Goal: Information Seeking & Learning: Learn about a topic

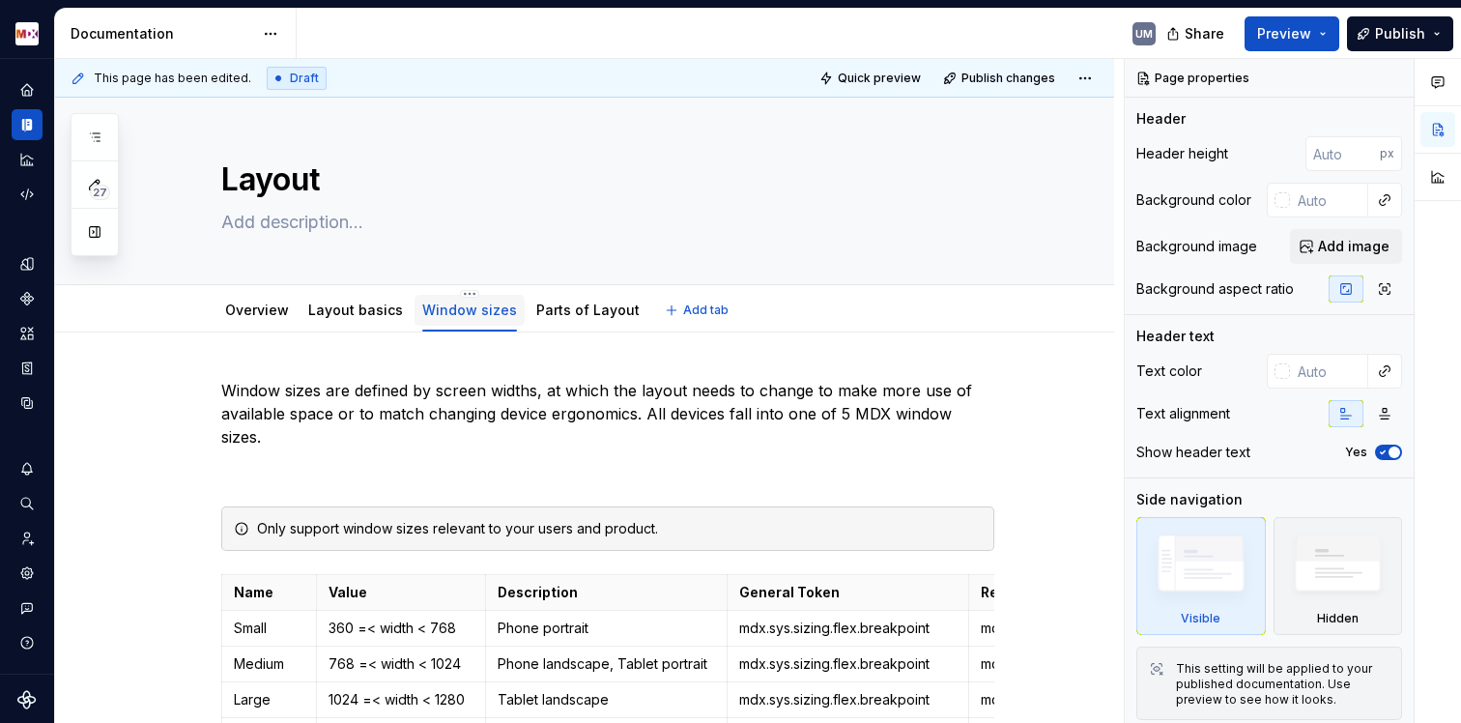
scroll to position [4, 0]
click at [357, 301] on link "Layout basics" at bounding box center [355, 309] width 95 height 16
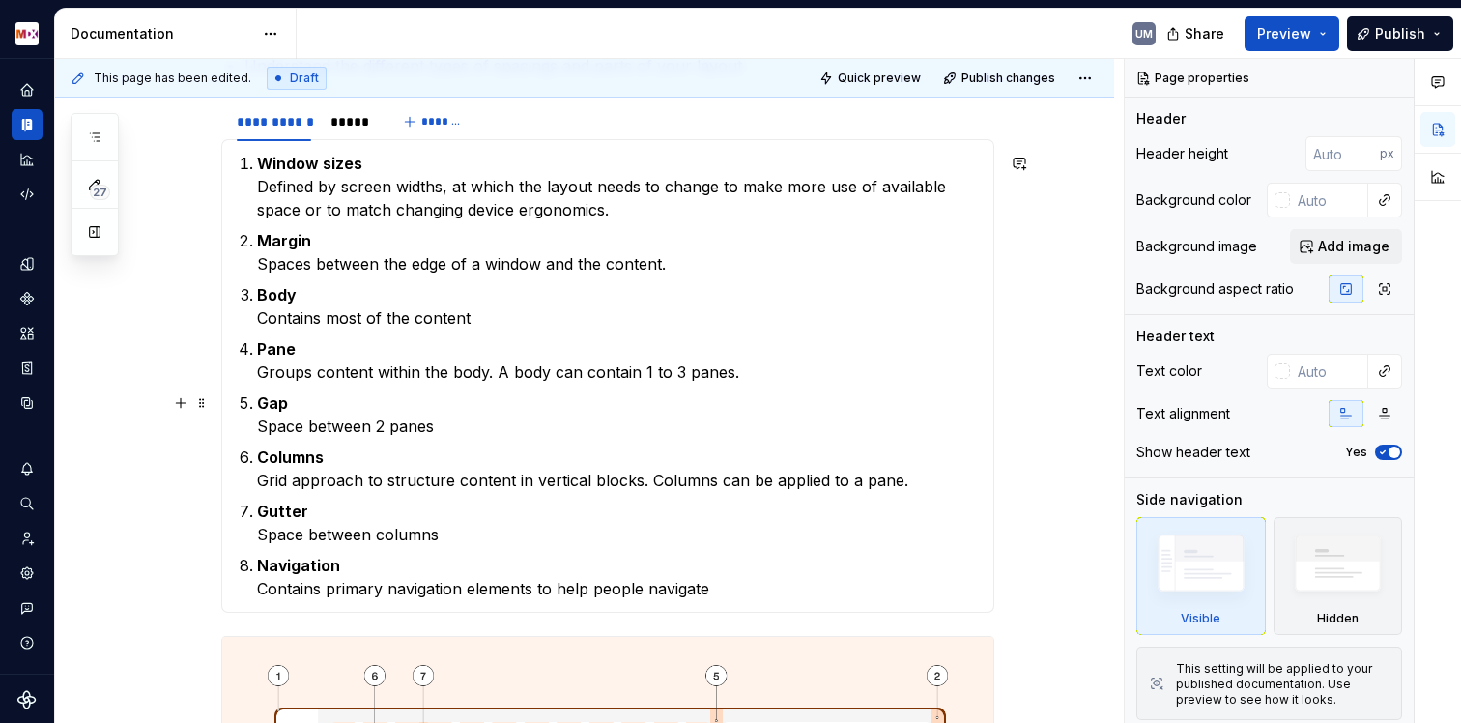
scroll to position [375, 0]
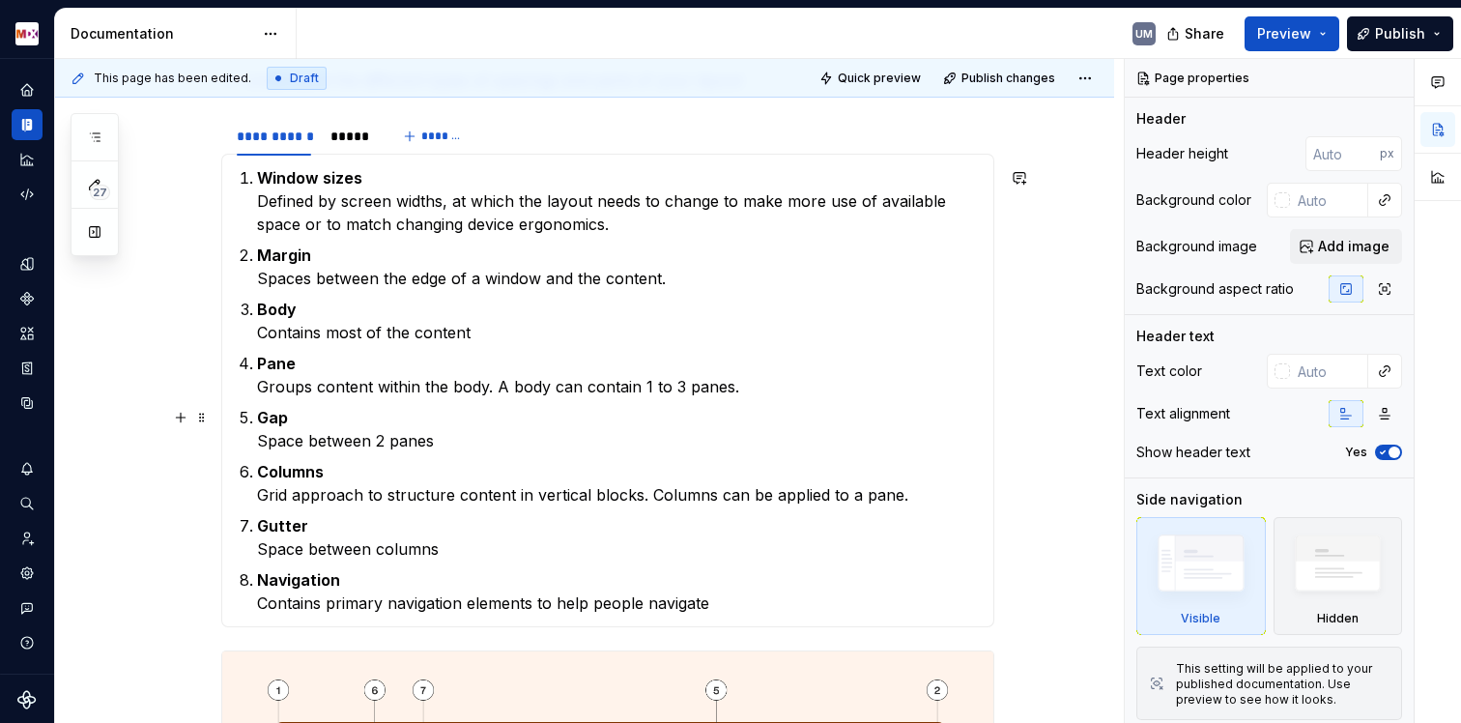
click at [342, 283] on p "Margin Spaces between the edge of a window and the content." at bounding box center [619, 267] width 725 height 46
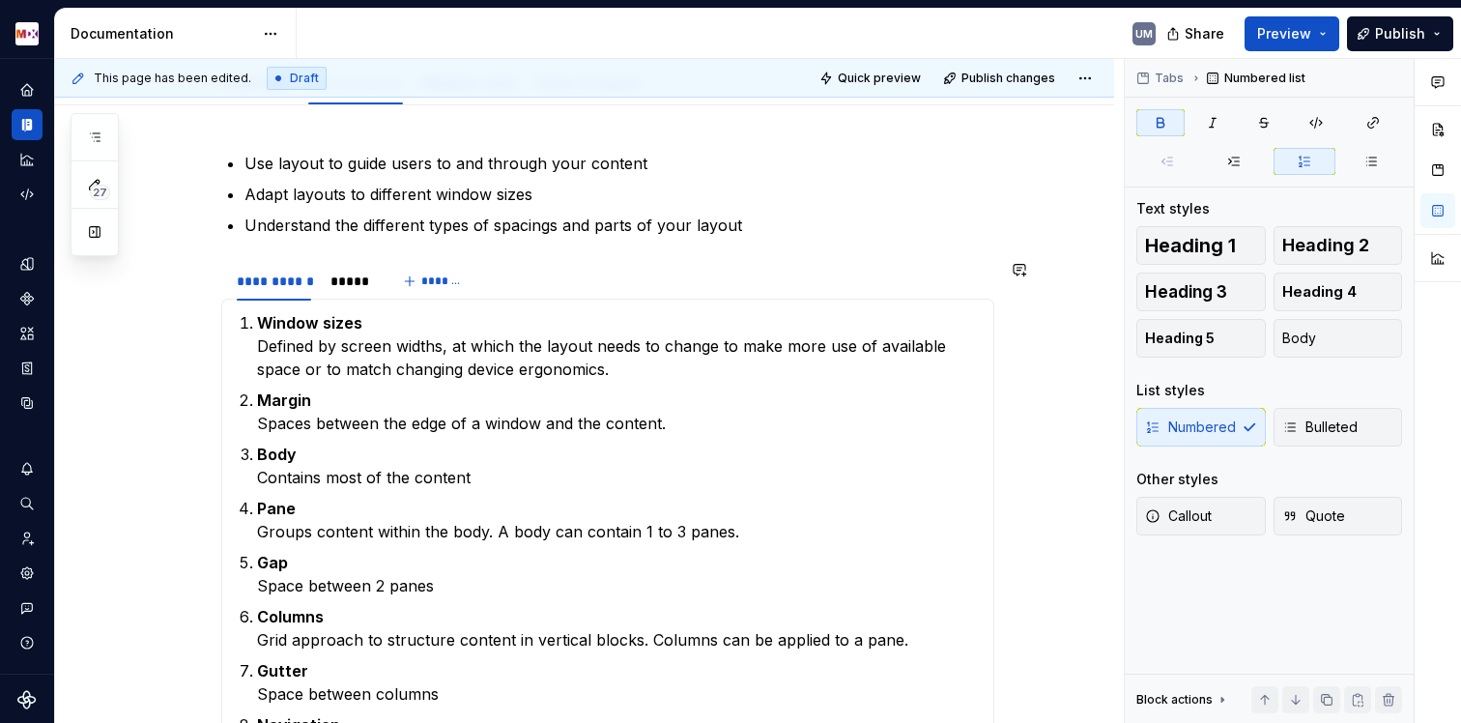
scroll to position [0, 0]
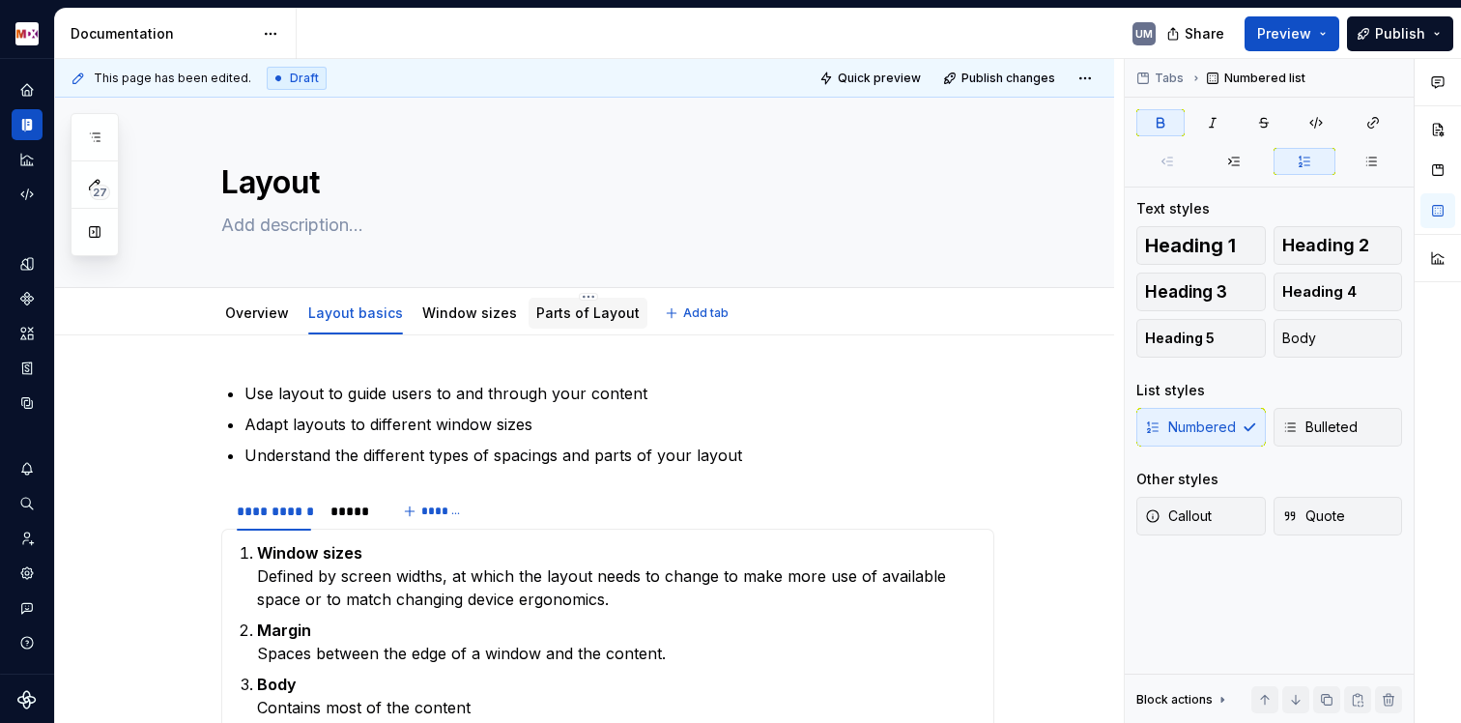
click at [570, 310] on link "Parts of Layout" at bounding box center [587, 312] width 103 height 16
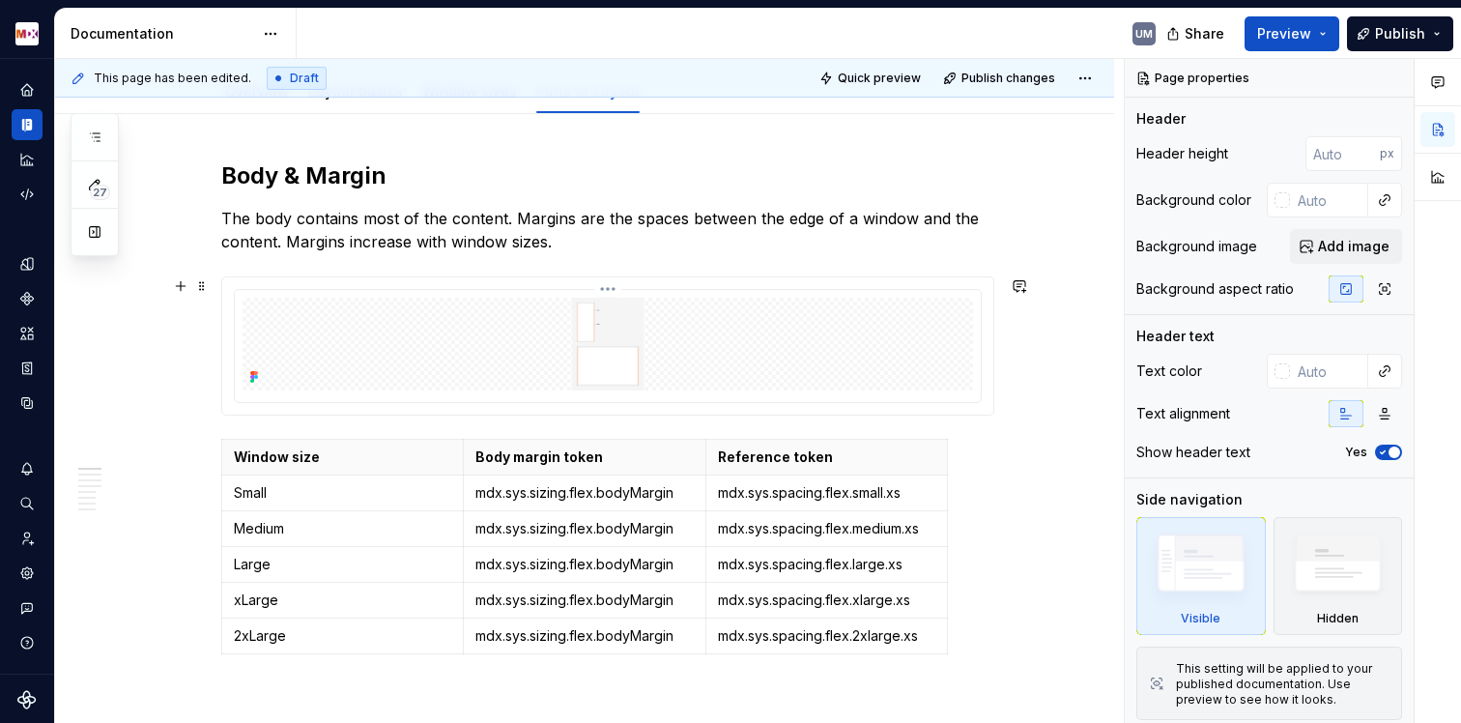
scroll to position [223, 0]
click at [607, 323] on img at bounding box center [608, 342] width 731 height 93
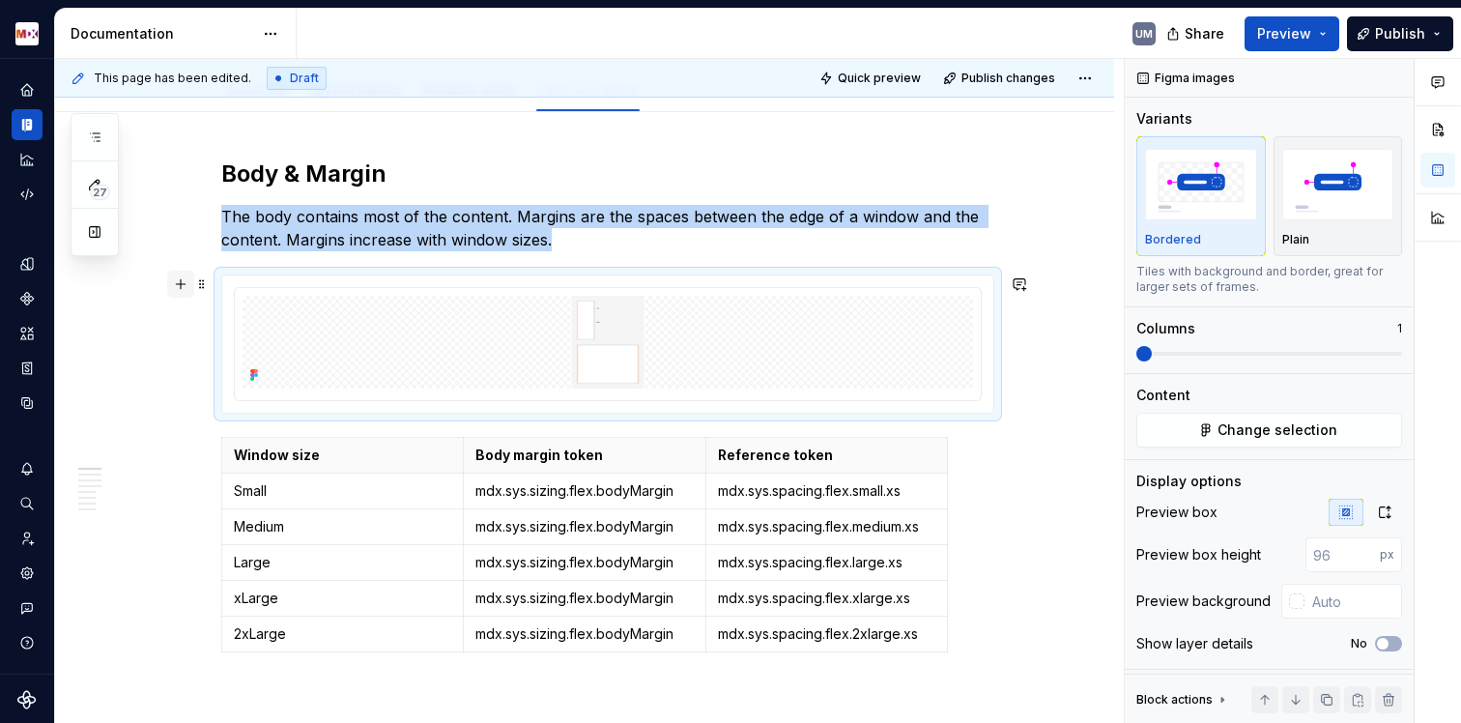
click at [188, 282] on button "button" at bounding box center [180, 284] width 27 height 27
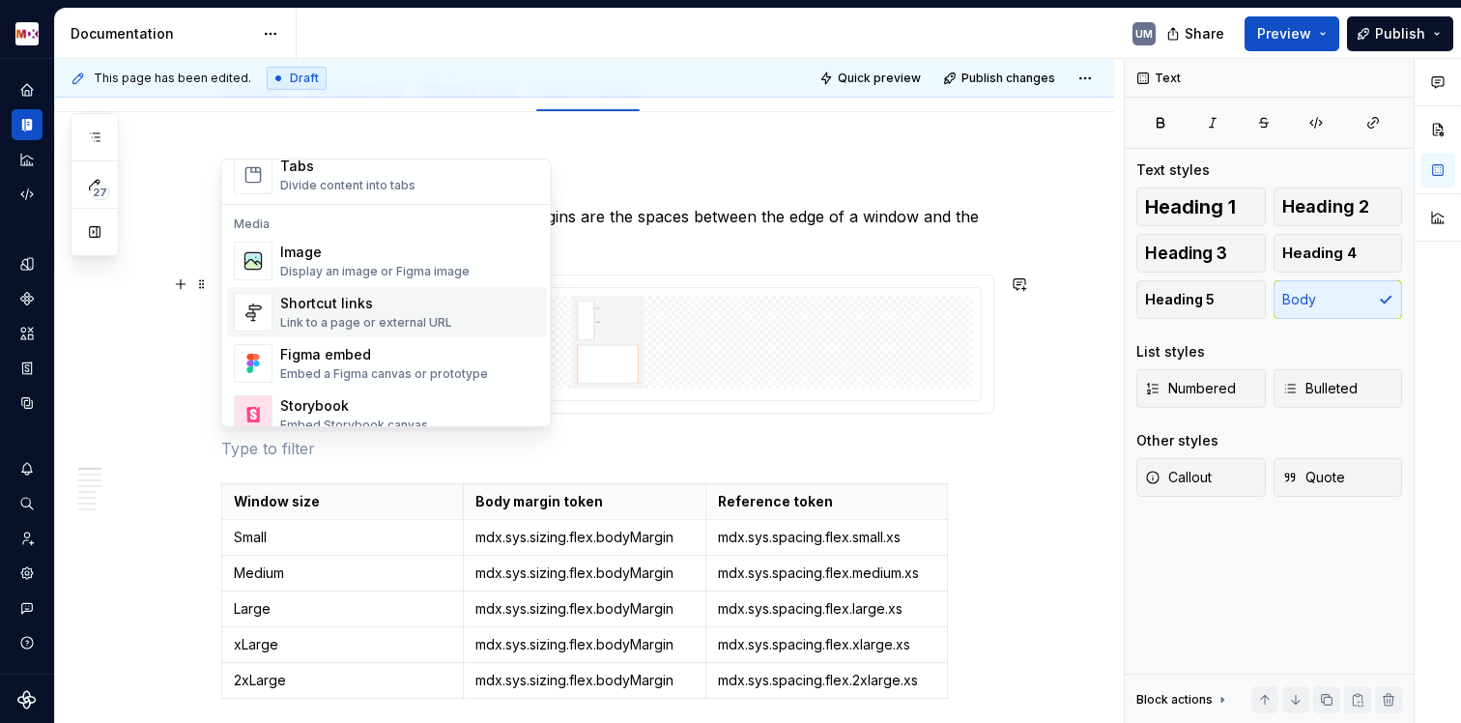
scroll to position [774, 0]
click at [381, 260] on div "Image" at bounding box center [374, 253] width 189 height 19
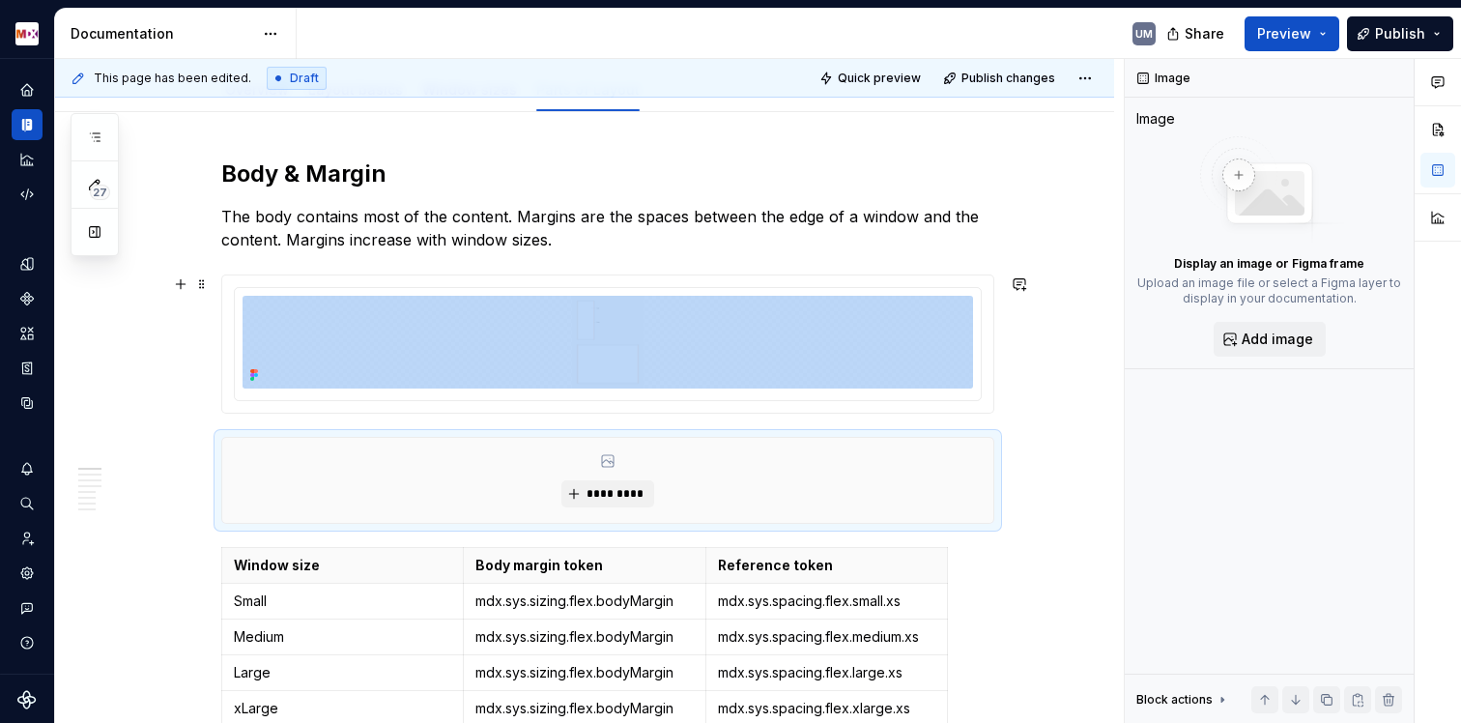
type textarea "*"
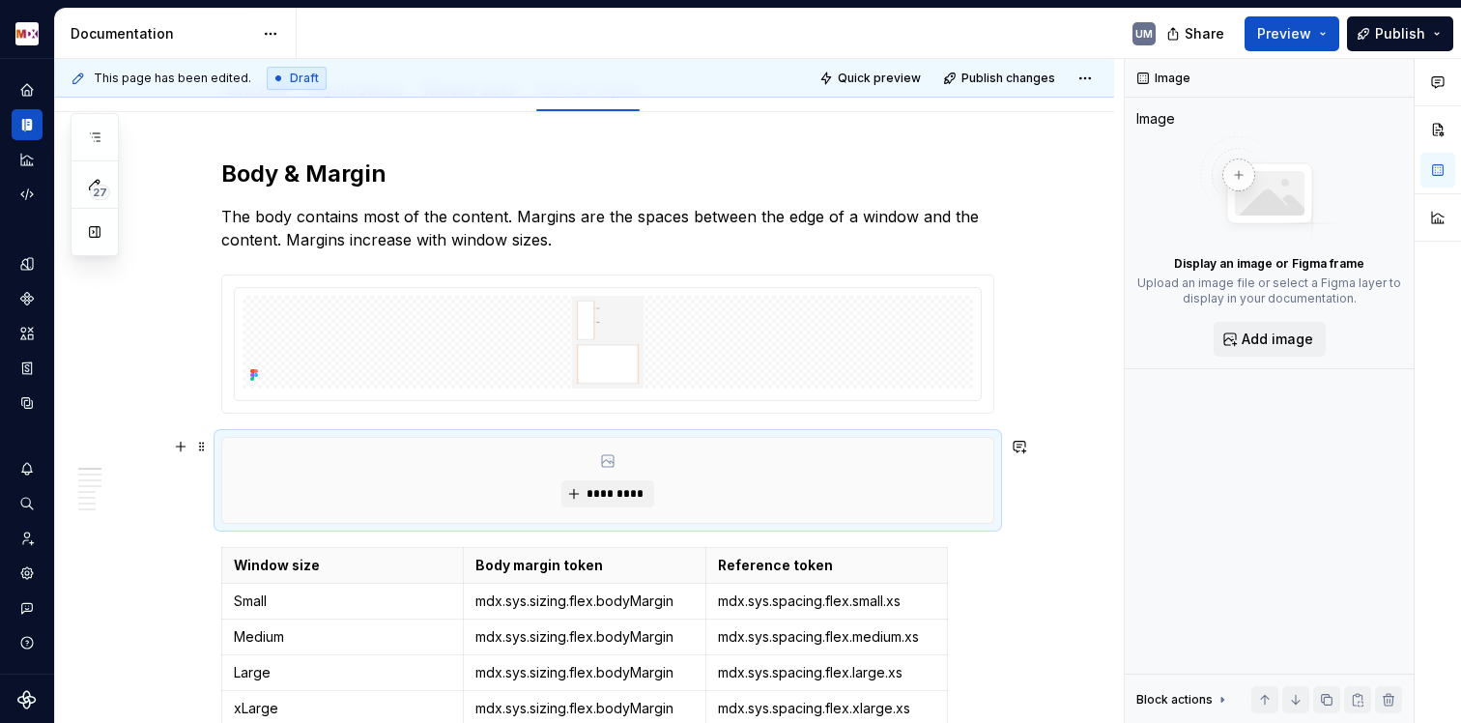
click at [603, 477] on div "*********" at bounding box center [607, 480] width 771 height 85
click at [603, 500] on span "*********" at bounding box center [615, 493] width 59 height 15
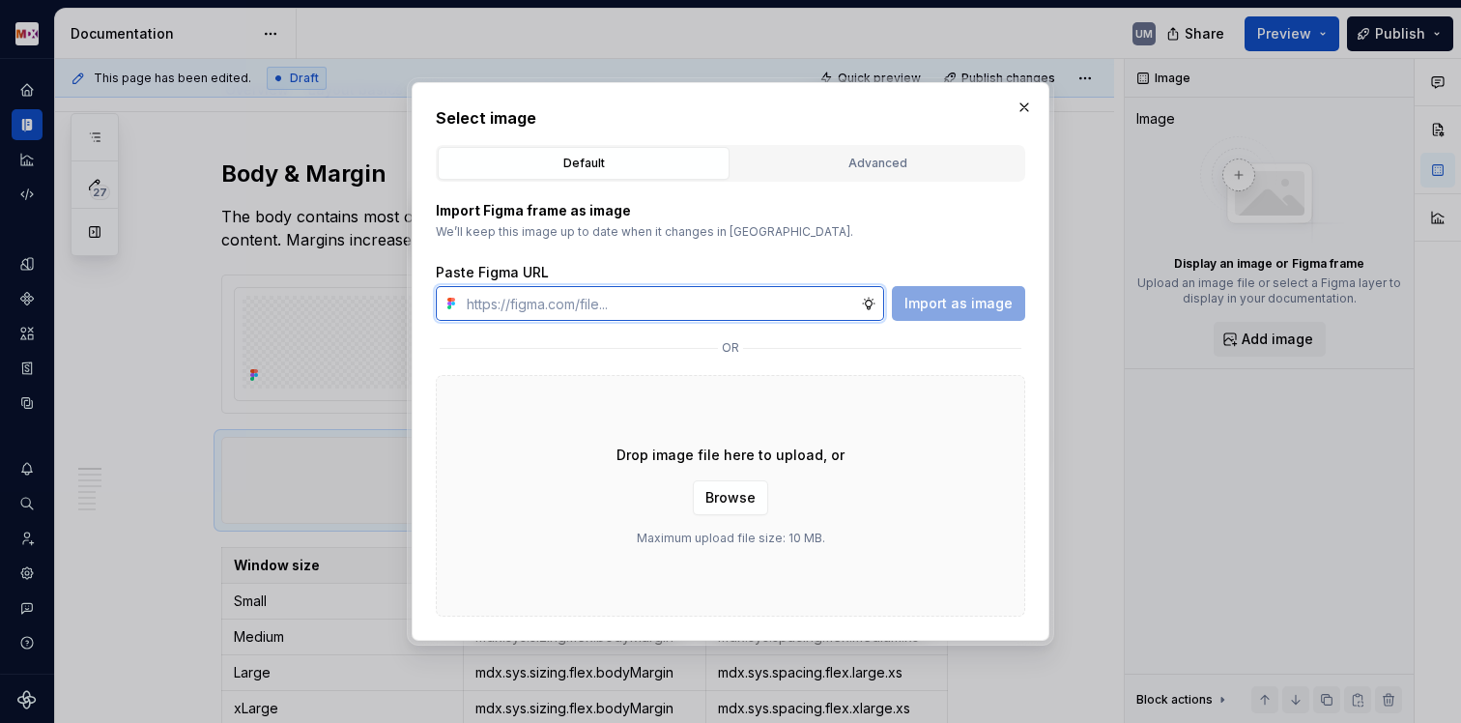
paste input "[URL][DOMAIN_NAME]"
type input "[URL][DOMAIN_NAME]"
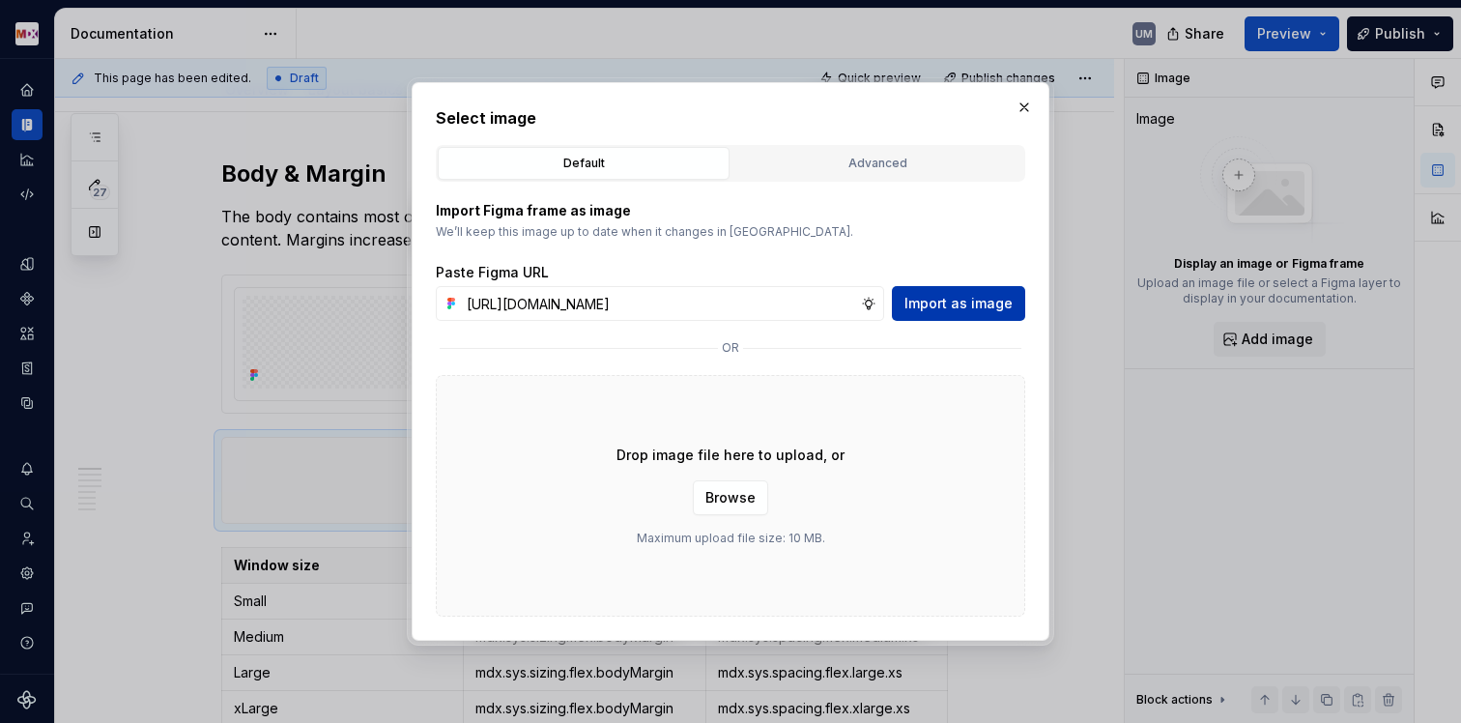
scroll to position [0, 0]
click at [947, 311] on span "Import as image" at bounding box center [959, 303] width 108 height 19
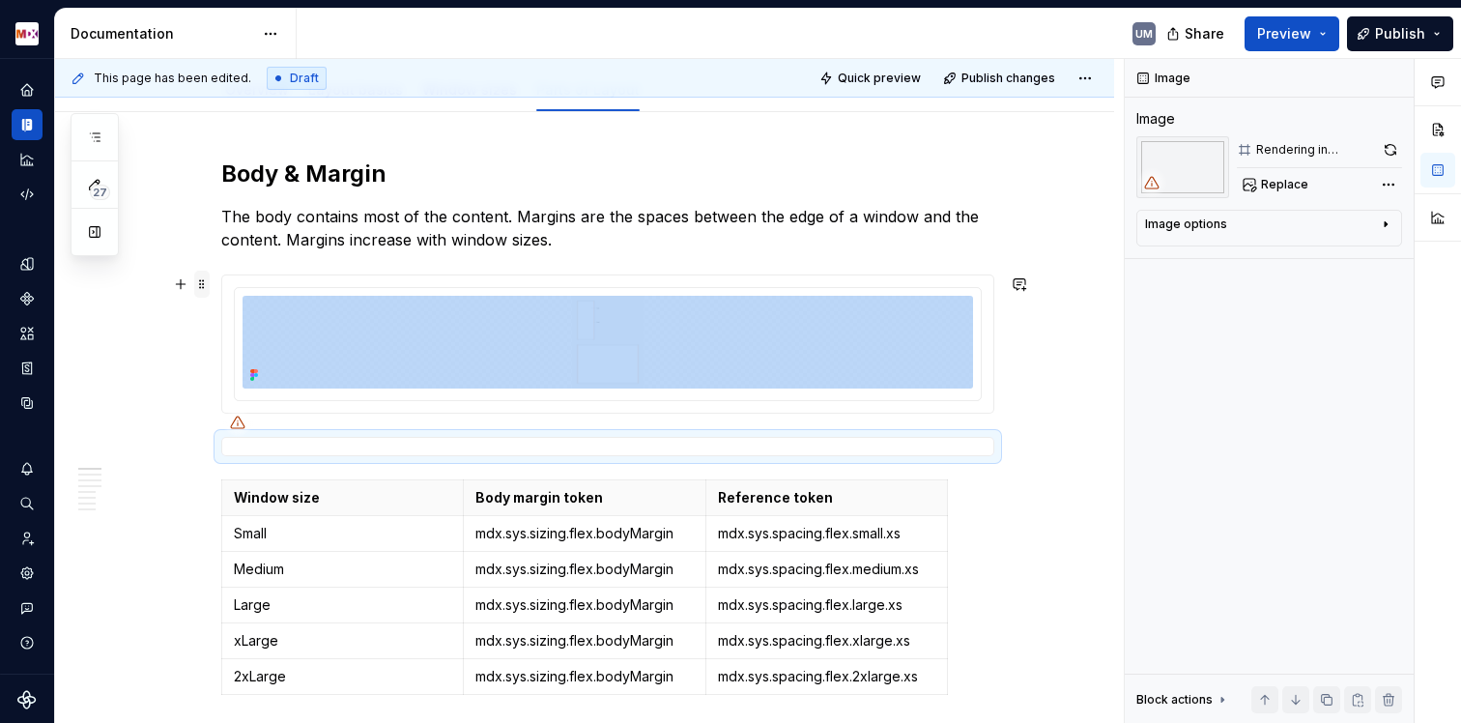
click at [199, 279] on span at bounding box center [201, 284] width 15 height 27
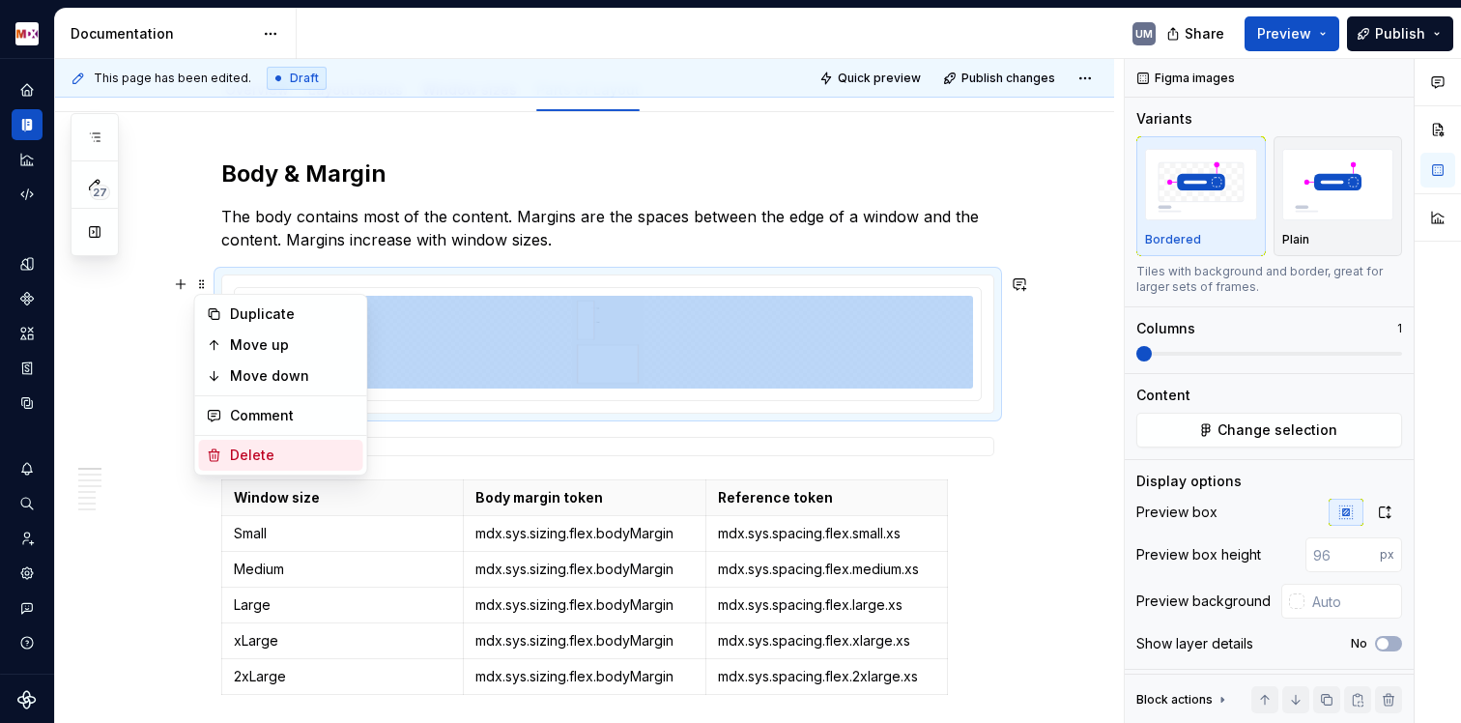
click at [238, 458] on div "Delete" at bounding box center [293, 454] width 126 height 19
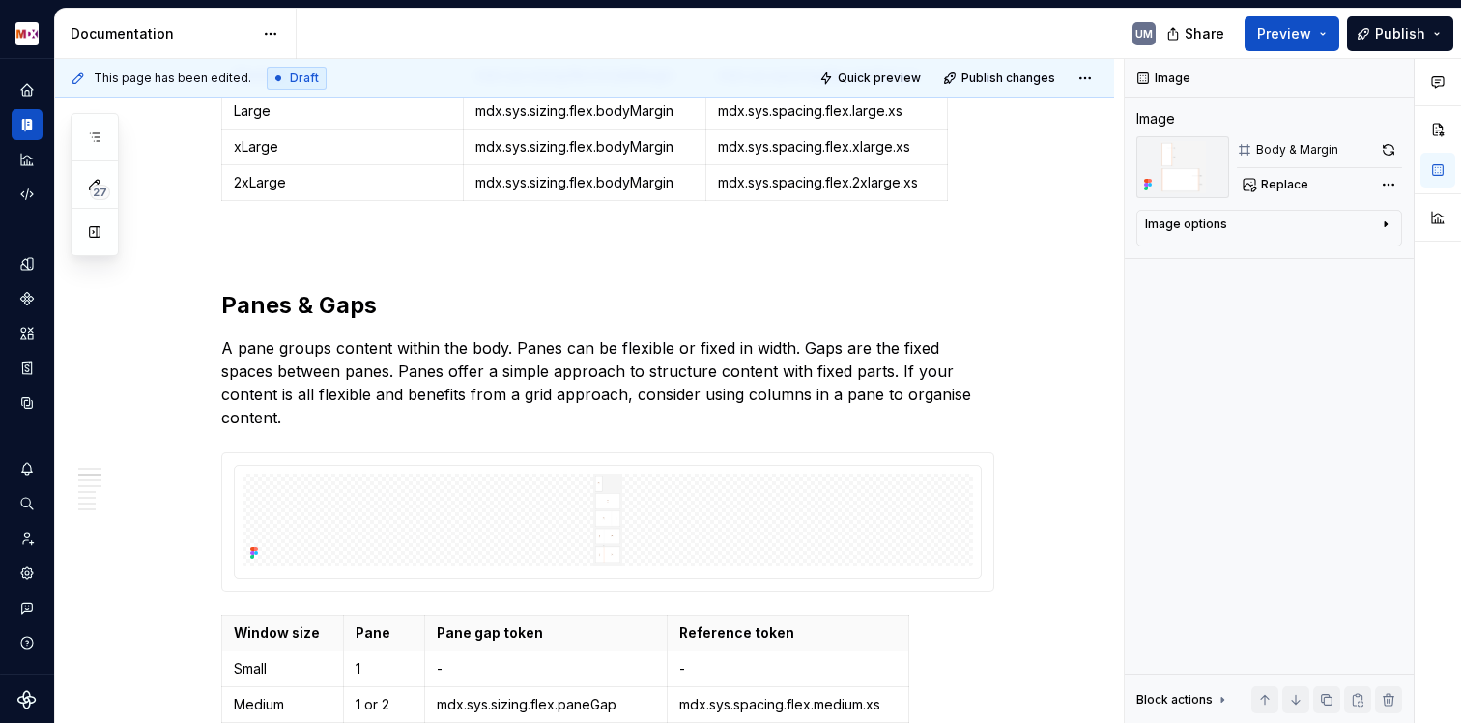
scroll to position [1541, 0]
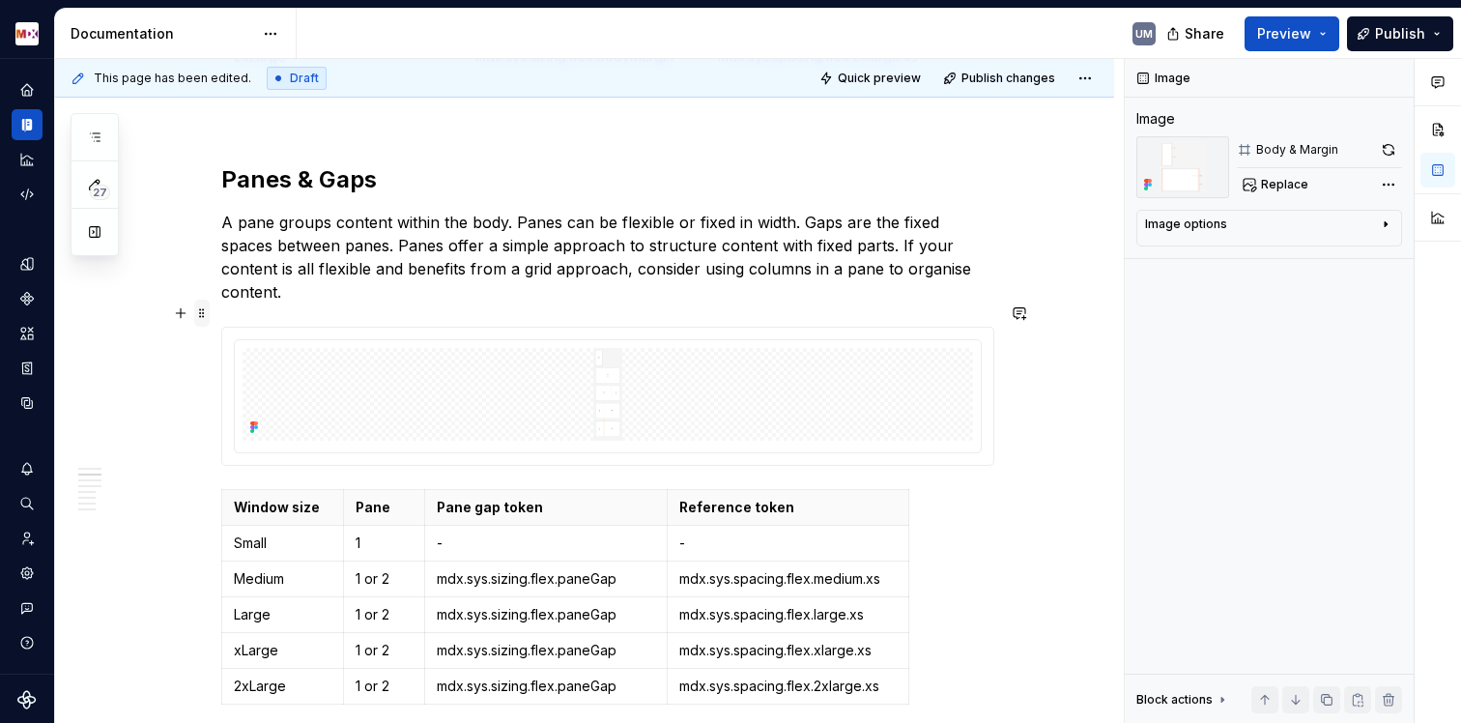
click at [195, 307] on span at bounding box center [201, 313] width 15 height 27
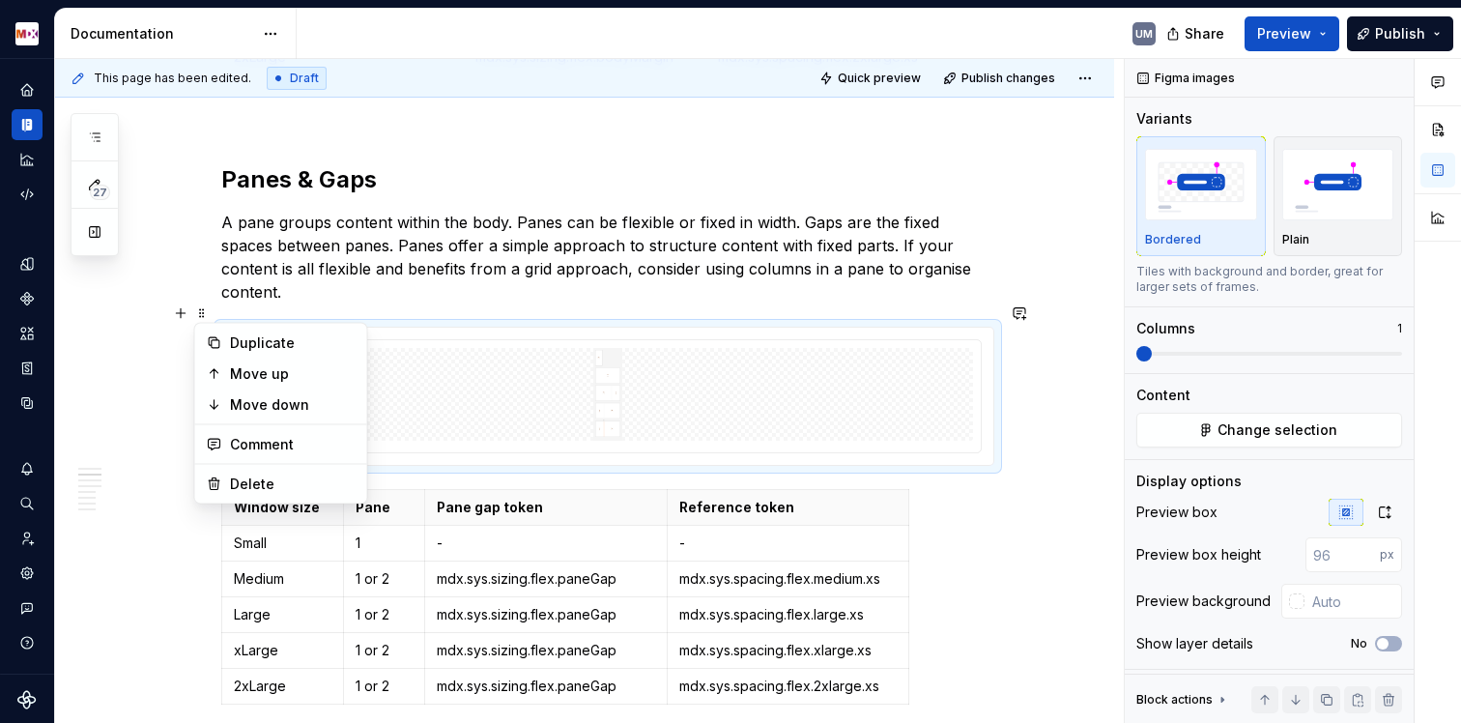
click at [358, 254] on p "A pane groups content within the body. Panes can be flexible or fixed in width.…" at bounding box center [607, 257] width 773 height 93
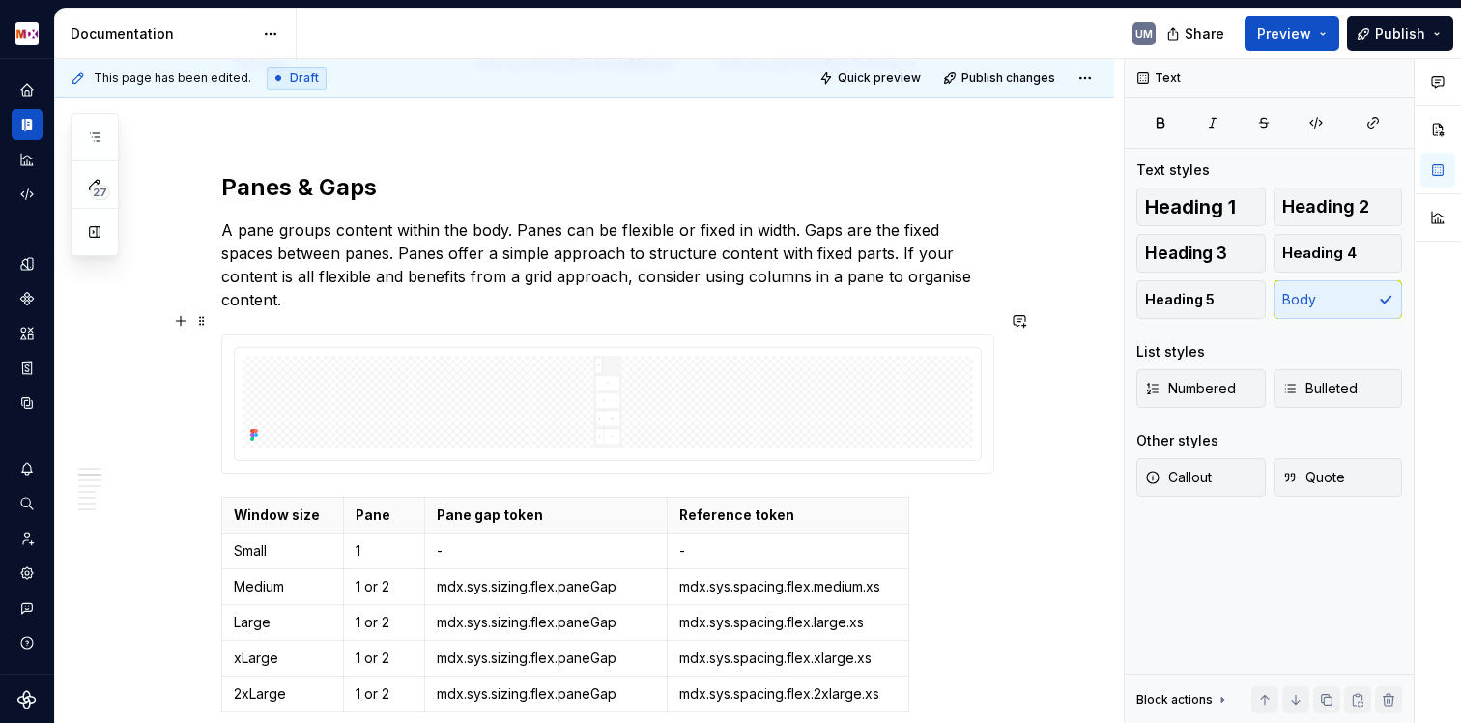
scroll to position [1529, 0]
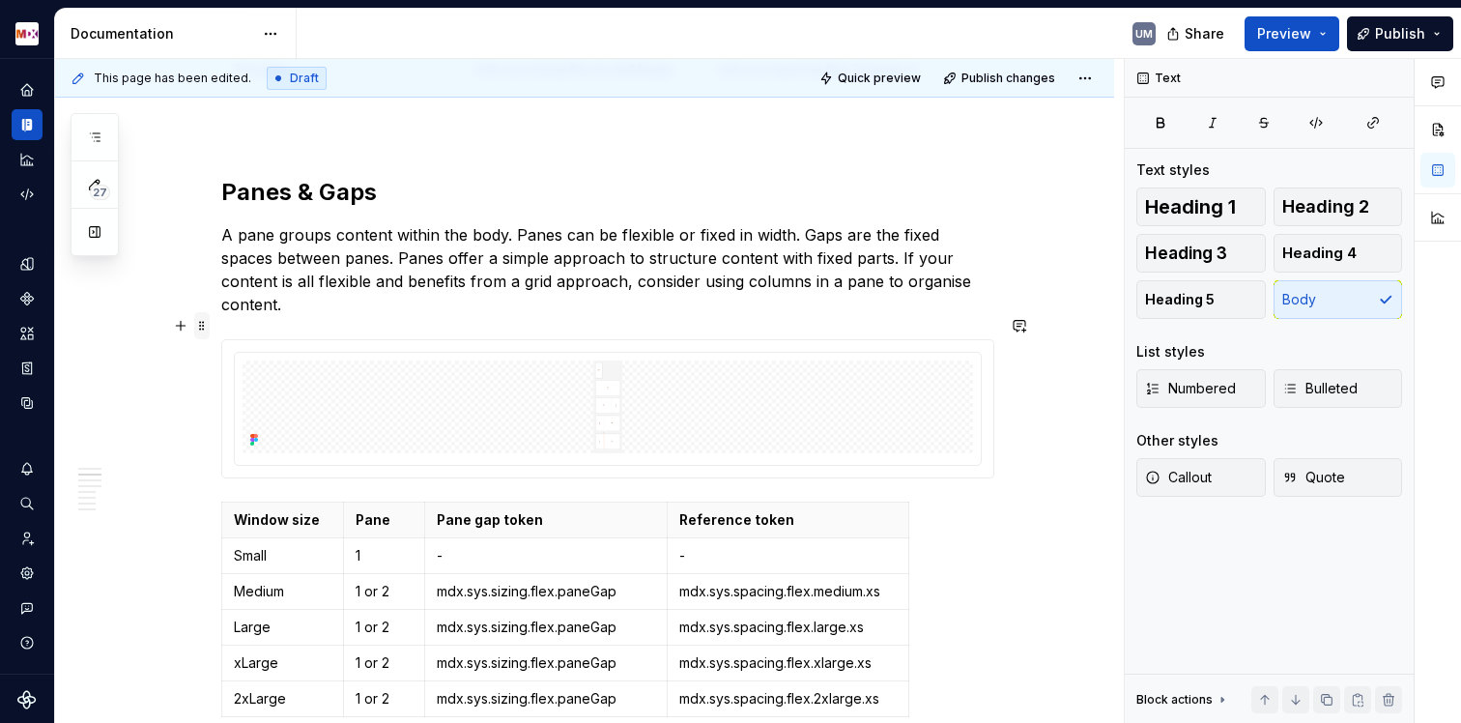
click at [200, 325] on span at bounding box center [201, 325] width 15 height 27
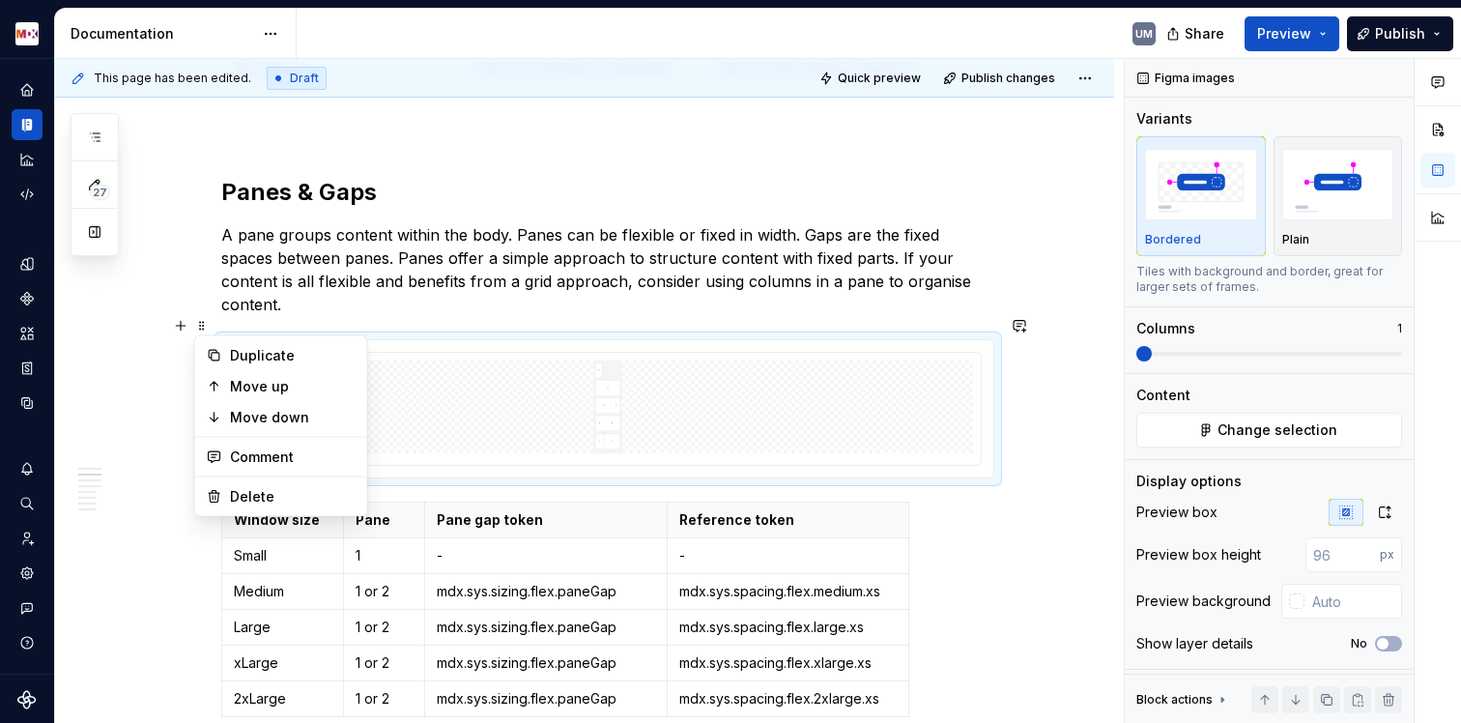
click at [399, 274] on p "A pane groups content within the body. Panes can be flexible or fixed in width.…" at bounding box center [607, 269] width 773 height 93
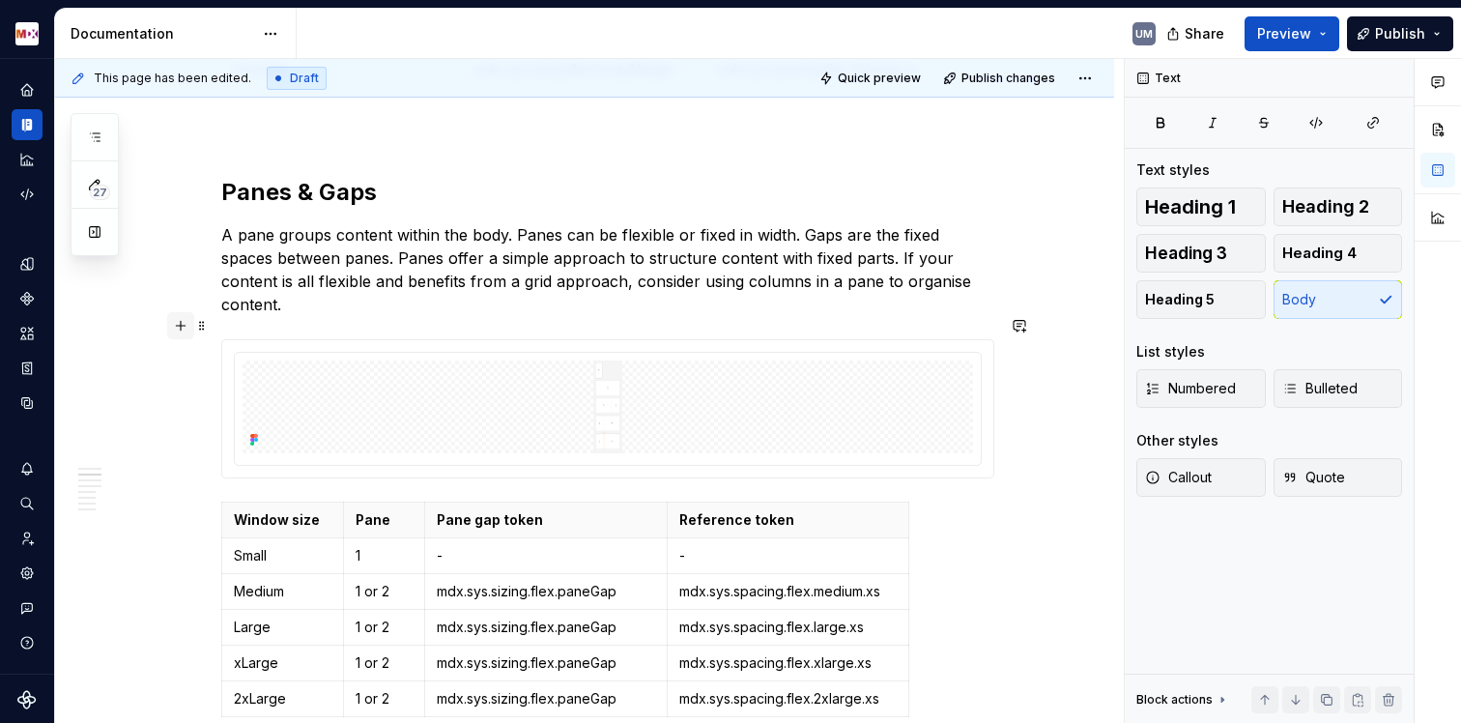
click at [182, 324] on button "button" at bounding box center [180, 325] width 27 height 27
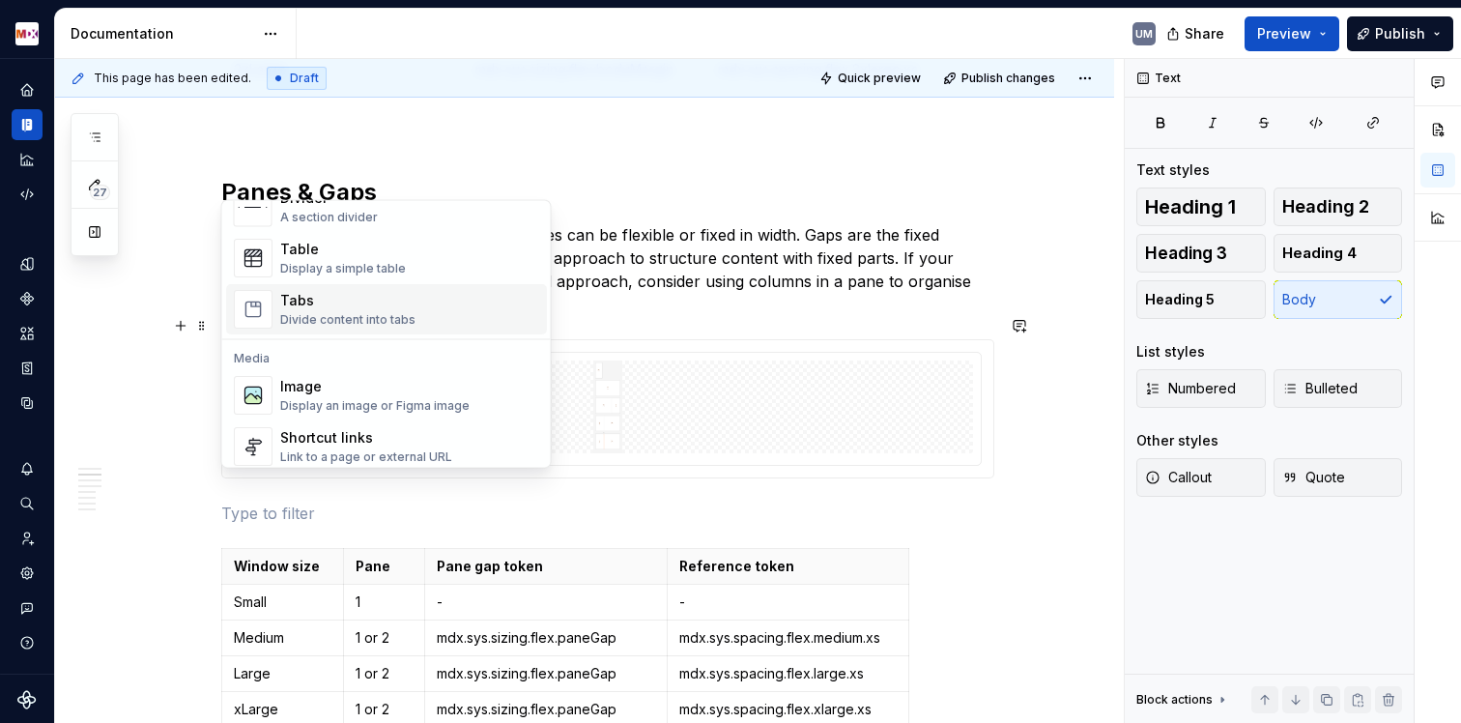
scroll to position [711, 0]
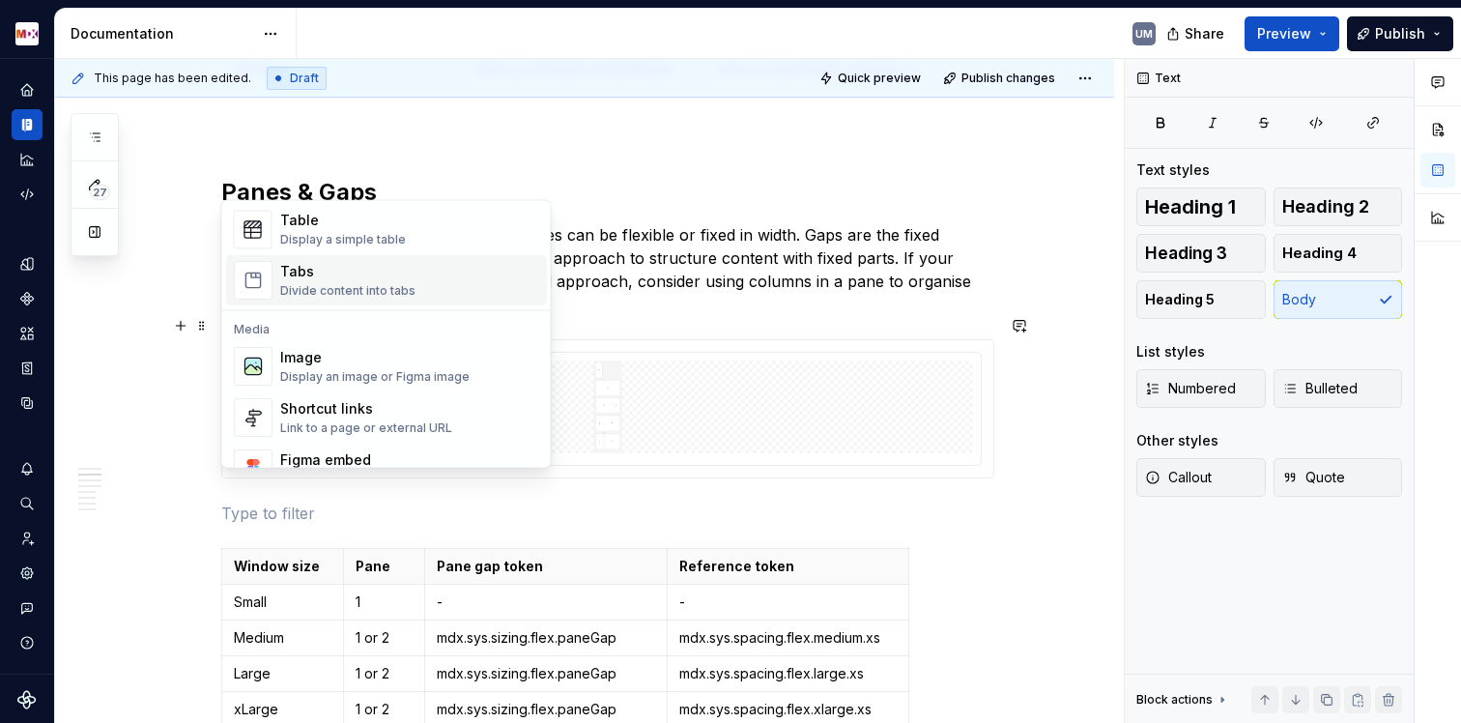
click at [336, 285] on div "Divide content into tabs" at bounding box center [347, 291] width 135 height 15
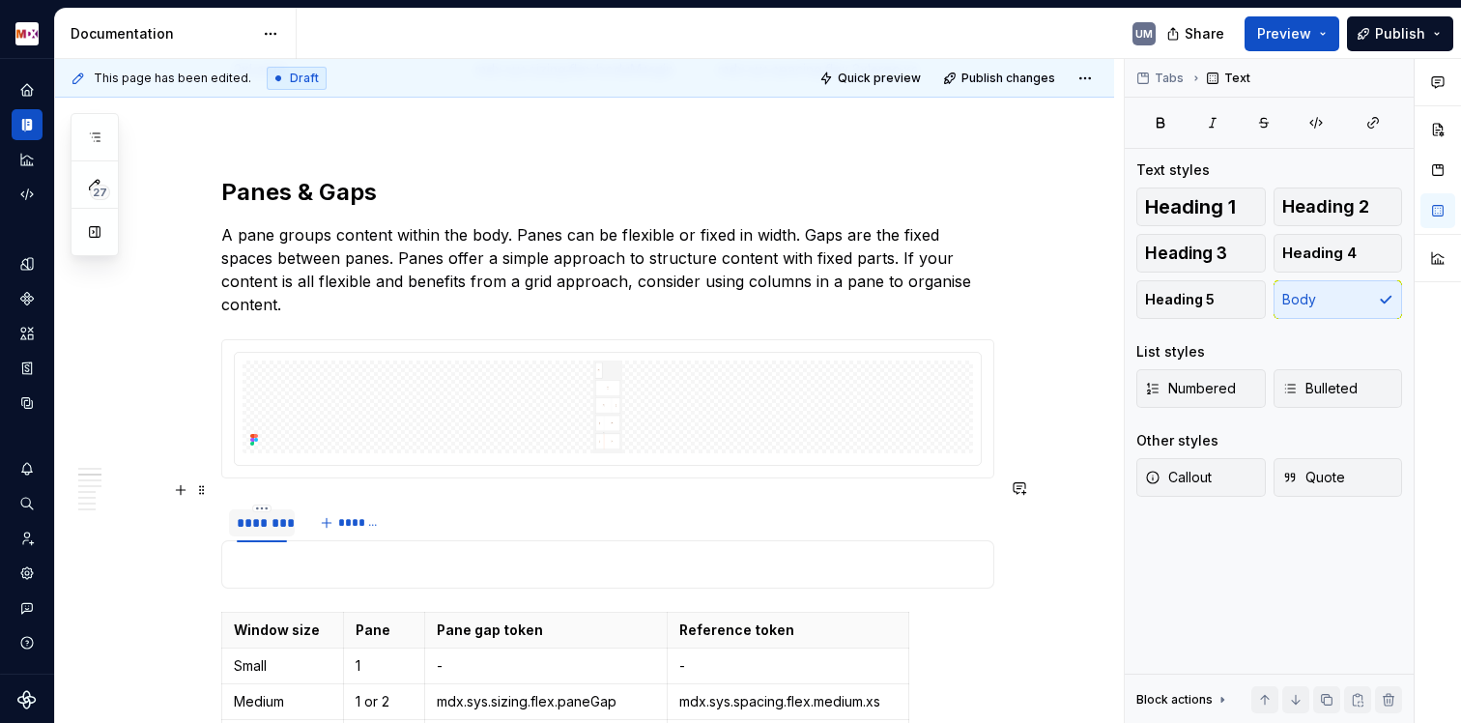
click at [250, 513] on div "********" at bounding box center [262, 522] width 50 height 19
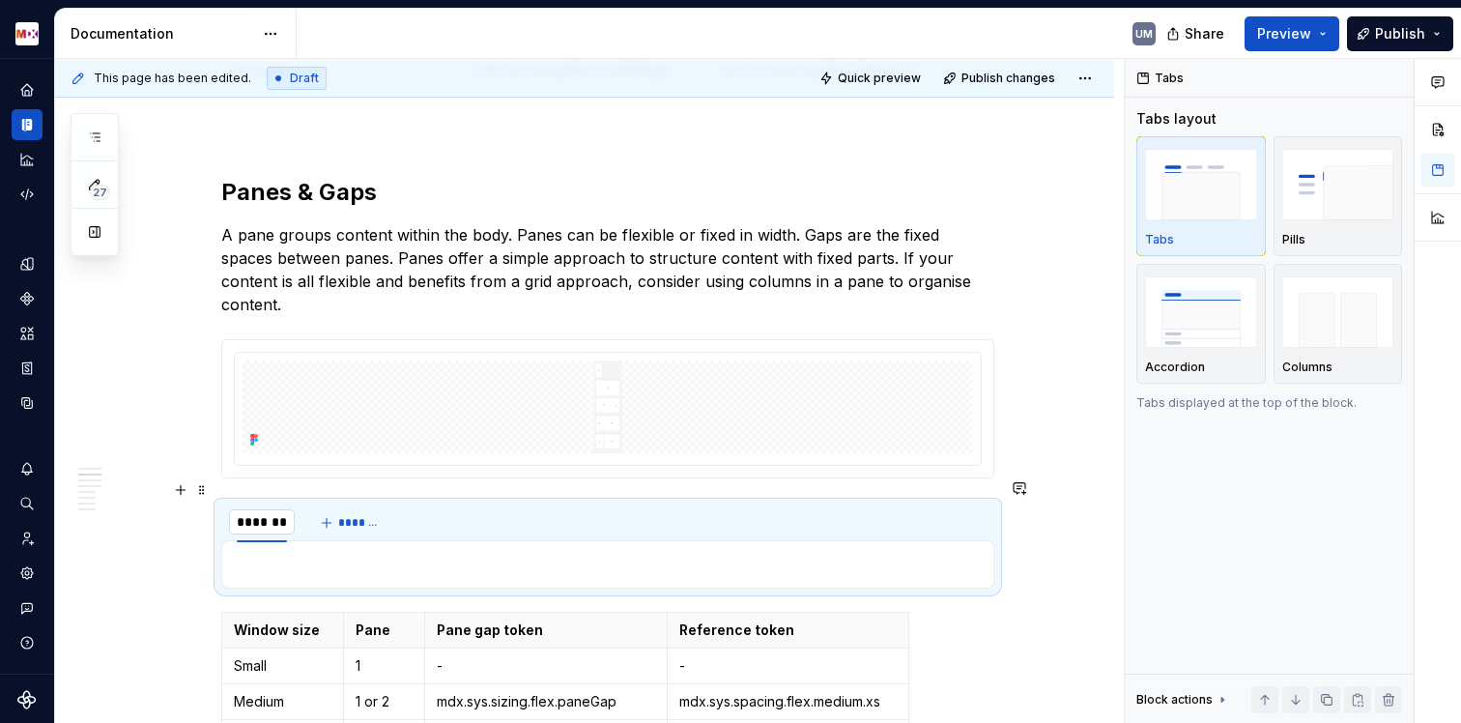
type textarea "*"
type input "*"
type input "**********"
click at [372, 515] on span "*******" at bounding box center [383, 522] width 43 height 15
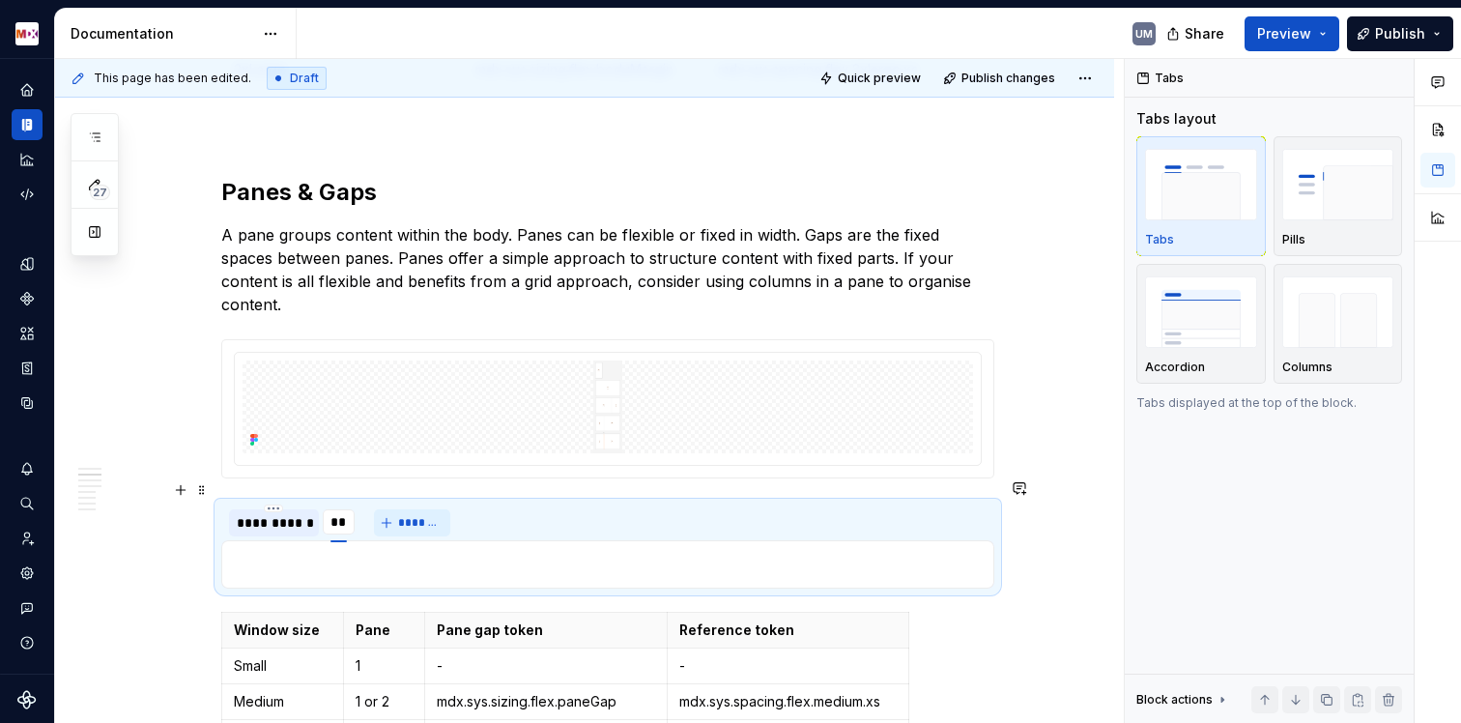
type input "*****"
click at [278, 553] on p at bounding box center [608, 564] width 748 height 23
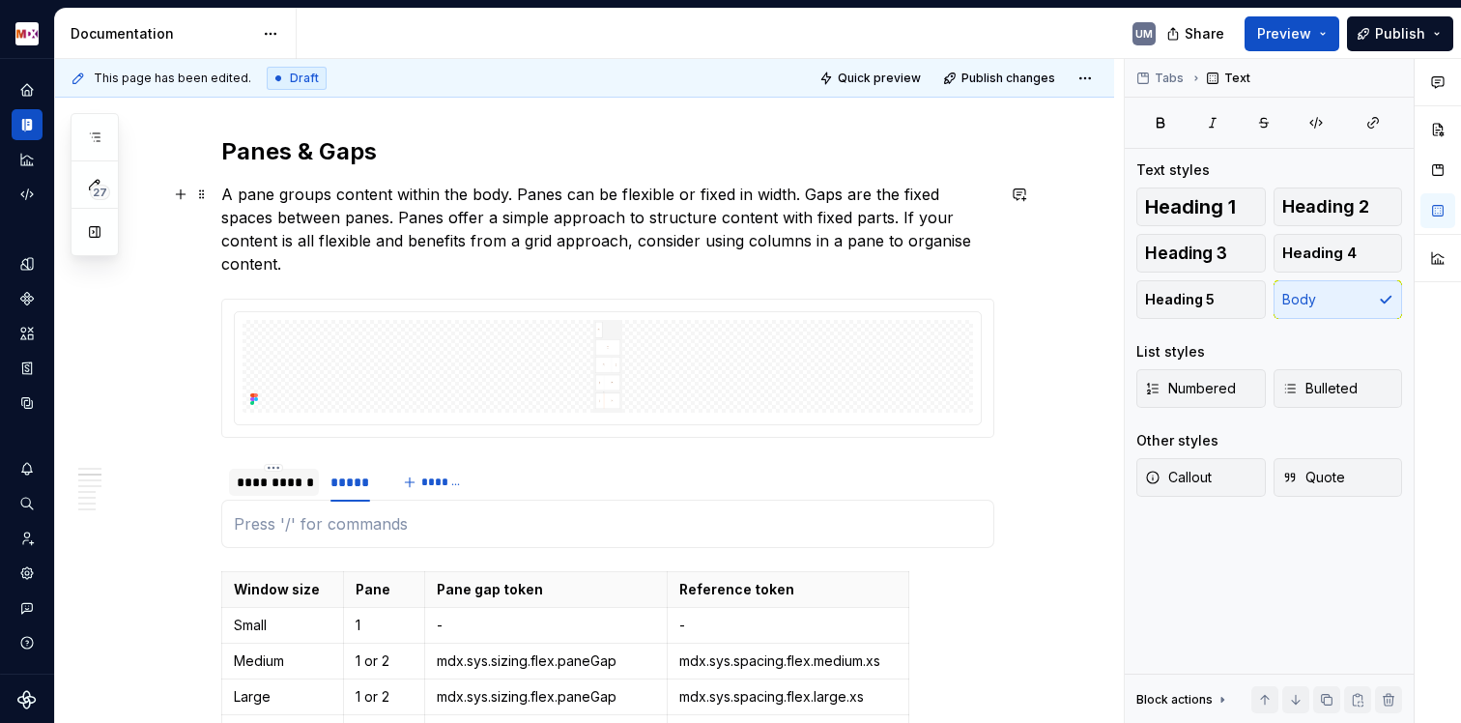
scroll to position [1574, 0]
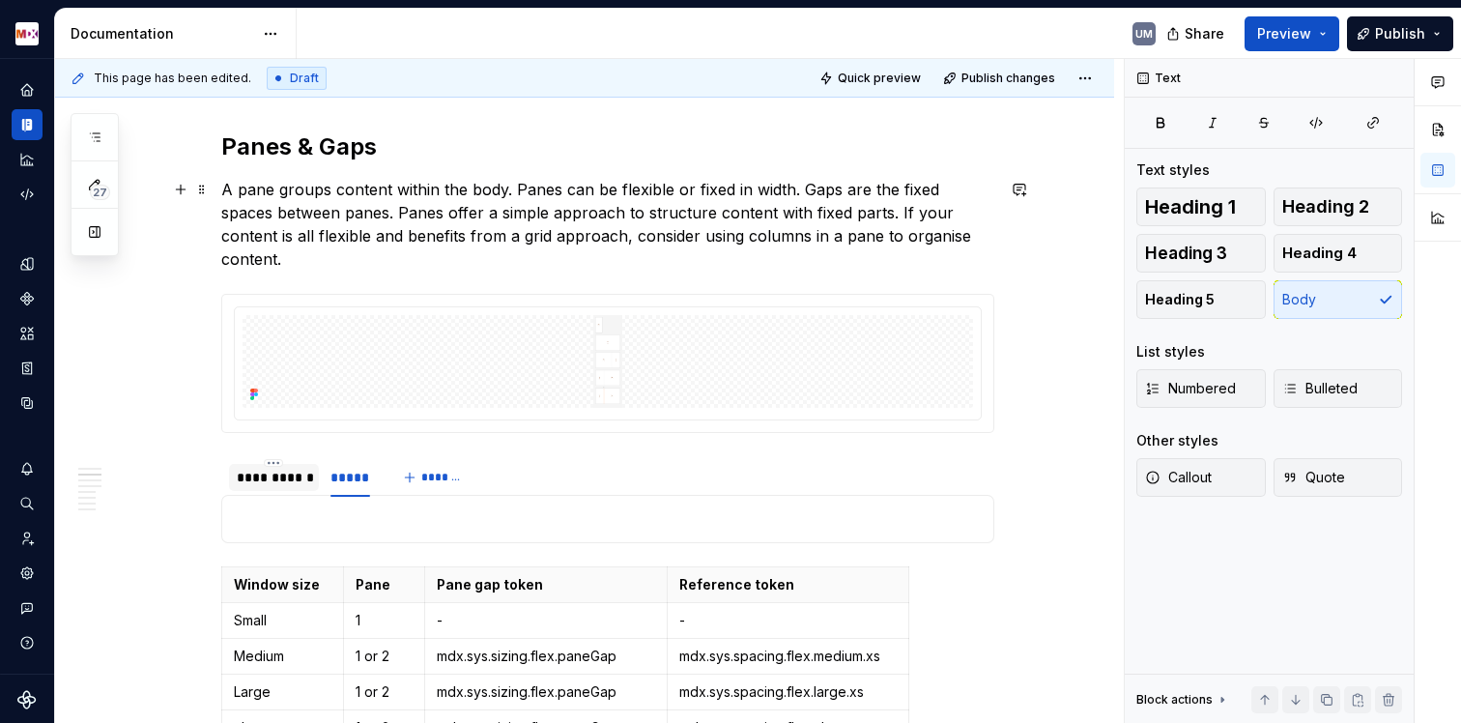
click at [842, 234] on p "A pane groups content within the body. Panes can be flexible or fixed in width.…" at bounding box center [607, 224] width 773 height 93
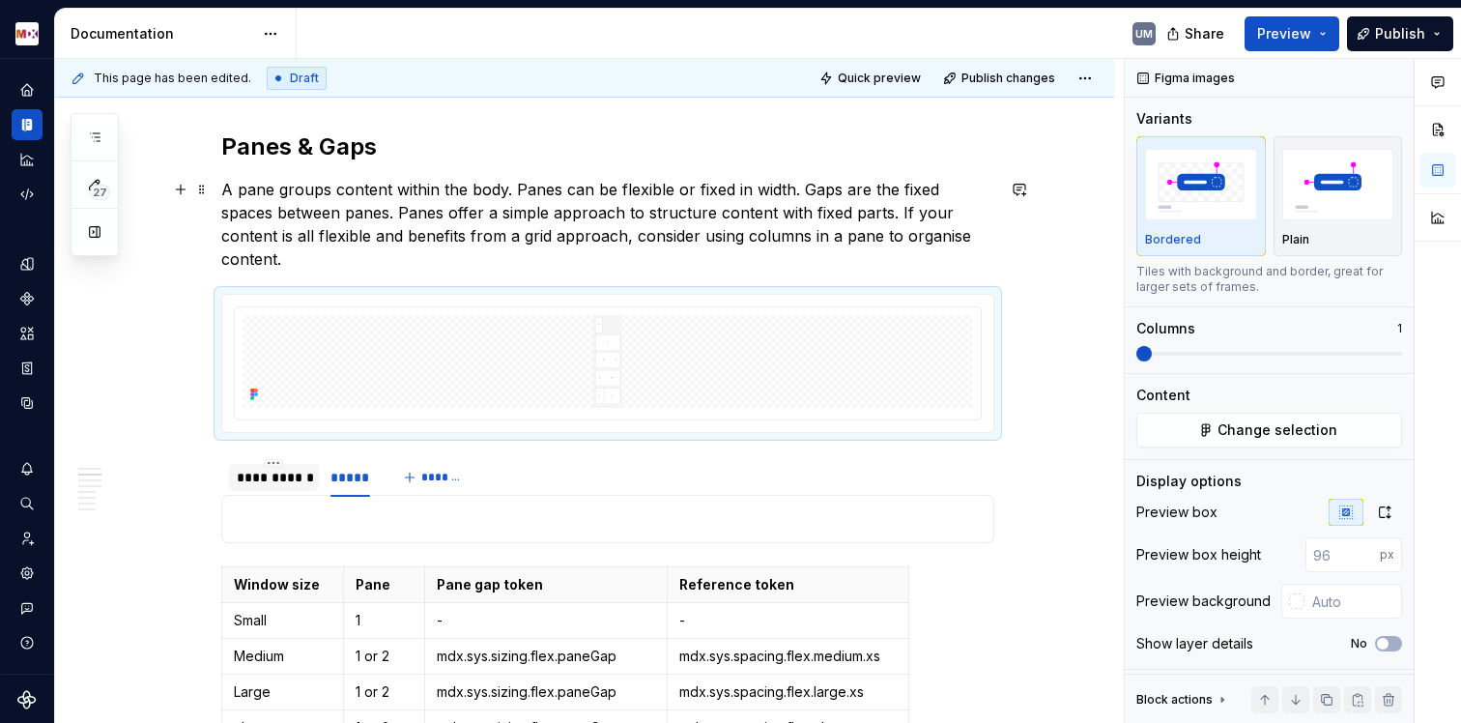
click at [442, 220] on p "A pane groups content within the body. Panes can be flexible or fixed in width.…" at bounding box center [607, 224] width 773 height 93
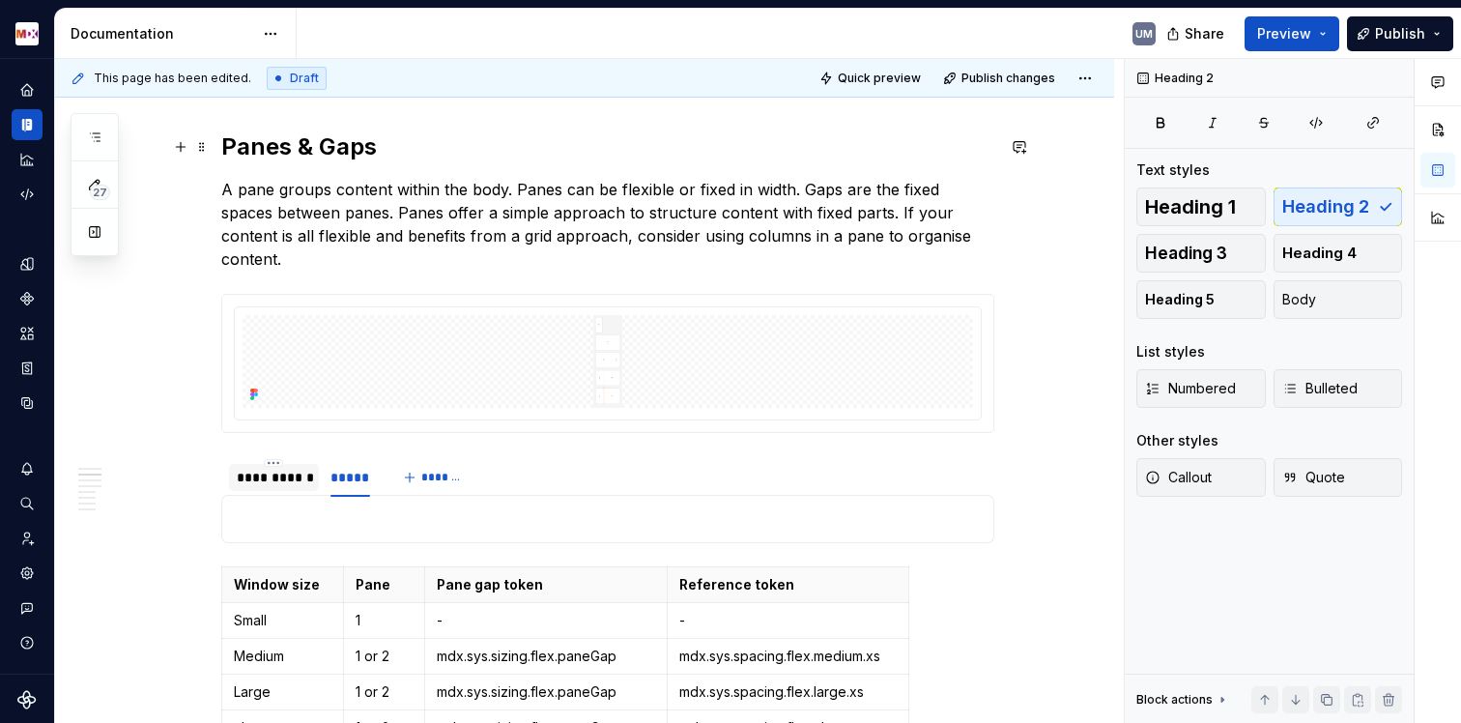
click at [400, 141] on h2 "Panes & Gaps" at bounding box center [607, 146] width 773 height 31
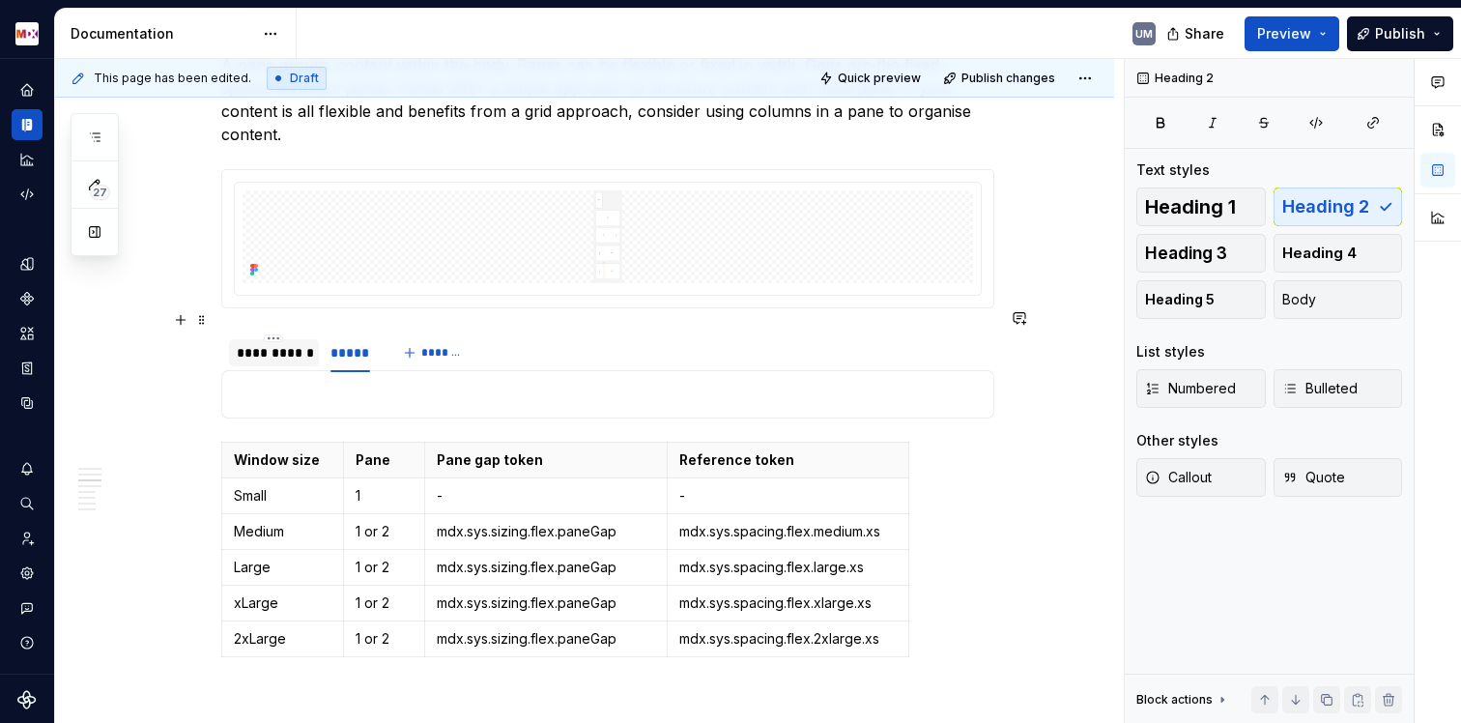
scroll to position [1692, 0]
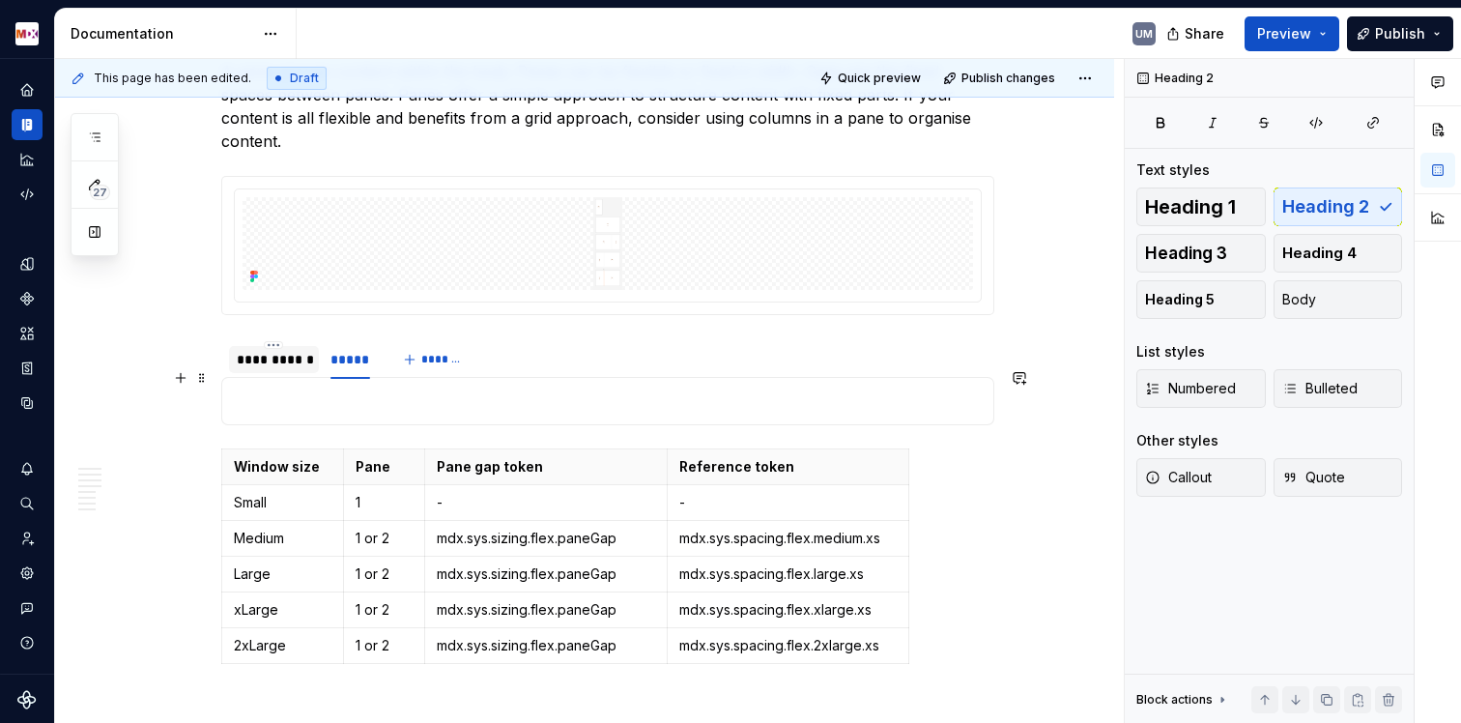
click at [382, 389] on p at bounding box center [608, 400] width 748 height 23
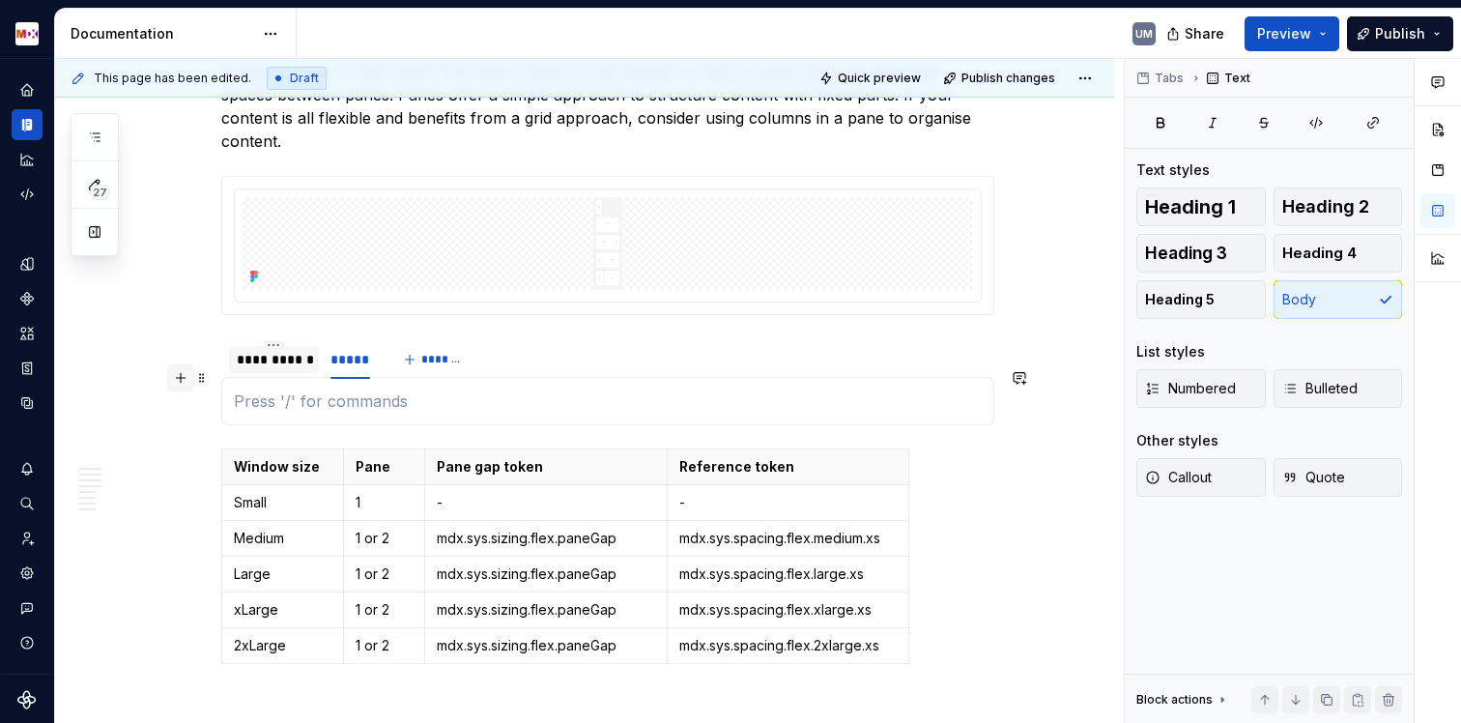
click at [174, 375] on button "button" at bounding box center [180, 377] width 27 height 27
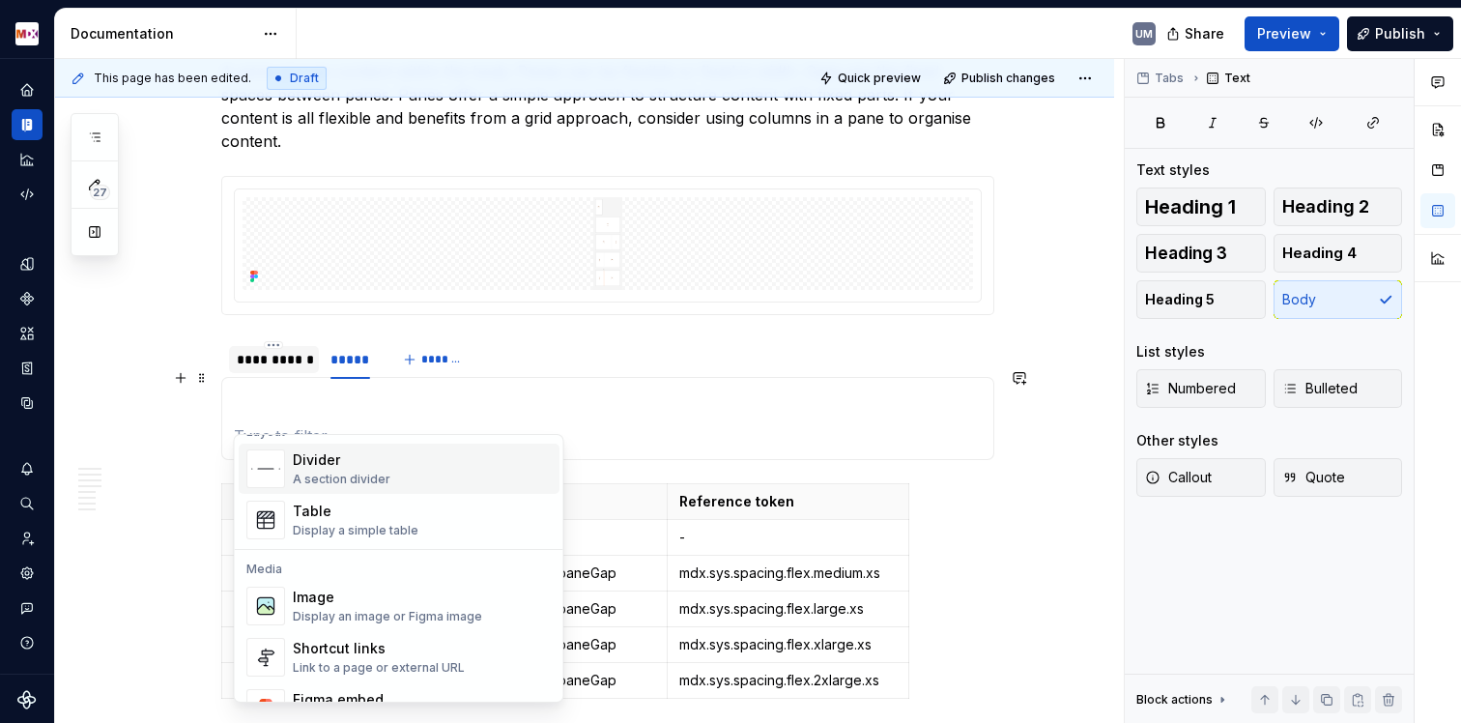
scroll to position [737, 0]
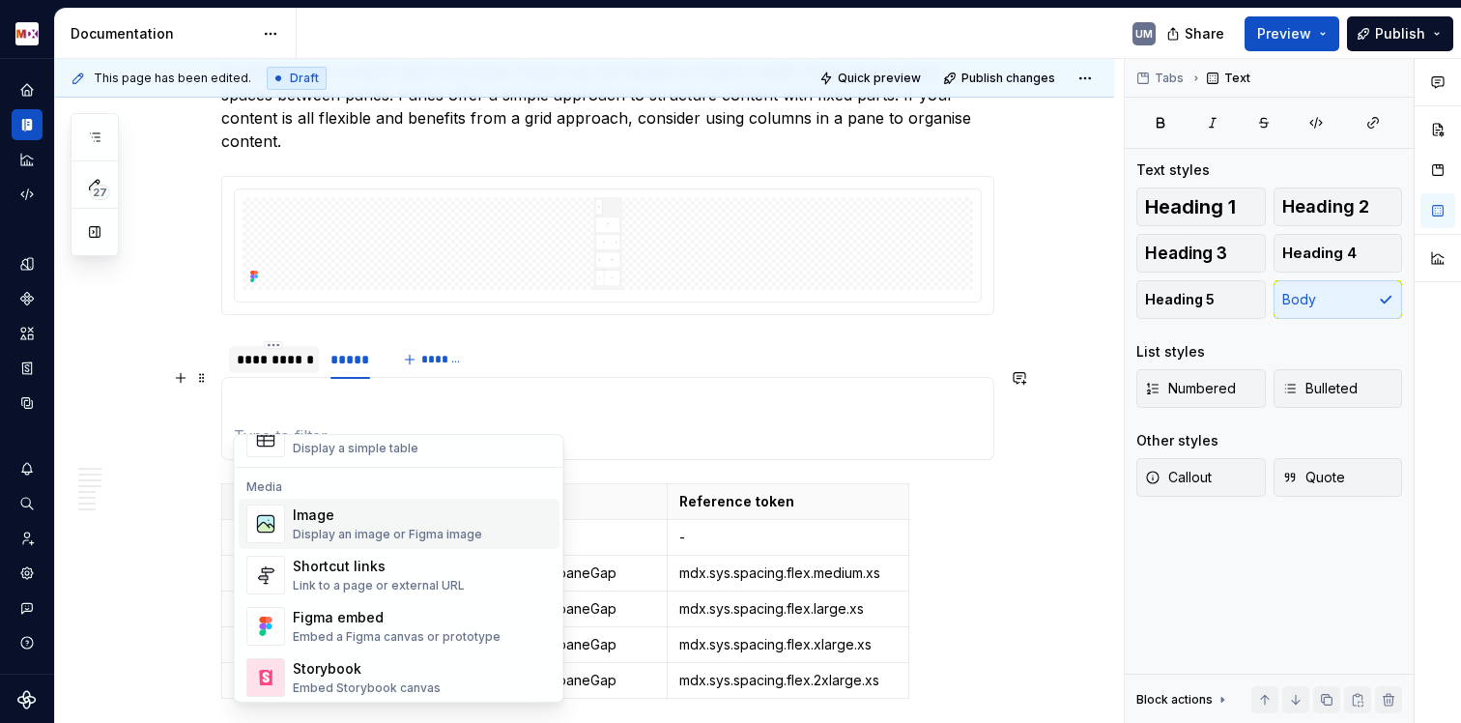
click at [358, 528] on div "Display an image or Figma image" at bounding box center [387, 534] width 189 height 15
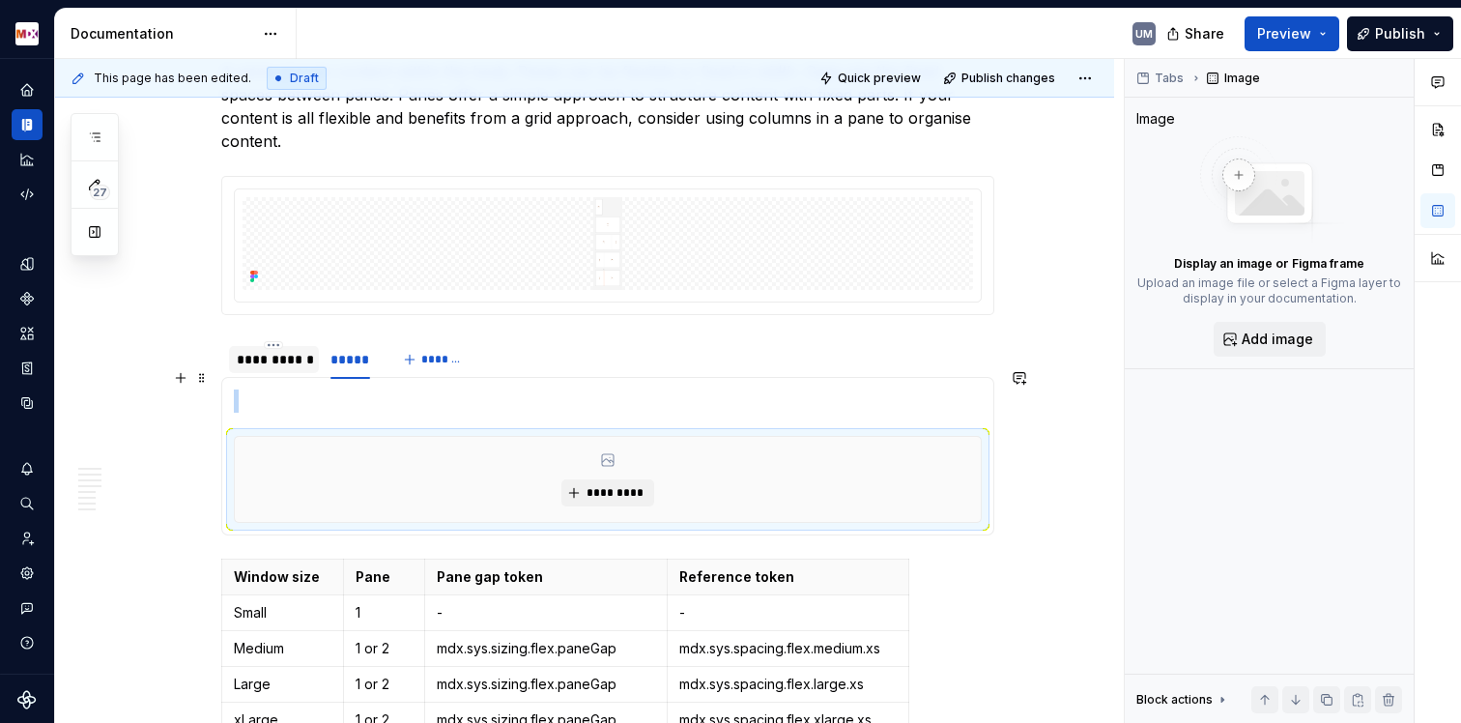
type textarea "*"
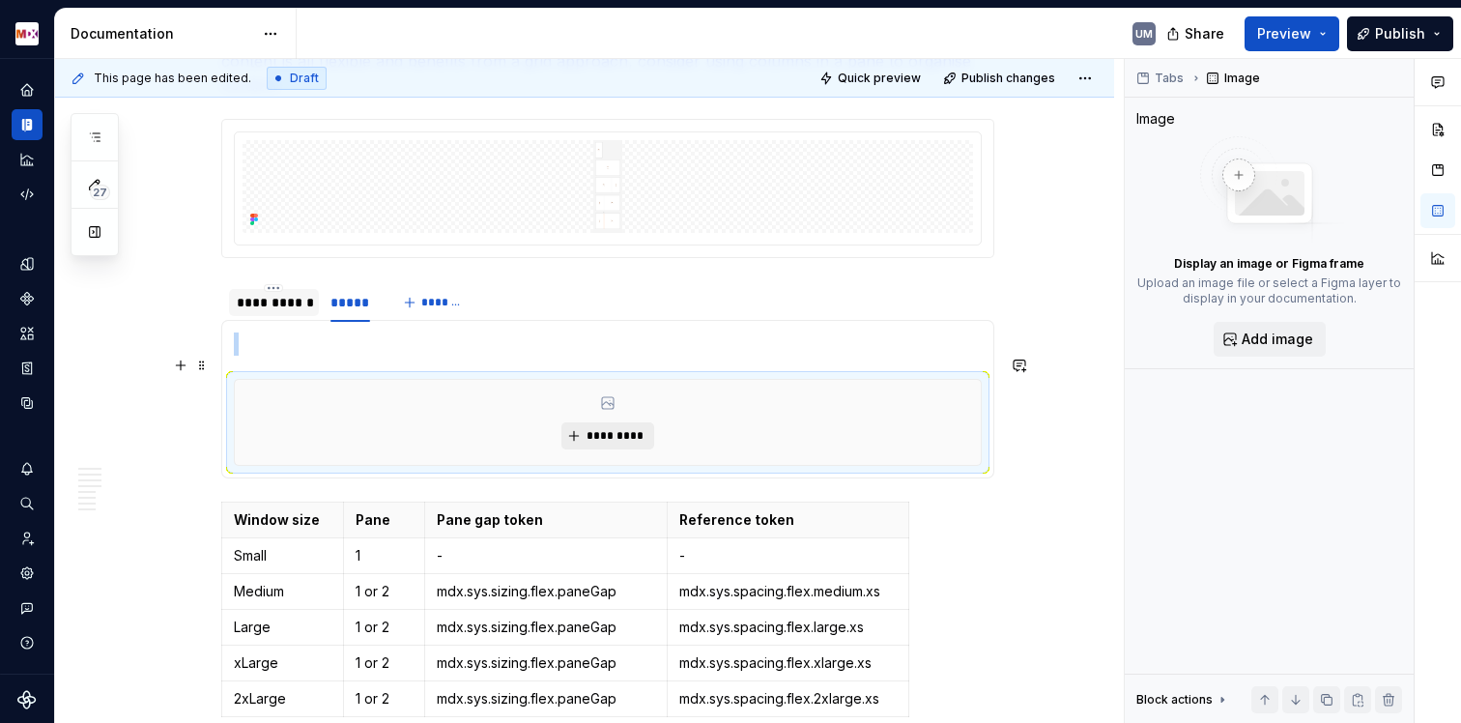
scroll to position [1759, 0]
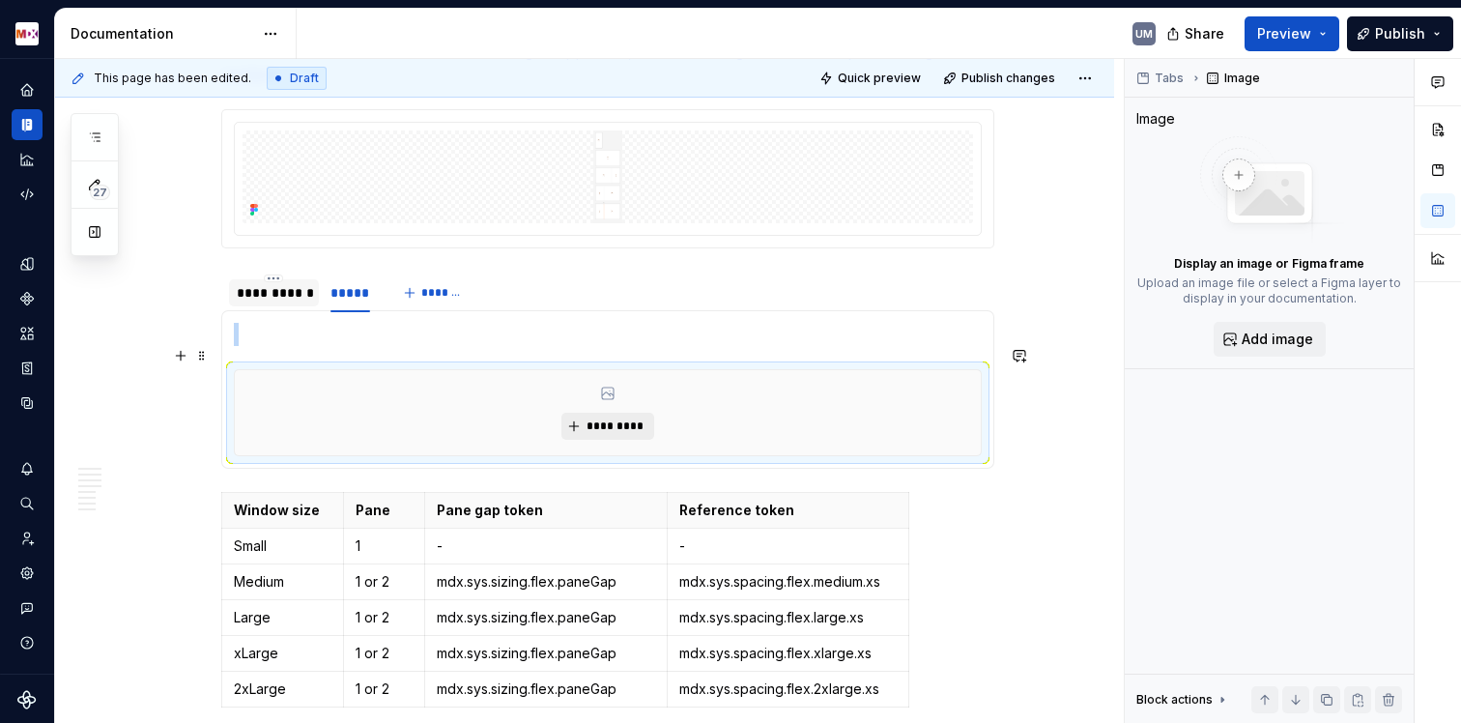
click at [616, 418] on span "*********" at bounding box center [615, 425] width 59 height 15
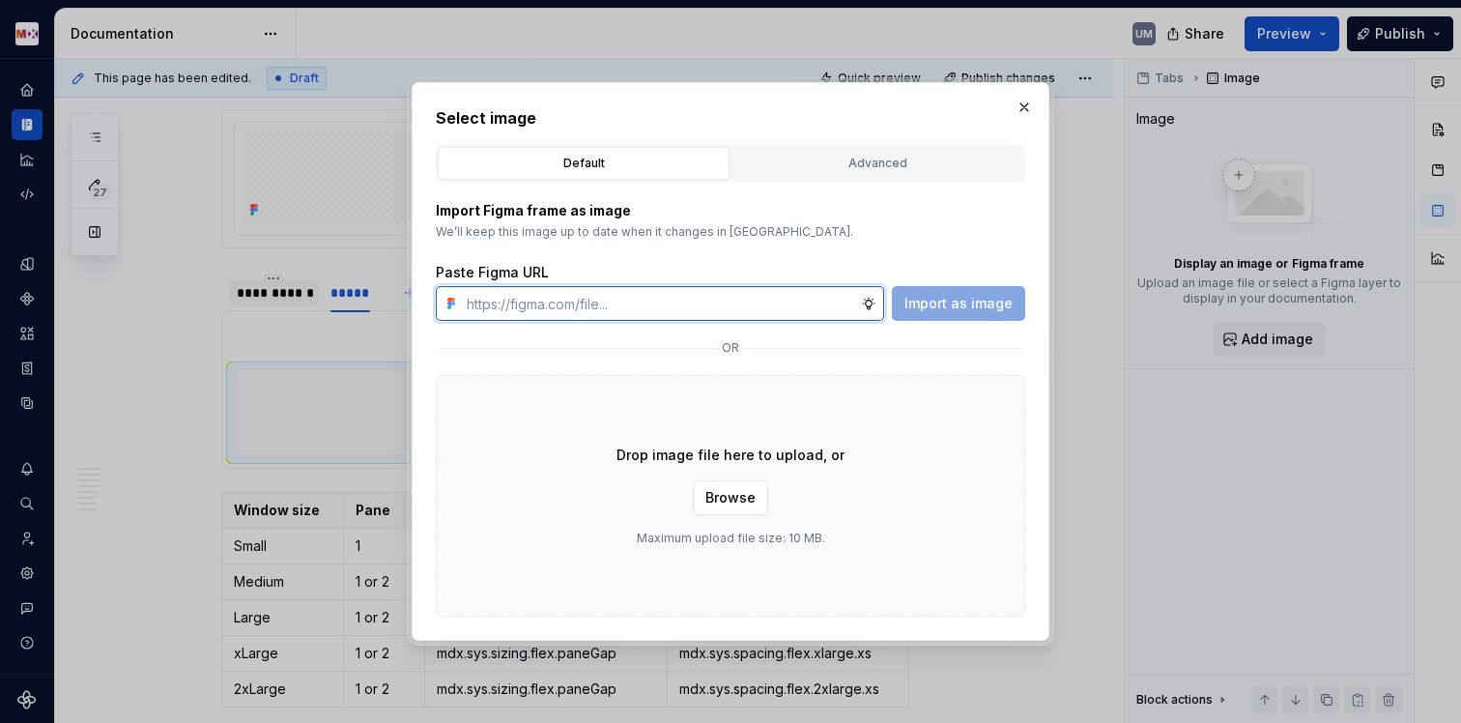
paste input "[URL][DOMAIN_NAME]"
type input "[URL][DOMAIN_NAME]"
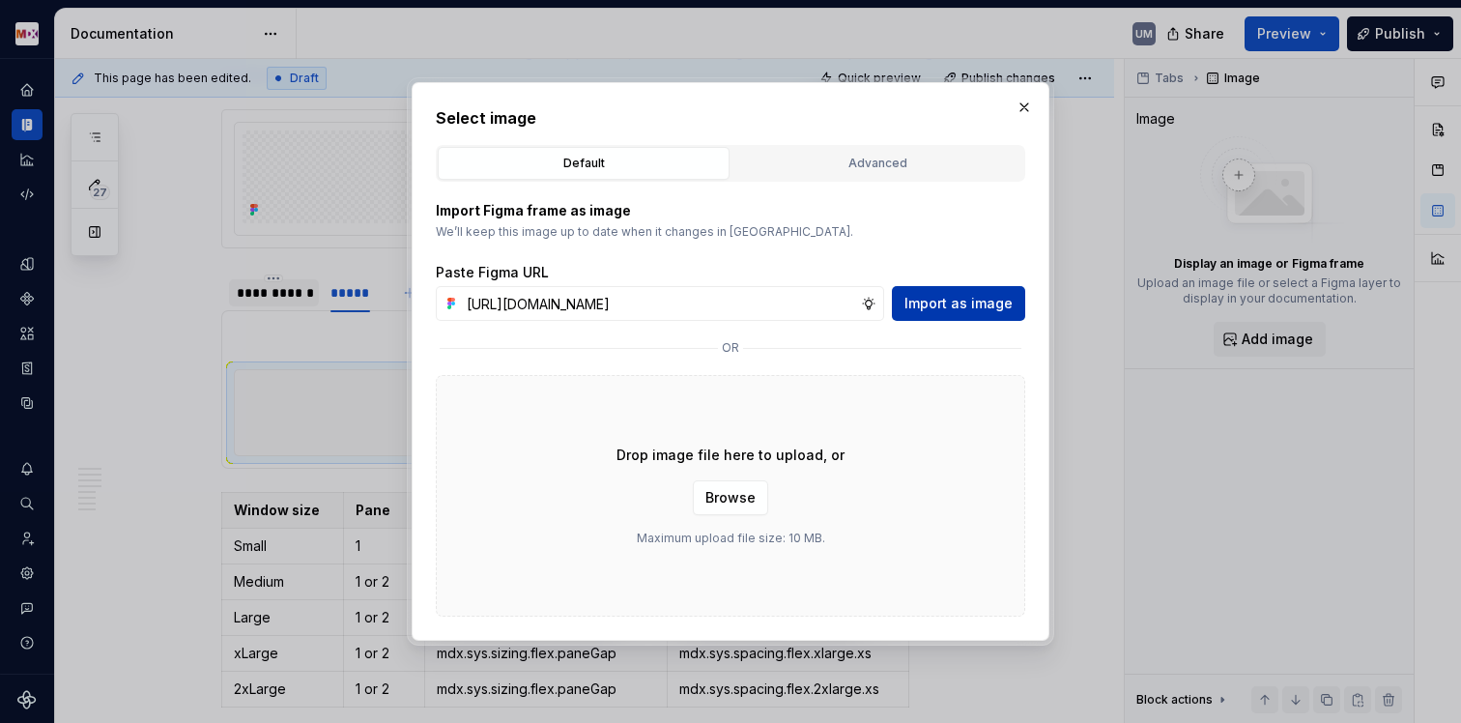
click at [927, 306] on span "Import as image" at bounding box center [959, 303] width 108 height 19
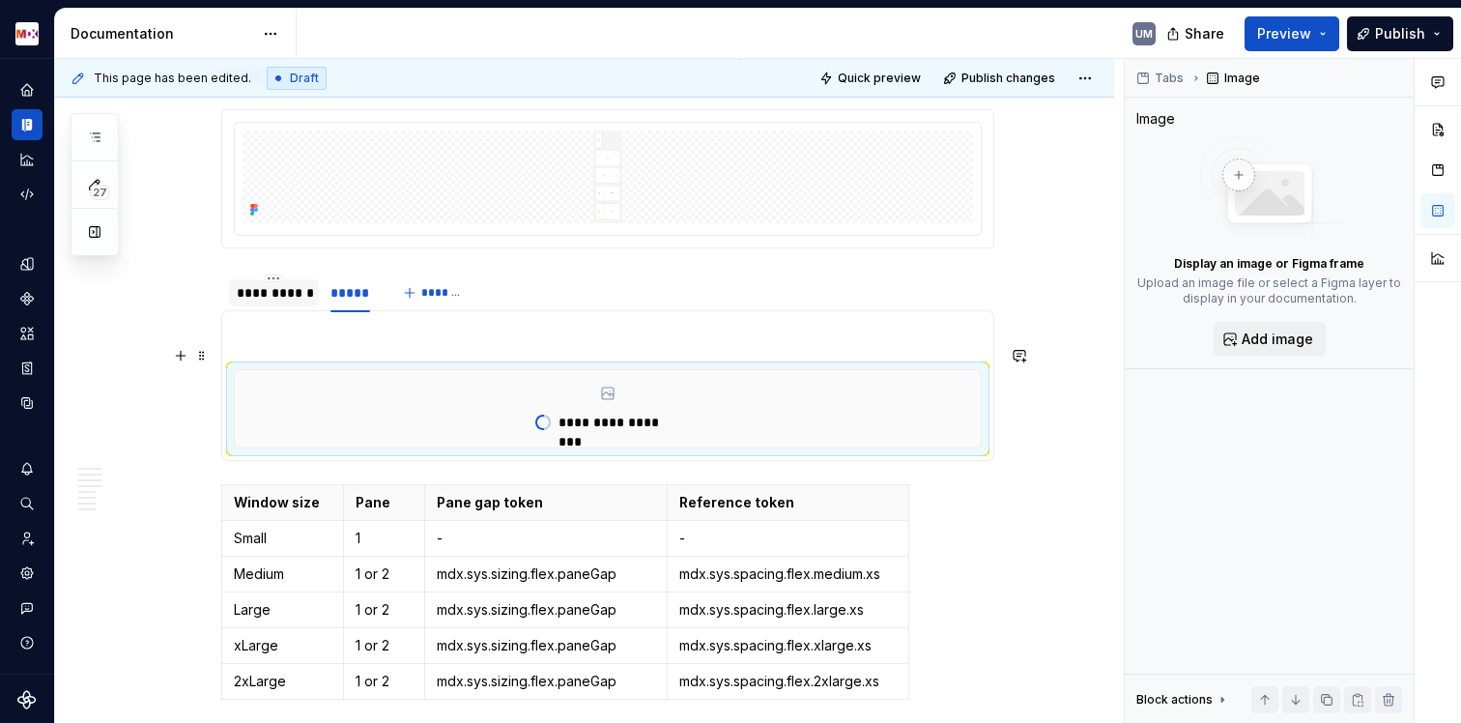
type textarea "*"
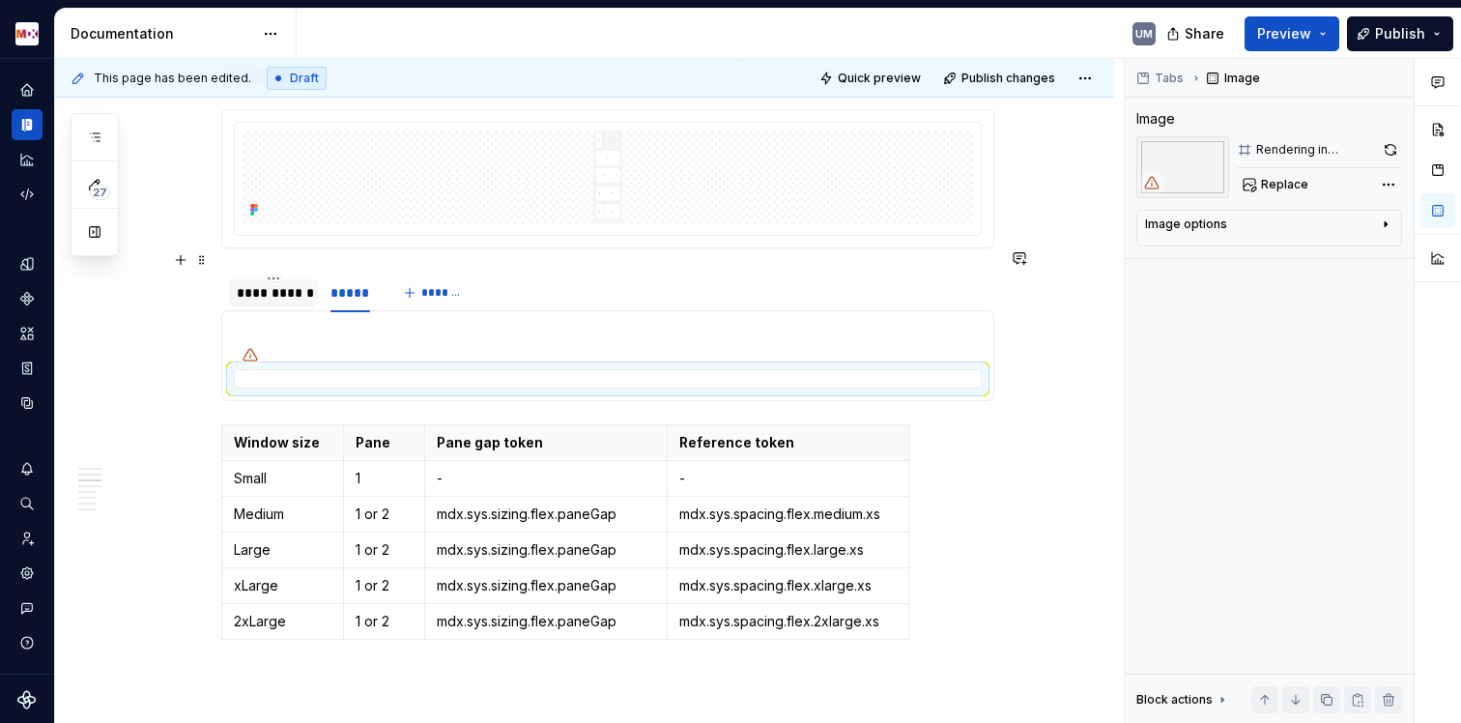
click at [289, 282] on div "**********" at bounding box center [274, 292] width 90 height 27
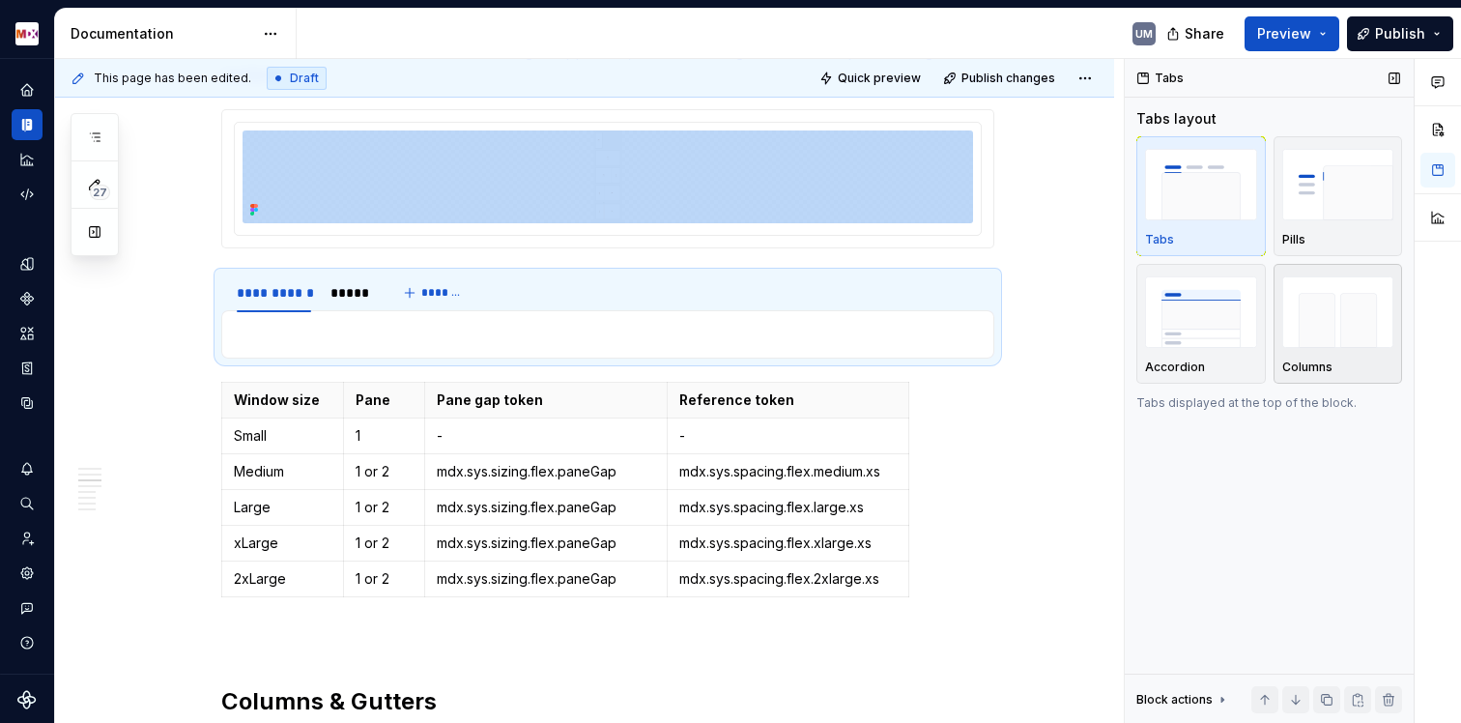
click at [1302, 352] on div "Columns" at bounding box center [1338, 324] width 112 height 102
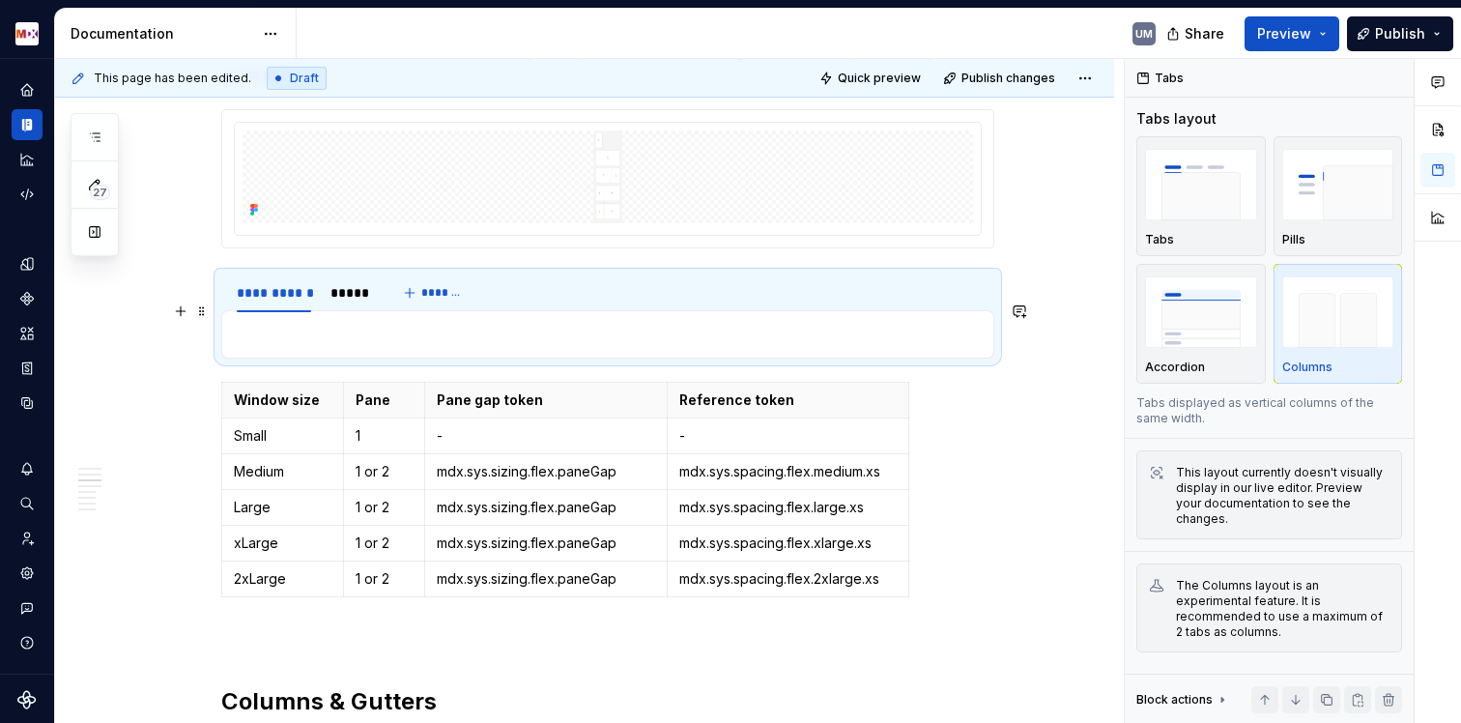
click at [295, 323] on p at bounding box center [608, 334] width 748 height 23
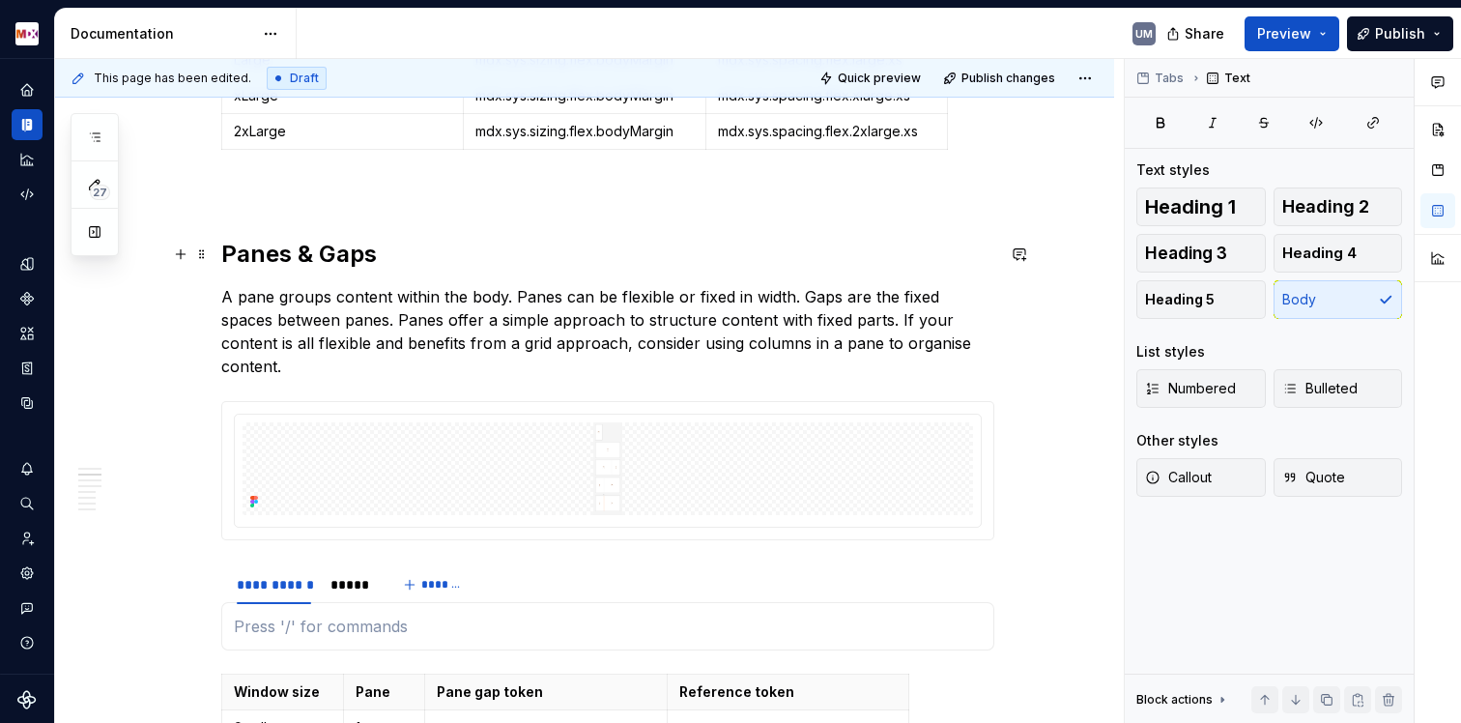
scroll to position [1476, 0]
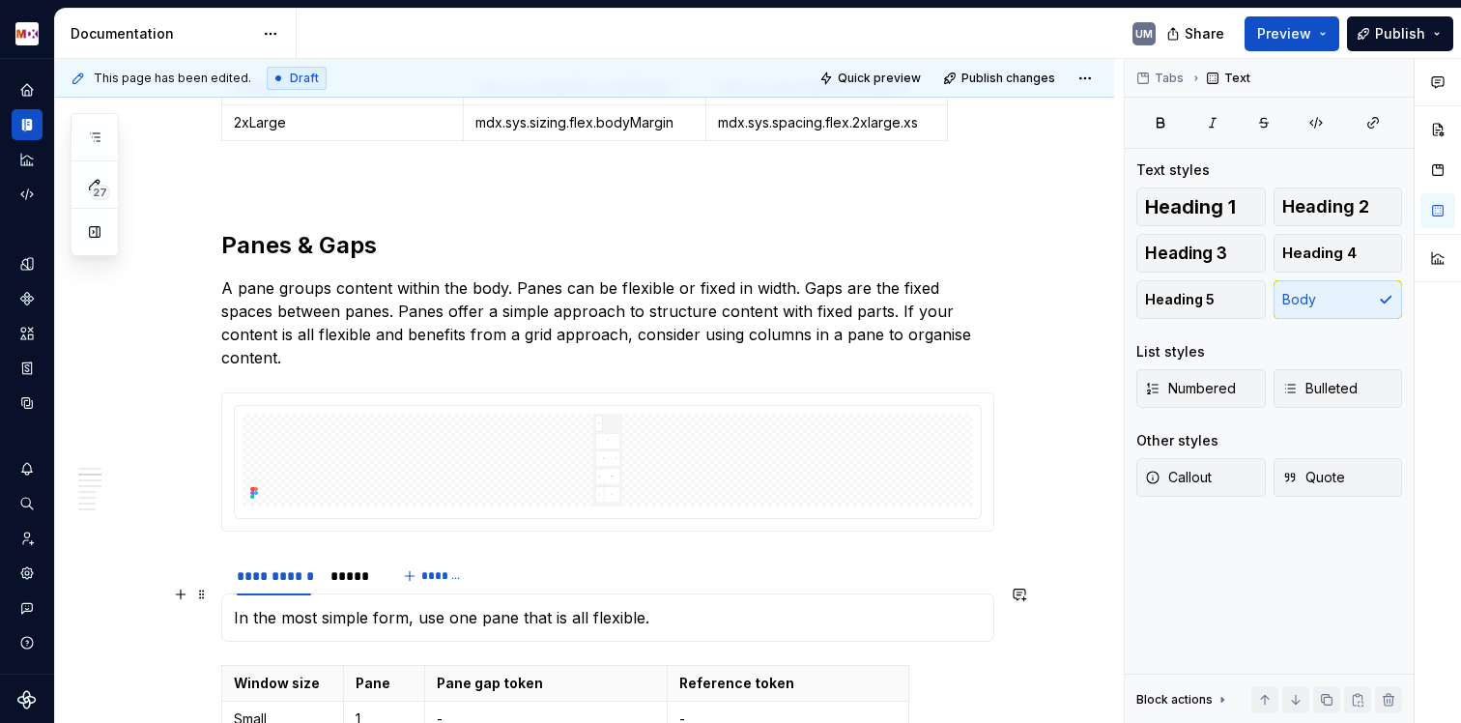
click at [676, 606] on p "In the most simple form, use one pane that is all flexible." at bounding box center [608, 617] width 748 height 23
click at [653, 557] on div "**********" at bounding box center [607, 576] width 773 height 39
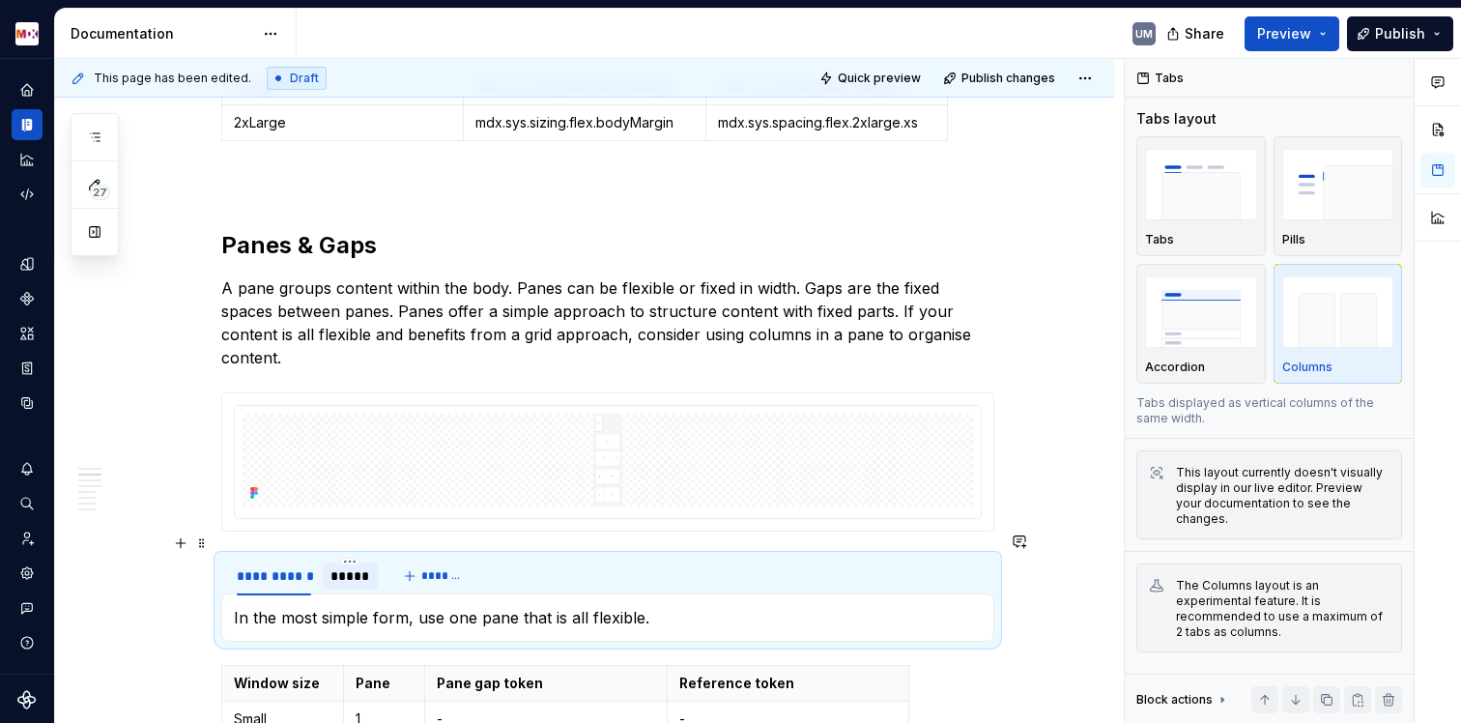
click at [349, 566] on div "*****" at bounding box center [350, 575] width 40 height 19
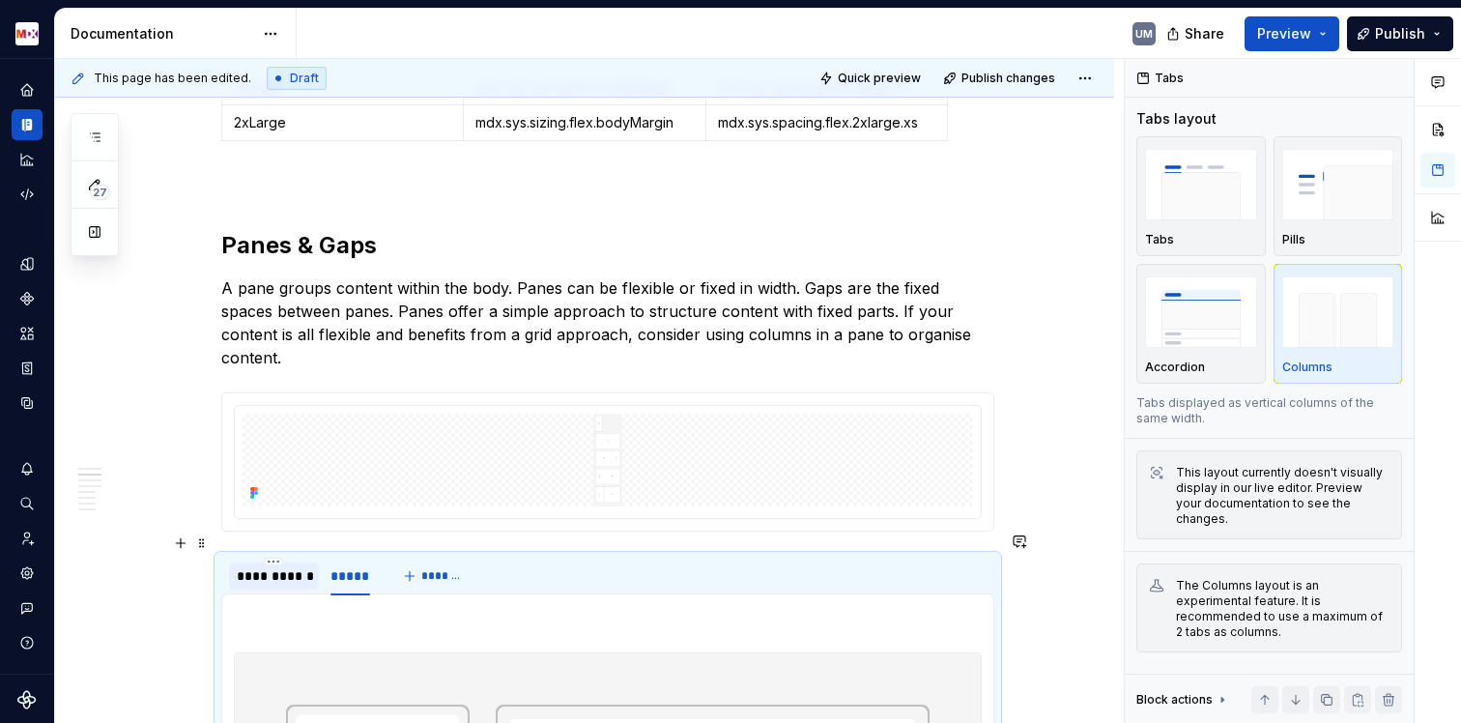
click at [280, 566] on div "**********" at bounding box center [274, 575] width 74 height 19
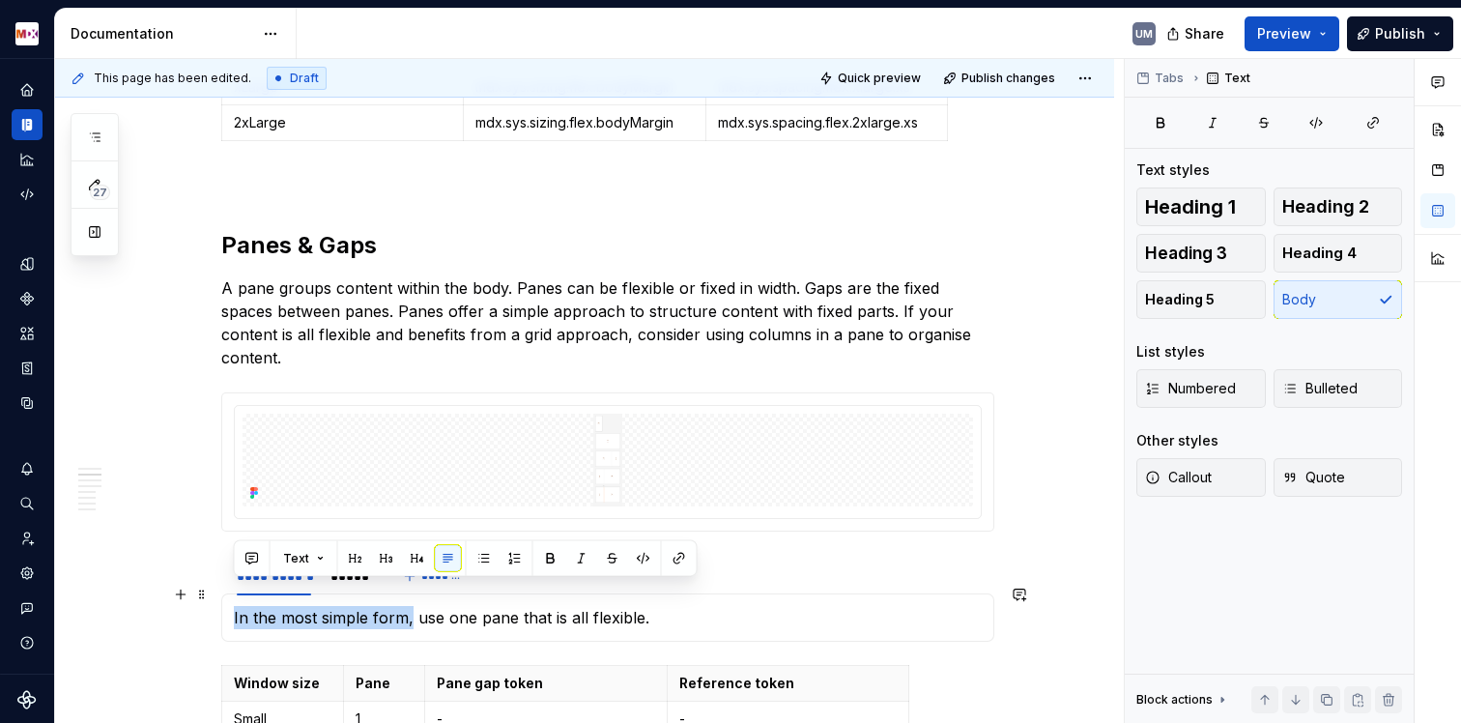
drag, startPoint x: 410, startPoint y: 597, endPoint x: 216, endPoint y: 586, distance: 193.6
click at [221, 586] on section "**********" at bounding box center [607, 598] width 773 height 87
drag, startPoint x: 405, startPoint y: 598, endPoint x: 233, endPoint y: 585, distance: 172.5
click at [234, 606] on p "In the most simple form, use one pane that is all flexible." at bounding box center [608, 617] width 748 height 23
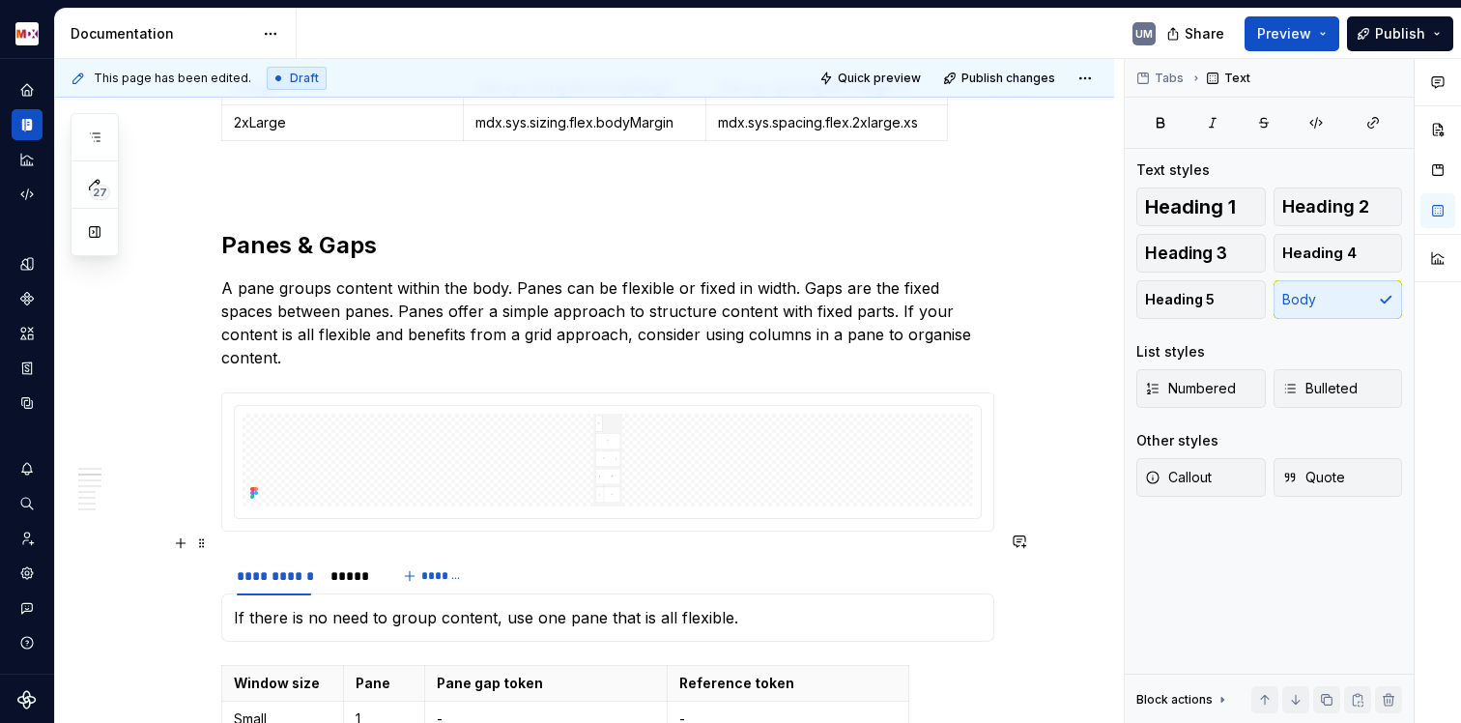
click at [639, 561] on div "**********" at bounding box center [607, 576] width 773 height 39
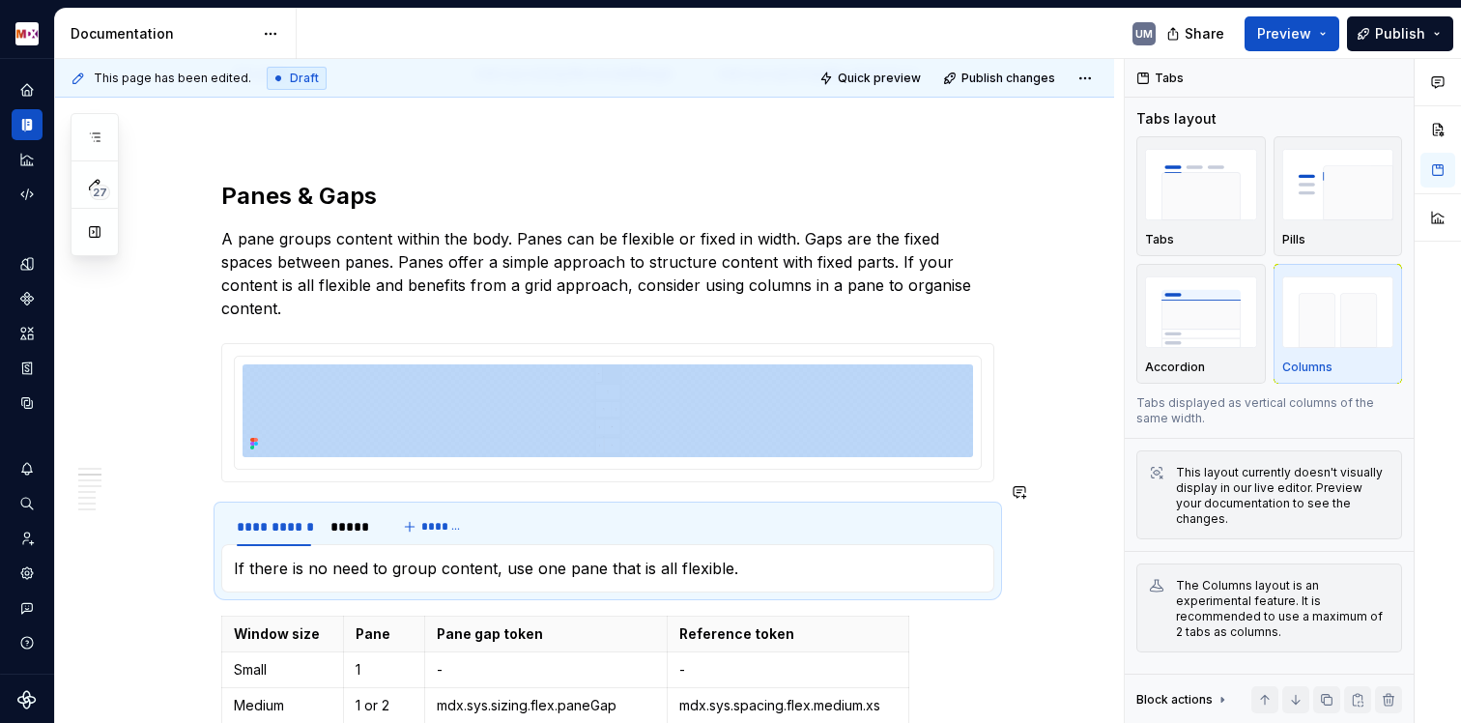
scroll to position [1501, 0]
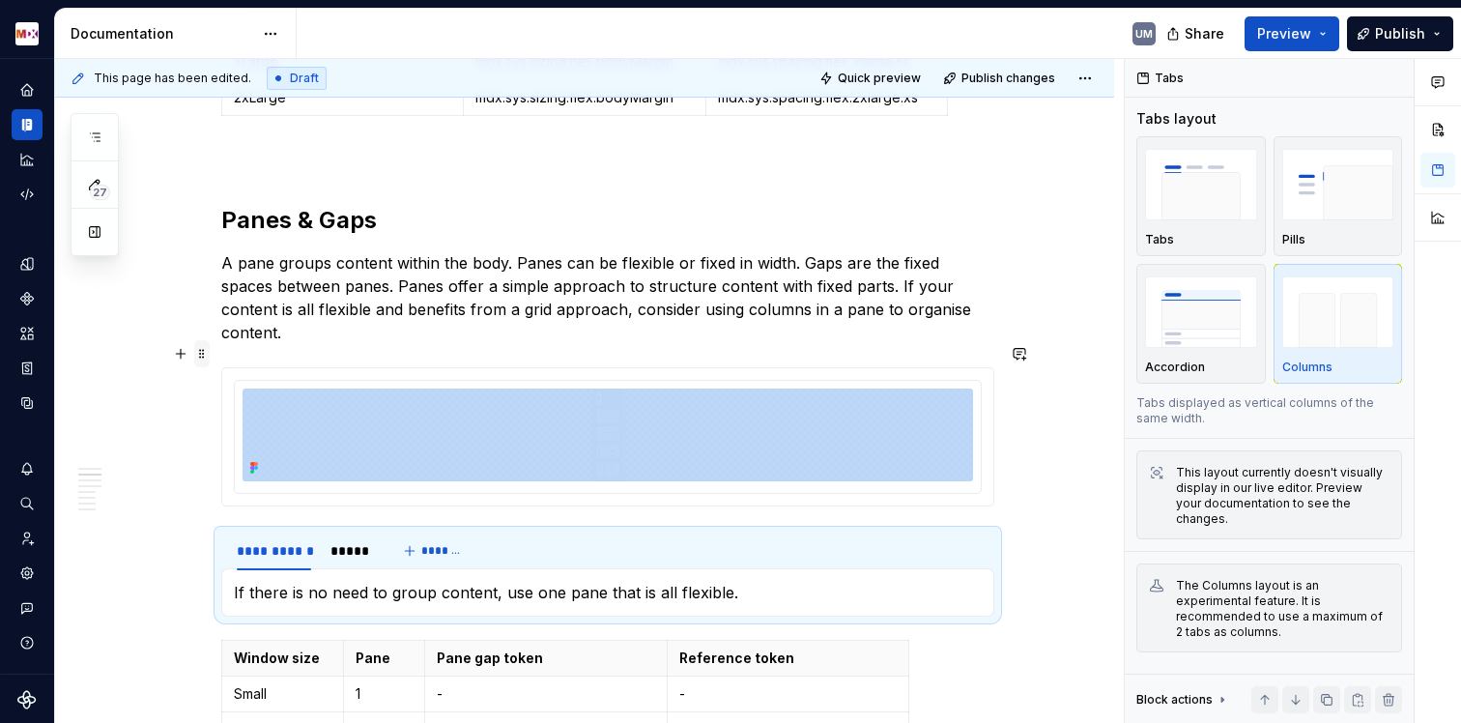
click at [207, 355] on span at bounding box center [201, 353] width 15 height 27
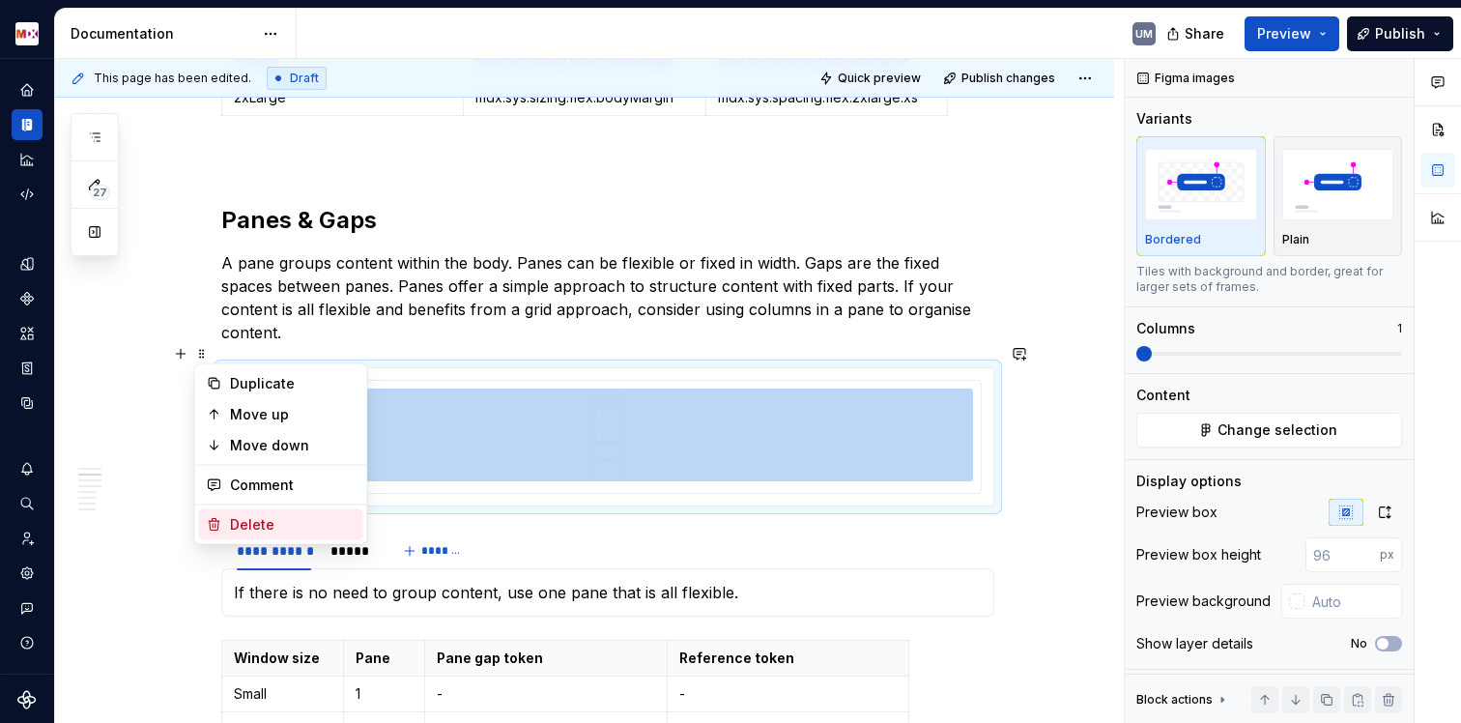
click at [237, 524] on div "Delete" at bounding box center [293, 524] width 126 height 19
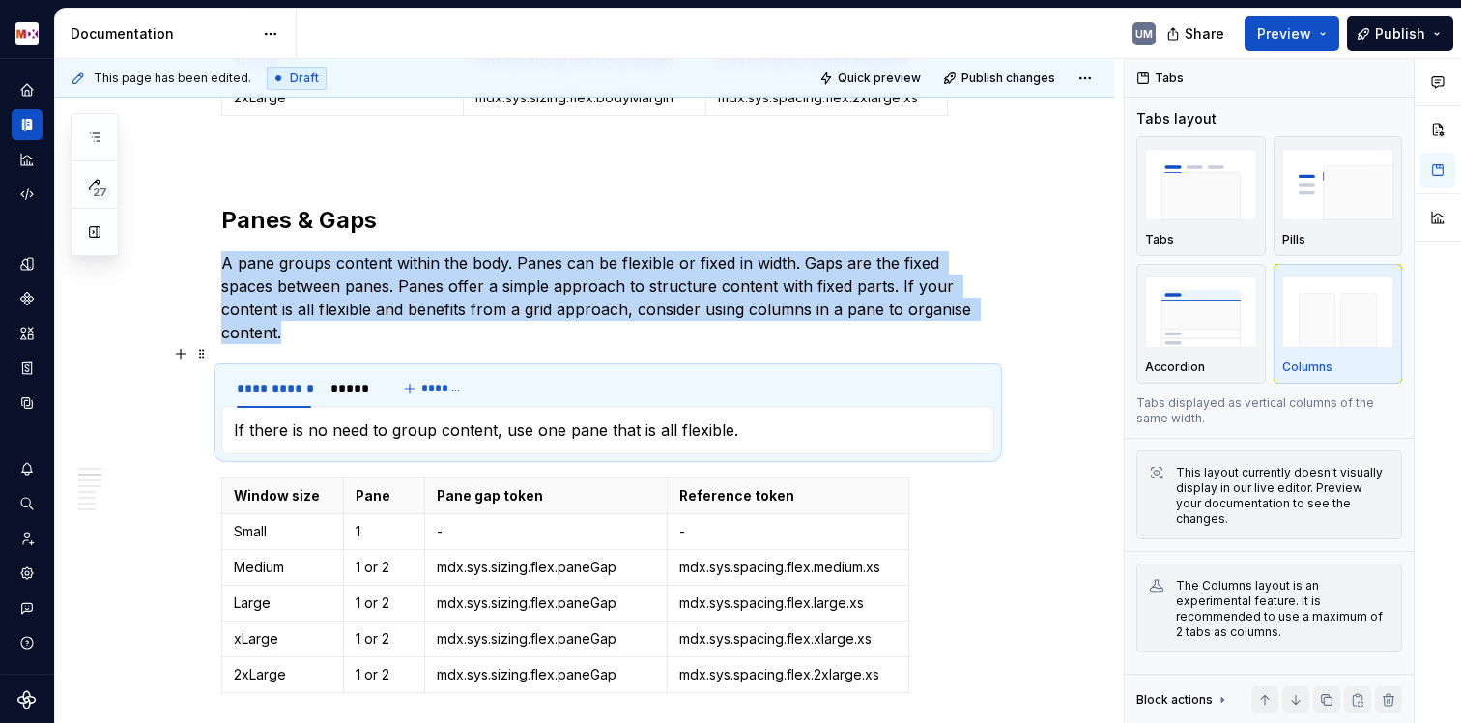
type textarea "*"
click at [177, 363] on button "button" at bounding box center [180, 355] width 27 height 27
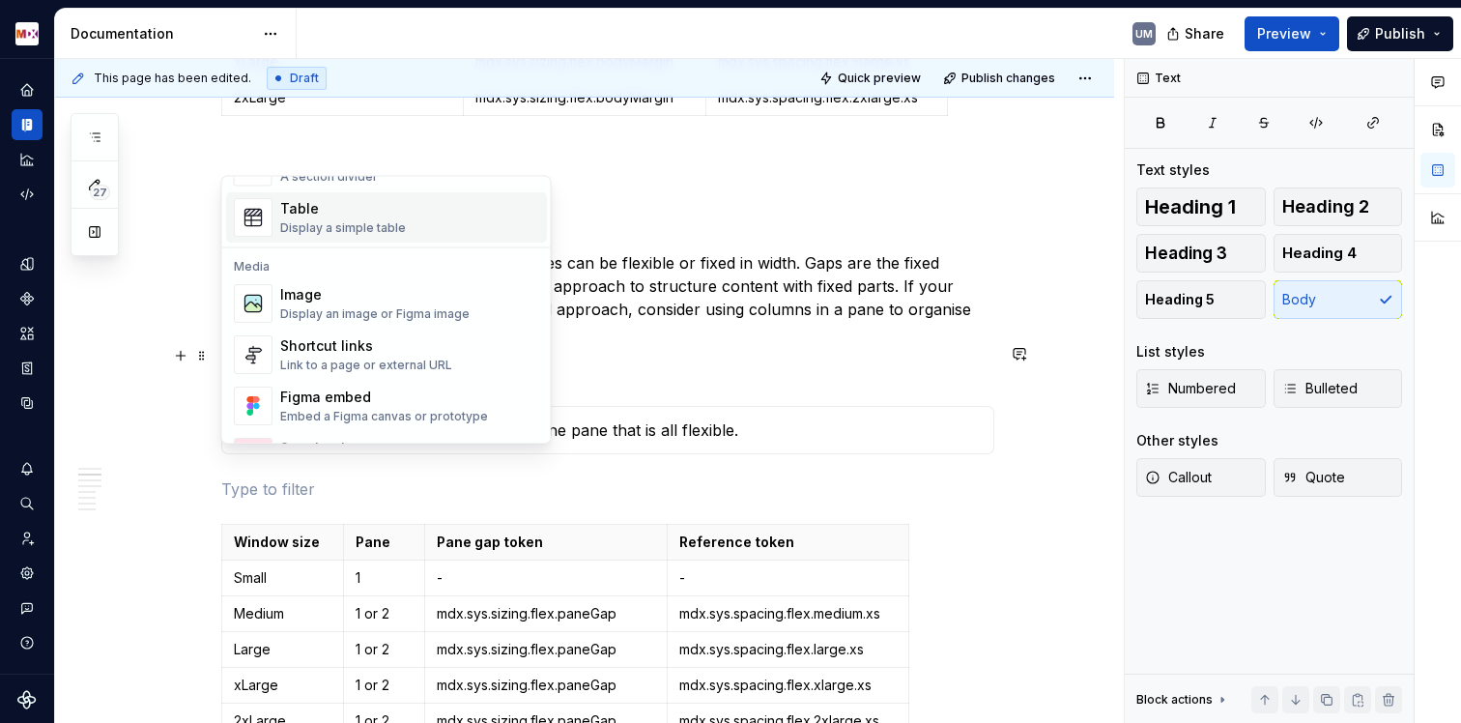
scroll to position [678, 0]
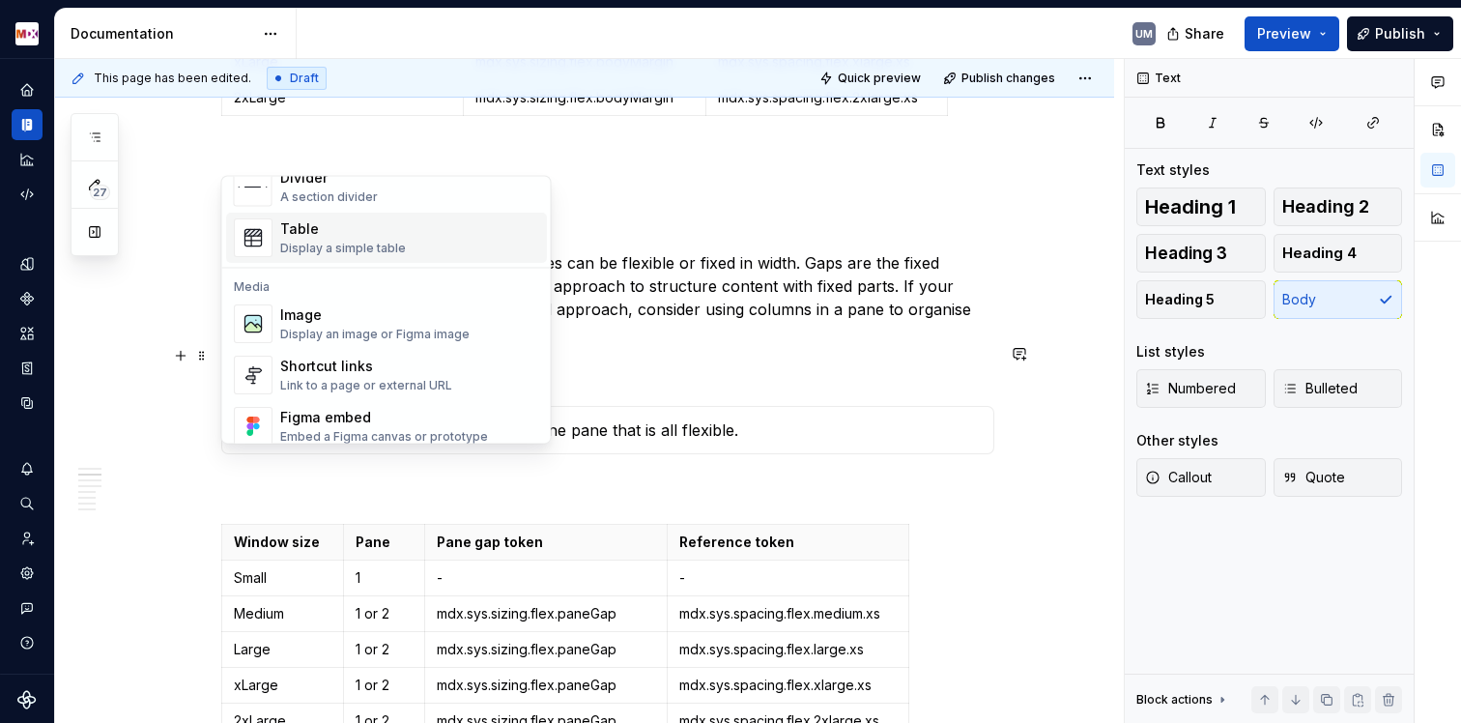
click at [376, 231] on div "Table" at bounding box center [343, 229] width 126 height 19
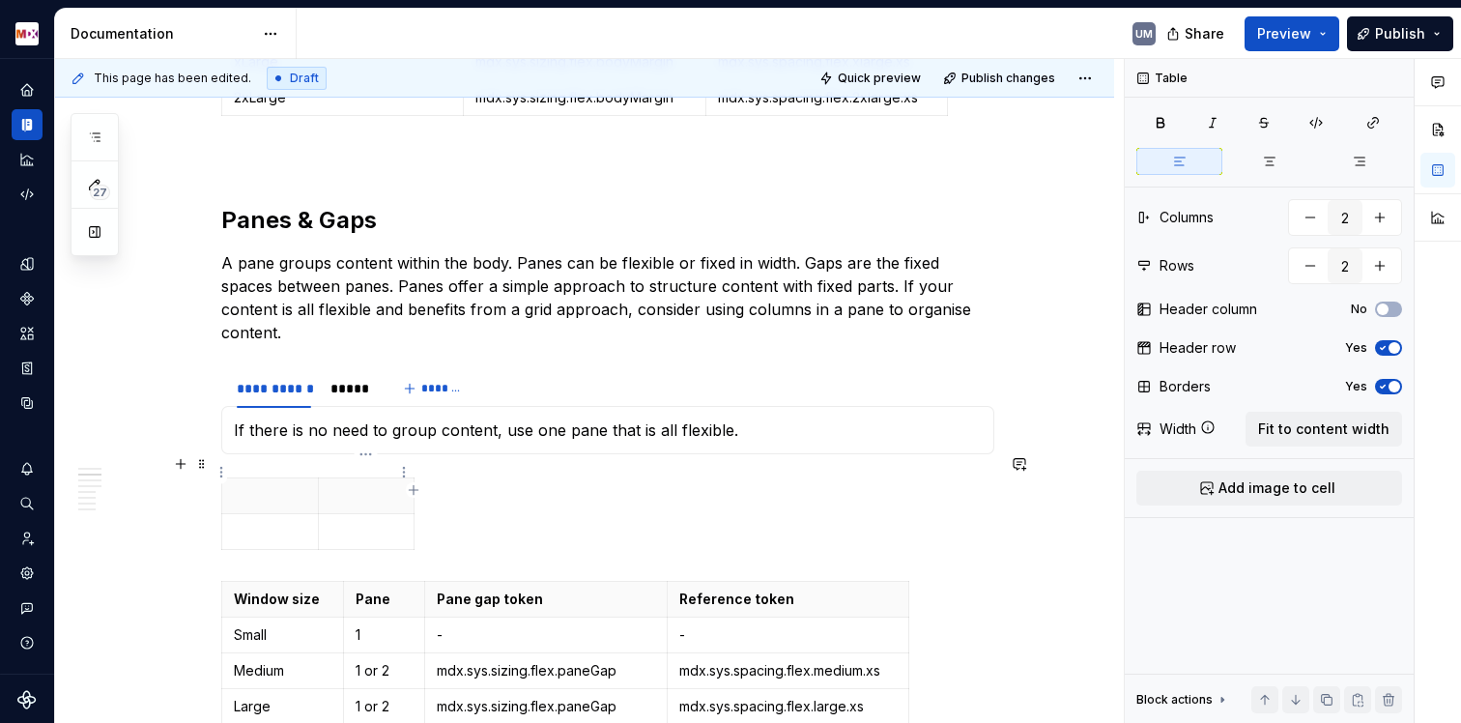
click at [388, 486] on p at bounding box center [366, 495] width 72 height 19
click at [204, 456] on span at bounding box center [201, 463] width 15 height 27
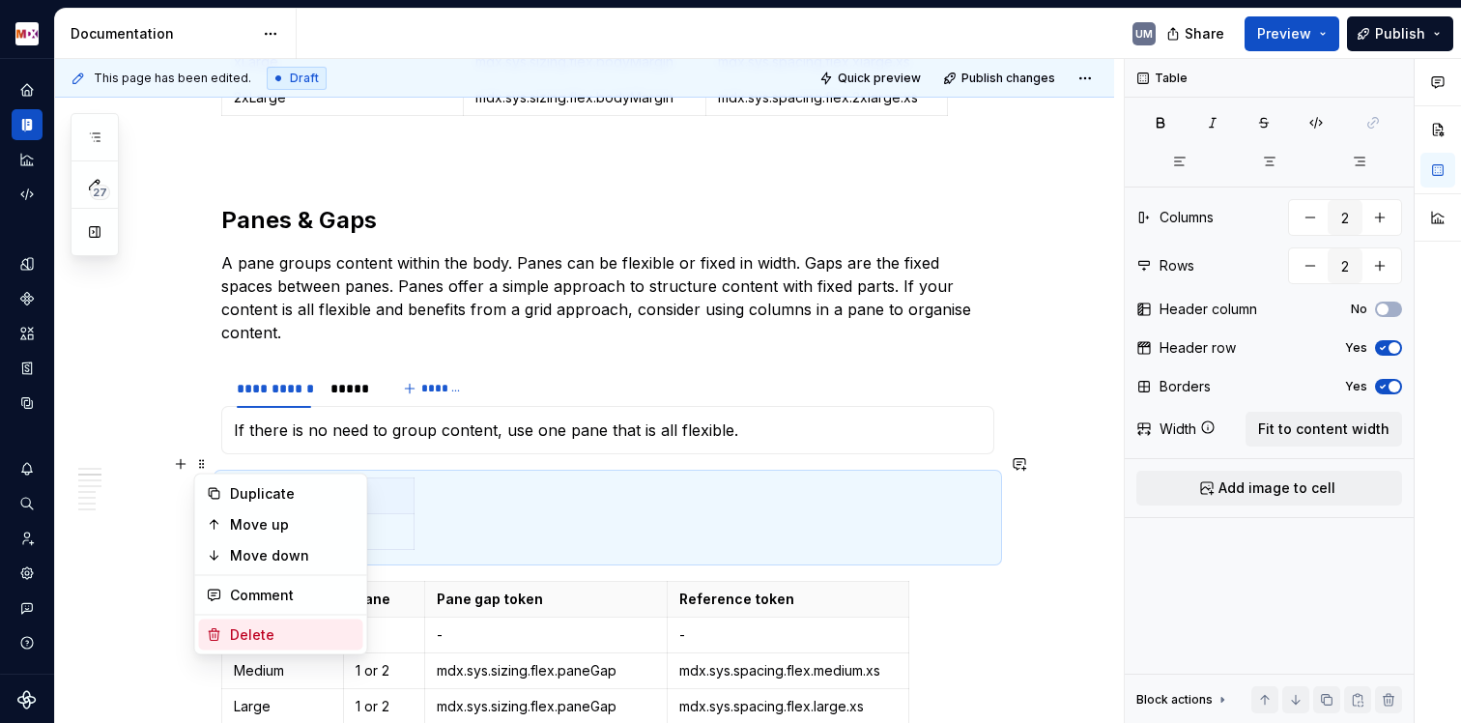
click at [226, 624] on div "Delete" at bounding box center [281, 634] width 164 height 31
type input "4"
type input "6"
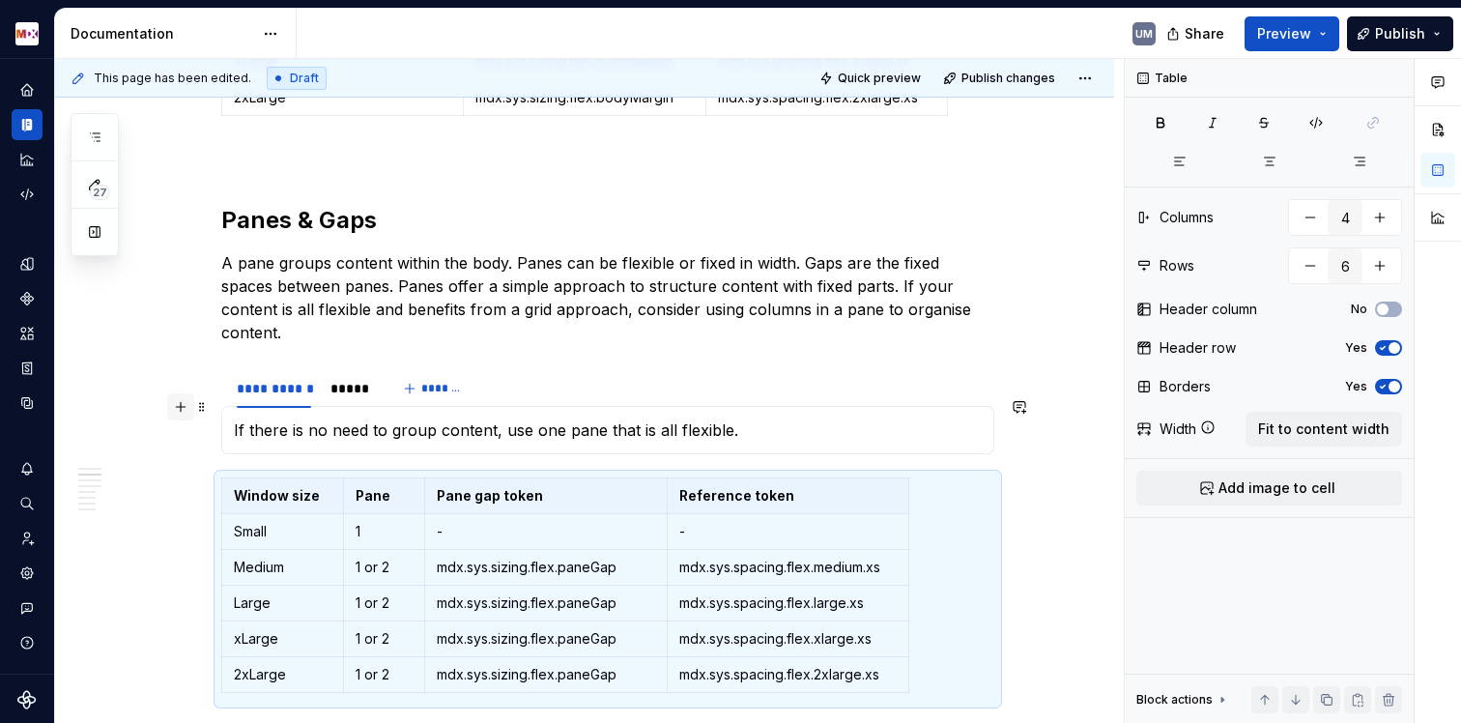
click at [180, 406] on button "button" at bounding box center [180, 406] width 27 height 27
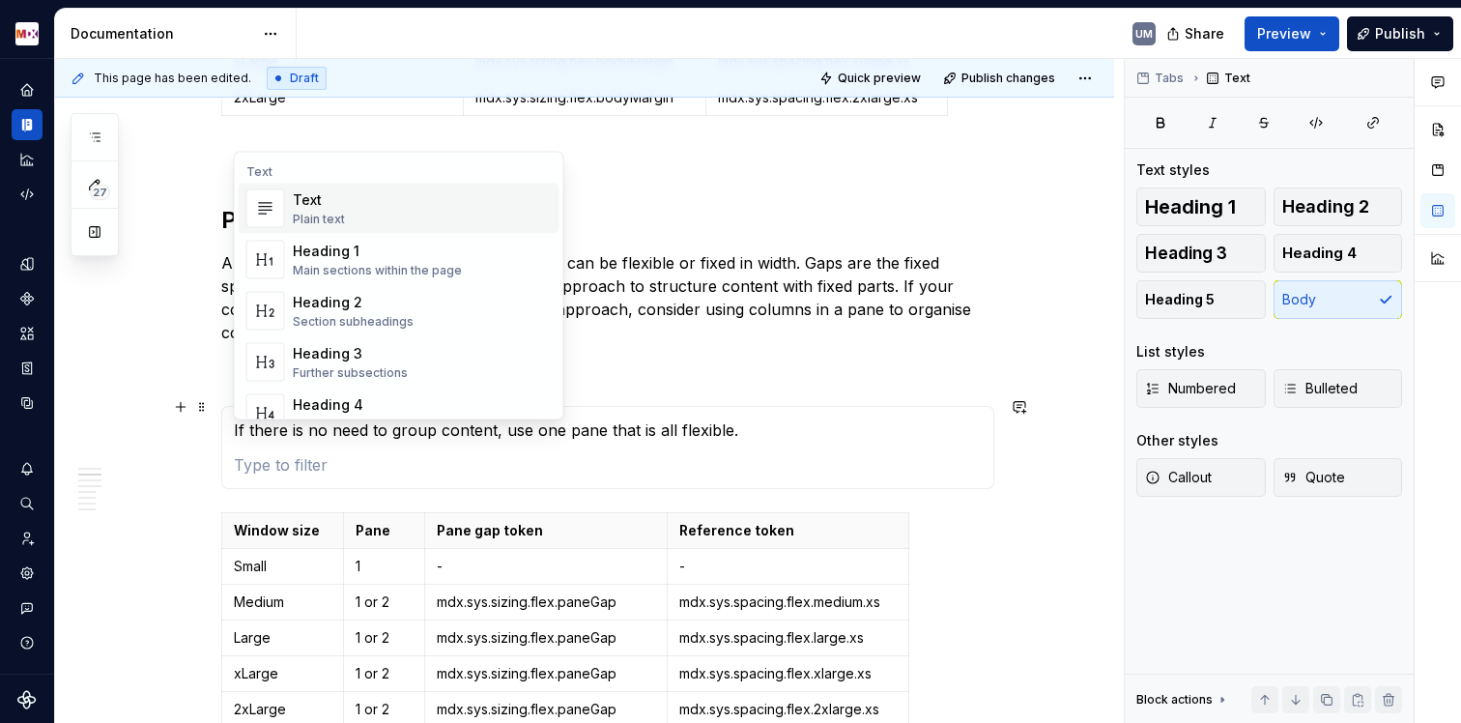
click at [664, 369] on div "**********" at bounding box center [607, 388] width 773 height 39
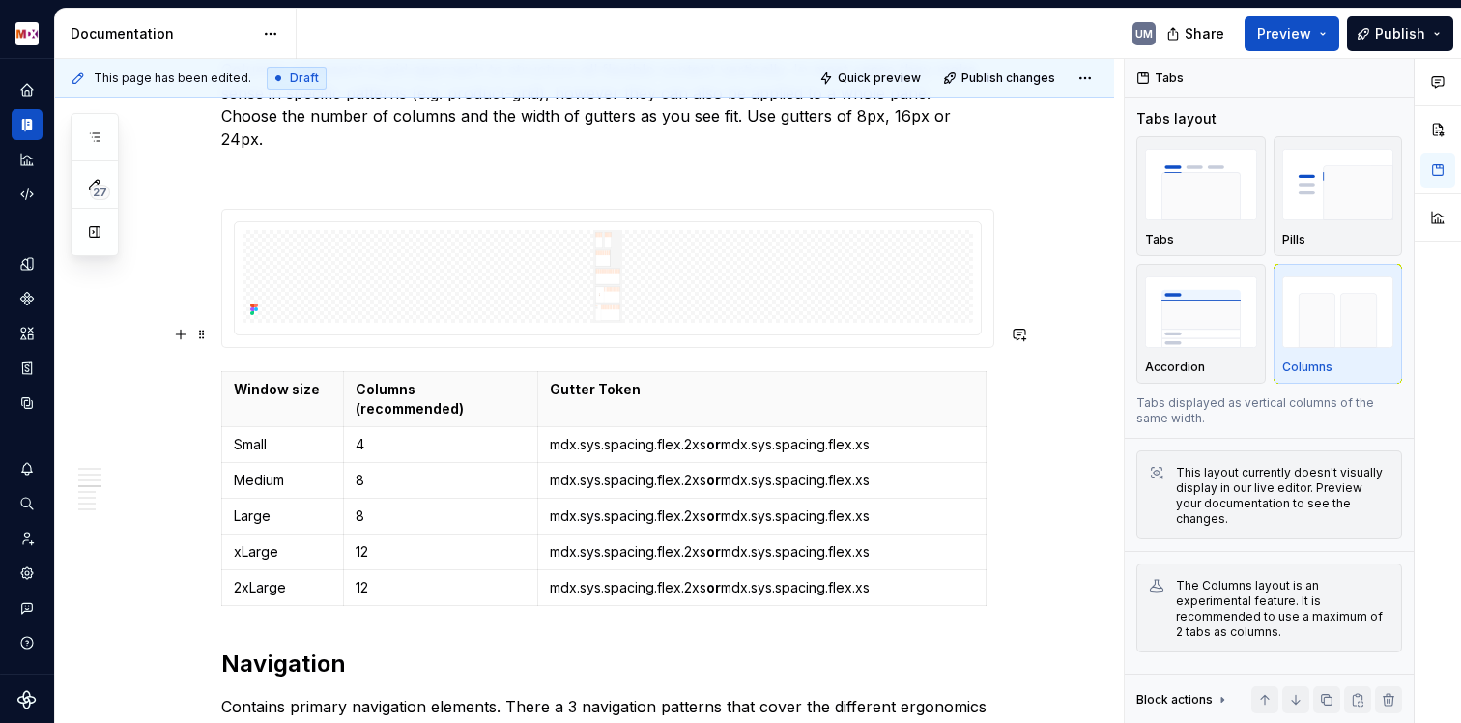
scroll to position [2182, 0]
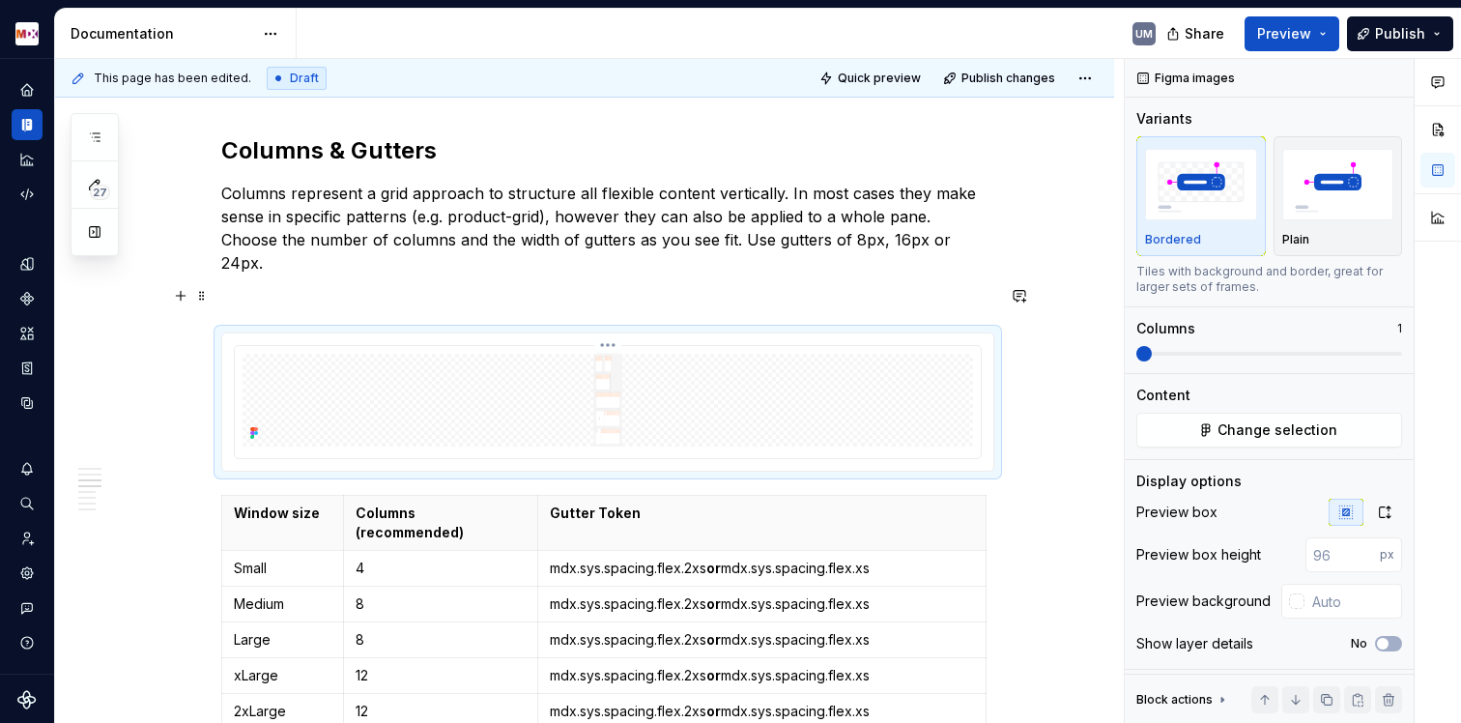
click at [354, 354] on img at bounding box center [608, 400] width 731 height 93
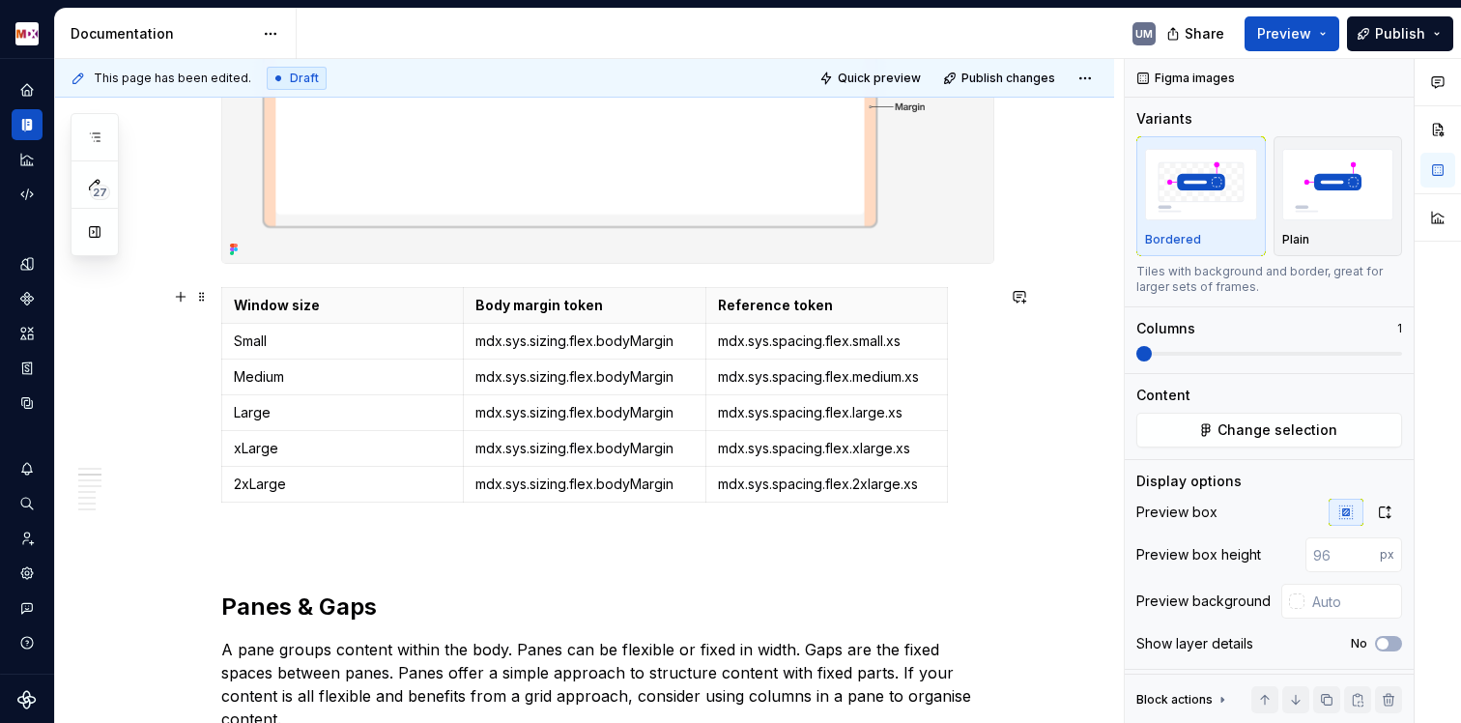
scroll to position [1516, 0]
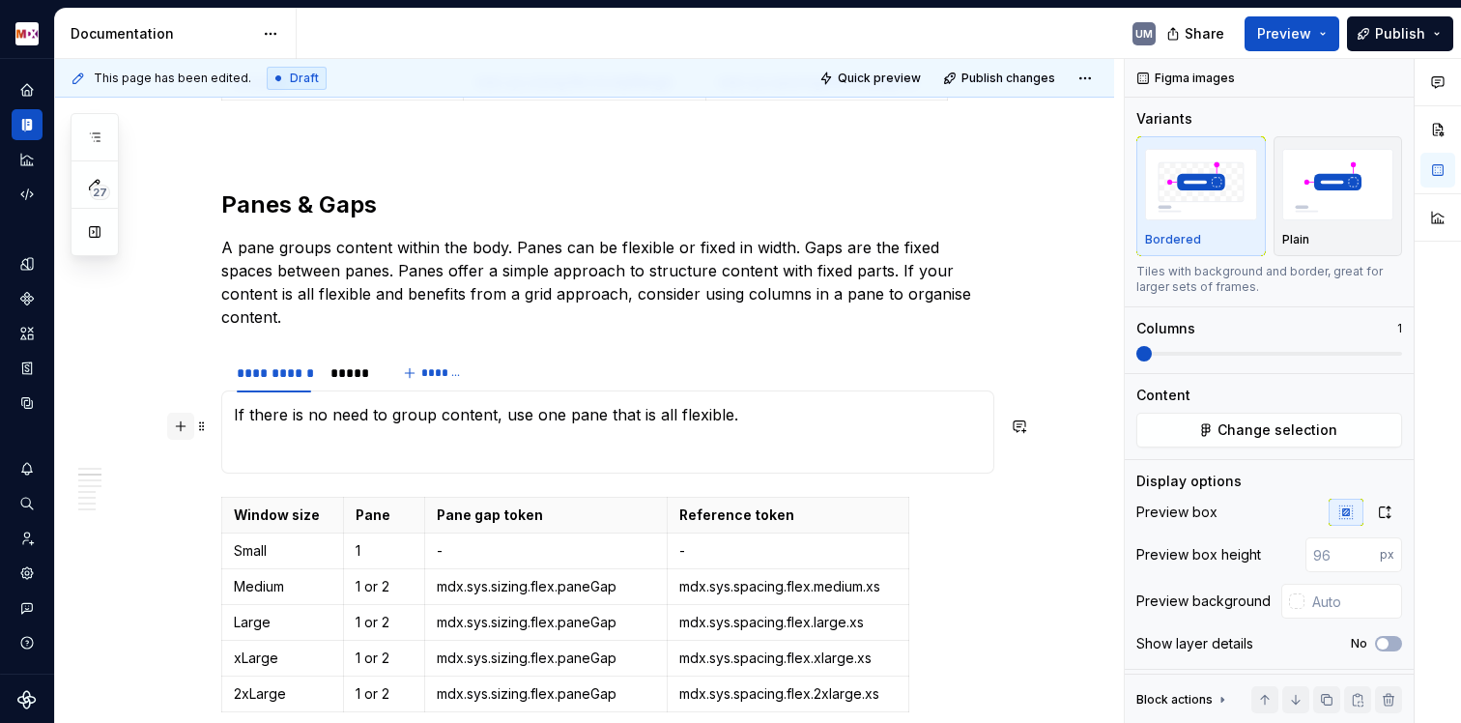
click at [176, 426] on button "button" at bounding box center [180, 426] width 27 height 27
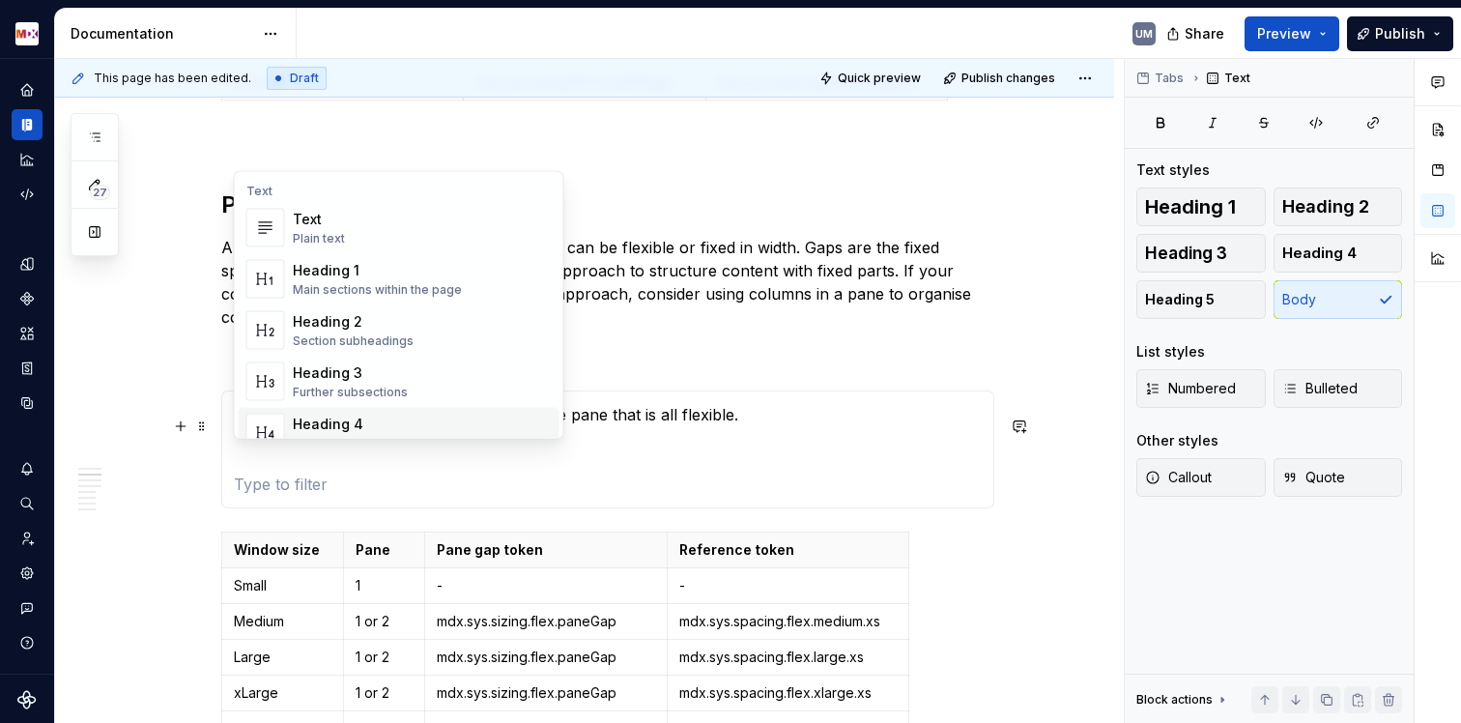
click at [224, 490] on section "**********" at bounding box center [607, 430] width 773 height 157
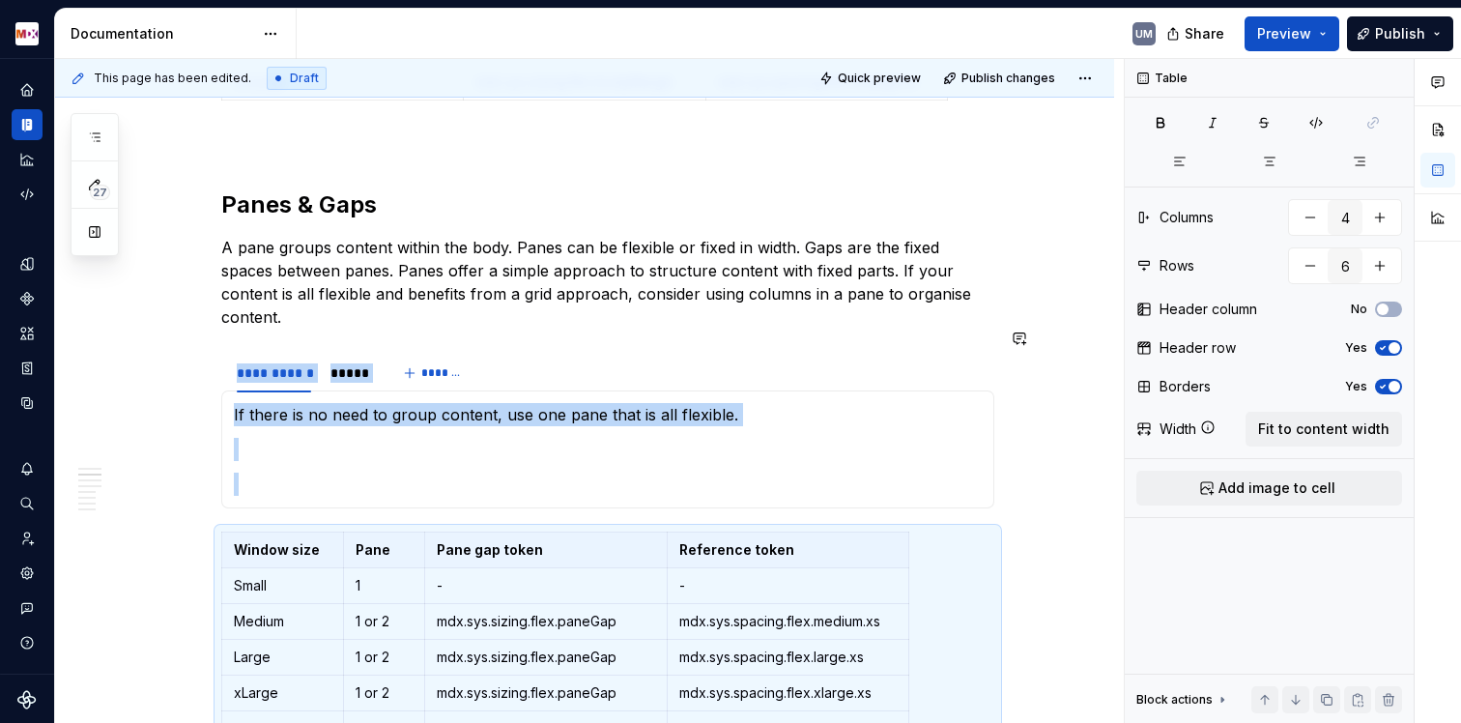
scroll to position [1524, 0]
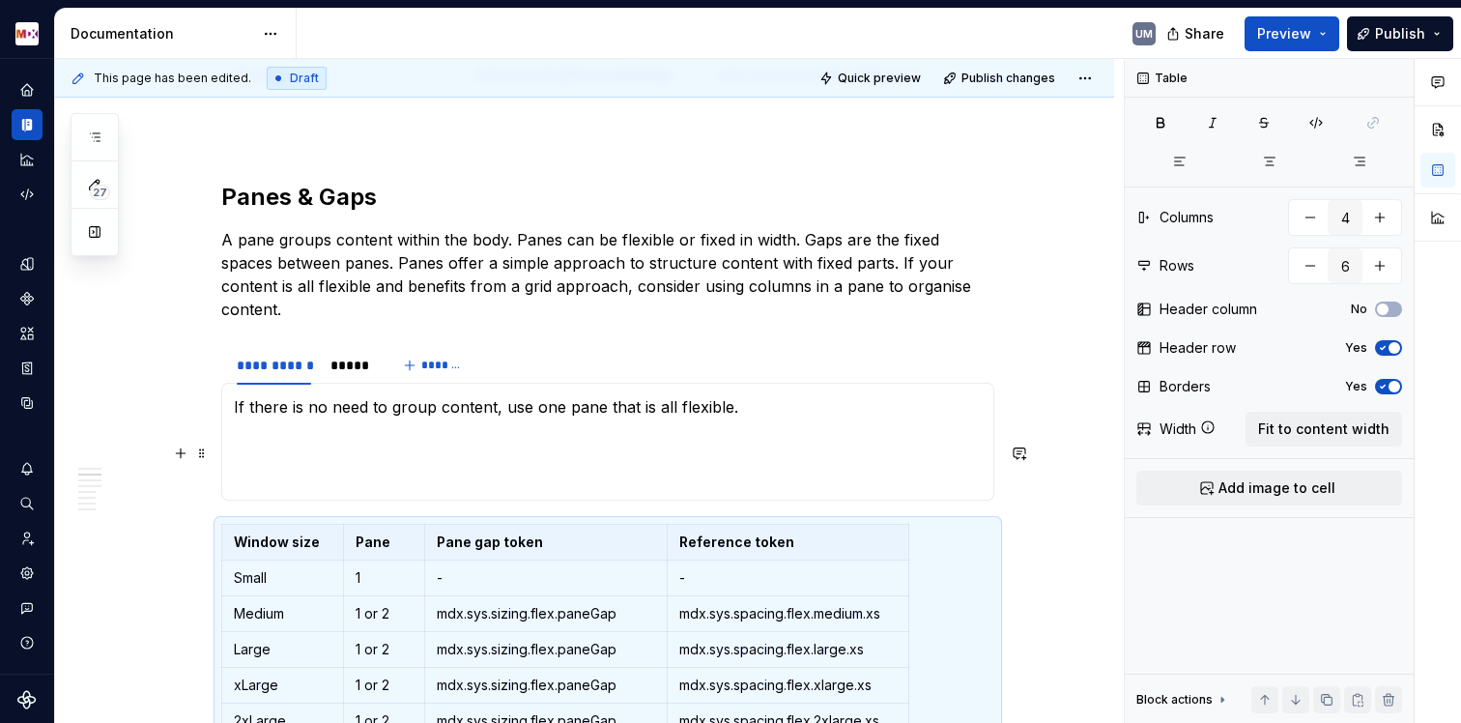
click at [261, 465] on p at bounding box center [608, 476] width 748 height 23
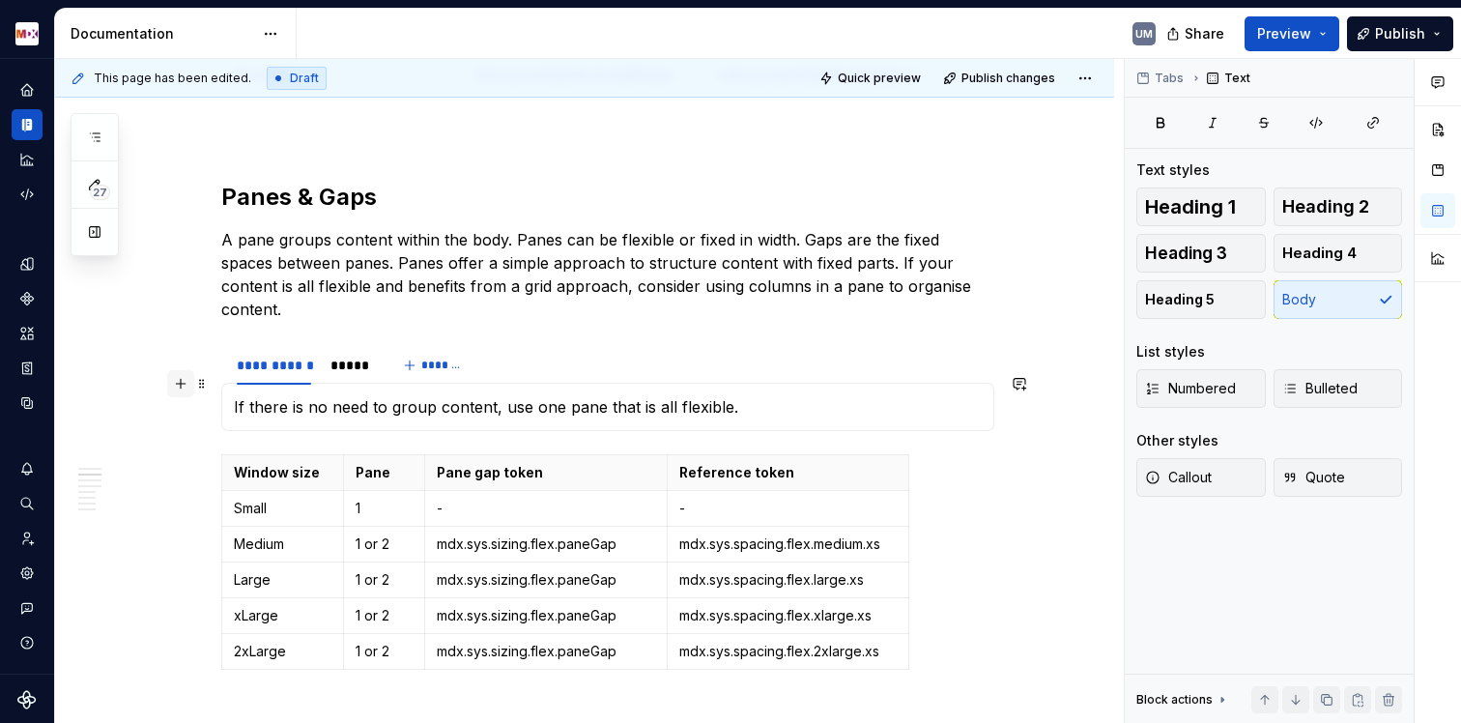
click at [181, 390] on button "button" at bounding box center [180, 383] width 27 height 27
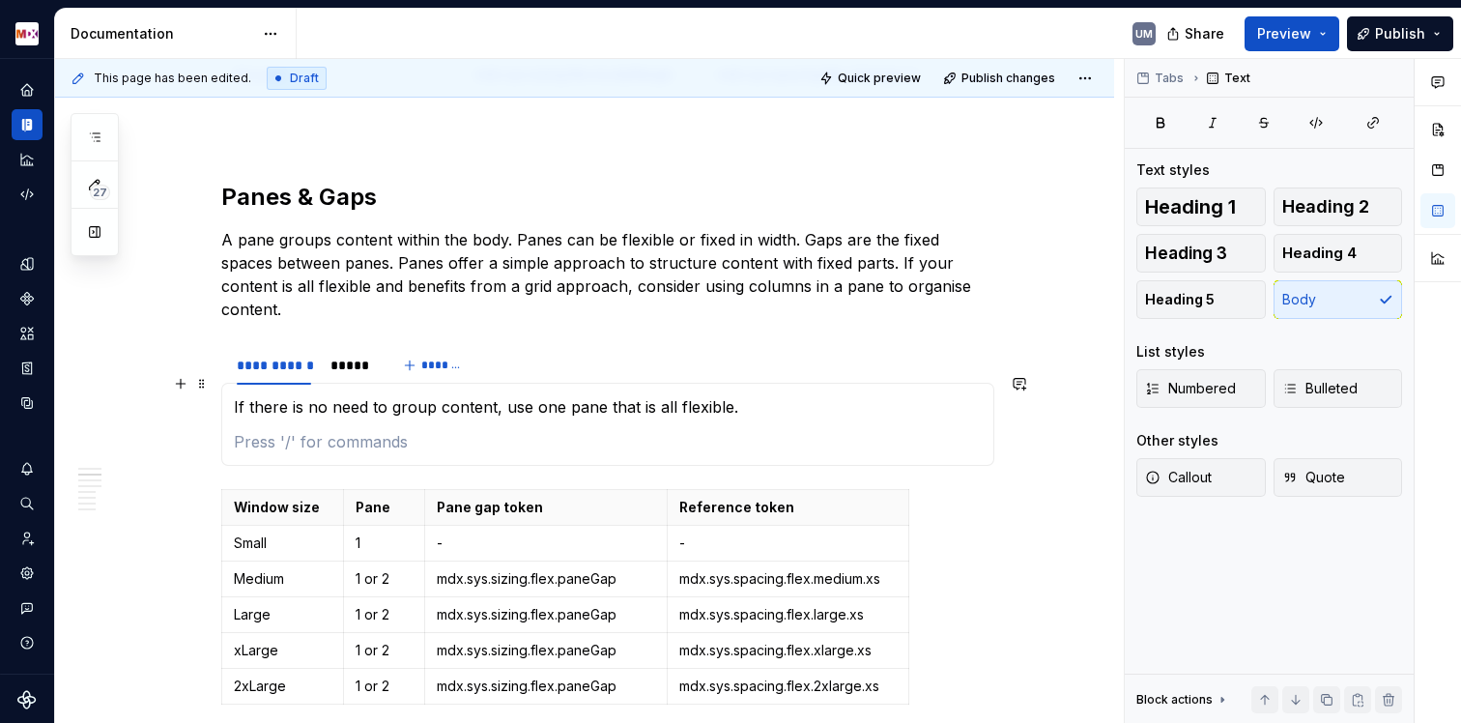
click at [244, 430] on p at bounding box center [608, 441] width 748 height 23
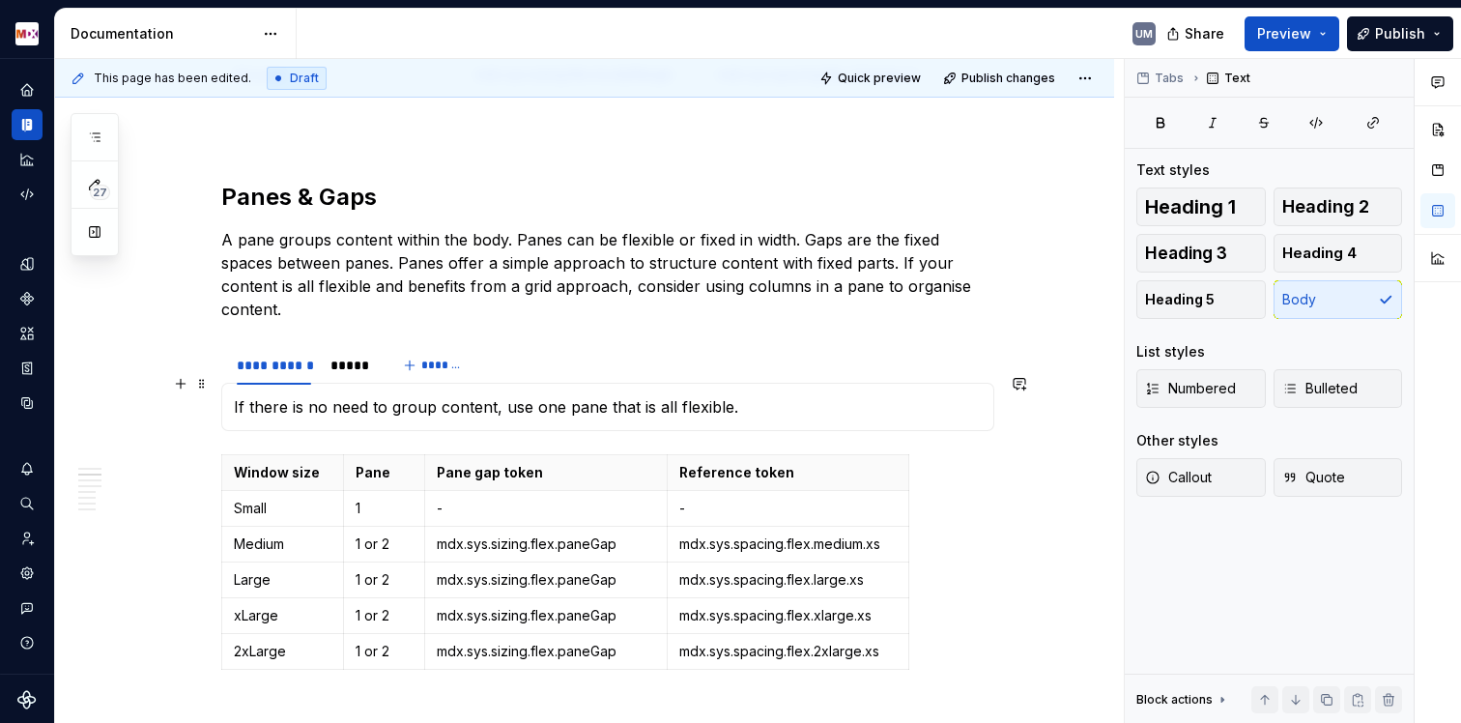
click at [994, 395] on section "**********" at bounding box center [607, 387] width 773 height 87
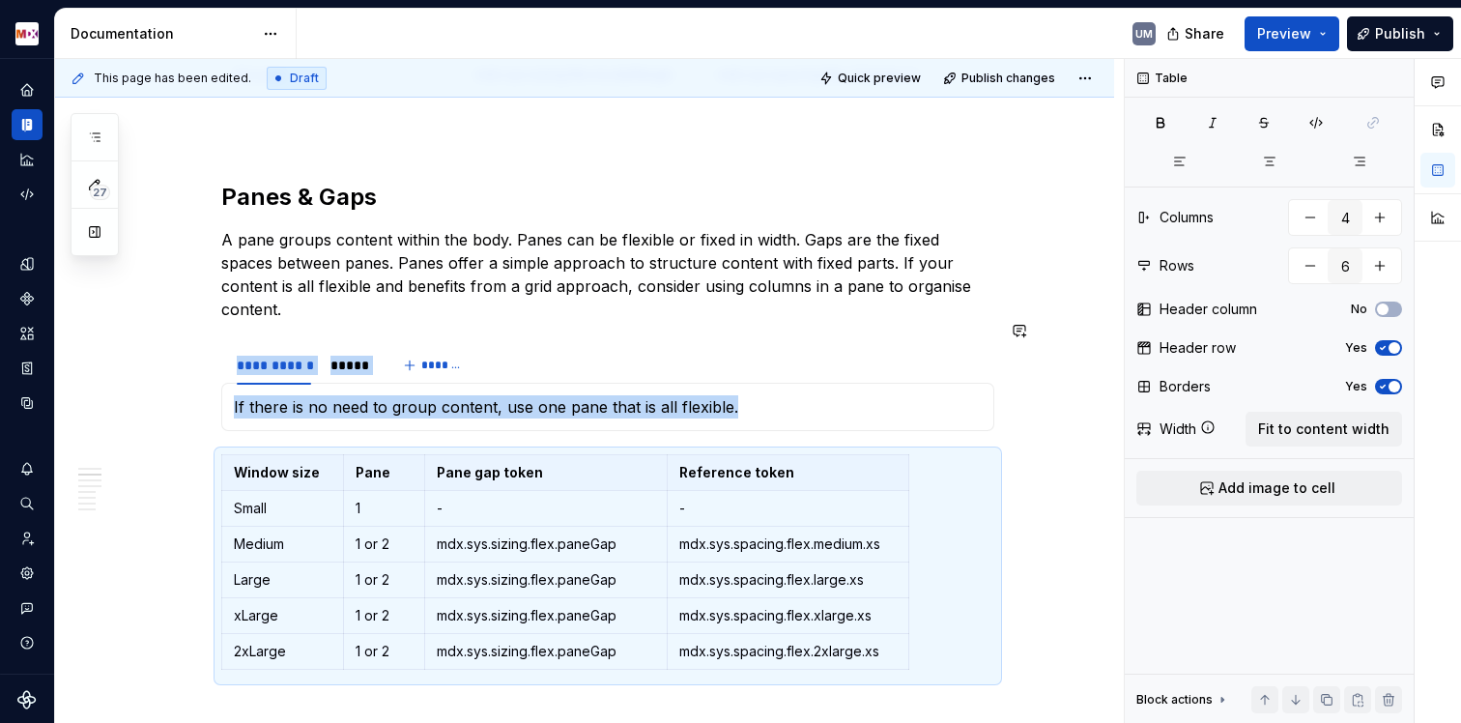
click at [181, 448] on button "button" at bounding box center [180, 440] width 27 height 27
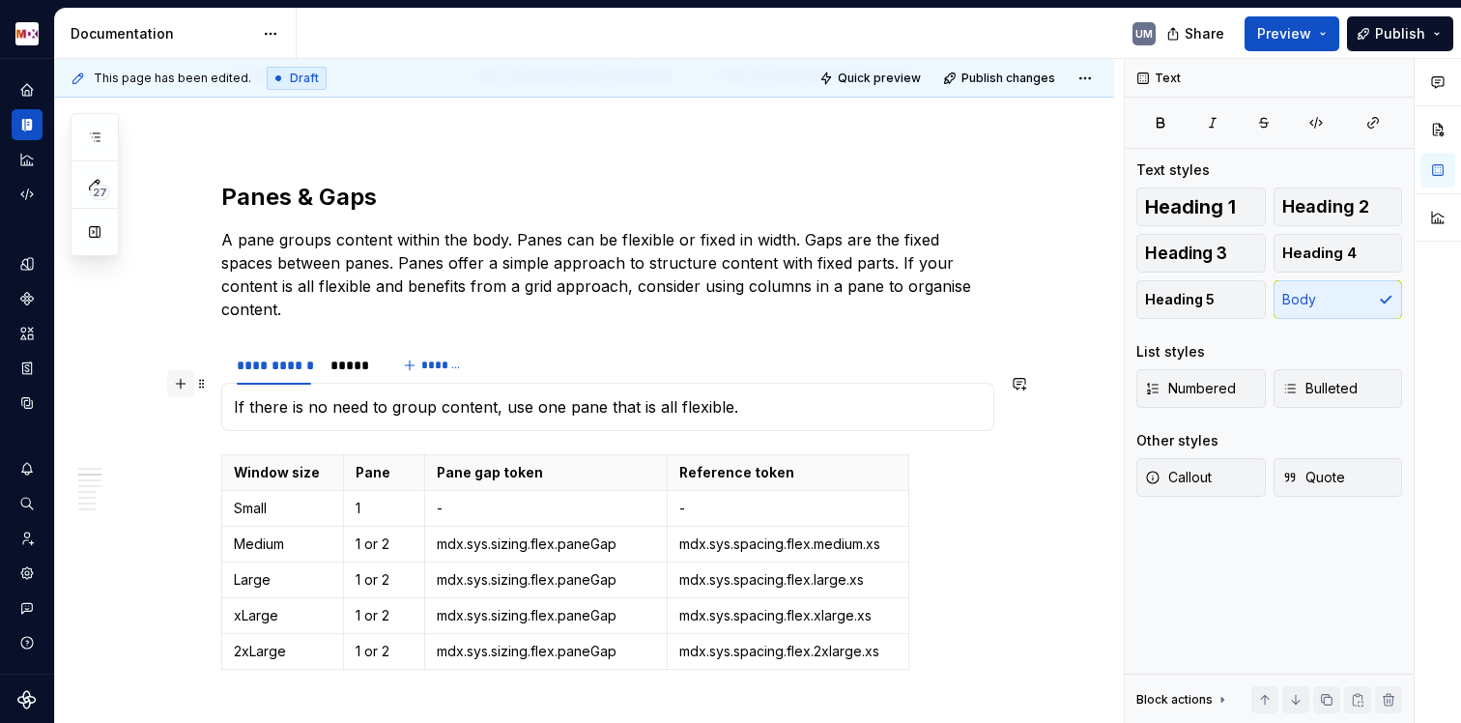
click at [185, 390] on button "button" at bounding box center [180, 383] width 27 height 27
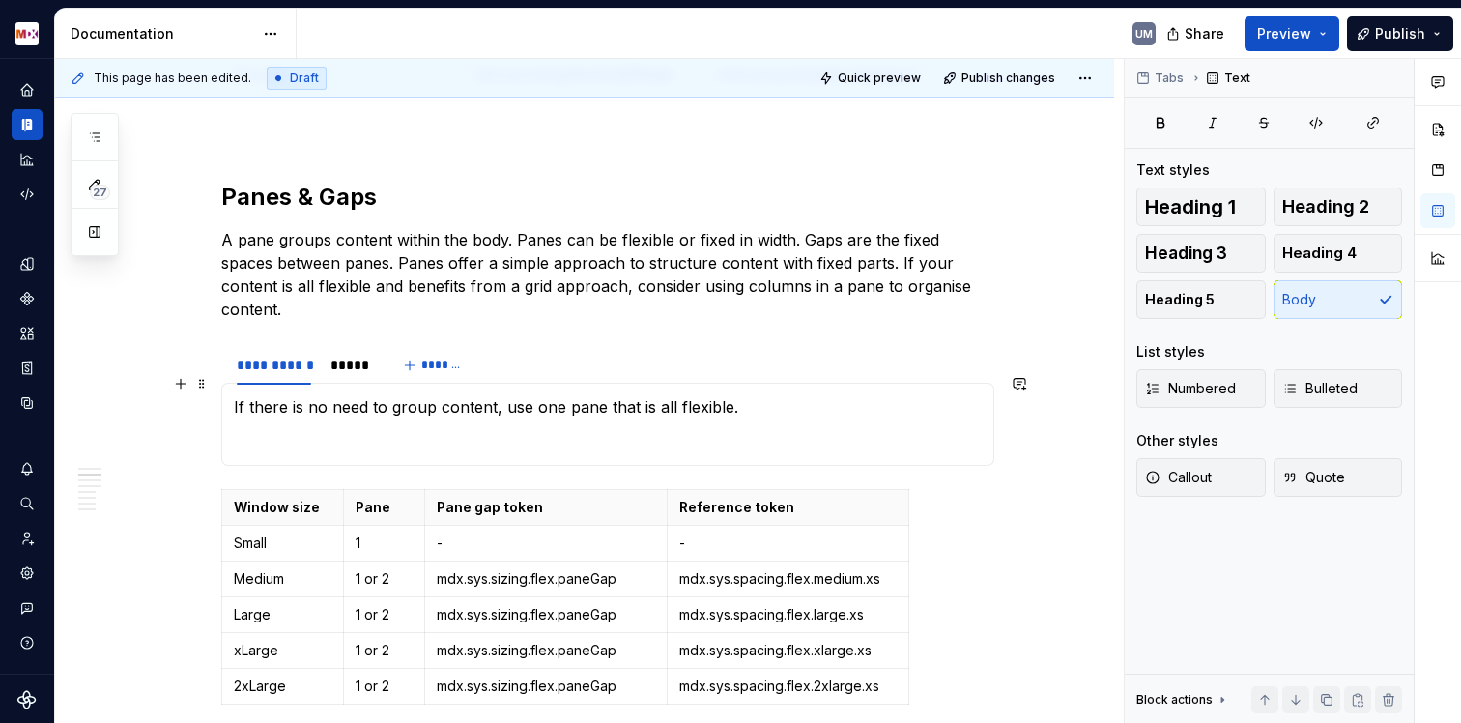
click at [238, 430] on p at bounding box center [608, 441] width 748 height 23
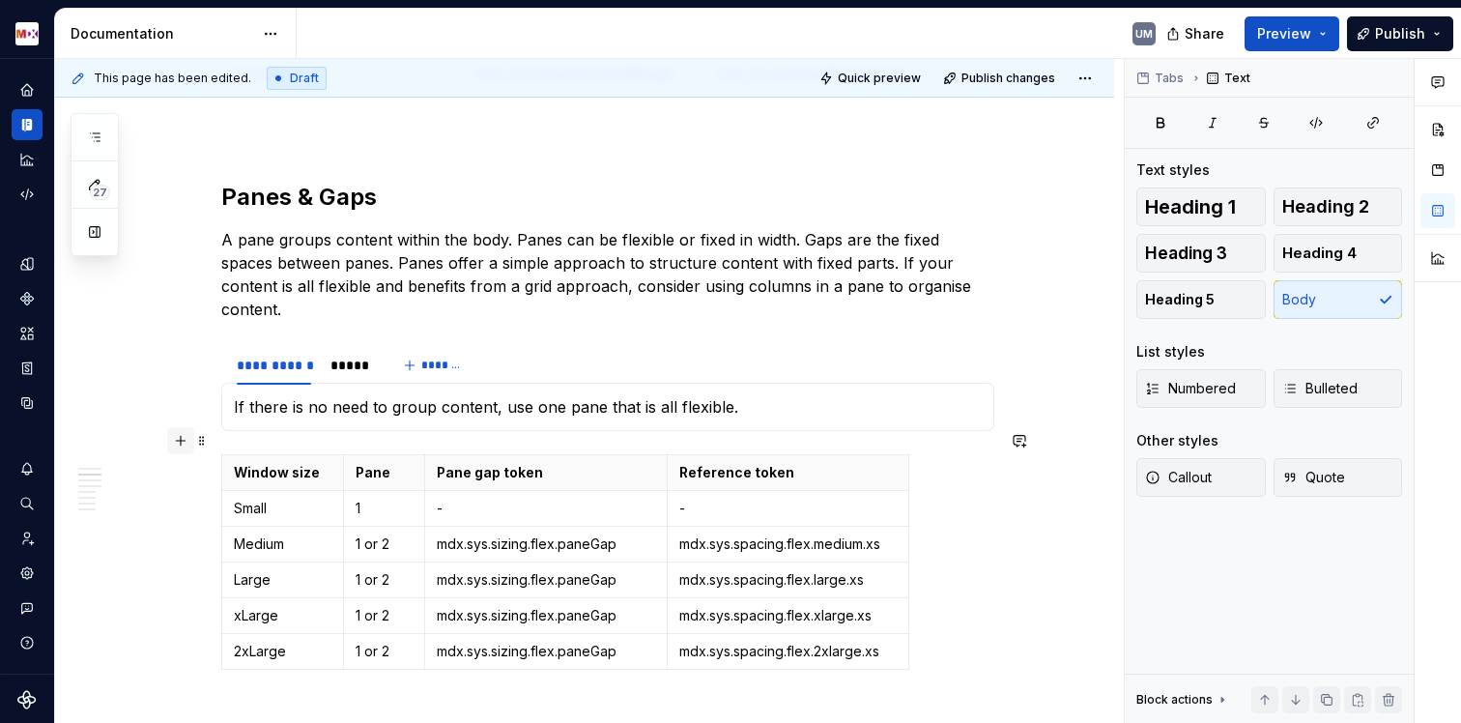
click at [176, 442] on button "button" at bounding box center [180, 440] width 27 height 27
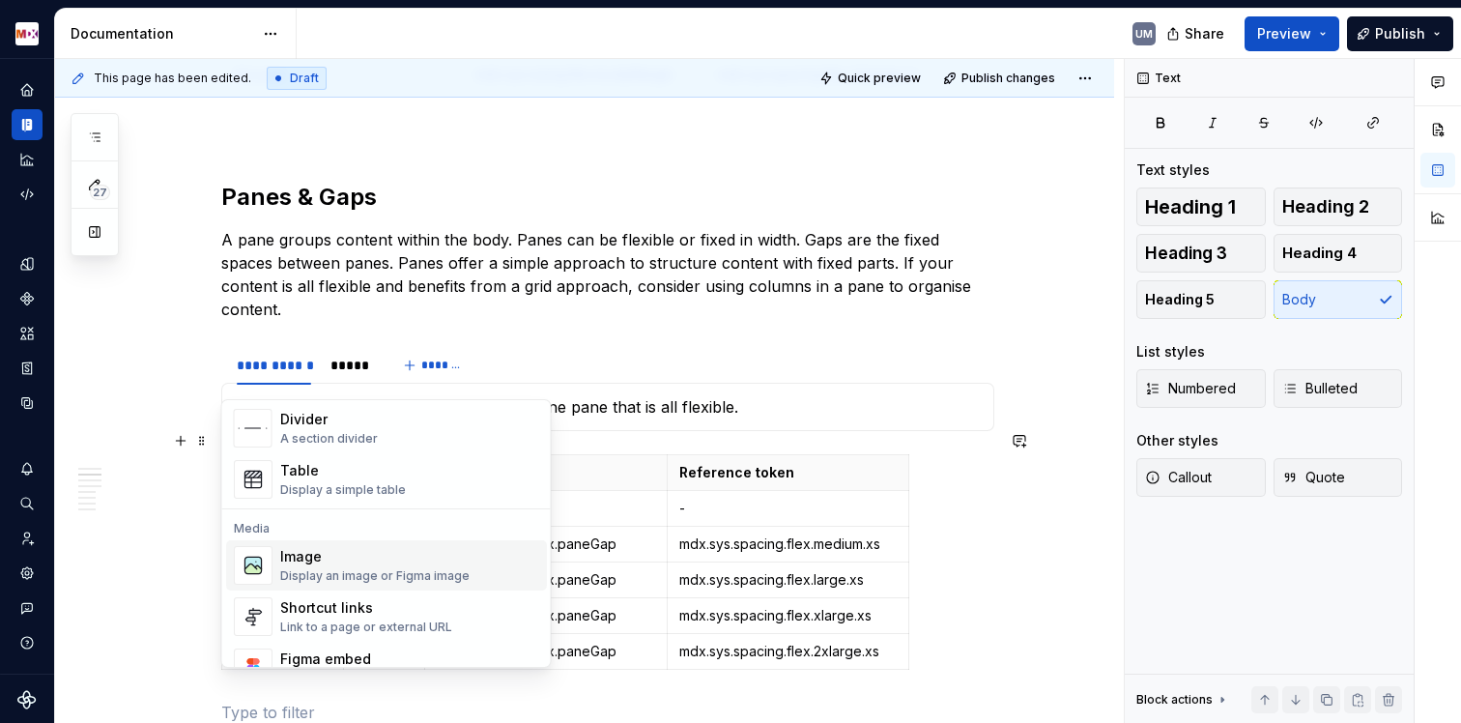
scroll to position [671, 0]
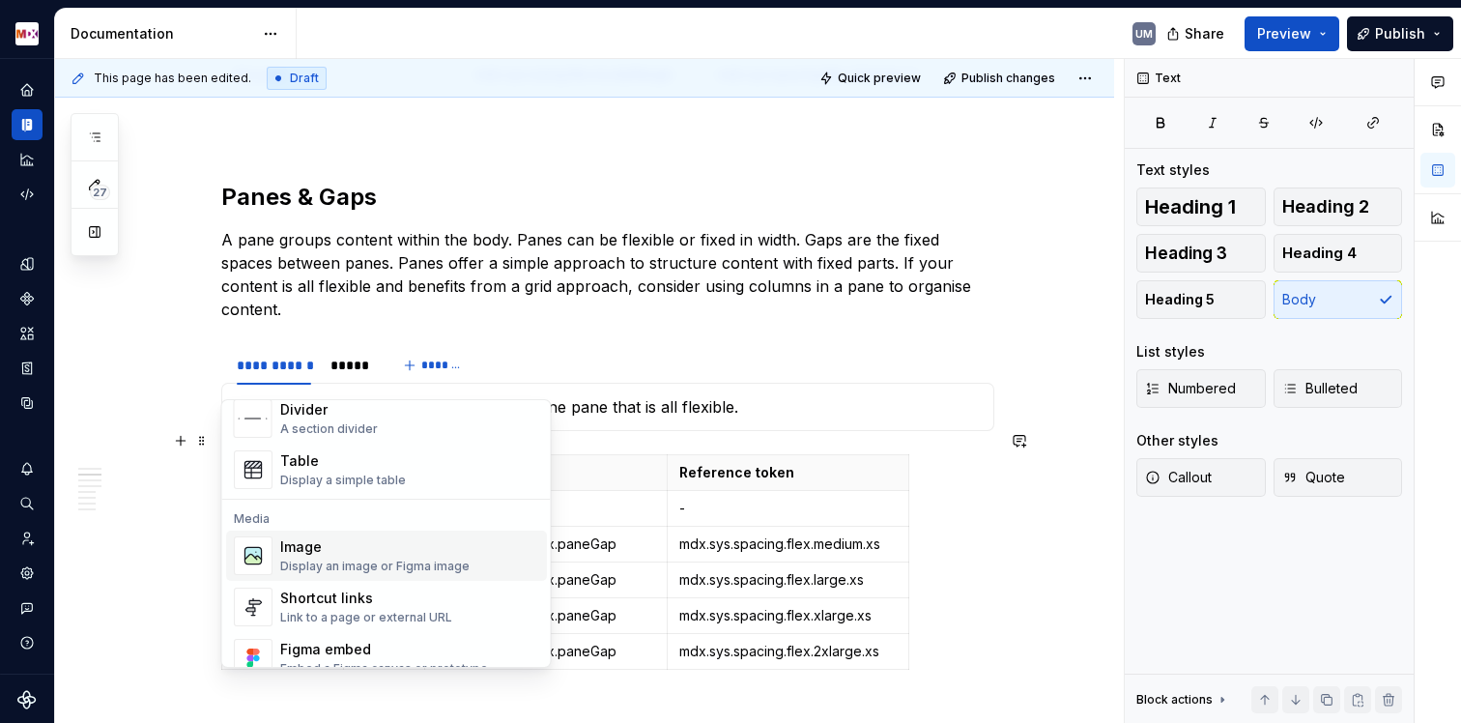
click at [350, 553] on div "Image" at bounding box center [374, 546] width 189 height 19
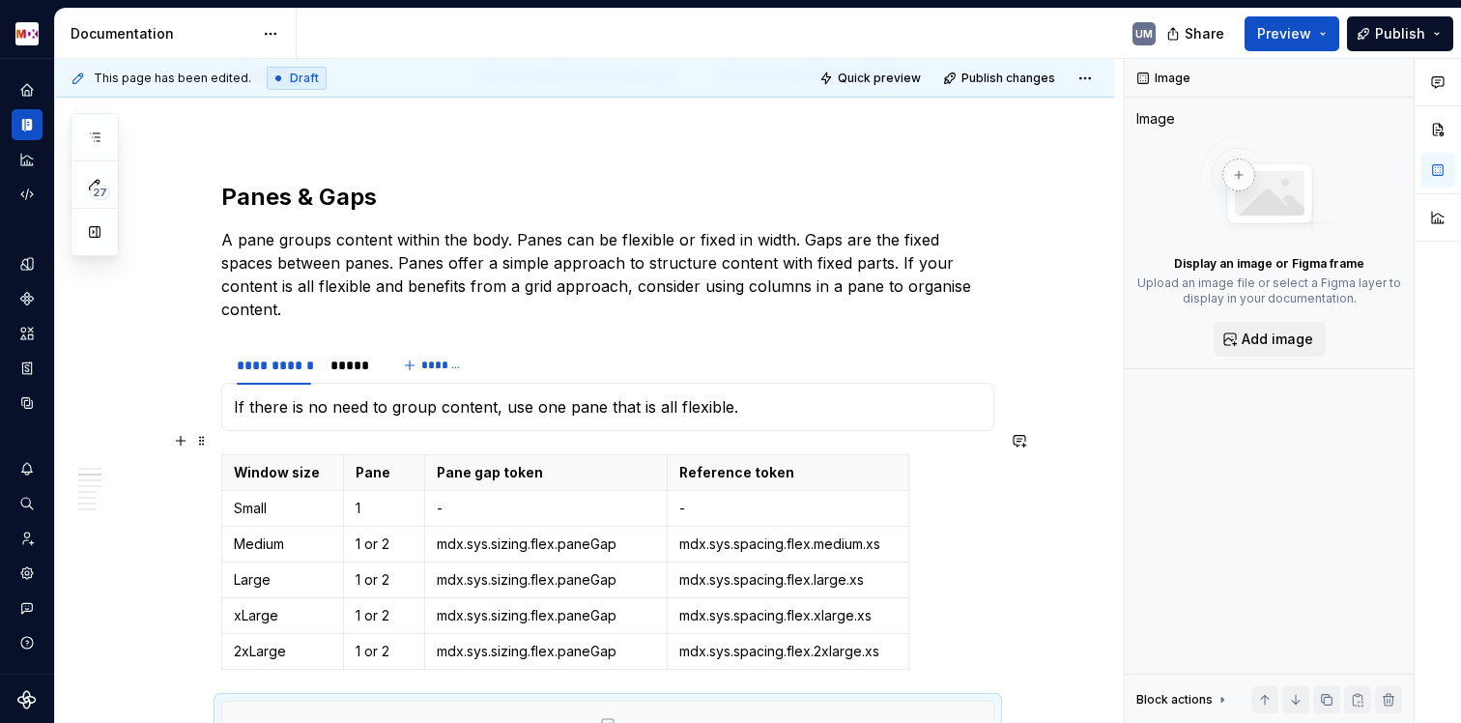
type textarea "*"
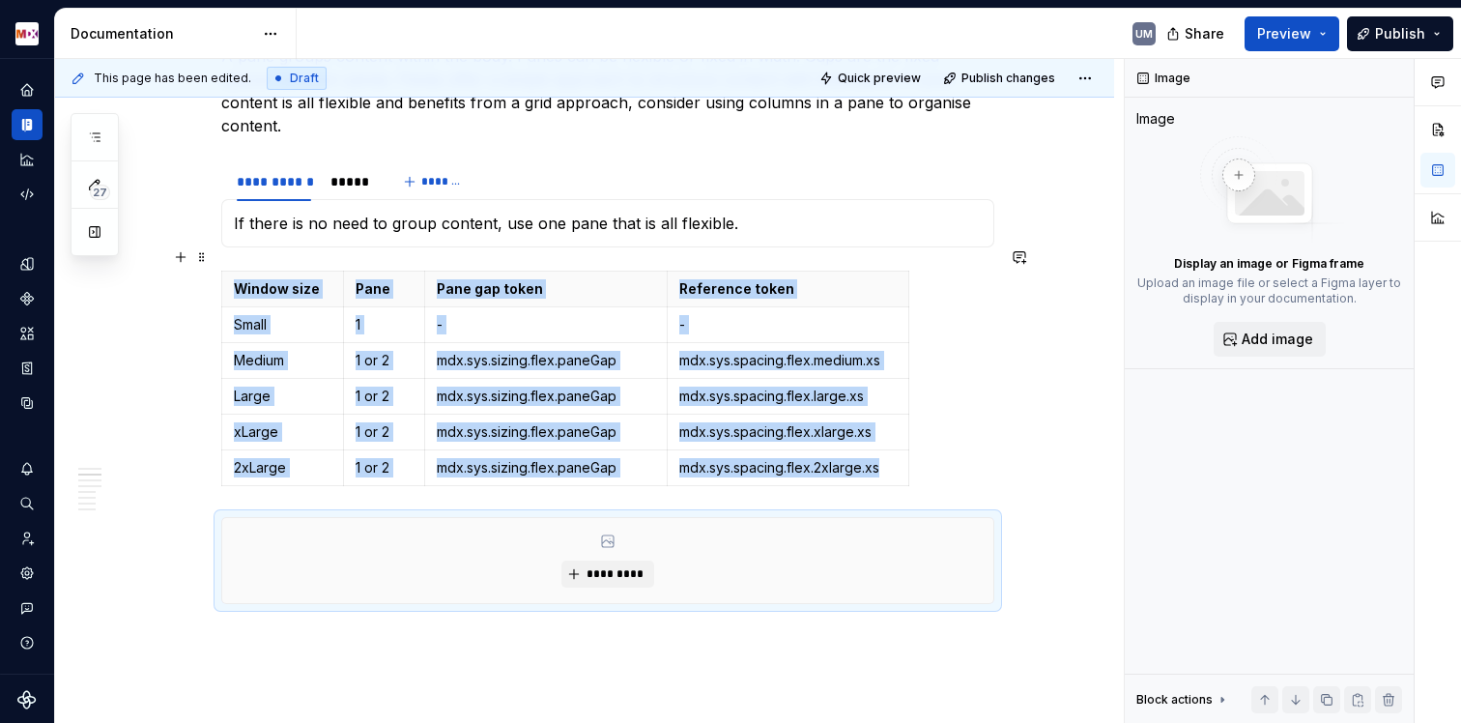
scroll to position [1726, 0]
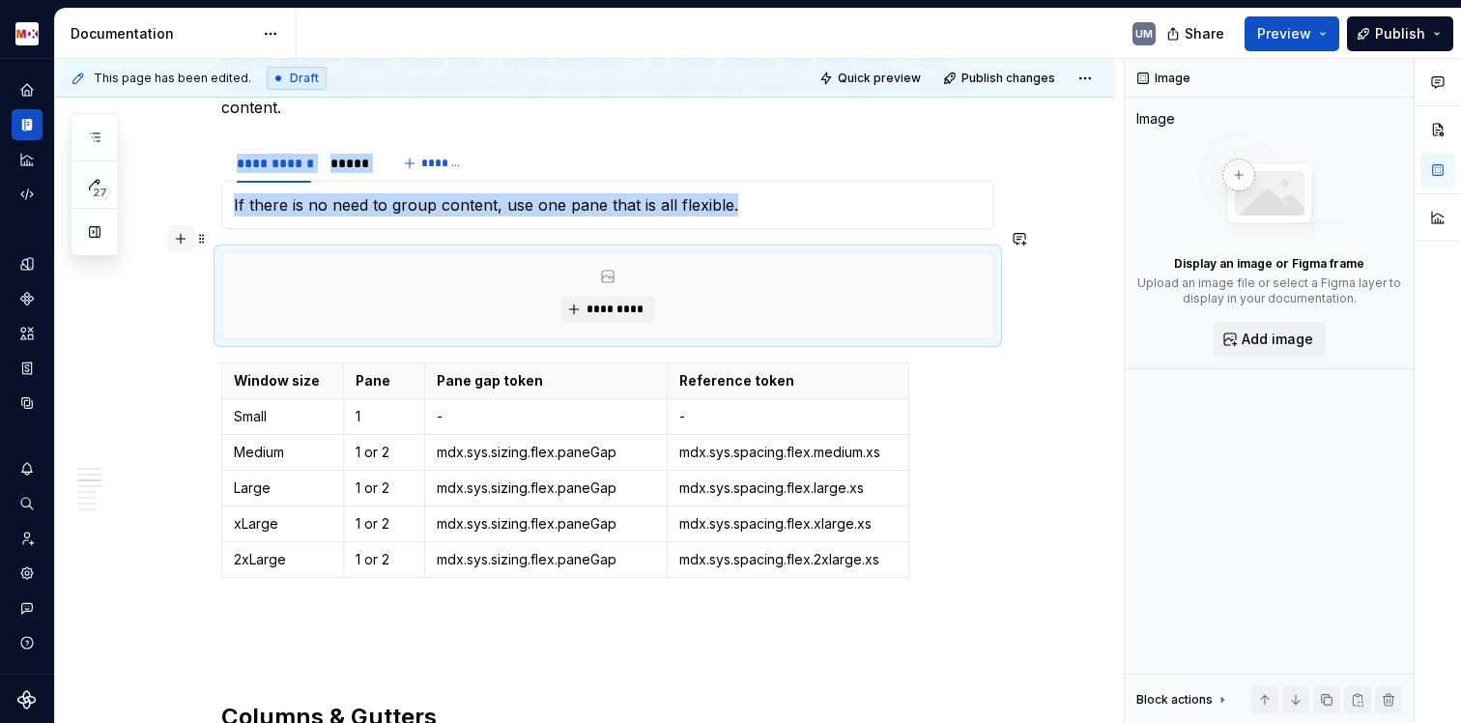
click at [176, 236] on button "button" at bounding box center [180, 238] width 27 height 27
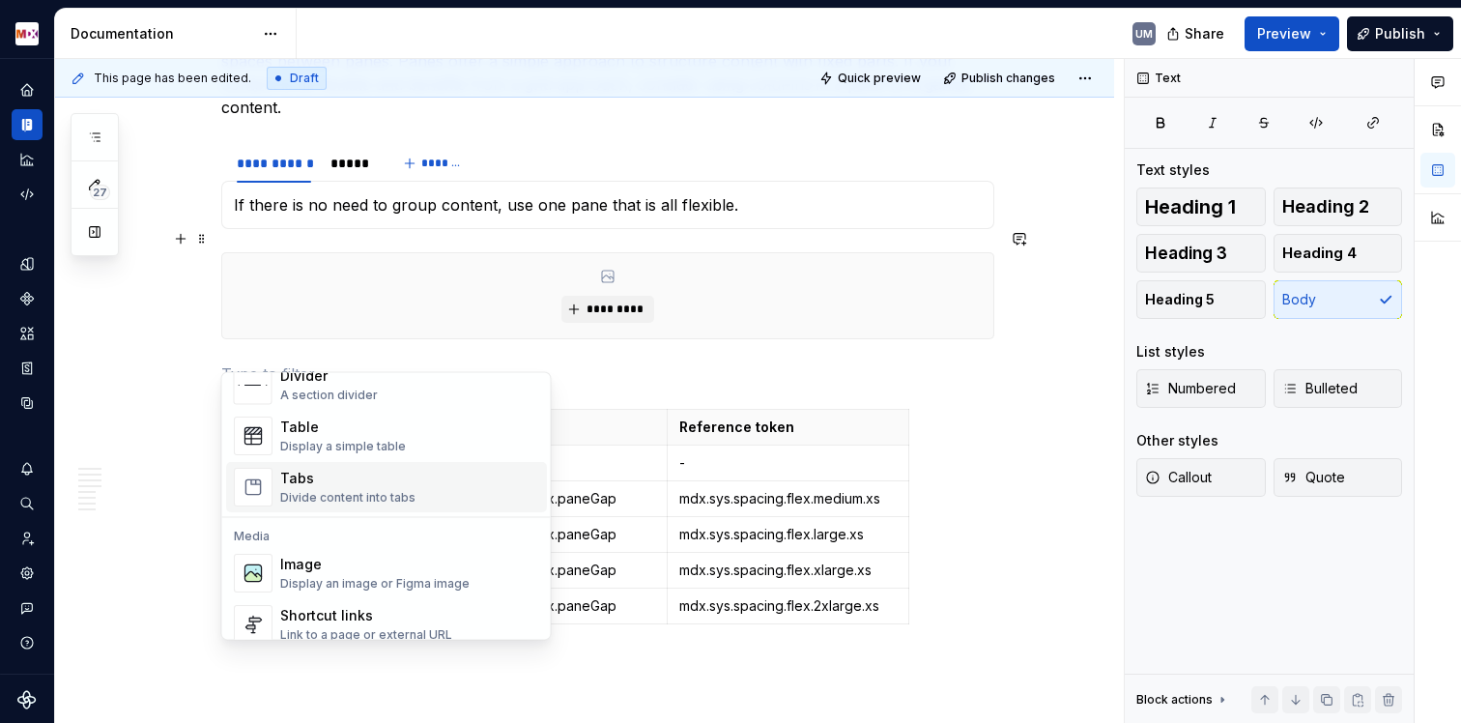
scroll to position [680, 0]
click at [343, 487] on div "Divide content into tabs" at bounding box center [347, 494] width 135 height 15
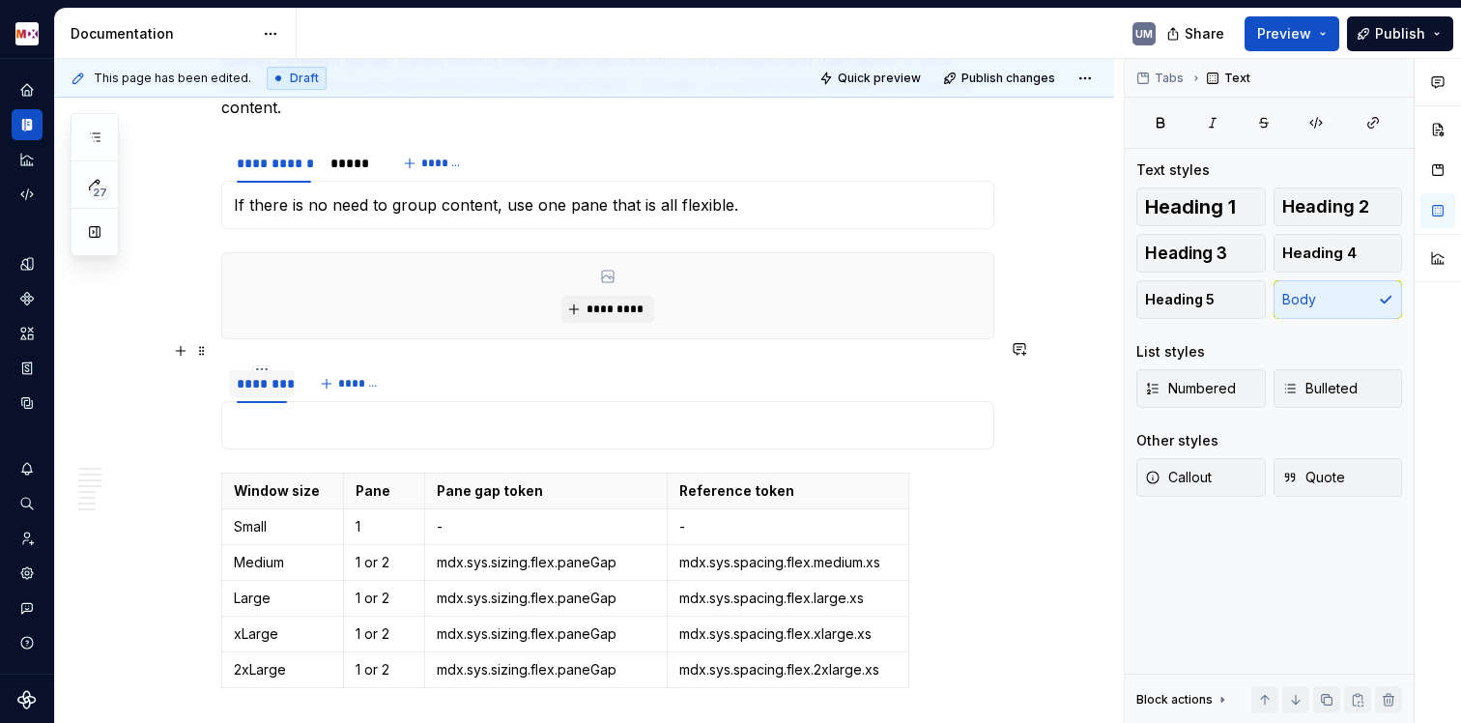
click at [266, 374] on div "********" at bounding box center [262, 383] width 50 height 19
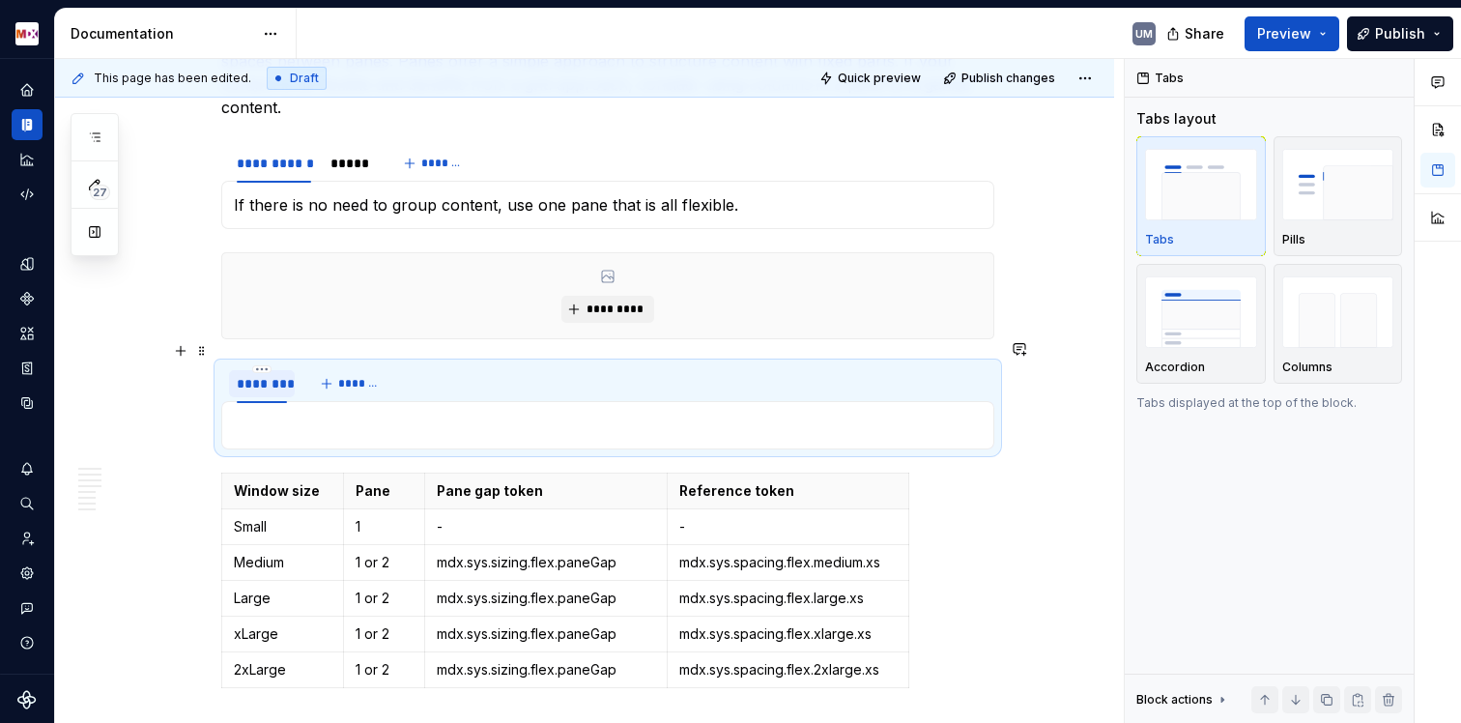
click at [266, 374] on div "********" at bounding box center [262, 383] width 50 height 19
type input "**********"
click at [386, 376] on span "*******" at bounding box center [383, 383] width 43 height 15
type input "*****"
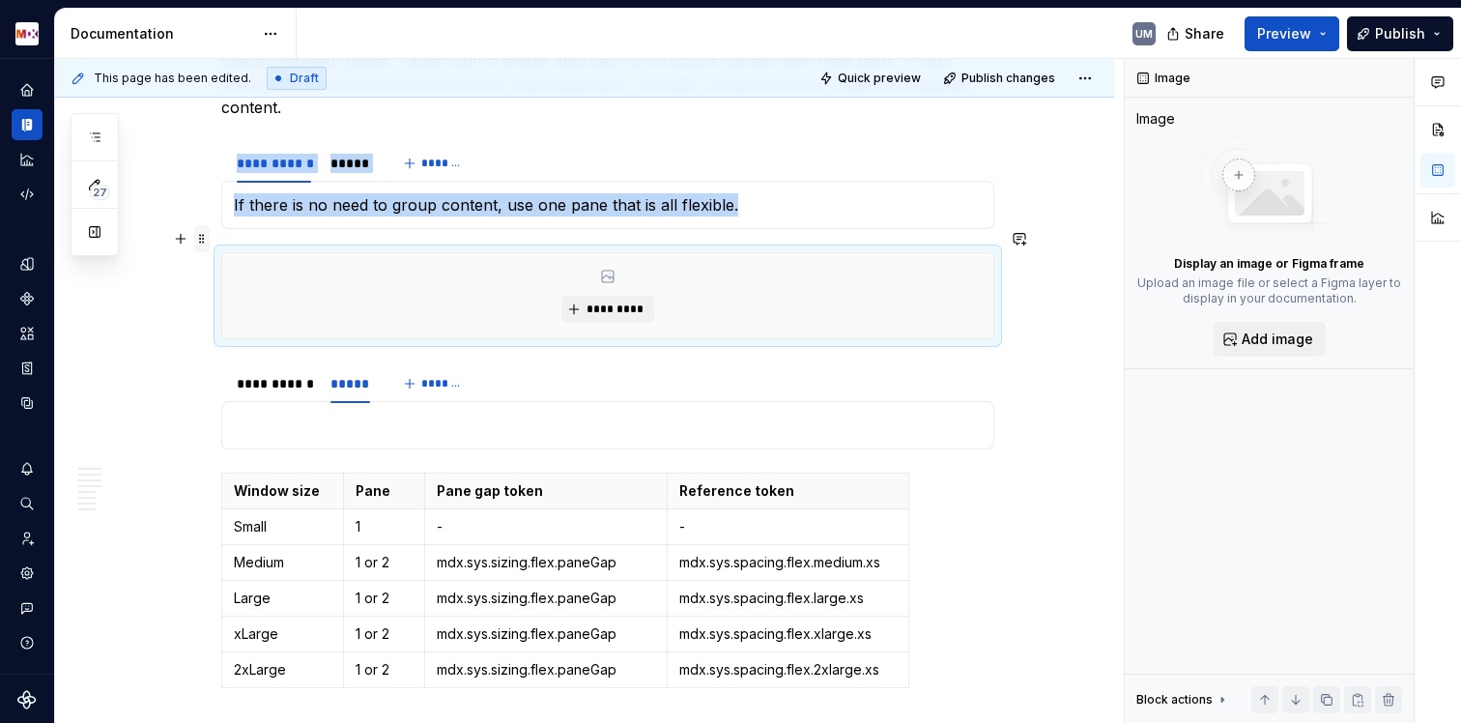
click at [200, 236] on span at bounding box center [201, 238] width 15 height 27
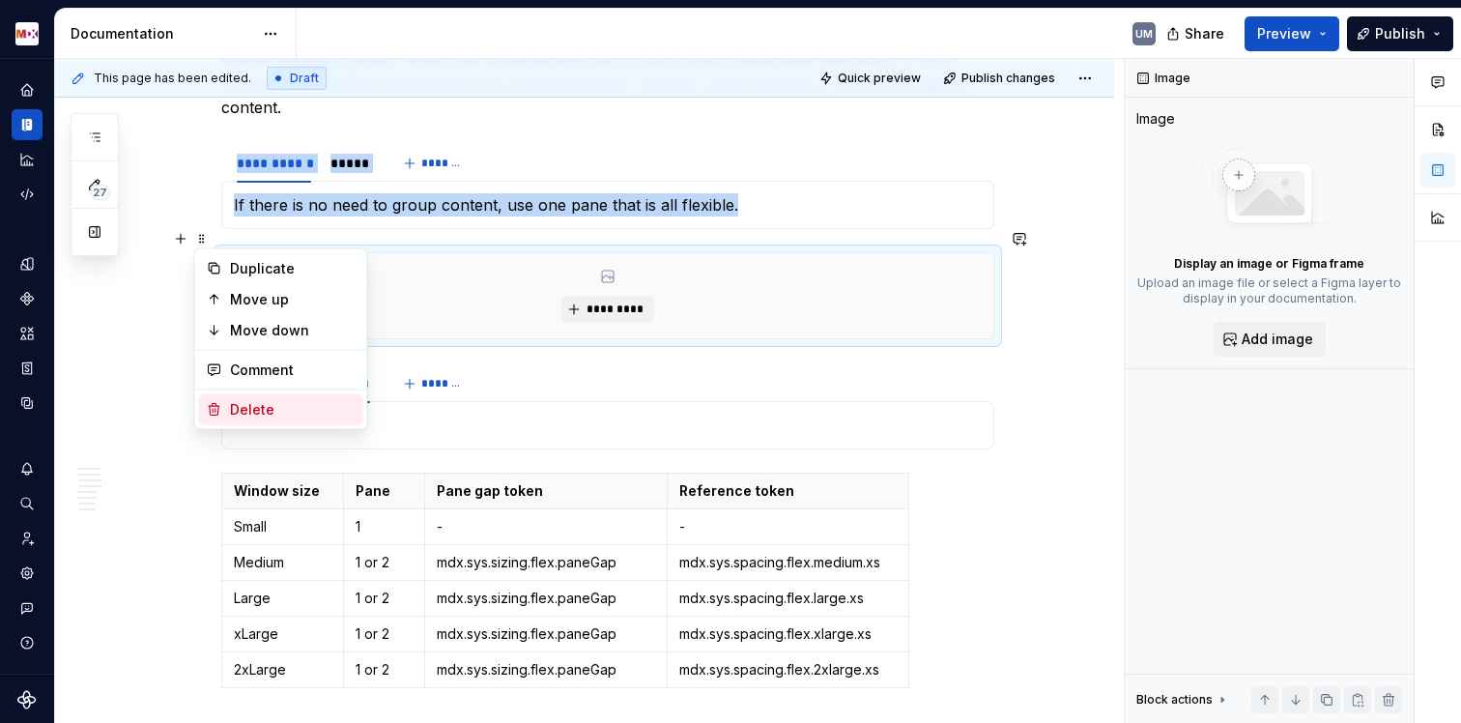
click at [272, 413] on div "Delete" at bounding box center [293, 409] width 126 height 19
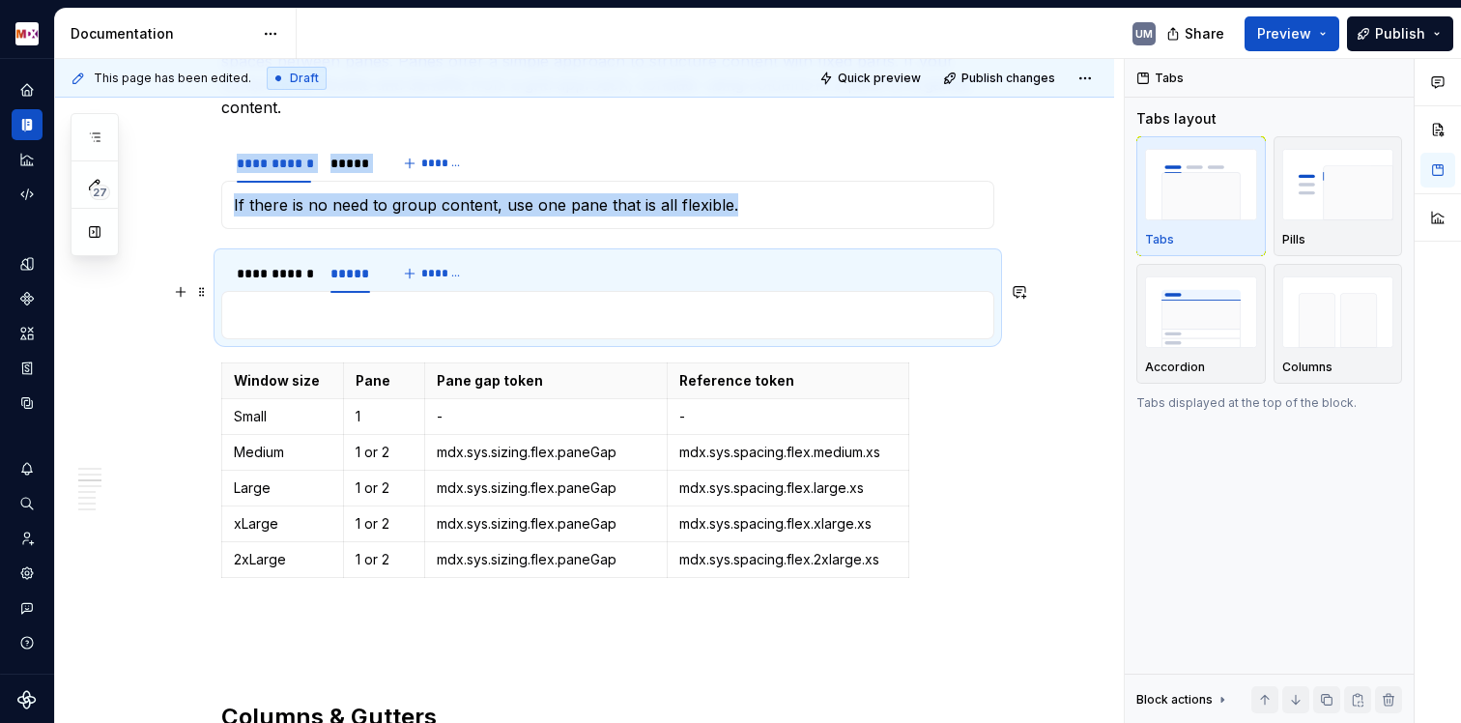
click at [274, 303] on p at bounding box center [608, 314] width 748 height 23
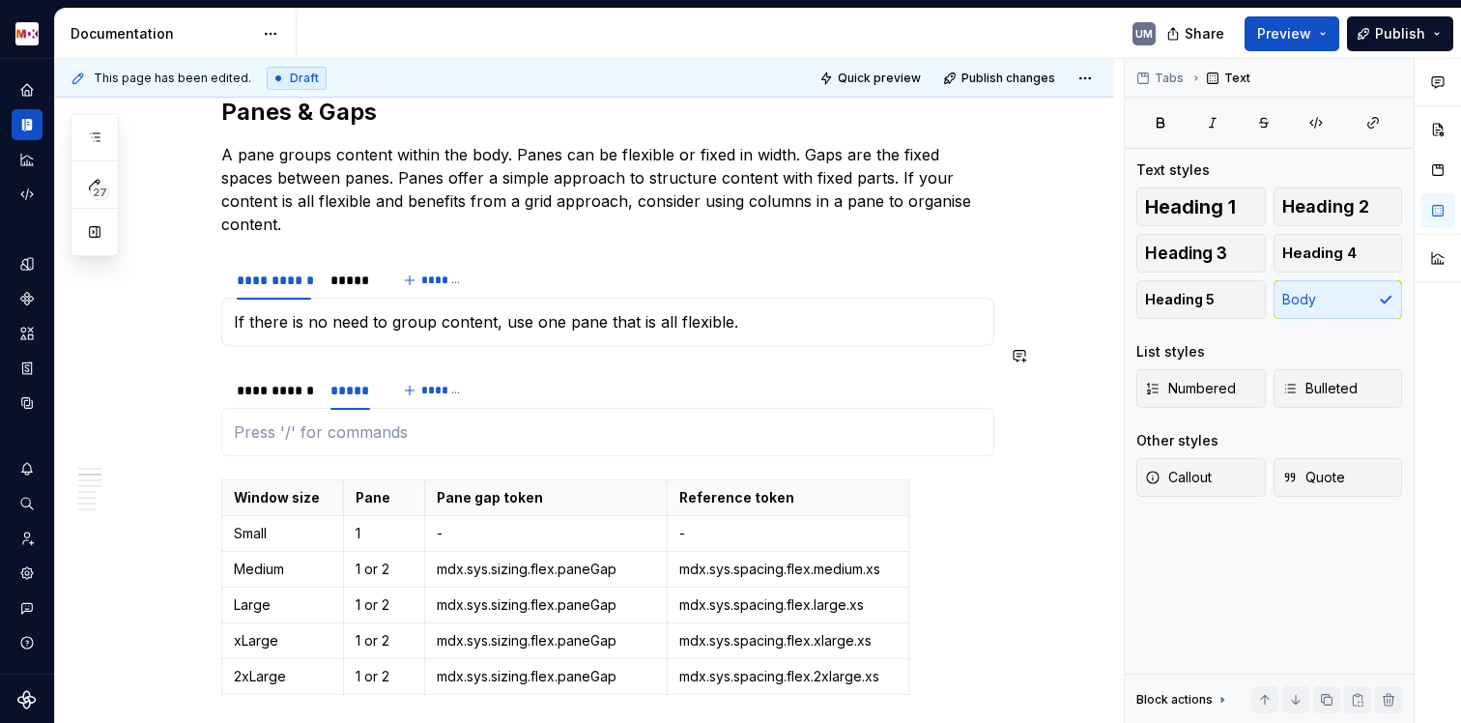
scroll to position [1608, 0]
click at [490, 311] on p "If there is no need to group content, use one pane that is all flexible." at bounding box center [608, 322] width 748 height 23
click at [612, 311] on p "If there is no need to group content within the body, use one pane that is all …" at bounding box center [608, 322] width 748 height 23
click at [605, 311] on p "If there is no need to group content within the body, use one pane that is all …" at bounding box center [608, 322] width 748 height 23
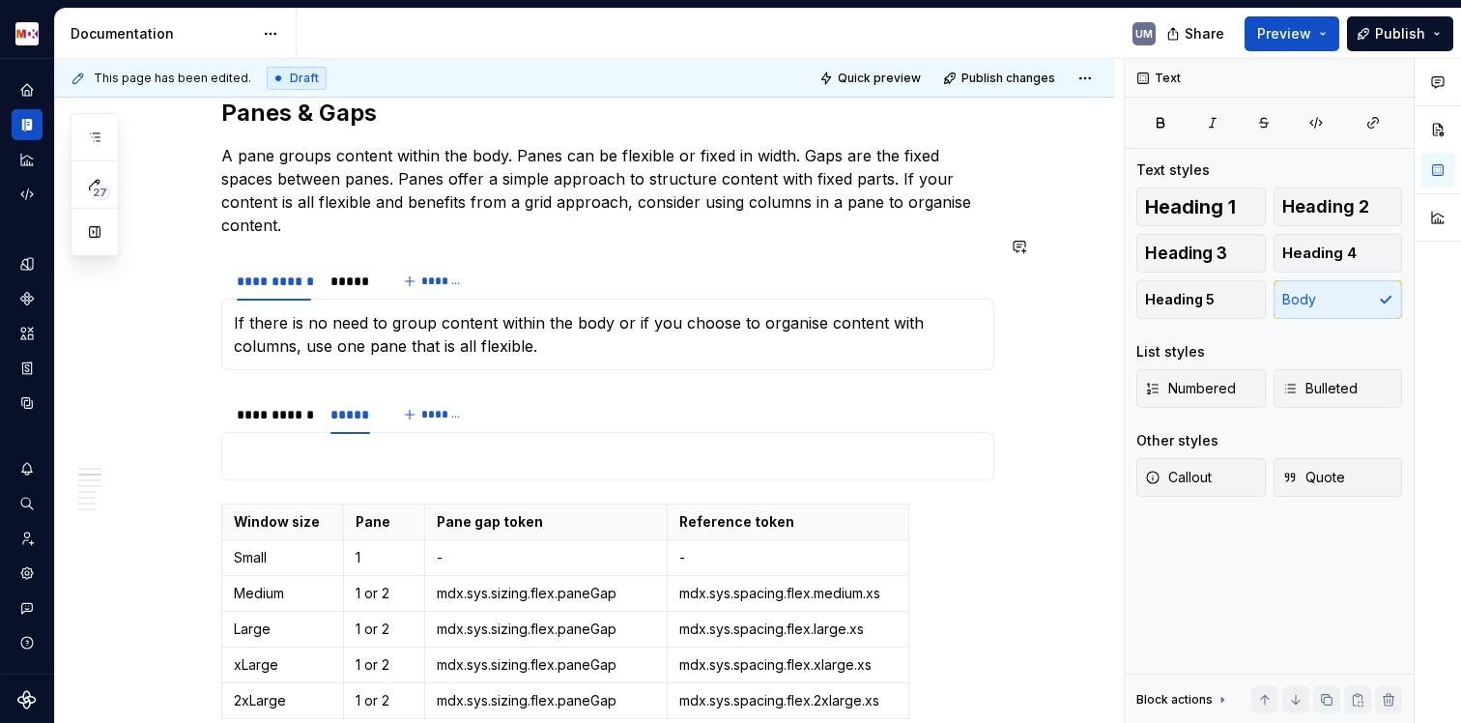
click at [499, 350] on section "**********" at bounding box center [607, 315] width 773 height 110
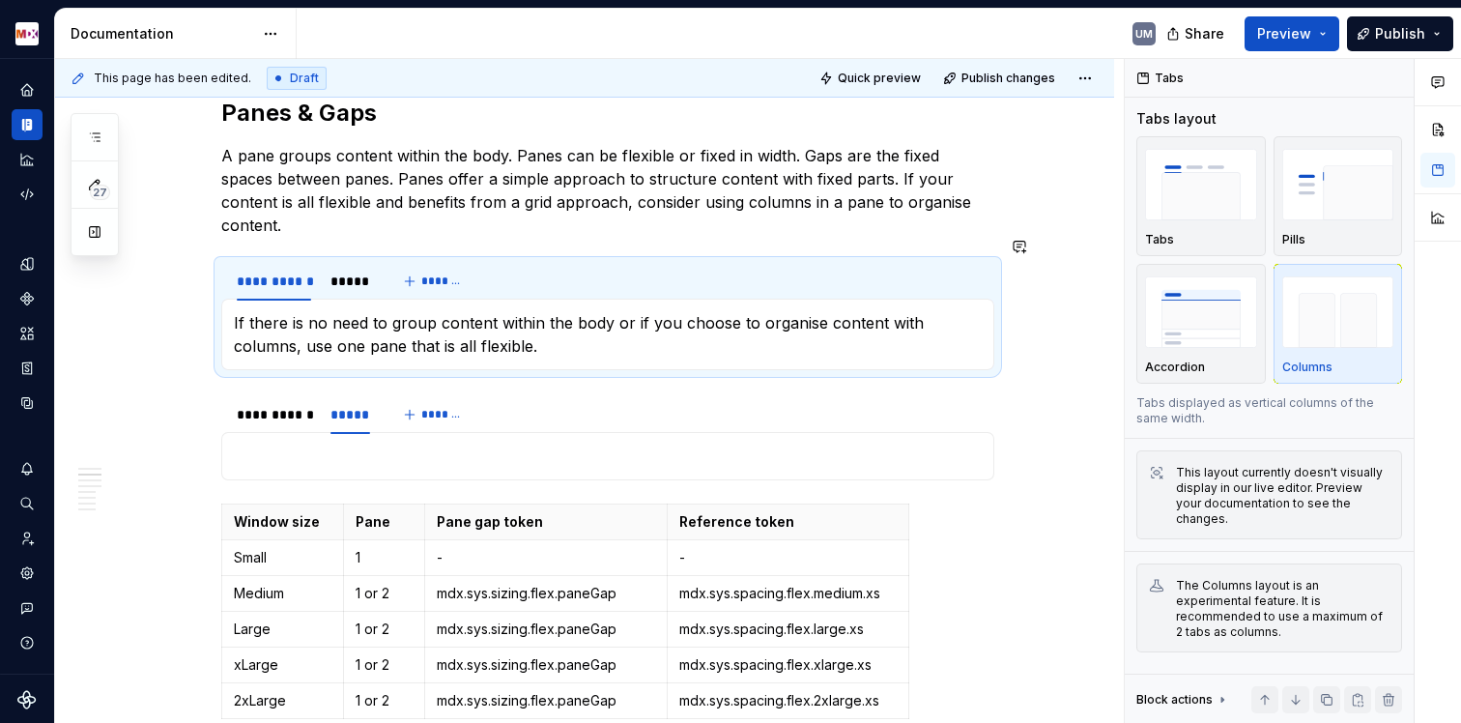
click at [503, 338] on div "If there is no need to group content within the body or if you choose to organi…" at bounding box center [607, 335] width 773 height 72
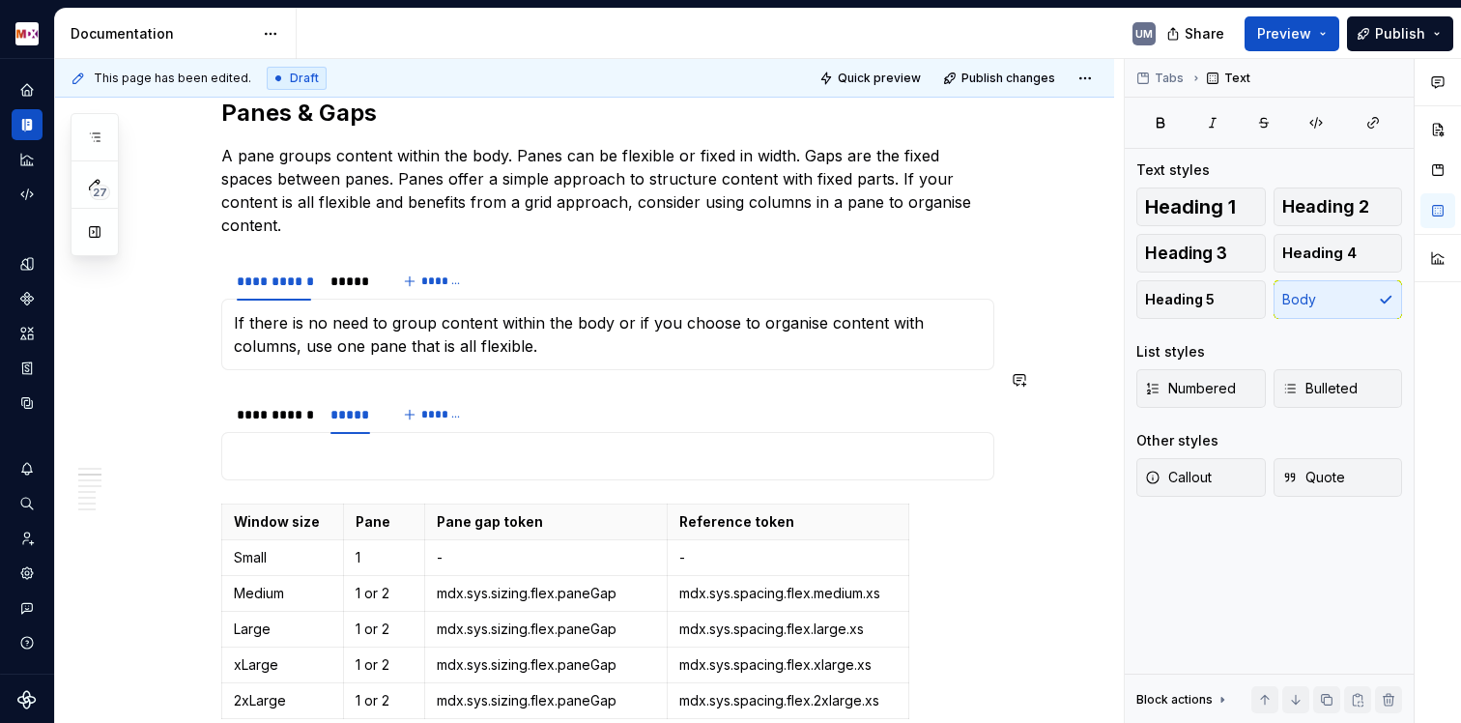
click at [541, 395] on div "**********" at bounding box center [607, 414] width 773 height 39
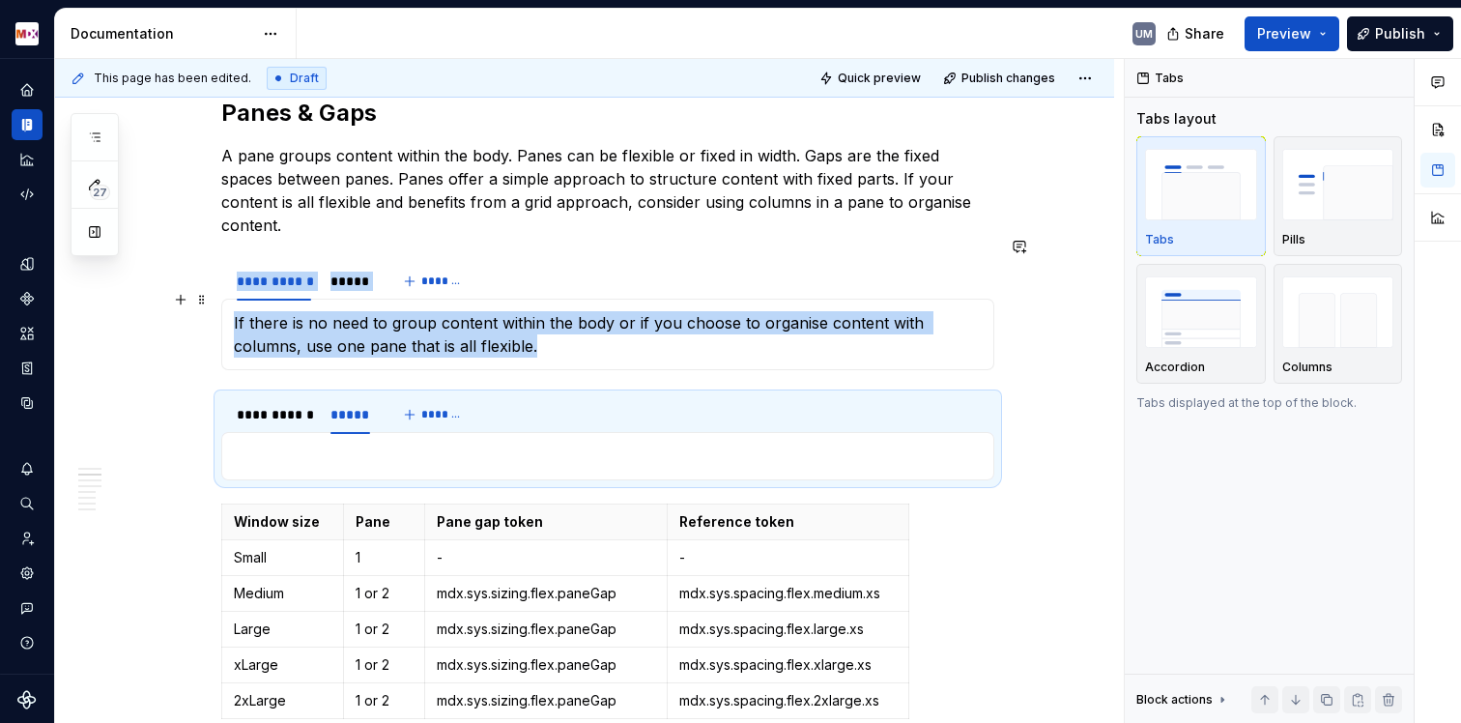
click at [524, 327] on p "If there is no need to group content within the body or if you choose to organi…" at bounding box center [608, 334] width 748 height 46
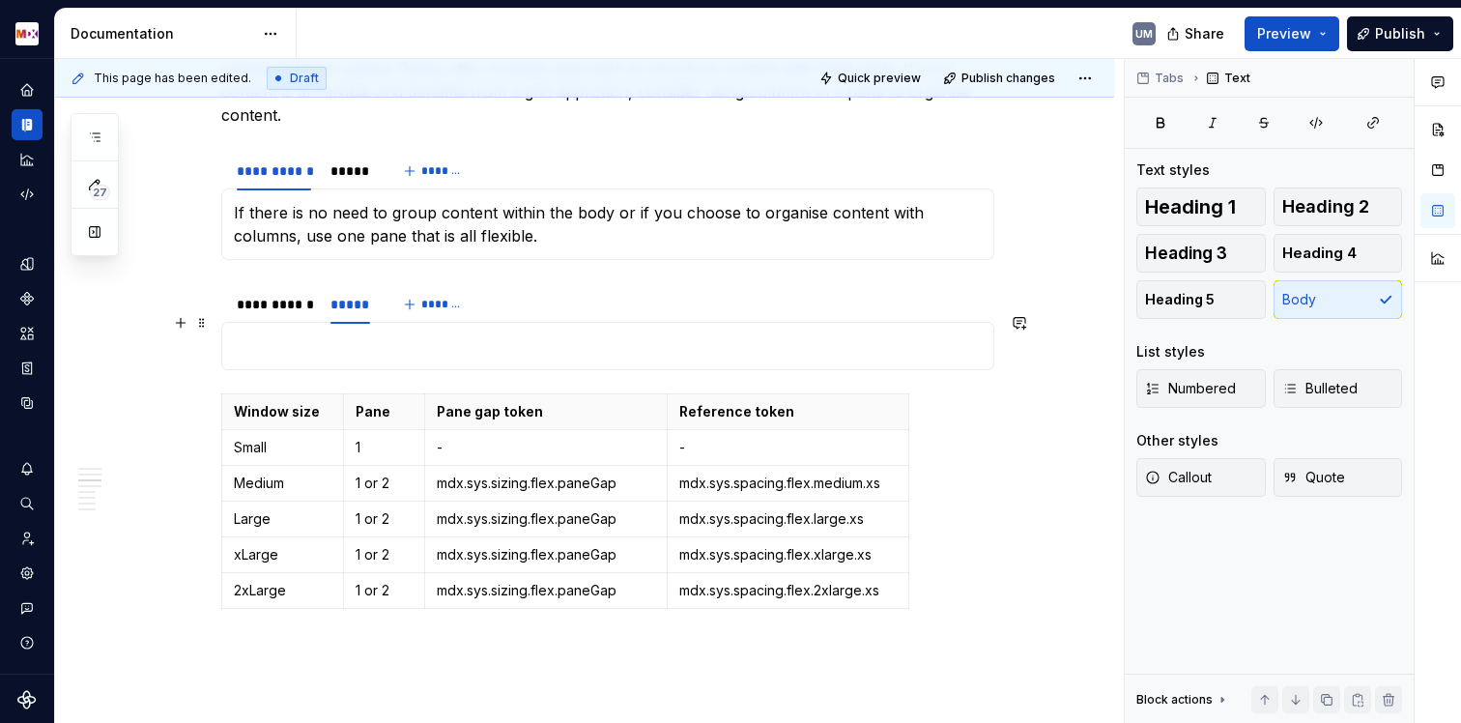
scroll to position [1734, 0]
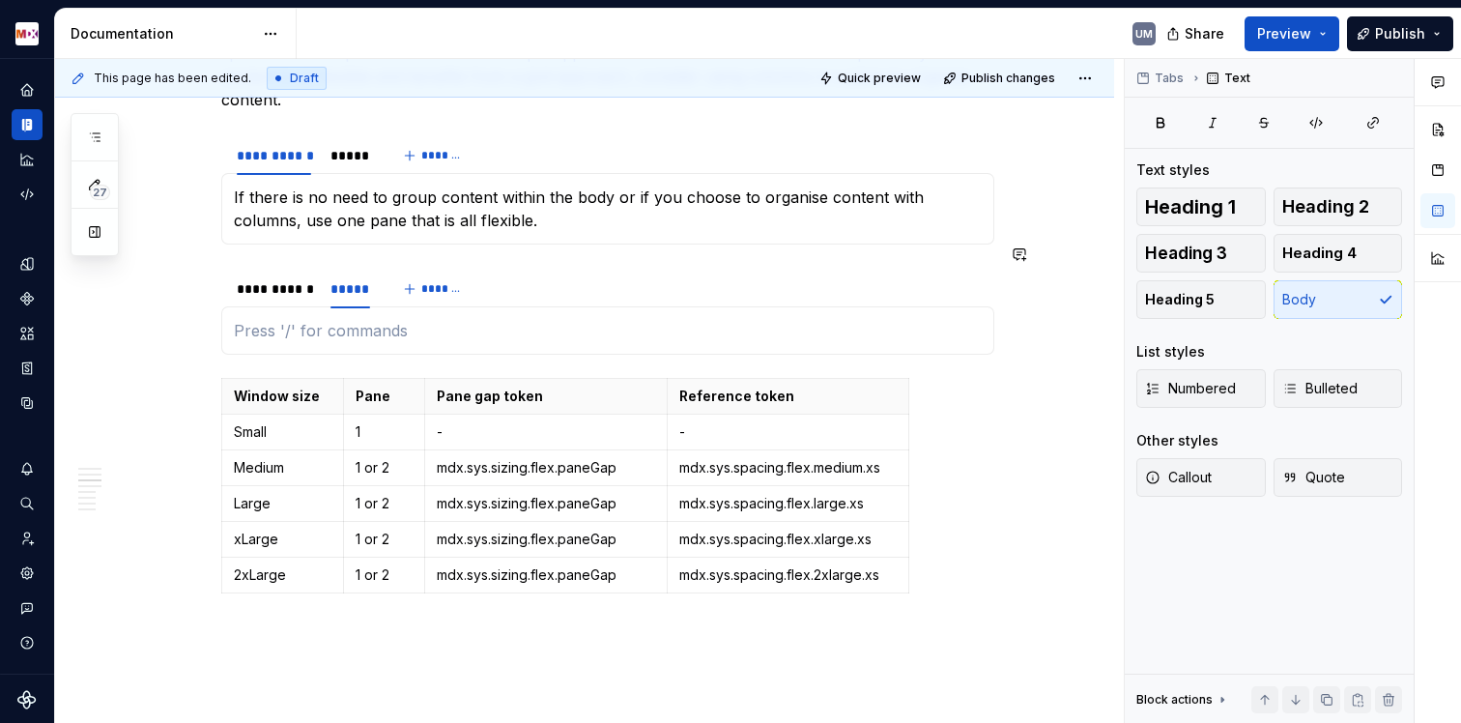
click at [512, 327] on div at bounding box center [607, 330] width 773 height 48
click at [278, 278] on div "**********" at bounding box center [274, 288] width 90 height 27
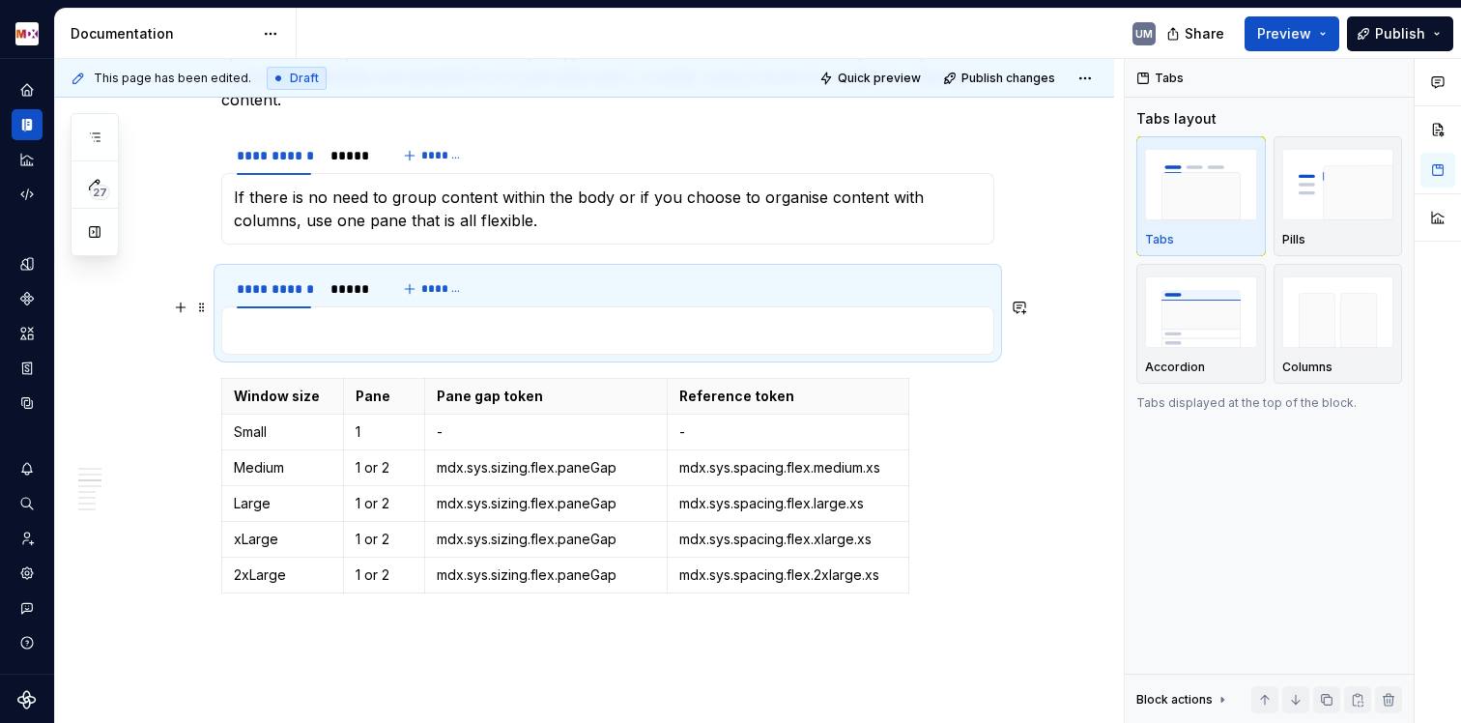
click at [305, 319] on p at bounding box center [608, 330] width 748 height 23
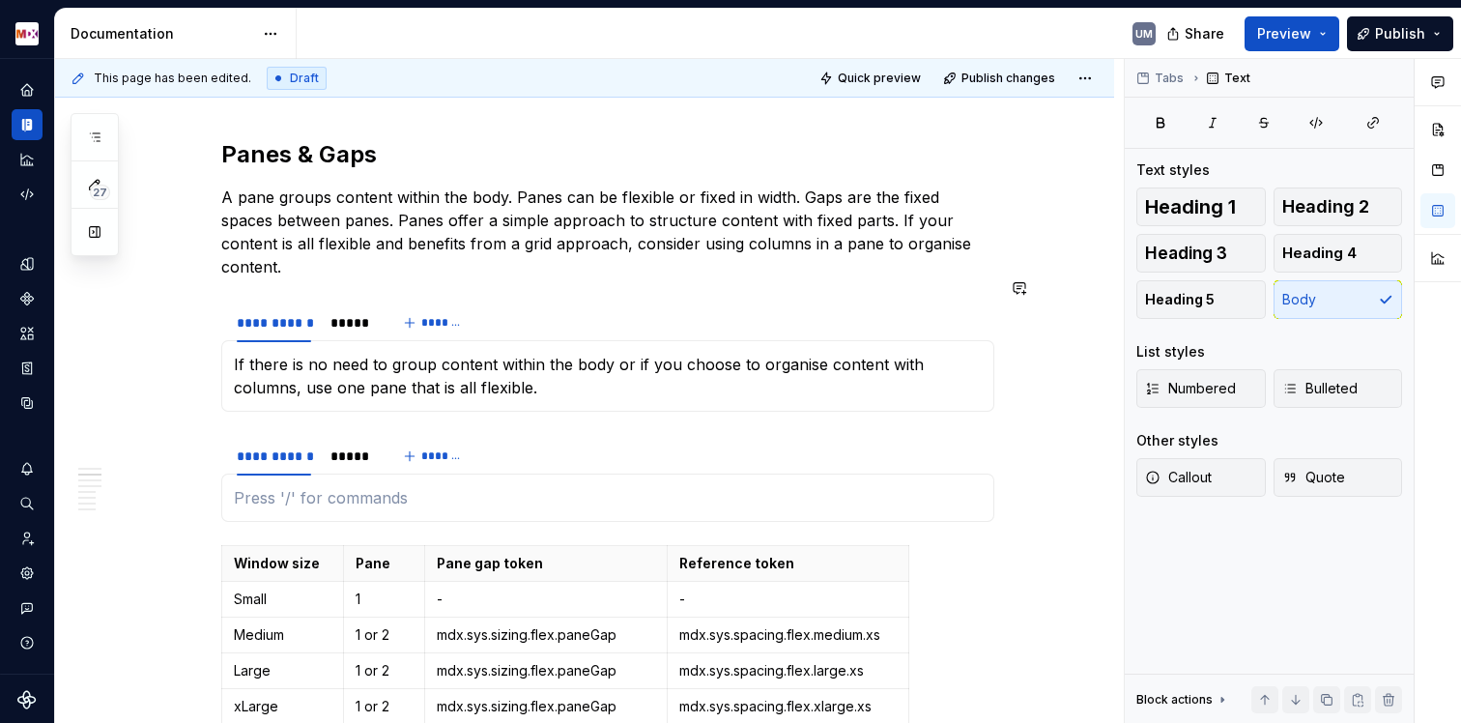
scroll to position [1561, 0]
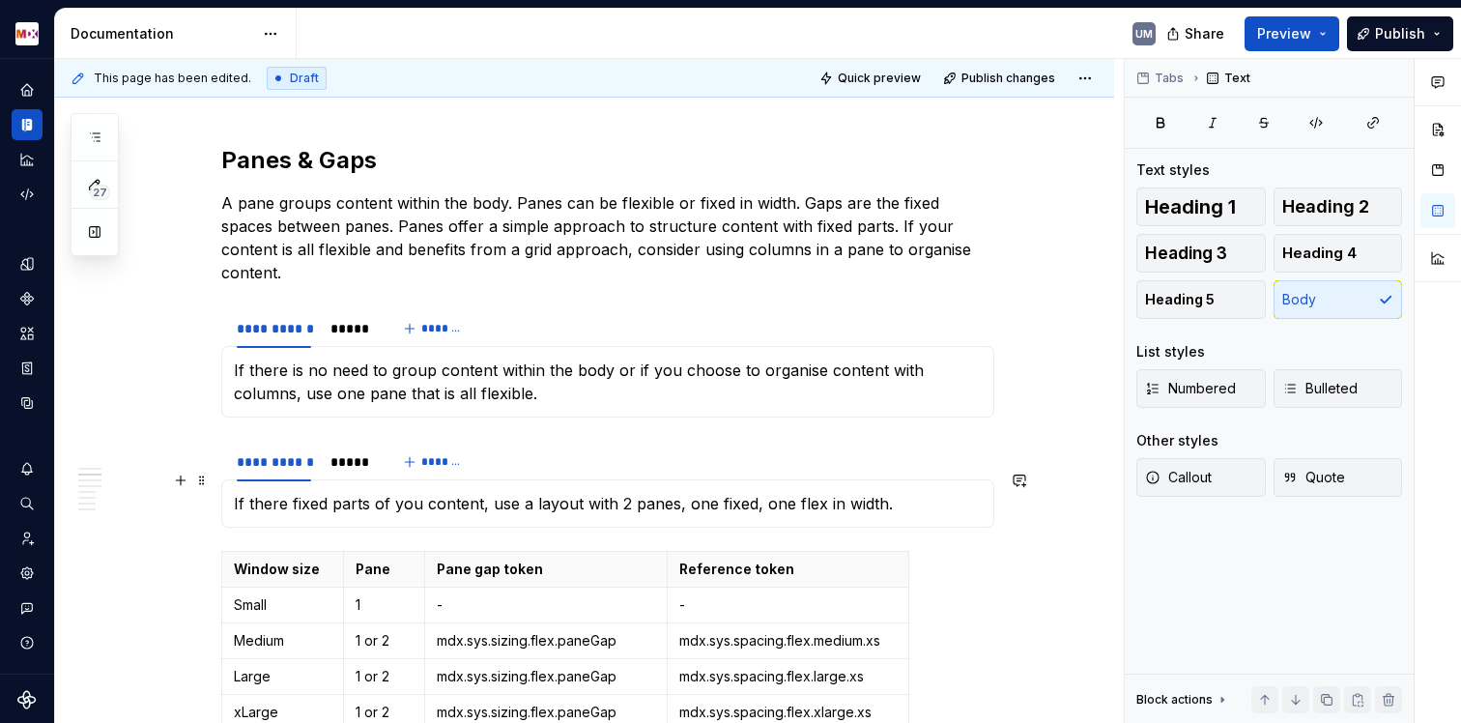
click at [815, 492] on p "If there fixed parts of you content, use a layout with 2 panes, one fixed, one …" at bounding box center [608, 503] width 748 height 23
click at [915, 492] on p "If there fixed parts of you content, use a layout with 2 panes, one fixed, one …" at bounding box center [608, 503] width 748 height 23
click at [365, 452] on div "*****" at bounding box center [350, 461] width 40 height 19
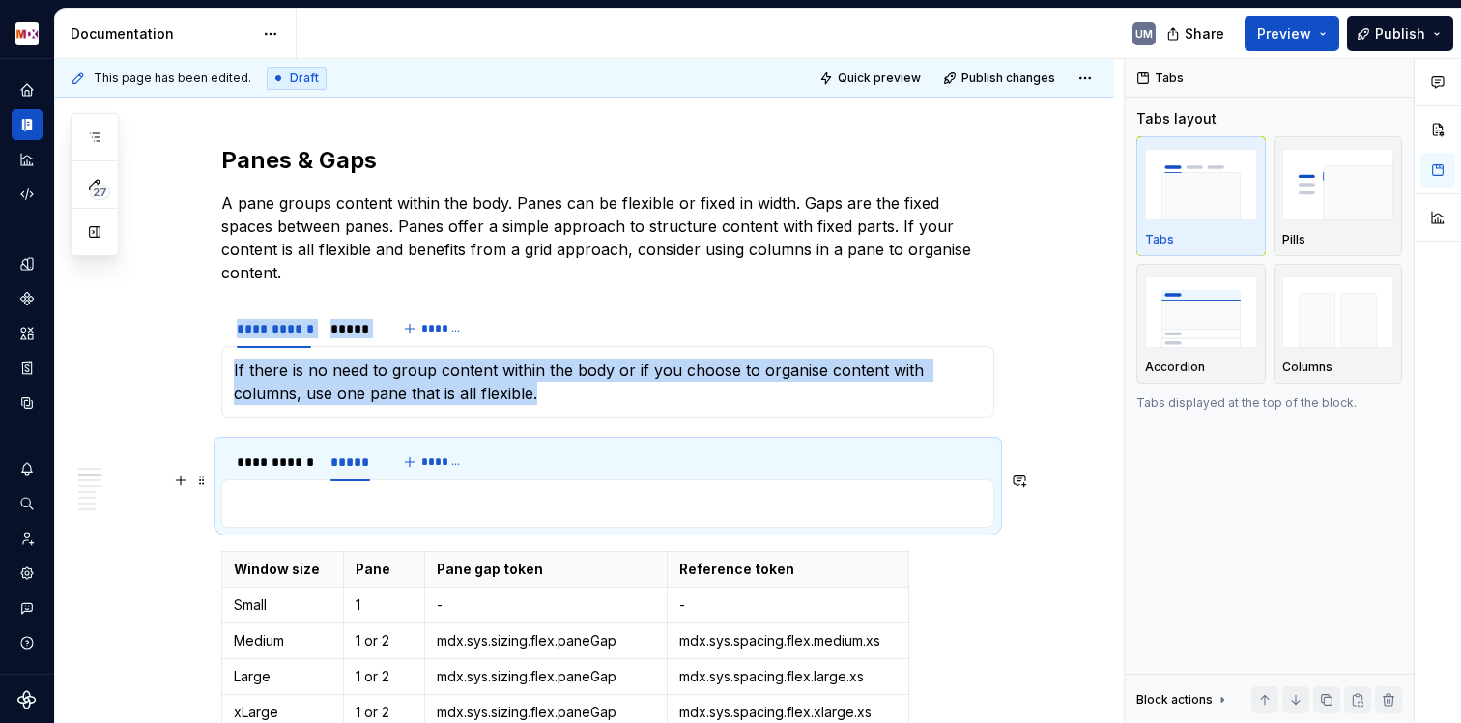
click at [322, 492] on p at bounding box center [608, 503] width 748 height 23
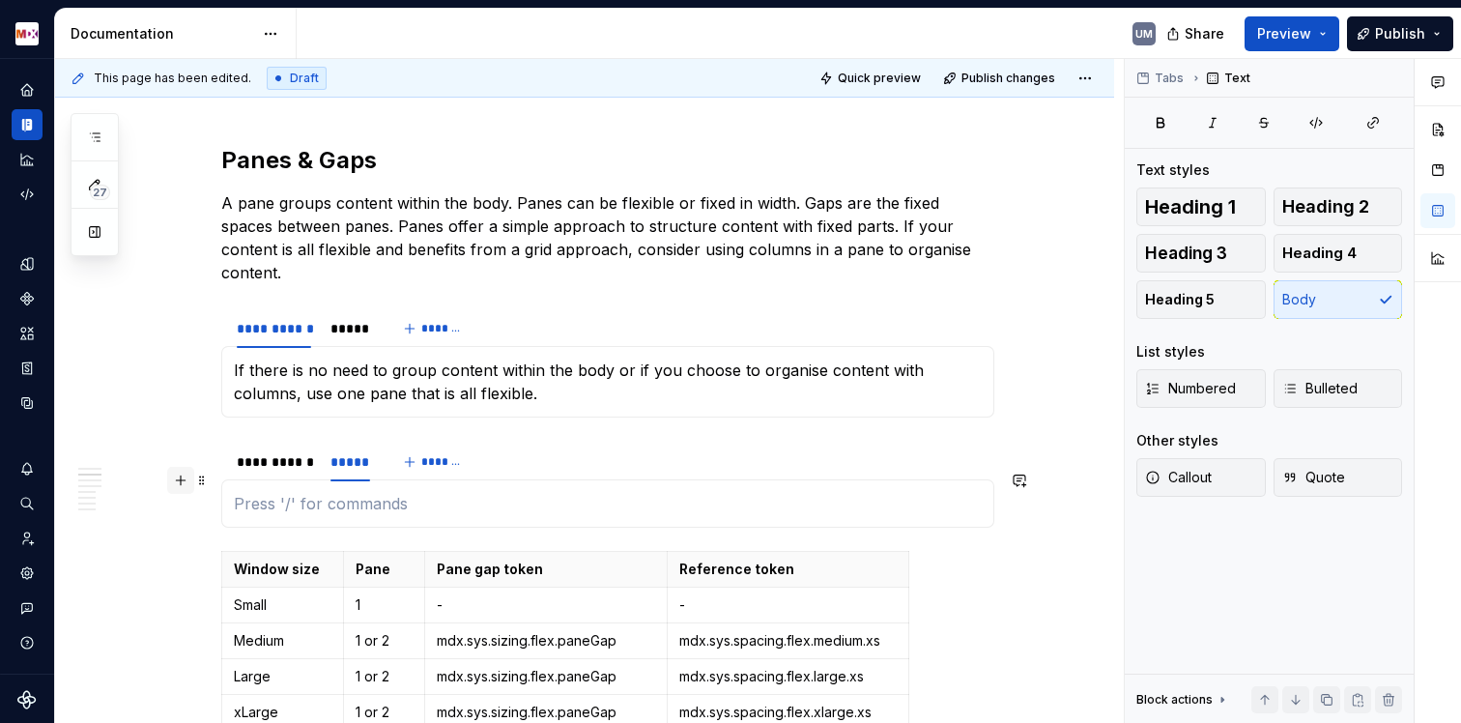
click at [174, 477] on button "button" at bounding box center [180, 480] width 27 height 27
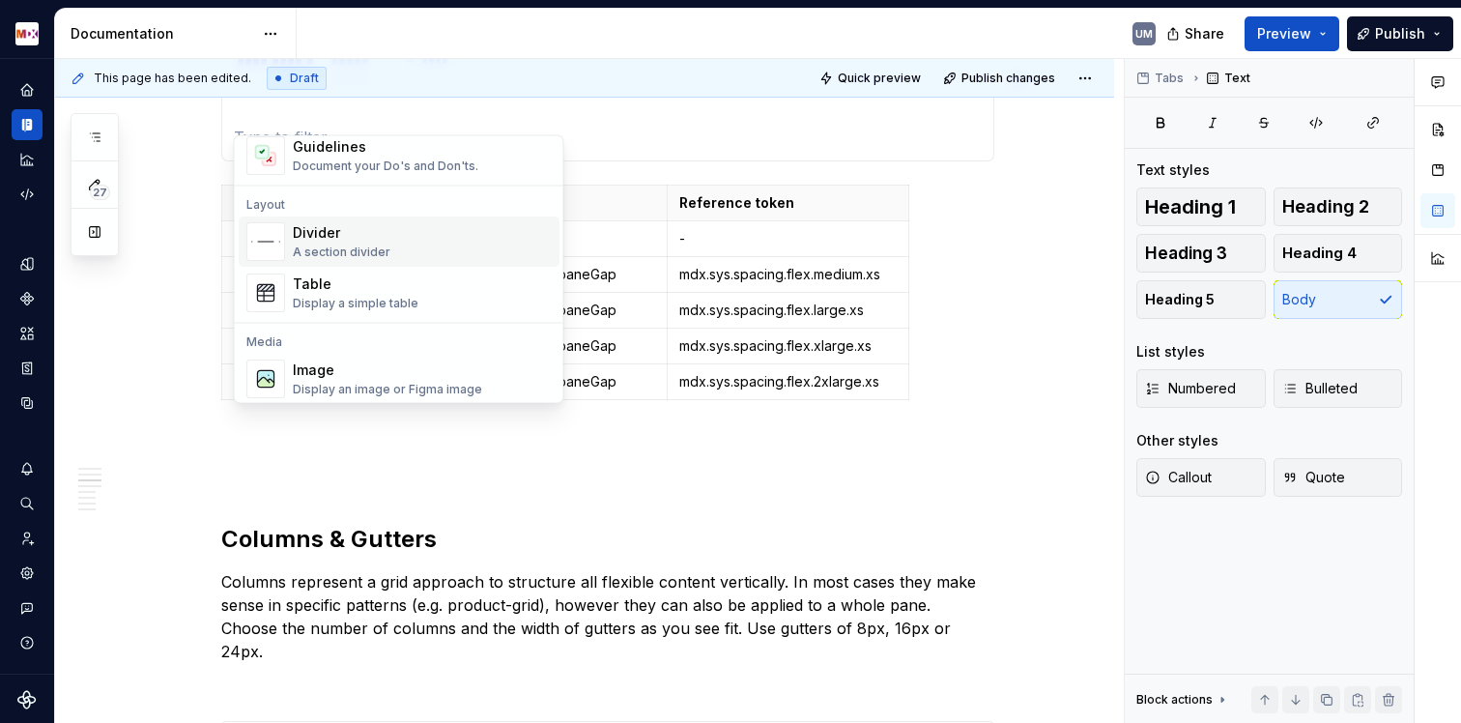
scroll to position [781, 0]
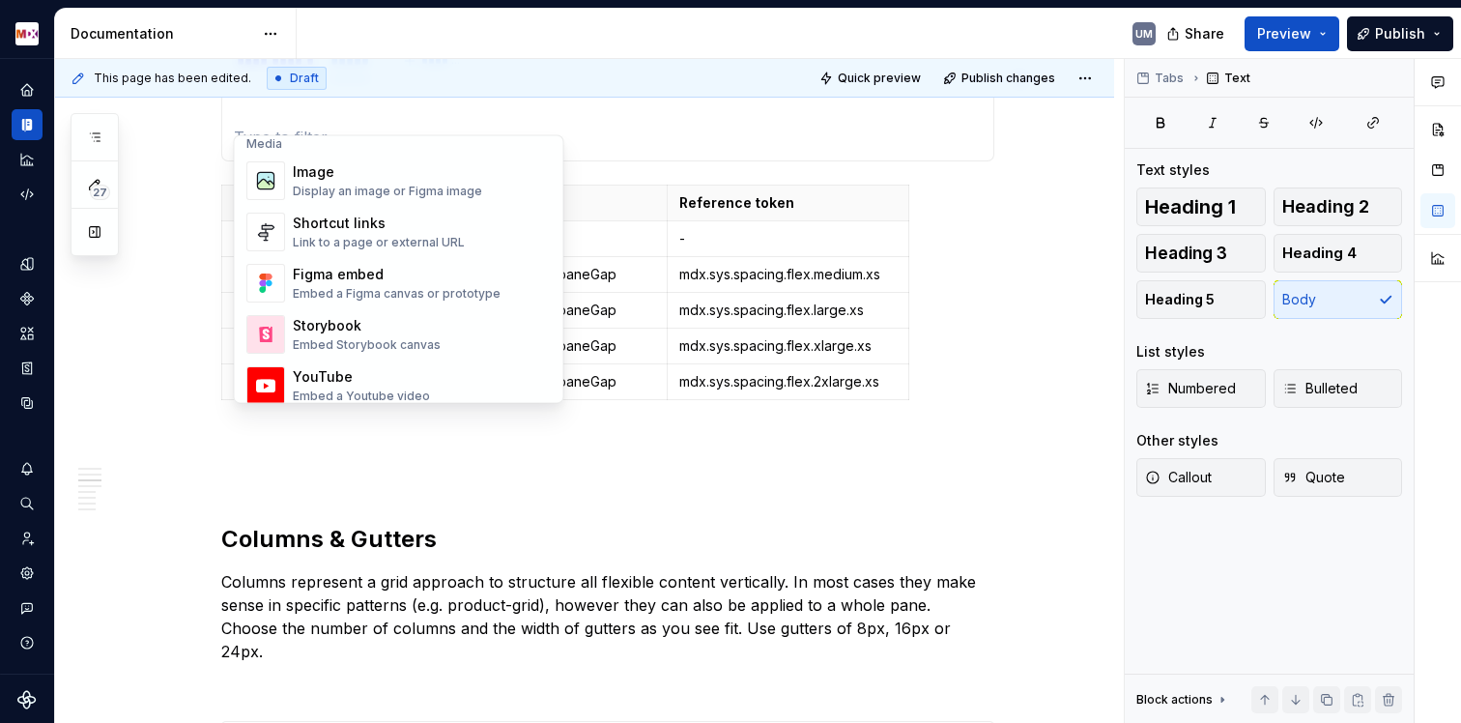
click at [389, 197] on div "Display an image or Figma image" at bounding box center [387, 192] width 189 height 15
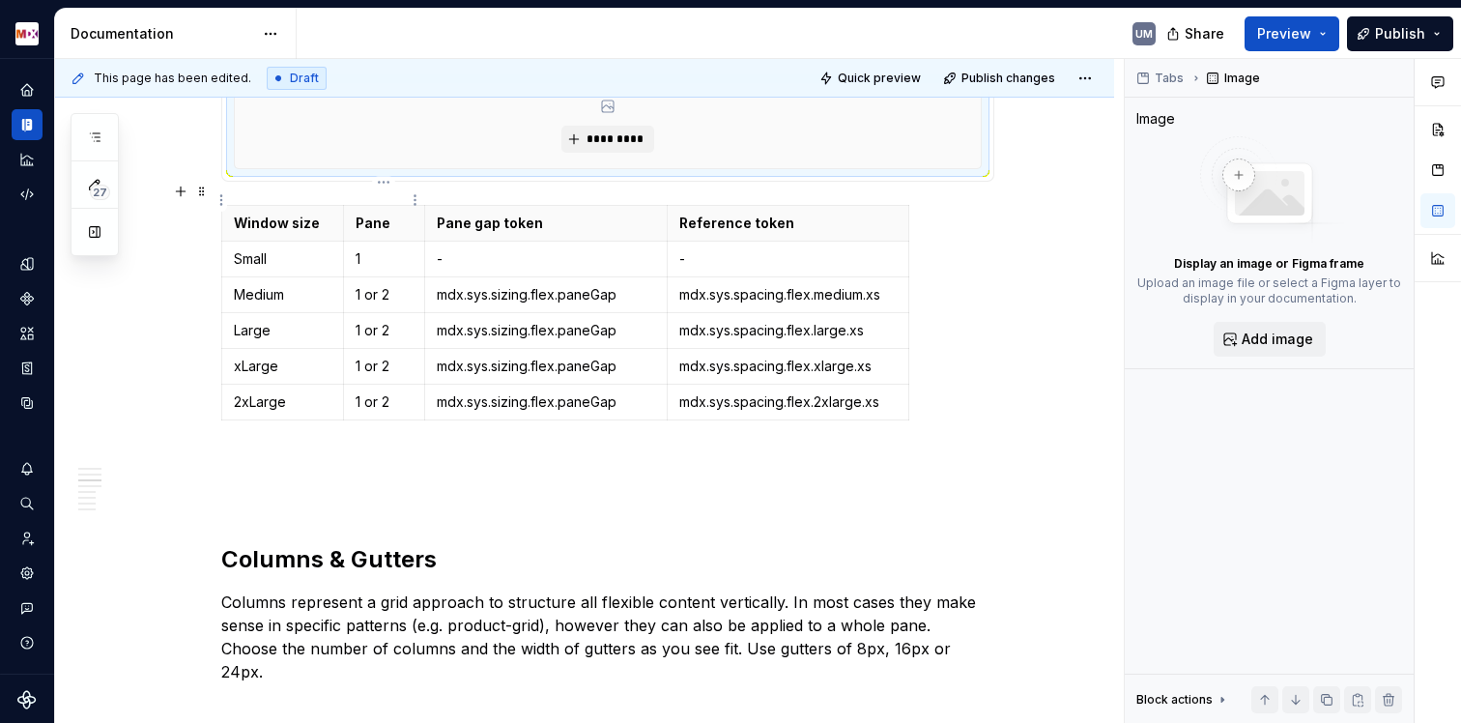
type textarea "*"
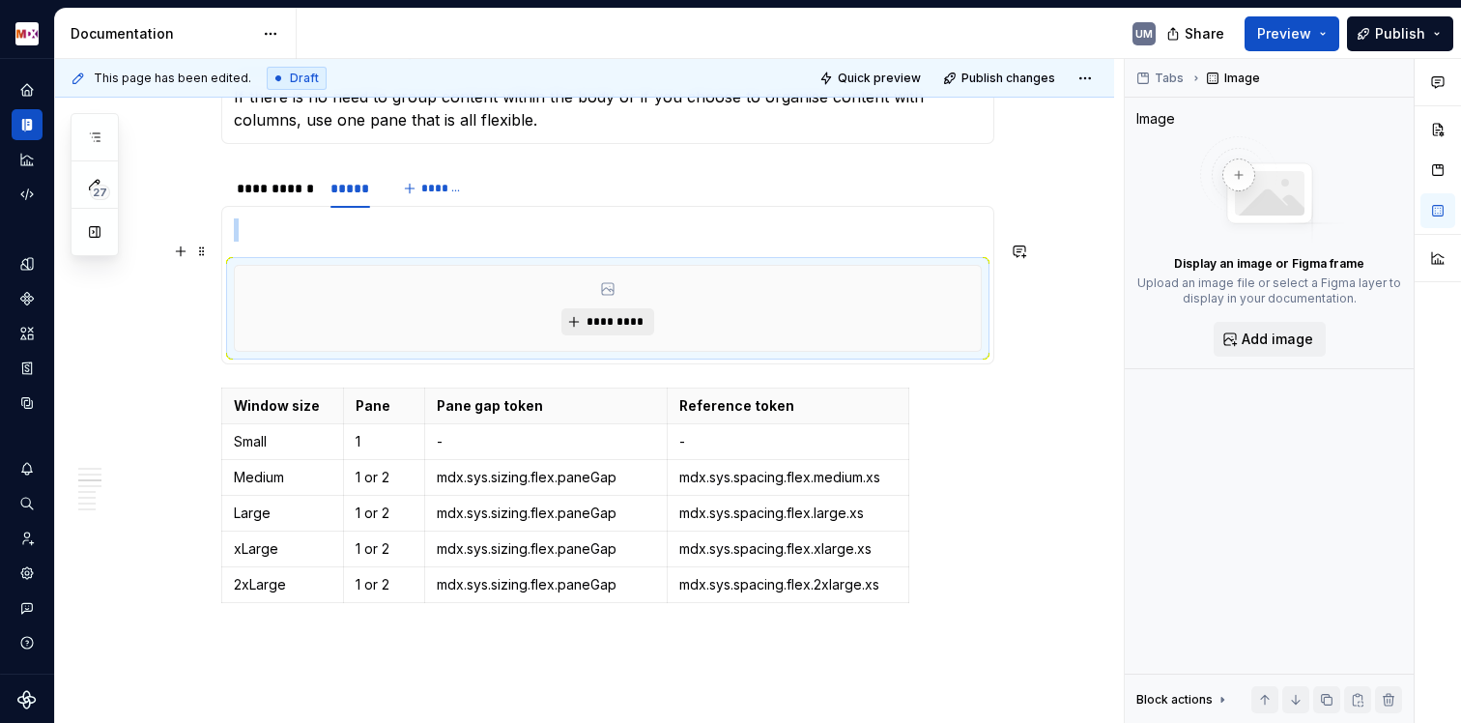
scroll to position [1833, 0]
click at [602, 315] on span "*********" at bounding box center [615, 322] width 59 height 15
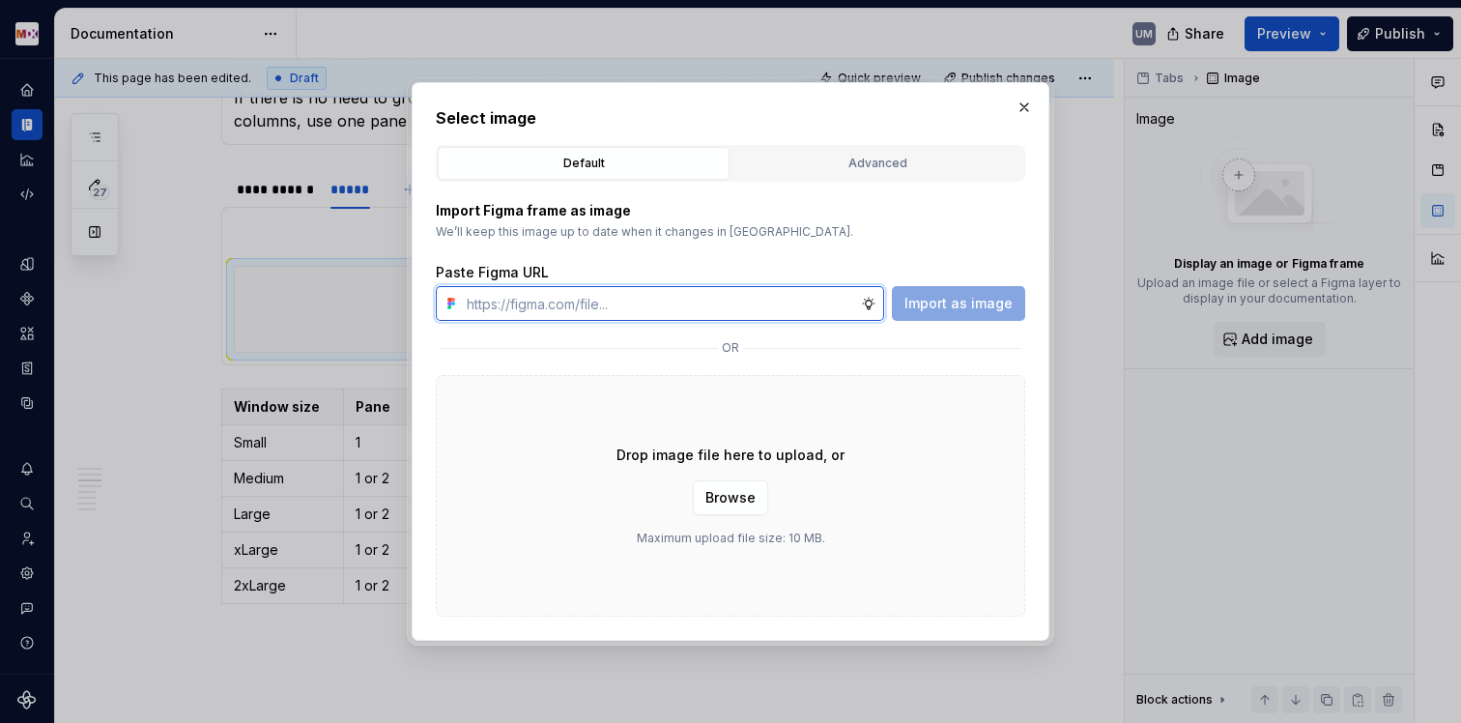
paste input "[URL][DOMAIN_NAME]"
type input "[URL][DOMAIN_NAME]"
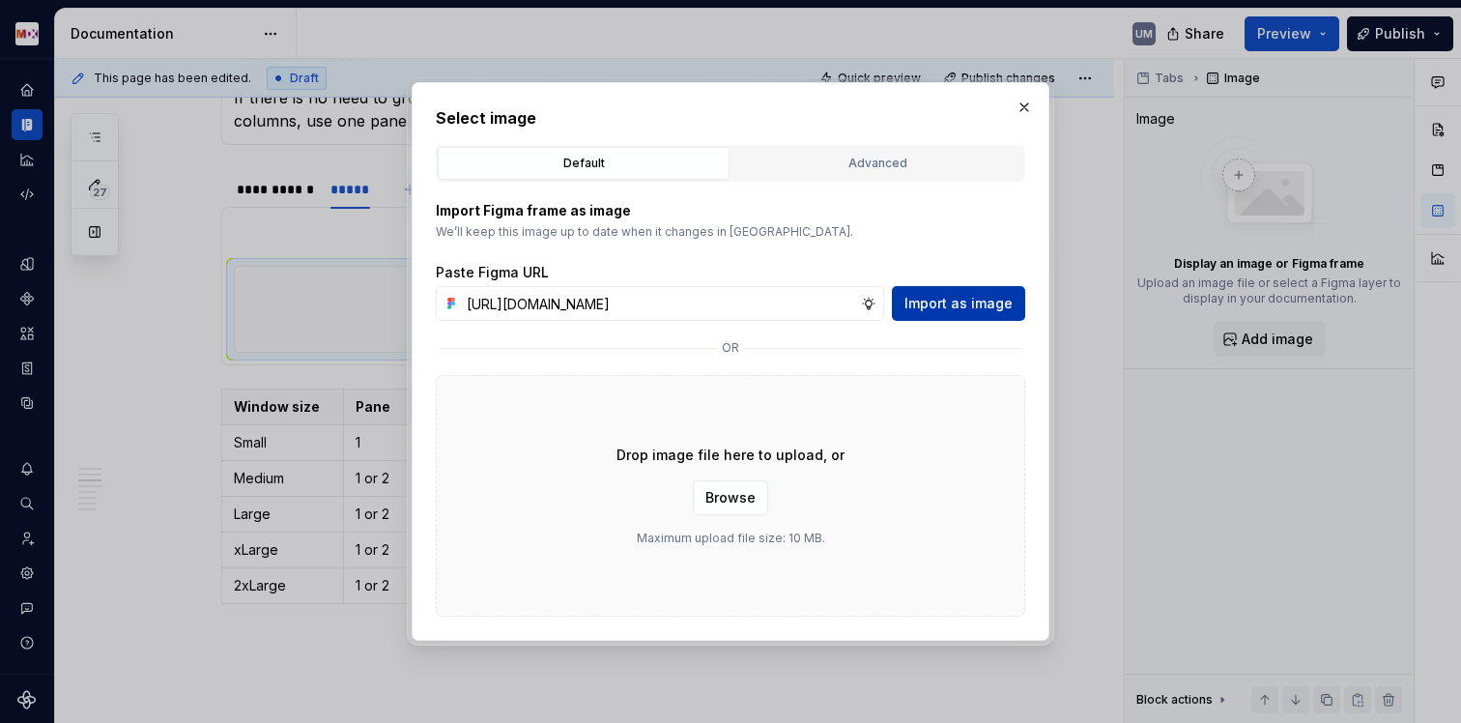
click at [970, 303] on span "Import as image" at bounding box center [959, 303] width 108 height 19
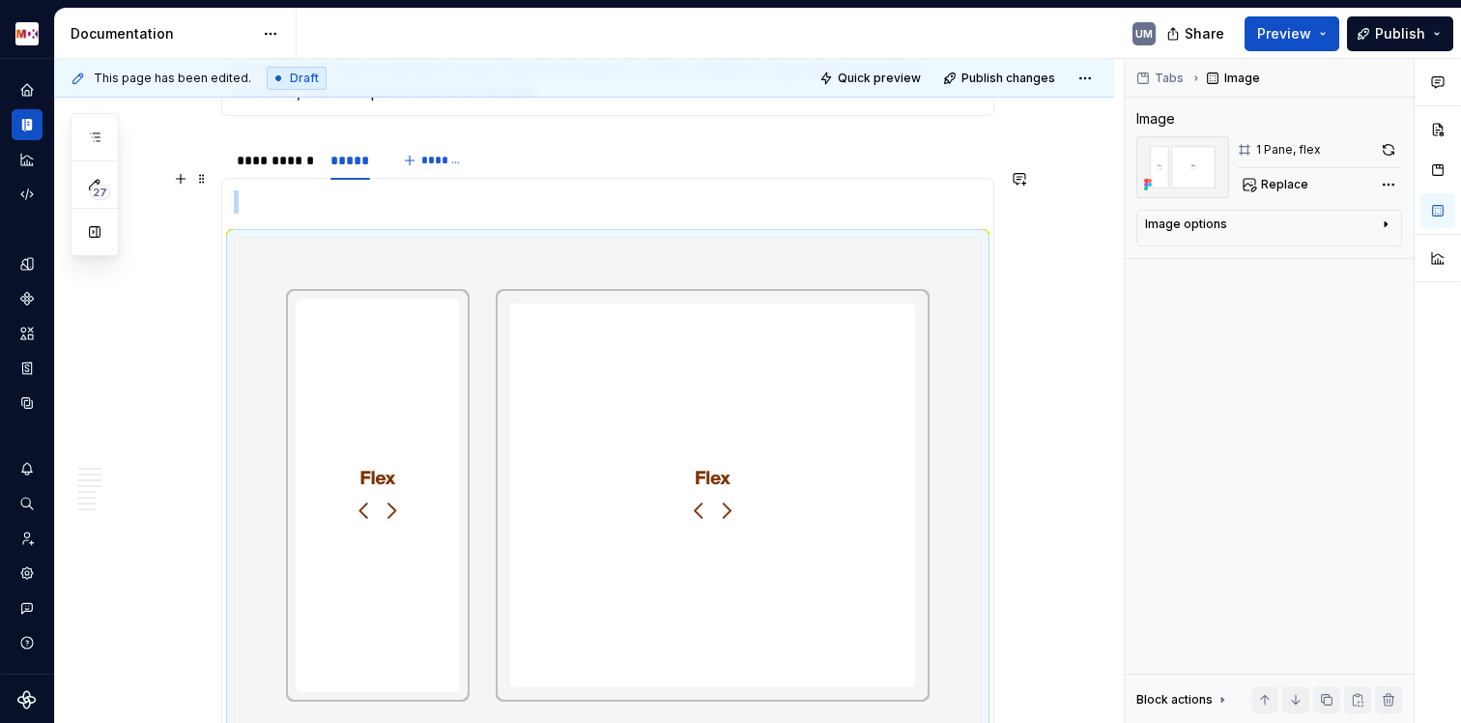
scroll to position [1860, 0]
click at [356, 192] on p at bounding box center [608, 203] width 748 height 23
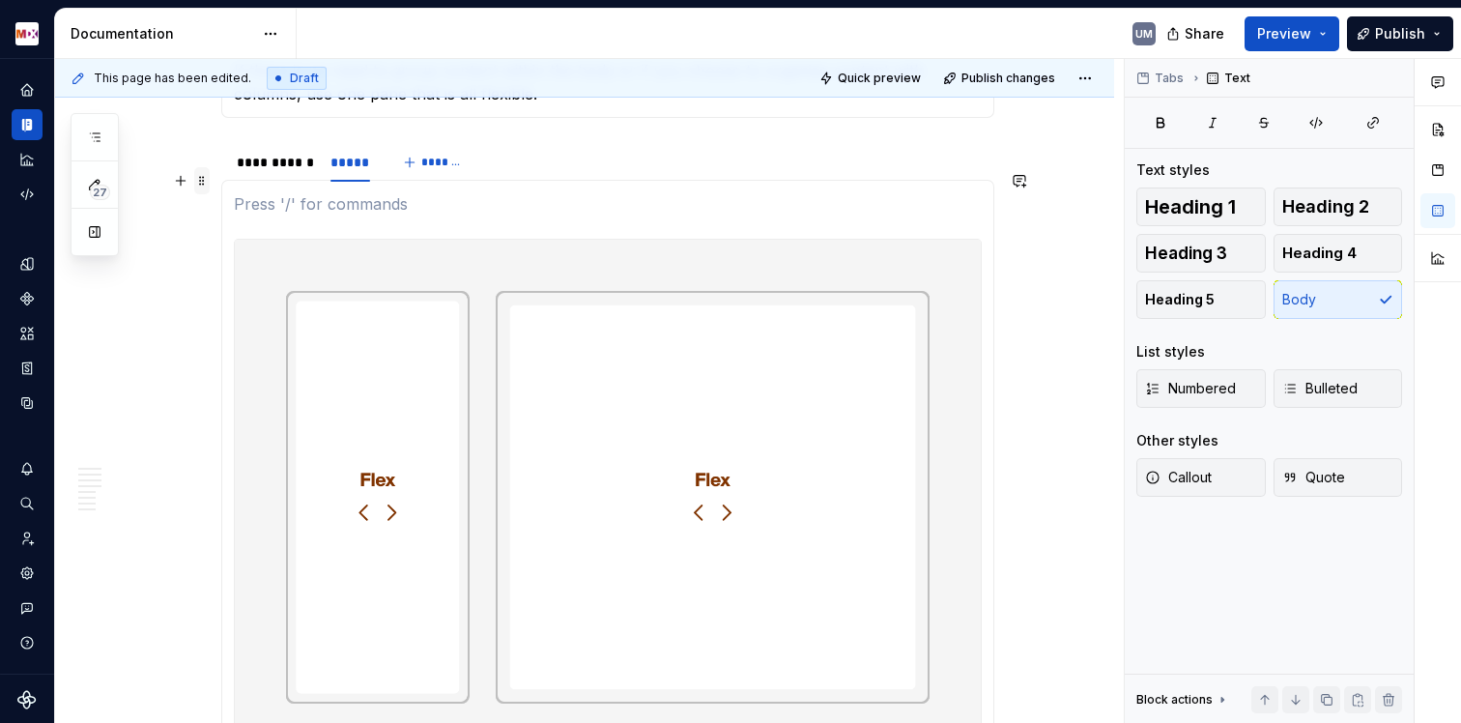
click at [198, 177] on span at bounding box center [201, 180] width 15 height 27
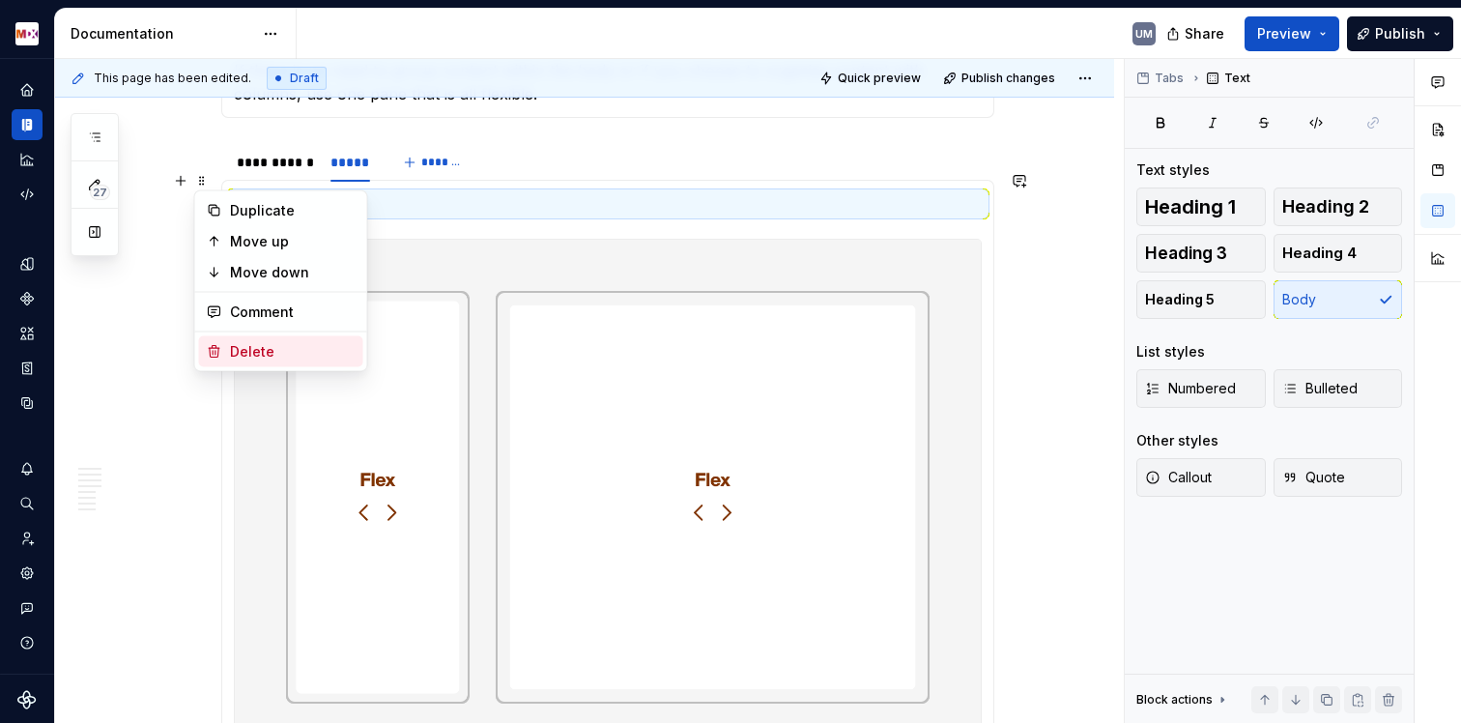
click at [225, 350] on div "Delete" at bounding box center [281, 351] width 164 height 31
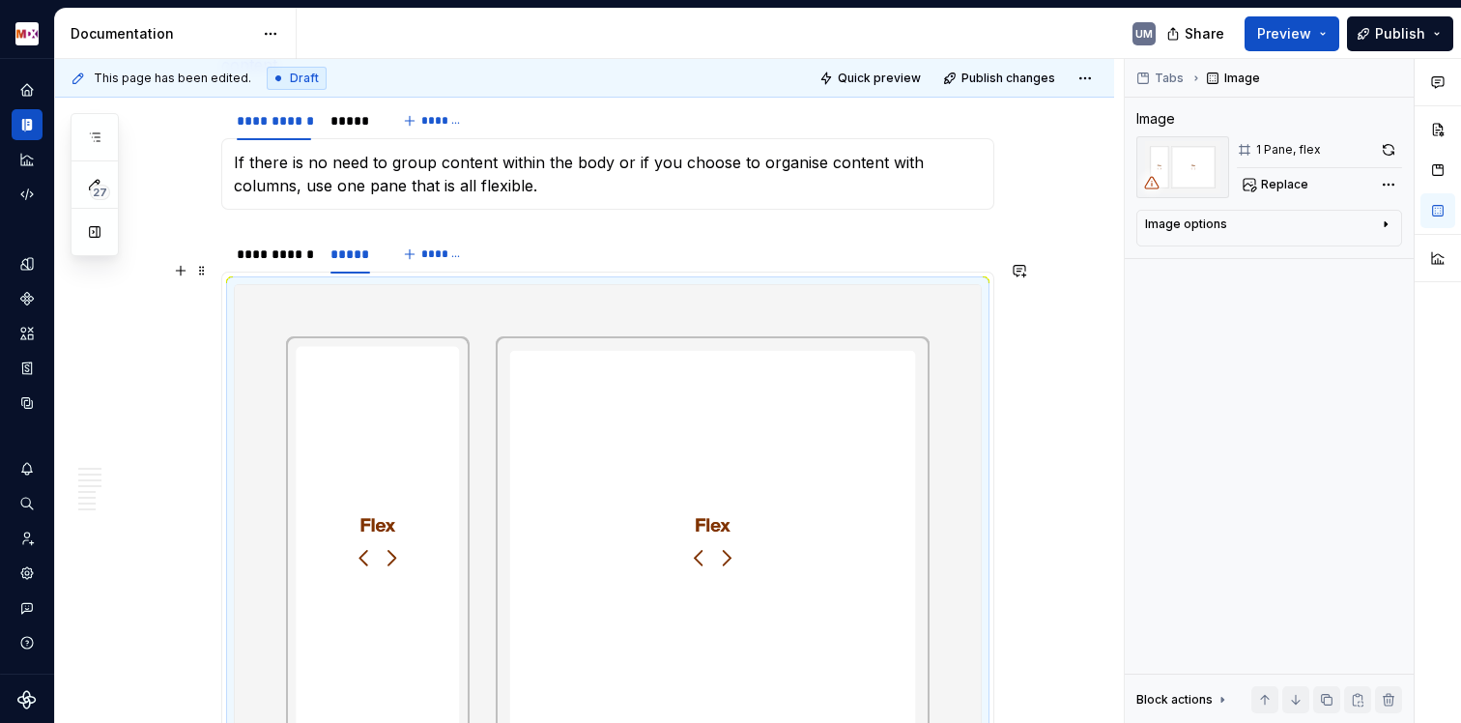
scroll to position [1700, 0]
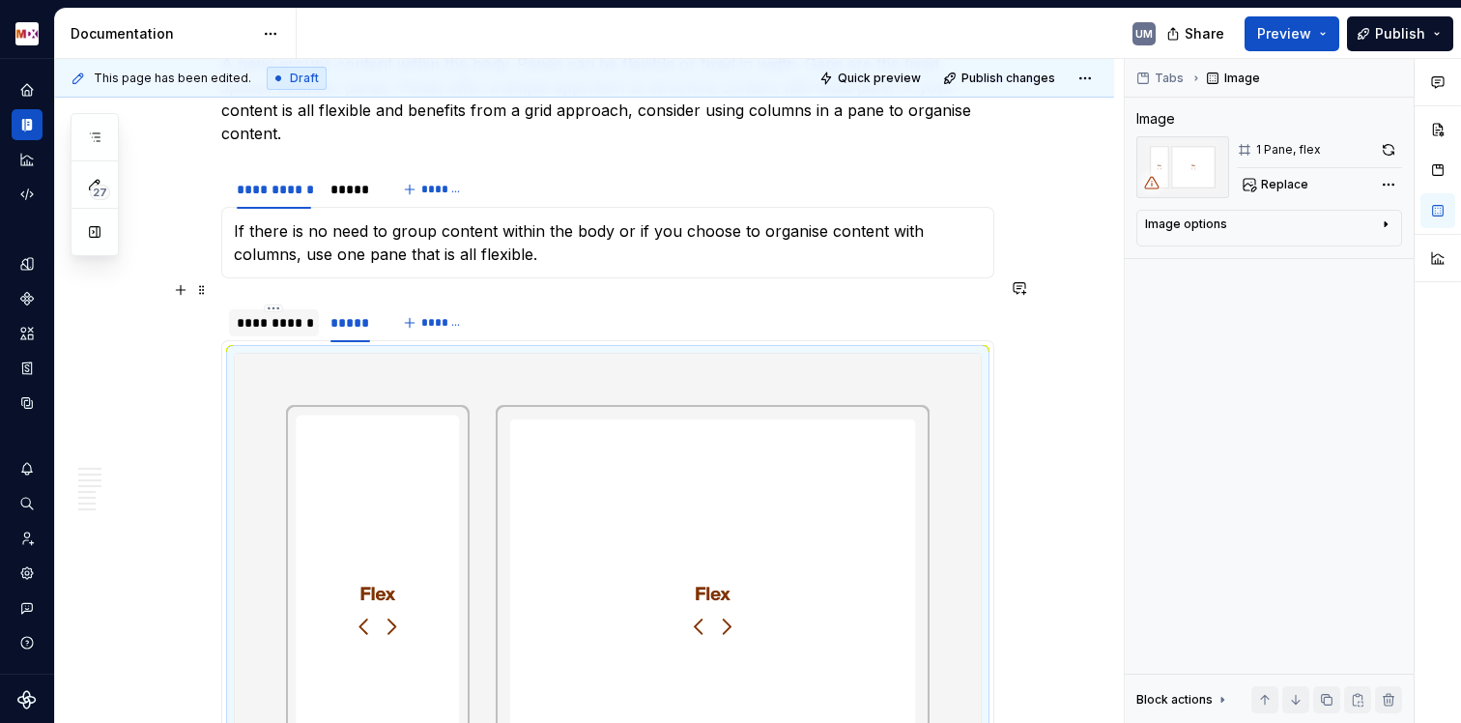
click at [297, 313] on div "**********" at bounding box center [274, 322] width 74 height 19
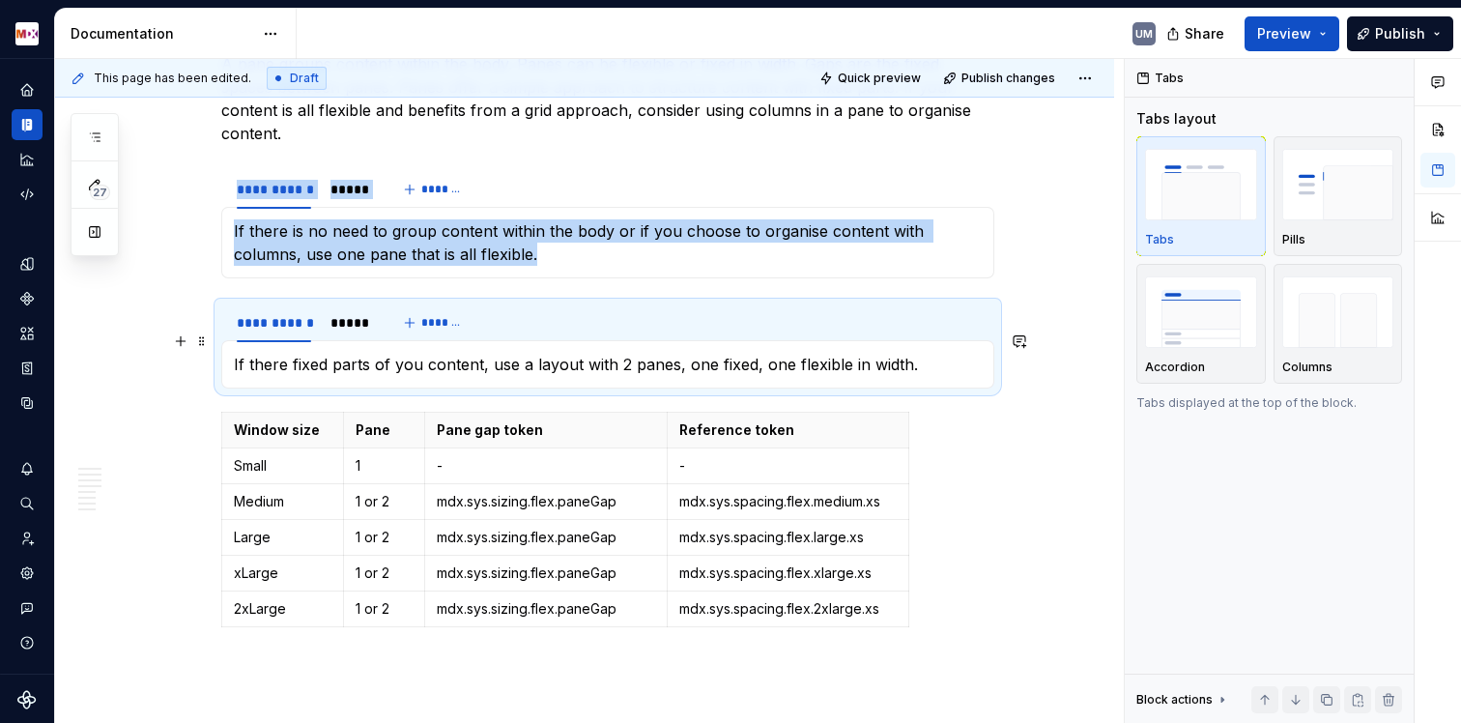
click at [286, 353] on p "If there fixed parts of you content, use a layout with 2 panes, one fixed, one …" at bounding box center [608, 364] width 748 height 23
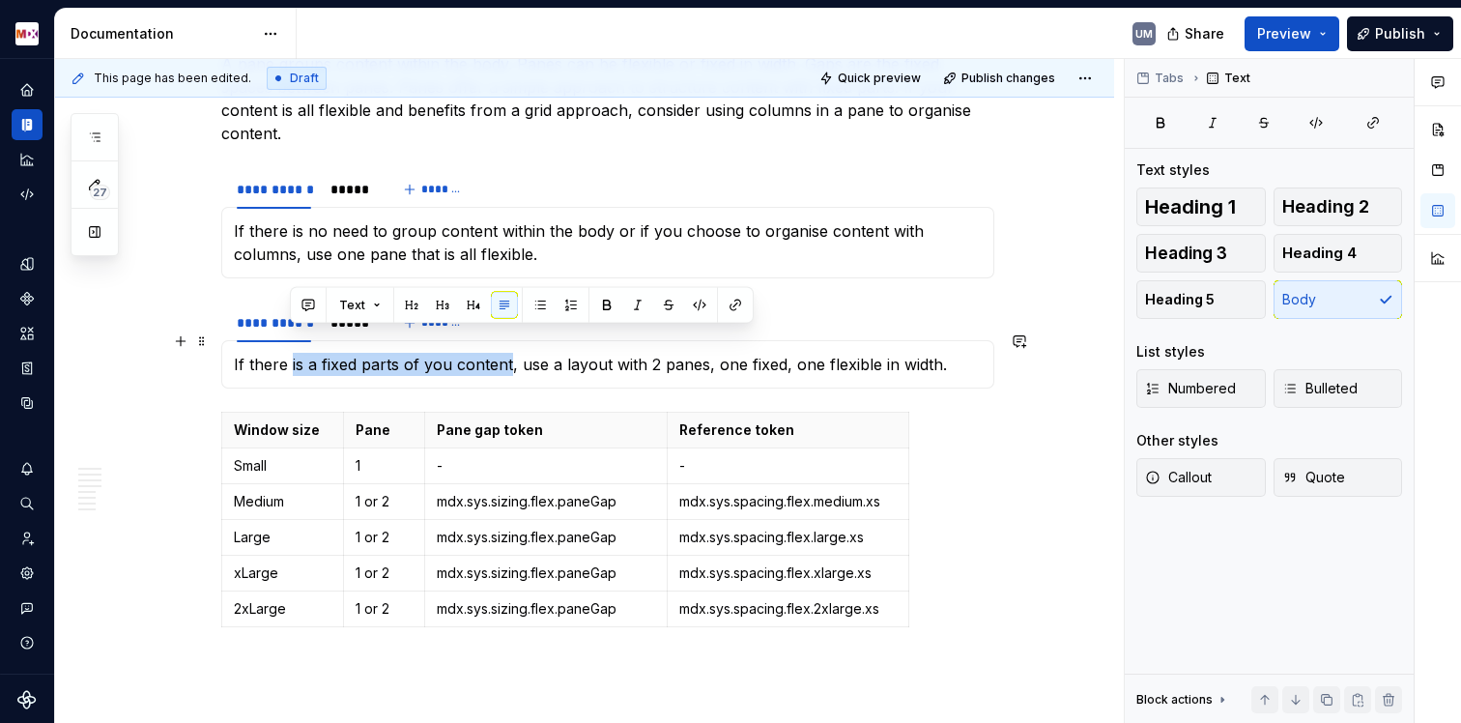
drag, startPoint x: 507, startPoint y: 343, endPoint x: 290, endPoint y: 343, distance: 217.4
click at [290, 353] on p "If there is a fixed parts of you content, use a layout with 2 panes, one fixed,…" at bounding box center [608, 364] width 748 height 23
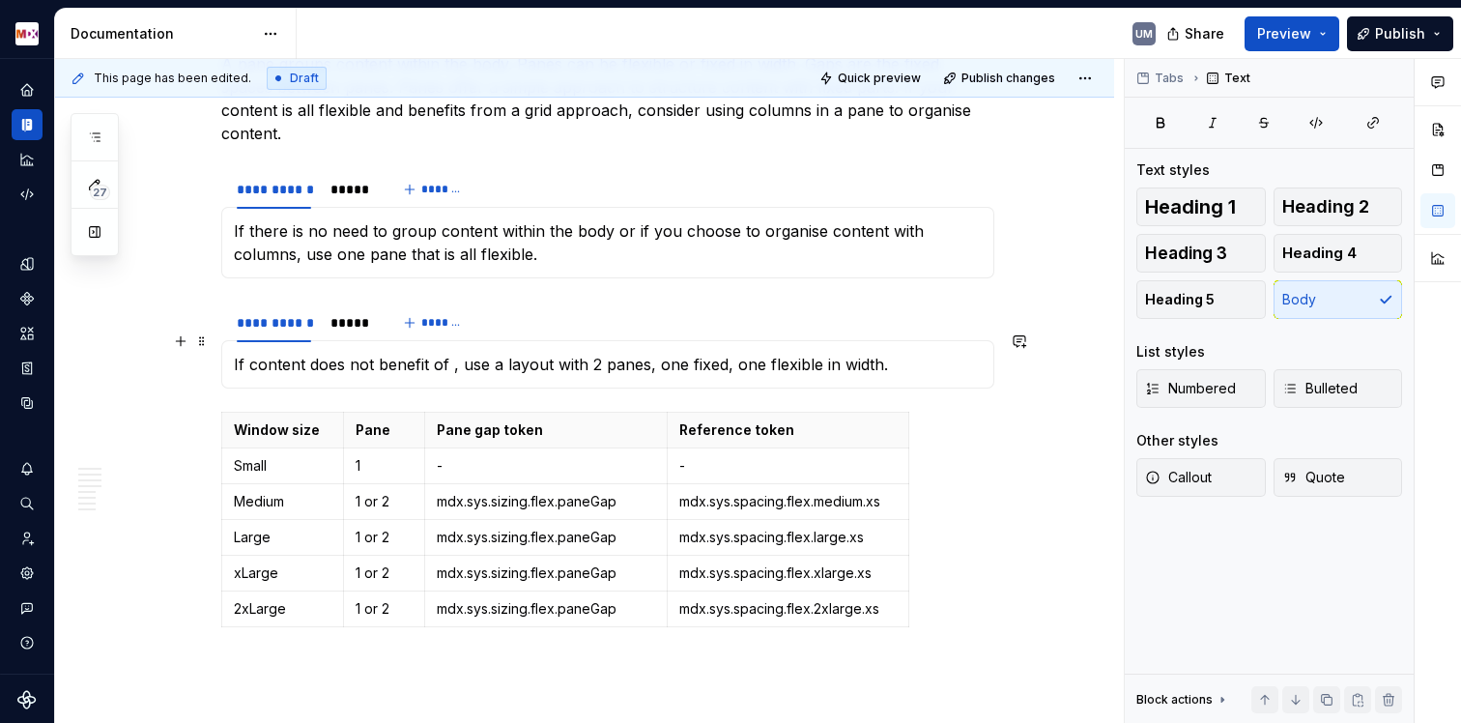
click at [305, 353] on p "If content does not benefit of , use a layout with 2 panes, one fixed, one flex…" at bounding box center [608, 364] width 748 height 23
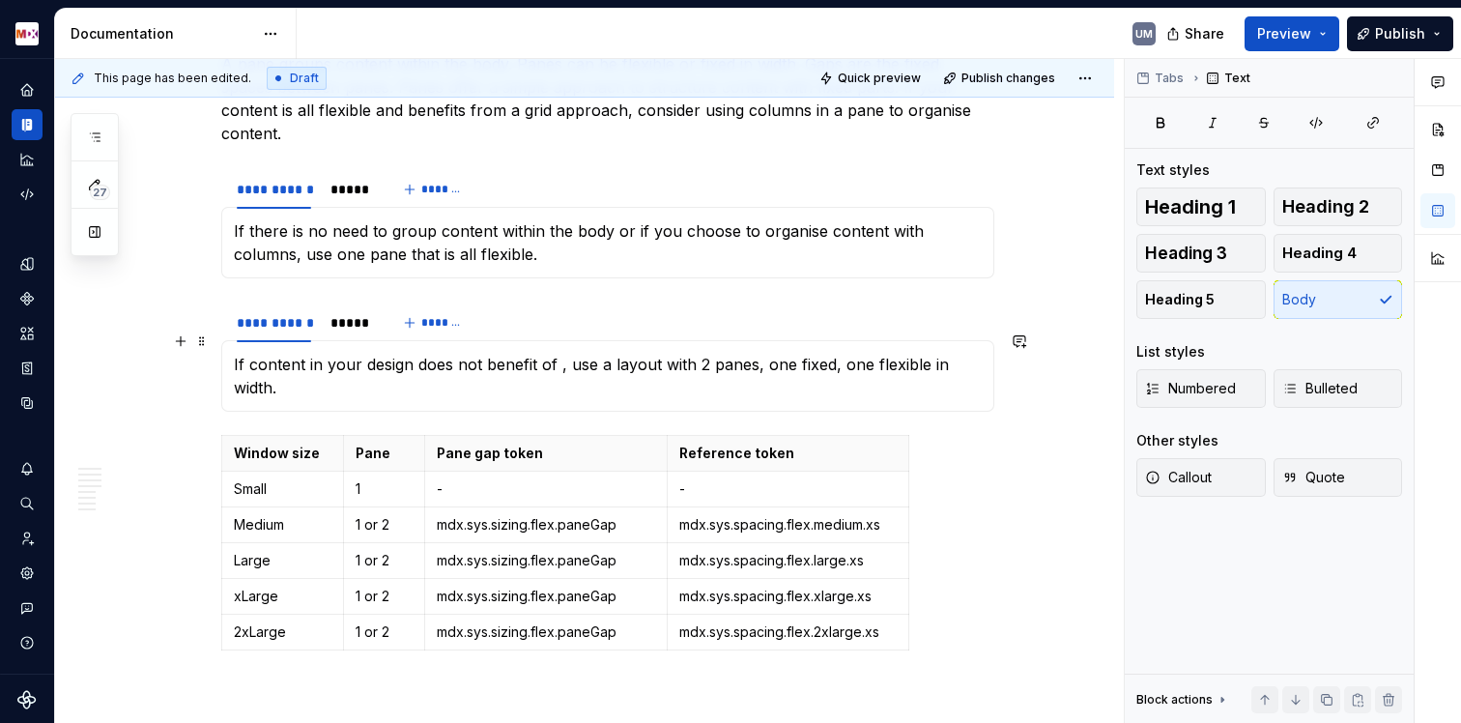
click at [547, 353] on p "If content in your design does not benefit of , use a layout with 2 panes, one …" at bounding box center [608, 376] width 748 height 46
click at [553, 353] on p "If content in your design does not benefit of , use a layout with 2 panes, one …" at bounding box center [608, 376] width 748 height 46
click at [717, 353] on p "If content in your design does not benefit of flexible space to use , use a lay…" at bounding box center [608, 376] width 748 height 46
click at [723, 353] on p "If content in your design does not benefit of flexible space to use, use a layo…" at bounding box center [608, 376] width 748 height 46
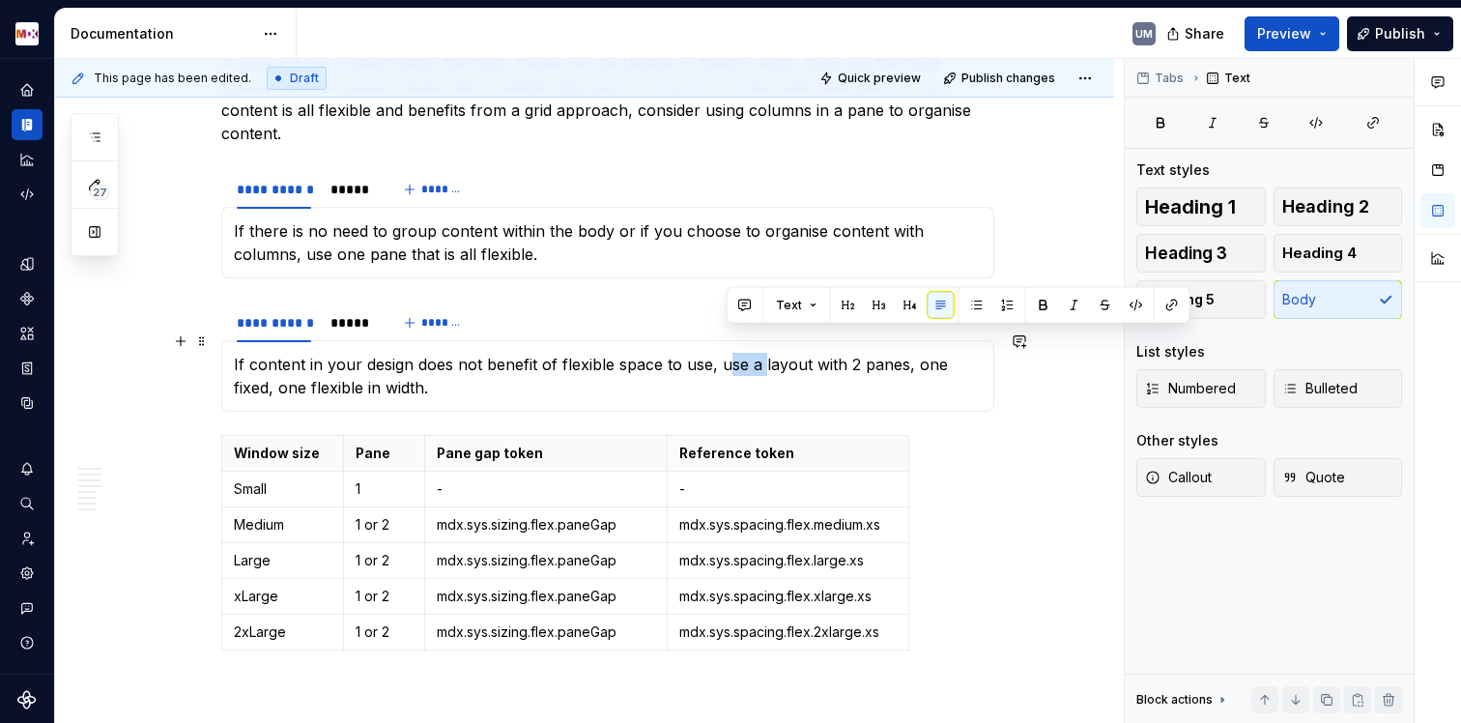
drag, startPoint x: 722, startPoint y: 339, endPoint x: 760, endPoint y: 339, distance: 37.7
click at [761, 353] on p "If content in your design does not benefit of flexible space to use, use a layo…" at bounding box center [608, 376] width 748 height 46
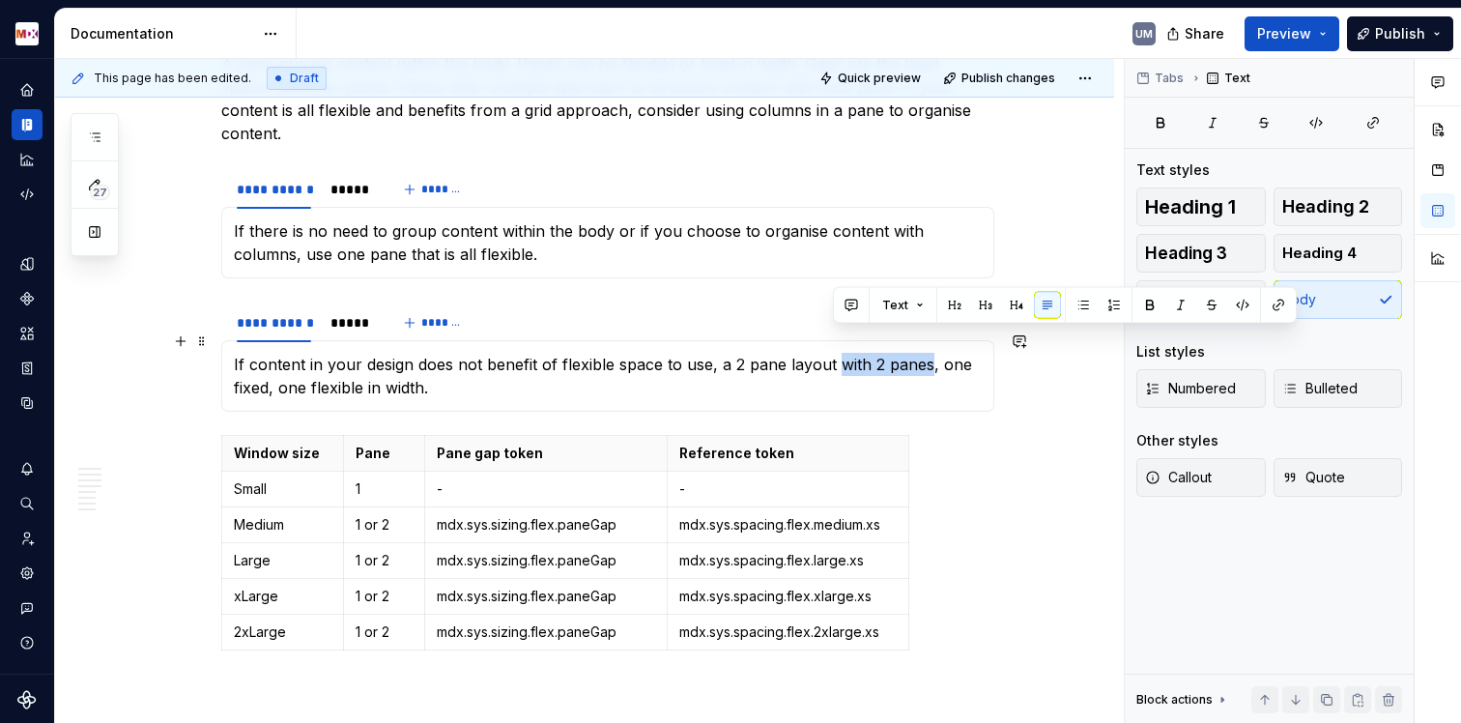
drag, startPoint x: 837, startPoint y: 342, endPoint x: 927, endPoint y: 343, distance: 89.9
click at [927, 353] on p "If content in your design does not benefit of flexible space to use, a 2 pane l…" at bounding box center [608, 376] width 748 height 46
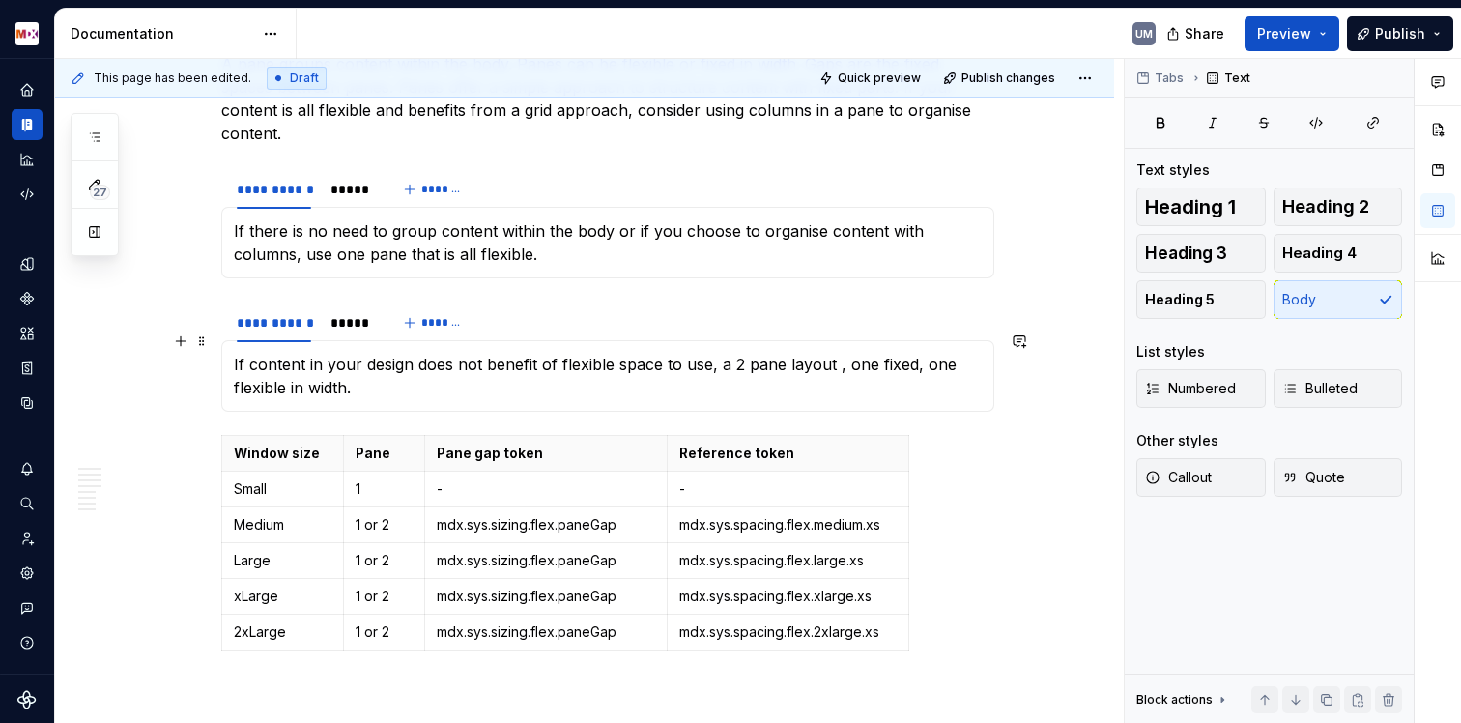
click at [457, 362] on p "If content in your design does not benefit of flexible space to use, a 2 pane l…" at bounding box center [608, 376] width 748 height 46
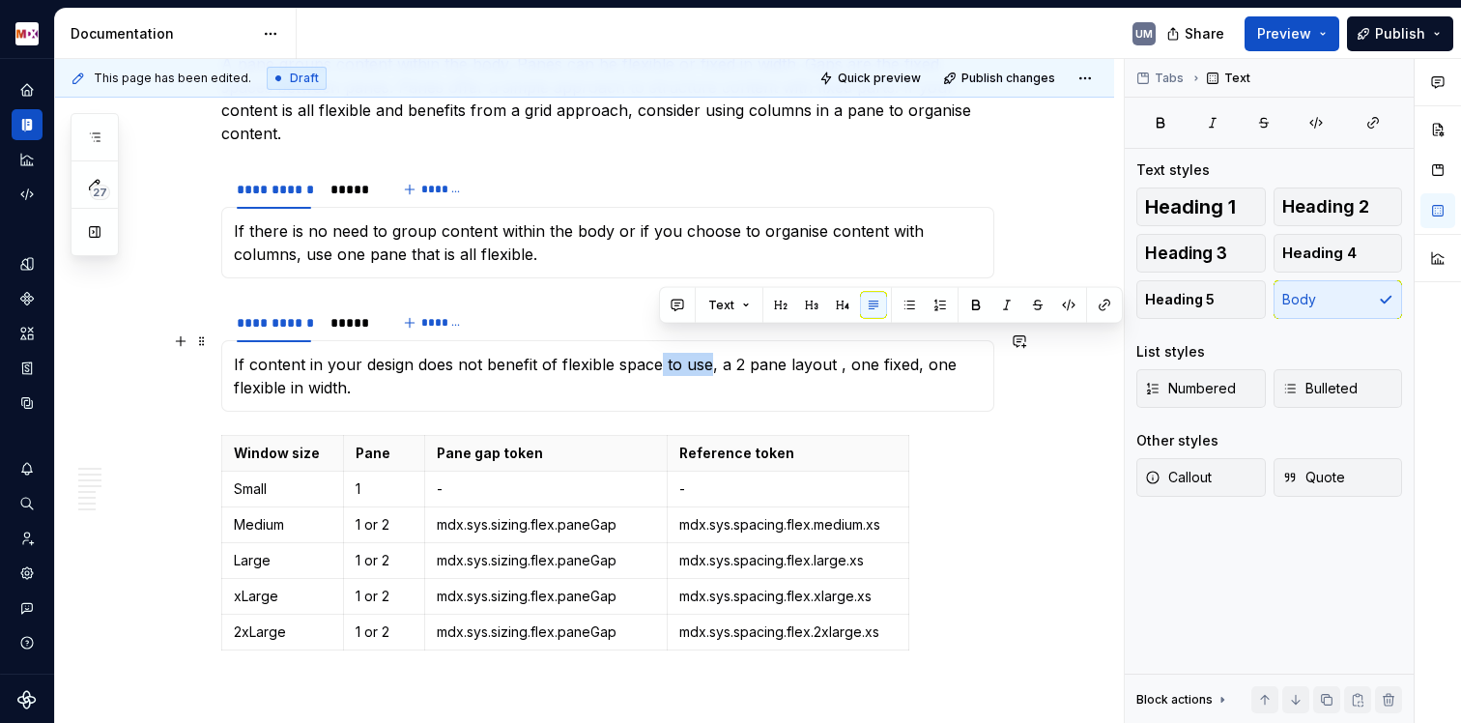
drag, startPoint x: 707, startPoint y: 339, endPoint x: 658, endPoint y: 334, distance: 49.5
click at [658, 353] on p "If content in your design does not benefit of flexible space to use, a 2 pane l…" at bounding box center [608, 376] width 748 height 46
click at [548, 353] on p "If content in your design does not benefit of flexible space to use, a 2 pane l…" at bounding box center [608, 376] width 748 height 46
click at [683, 353] on p "If content in your design does not benefit of flexible space to use, a 2 pane l…" at bounding box center [608, 376] width 748 height 46
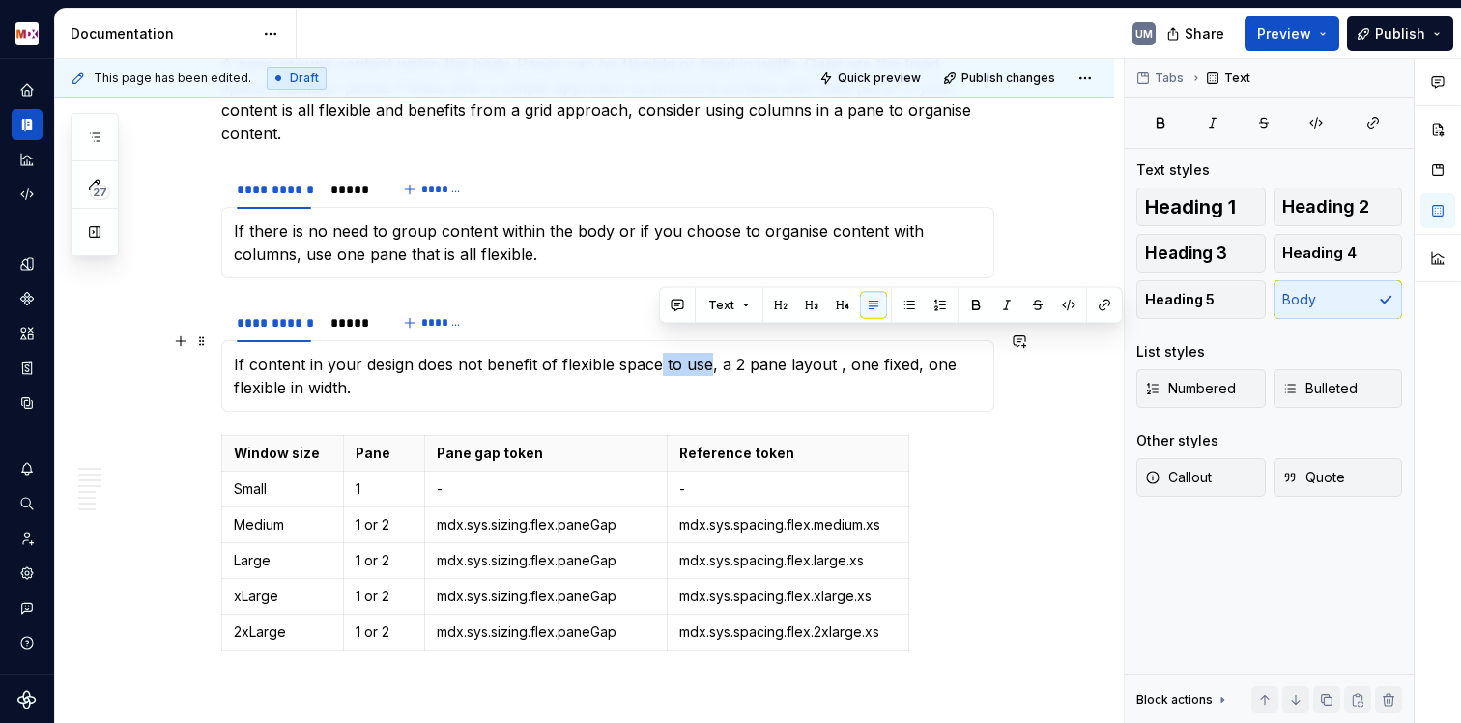
drag, startPoint x: 705, startPoint y: 343, endPoint x: 654, endPoint y: 333, distance: 52.1
click at [654, 353] on p "If content in your design does not benefit of flexible space to use, a 2 pane l…" at bounding box center [608, 376] width 748 height 46
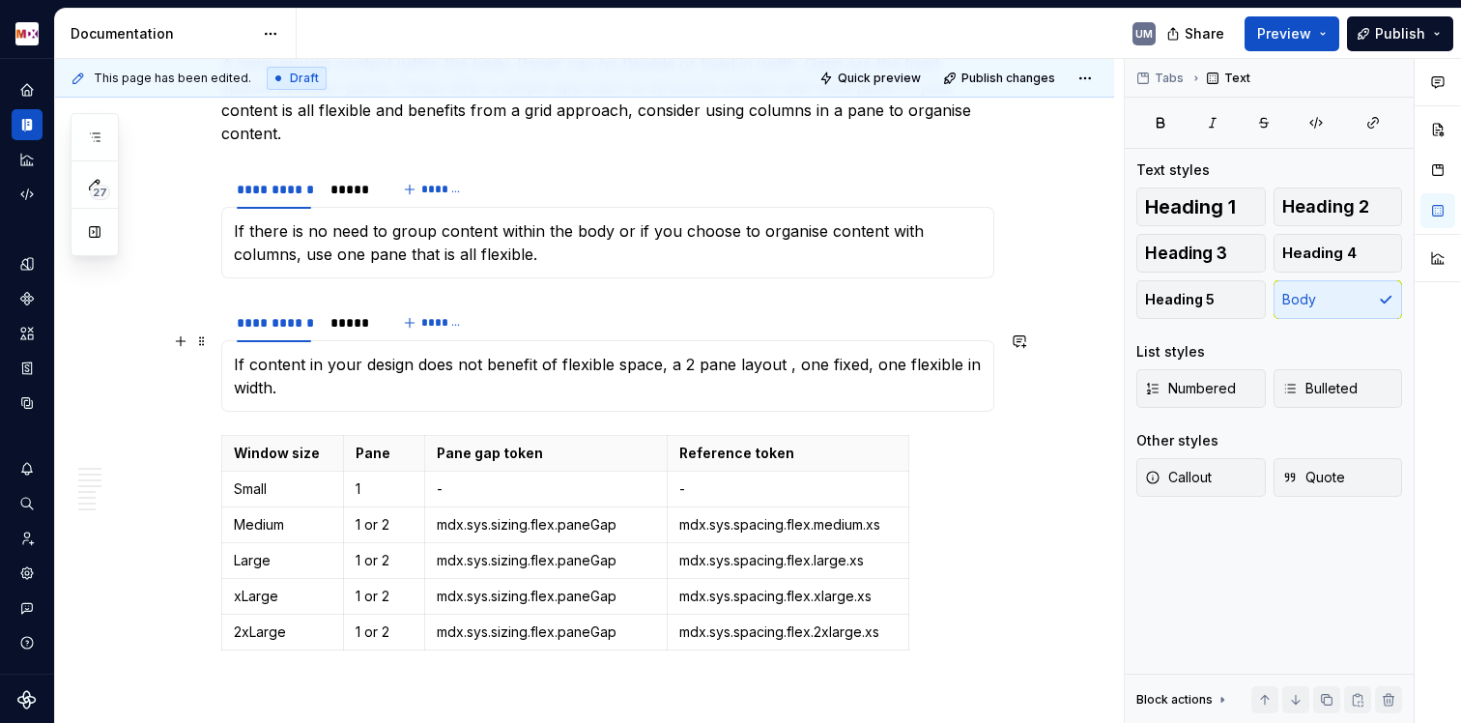
click at [617, 353] on p "If content in your design does not benefit of flexible space, a 2 pane layout ,…" at bounding box center [608, 376] width 748 height 46
click at [552, 367] on p "If content in your design does not benefit of flexible screen space, a 2 pane l…" at bounding box center [608, 376] width 748 height 46
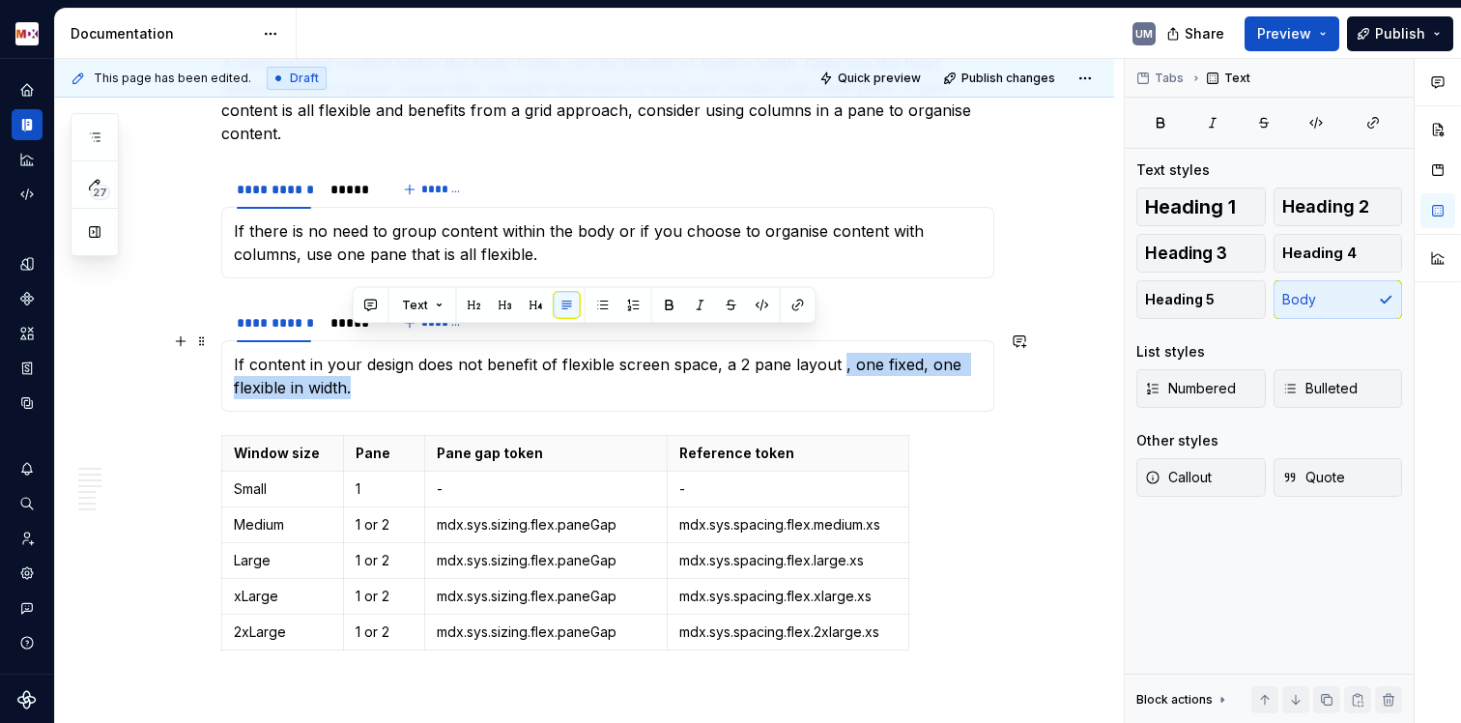
drag, startPoint x: 838, startPoint y: 345, endPoint x: 964, endPoint y: 371, distance: 129.3
click at [964, 371] on p "If content in your design does not benefit of flexible screen space, a 2 pane l…" at bounding box center [608, 376] width 748 height 46
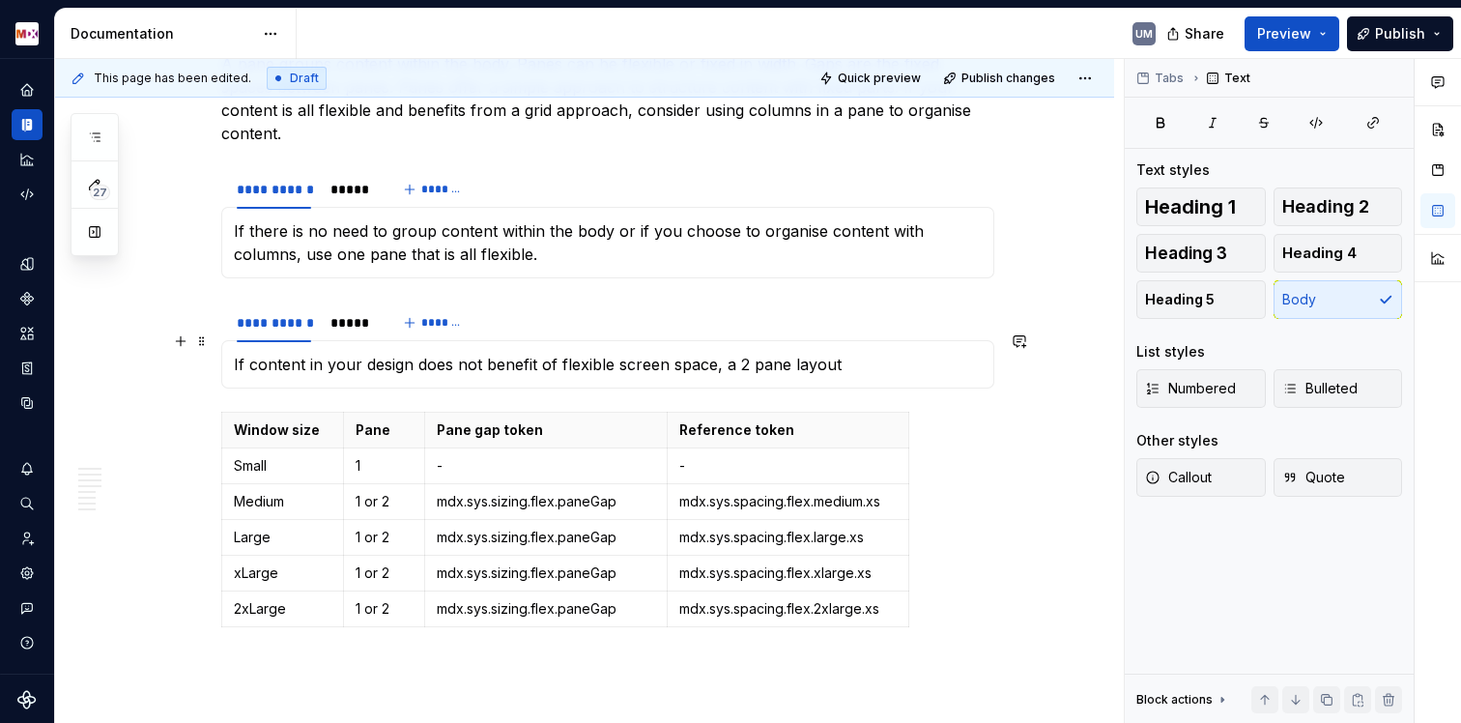
click at [247, 353] on p "If content in your design does not benefit of flexible screen space, a 2 pane l…" at bounding box center [608, 364] width 748 height 23
click at [714, 353] on p "If content in your design does not benefit of flexible screen space, a 2 pane l…" at bounding box center [608, 364] width 748 height 23
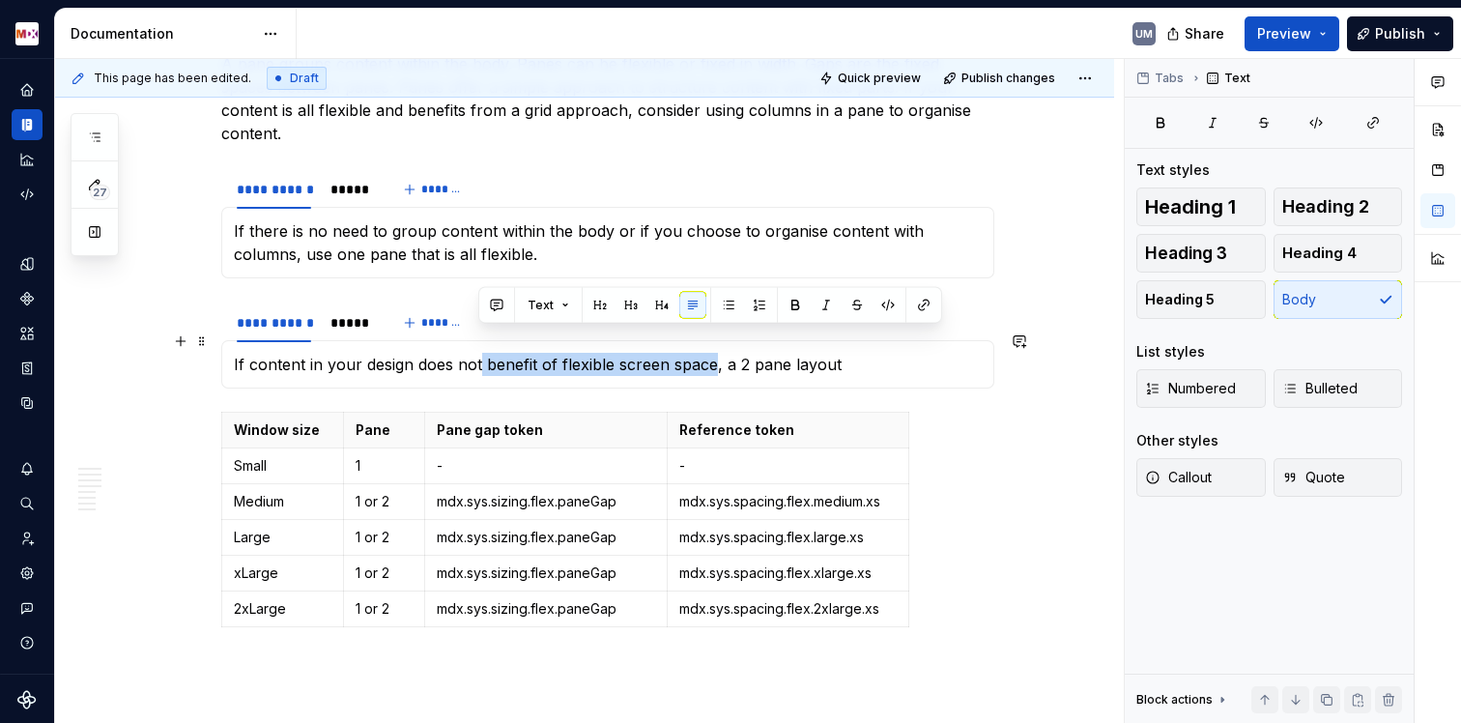
drag, startPoint x: 711, startPoint y: 341, endPoint x: 478, endPoint y: 333, distance: 233.0
click at [477, 353] on p "If content in your design does not benefit of flexible screen space, a 2 pane l…" at bounding box center [608, 364] width 748 height 23
click at [248, 353] on p "If content in your design does not benefit of flexible screen space, a 2 pane l…" at bounding box center [608, 364] width 748 height 23
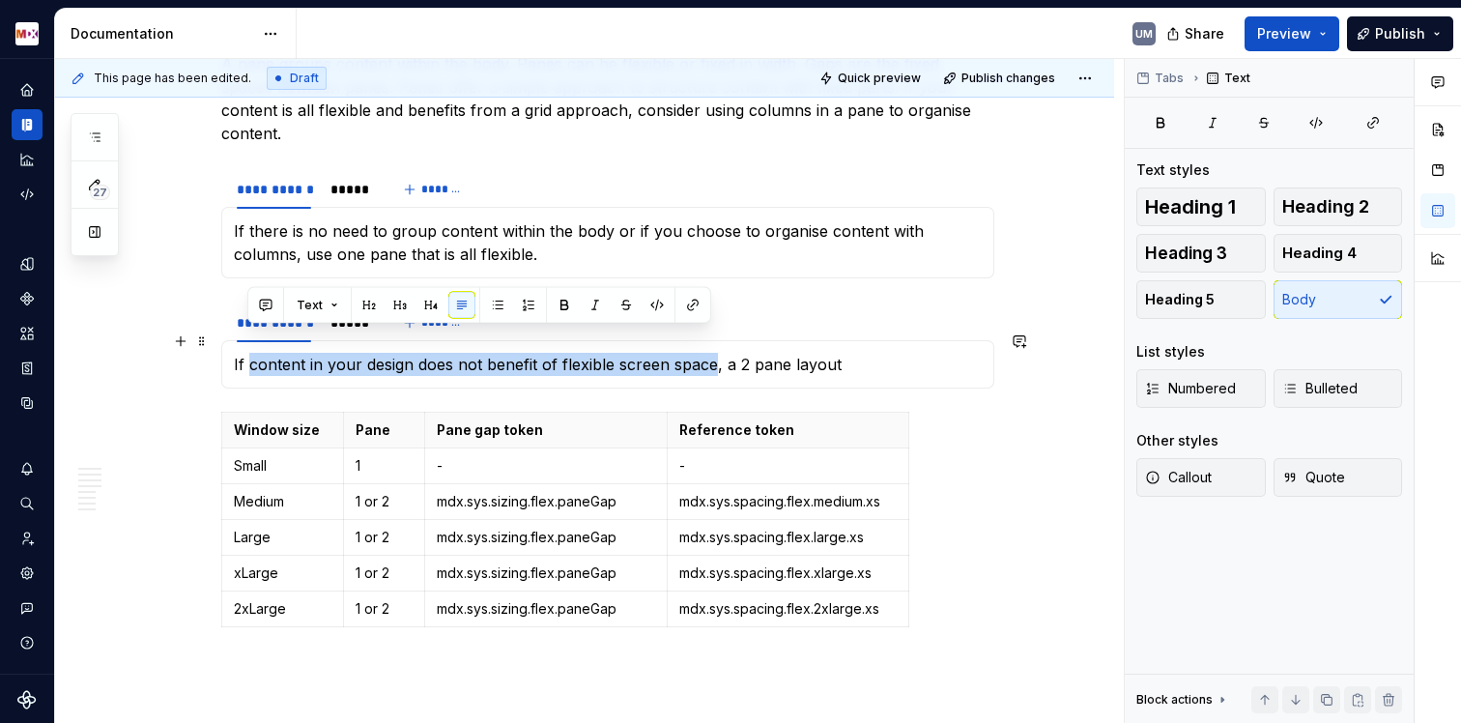
drag, startPoint x: 712, startPoint y: 339, endPoint x: 250, endPoint y: 349, distance: 462.0
click at [250, 353] on p "If content in your design does not benefit of flexible screen space, a 2 pane l…" at bounding box center [608, 364] width 748 height 23
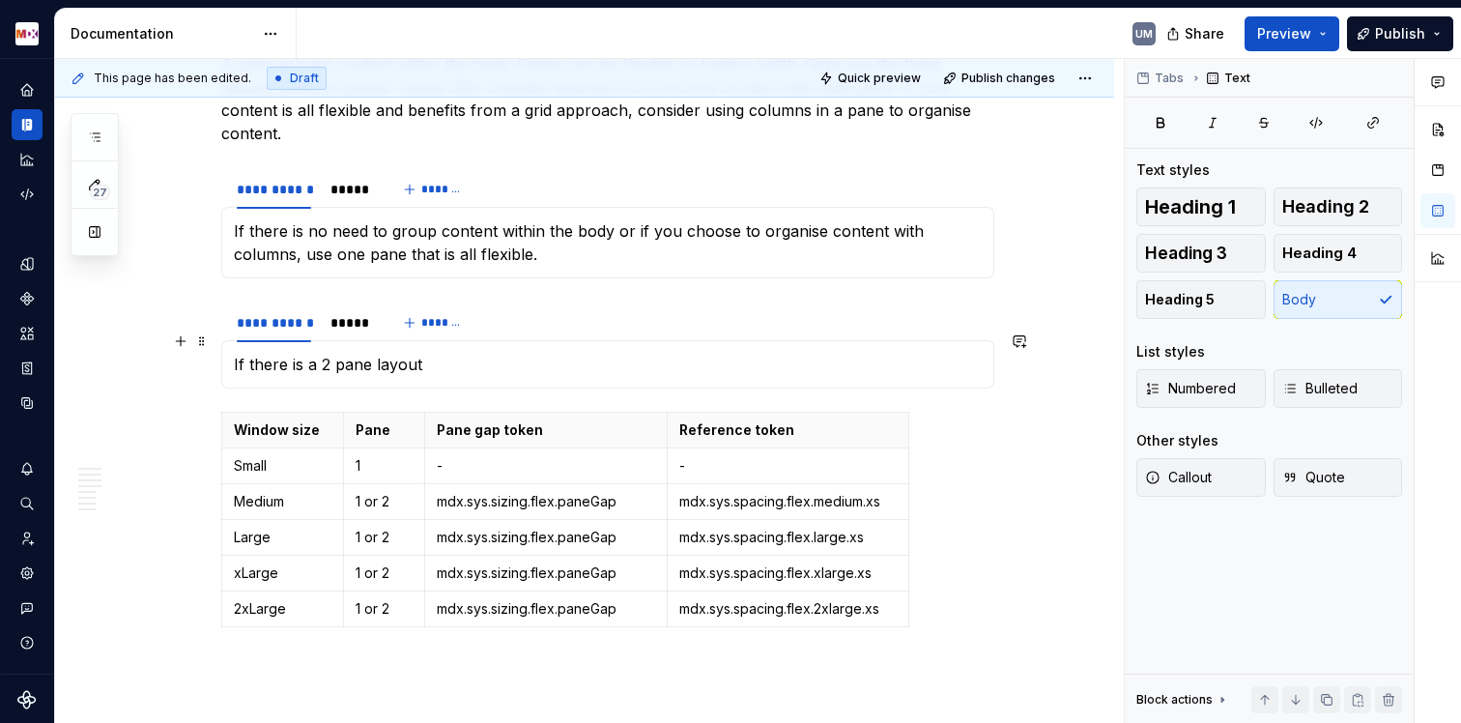
click at [322, 353] on p "If there is a 2 pane layout" at bounding box center [608, 364] width 748 height 23
click at [296, 353] on p "If there is a 2 pane layout" at bounding box center [608, 364] width 748 height 23
click at [304, 353] on p "If there is a 2 pane layout" at bounding box center [608, 364] width 748 height 23
click at [321, 353] on p "If there is a 2 pane layout" at bounding box center [608, 364] width 748 height 23
click at [305, 353] on p "If there is a 2 pane layout" at bounding box center [608, 364] width 748 height 23
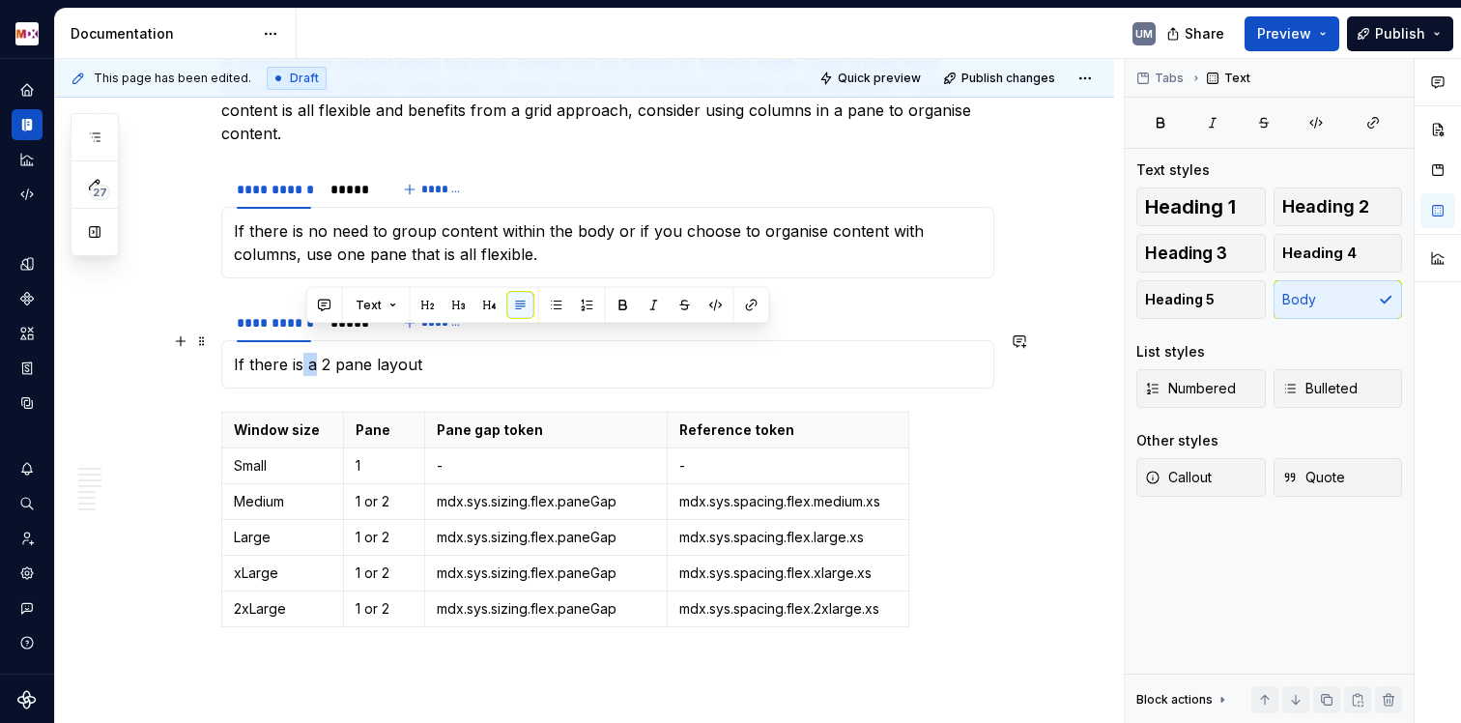
click at [303, 353] on p "If there is a 2 pane layout" at bounding box center [608, 364] width 748 height 23
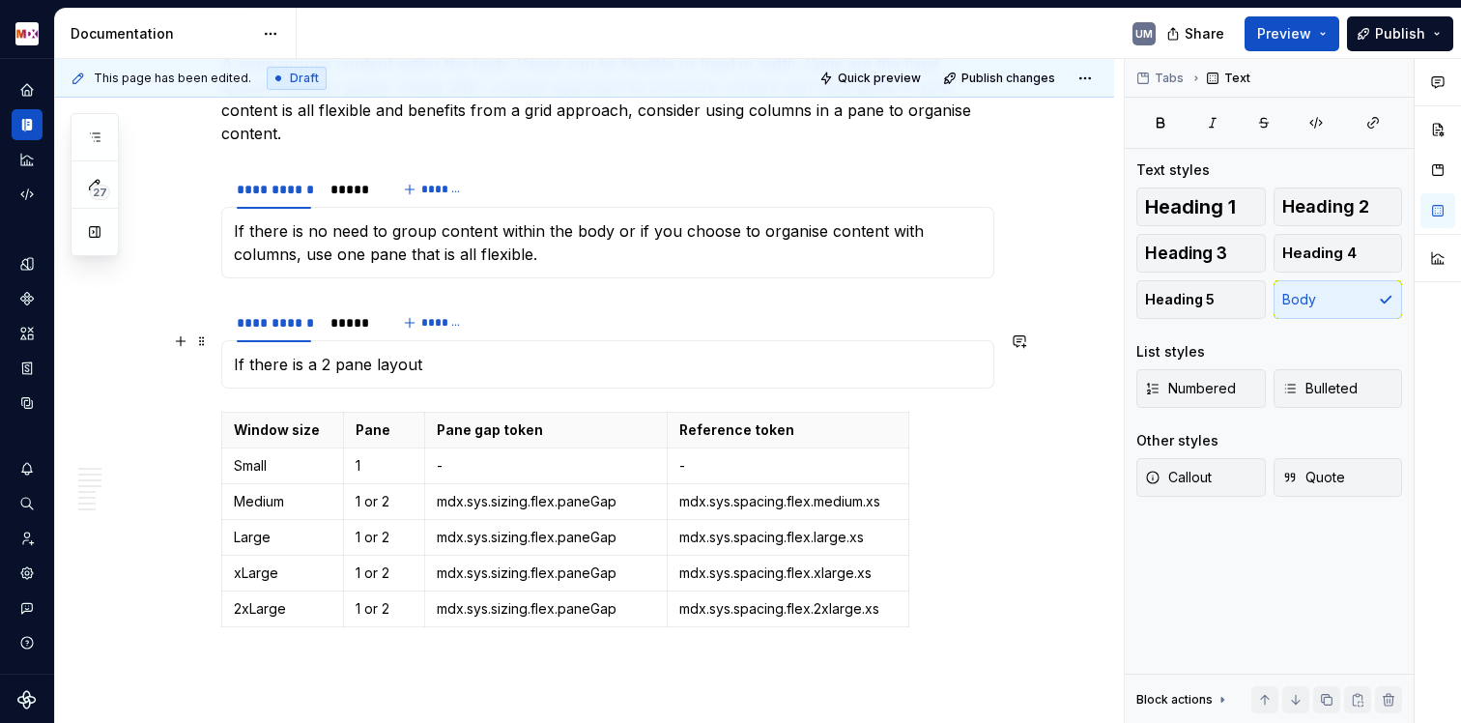
click at [305, 353] on p "If there is a 2 pane layout" at bounding box center [608, 364] width 748 height 23
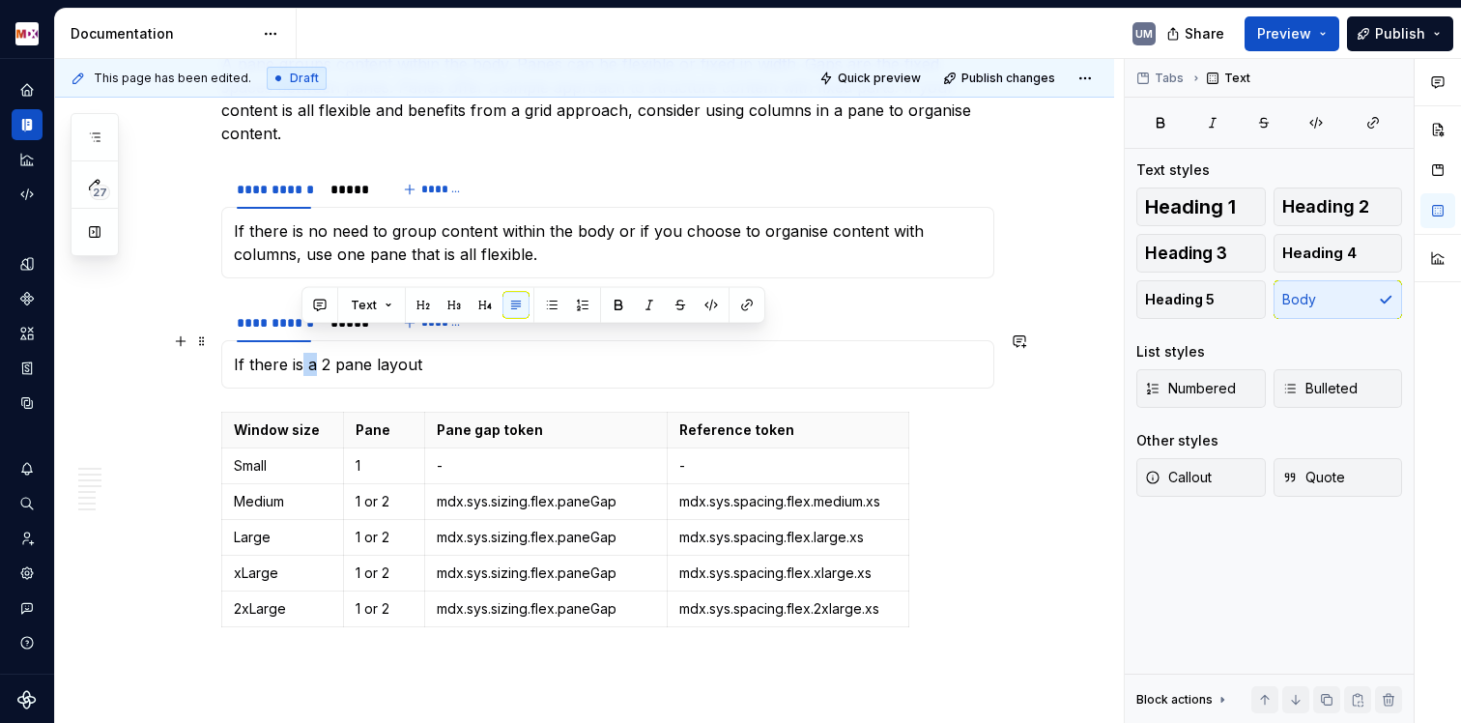
click at [300, 353] on p "If there is a 2 pane layout" at bounding box center [608, 364] width 748 height 23
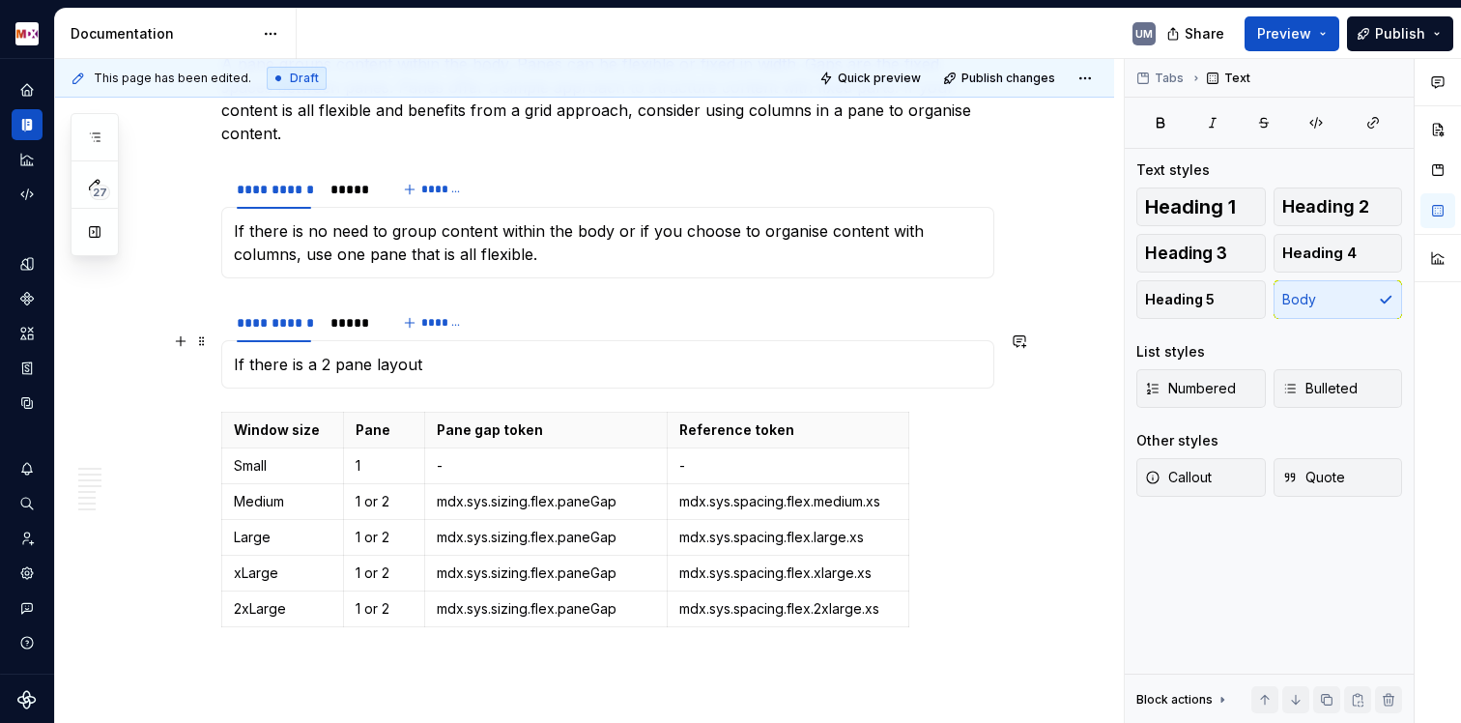
click at [308, 353] on p "If there is a 2 pane layout" at bounding box center [608, 364] width 748 height 23
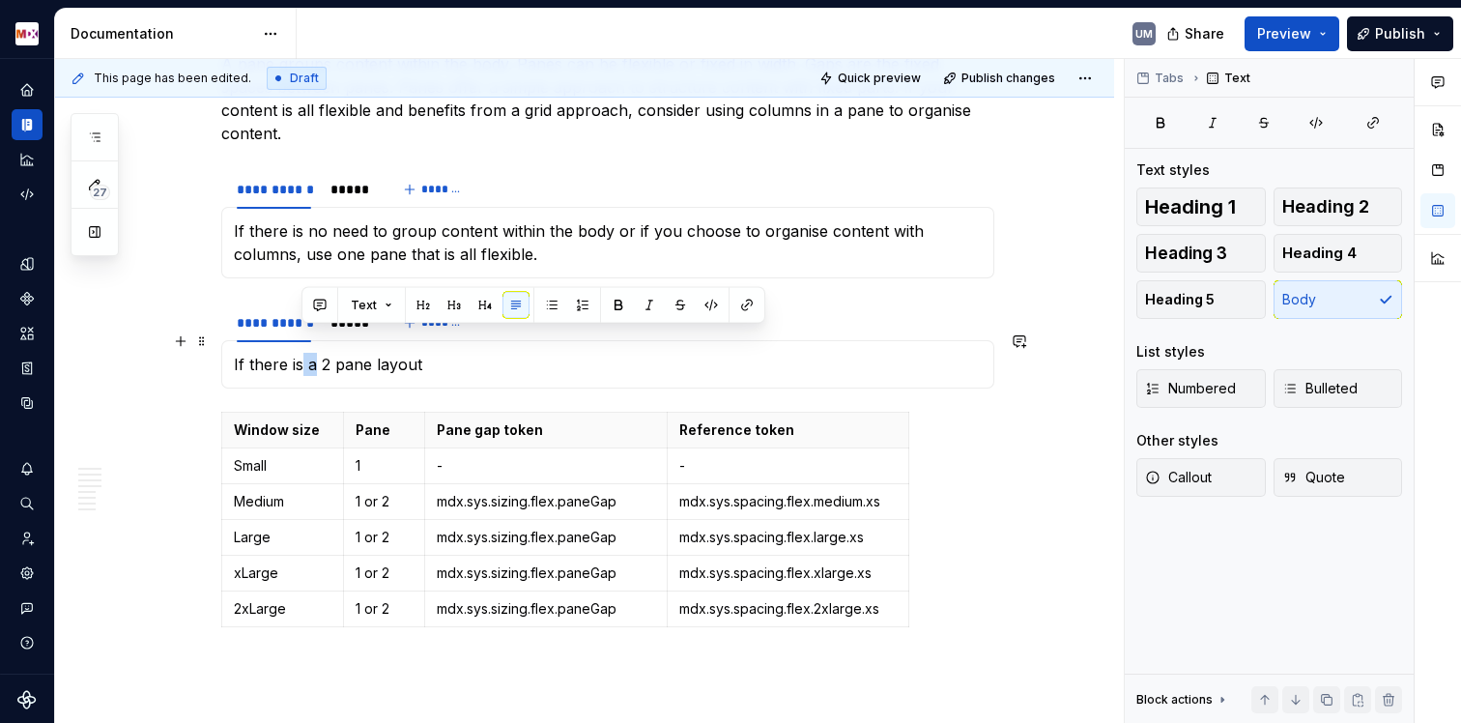
drag, startPoint x: 310, startPoint y: 342, endPoint x: 301, endPoint y: 343, distance: 9.7
click at [301, 353] on p "If there is a 2 pane layout" at bounding box center [608, 364] width 748 height 23
click at [310, 353] on p "If there is a 2 pane layout" at bounding box center [608, 364] width 748 height 23
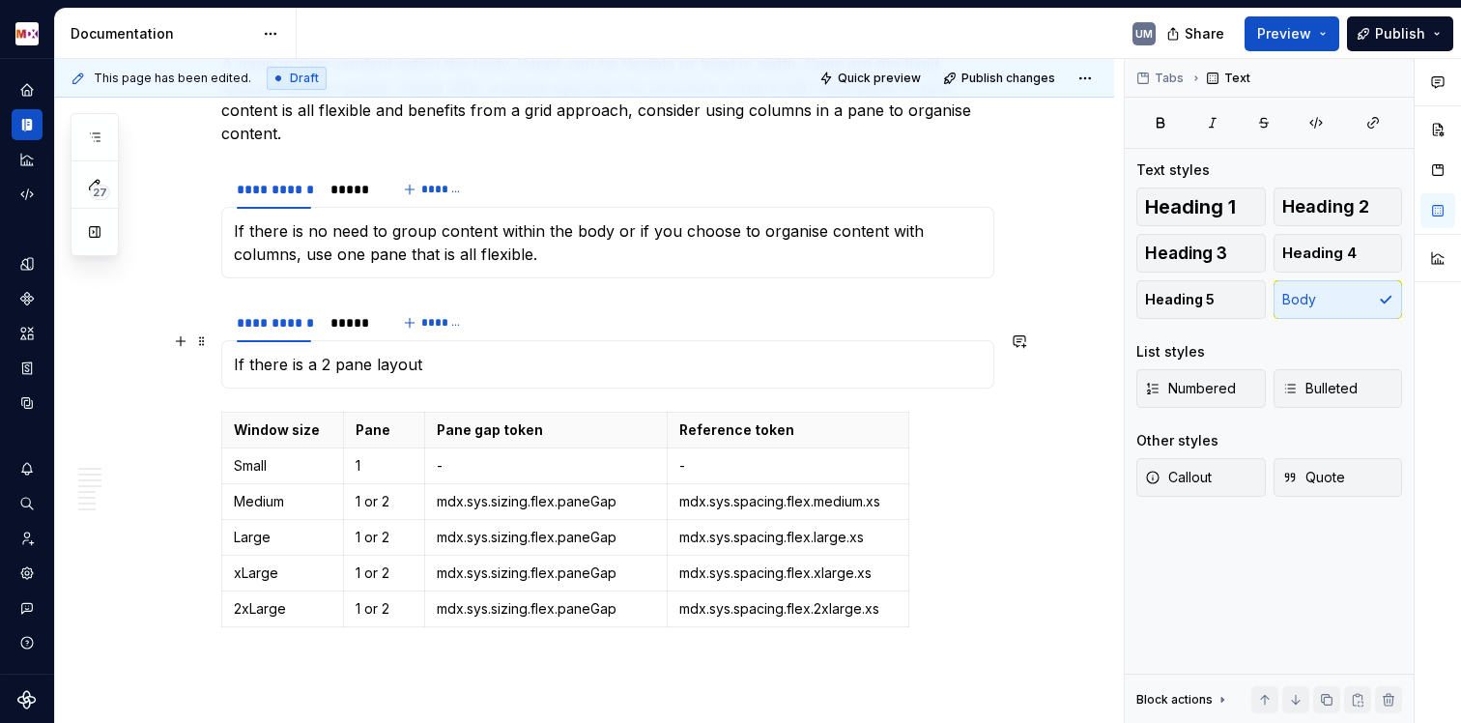
click at [303, 353] on p "If there is a 2 pane layout" at bounding box center [608, 364] width 748 height 23
click at [302, 353] on p "If there is a 2 pane layout" at bounding box center [608, 364] width 748 height 23
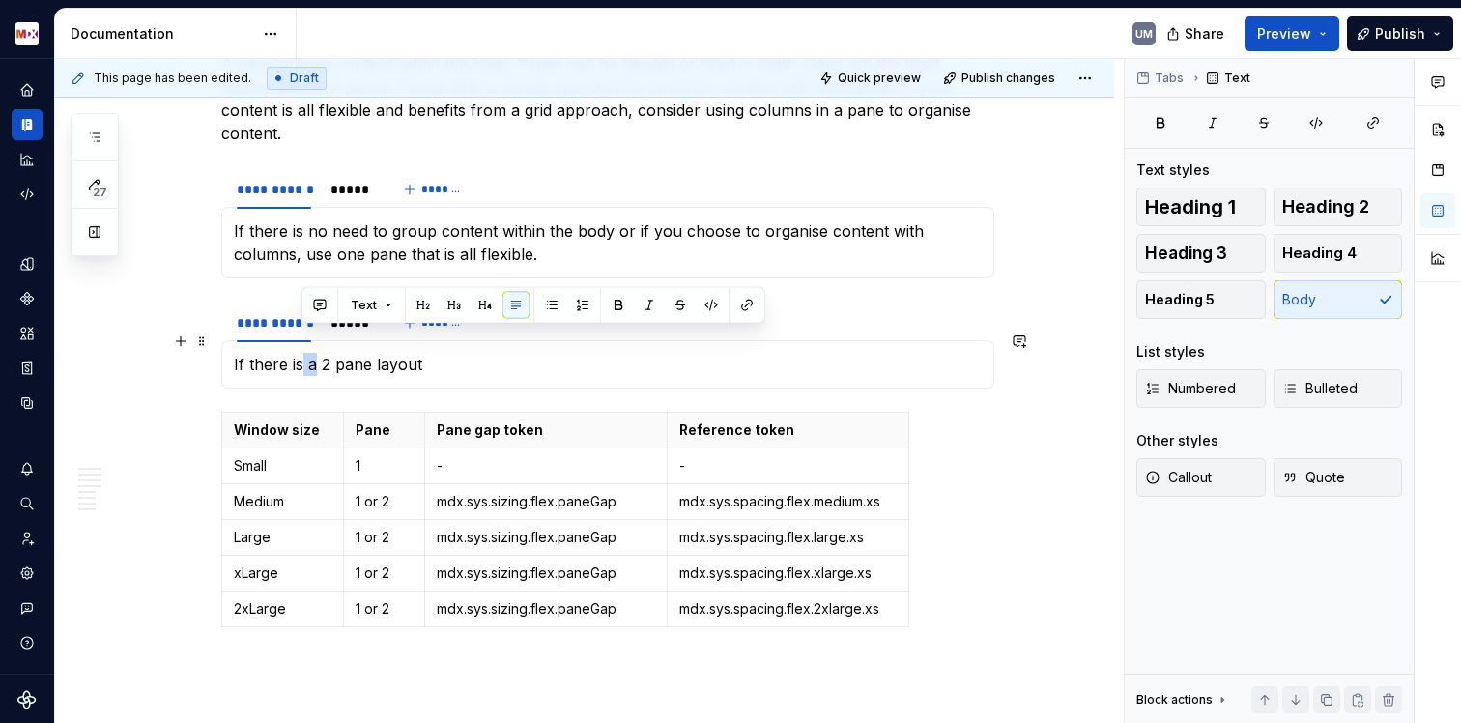
drag, startPoint x: 302, startPoint y: 341, endPoint x: 312, endPoint y: 341, distance: 10.6
click at [312, 353] on p "If there is a 2 pane layout" at bounding box center [608, 364] width 748 height 23
click at [307, 353] on p "If there is a 2 pane layout" at bounding box center [608, 364] width 748 height 23
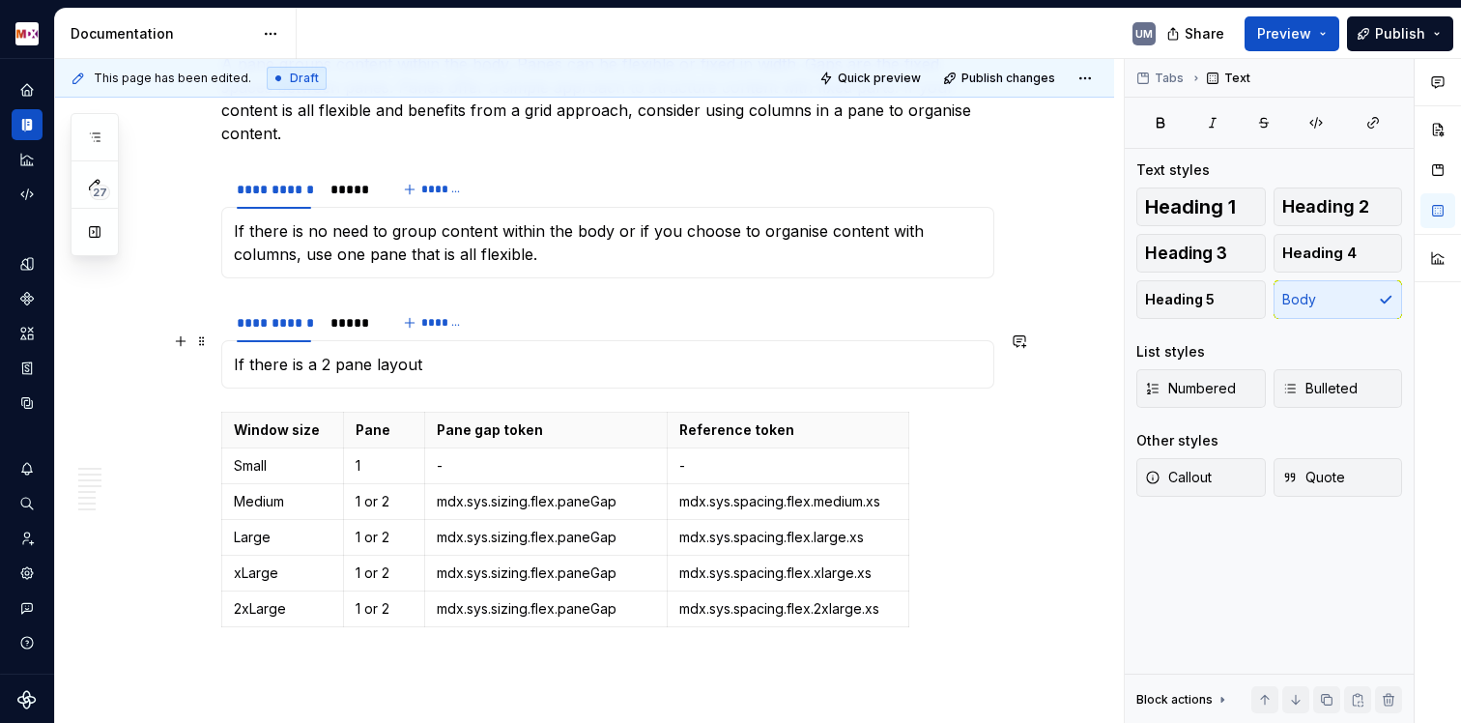
click at [314, 353] on p "If there is a 2 pane layout" at bounding box center [608, 364] width 748 height 23
click at [317, 353] on p "If there is a 2 pane layout" at bounding box center [608, 364] width 748 height 23
click at [306, 353] on p "If there is a 2 pane layout" at bounding box center [608, 364] width 748 height 23
drag, startPoint x: 310, startPoint y: 342, endPoint x: 298, endPoint y: 342, distance: 12.6
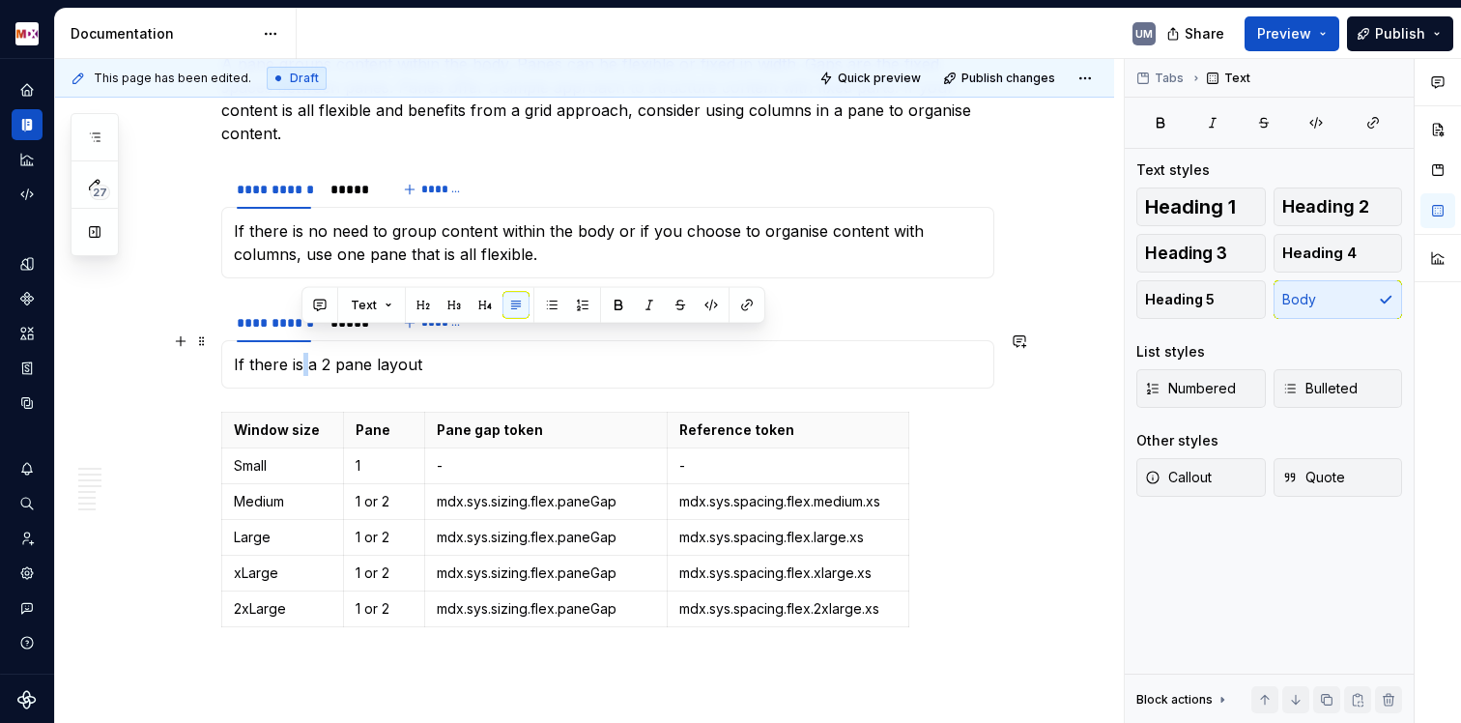
click at [298, 353] on p "If there is a 2 pane layout" at bounding box center [608, 364] width 748 height 23
click at [305, 353] on p "If there is a 2 pane layout" at bounding box center [608, 364] width 748 height 23
click at [317, 353] on p "If there is a 2 pane layout" at bounding box center [608, 364] width 748 height 23
click at [350, 353] on p "If there is a 2 pane layout" at bounding box center [608, 364] width 748 height 23
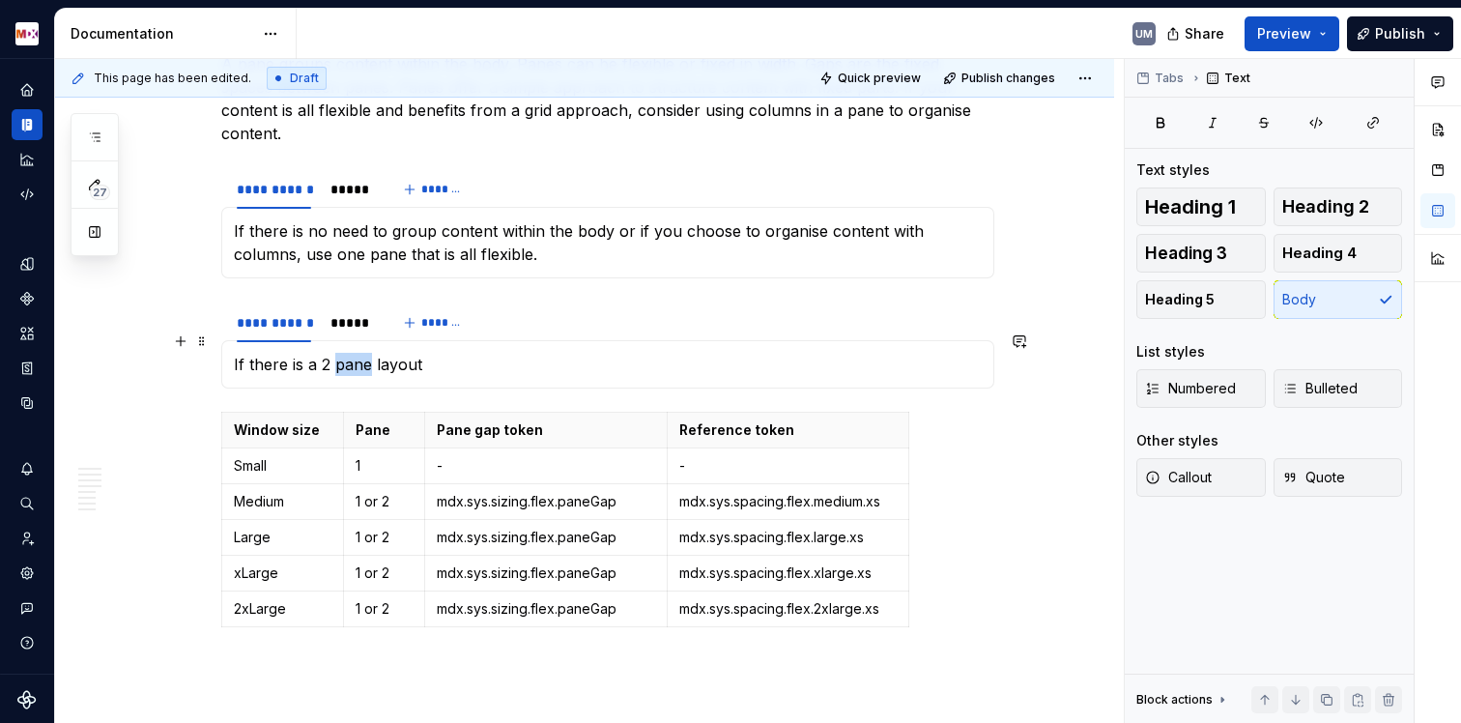
click at [350, 353] on p "If there is a 2 pane layout" at bounding box center [608, 364] width 748 height 23
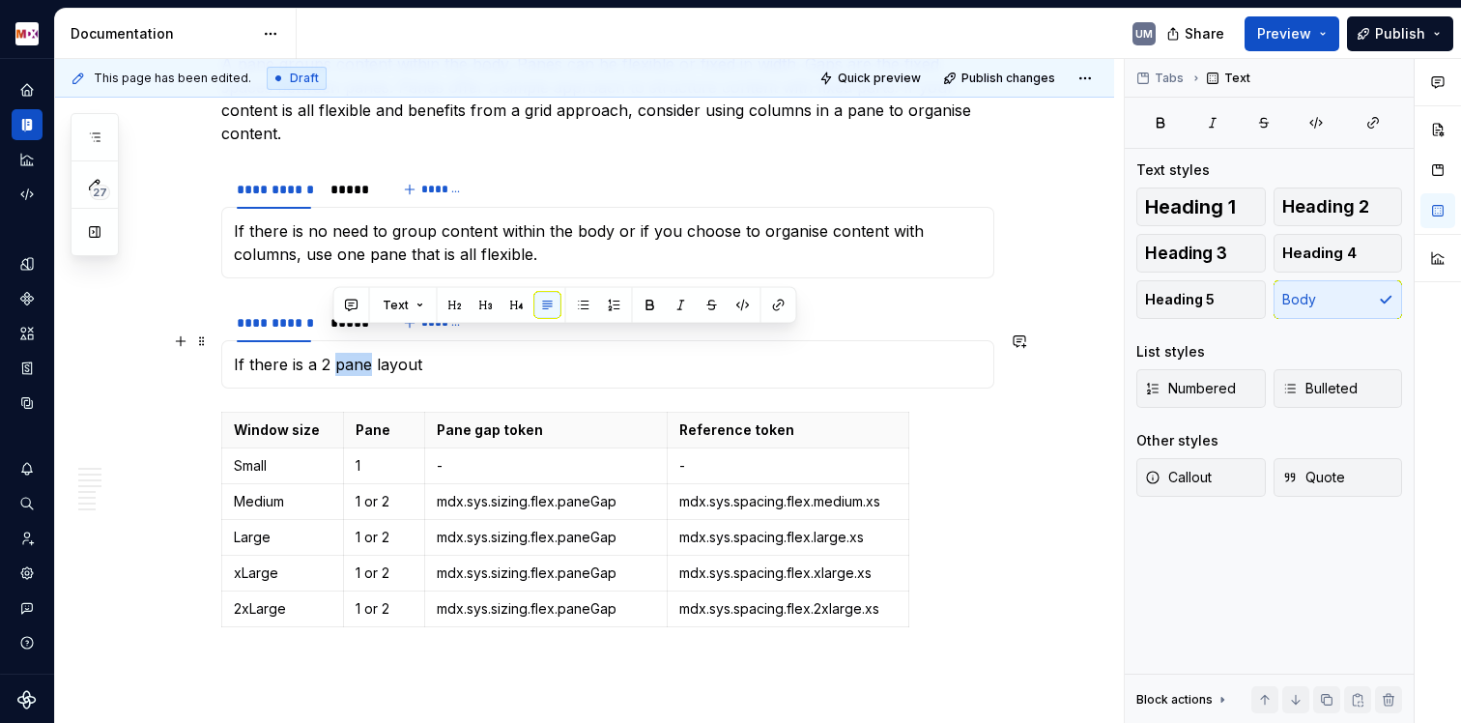
click at [350, 353] on p "If there is a 2 pane layout" at bounding box center [608, 364] width 748 height 23
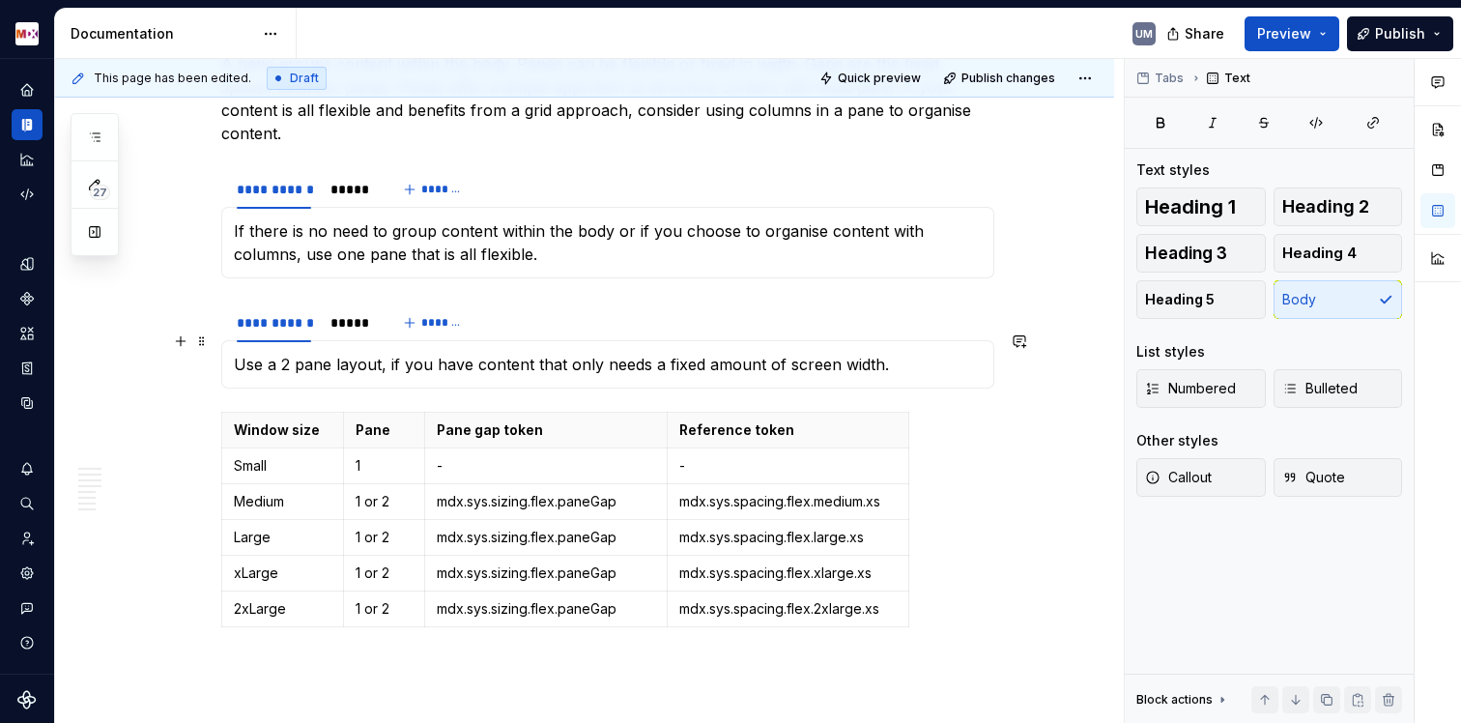
click at [402, 353] on p "Use a 2 pane layout, if you have content that only needs a fixed amount of scre…" at bounding box center [608, 364] width 748 height 23
click at [911, 353] on p "Use a 2 pane layout, if there is content that only needs a fixed amount of scre…" at bounding box center [608, 364] width 748 height 23
click at [331, 313] on div "*****" at bounding box center [350, 322] width 40 height 19
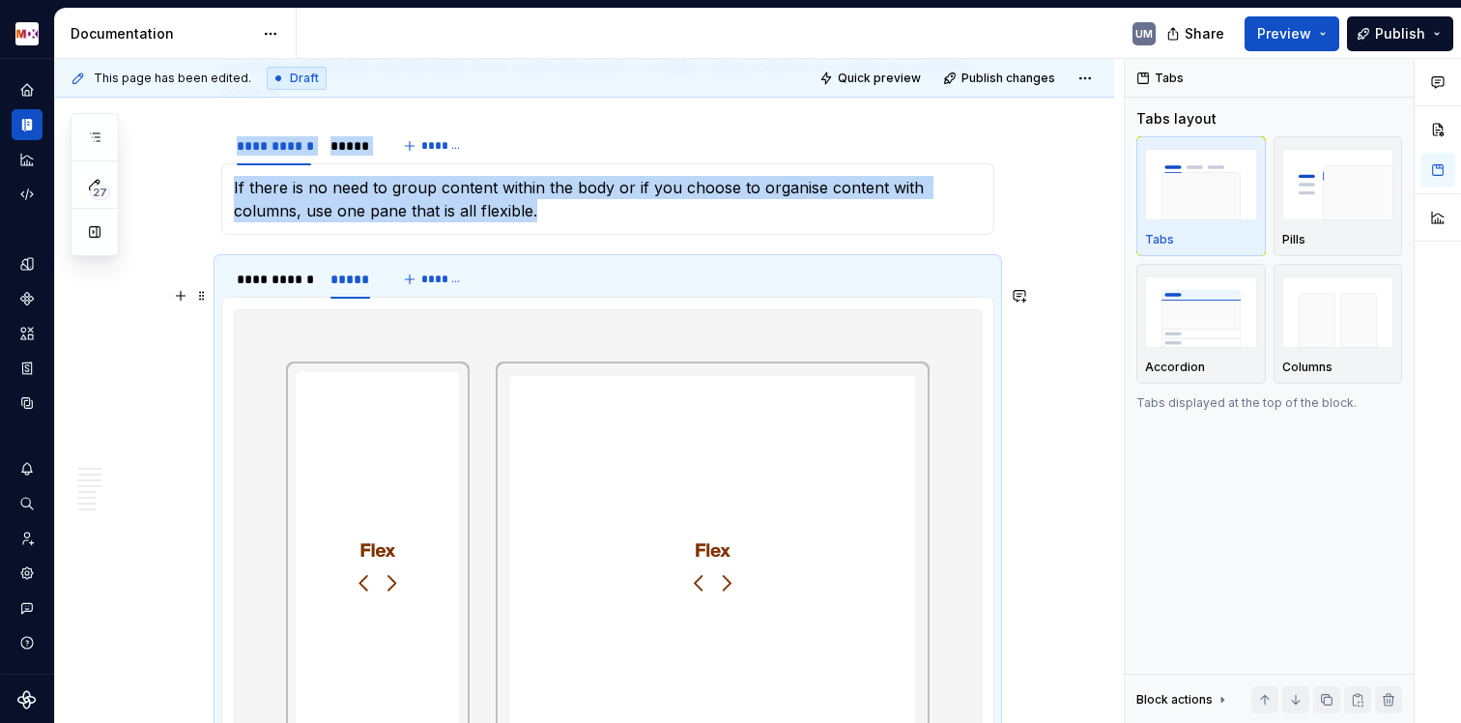
scroll to position [1773, 0]
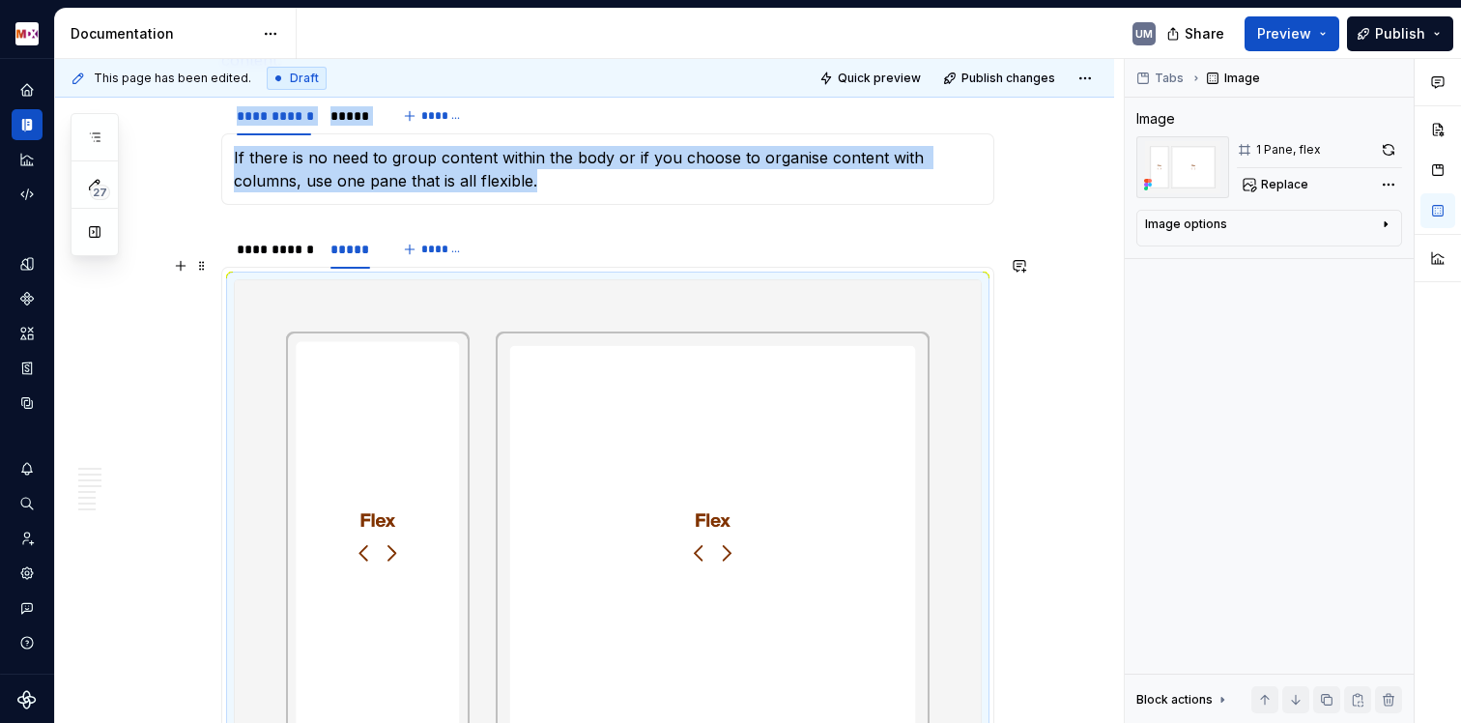
click at [446, 401] on img at bounding box center [608, 537] width 746 height 514
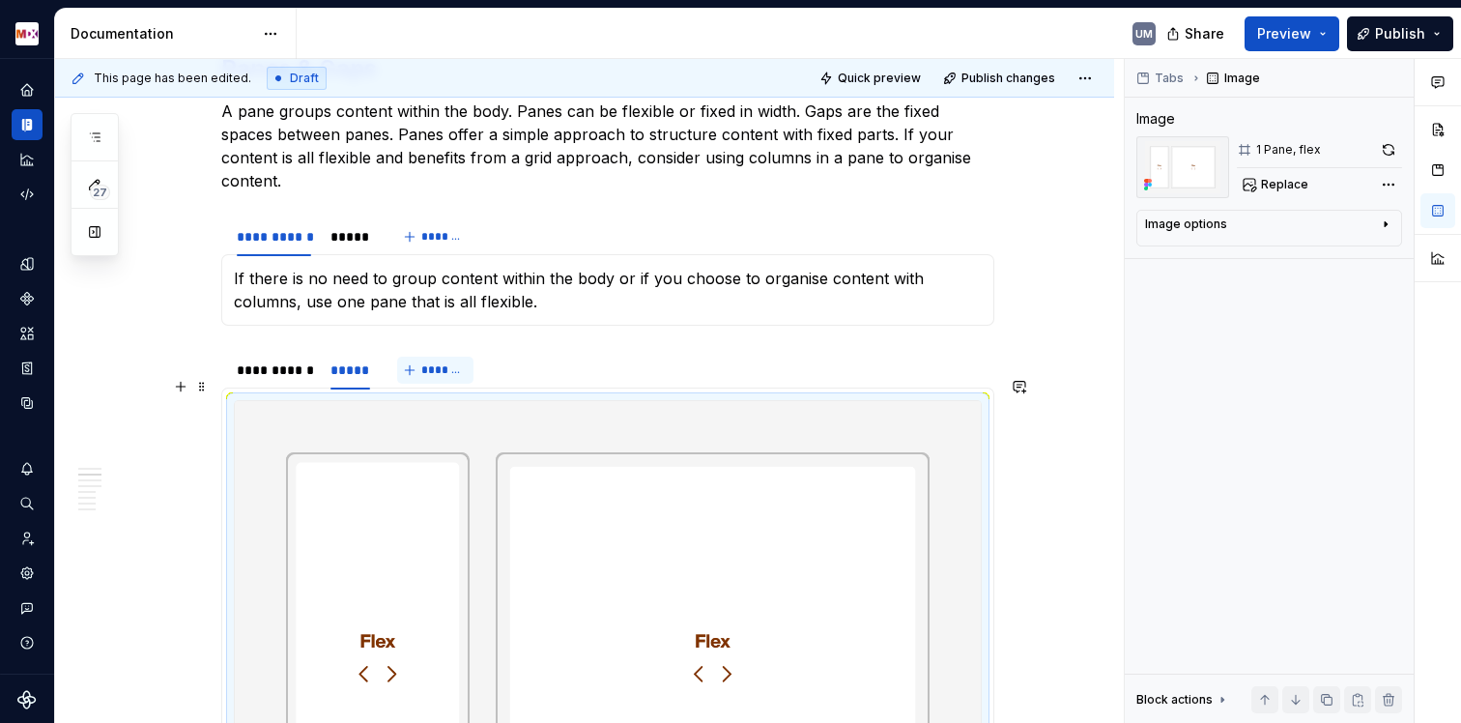
scroll to position [1648, 0]
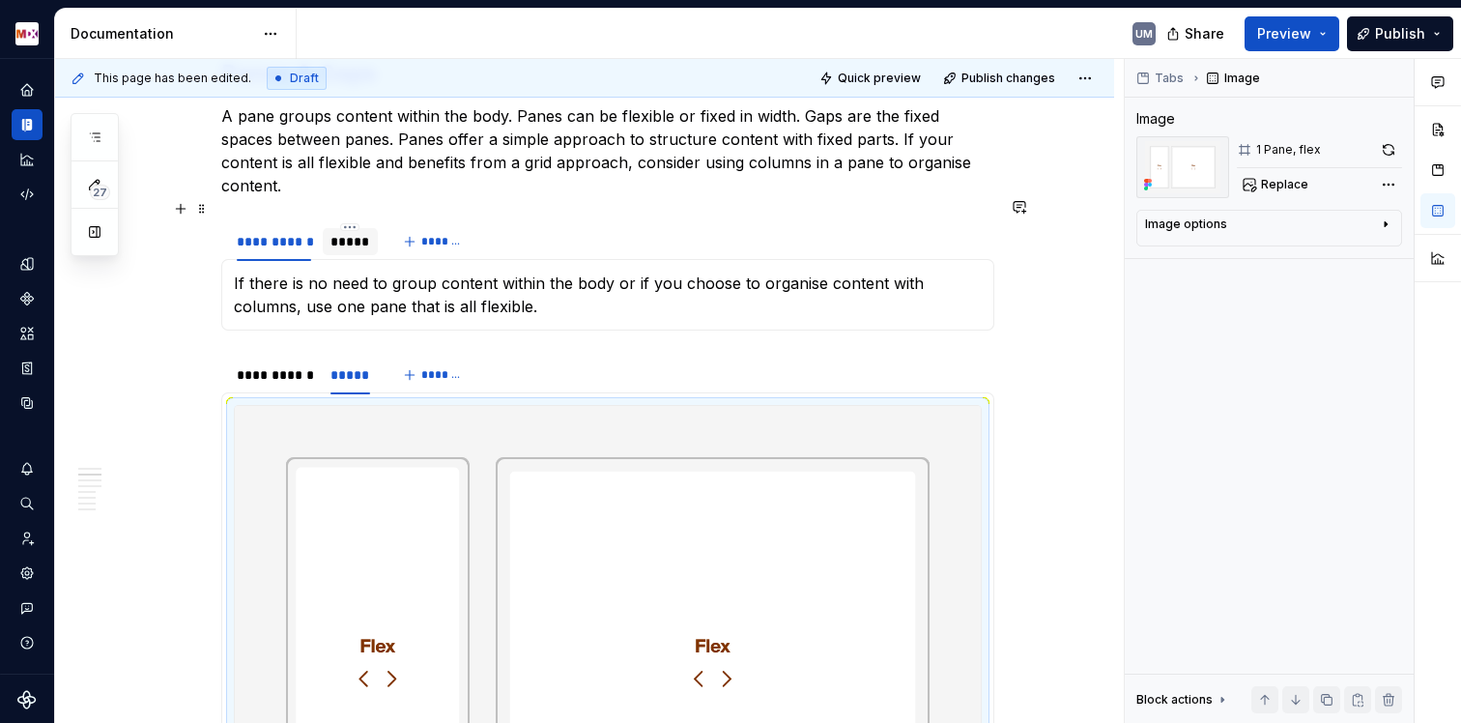
click at [365, 232] on div "*****" at bounding box center [350, 241] width 40 height 19
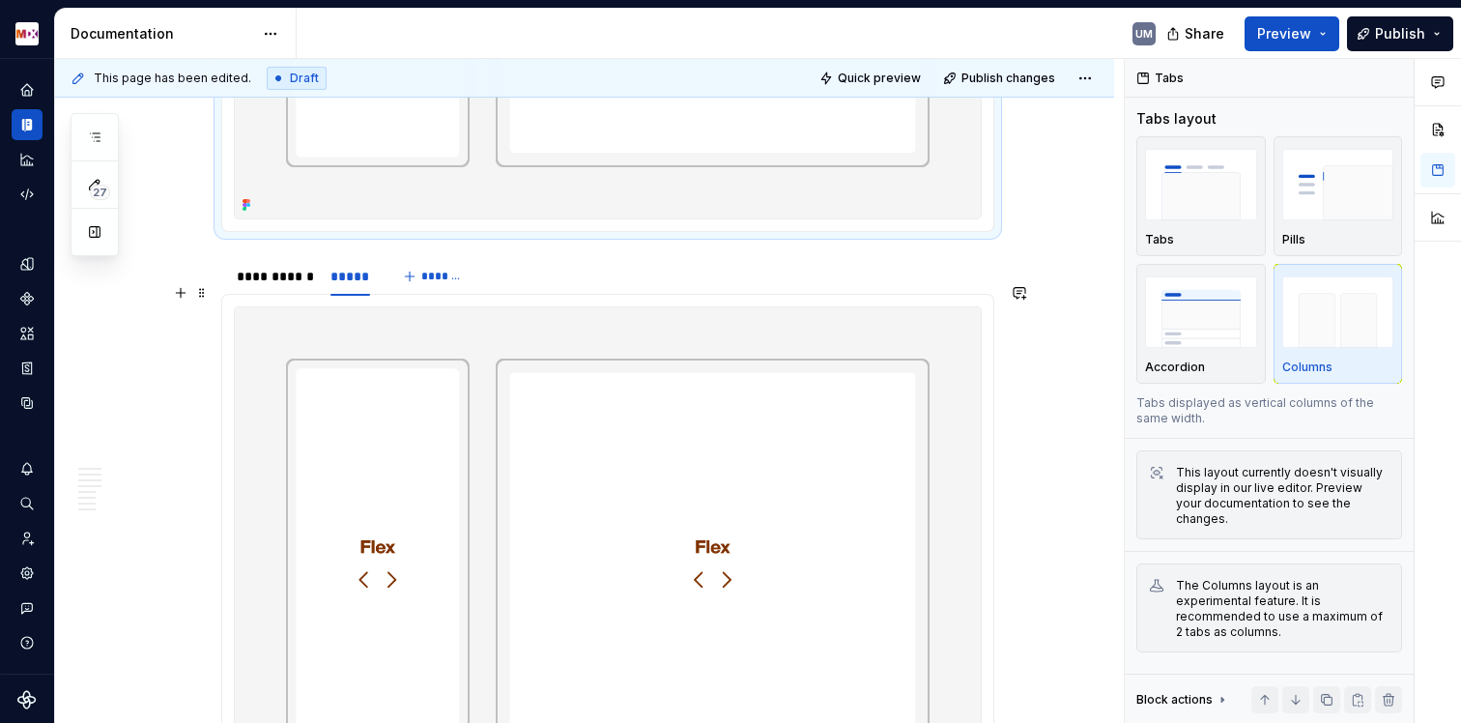
scroll to position [2262, 0]
click at [361, 268] on div "*****" at bounding box center [350, 277] width 40 height 19
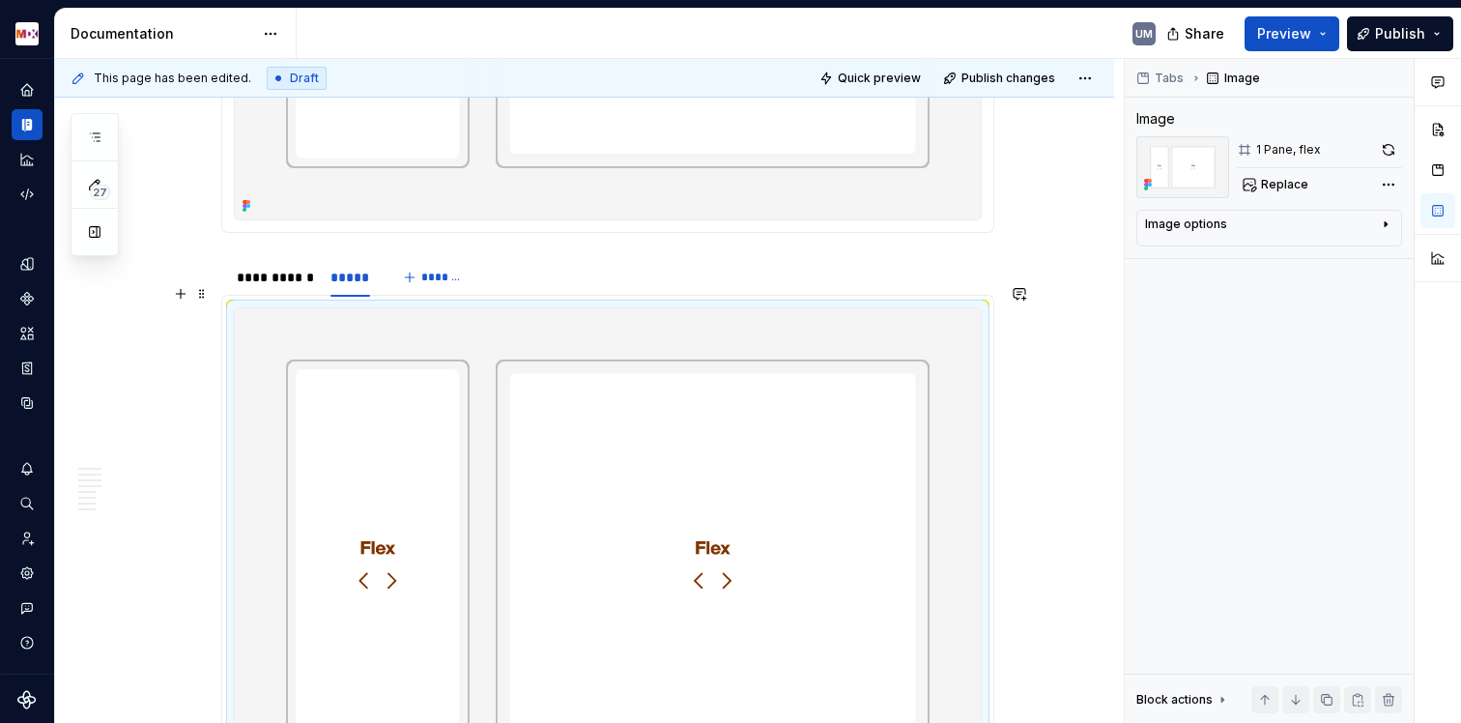
click at [543, 426] on img at bounding box center [608, 565] width 746 height 514
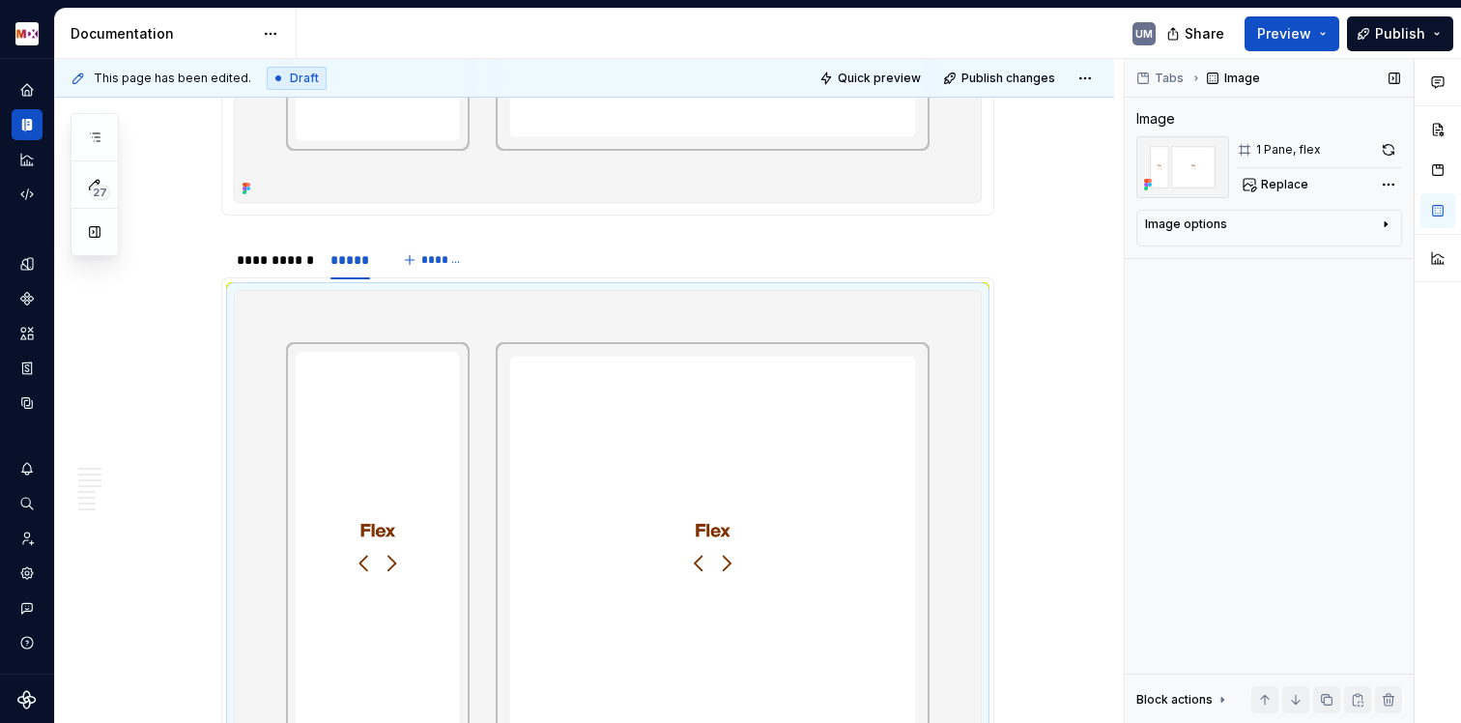
click at [1279, 168] on div "1 Pane, flex Replace" at bounding box center [1319, 167] width 165 height 62
click at [1276, 181] on span "Replace" at bounding box center [1284, 184] width 47 height 15
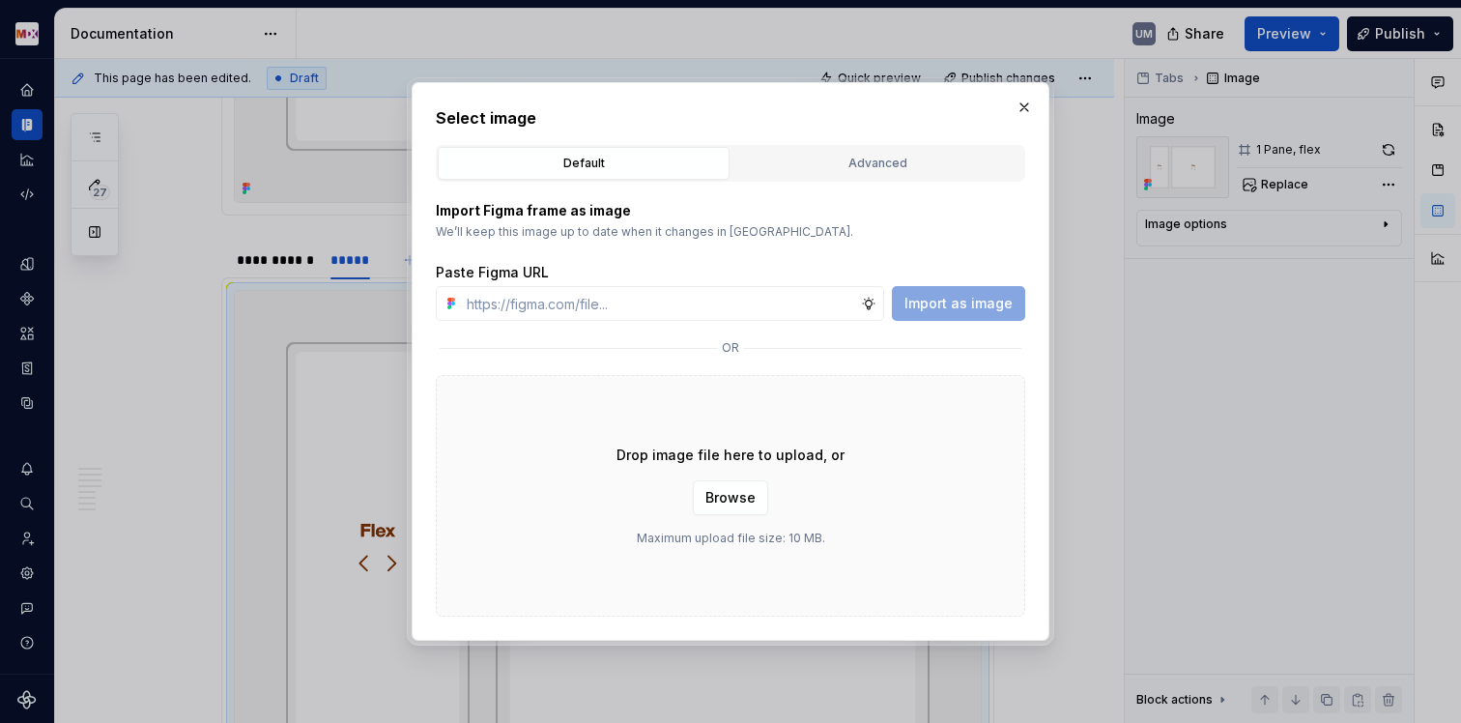
type textarea "*"
click at [553, 305] on input "text" at bounding box center [660, 303] width 402 height 35
paste input "[URL][DOMAIN_NAME]"
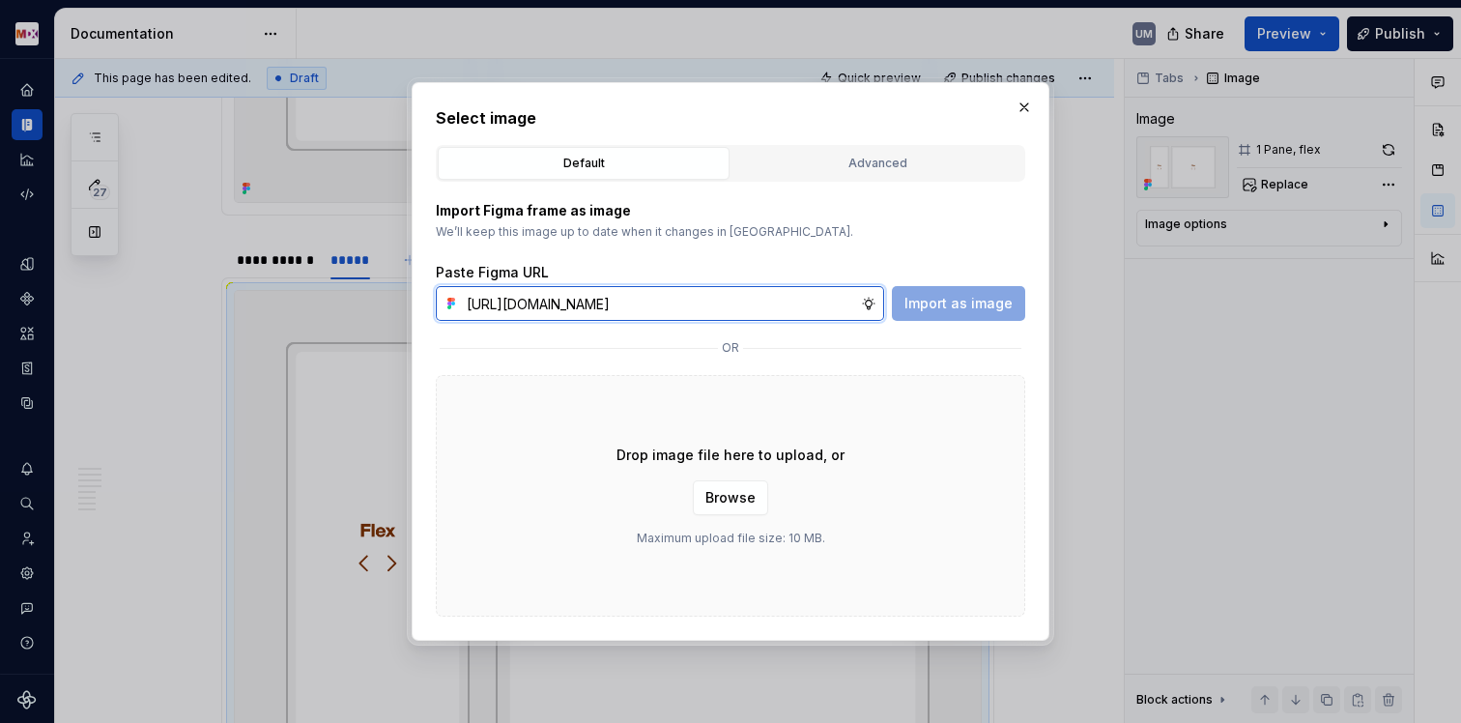
scroll to position [0, 477]
type input "[URL][DOMAIN_NAME]"
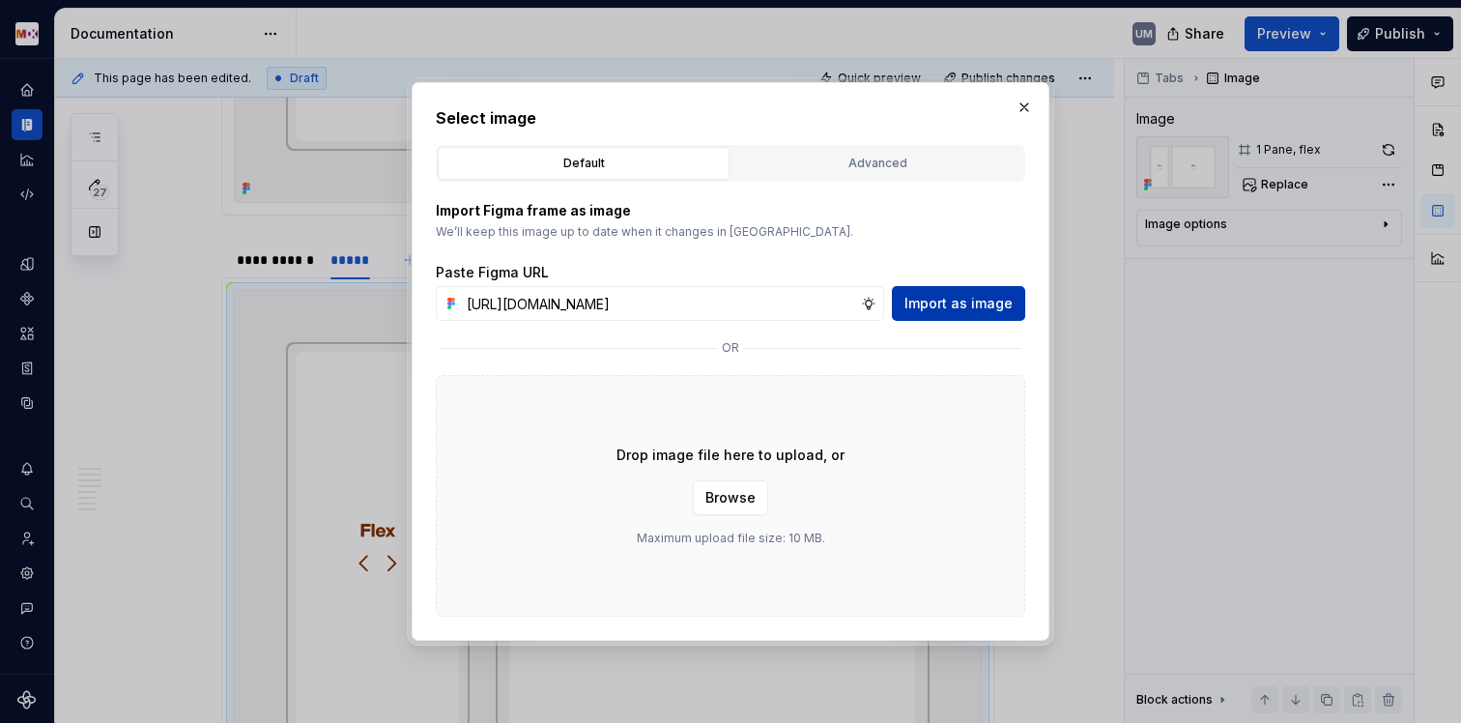
click at [956, 302] on span "Import as image" at bounding box center [959, 303] width 108 height 19
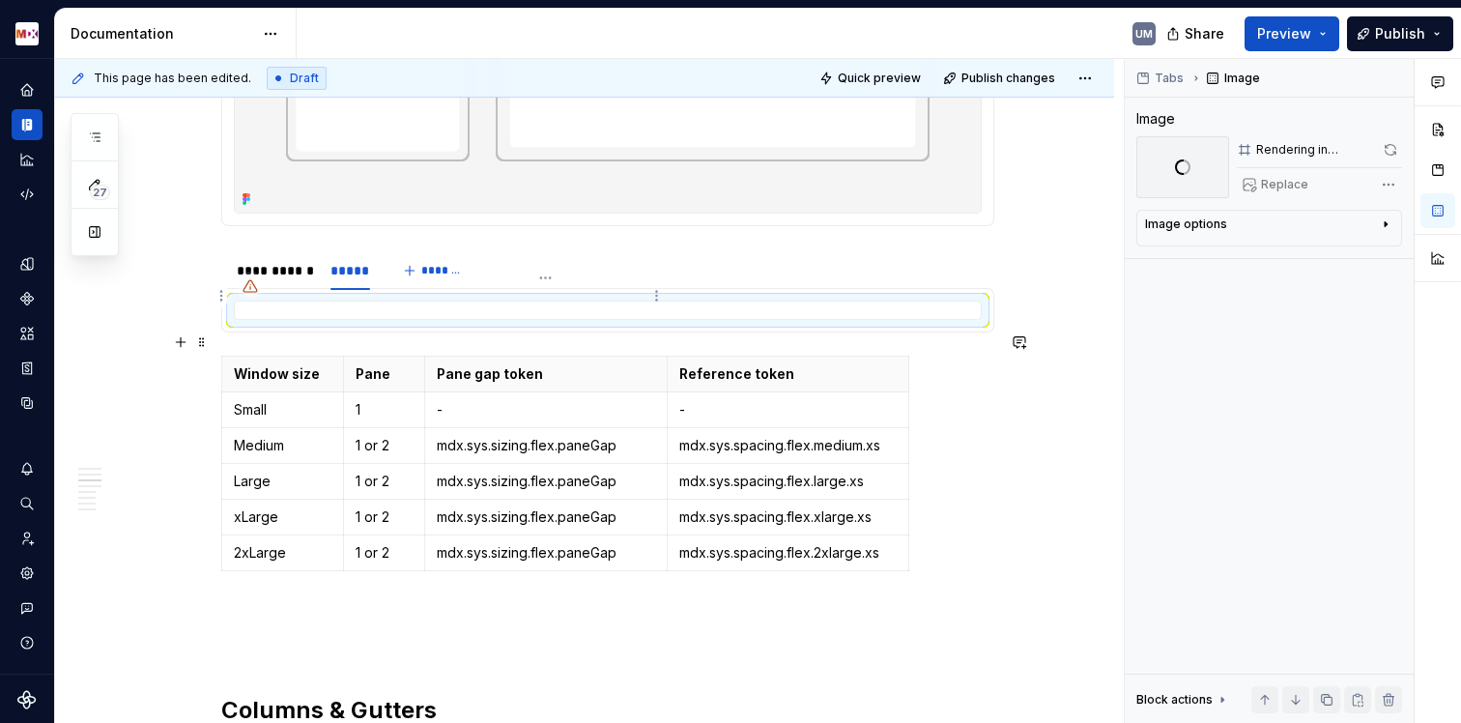
scroll to position [2171, 0]
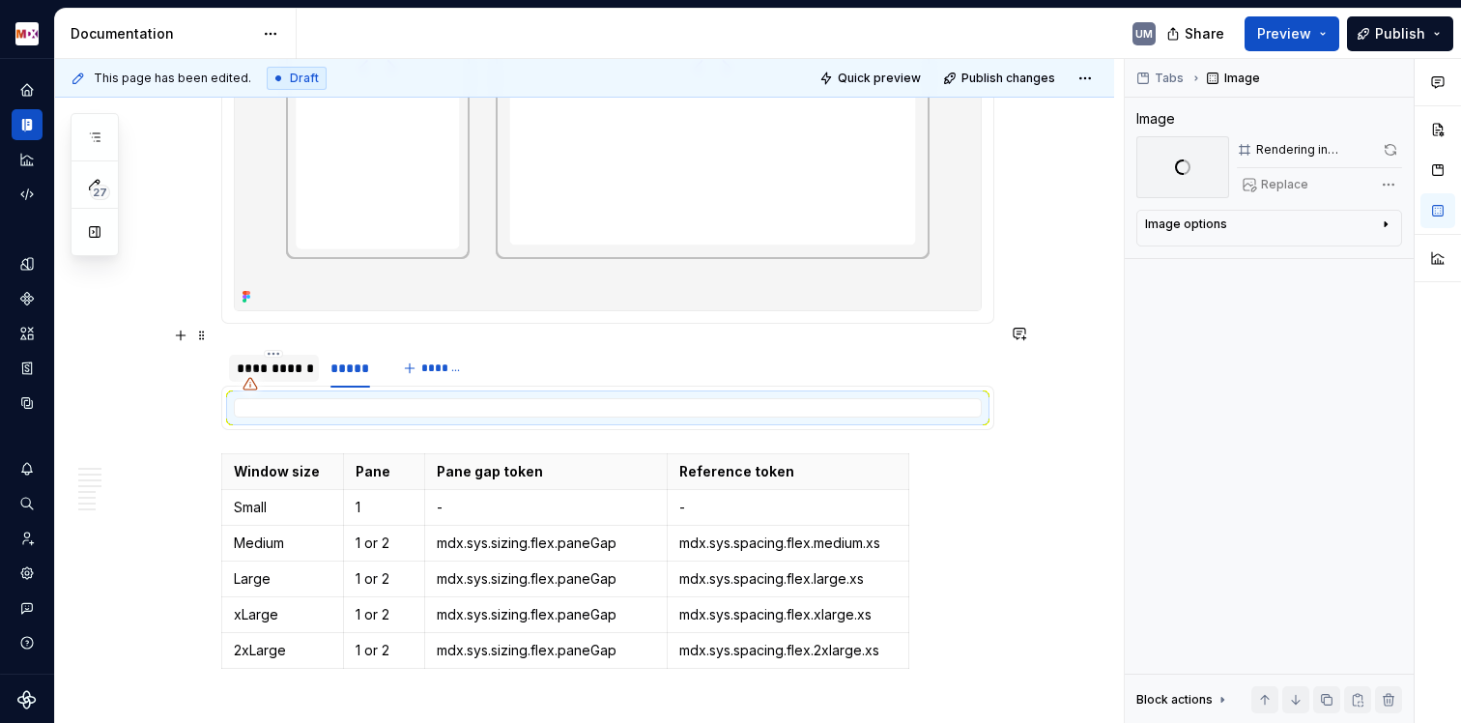
click at [293, 359] on div "**********" at bounding box center [274, 368] width 74 height 19
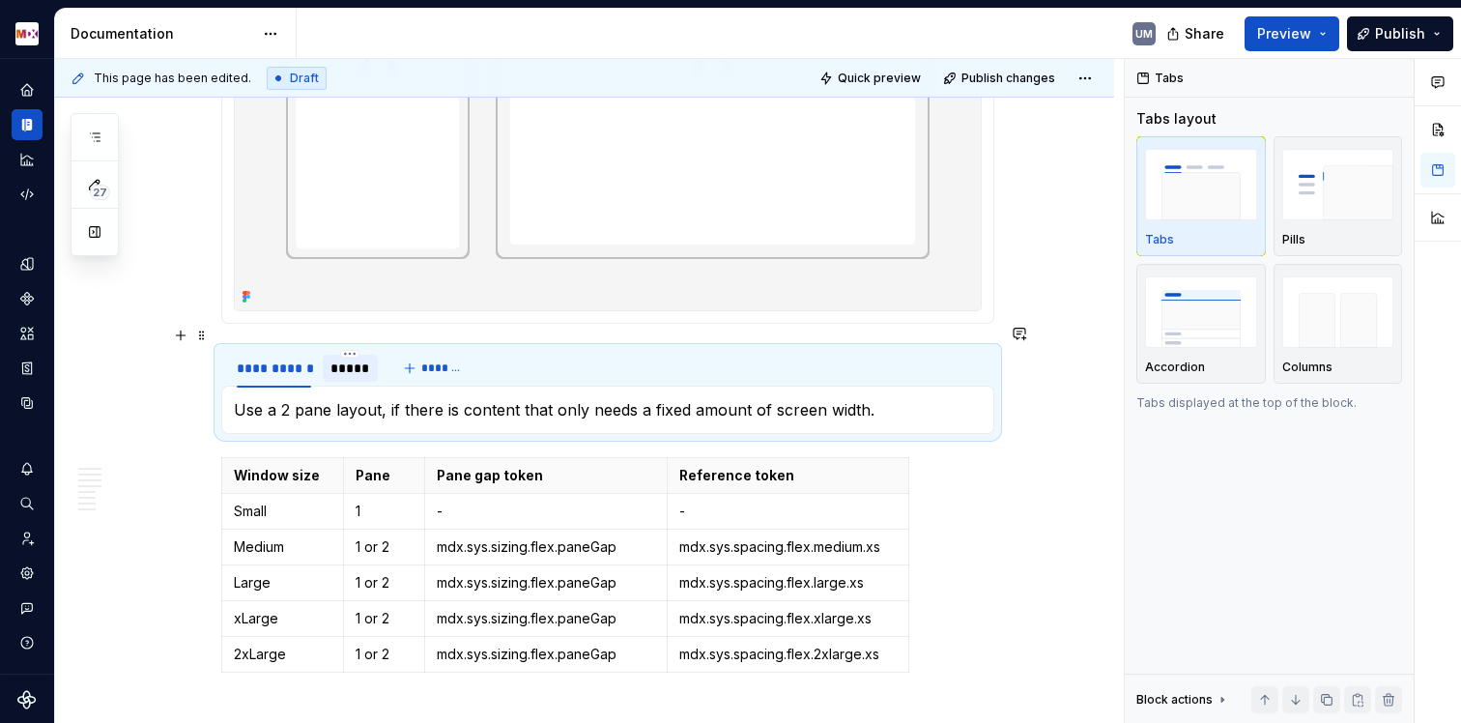
click at [330, 359] on div "*****" at bounding box center [350, 368] width 40 height 19
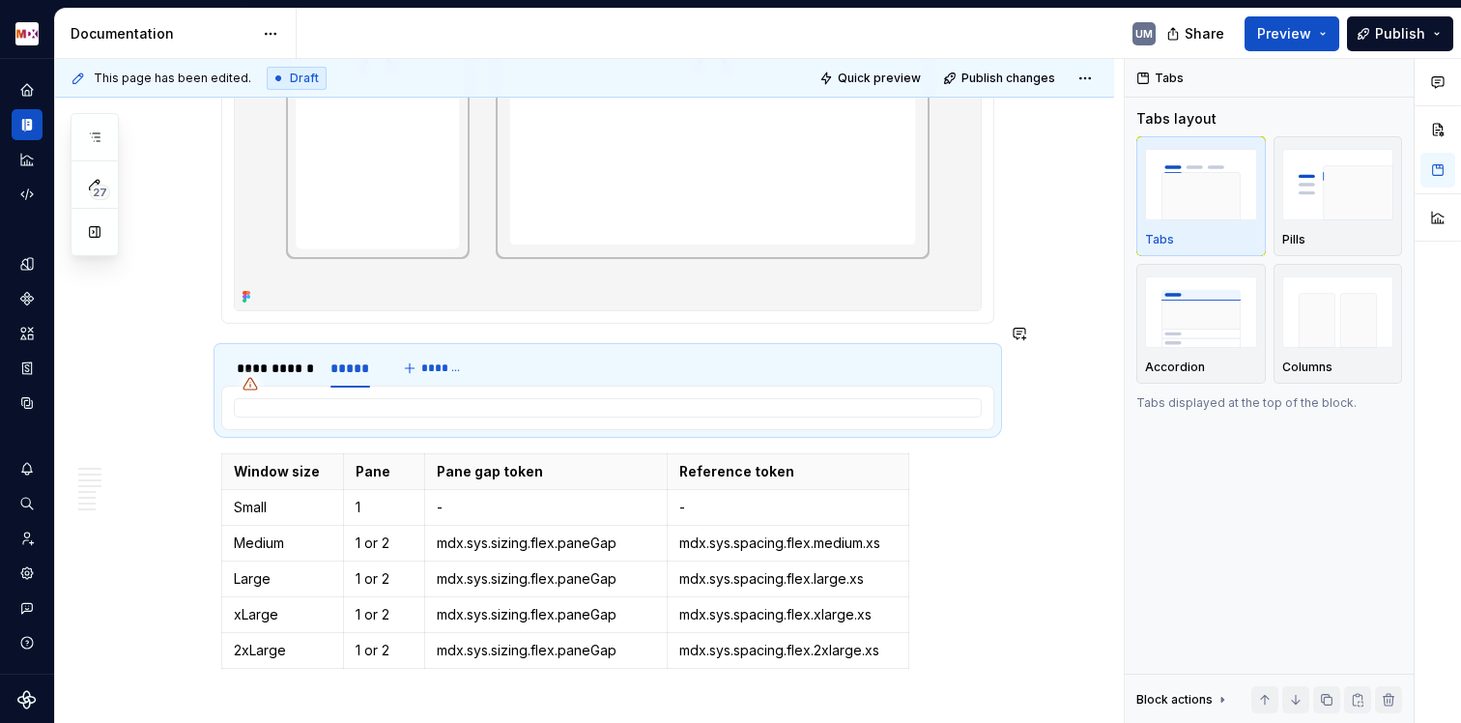
click at [504, 306] on section "**********" at bounding box center [607, 10] width 773 height 626
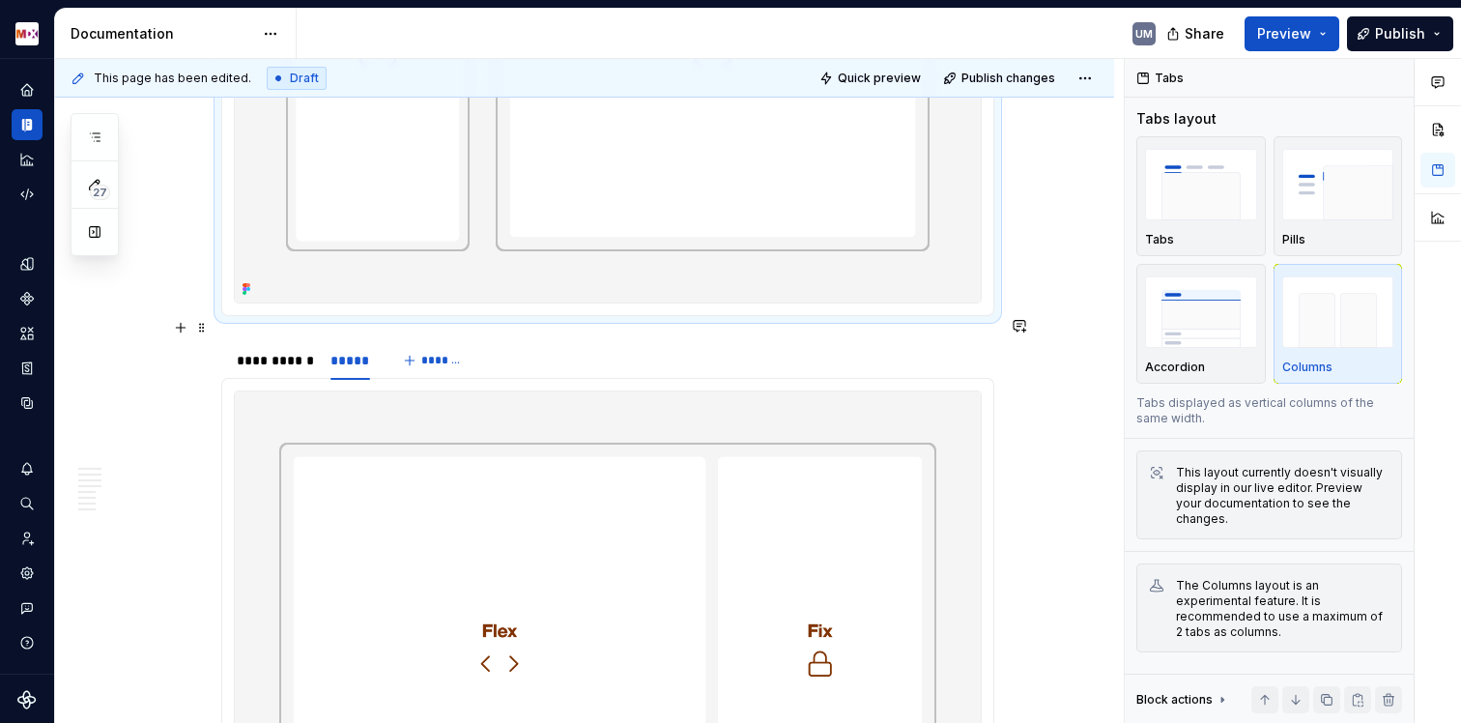
click at [499, 341] on div "**********" at bounding box center [607, 360] width 773 height 39
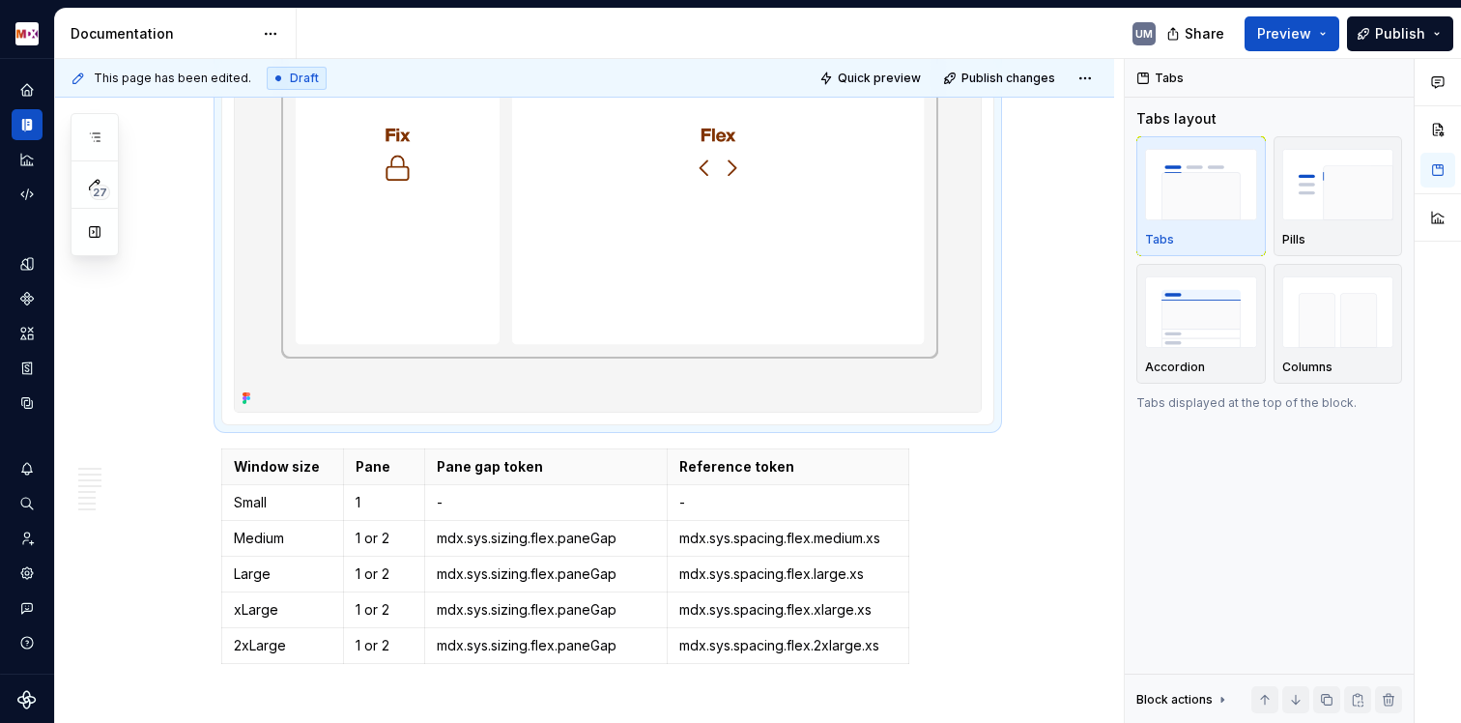
scroll to position [3141, 0]
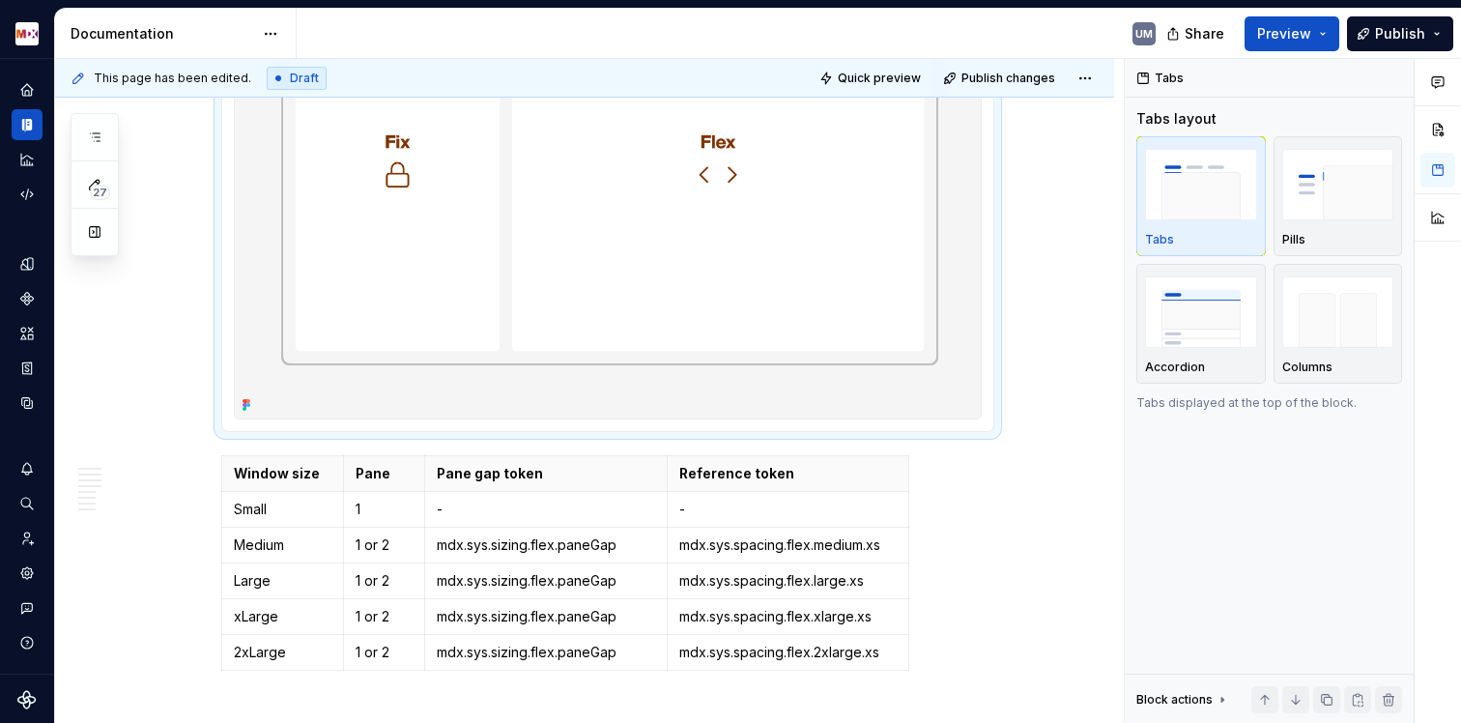
click at [232, 428] on div "**********" at bounding box center [607, 161] width 773 height 5841
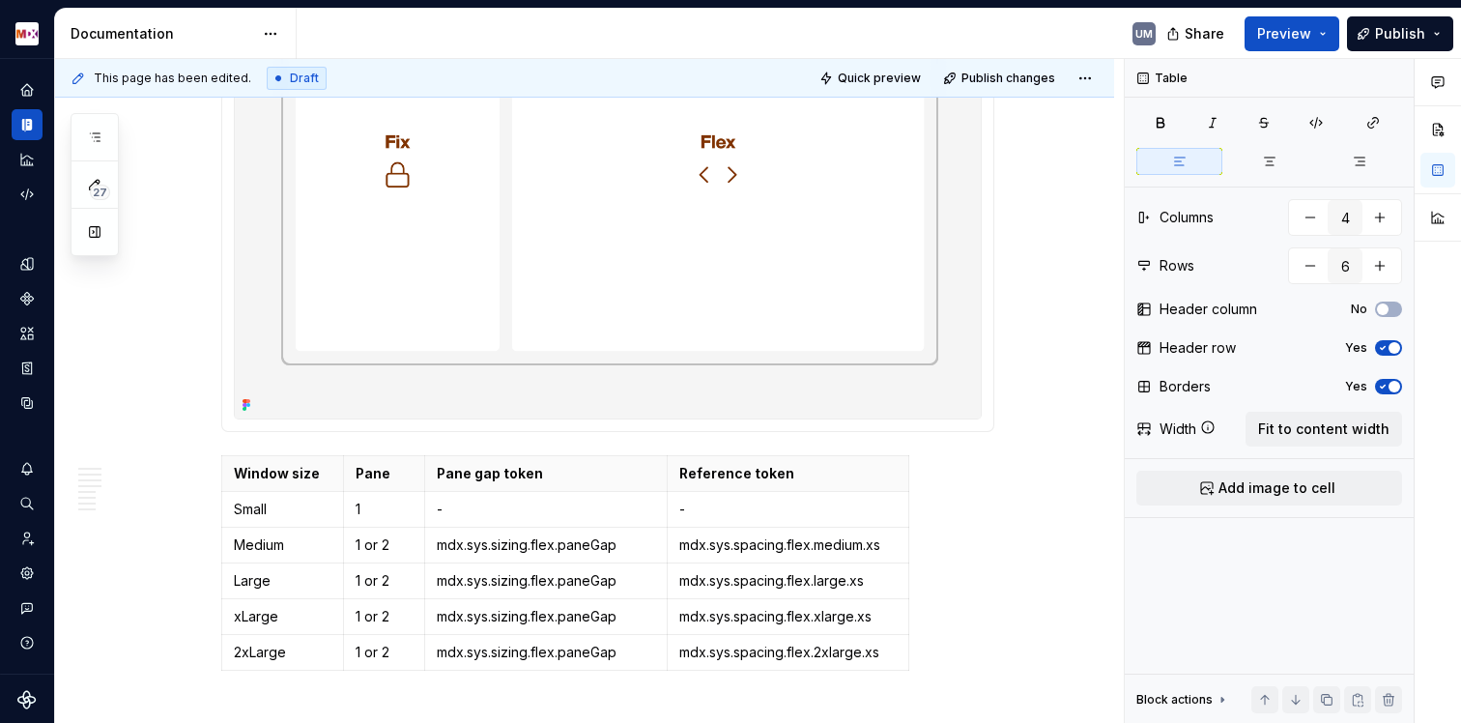
click at [217, 424] on div "**********" at bounding box center [584, 259] width 1059 height 6128
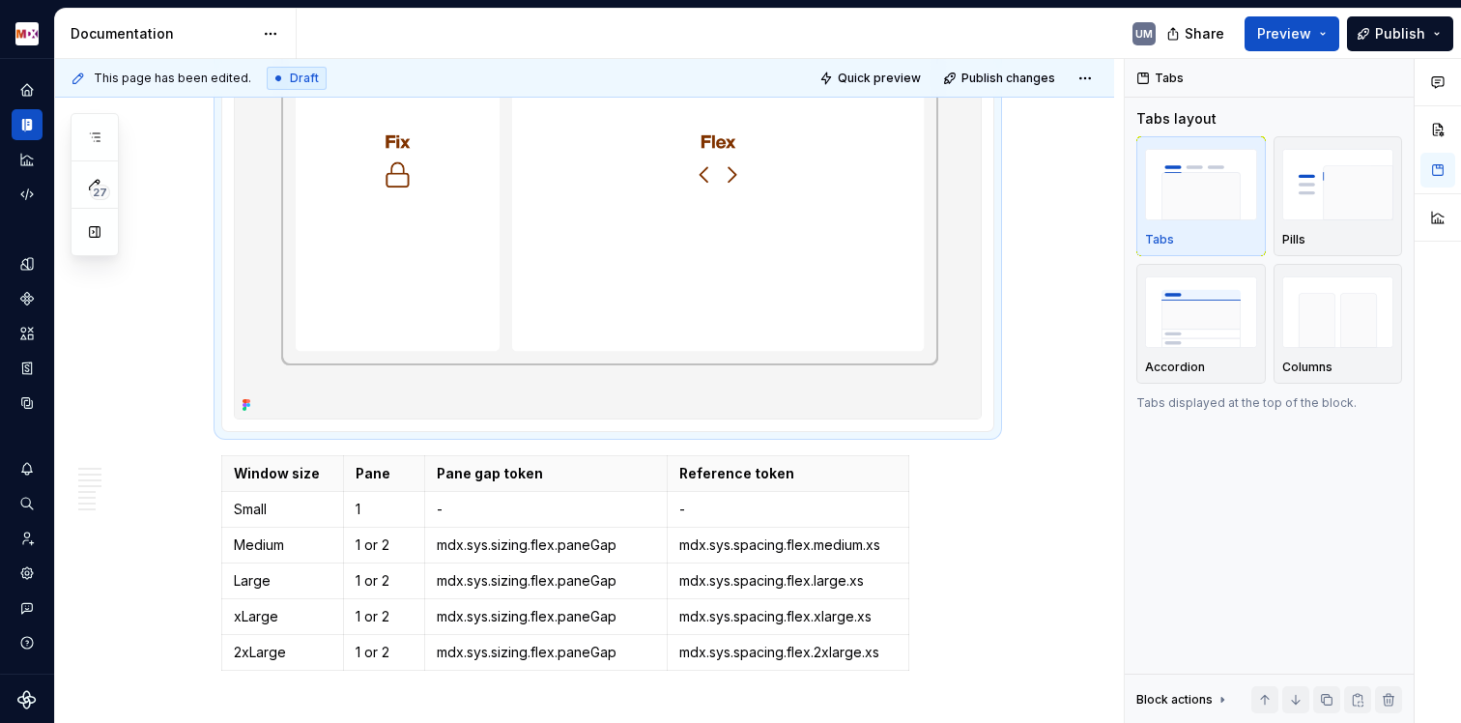
click at [224, 425] on div "**********" at bounding box center [607, 161] width 773 height 5841
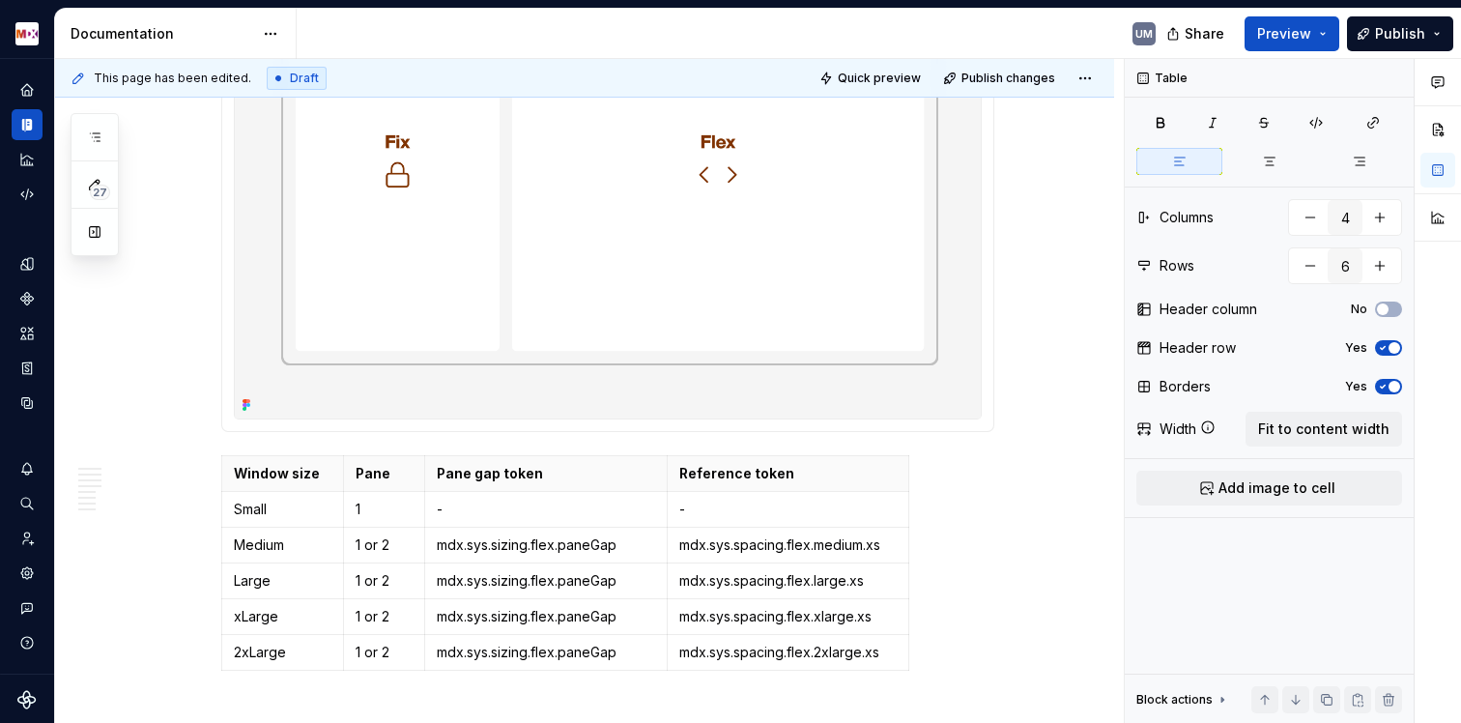
click at [213, 425] on div "**********" at bounding box center [589, 391] width 1069 height 665
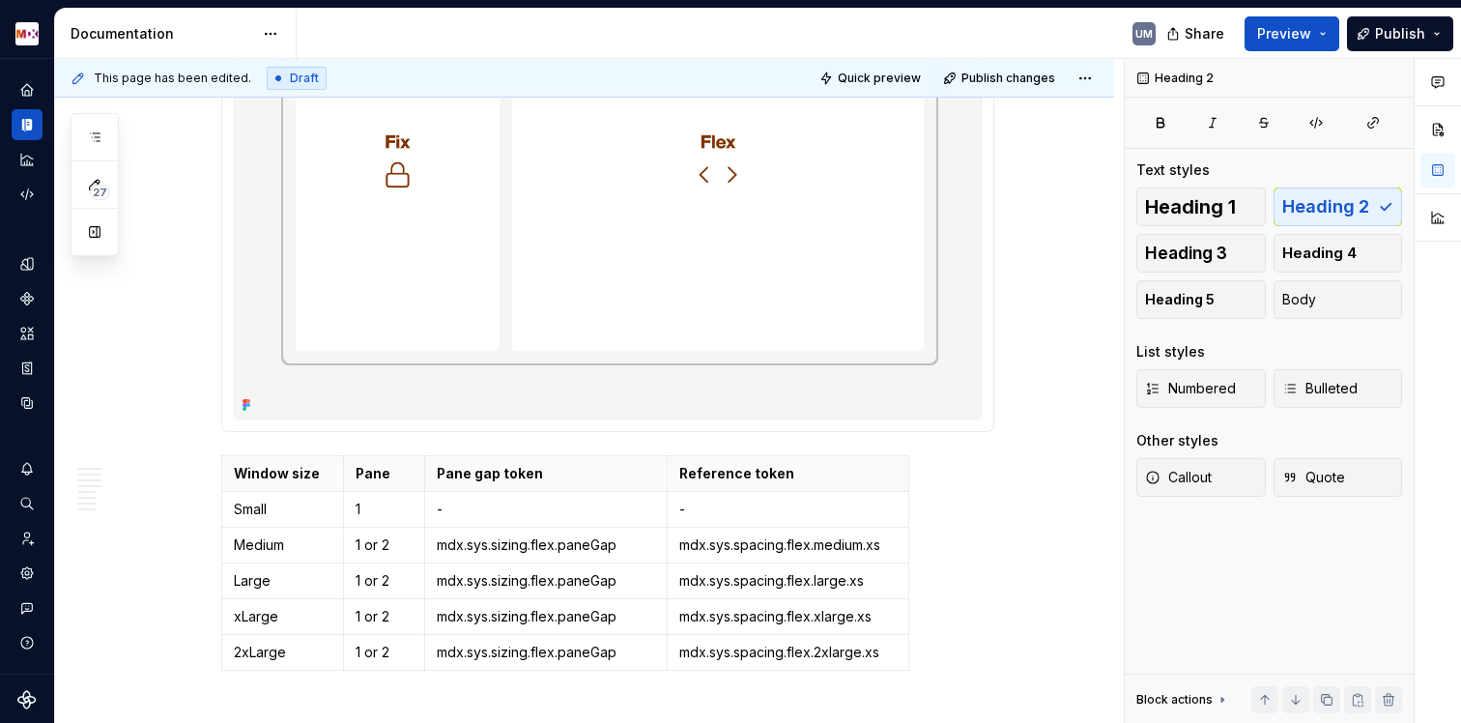
click at [222, 422] on div "**********" at bounding box center [607, 161] width 773 height 5841
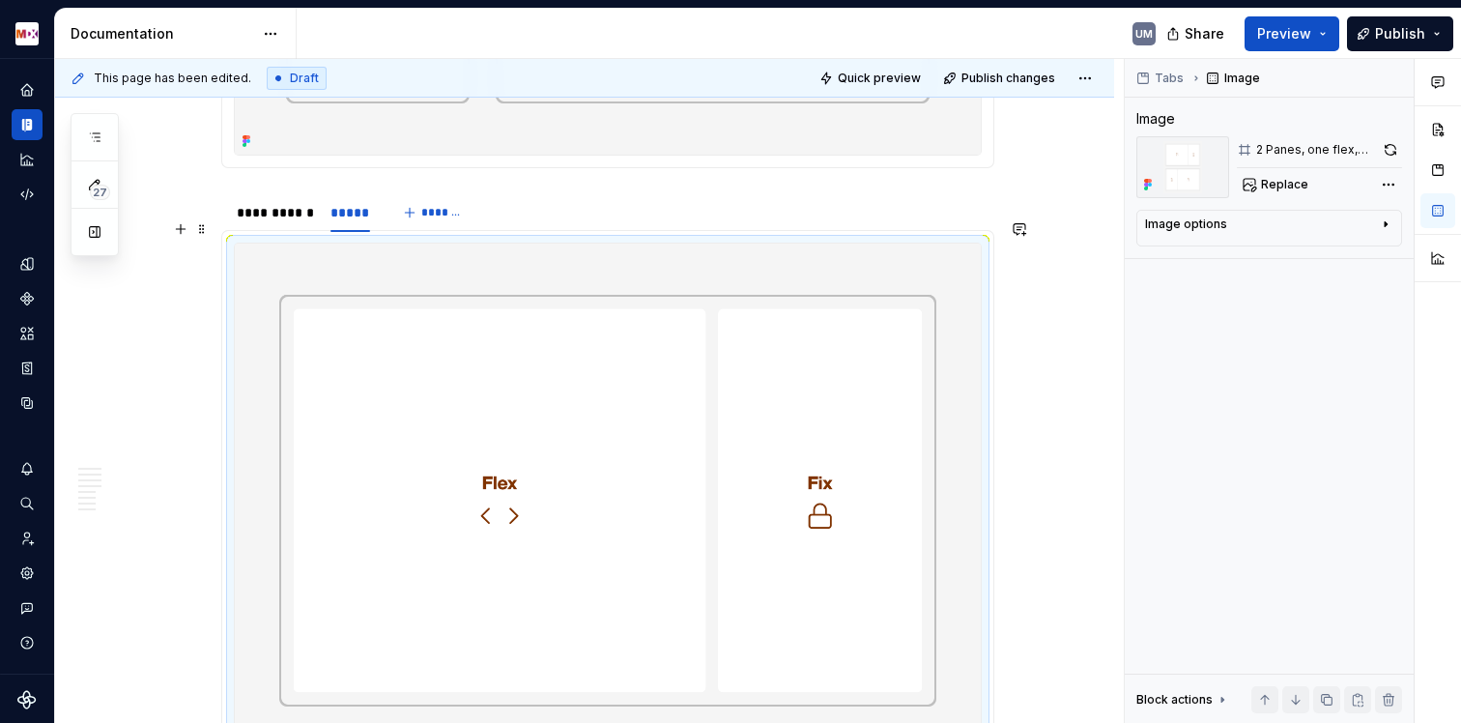
scroll to position [2112, 0]
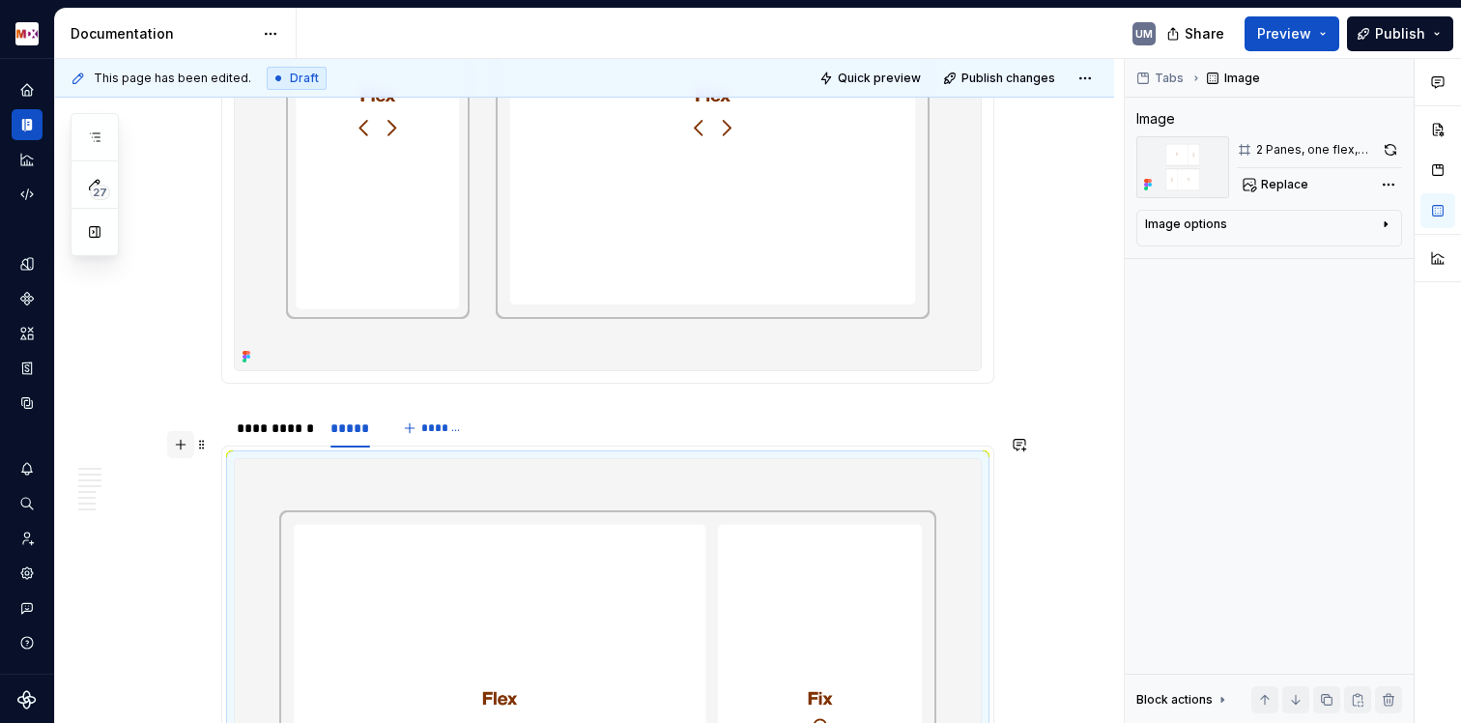
click at [182, 443] on button "button" at bounding box center [180, 444] width 27 height 27
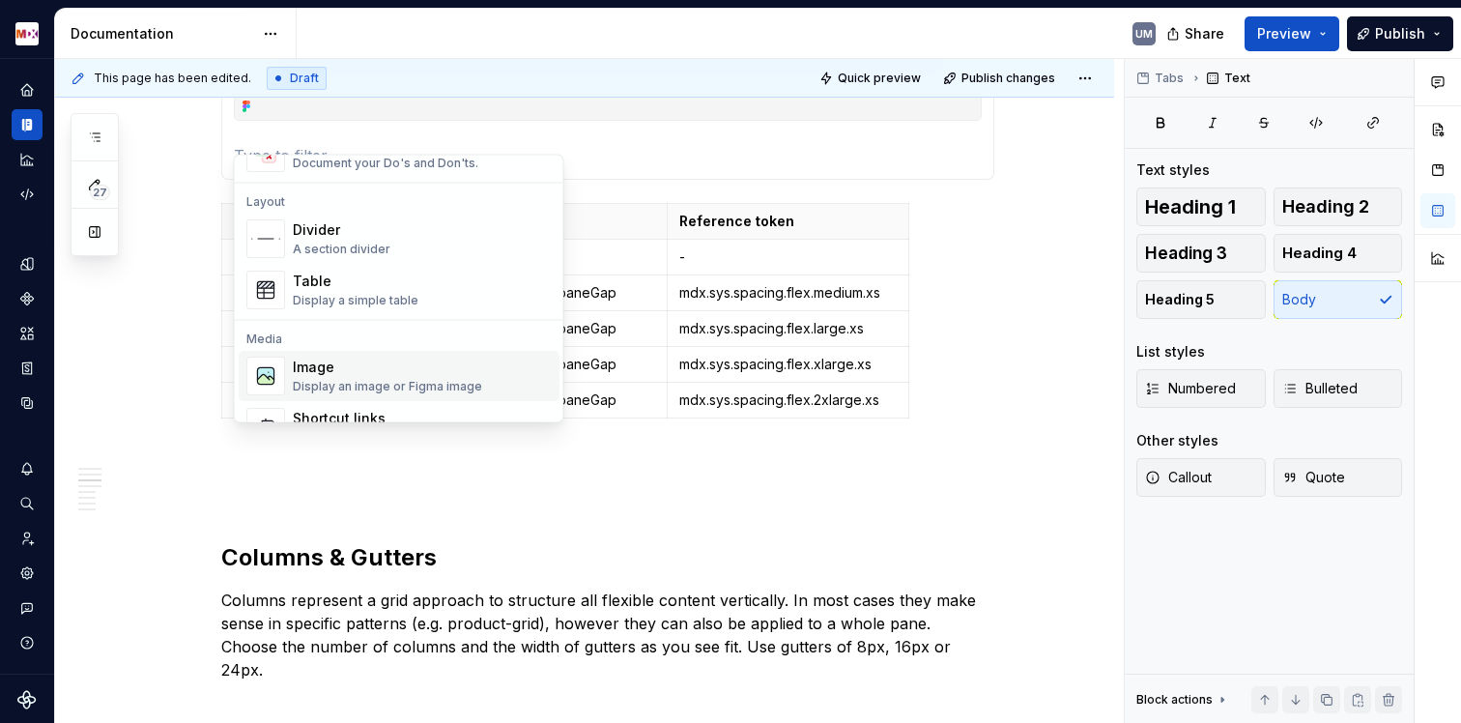
scroll to position [705, 0]
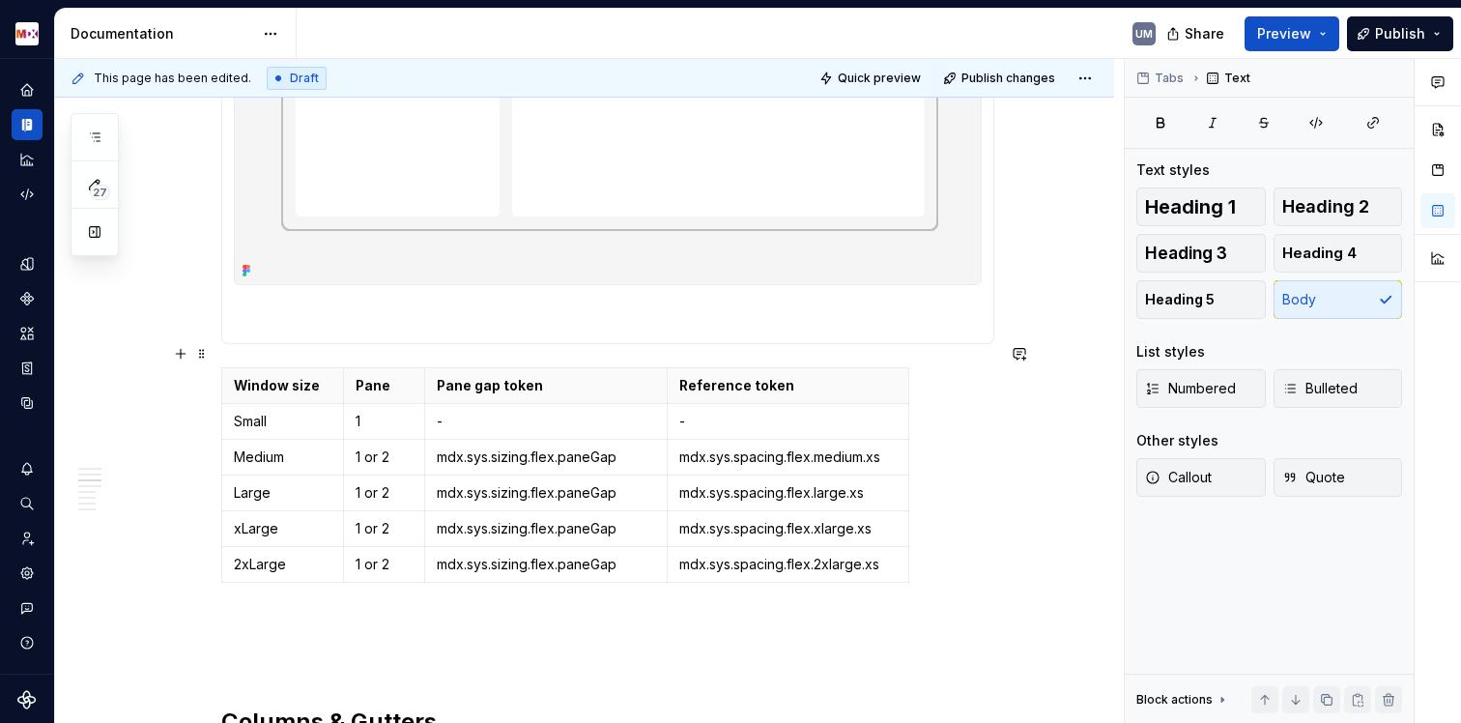
type textarea "*"
click at [244, 311] on p at bounding box center [608, 322] width 748 height 23
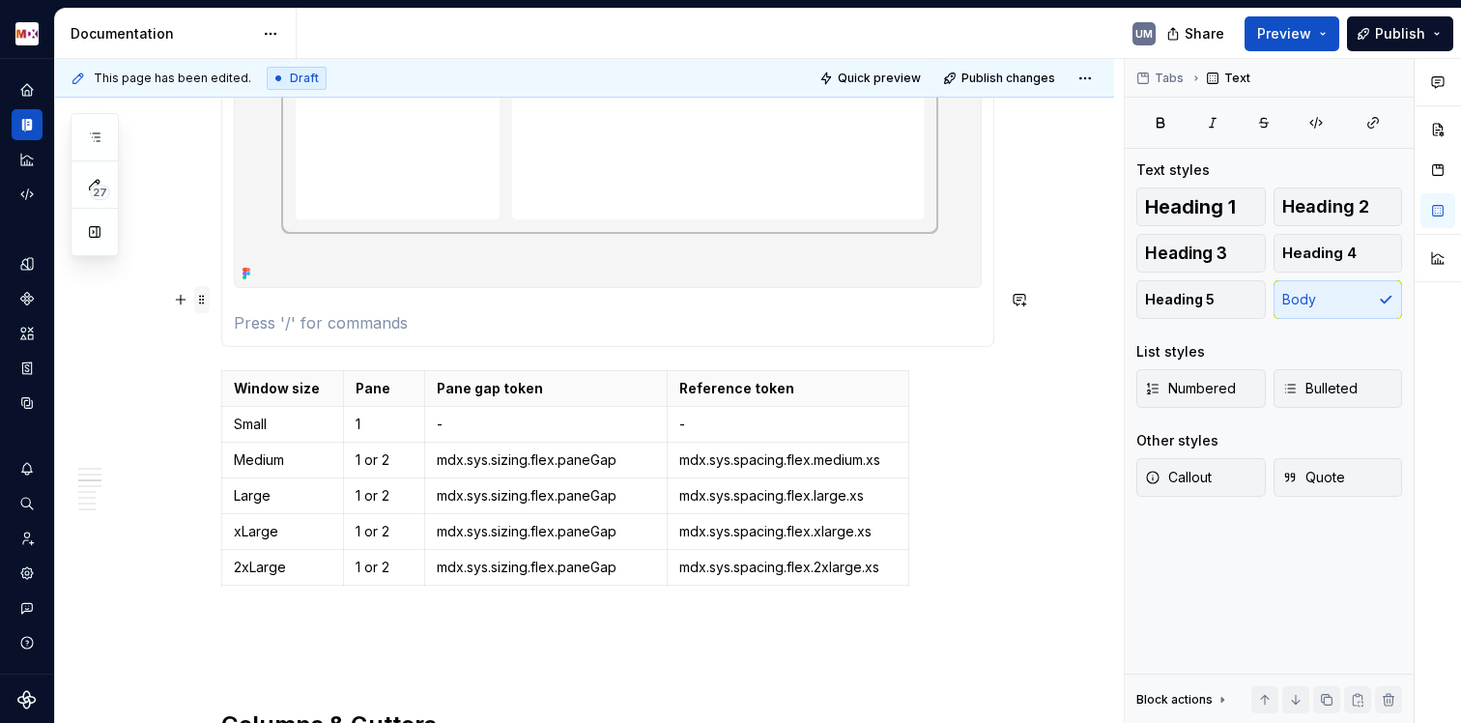
click at [198, 297] on span at bounding box center [201, 299] width 15 height 27
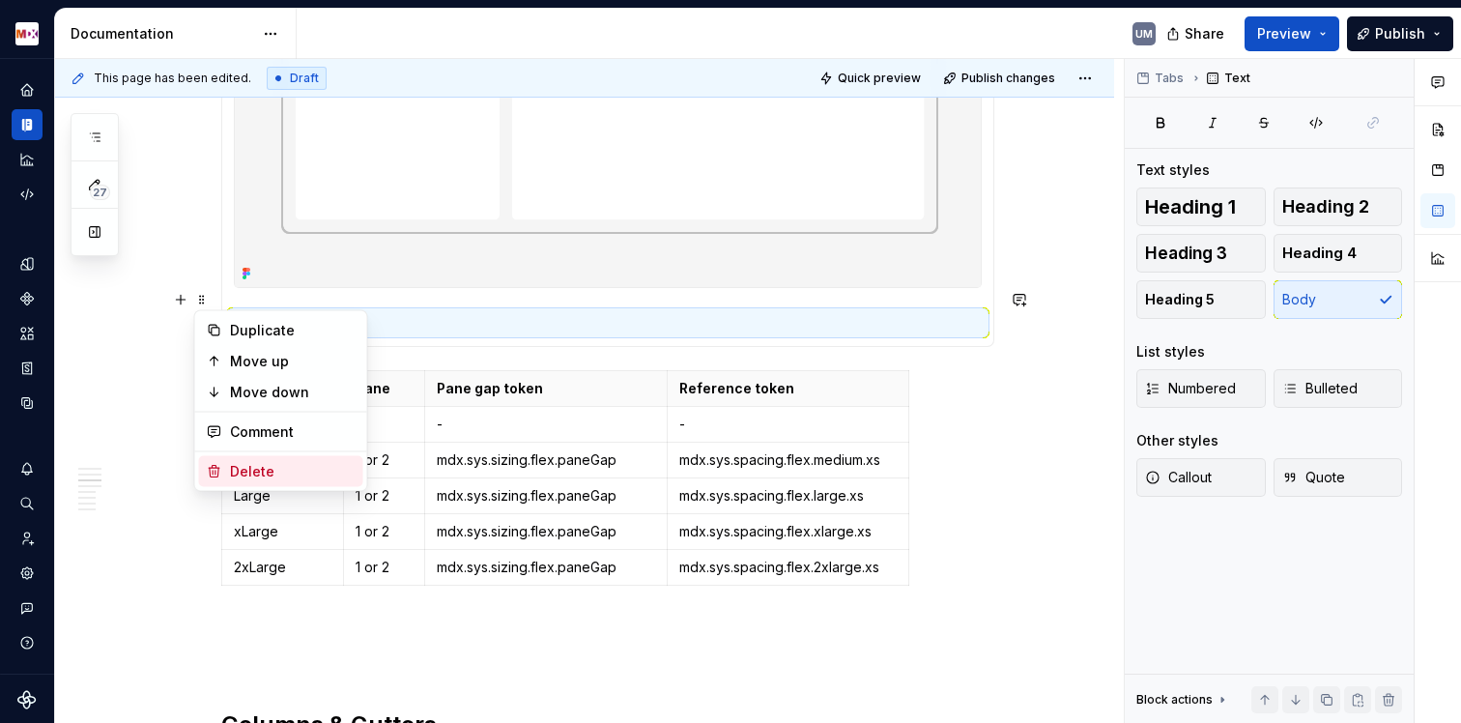
click at [212, 470] on icon at bounding box center [214, 472] width 11 height 12
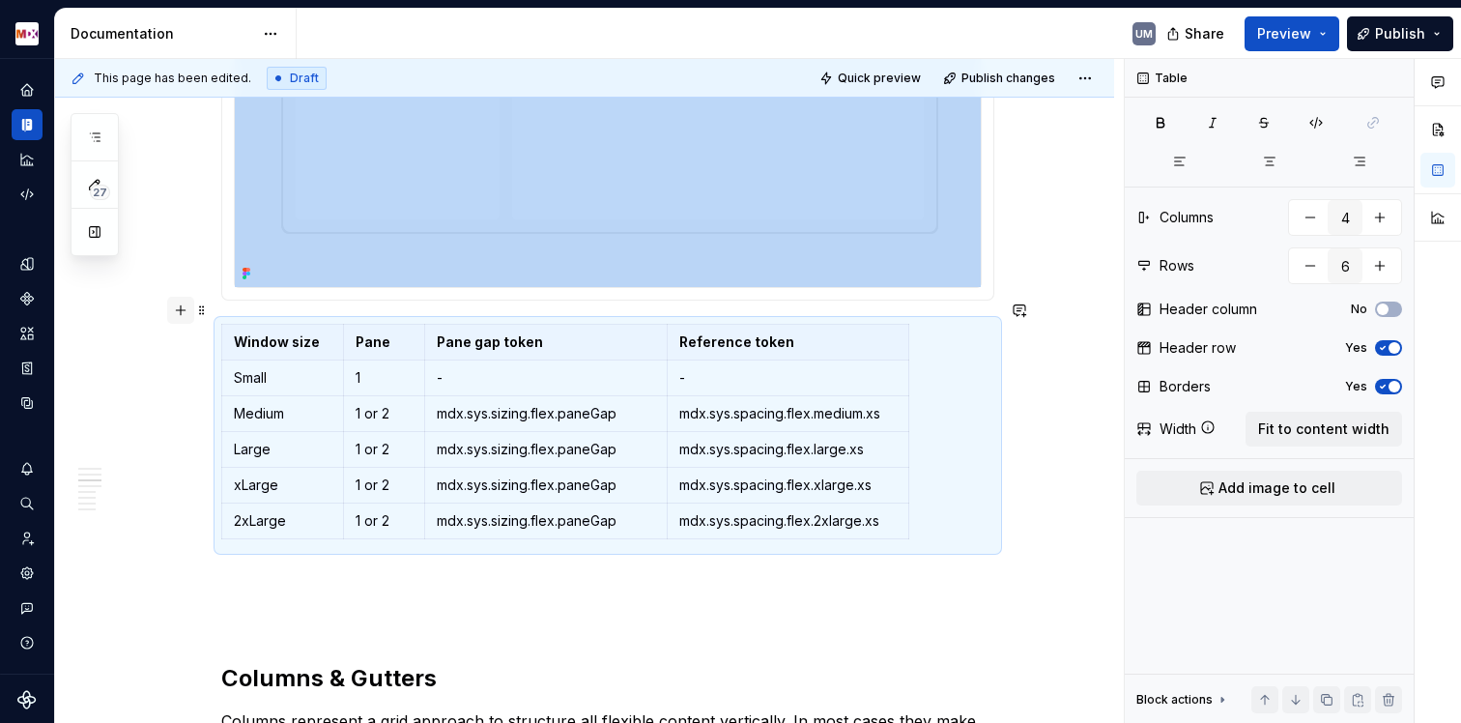
click at [178, 311] on button "button" at bounding box center [180, 310] width 27 height 27
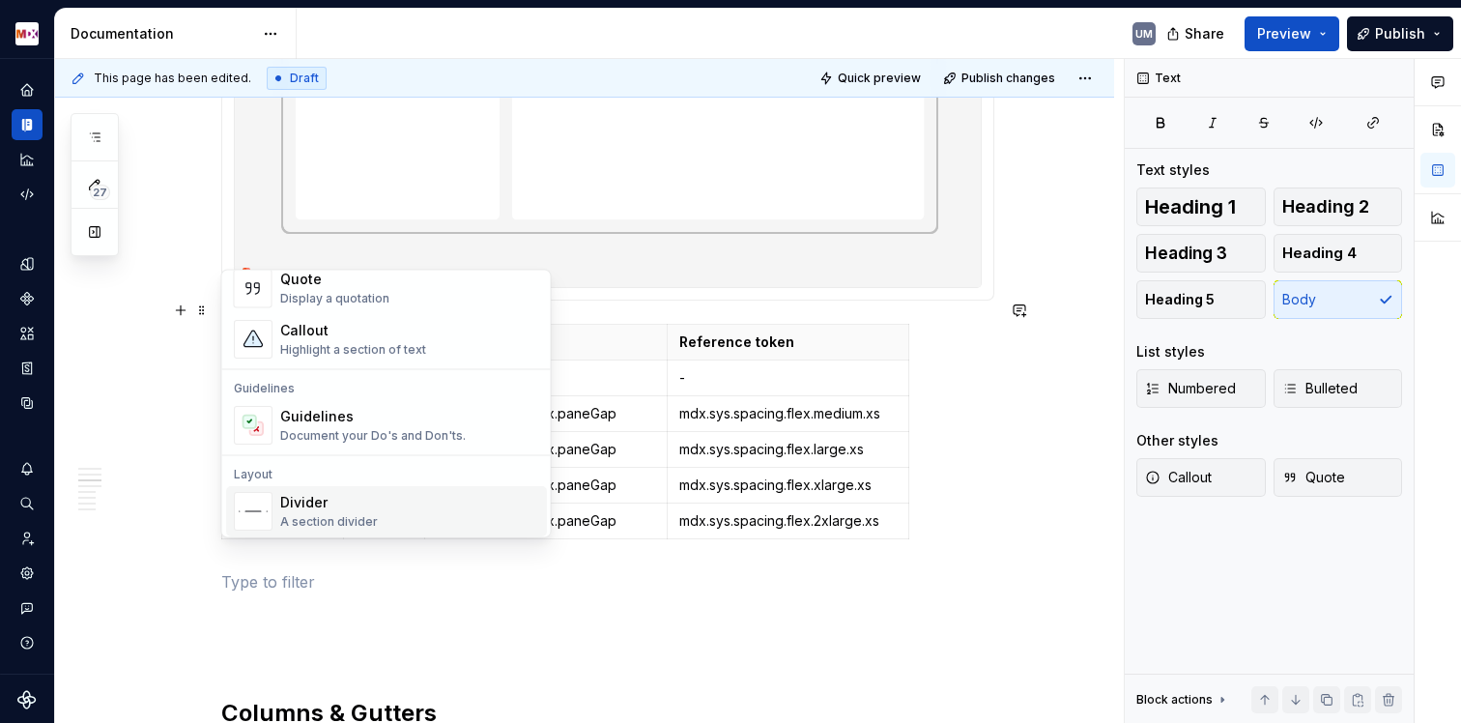
scroll to position [658, 0]
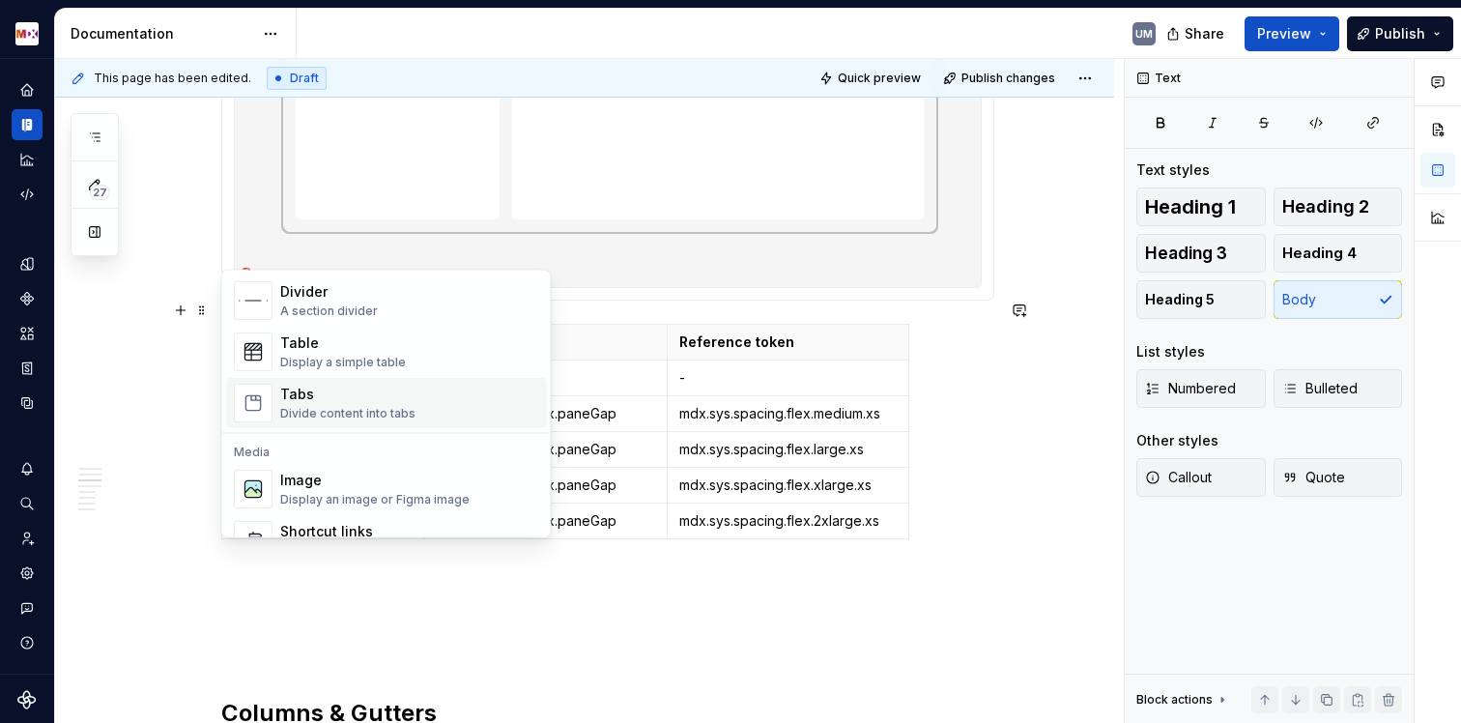
click at [381, 402] on div "Tabs" at bounding box center [347, 395] width 135 height 19
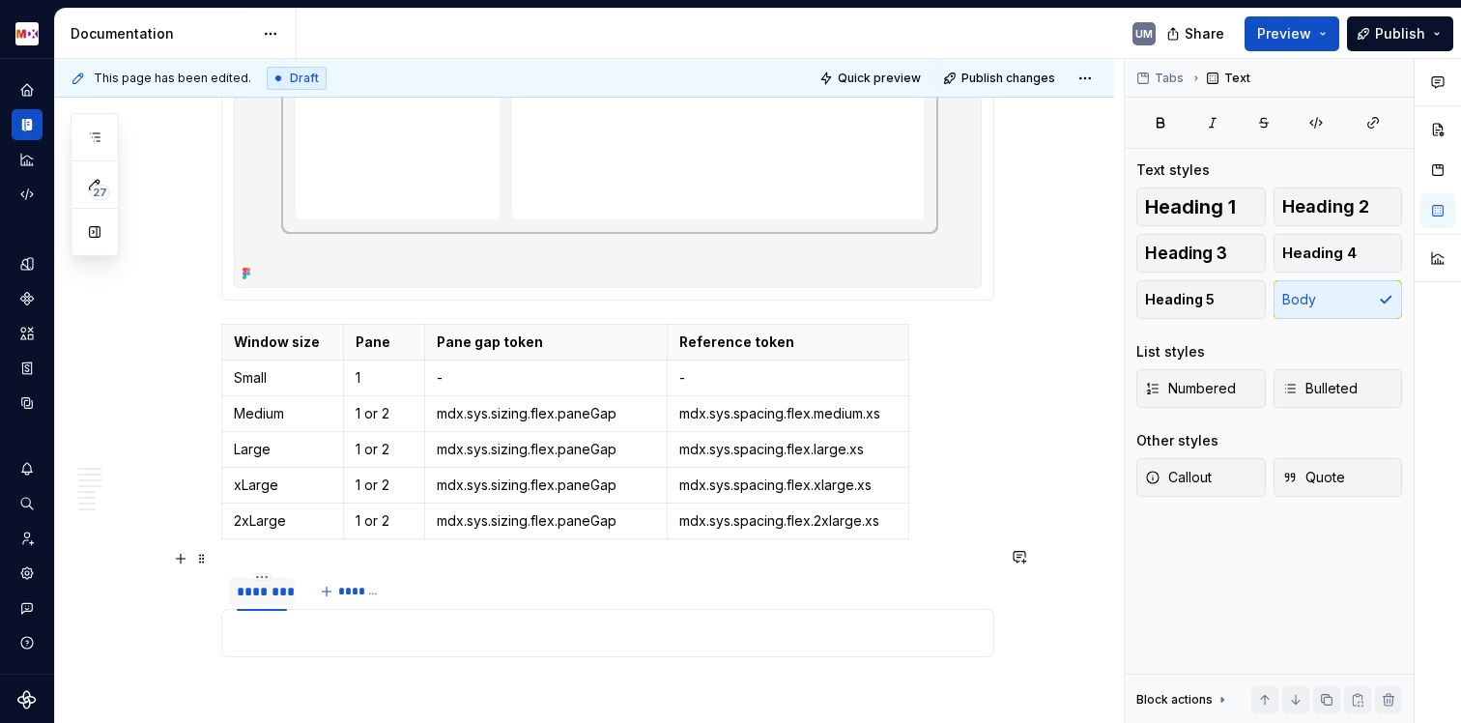
click at [272, 578] on div "********" at bounding box center [262, 591] width 66 height 27
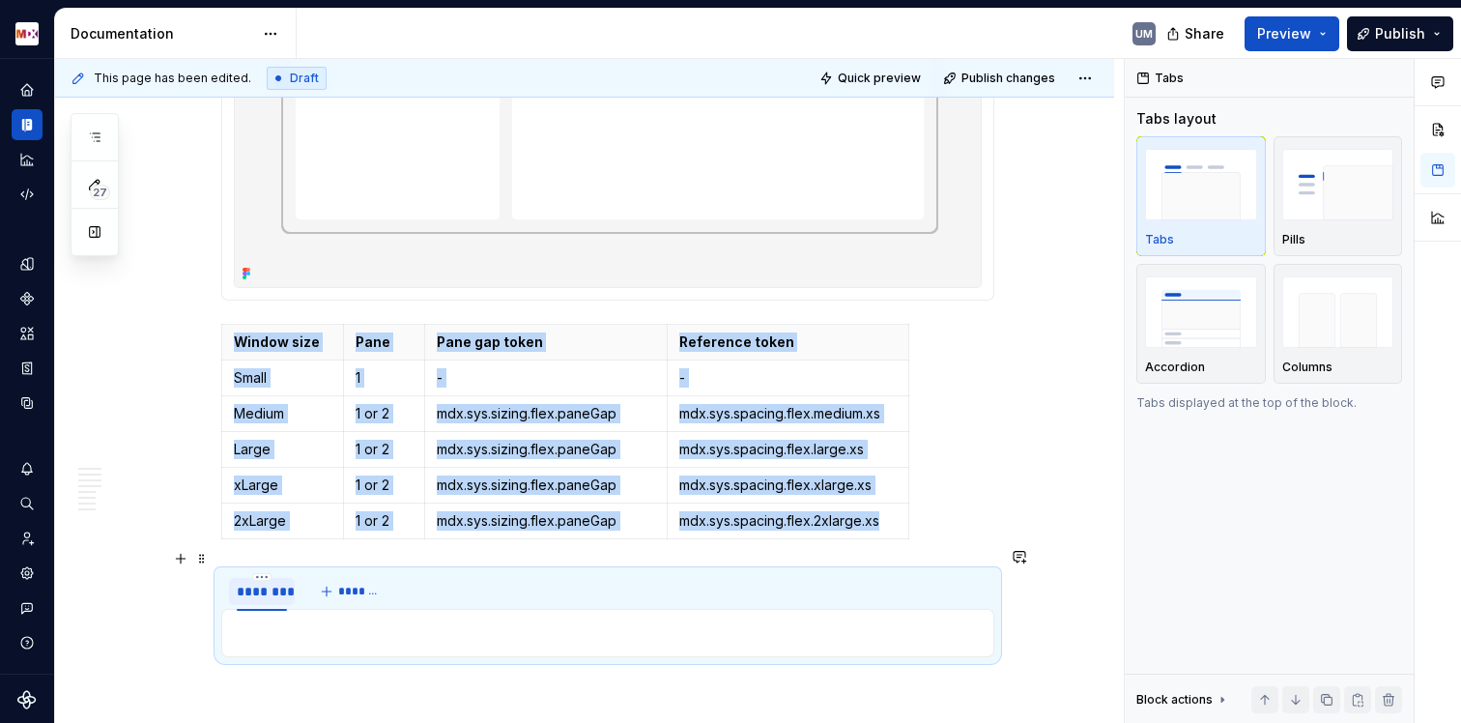
click at [274, 582] on div "********" at bounding box center [262, 591] width 50 height 19
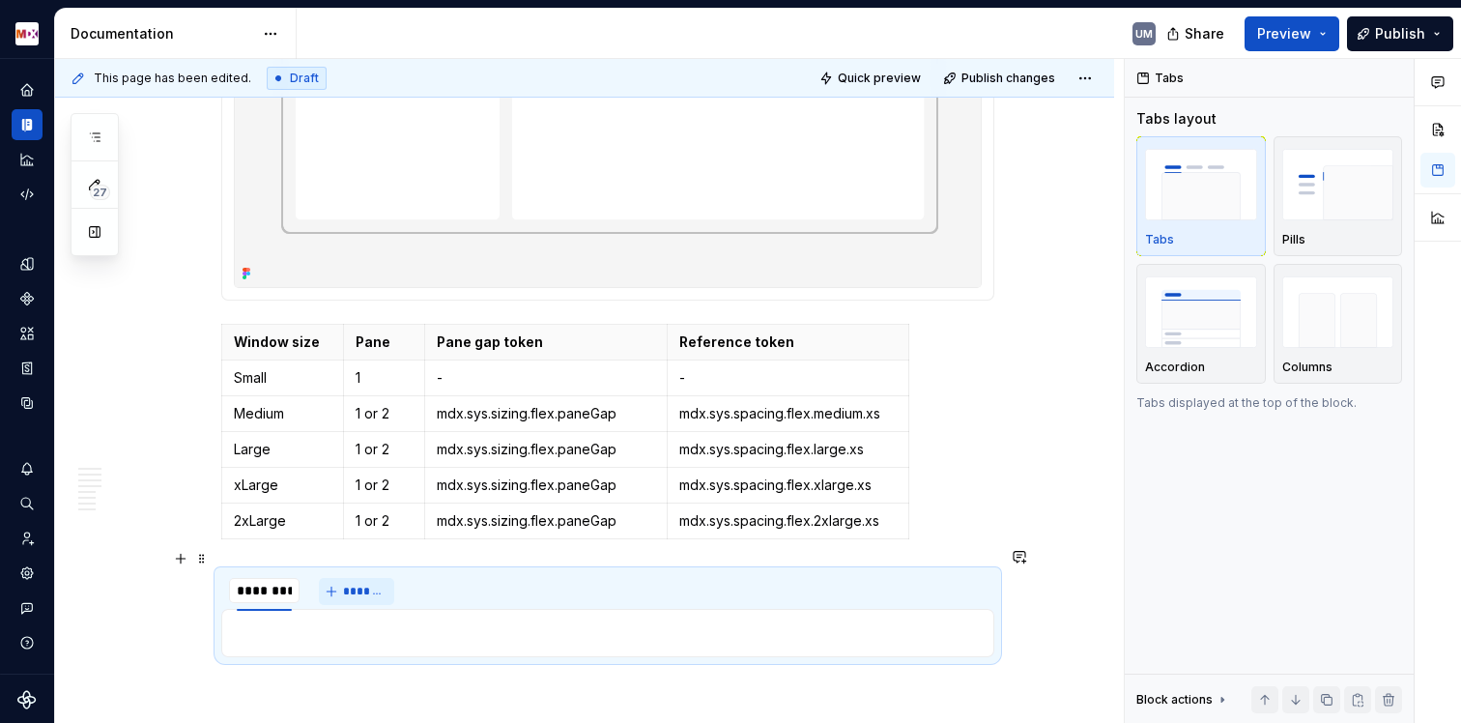
type input "**********"
click at [371, 584] on span "*******" at bounding box center [383, 591] width 43 height 15
type input "*****"
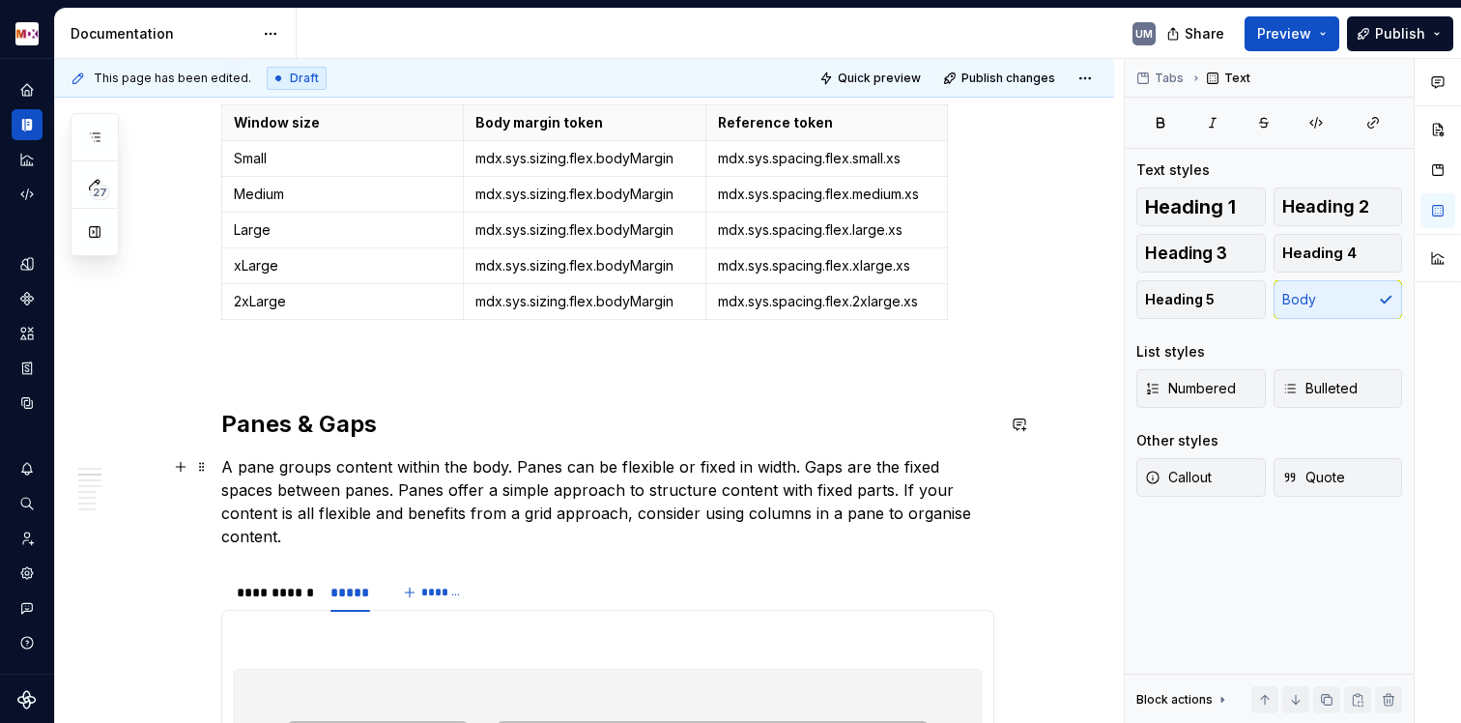
scroll to position [1301, 0]
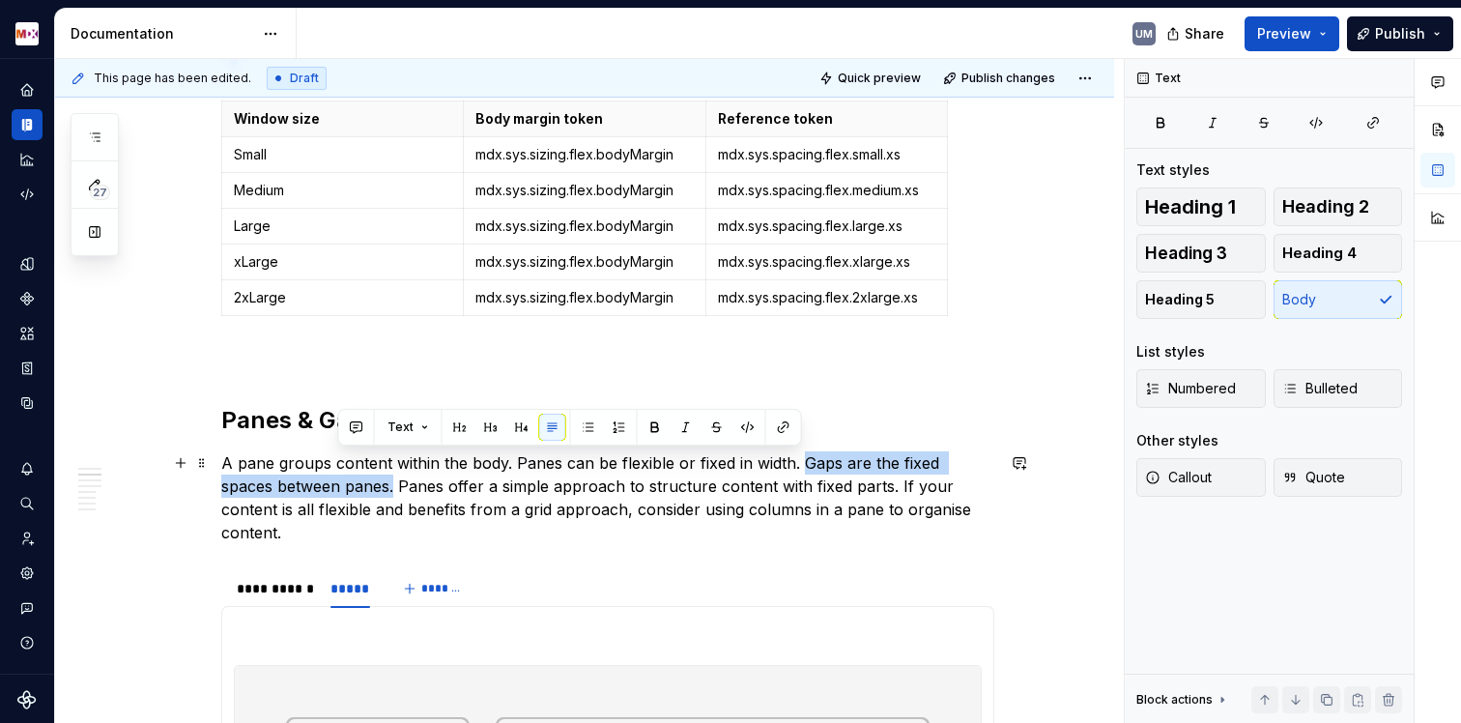
drag, startPoint x: 799, startPoint y: 462, endPoint x: 338, endPoint y: 484, distance: 461.5
click at [338, 484] on p "A pane groups content within the body. Panes can be flexible or fixed in width.…" at bounding box center [607, 497] width 773 height 93
copy p "Gaps are the fixed spaces between panes."
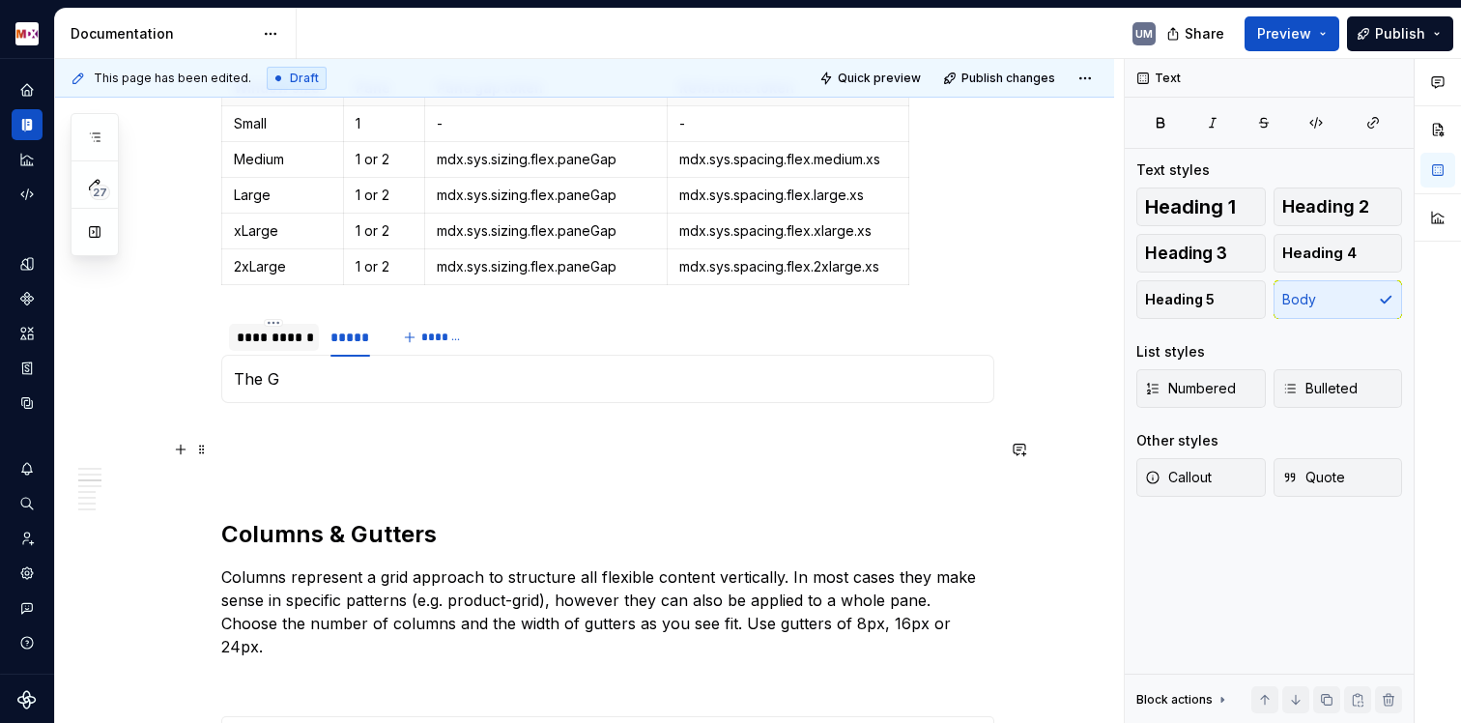
scroll to position [3521, 0]
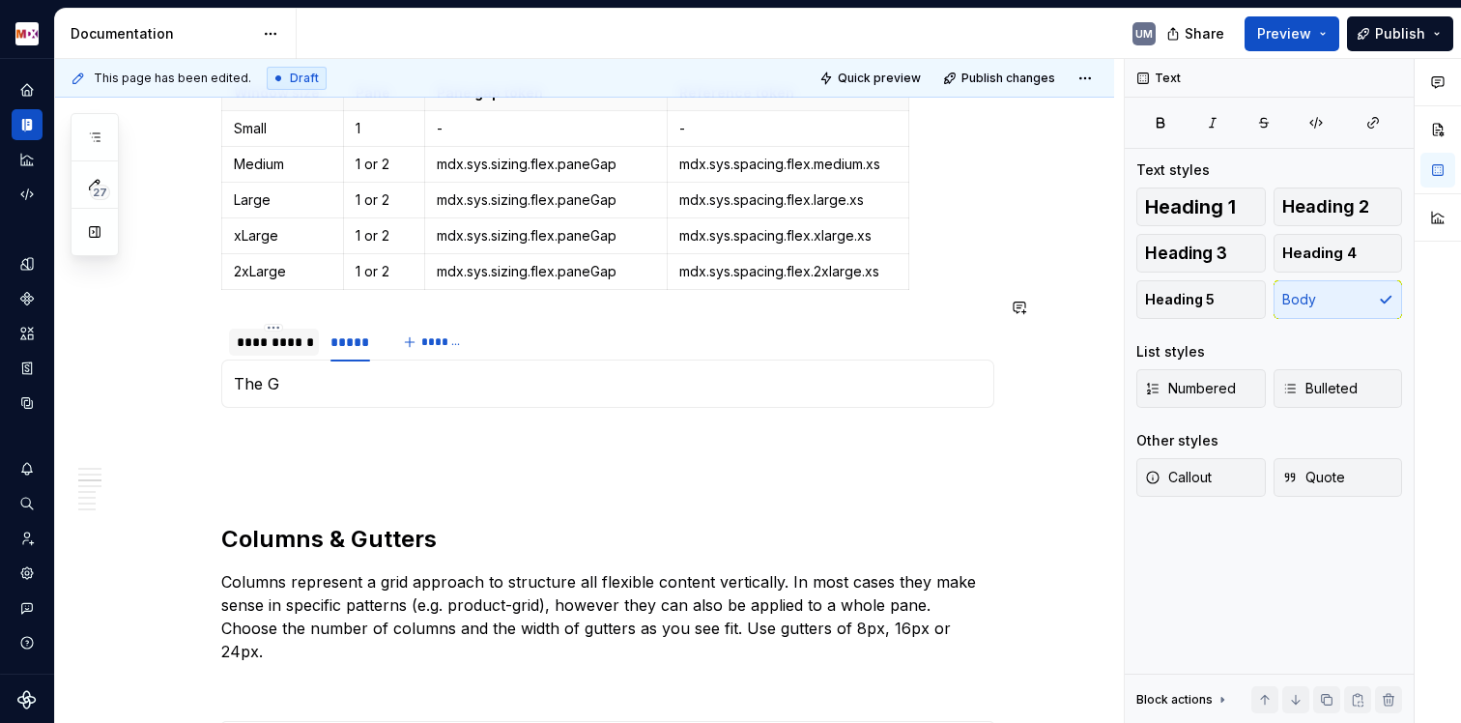
click at [273, 375] on div "The G" at bounding box center [607, 383] width 773 height 48
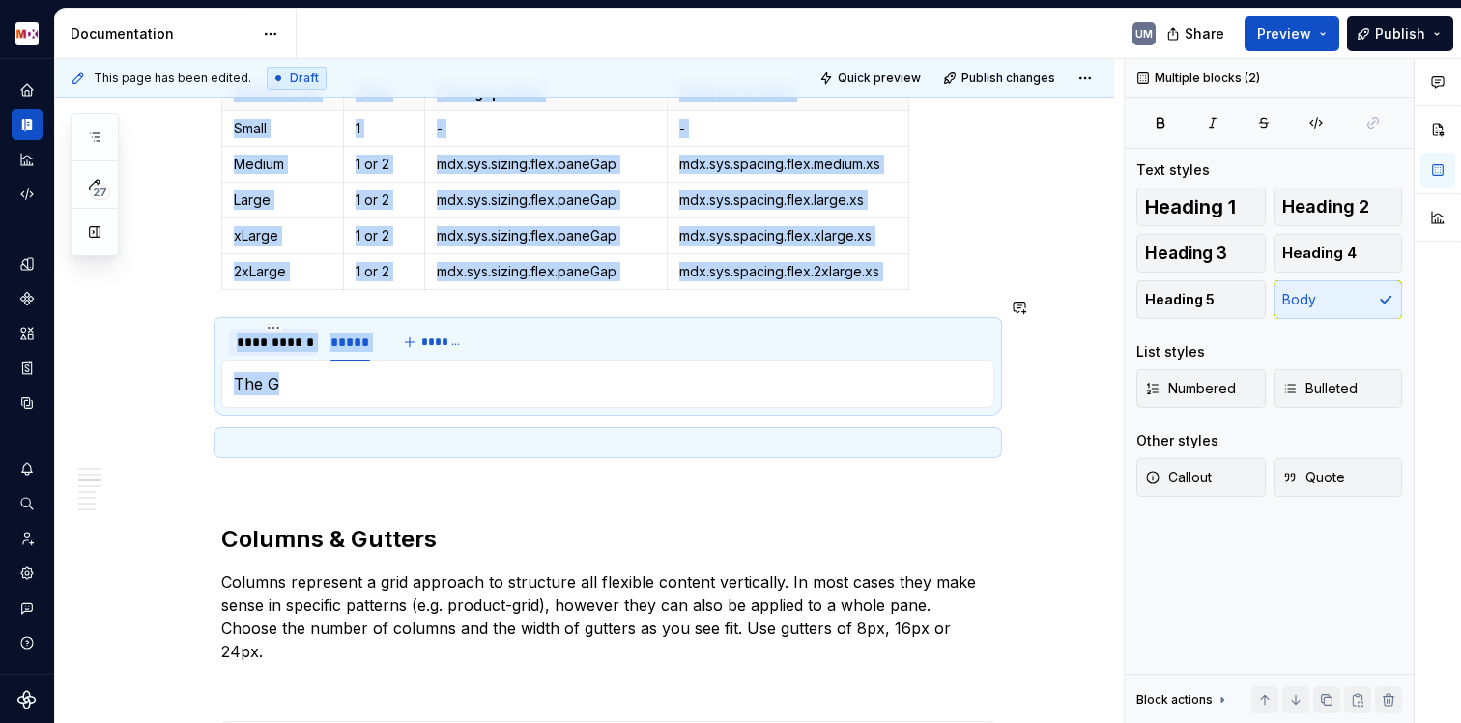
click at [273, 375] on div "The G" at bounding box center [607, 383] width 773 height 48
click at [269, 372] on p "The G" at bounding box center [608, 383] width 748 height 23
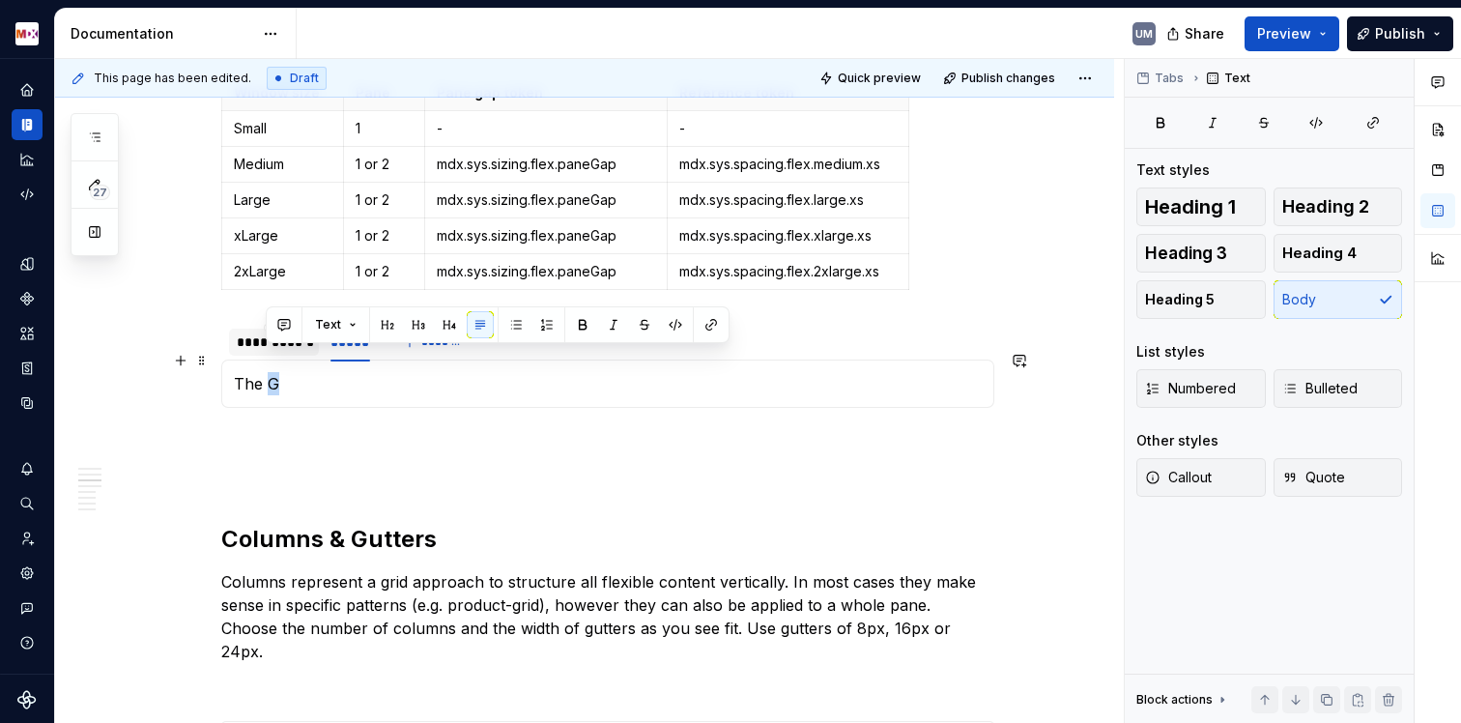
click at [269, 372] on p "The G" at bounding box center [608, 383] width 748 height 23
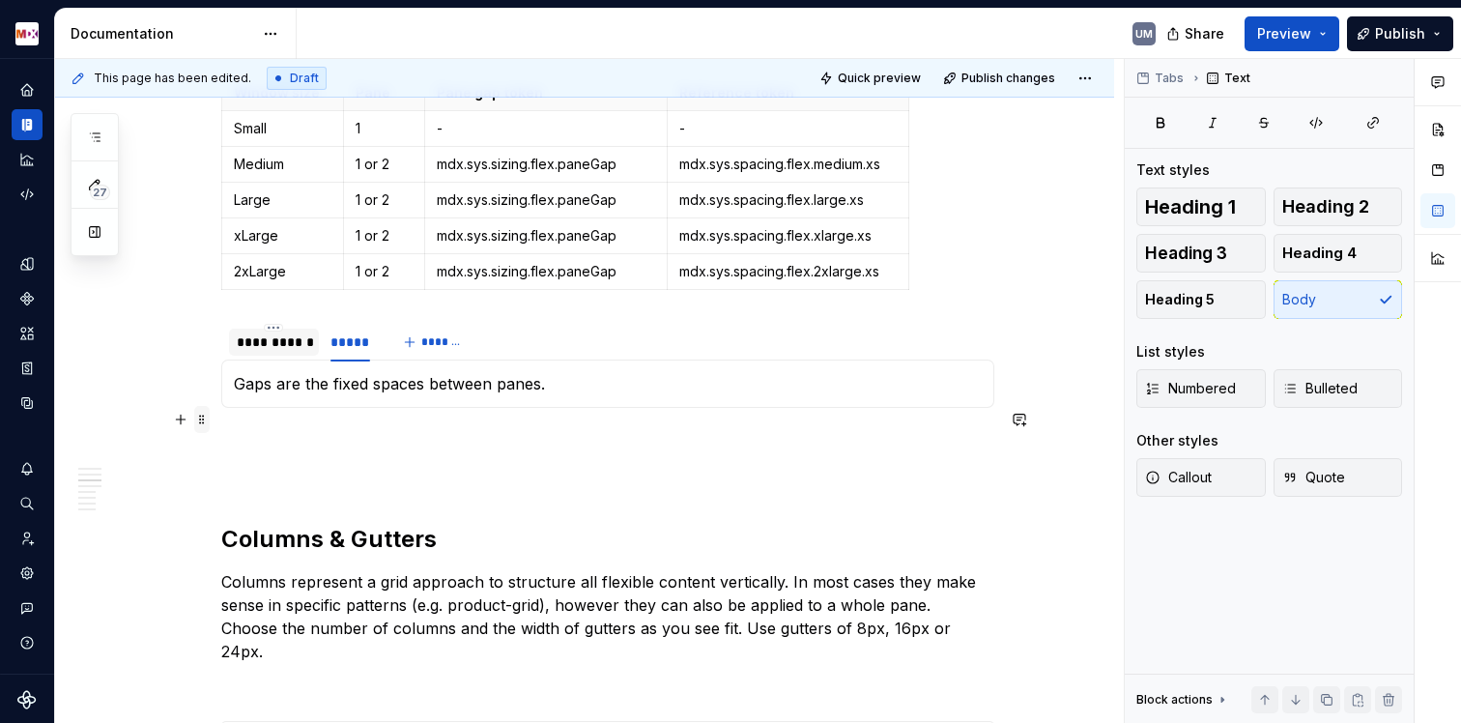
click at [201, 423] on span at bounding box center [201, 419] width 15 height 27
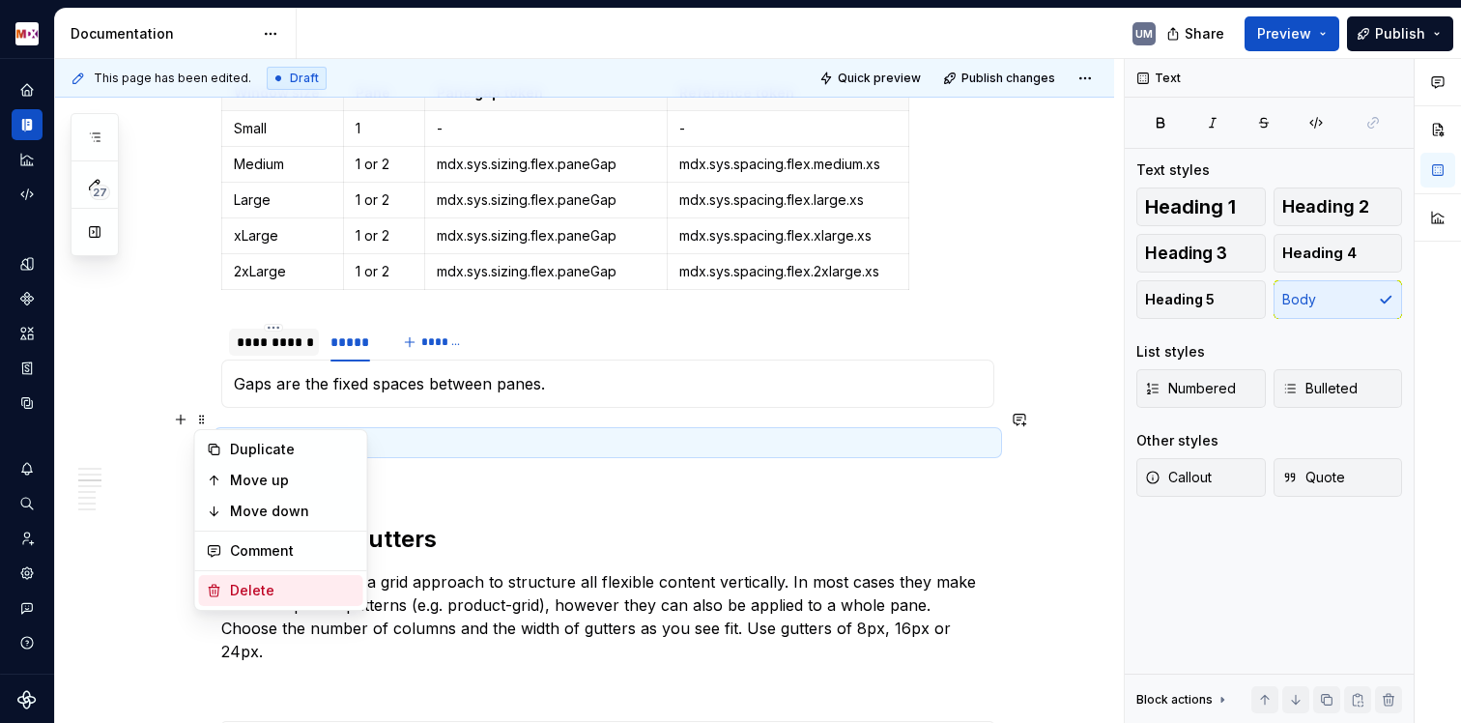
click at [222, 589] on div "Delete" at bounding box center [281, 590] width 164 height 31
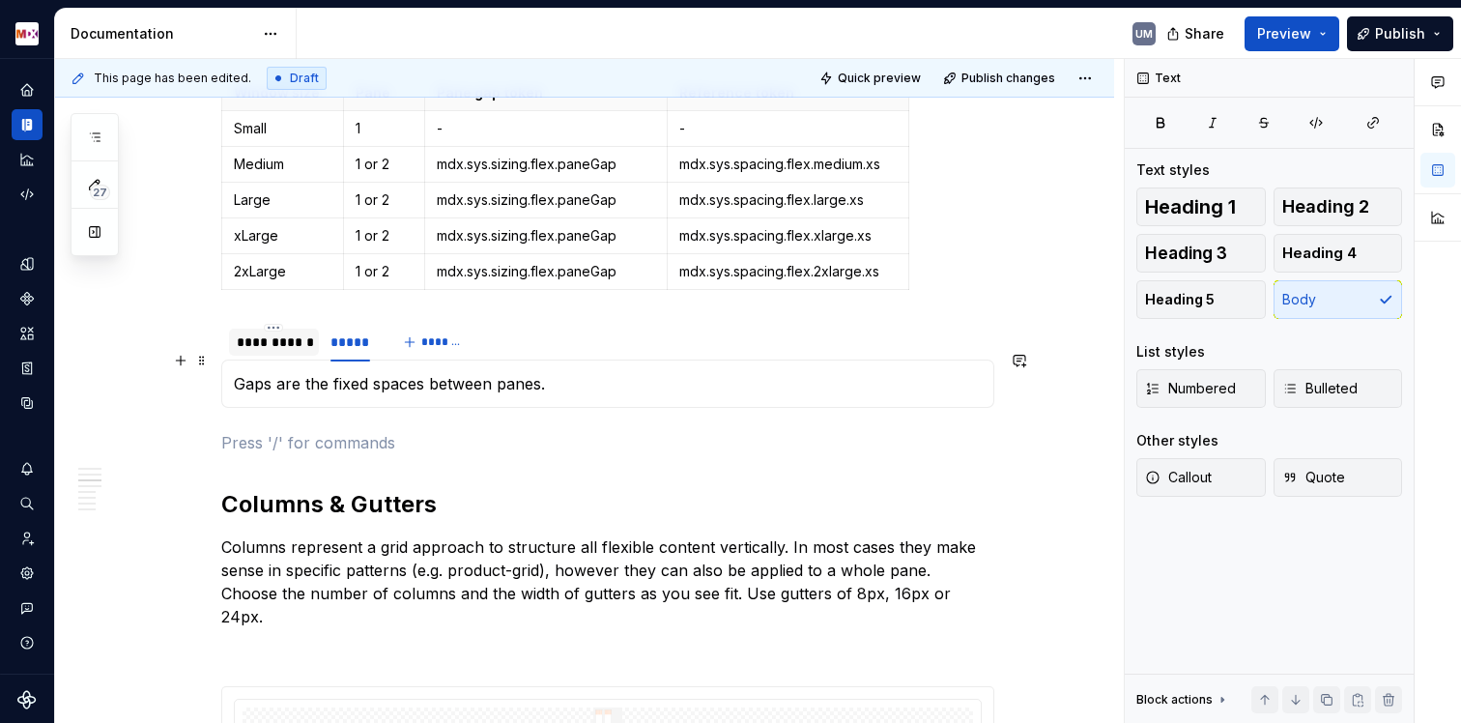
click at [424, 372] on p "Gaps are the fixed spaces between panes." at bounding box center [608, 383] width 748 height 23
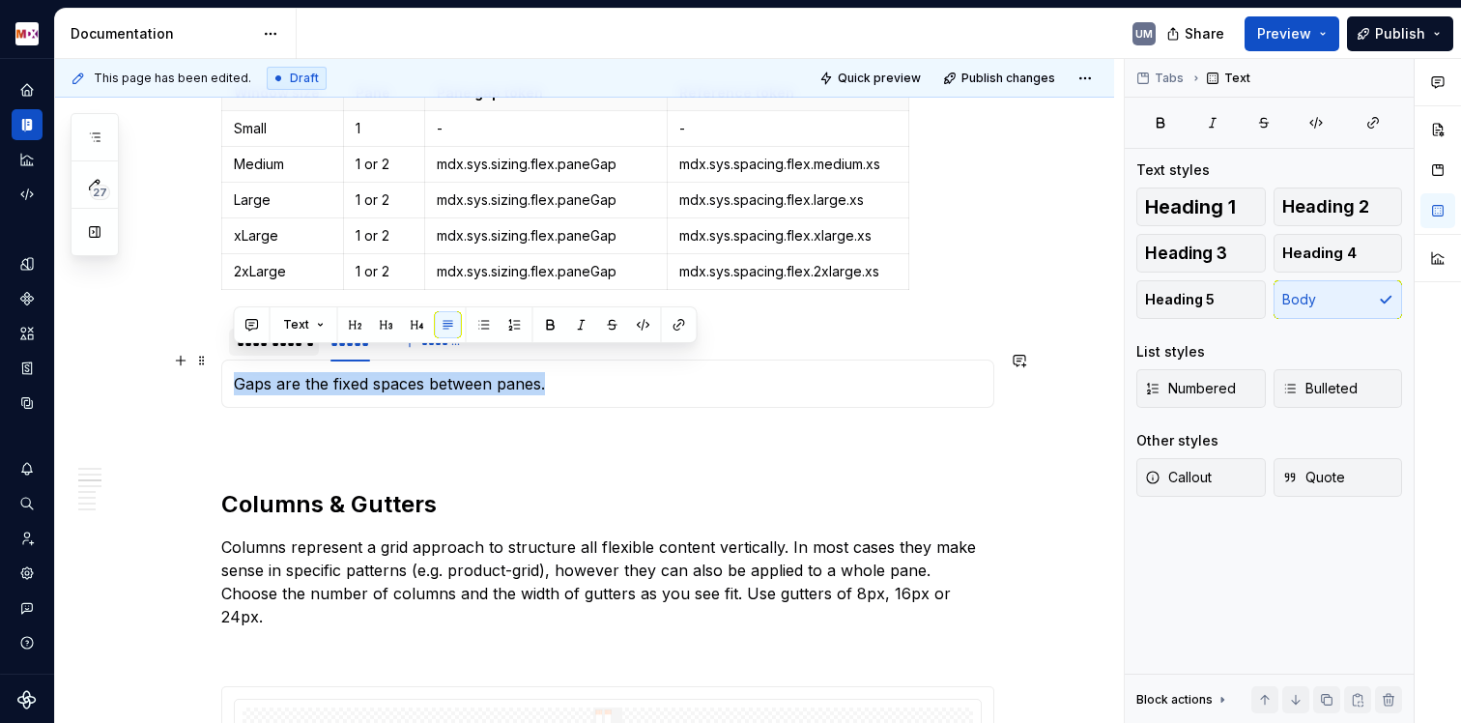
click at [424, 372] on p "Gaps are the fixed spaces between panes." at bounding box center [608, 383] width 748 height 23
copy p "Gaps are the fixed spaces between panes."
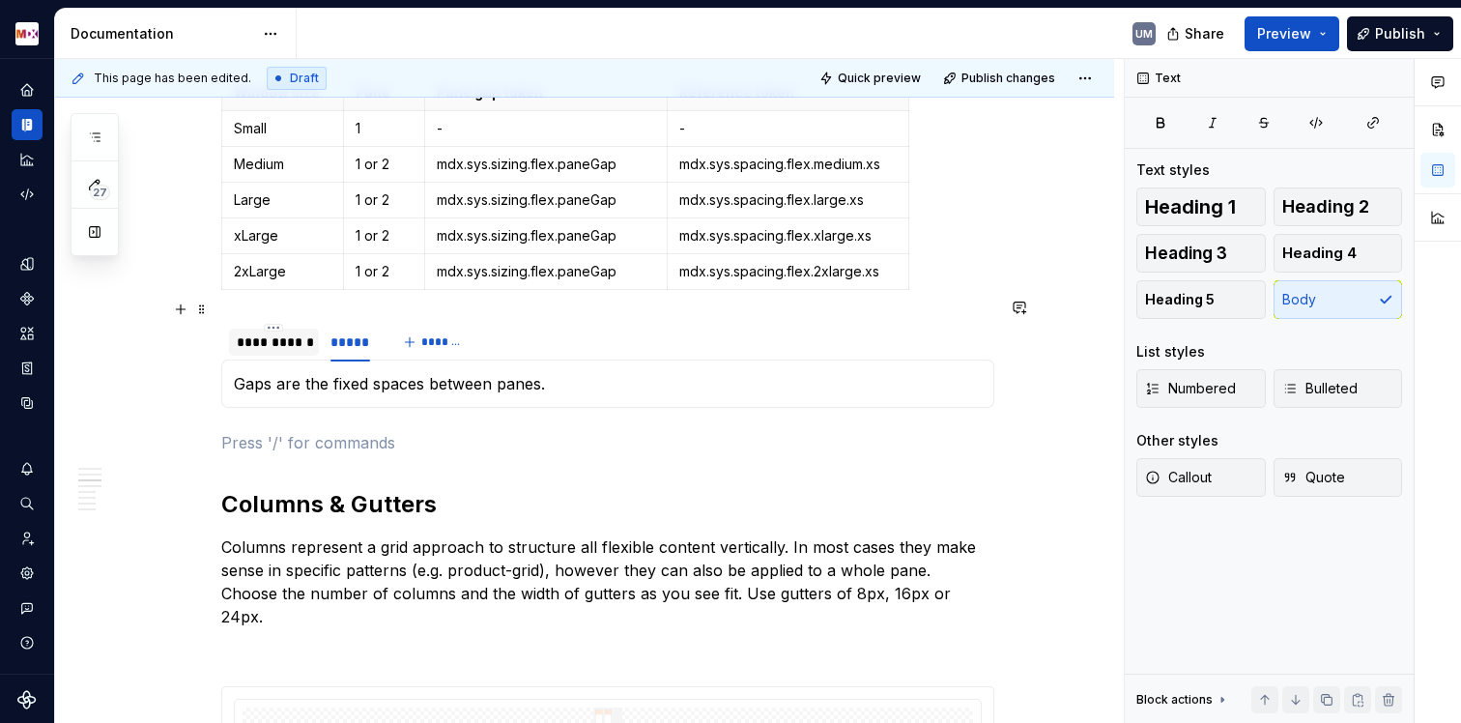
click at [259, 332] on div "**********" at bounding box center [274, 341] width 74 height 19
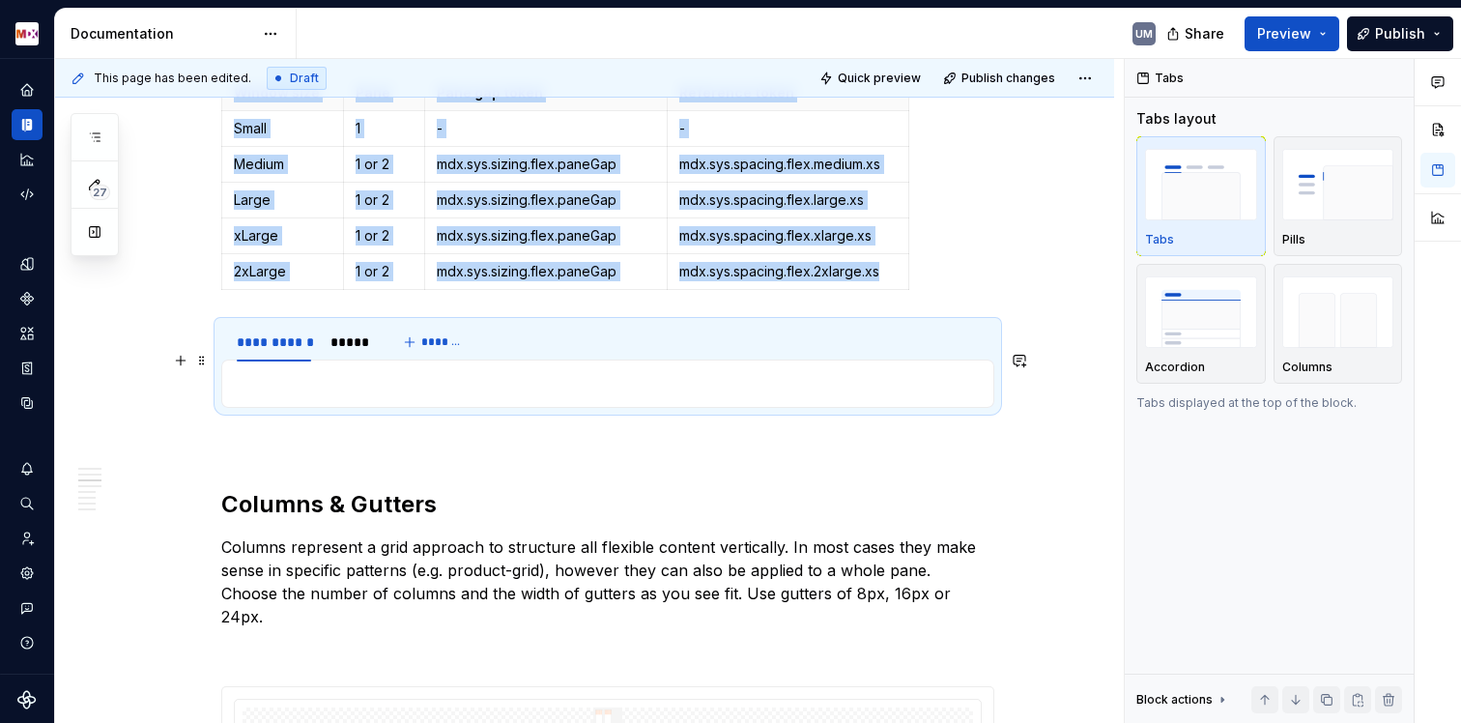
click at [254, 372] on p at bounding box center [608, 383] width 748 height 23
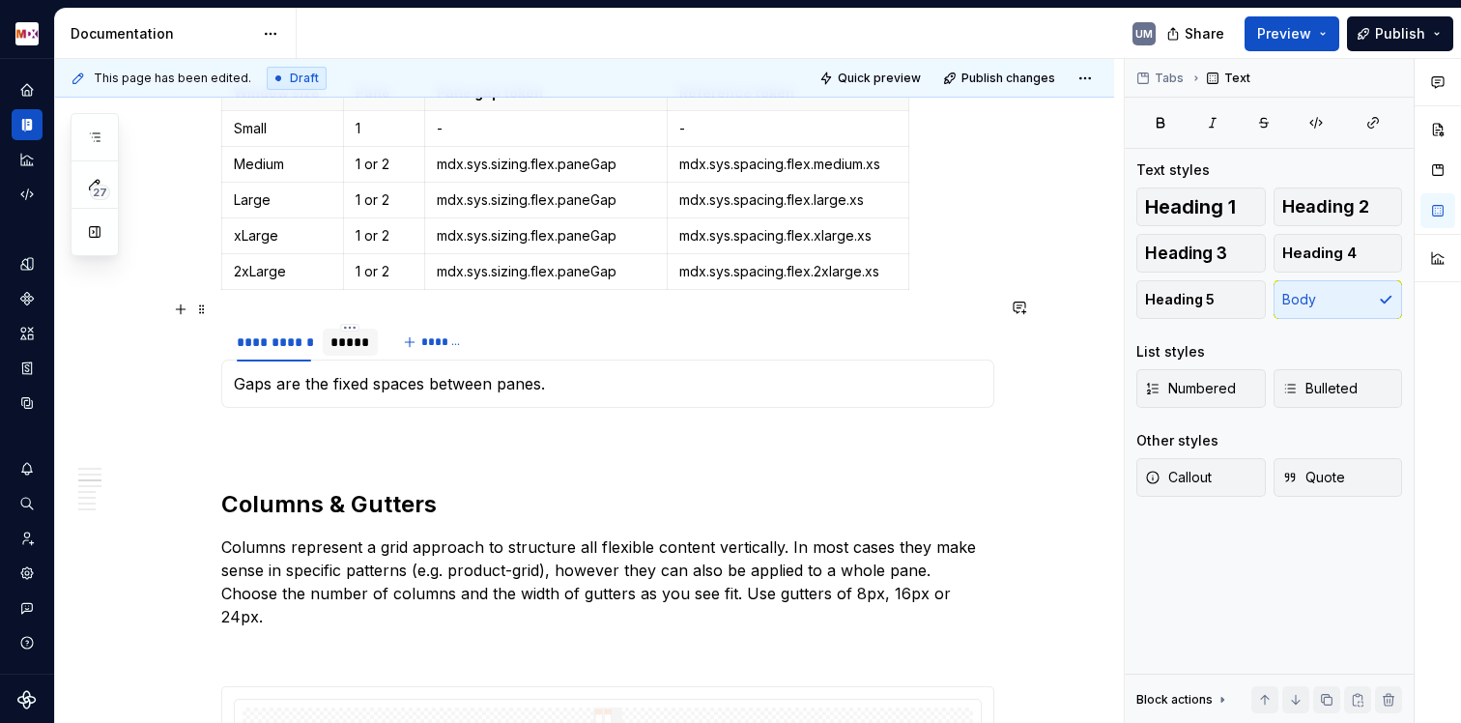
click at [346, 329] on div "*****" at bounding box center [350, 342] width 55 height 27
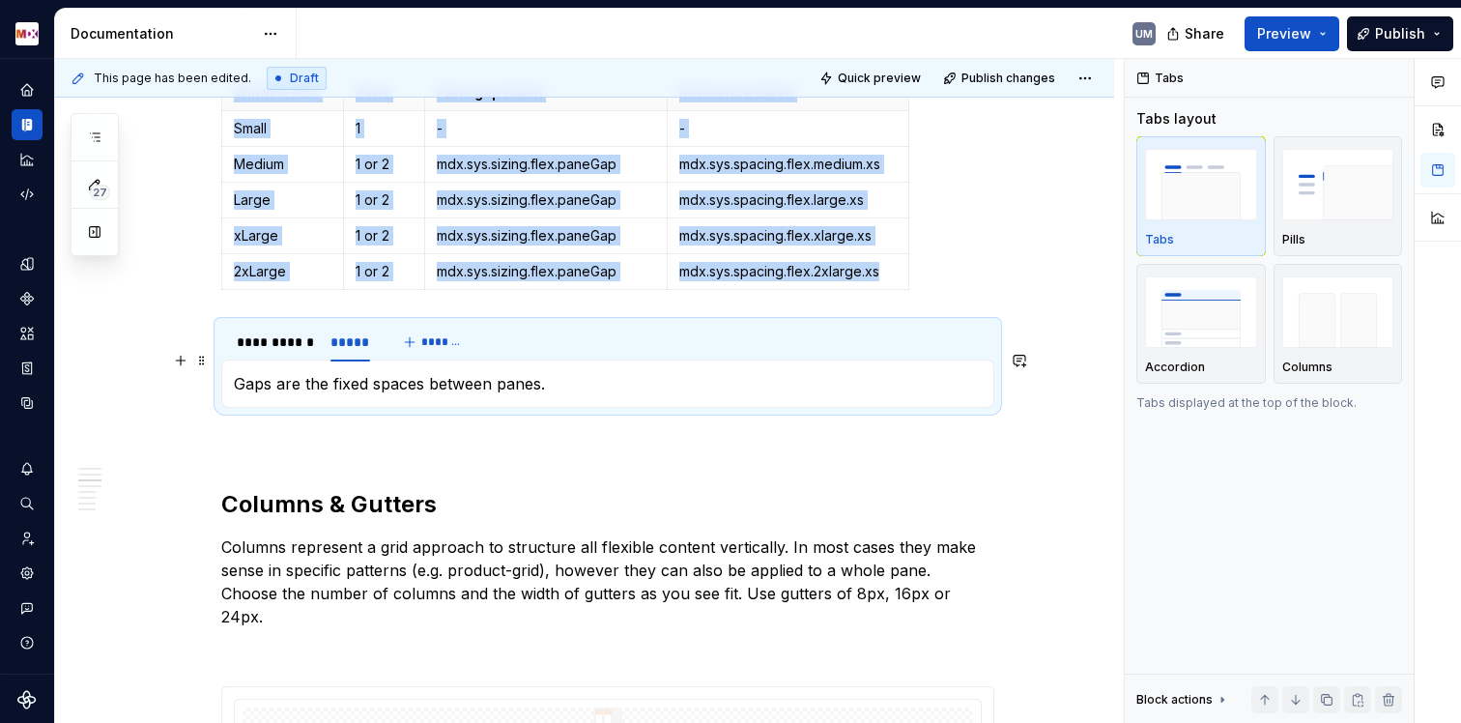
click at [546, 372] on p "Gaps are the fixed spaces between panes." at bounding box center [608, 383] width 748 height 23
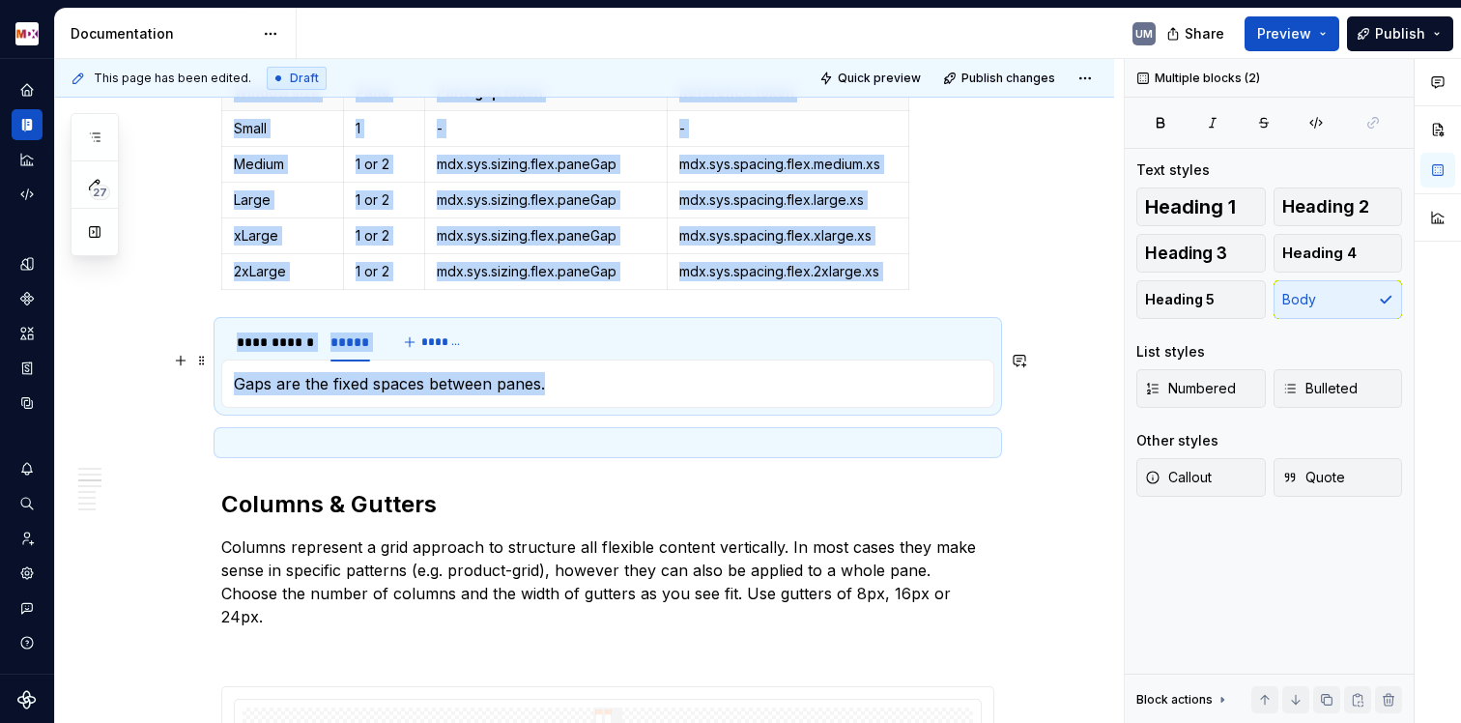
click at [546, 372] on p "Gaps are the fixed spaces between panes." at bounding box center [608, 383] width 748 height 23
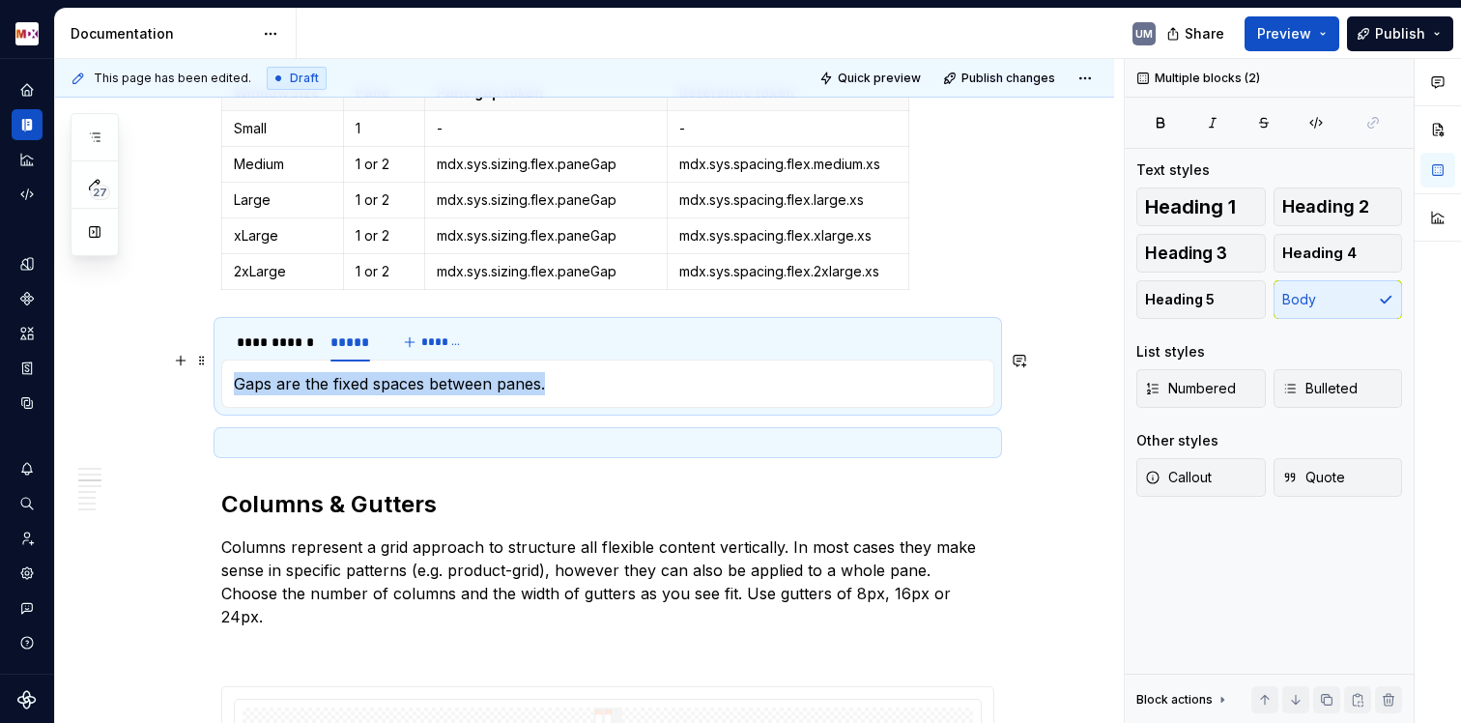
click at [546, 372] on p "Gaps are the fixed spaces between panes." at bounding box center [608, 383] width 748 height 23
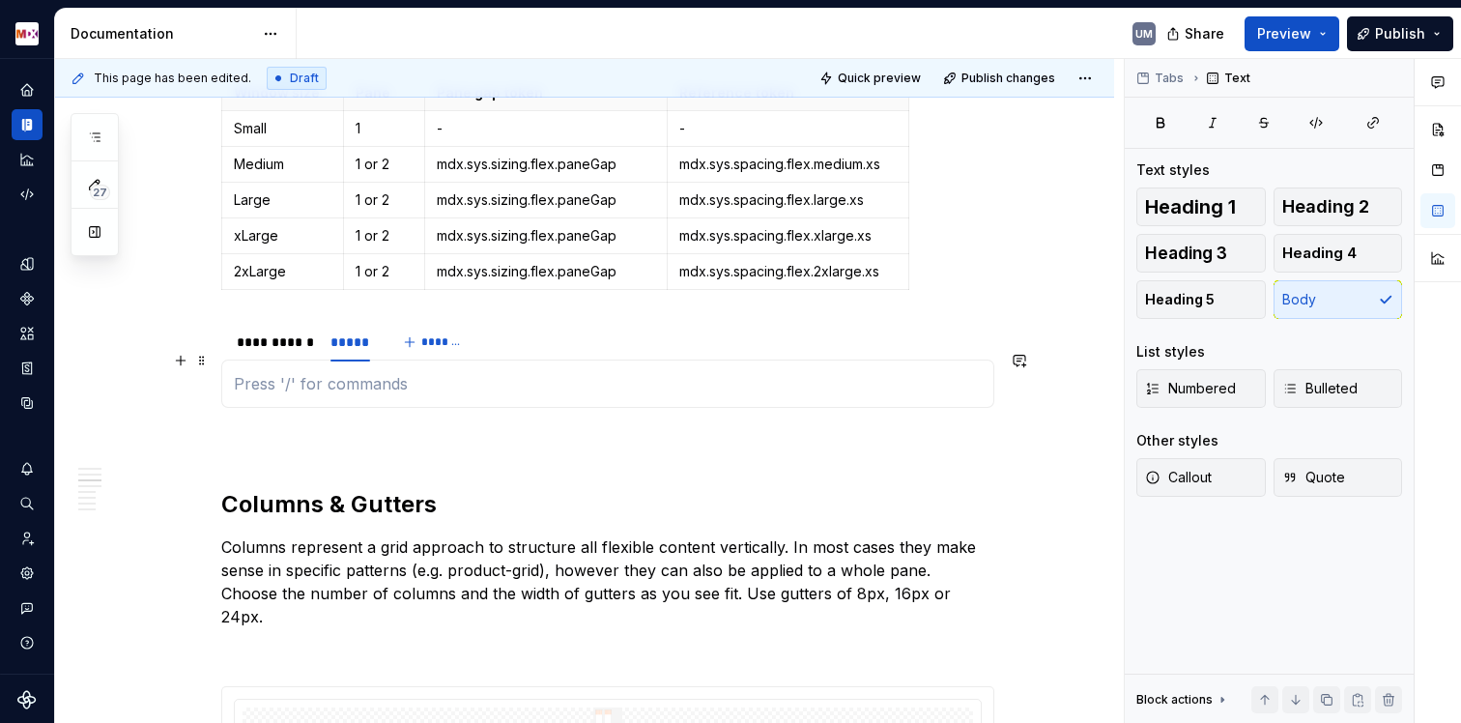
click at [619, 372] on p at bounding box center [608, 383] width 748 height 23
click at [185, 369] on button "button" at bounding box center [180, 360] width 27 height 27
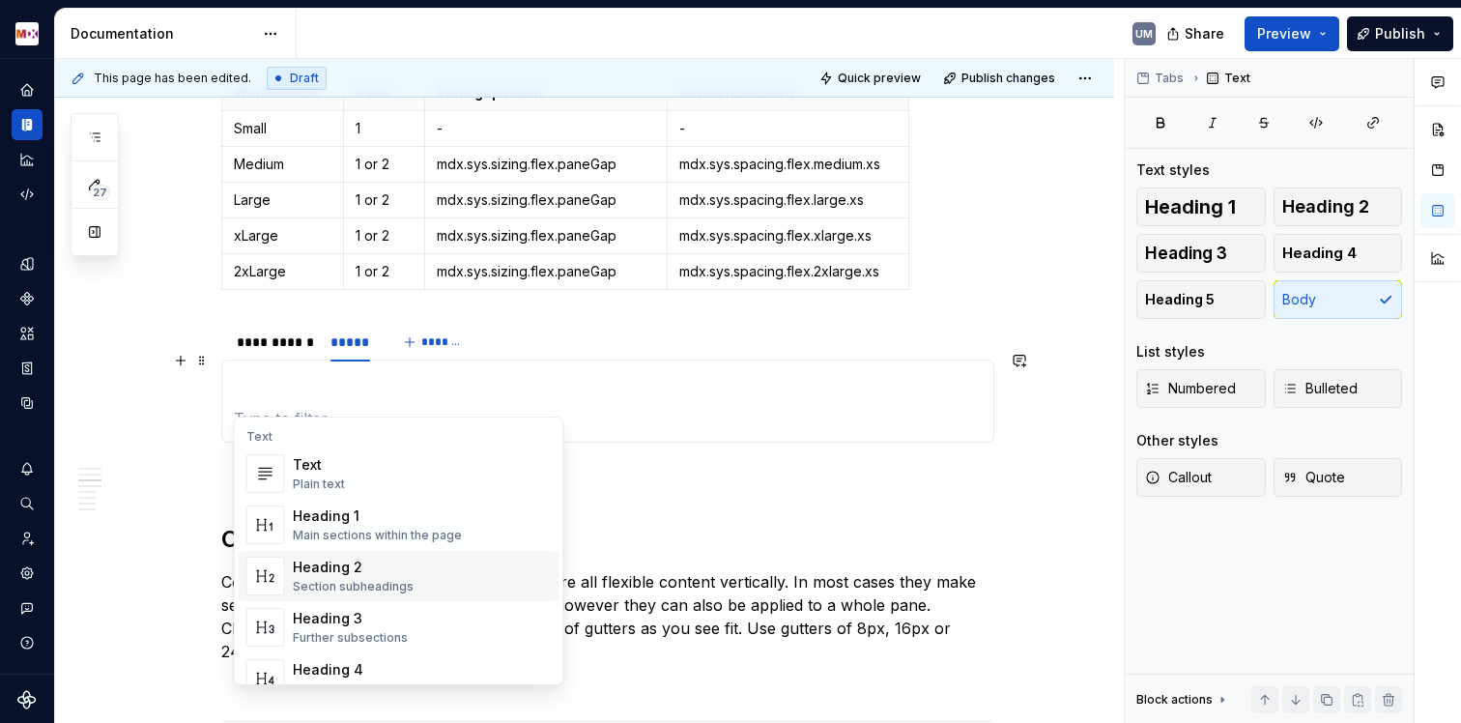
scroll to position [647, 0]
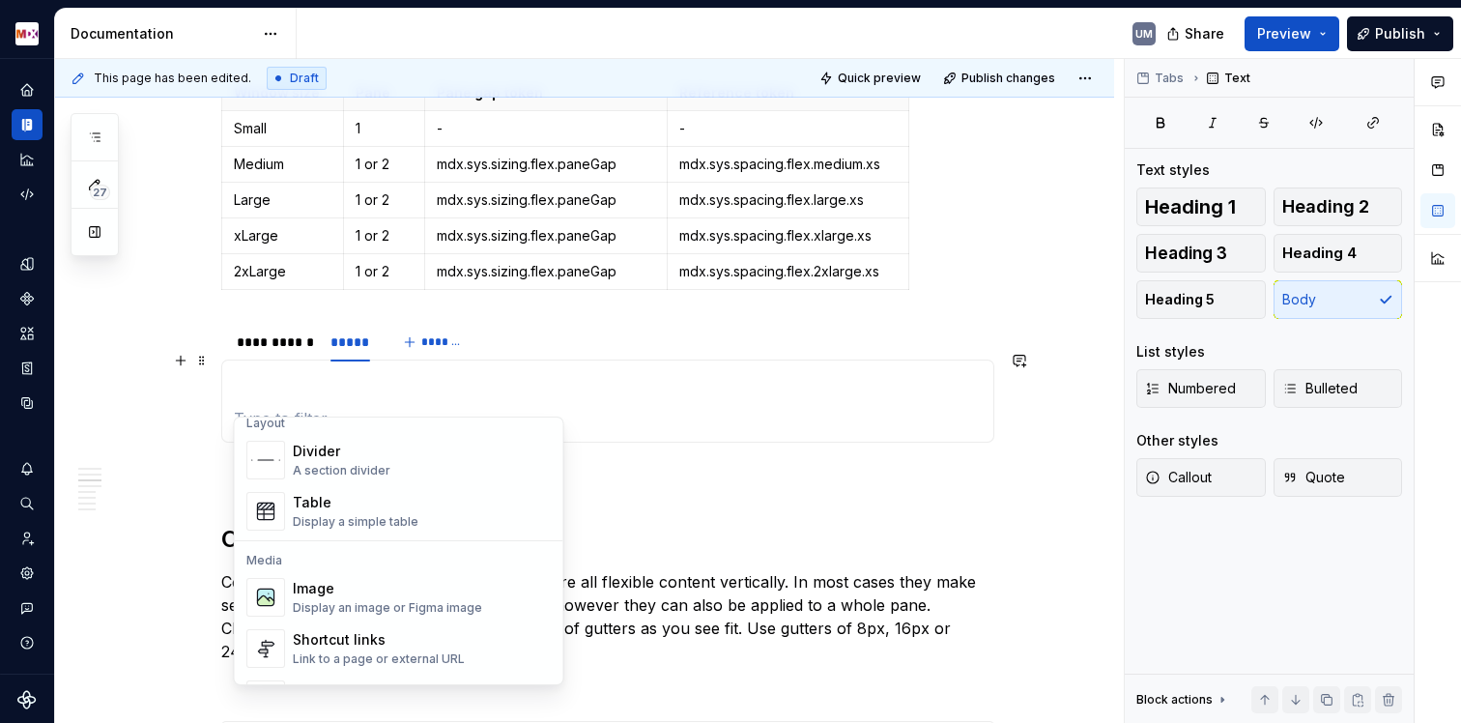
click at [367, 606] on div "Display an image or Figma image" at bounding box center [387, 607] width 189 height 15
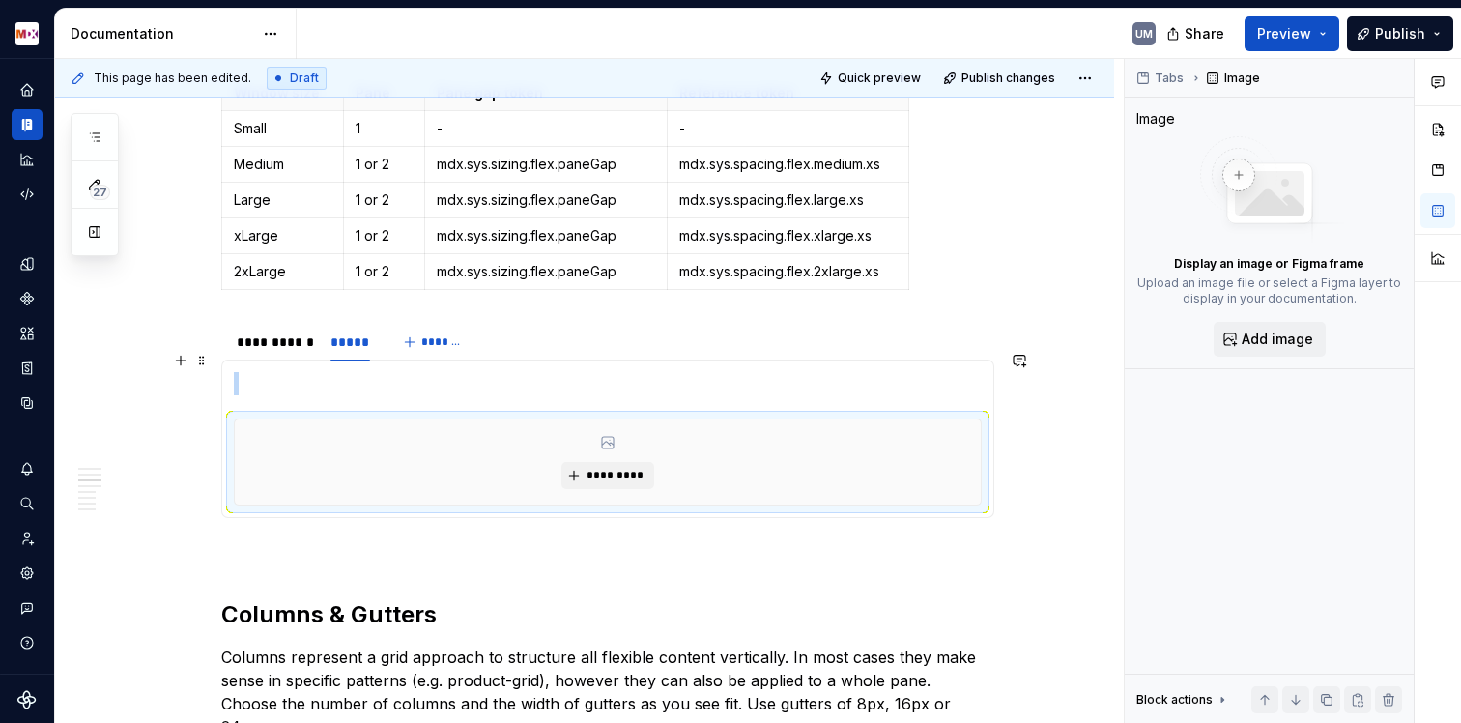
type textarea "*"
click at [589, 462] on button "*********" at bounding box center [607, 475] width 92 height 27
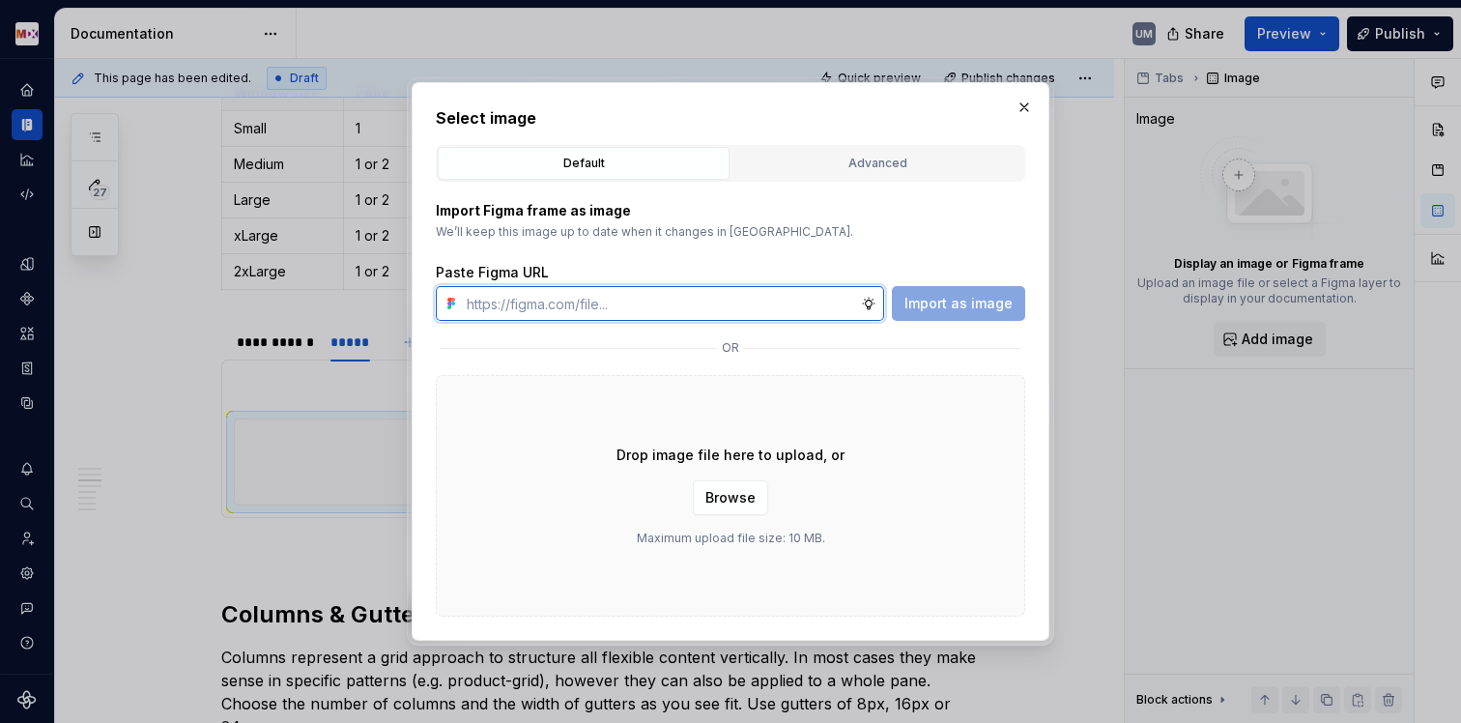
paste input "[URL][DOMAIN_NAME]"
type input "[URL][DOMAIN_NAME]"
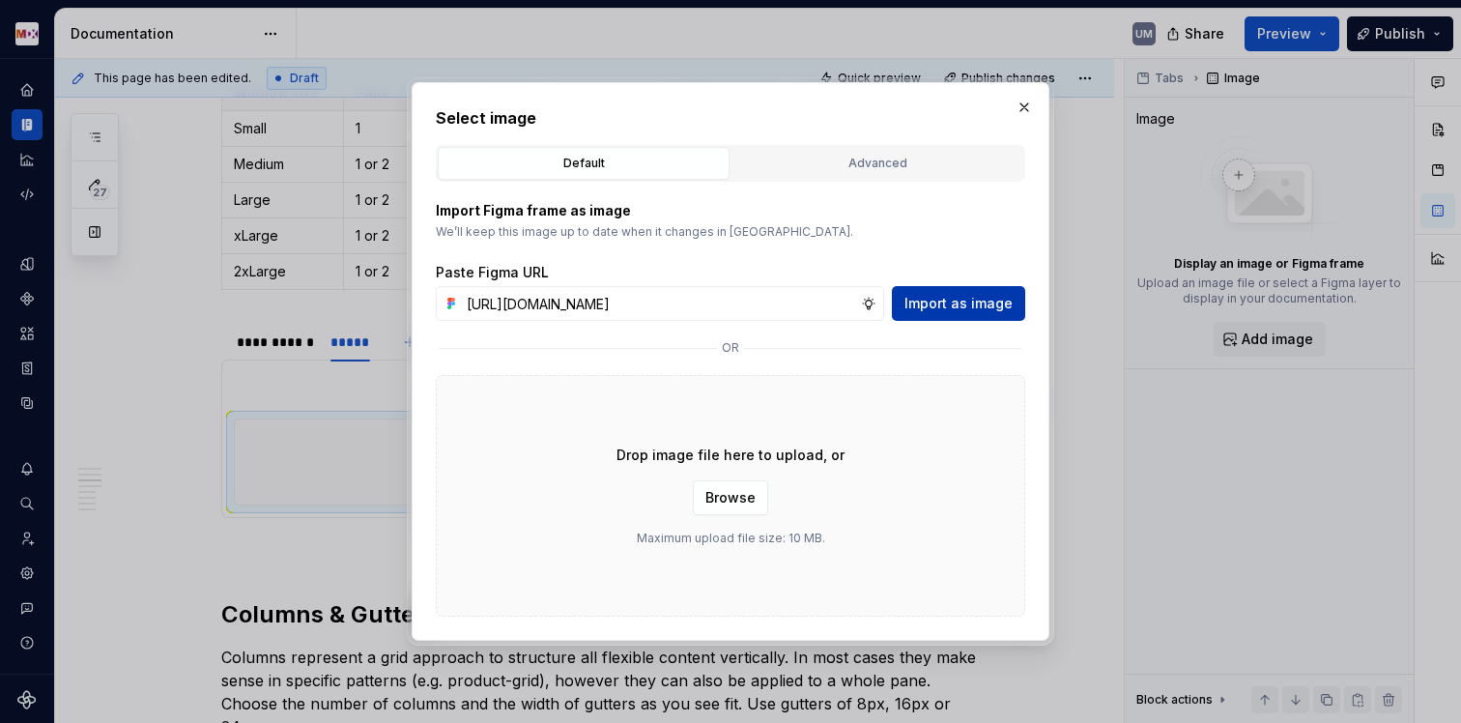
click at [939, 301] on span "Import as image" at bounding box center [959, 303] width 108 height 19
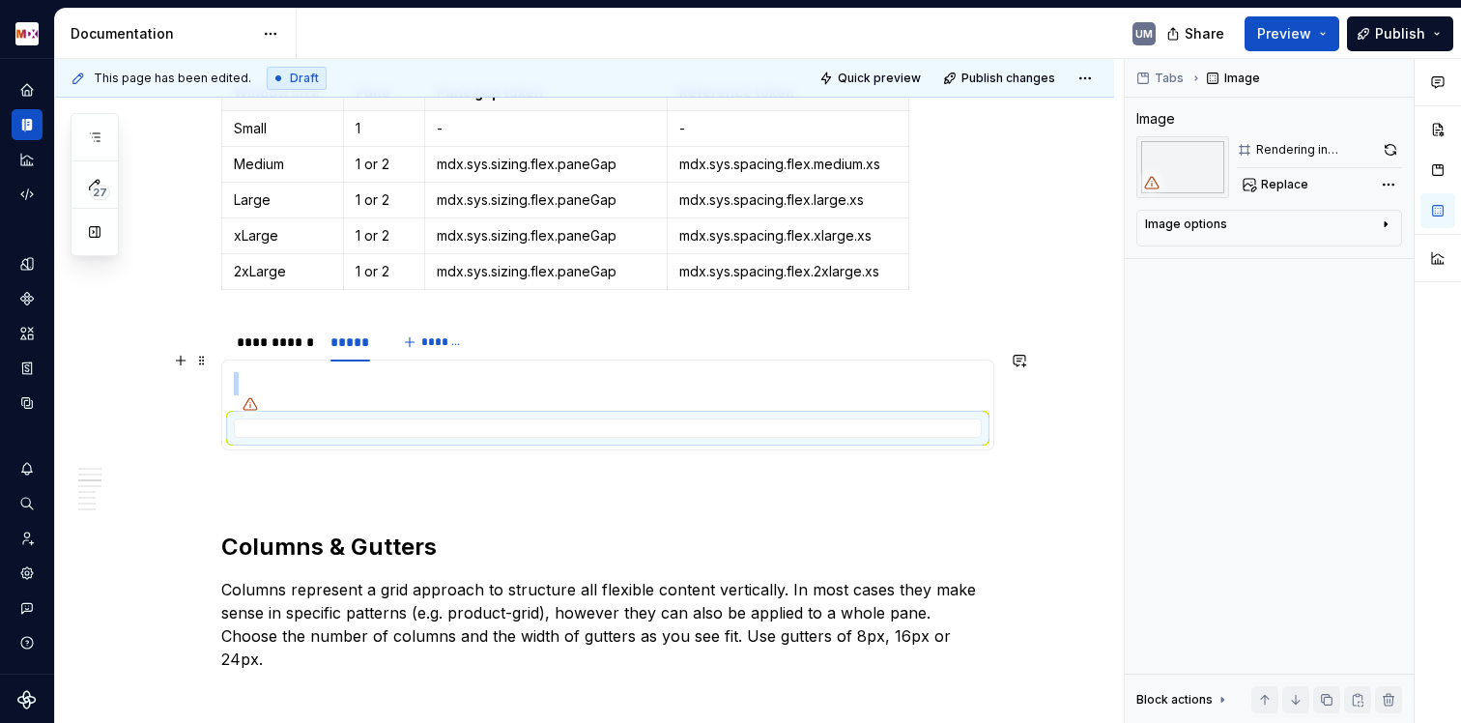
click at [349, 372] on p at bounding box center [608, 383] width 748 height 23
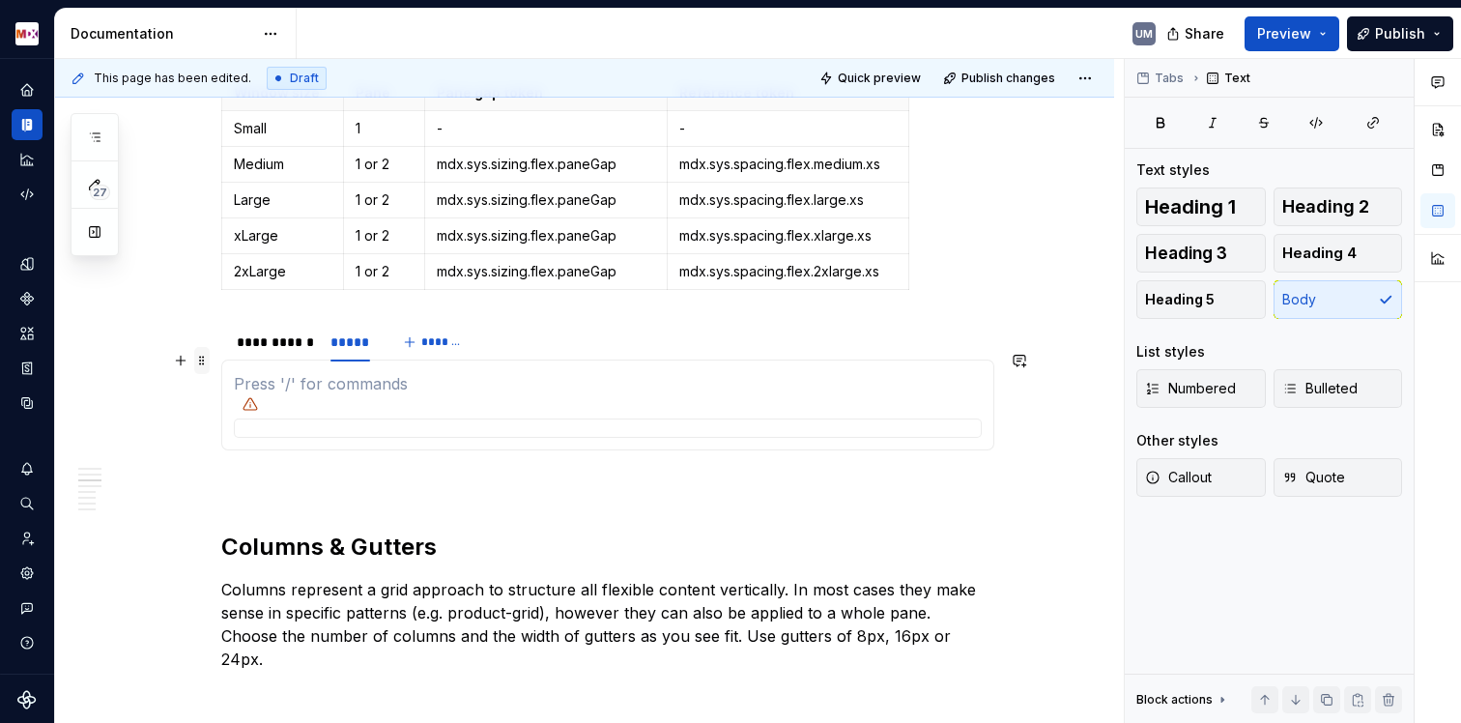
click at [197, 363] on span at bounding box center [201, 360] width 15 height 27
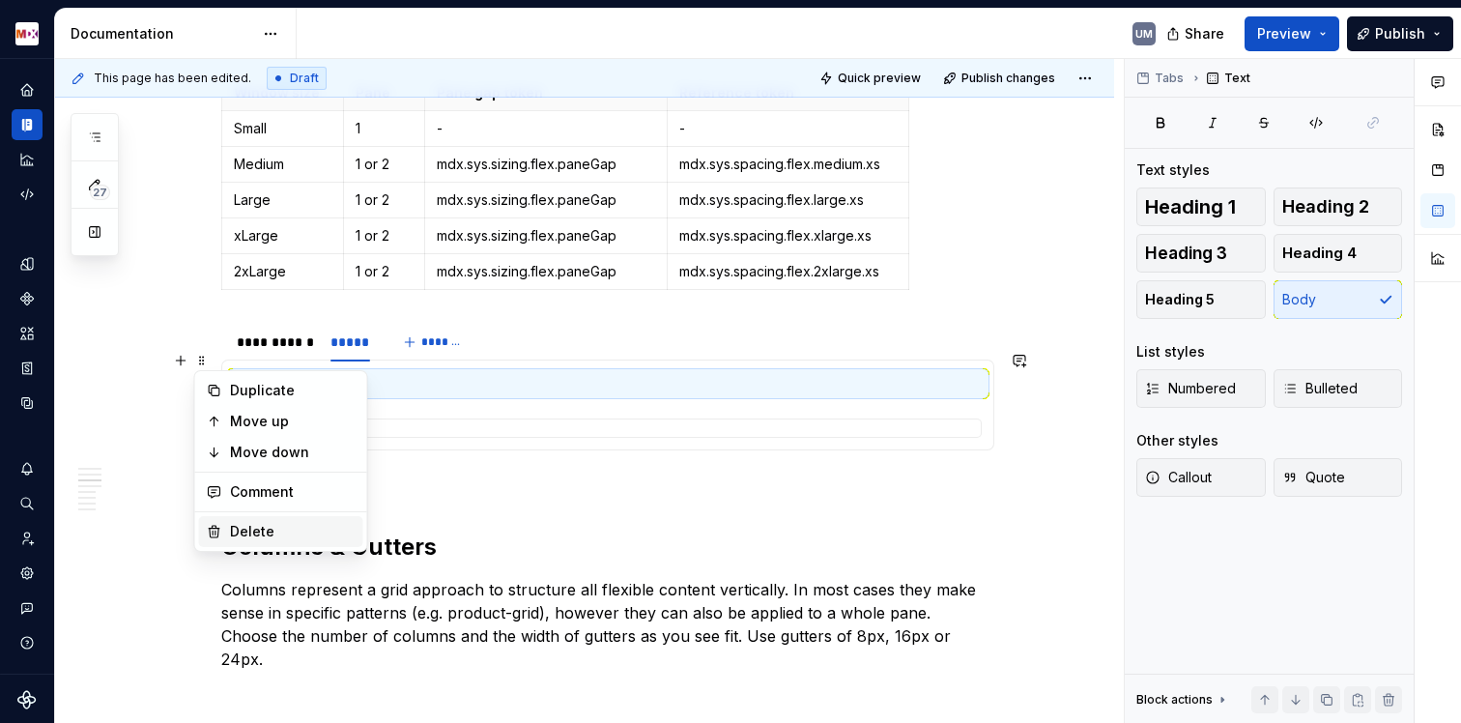
click at [238, 529] on div "Delete" at bounding box center [293, 531] width 126 height 19
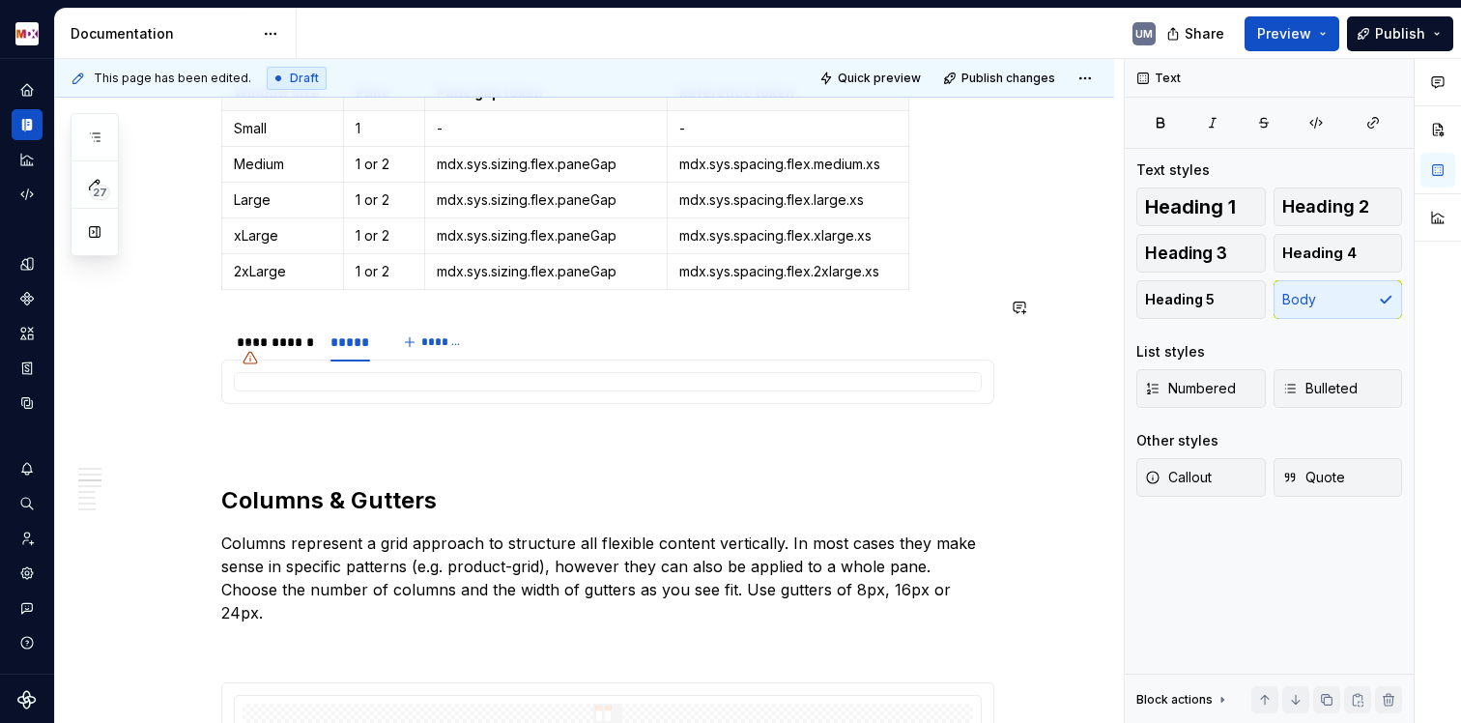
click at [541, 321] on section "**********" at bounding box center [607, 362] width 773 height 83
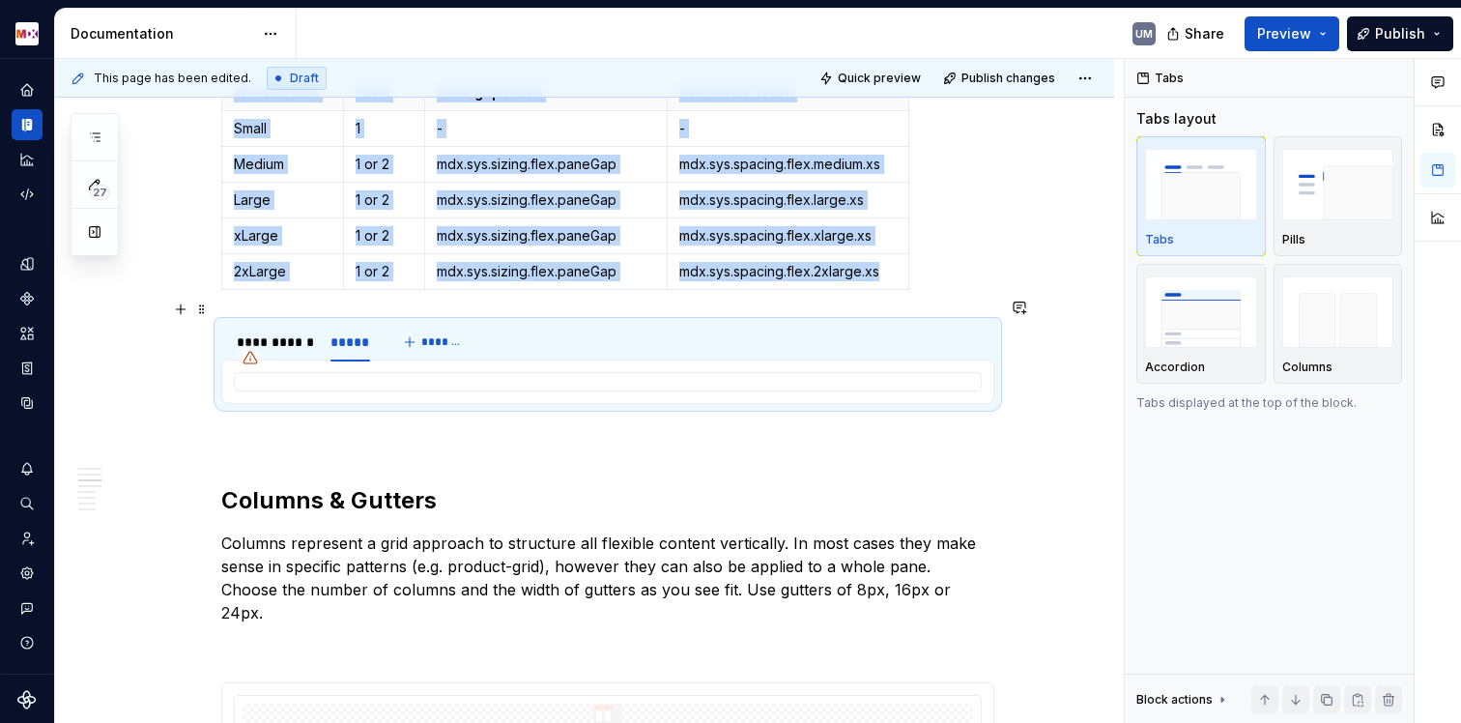
click at [388, 323] on div "**********" at bounding box center [347, 342] width 252 height 39
click at [288, 332] on div "**********" at bounding box center [274, 341] width 74 height 19
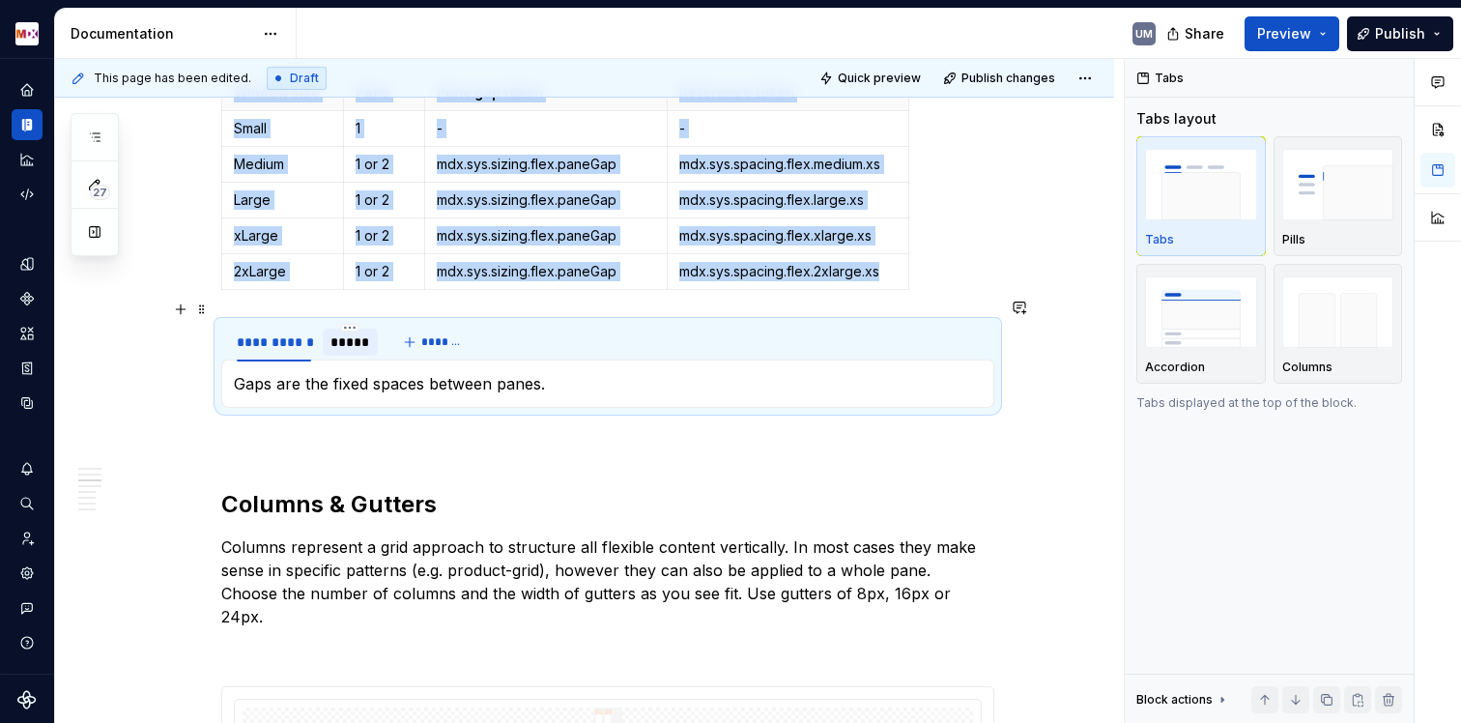
click at [353, 332] on div "*****" at bounding box center [350, 341] width 40 height 19
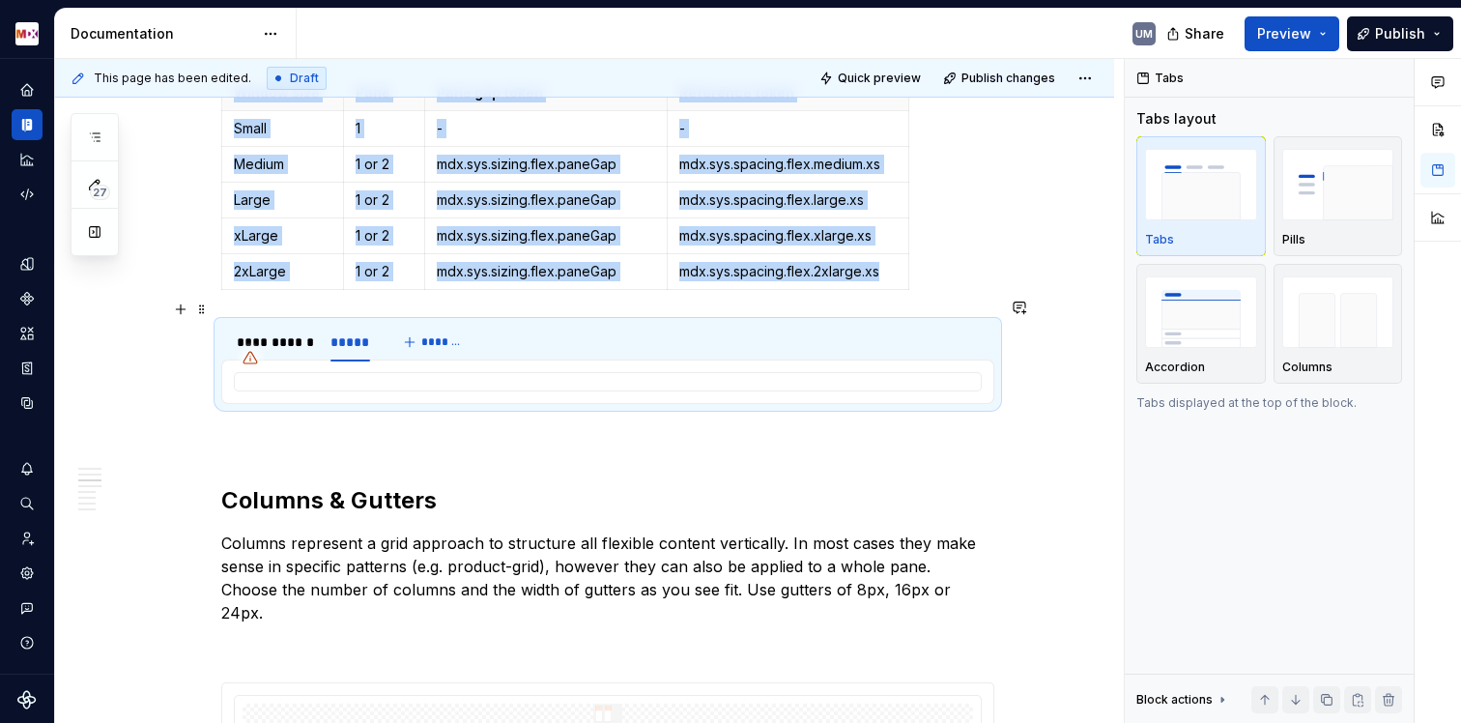
click at [541, 323] on div "**********" at bounding box center [607, 342] width 773 height 39
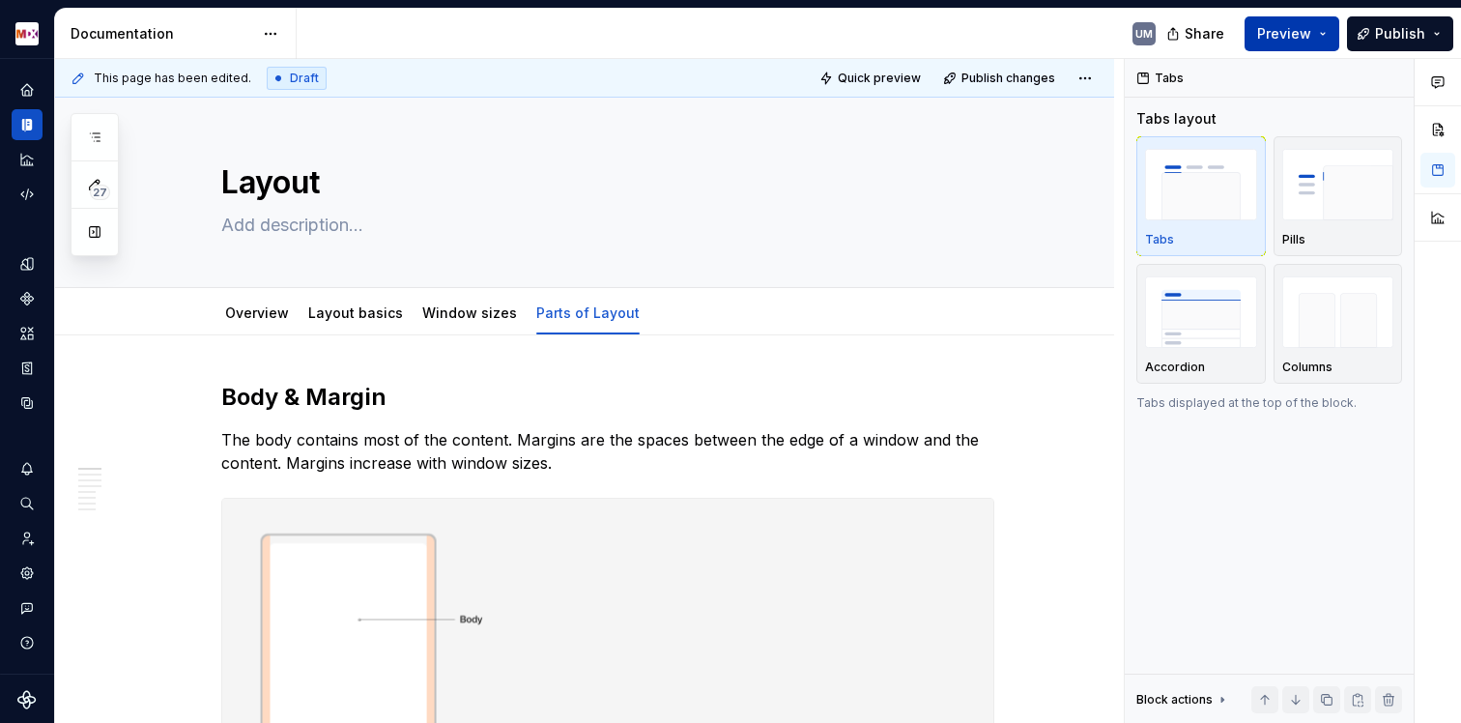
click at [1279, 28] on span "Preview" at bounding box center [1284, 33] width 54 height 19
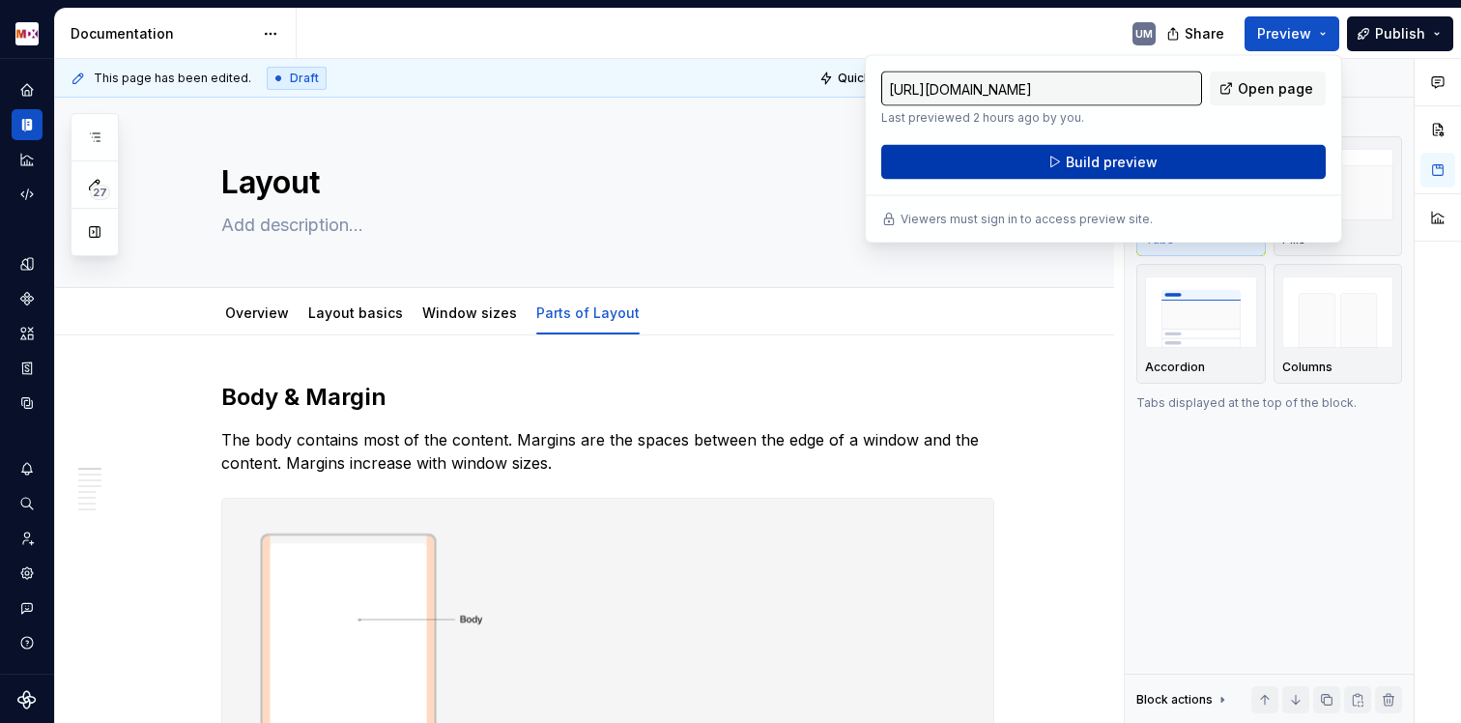
click at [1071, 155] on span "Build preview" at bounding box center [1112, 162] width 92 height 19
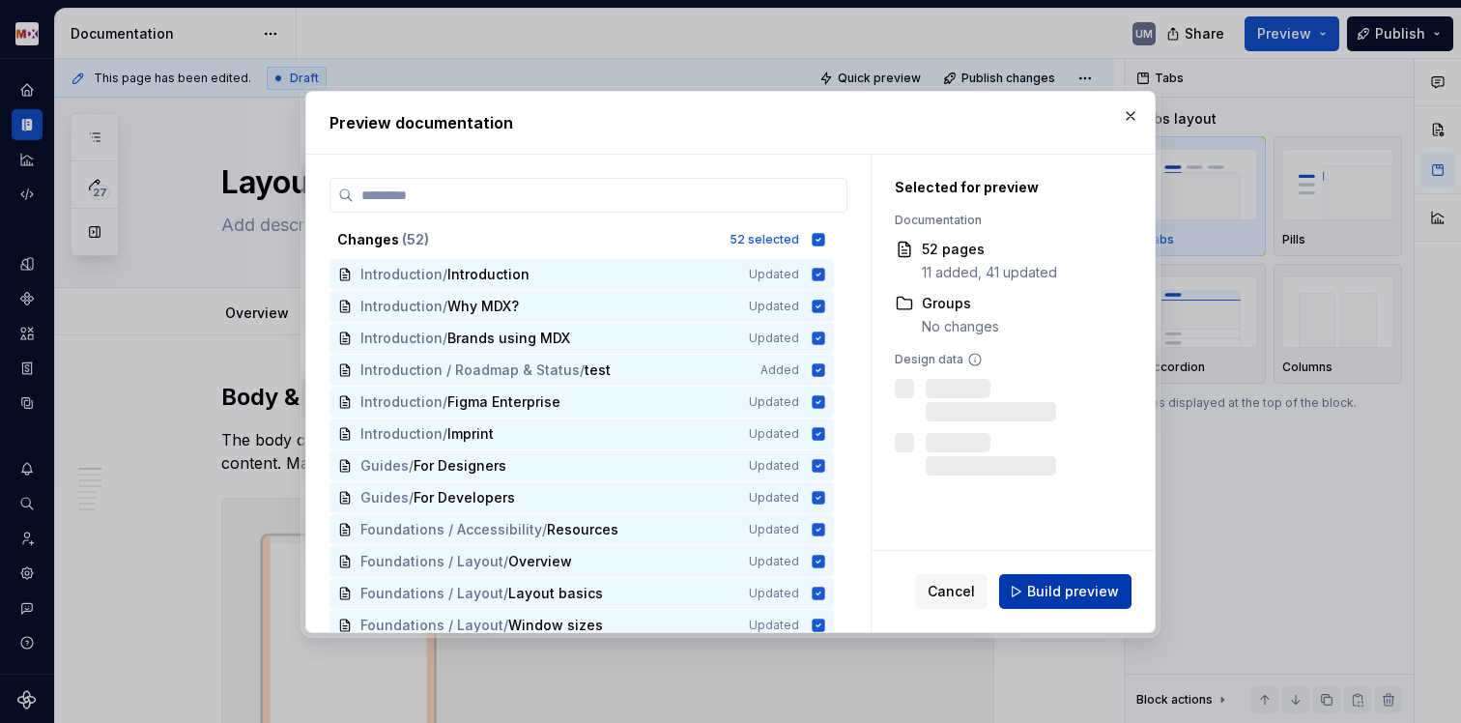
drag, startPoint x: 1043, startPoint y: 632, endPoint x: 1047, endPoint y: 604, distance: 28.3
click at [1043, 628] on div "Preview documentation Changes ( 52 ) 52 selected Introduction / Introduction Up…" at bounding box center [730, 362] width 850 height 542
click at [1047, 590] on span "Build preview" at bounding box center [1073, 591] width 92 height 19
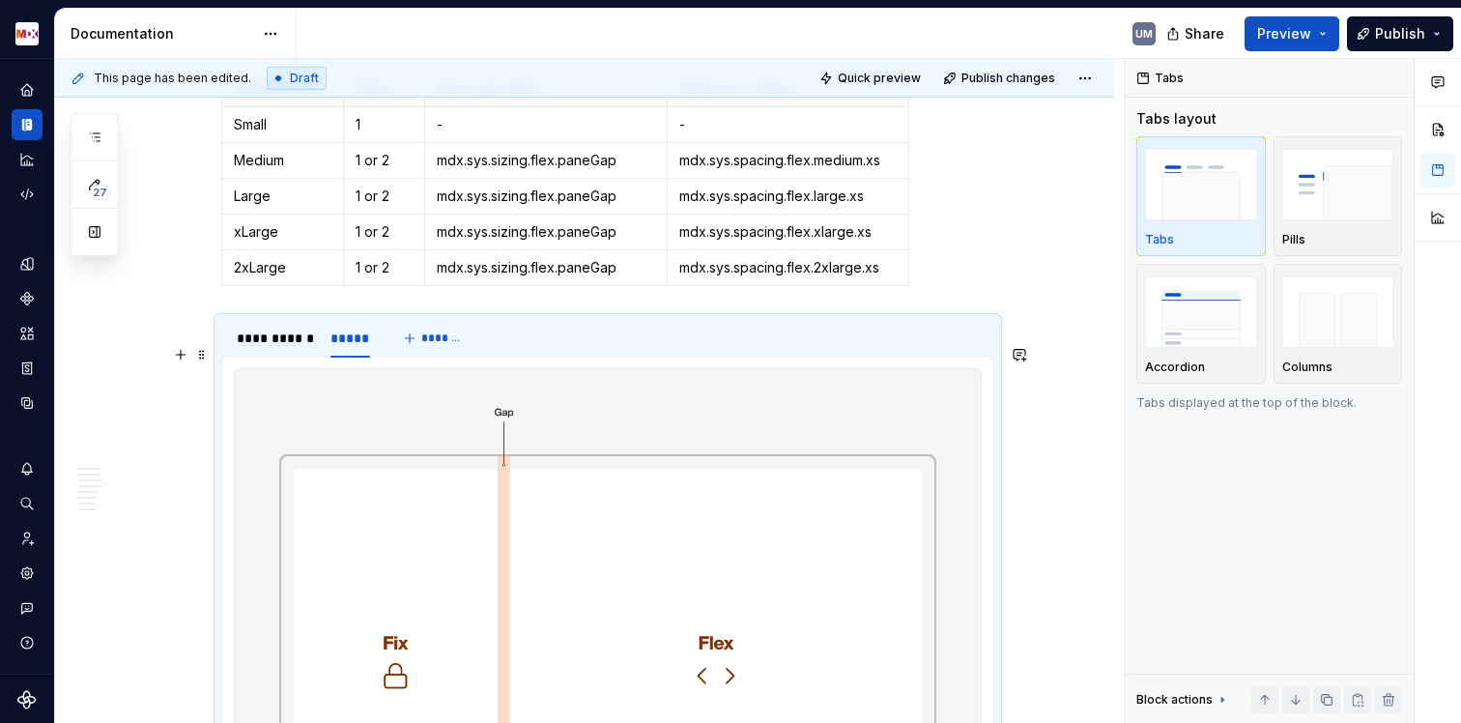
scroll to position [3521, 0]
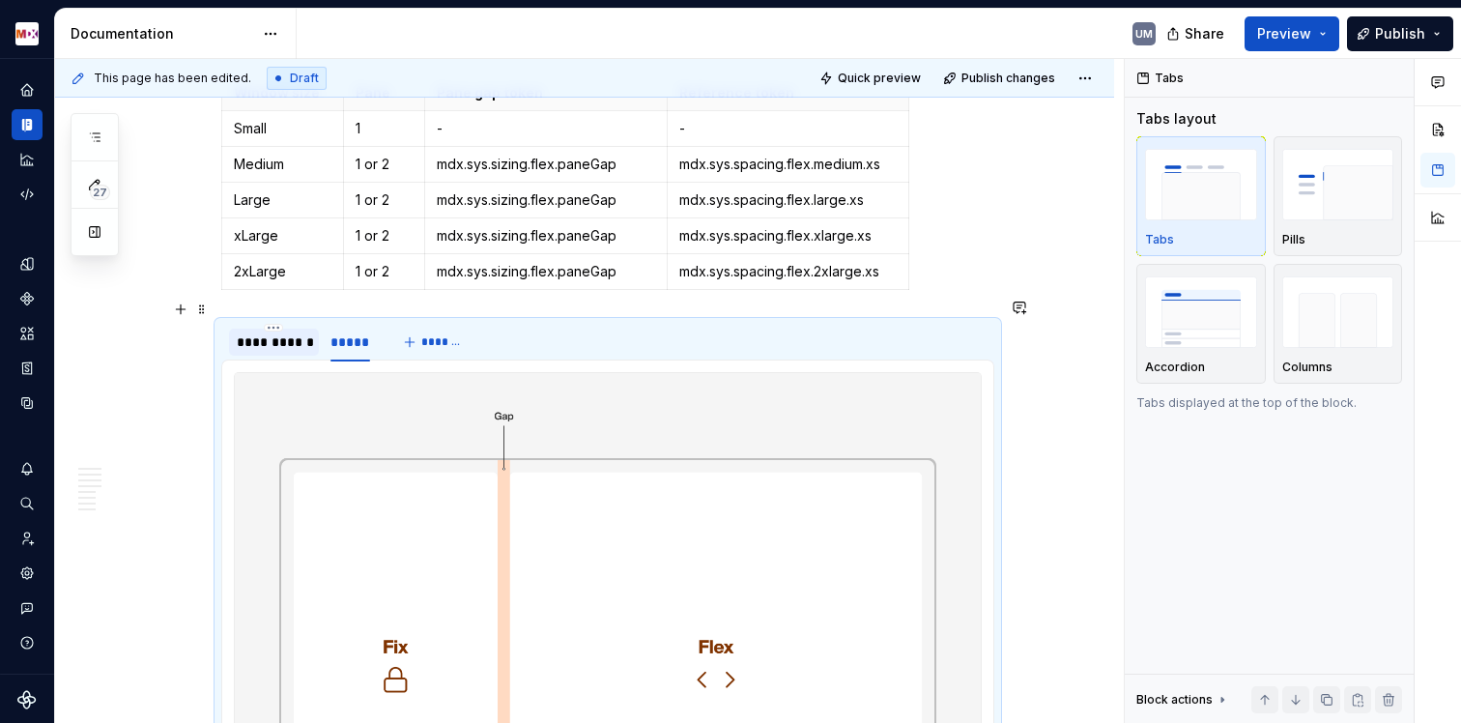
click at [265, 332] on div "**********" at bounding box center [274, 341] width 74 height 19
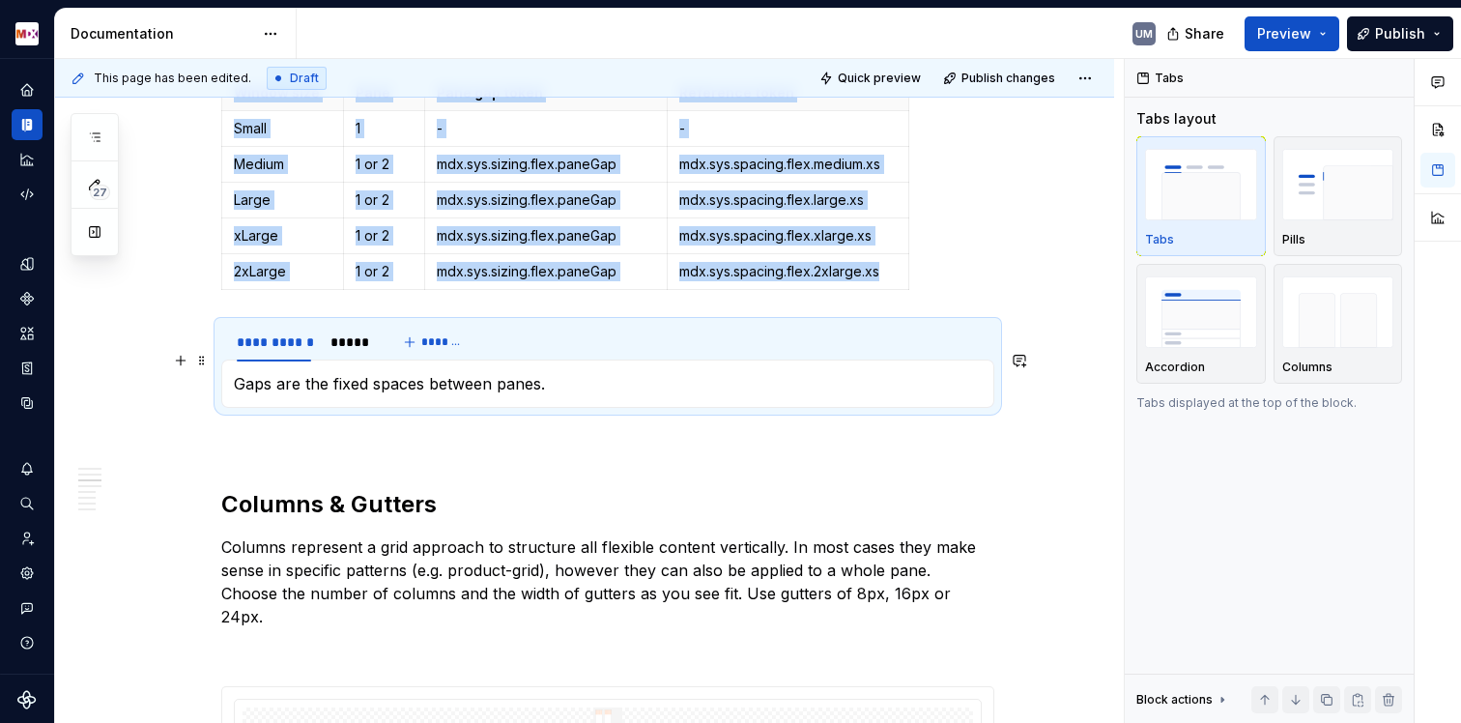
click at [308, 372] on p "Gaps are the fixed spaces between panes." at bounding box center [608, 383] width 748 height 23
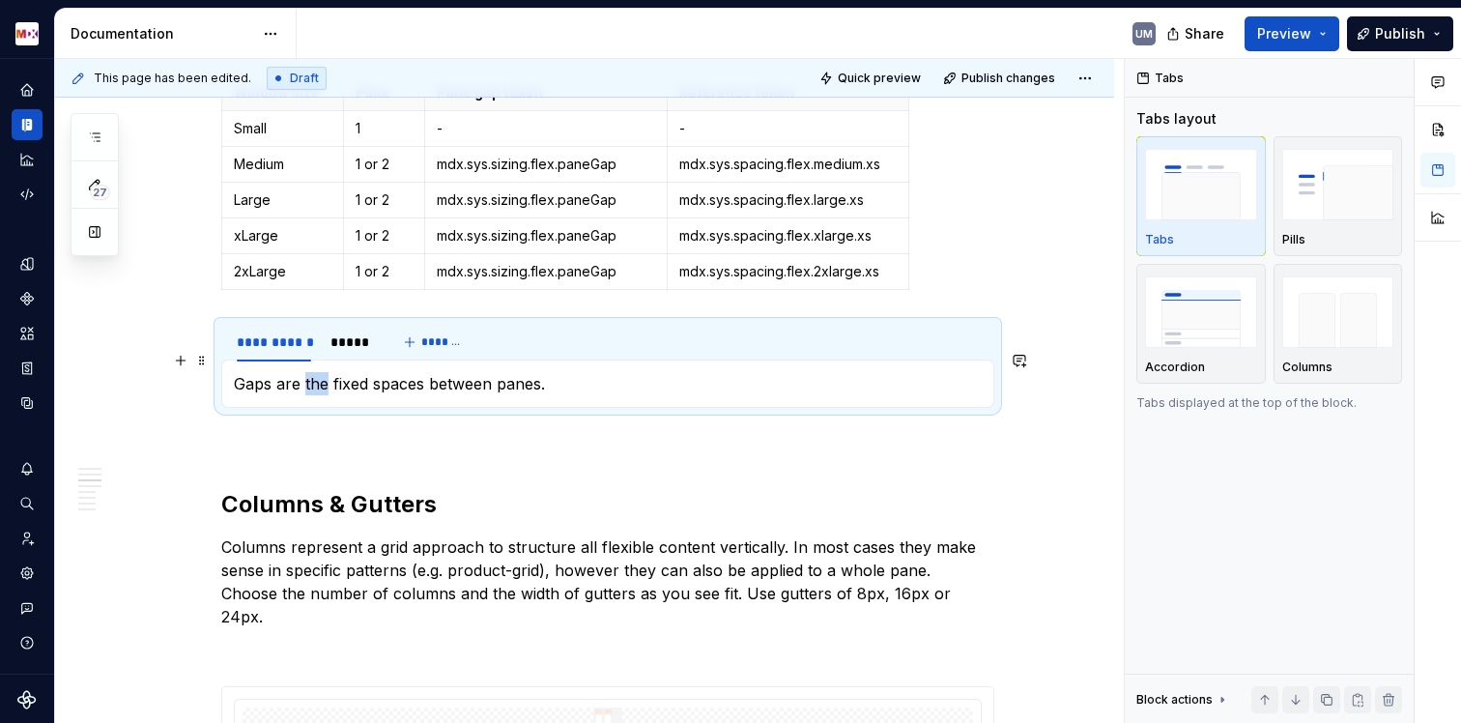
click at [308, 372] on p "Gaps are the fixed spaces between panes." at bounding box center [608, 383] width 748 height 23
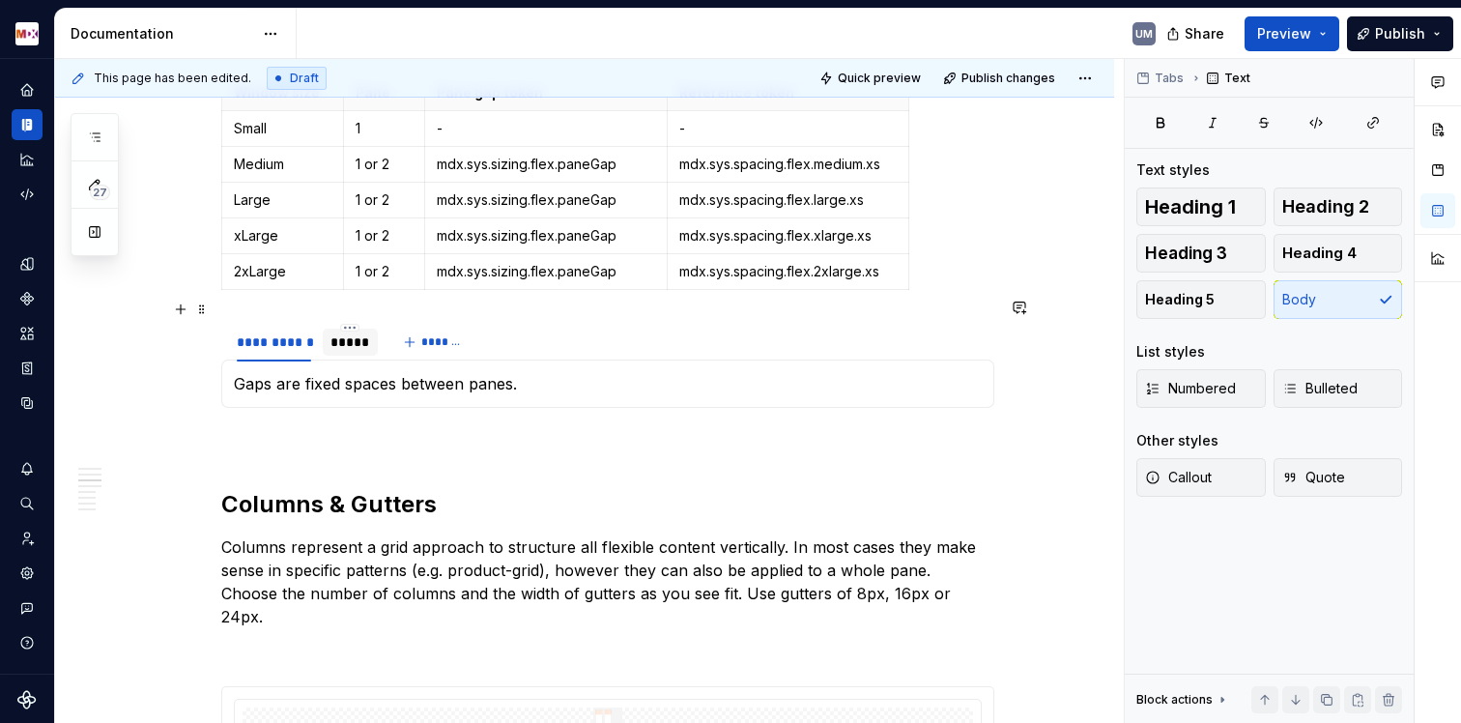
click at [356, 332] on div "*****" at bounding box center [350, 341] width 40 height 19
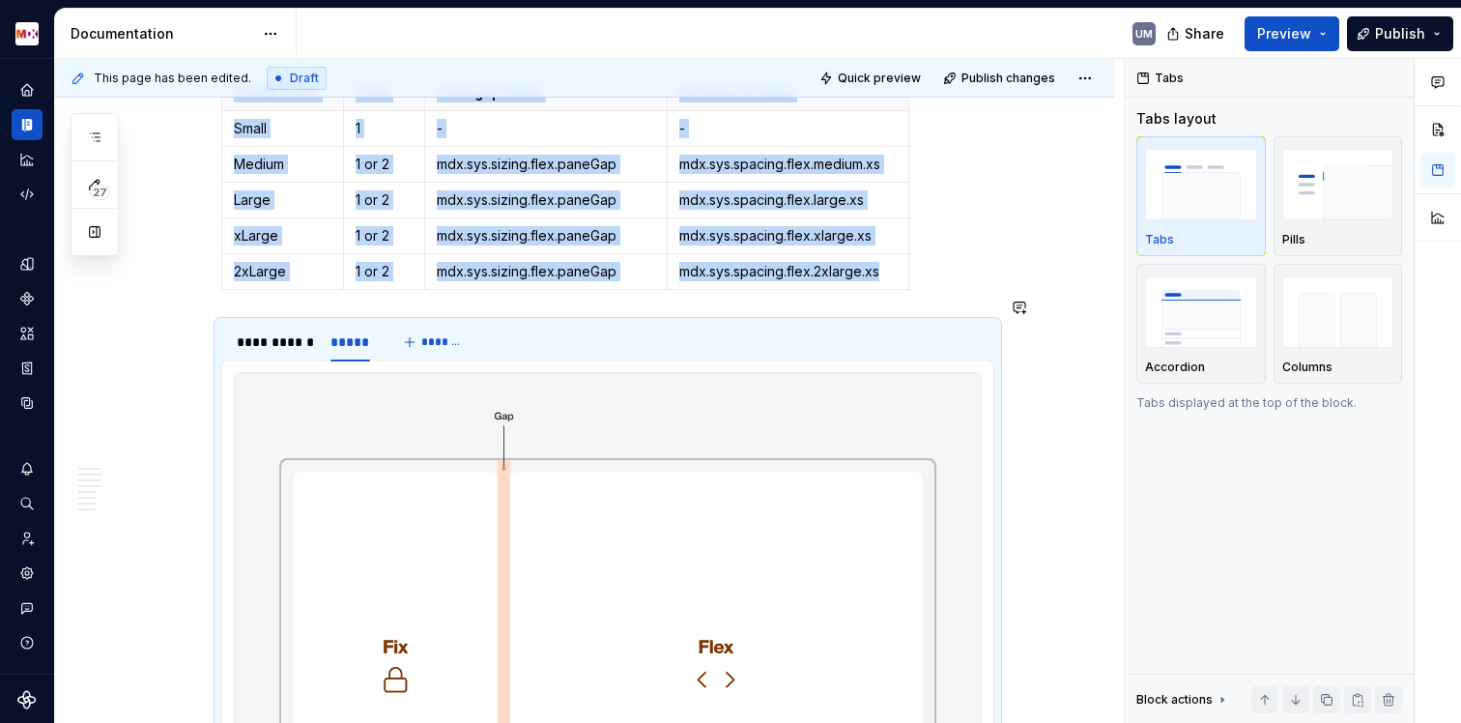
click at [596, 283] on div "**********" at bounding box center [607, 83] width 773 height 6447
click at [1311, 28] on span "Preview" at bounding box center [1284, 33] width 54 height 19
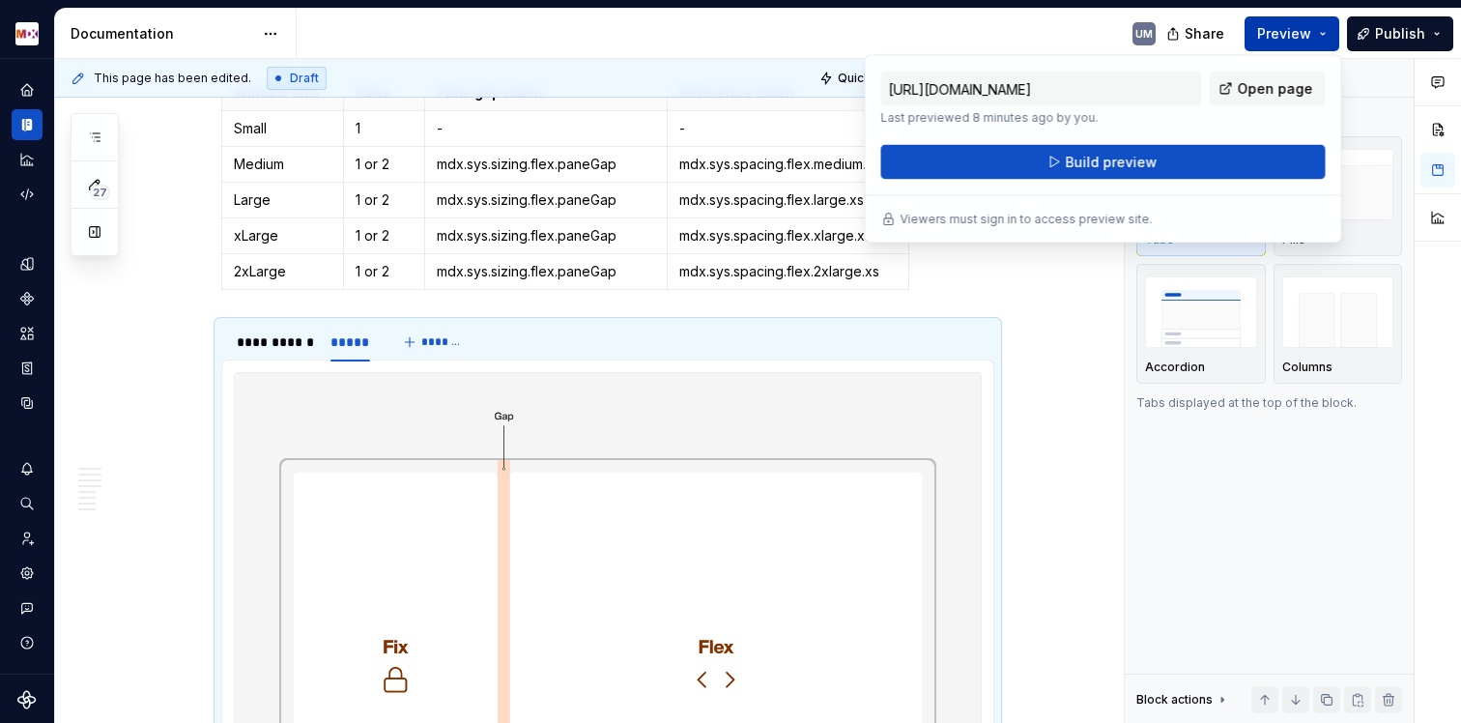
click at [1295, 31] on span "Preview" at bounding box center [1284, 33] width 54 height 19
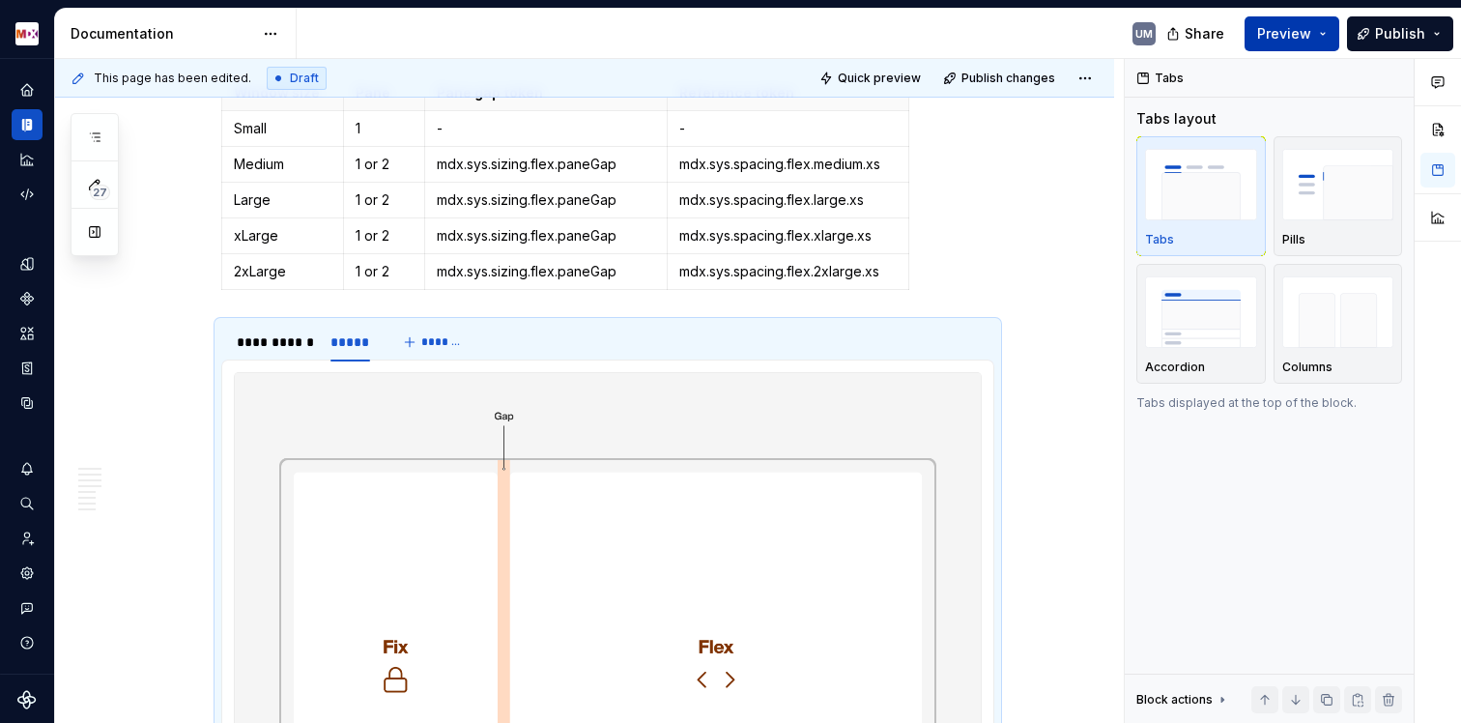
click at [1315, 31] on button "Preview" at bounding box center [1292, 33] width 95 height 35
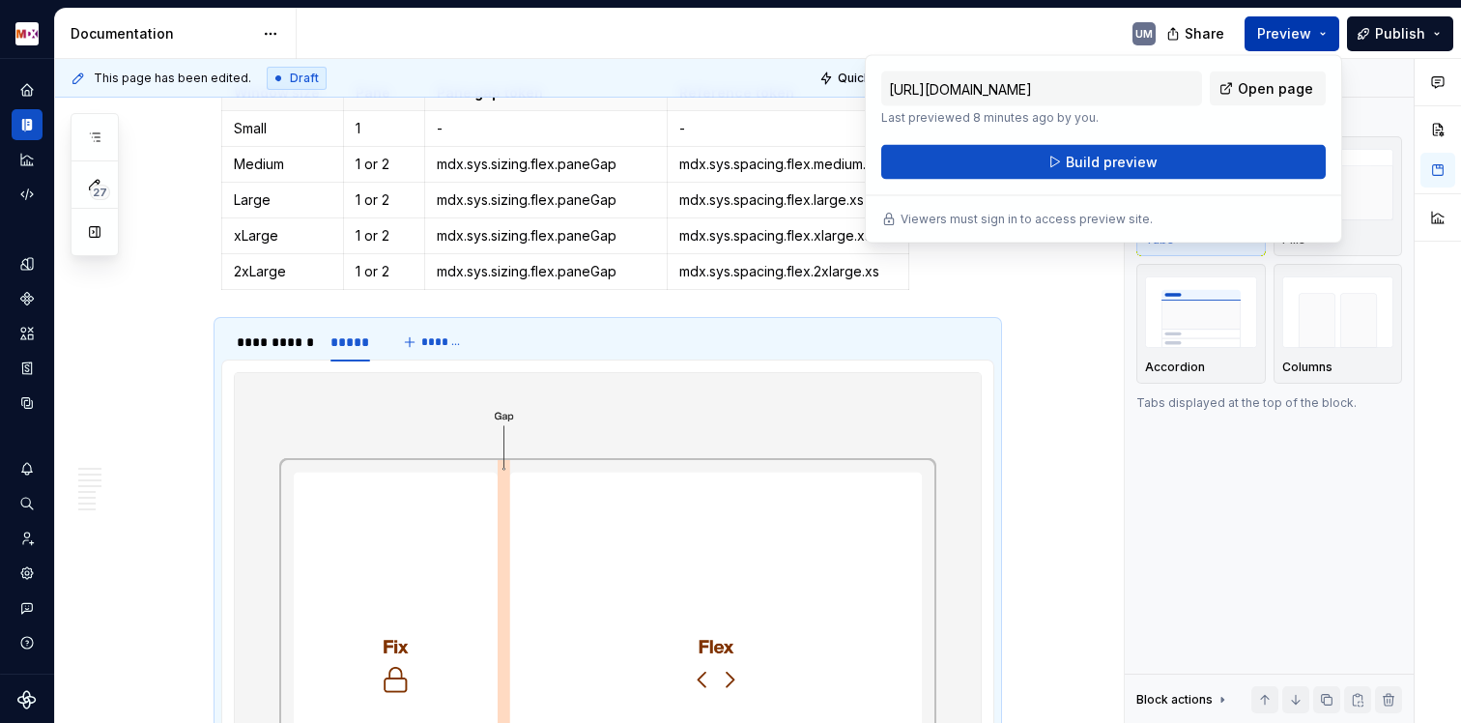
click at [1297, 31] on span "Preview" at bounding box center [1284, 33] width 54 height 19
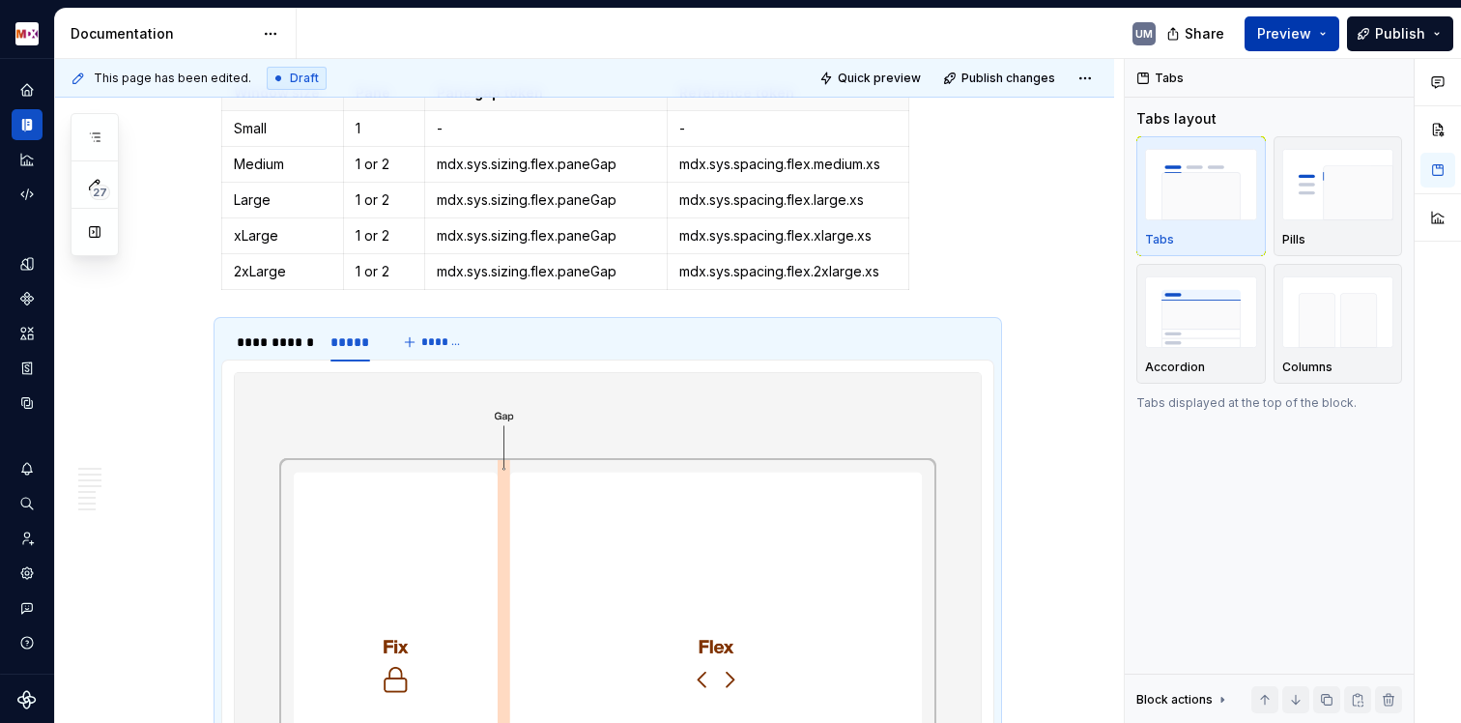
click at [1297, 31] on span "Preview" at bounding box center [1284, 33] width 54 height 19
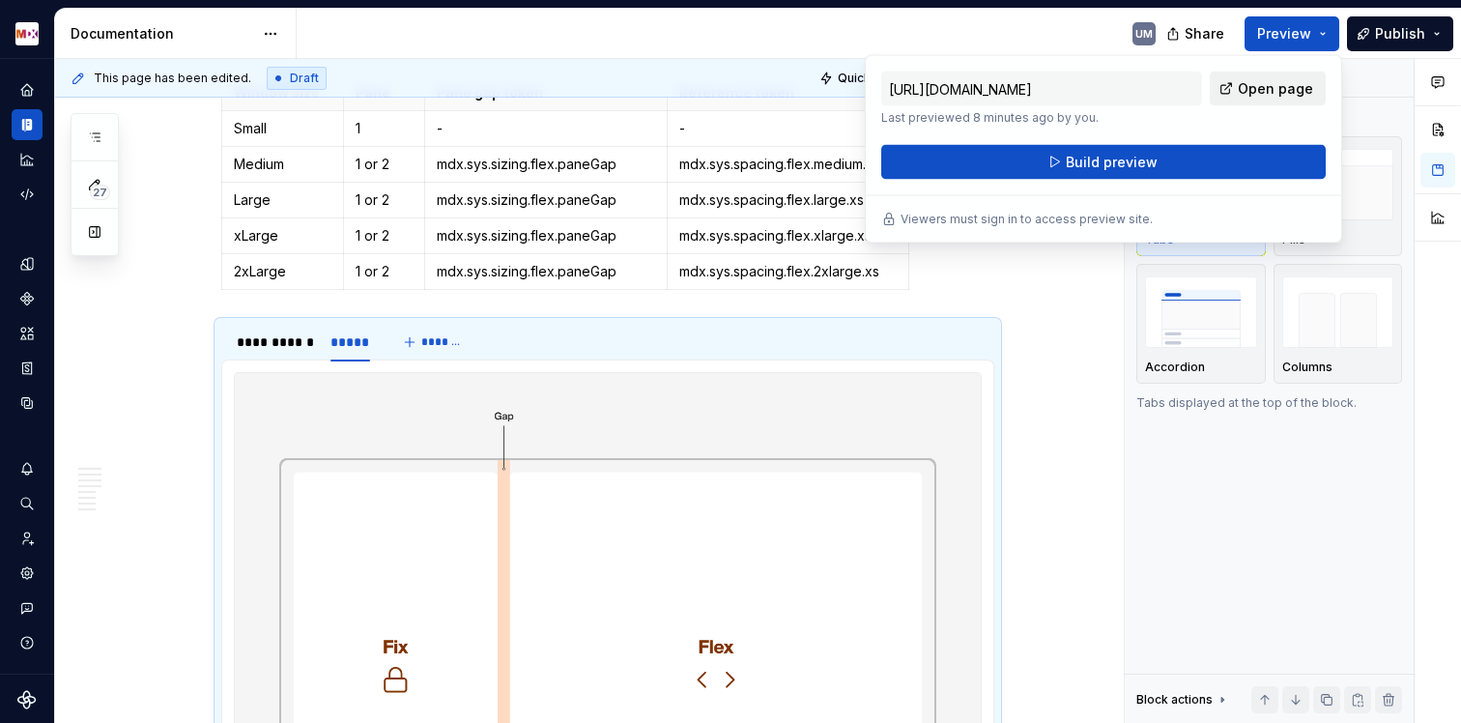
click at [1256, 93] on span "Open page" at bounding box center [1275, 88] width 75 height 19
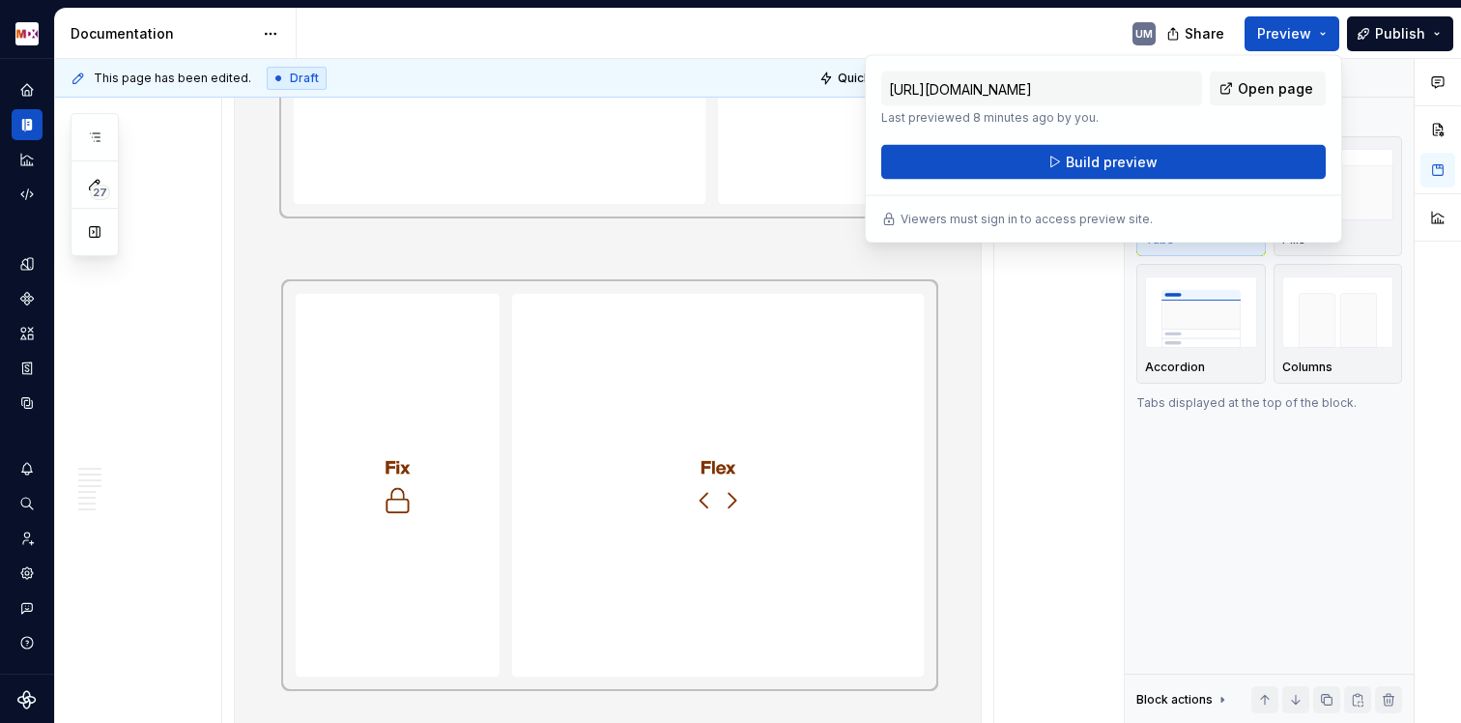
click at [526, 313] on img at bounding box center [608, 251] width 746 height 990
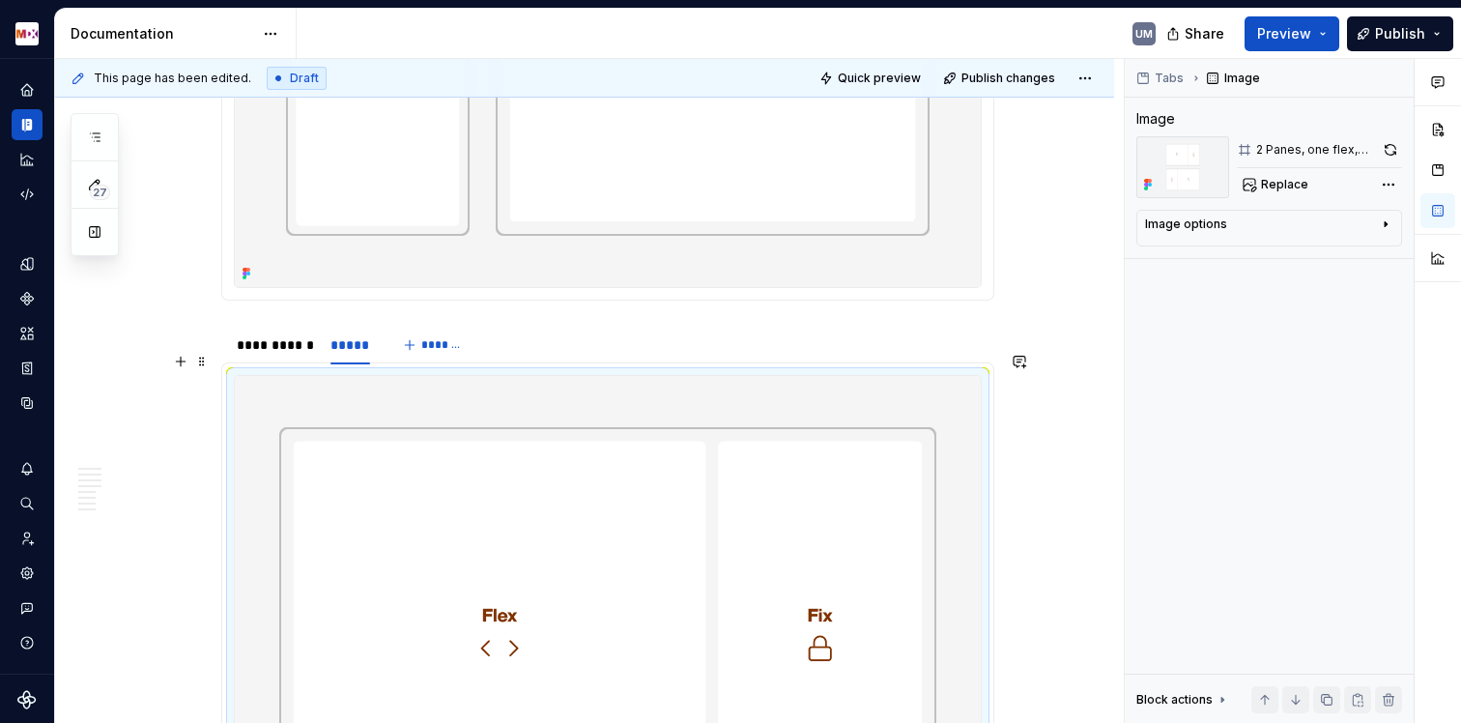
scroll to position [2172, 0]
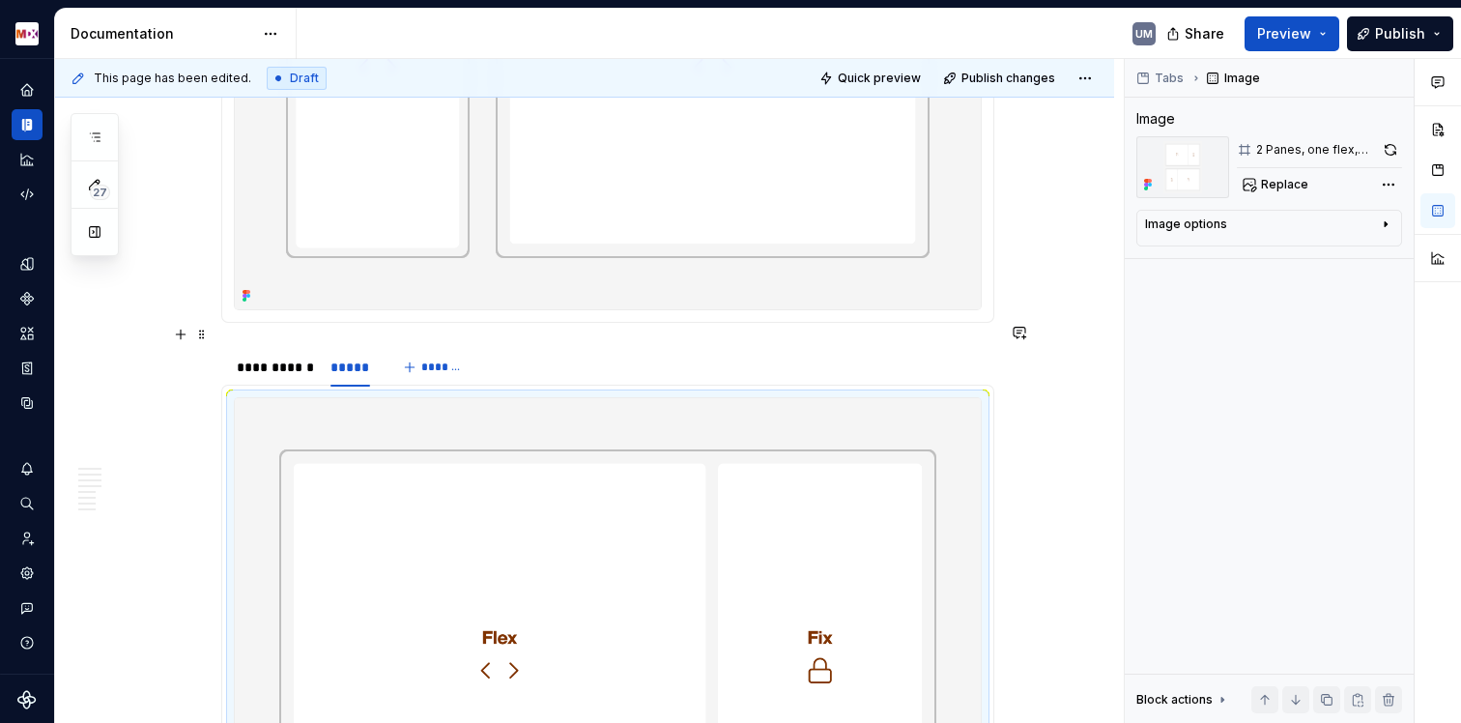
click at [580, 359] on div "**********" at bounding box center [607, 367] width 773 height 39
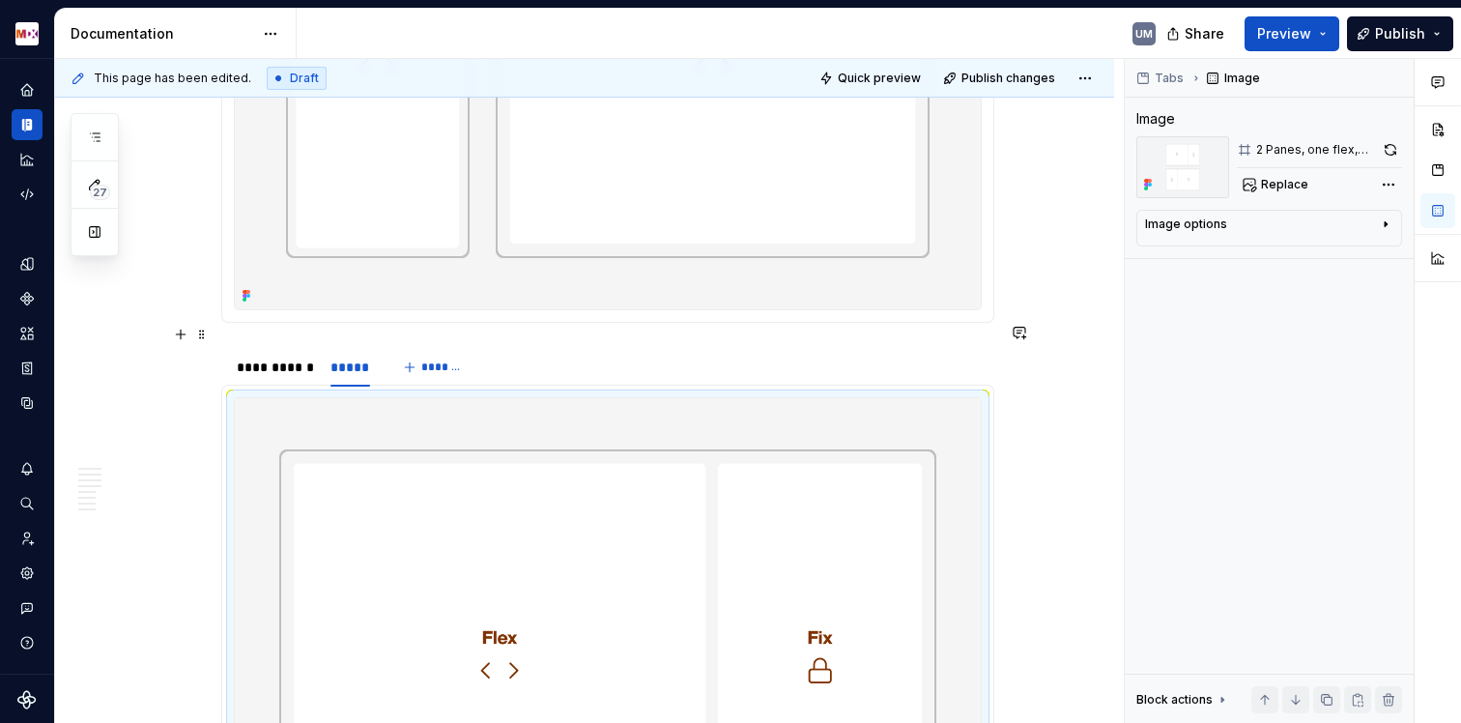
click at [752, 350] on div "**********" at bounding box center [607, 367] width 773 height 39
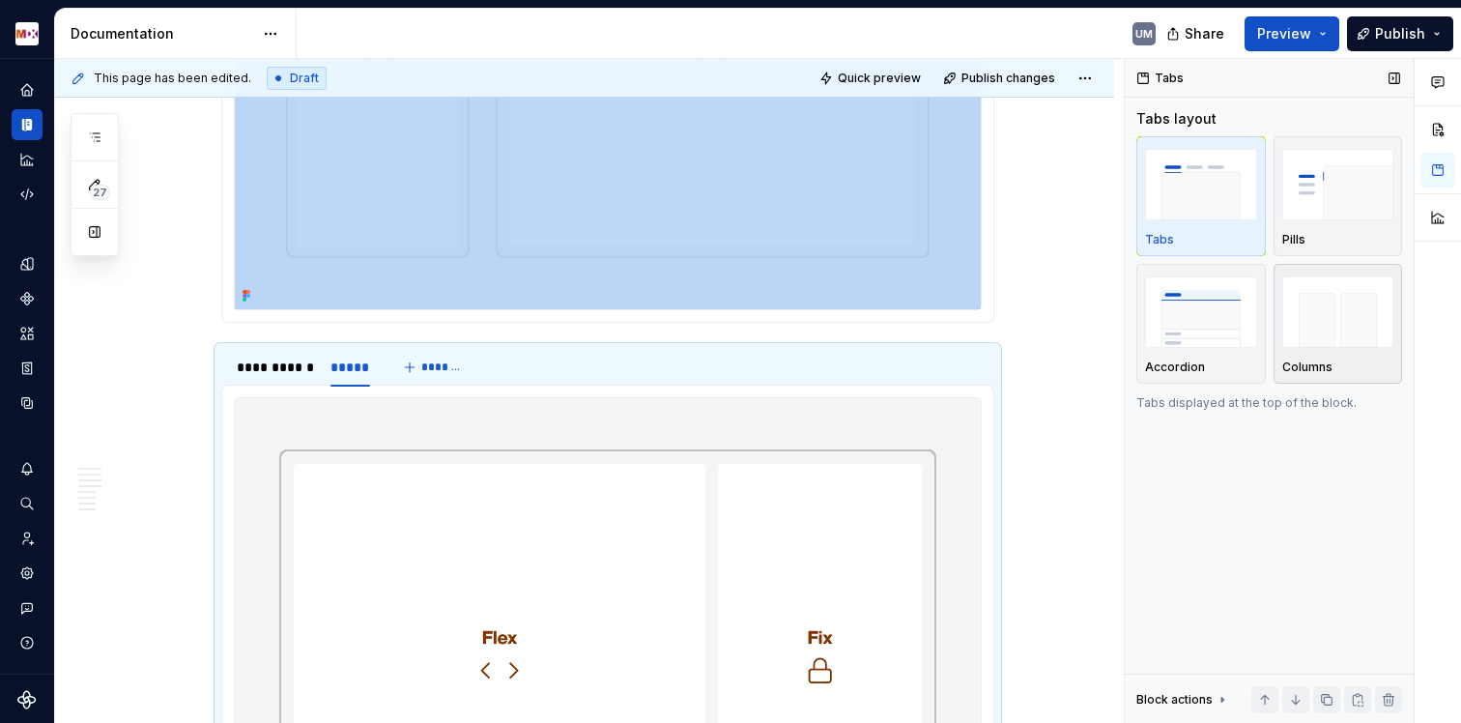
click at [1292, 330] on img "button" at bounding box center [1338, 311] width 112 height 71
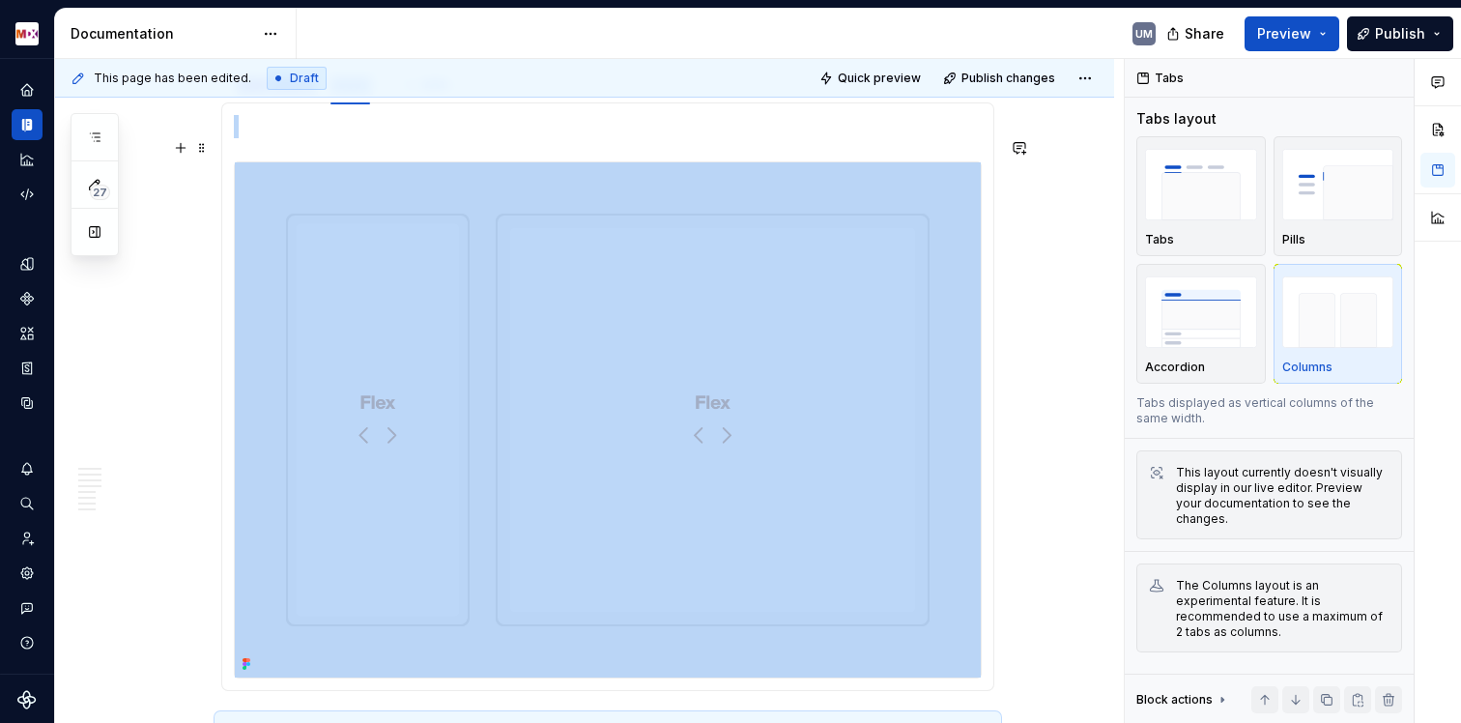
scroll to position [1748, 0]
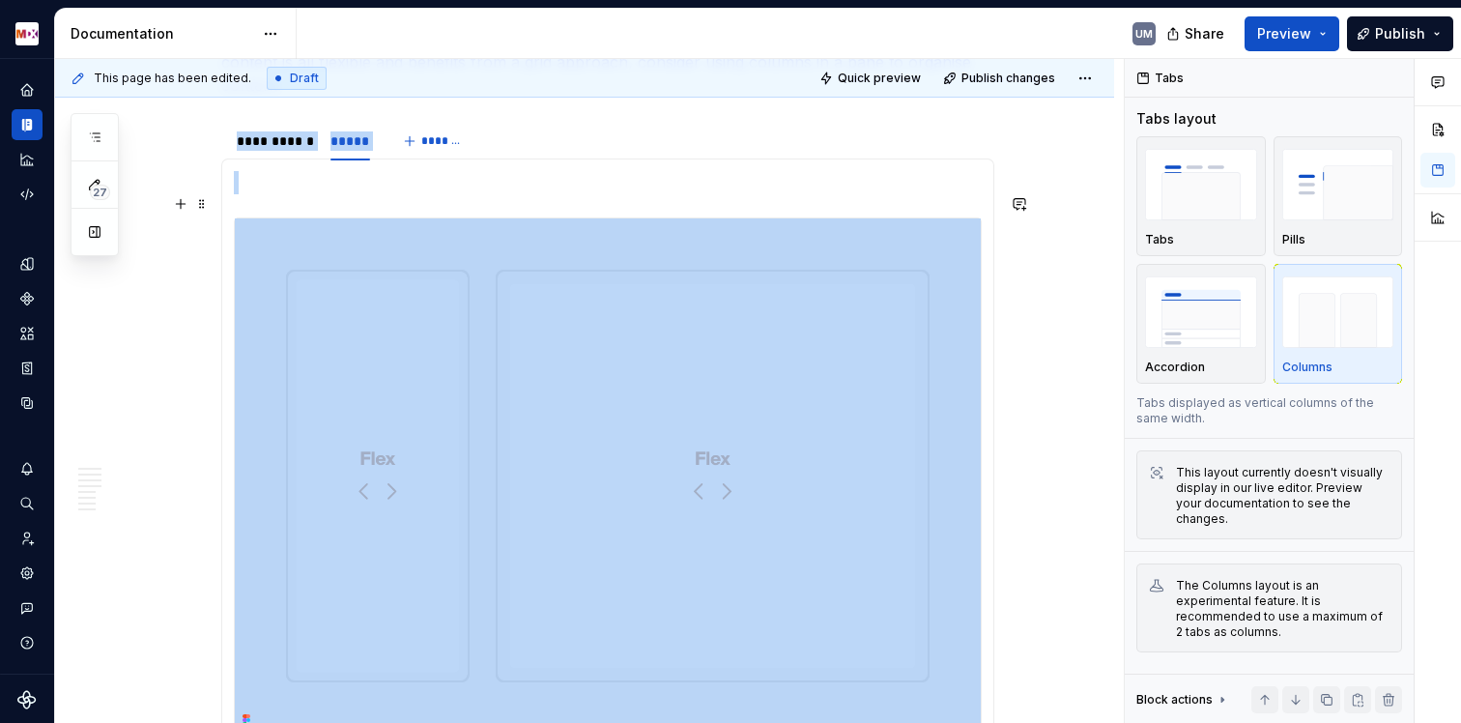
click at [544, 218] on img at bounding box center [608, 475] width 746 height 514
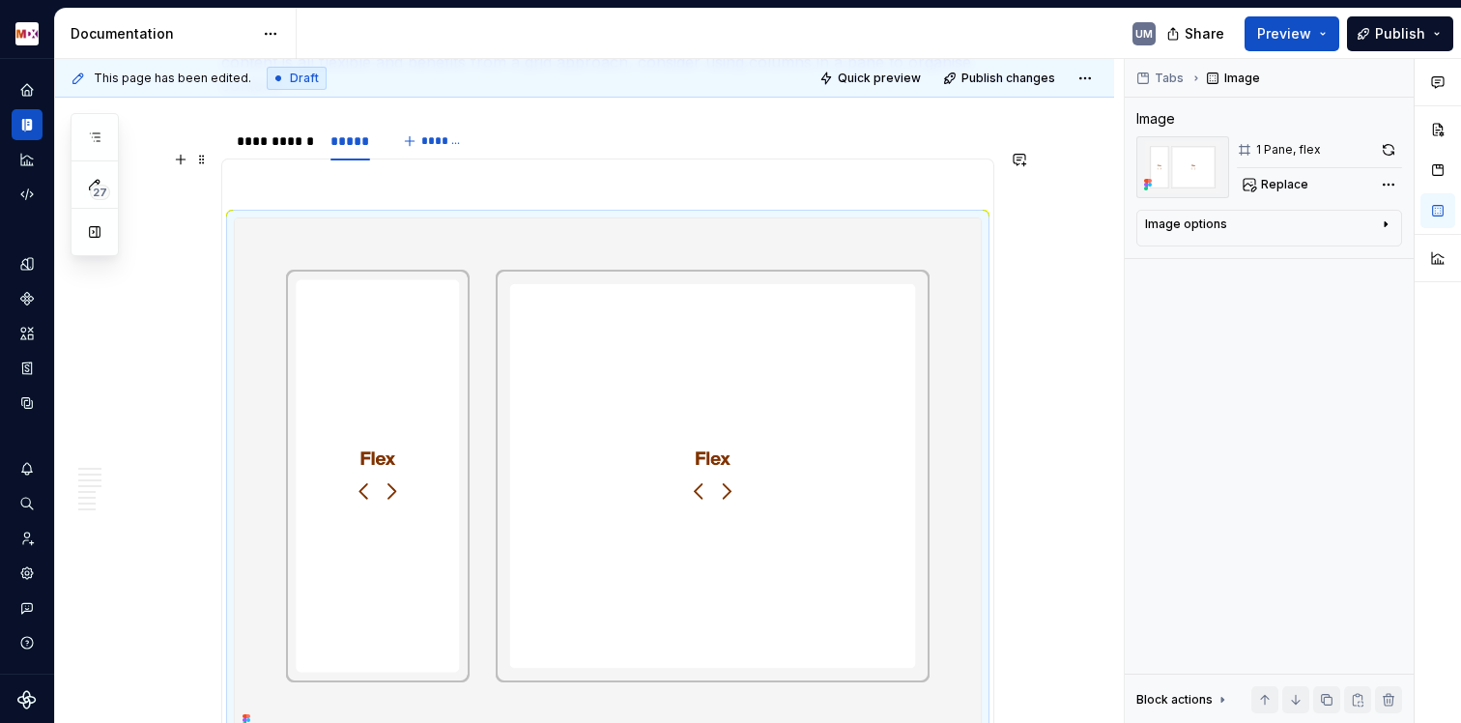
click at [623, 171] on p at bounding box center [608, 182] width 748 height 23
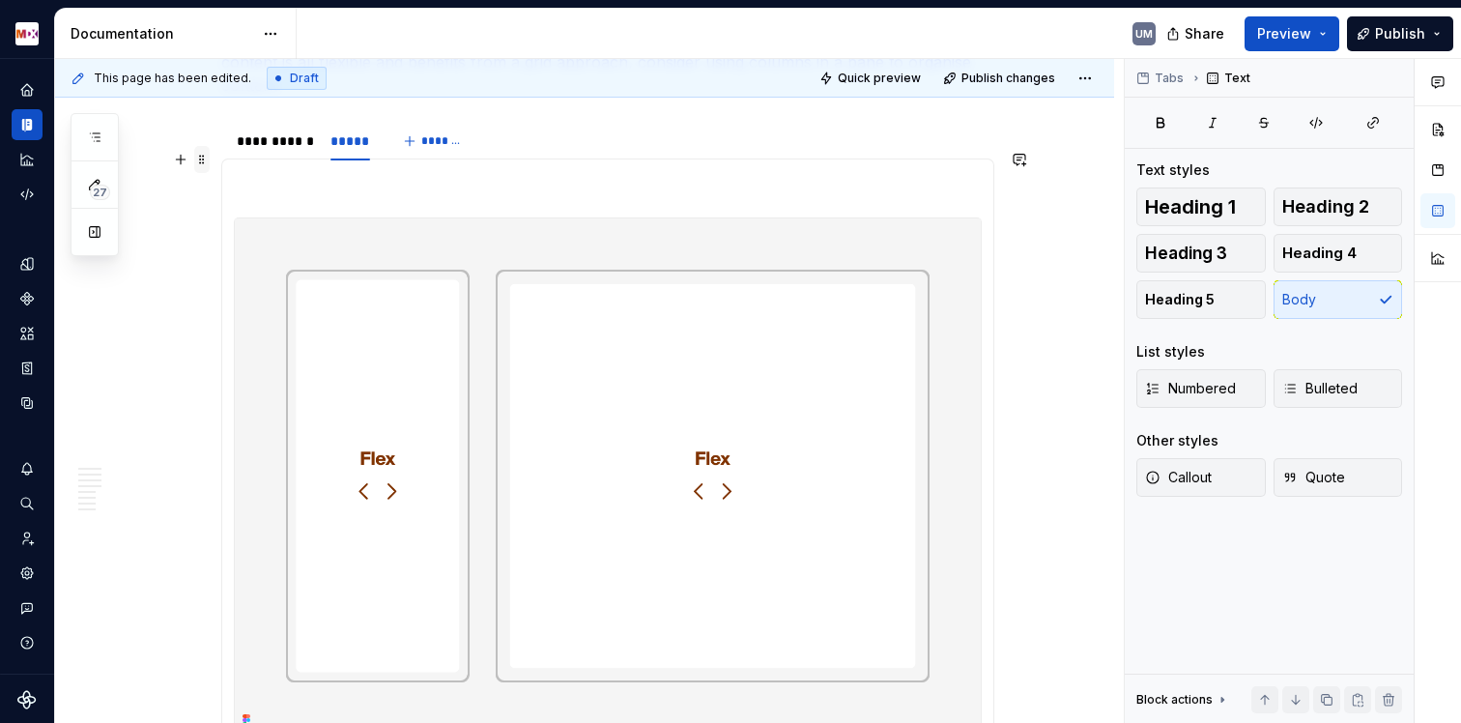
click at [204, 162] on span at bounding box center [201, 159] width 15 height 27
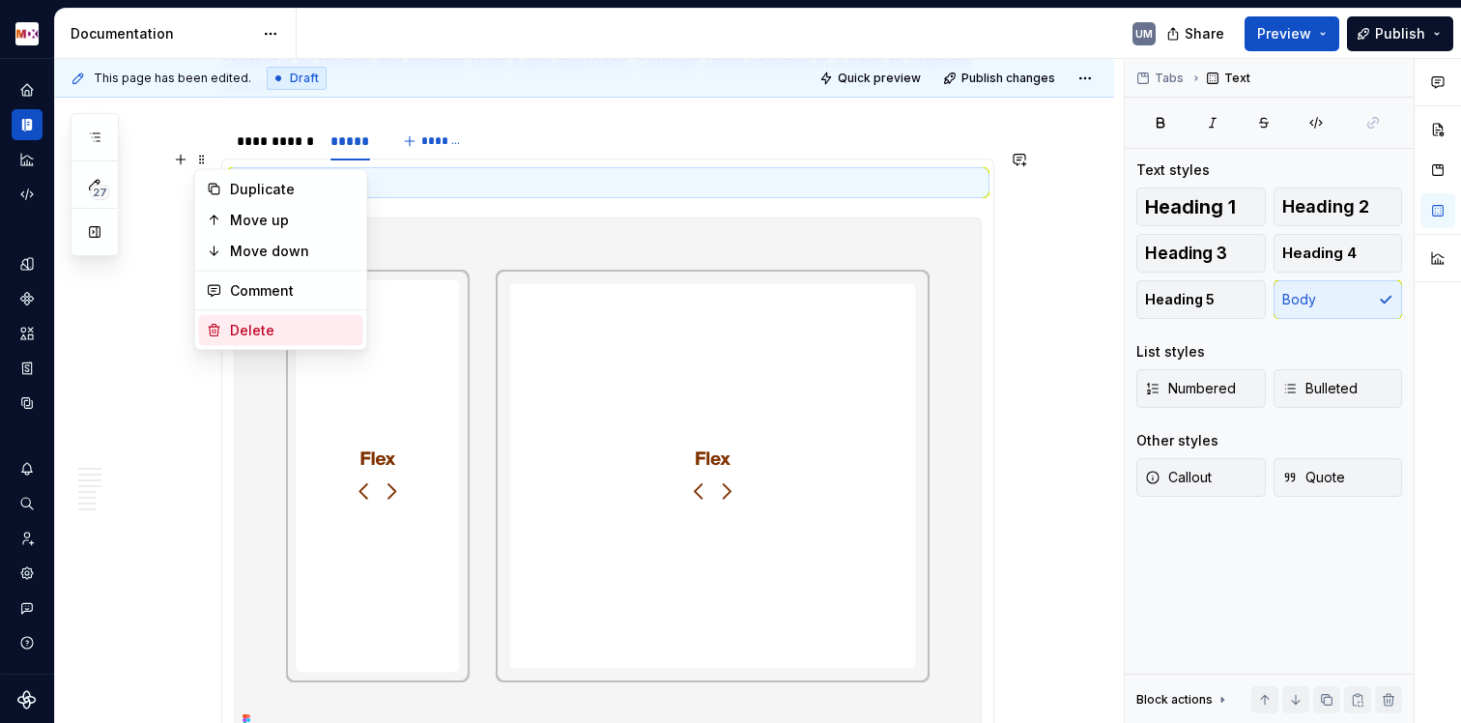
click at [232, 334] on div "Delete" at bounding box center [293, 330] width 126 height 19
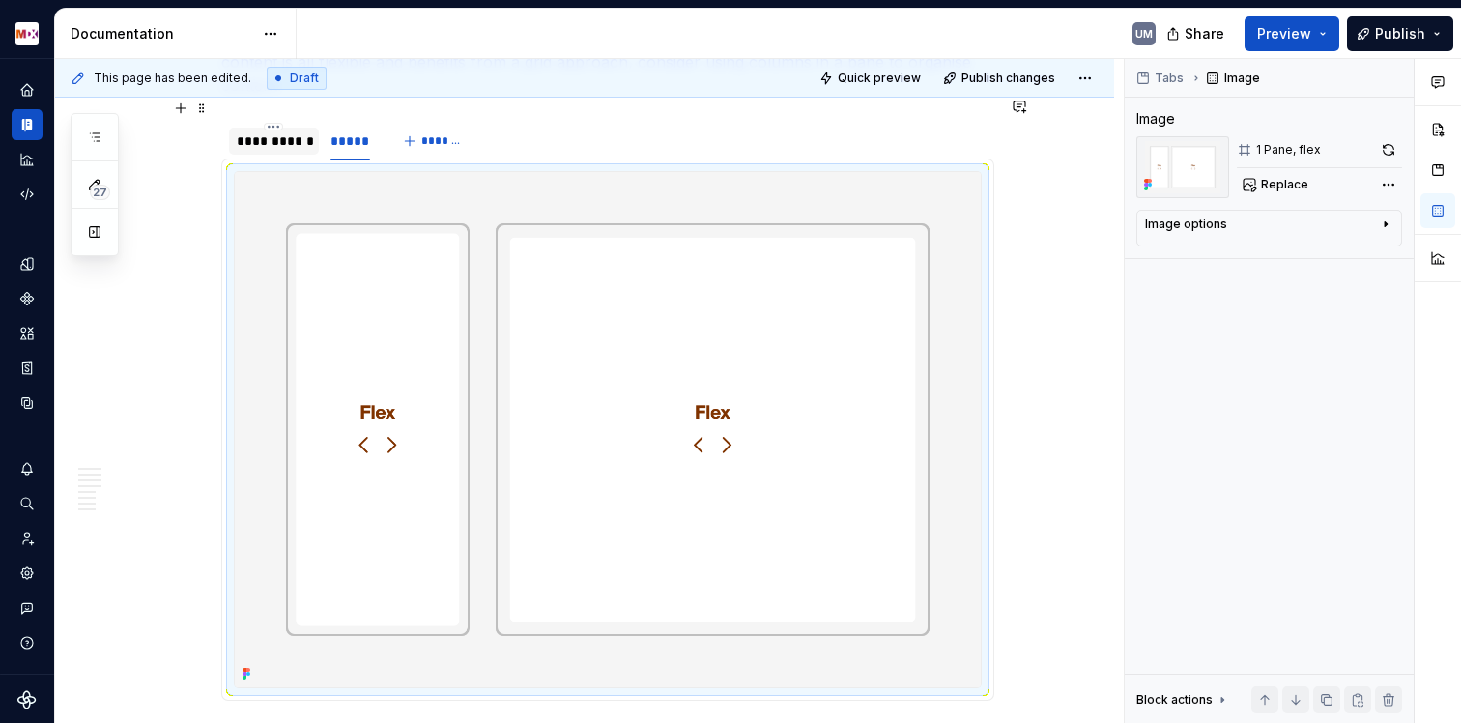
click at [244, 131] on div "**********" at bounding box center [274, 140] width 74 height 19
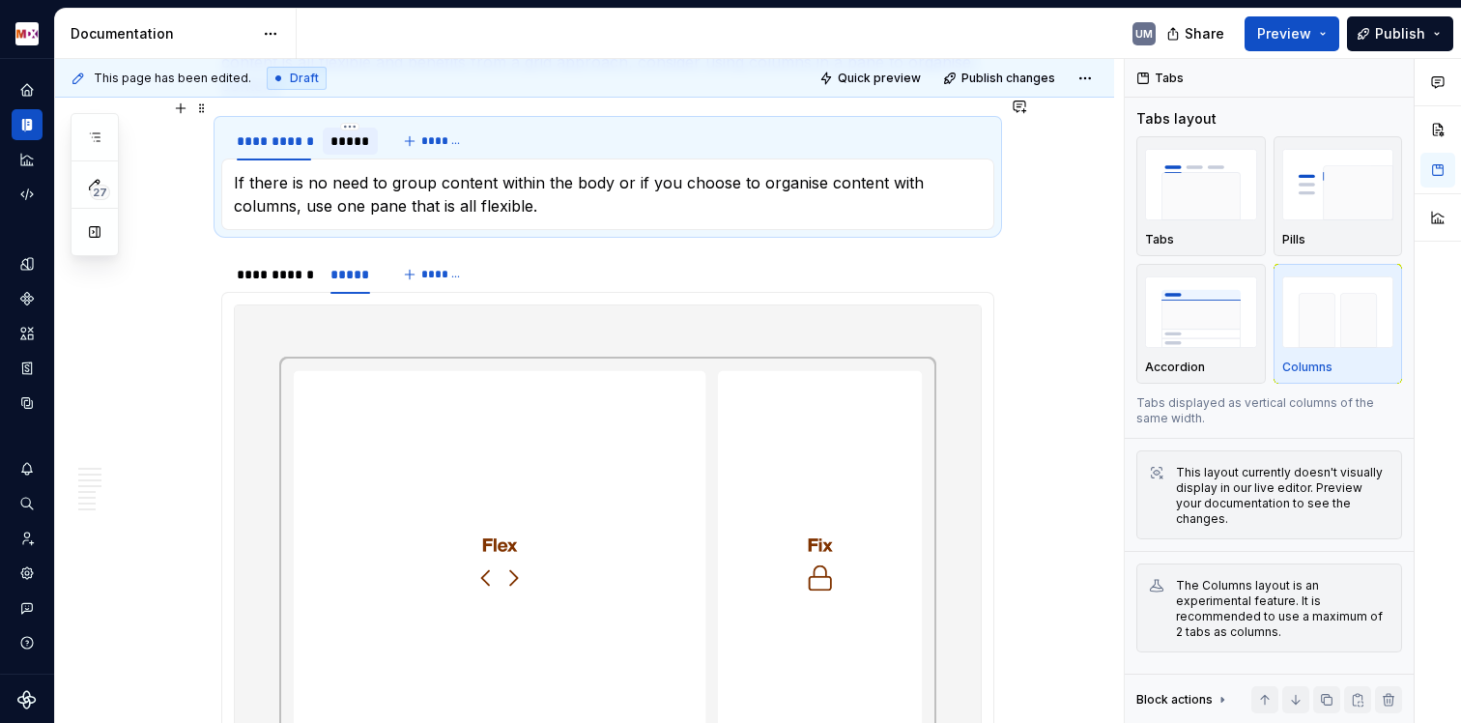
click at [366, 131] on div "*****" at bounding box center [350, 140] width 40 height 19
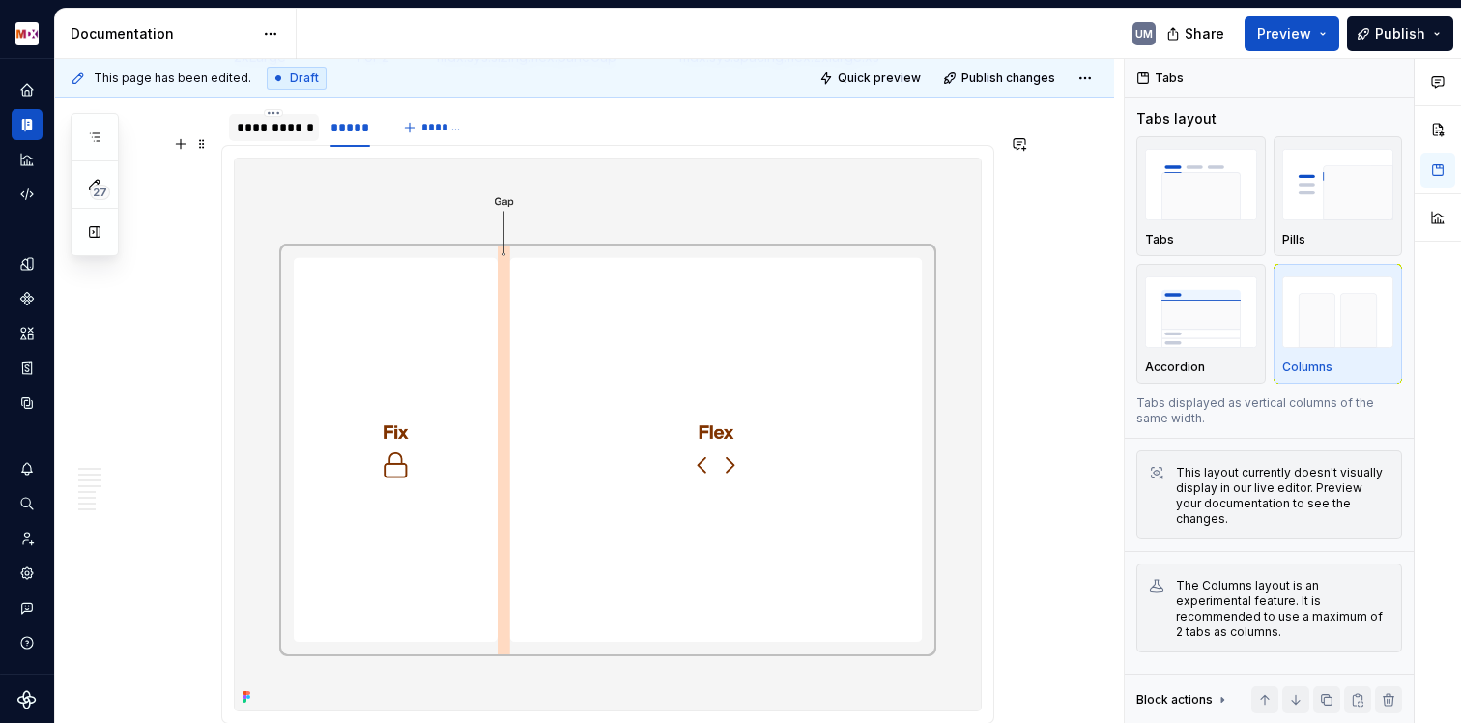
scroll to position [3664, 0]
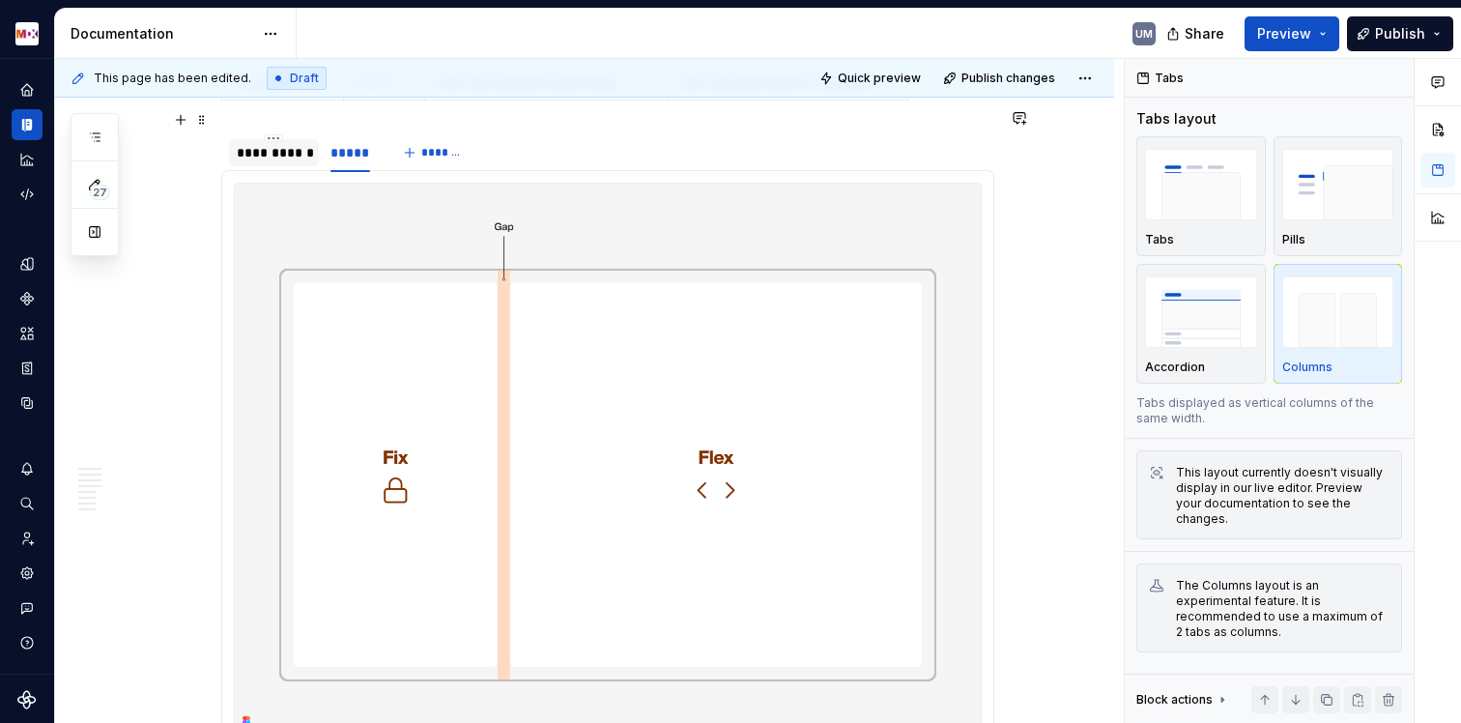
click at [276, 143] on div "**********" at bounding box center [274, 152] width 74 height 19
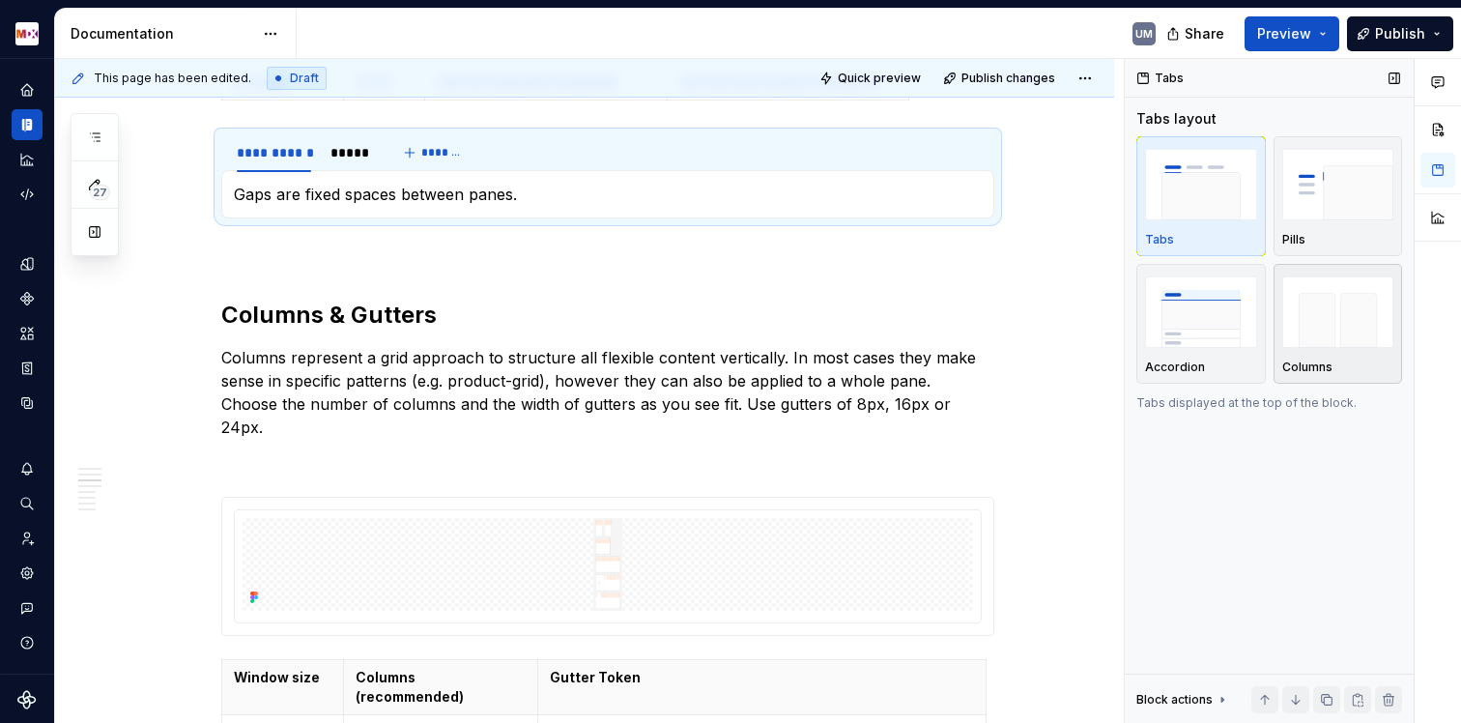
click at [1326, 313] on img "button" at bounding box center [1338, 311] width 112 height 71
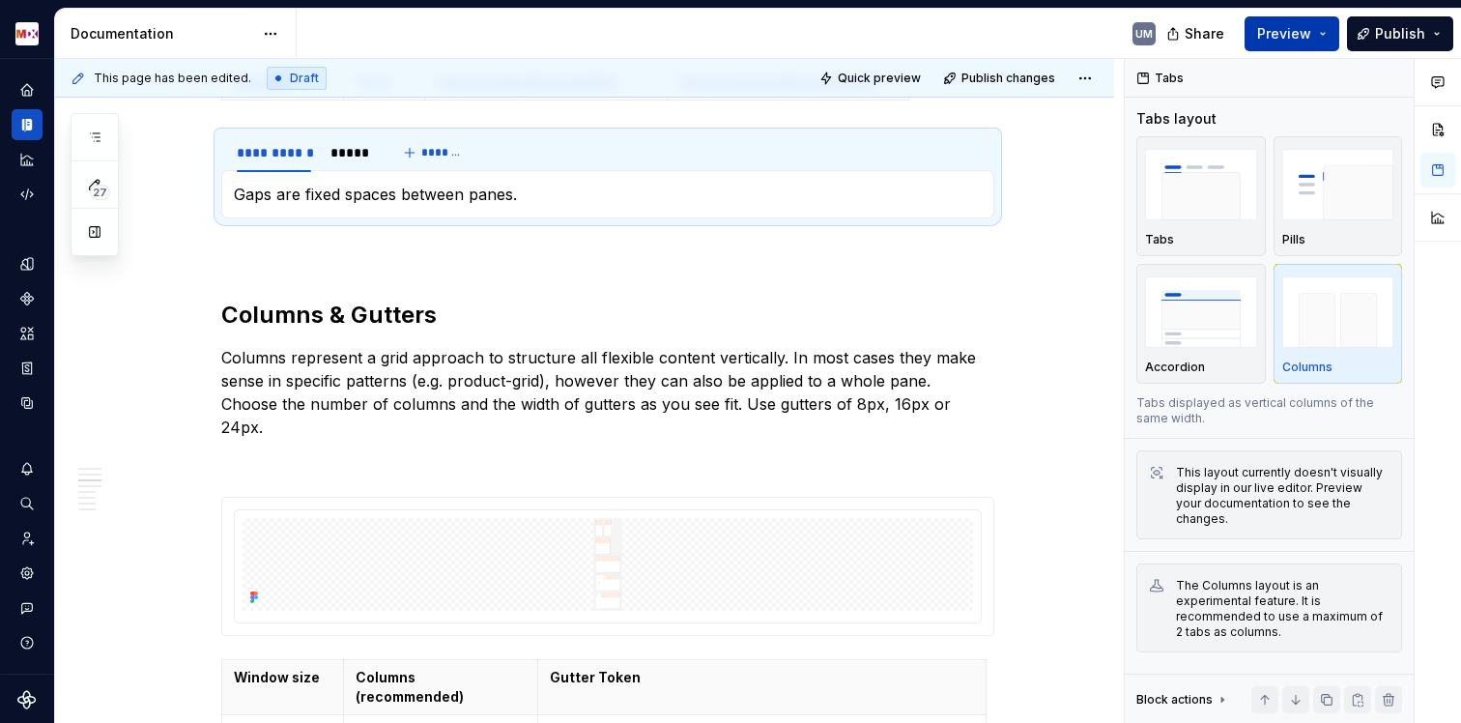
click at [1291, 35] on span "Preview" at bounding box center [1284, 33] width 54 height 19
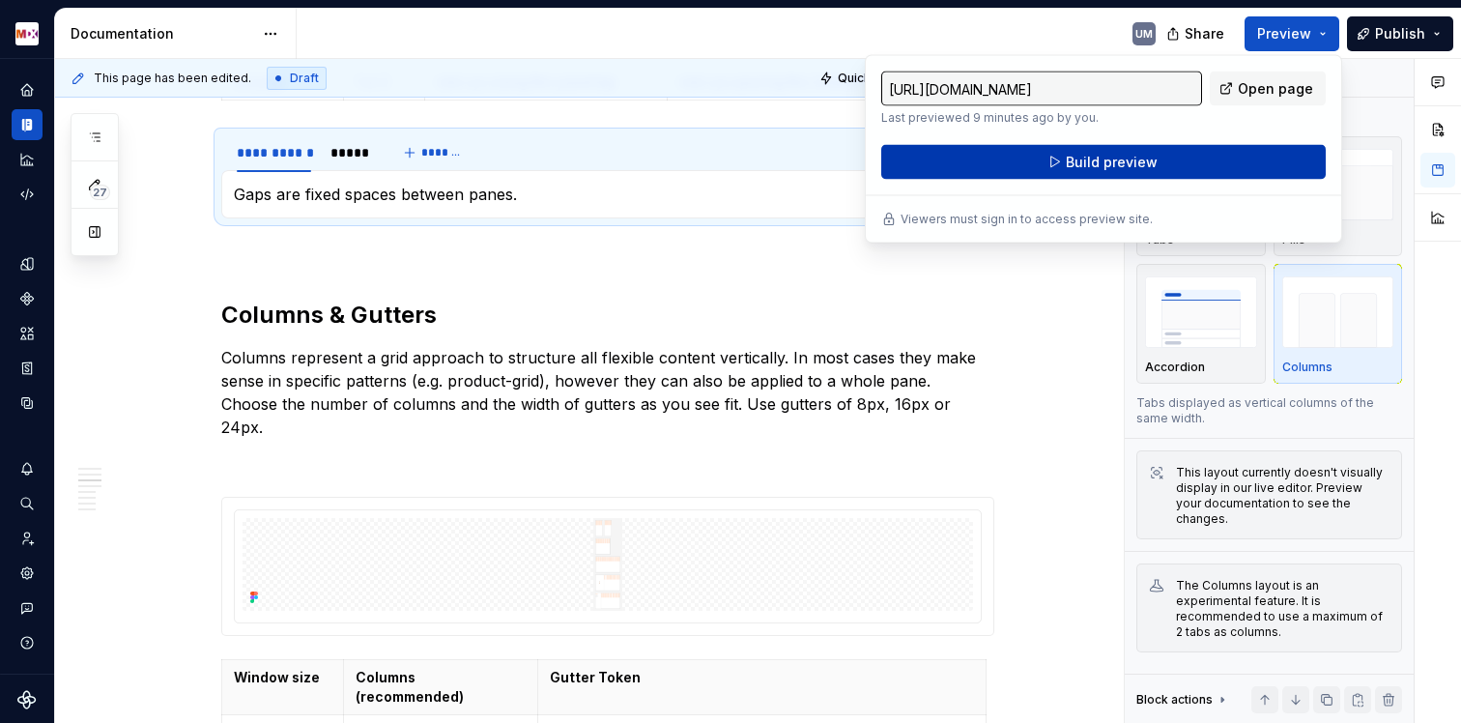
click at [1014, 157] on button "Build preview" at bounding box center [1103, 162] width 445 height 35
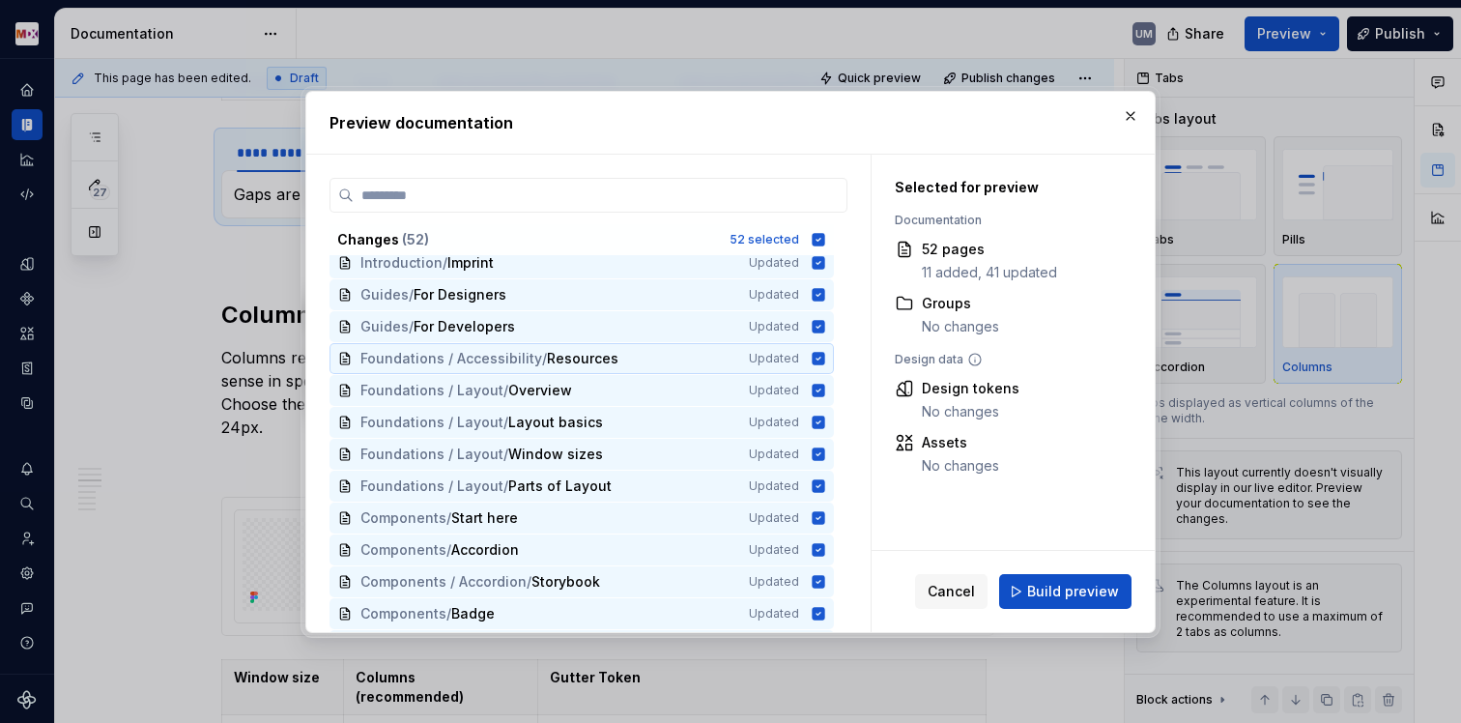
scroll to position [0, 0]
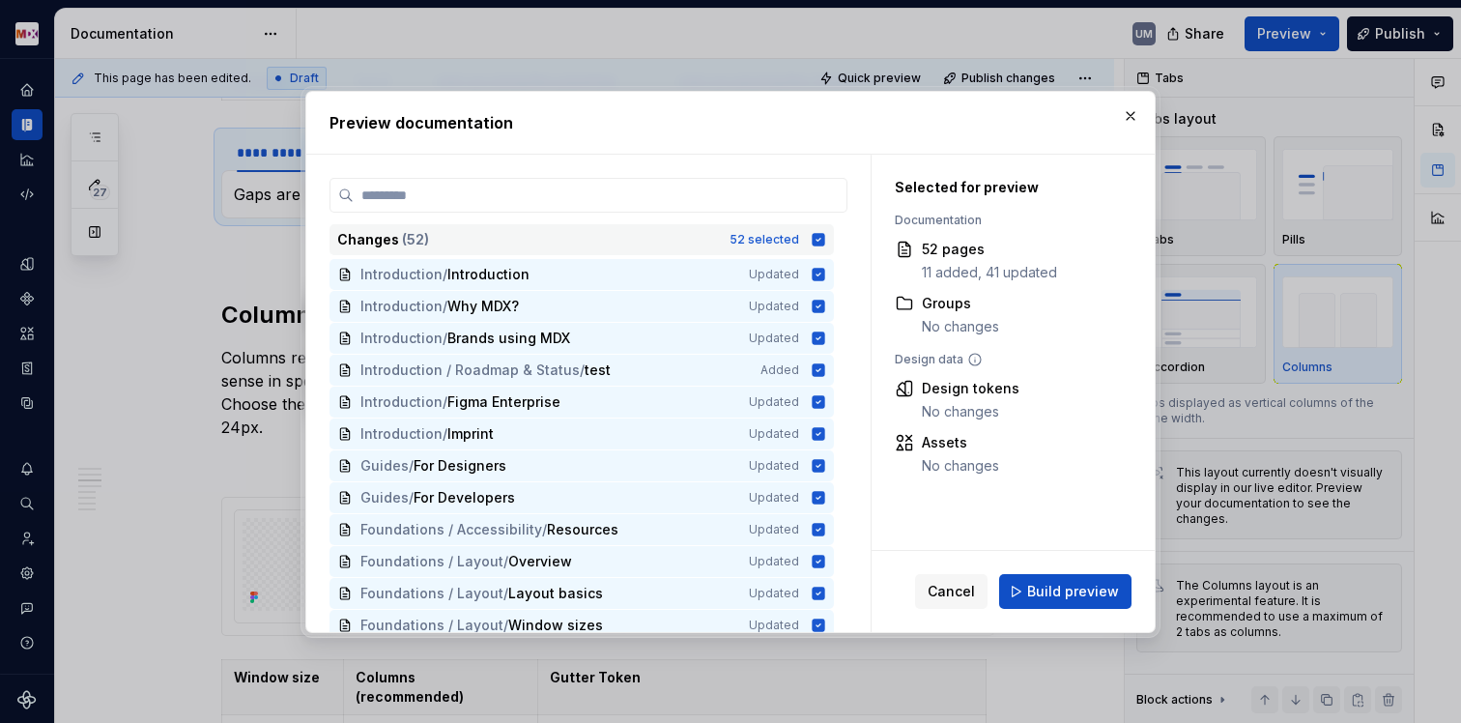
click at [819, 236] on icon at bounding box center [819, 239] width 13 height 13
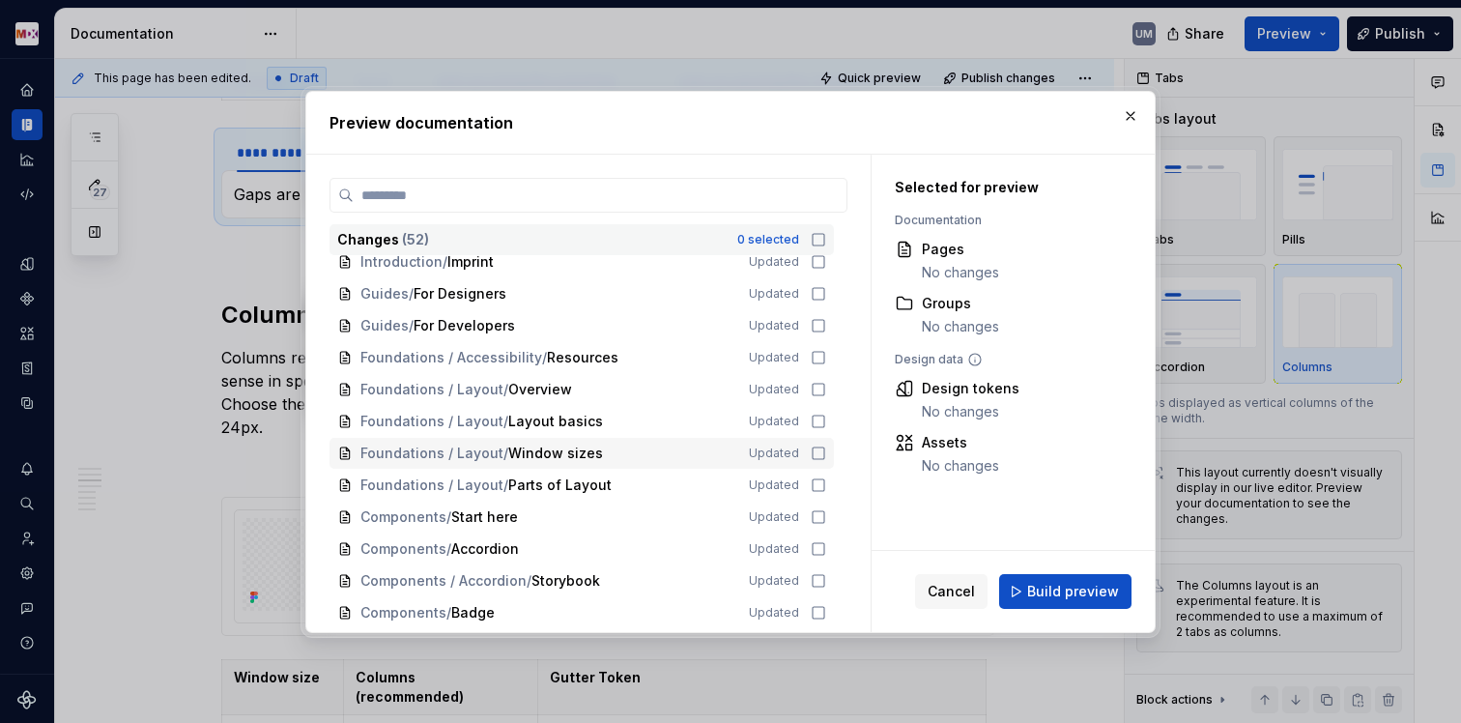
scroll to position [256, 0]
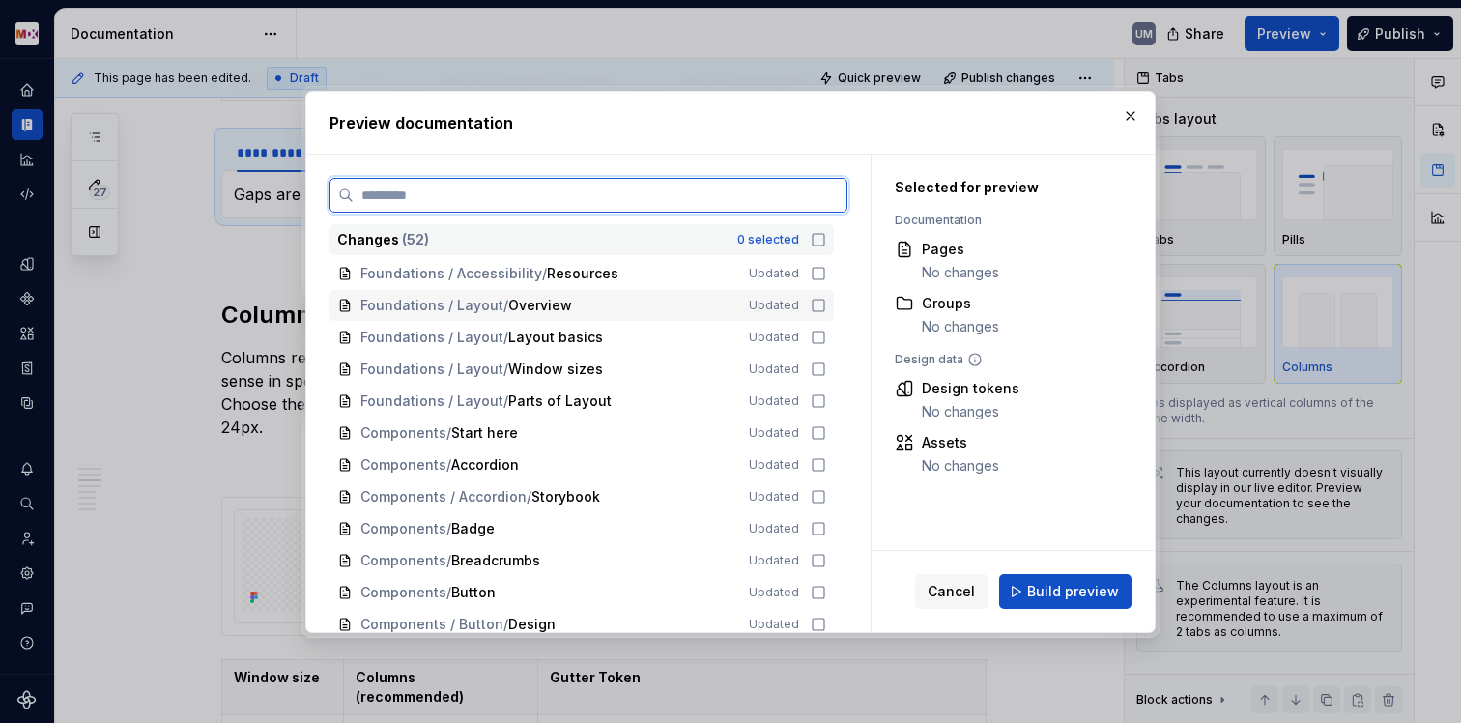
click at [818, 301] on icon at bounding box center [818, 305] width 15 height 15
click at [811, 339] on icon at bounding box center [818, 337] width 15 height 15
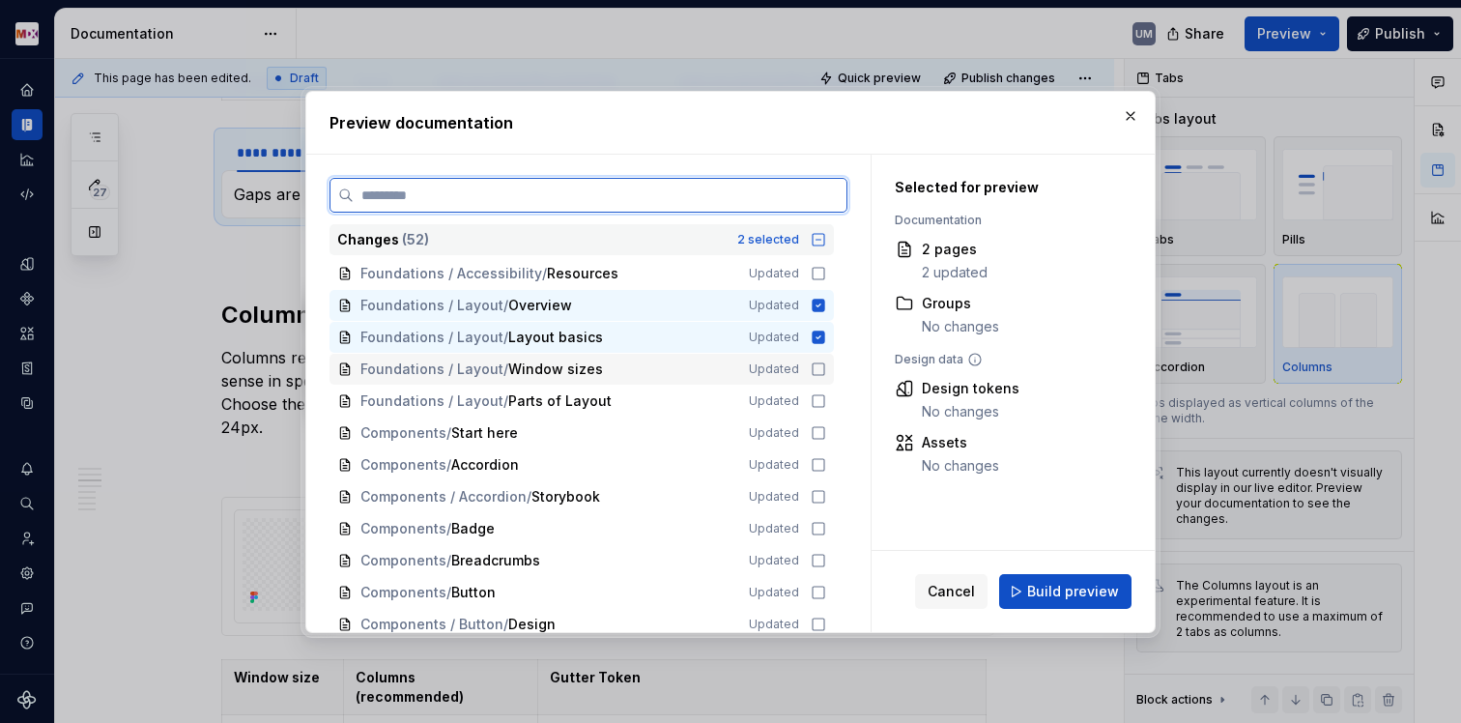
click at [813, 376] on div "Foundations / Layout / Window sizes Updated" at bounding box center [582, 369] width 504 height 31
click at [813, 393] on icon at bounding box center [818, 400] width 15 height 15
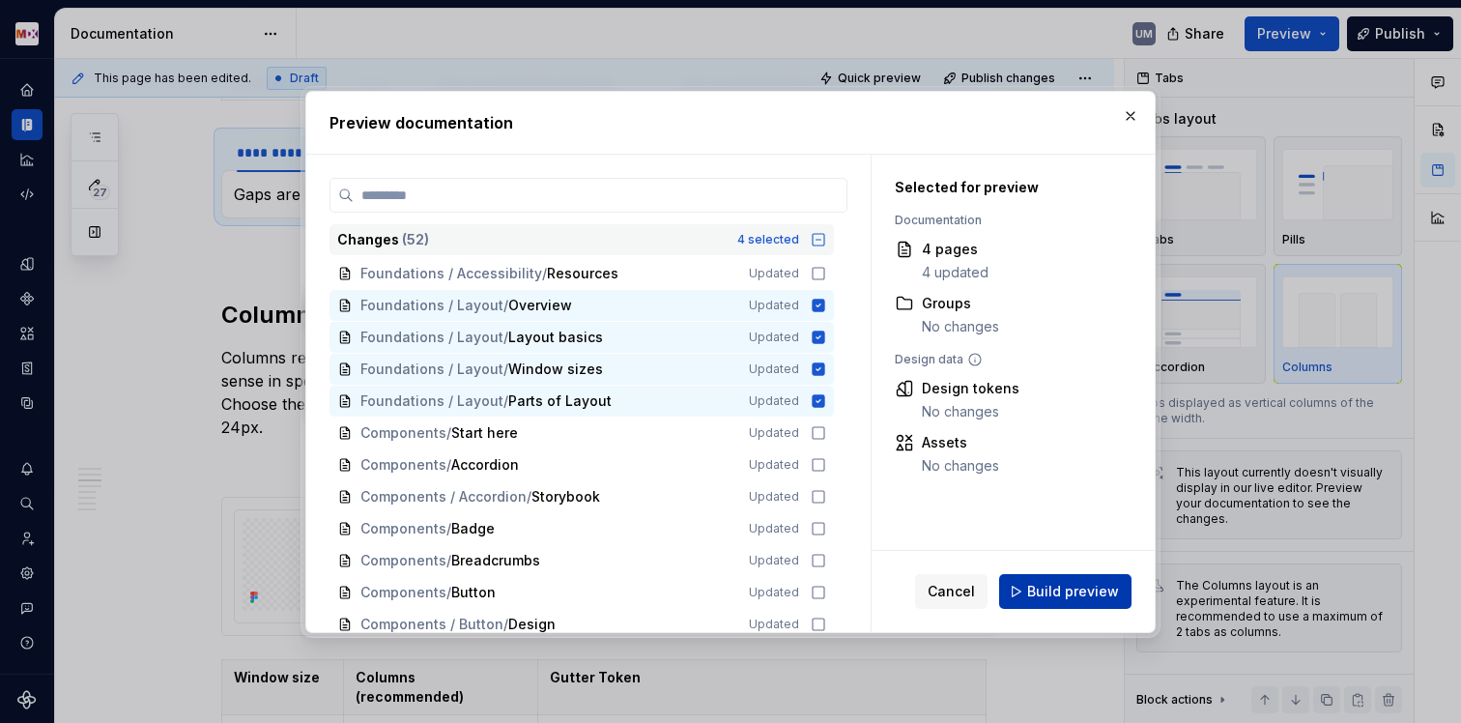
click at [1016, 593] on button "Build preview" at bounding box center [1065, 591] width 132 height 35
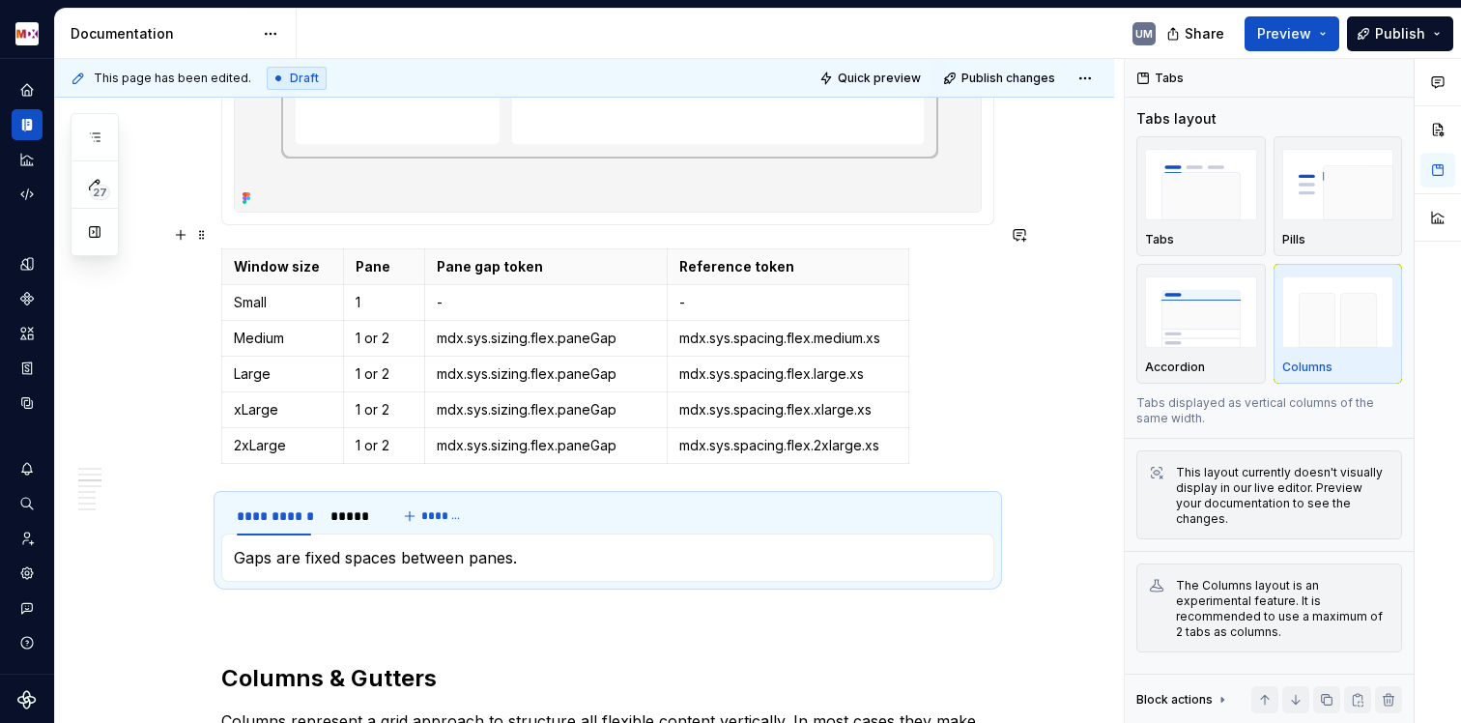
scroll to position [3284, 0]
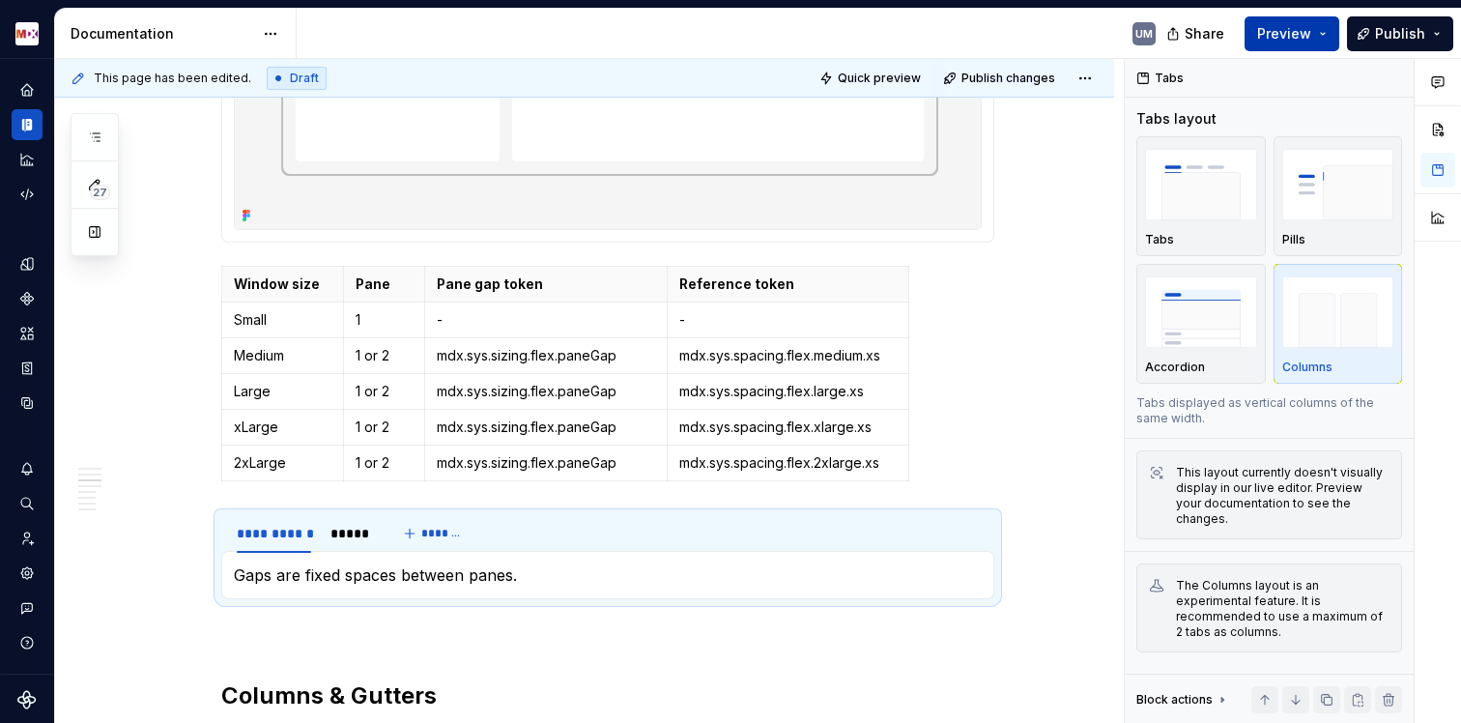
click at [1303, 26] on span "Preview" at bounding box center [1284, 33] width 54 height 19
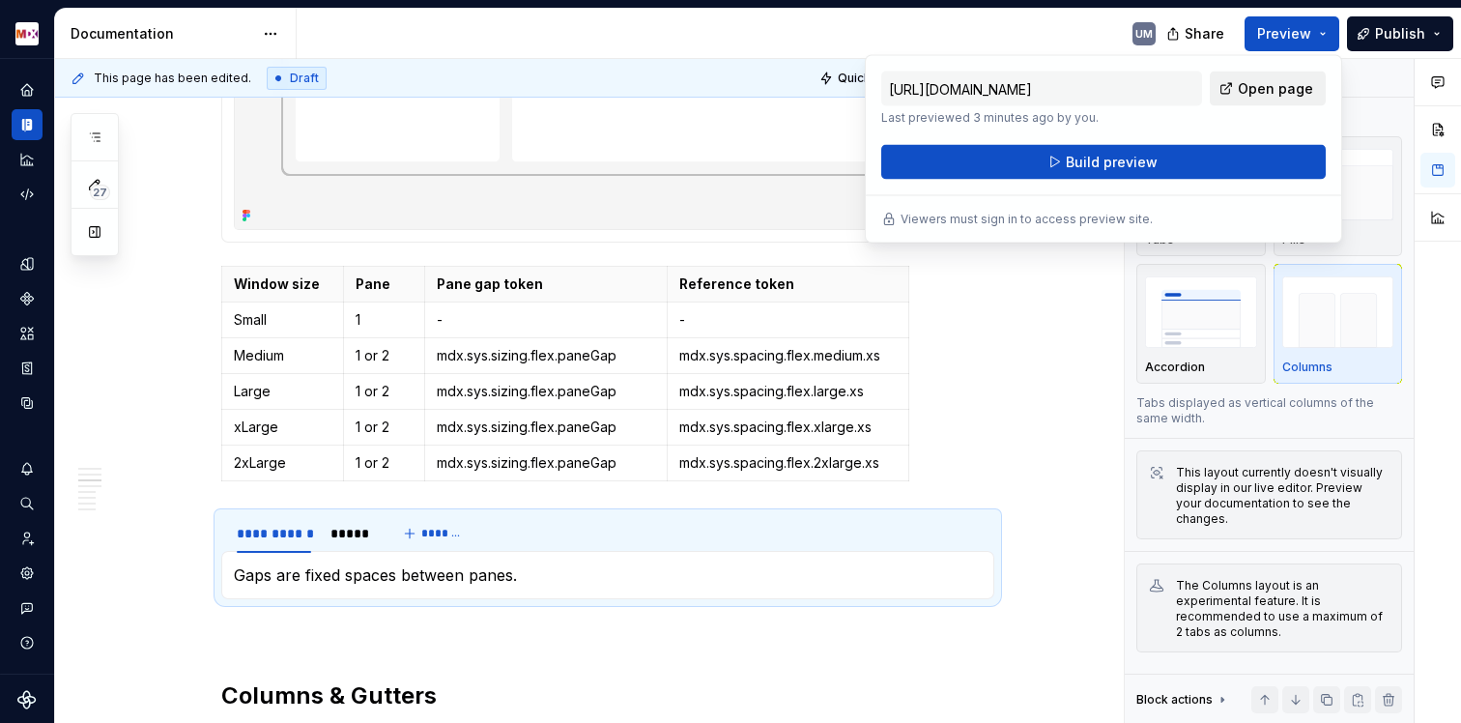
click at [1242, 83] on link "Open page" at bounding box center [1268, 89] width 116 height 35
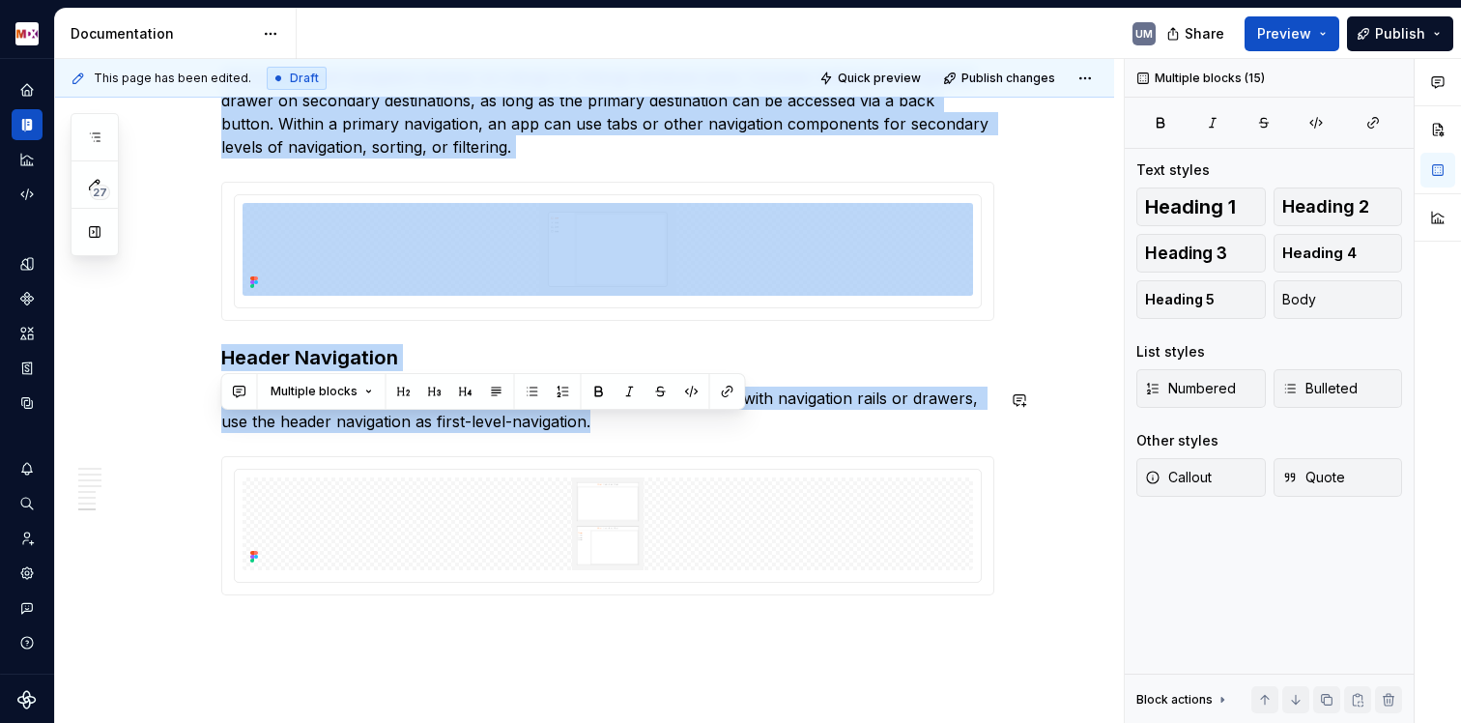
scroll to position [5660, 0]
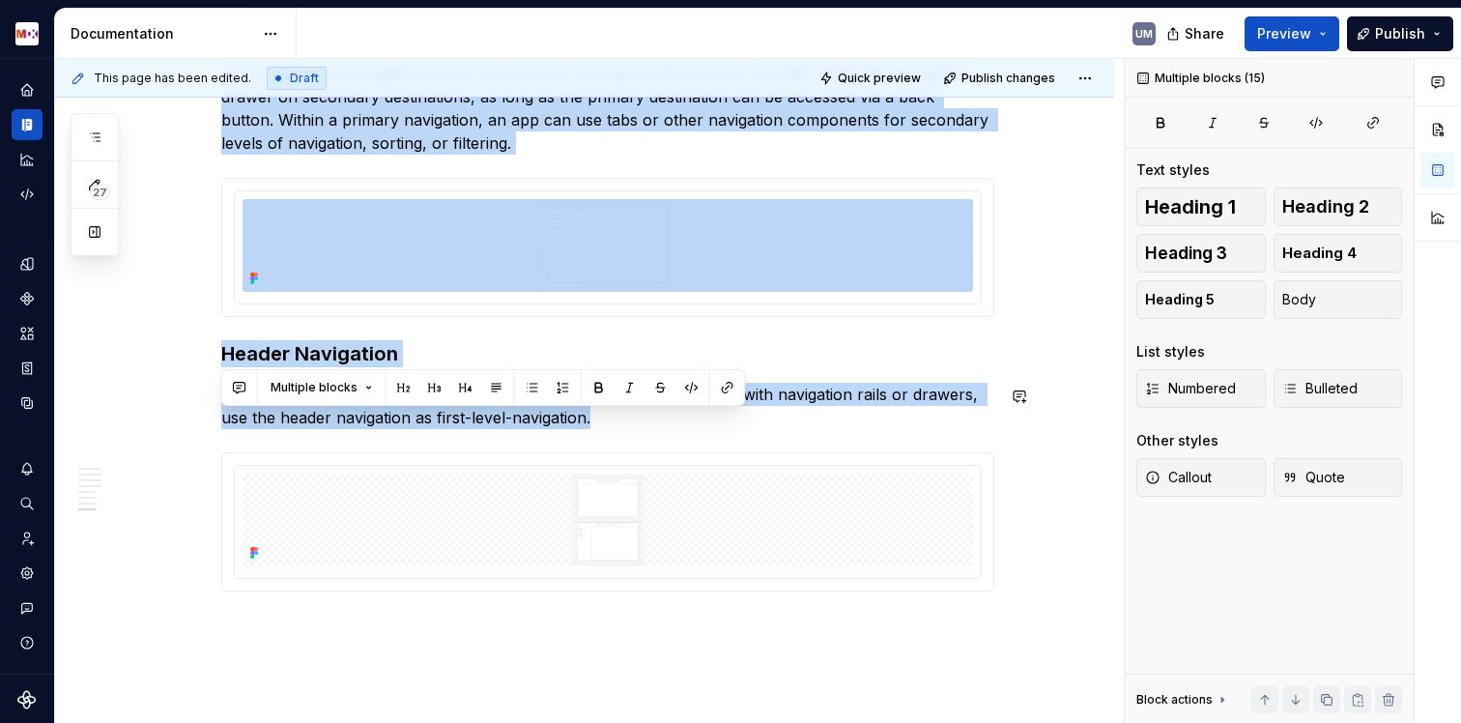
drag, startPoint x: 227, startPoint y: 304, endPoint x: 704, endPoint y: 348, distance: 479.4
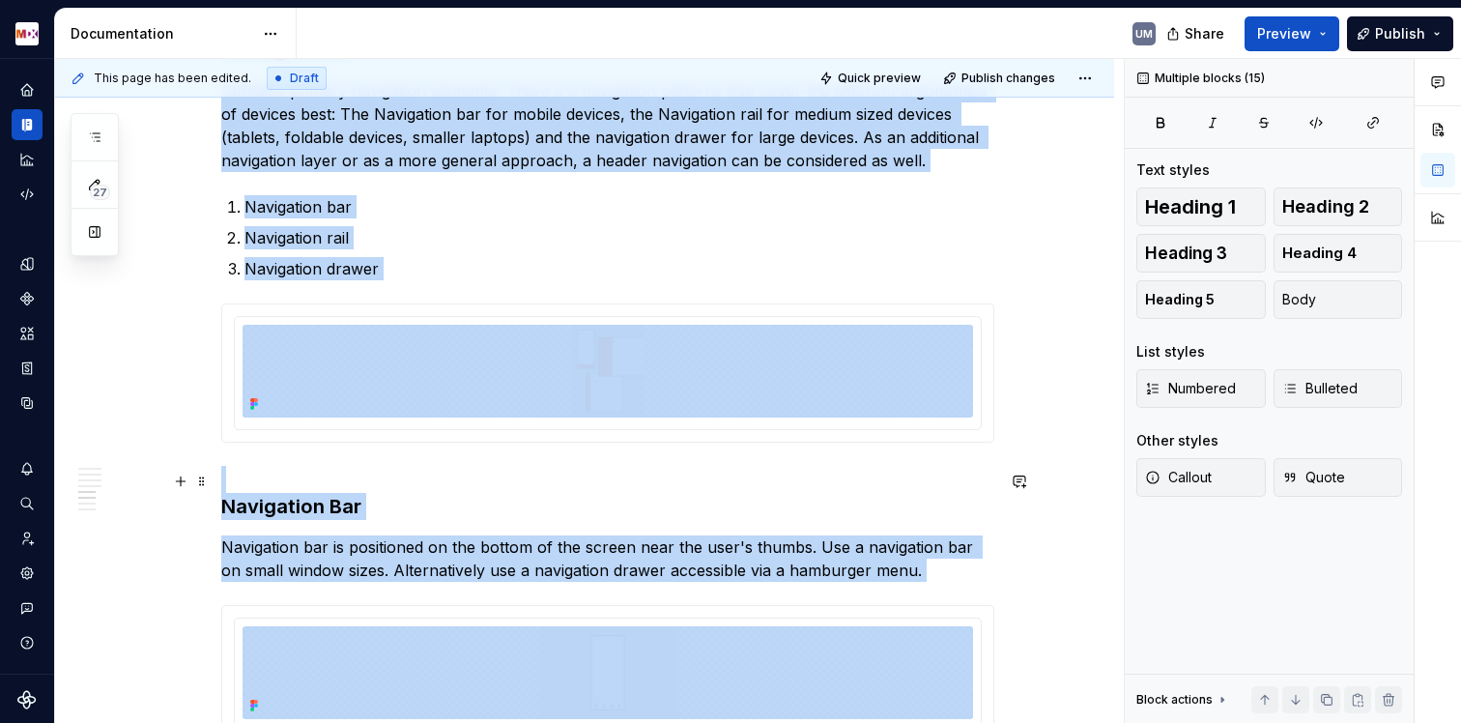
scroll to position [4174, 0]
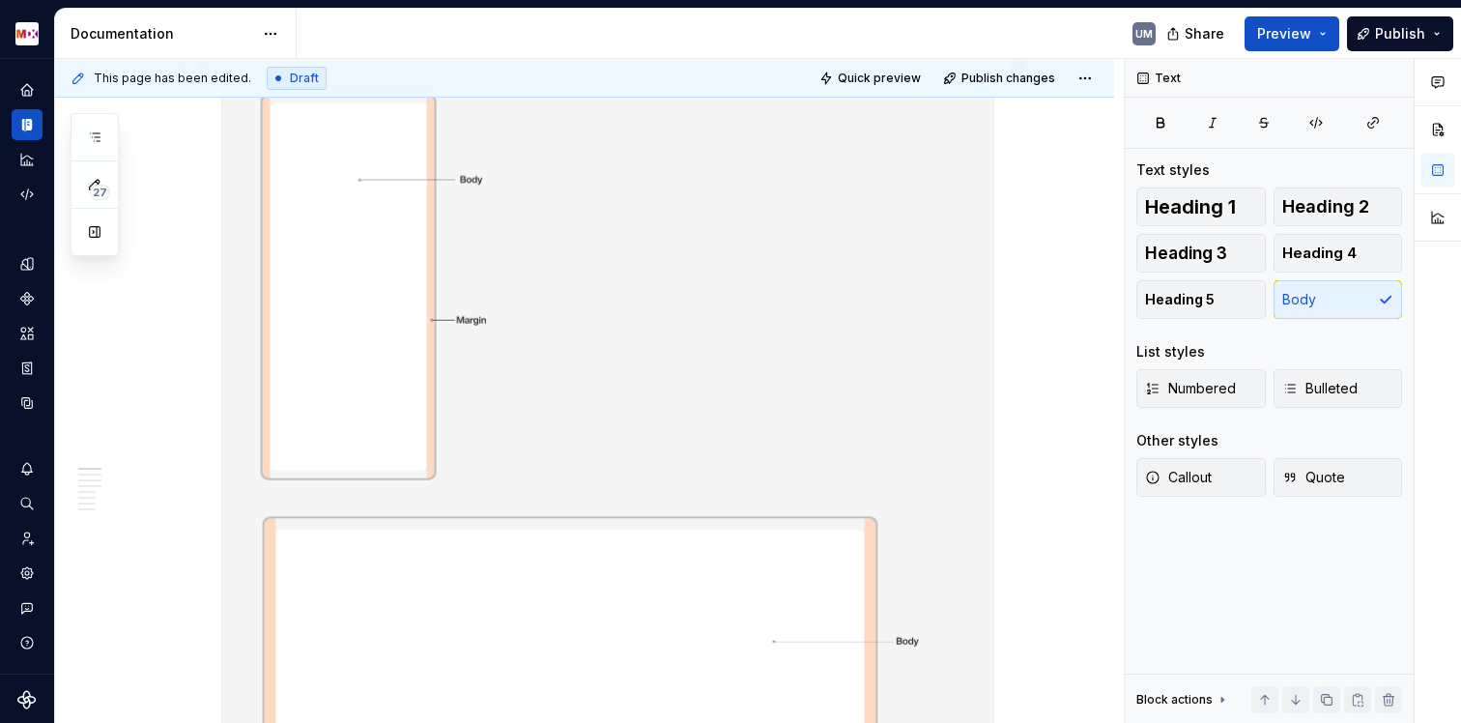
scroll to position [0, 0]
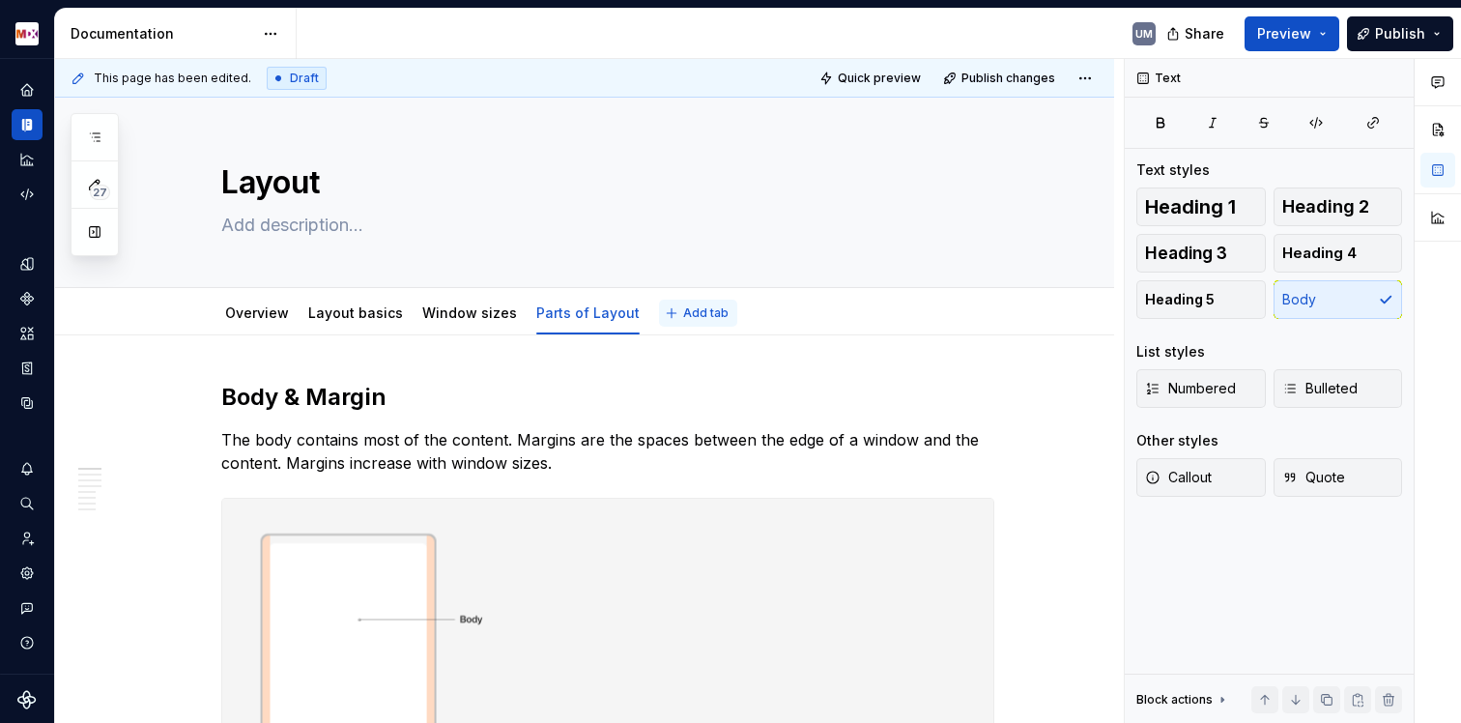
click at [683, 318] on span "Add tab" at bounding box center [705, 312] width 45 height 15
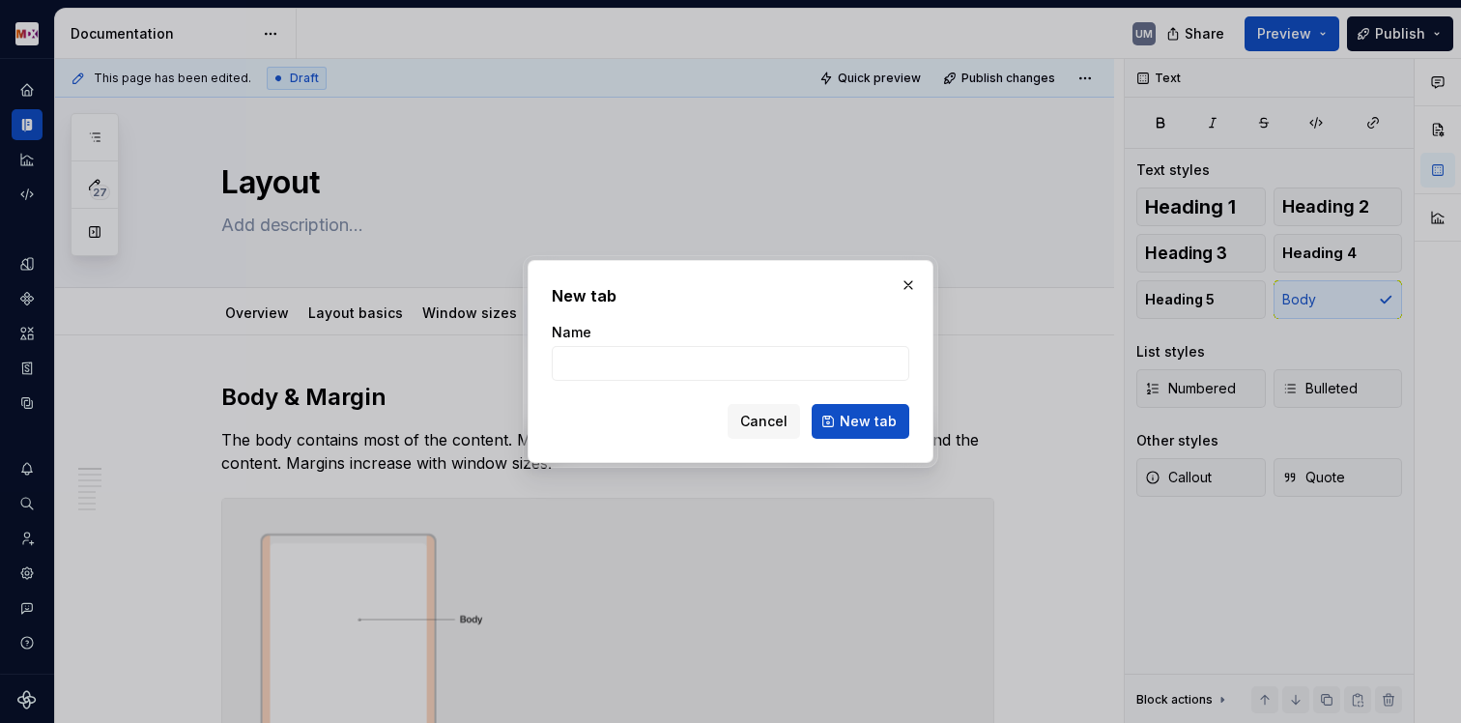
type textarea "*"
type input "Navigatoin"
click button "New tab" at bounding box center [861, 421] width 98 height 35
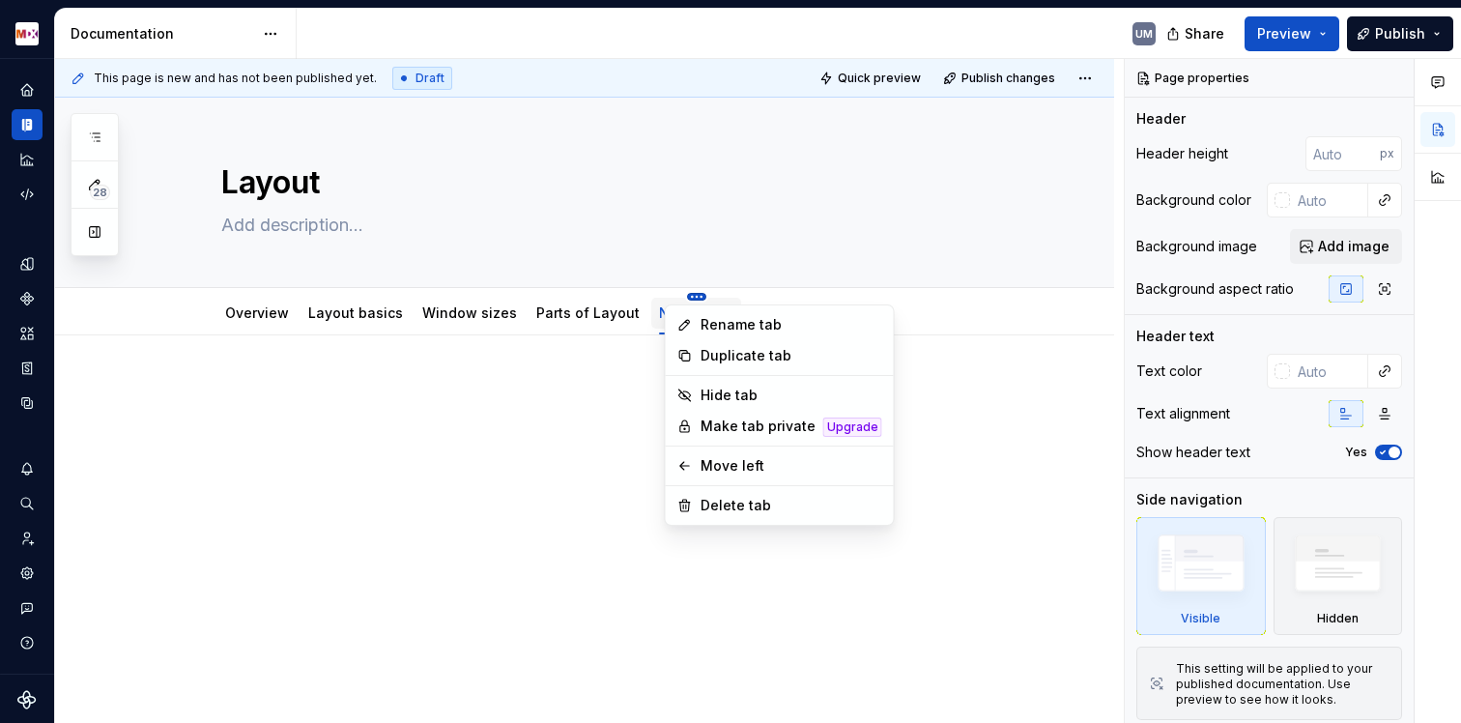
click at [675, 295] on html "MDX UM Dataset Migusto Documentation UM Share Preview Publish 28 Pages Add Acce…" at bounding box center [730, 361] width 1461 height 723
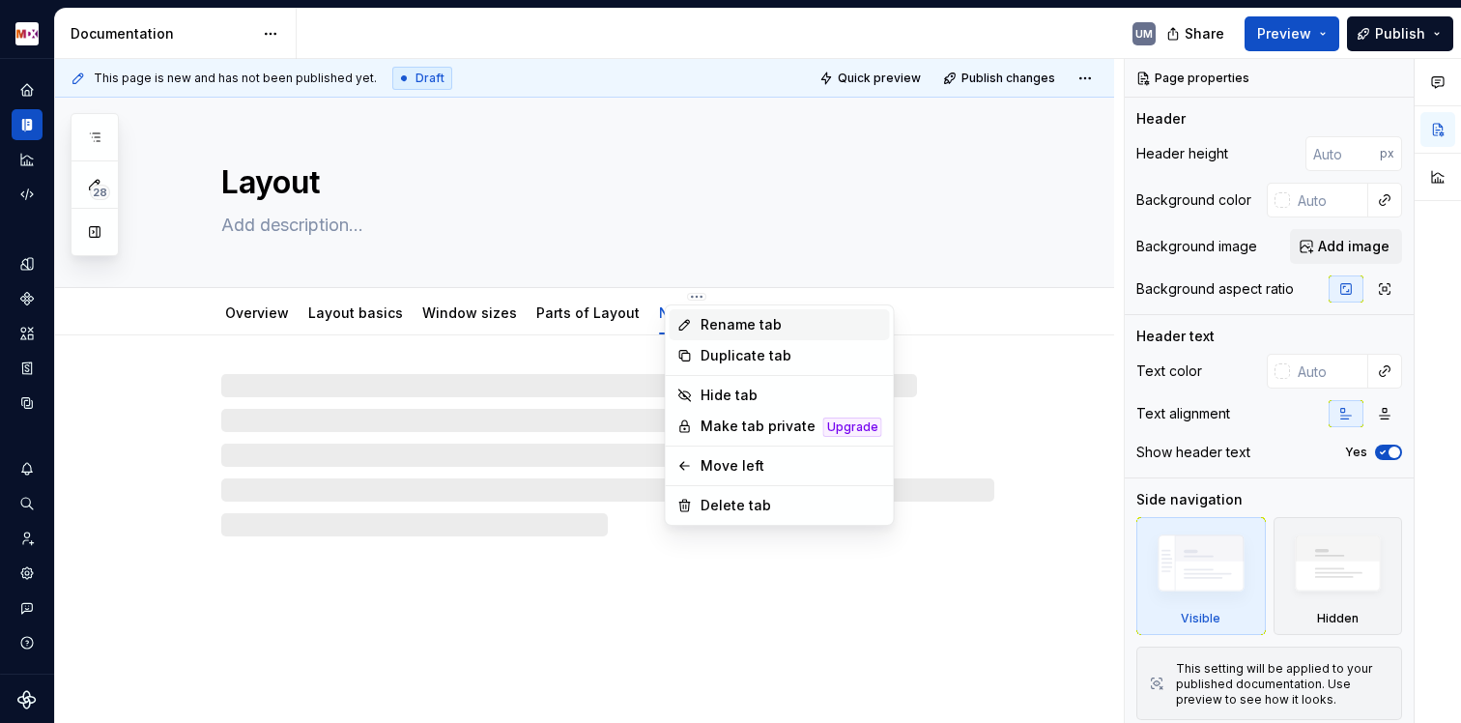
click at [722, 327] on div "Rename tab" at bounding box center [792, 324] width 182 height 19
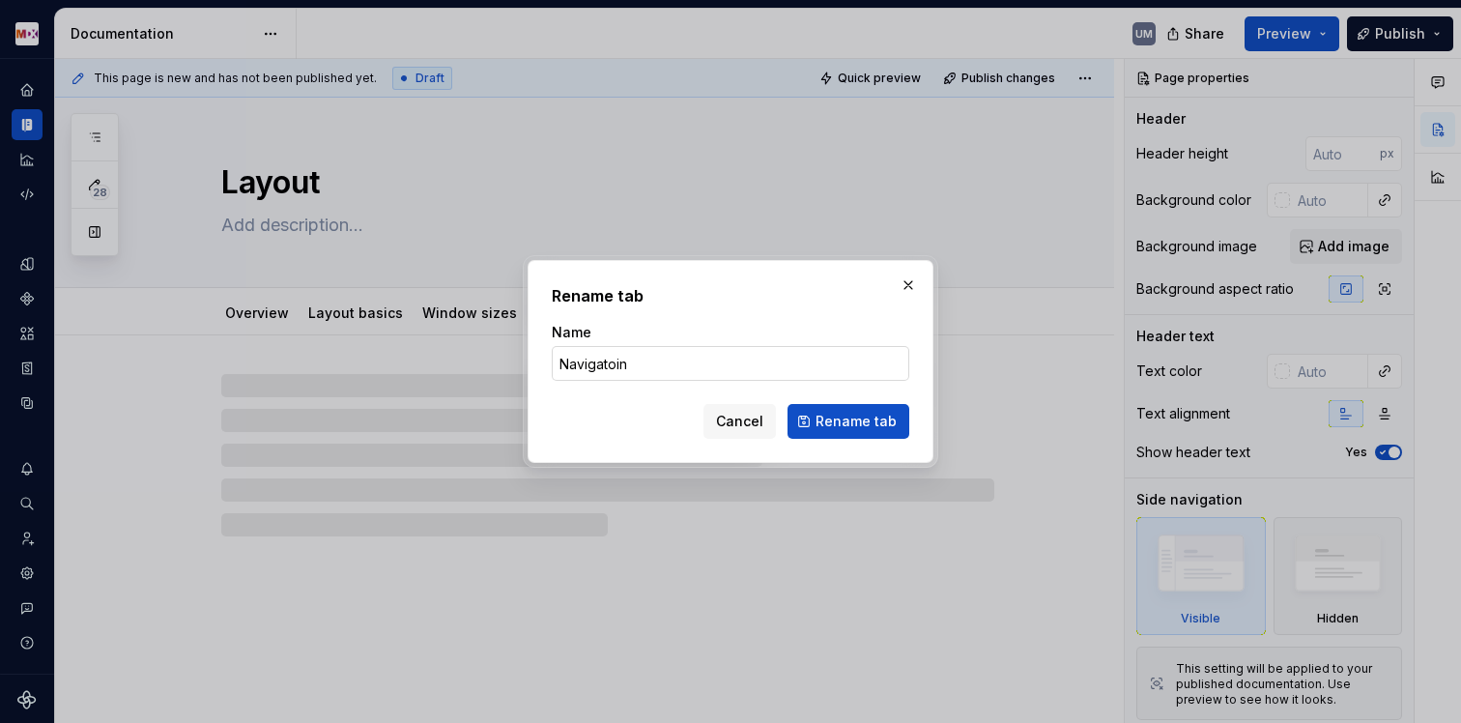
type textarea "*"
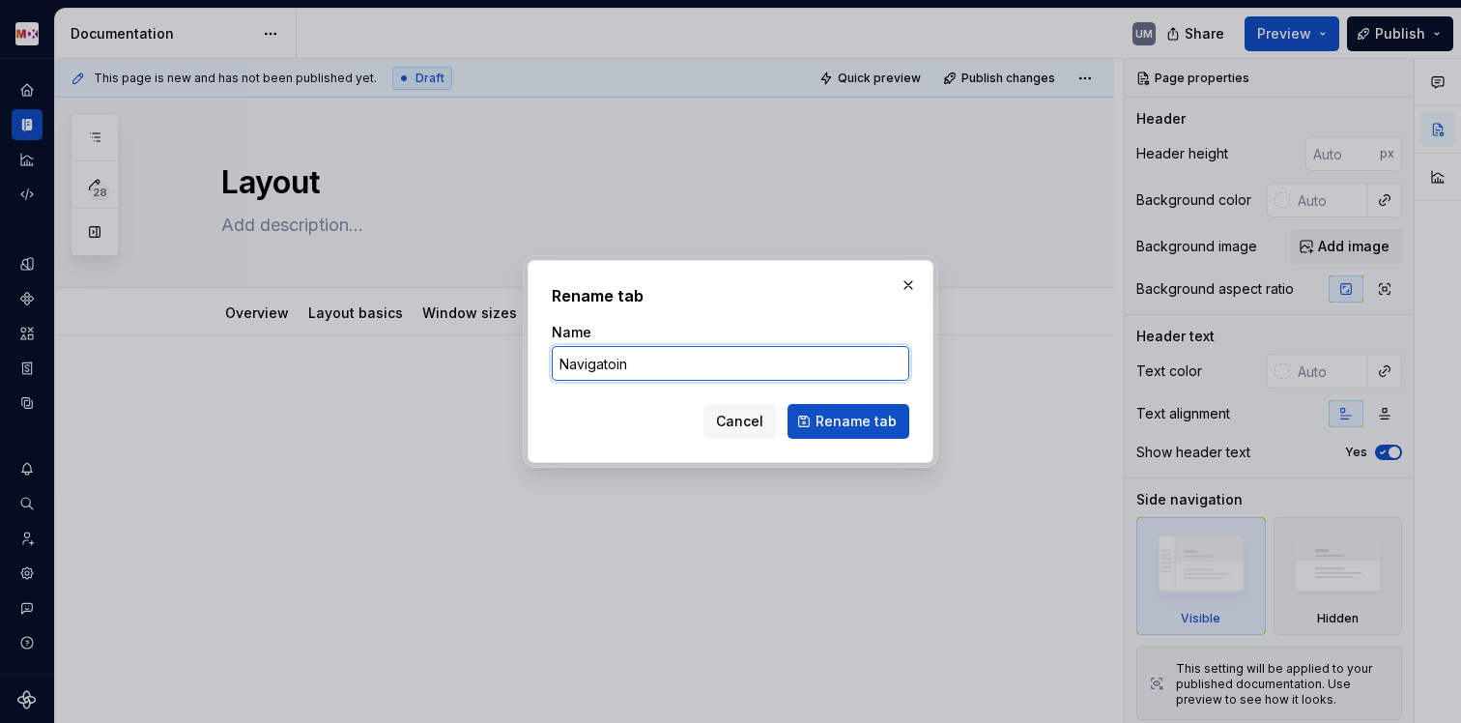
click at [647, 370] on input "Navigatoin" at bounding box center [731, 363] width 358 height 35
type input "Navigation"
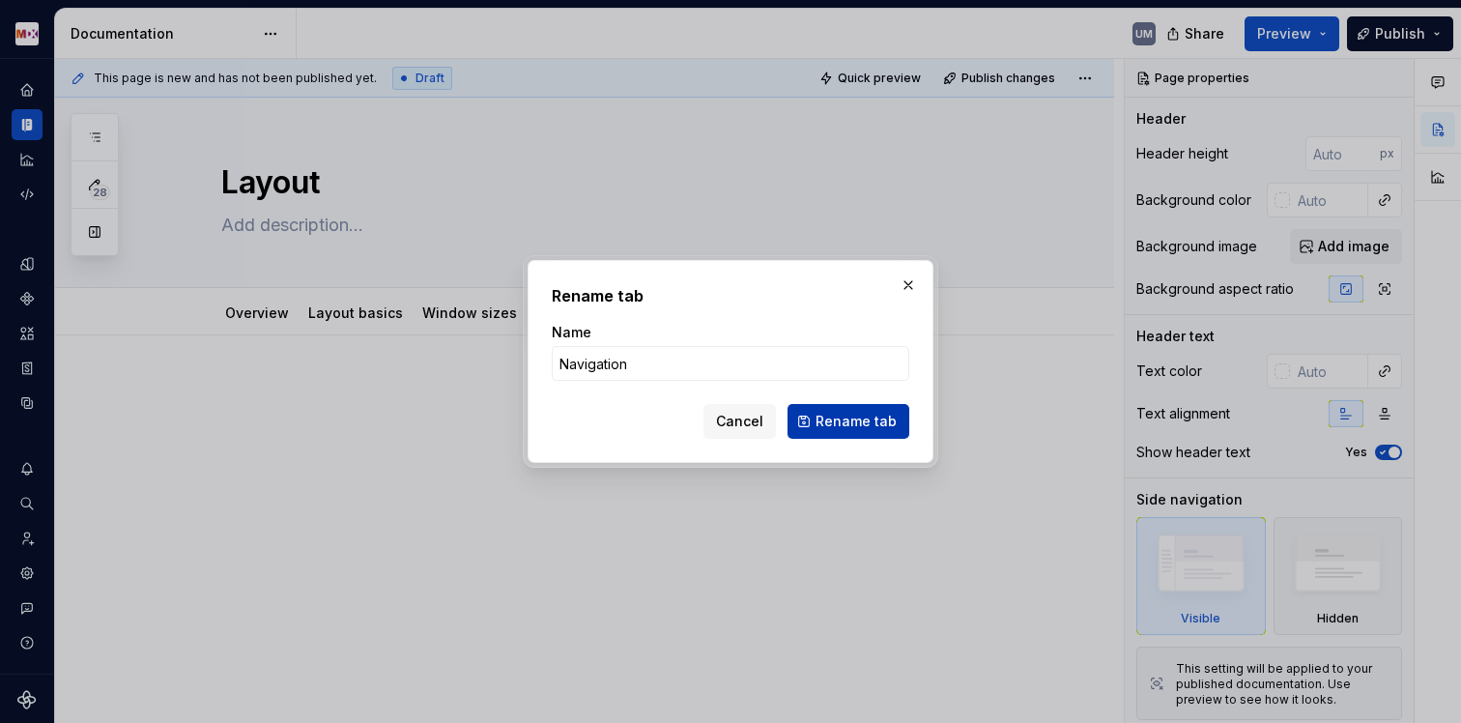
click at [839, 433] on button "Rename tab" at bounding box center [849, 421] width 122 height 35
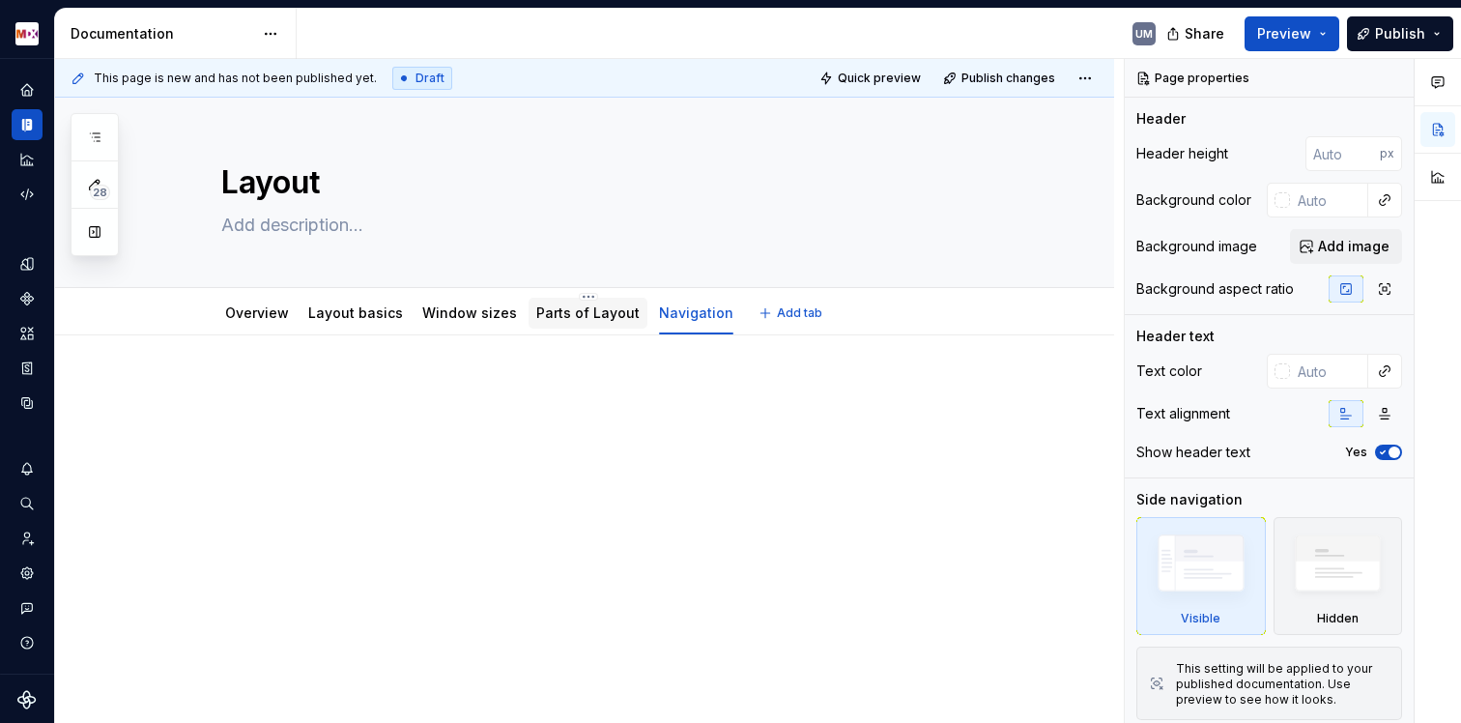
click at [586, 318] on link "Parts of Layout" at bounding box center [587, 312] width 103 height 16
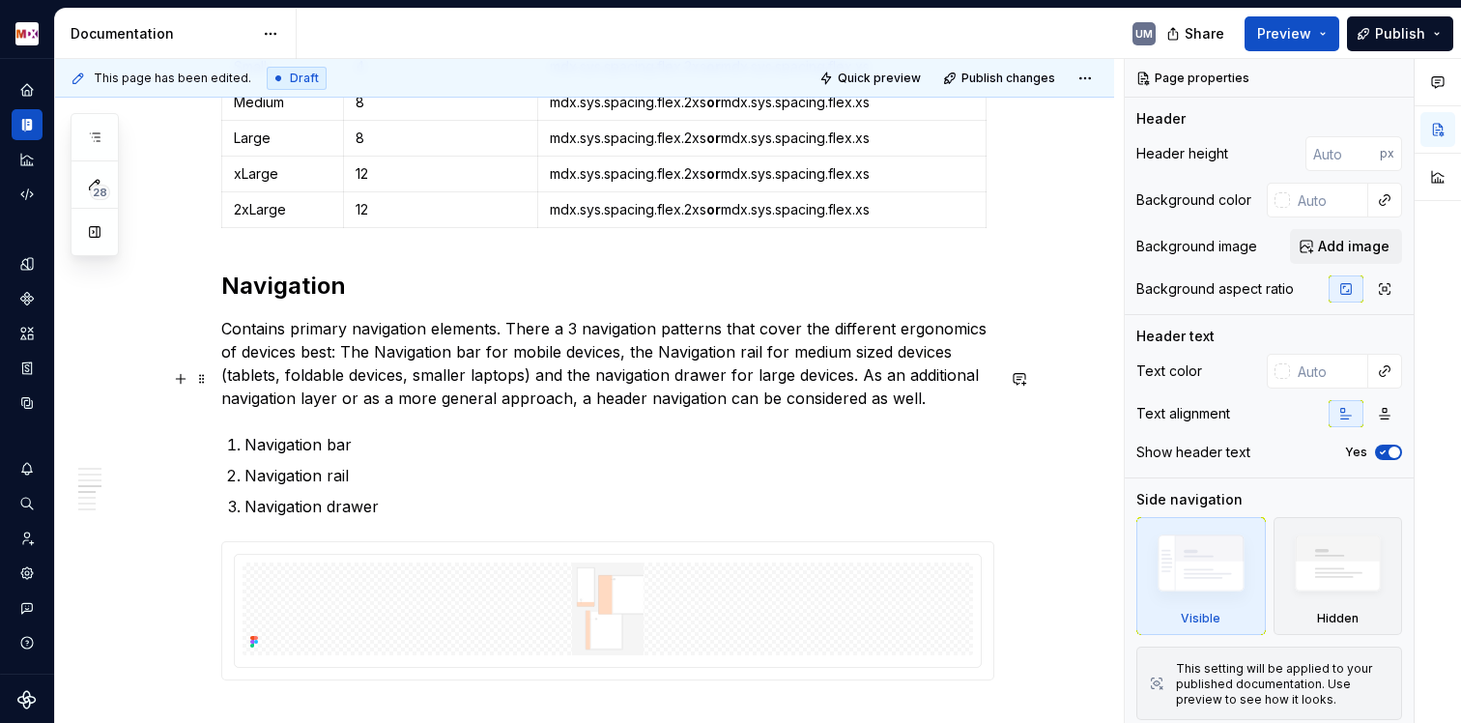
scroll to position [2869, 0]
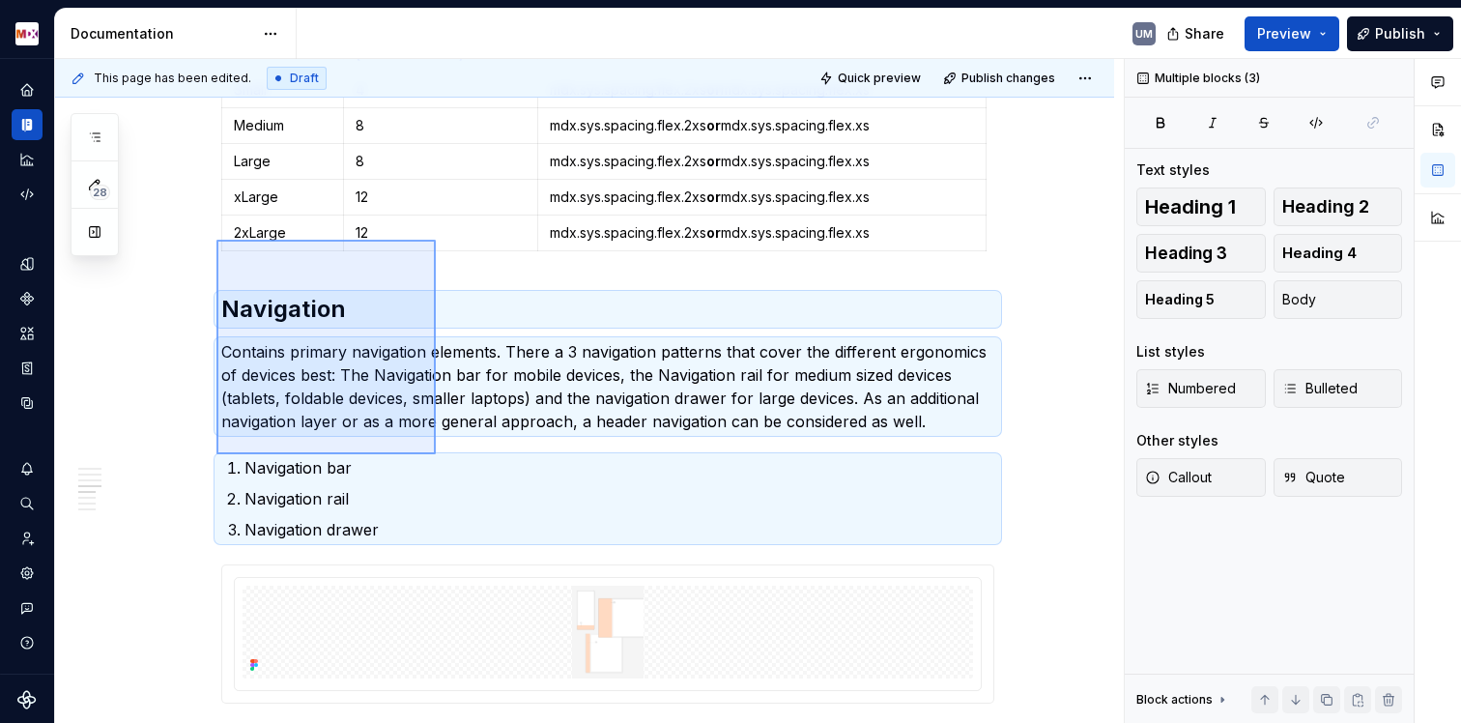
drag, startPoint x: 217, startPoint y: 241, endPoint x: 465, endPoint y: 431, distance: 312.2
click at [437, 454] on div "**********" at bounding box center [589, 391] width 1069 height 665
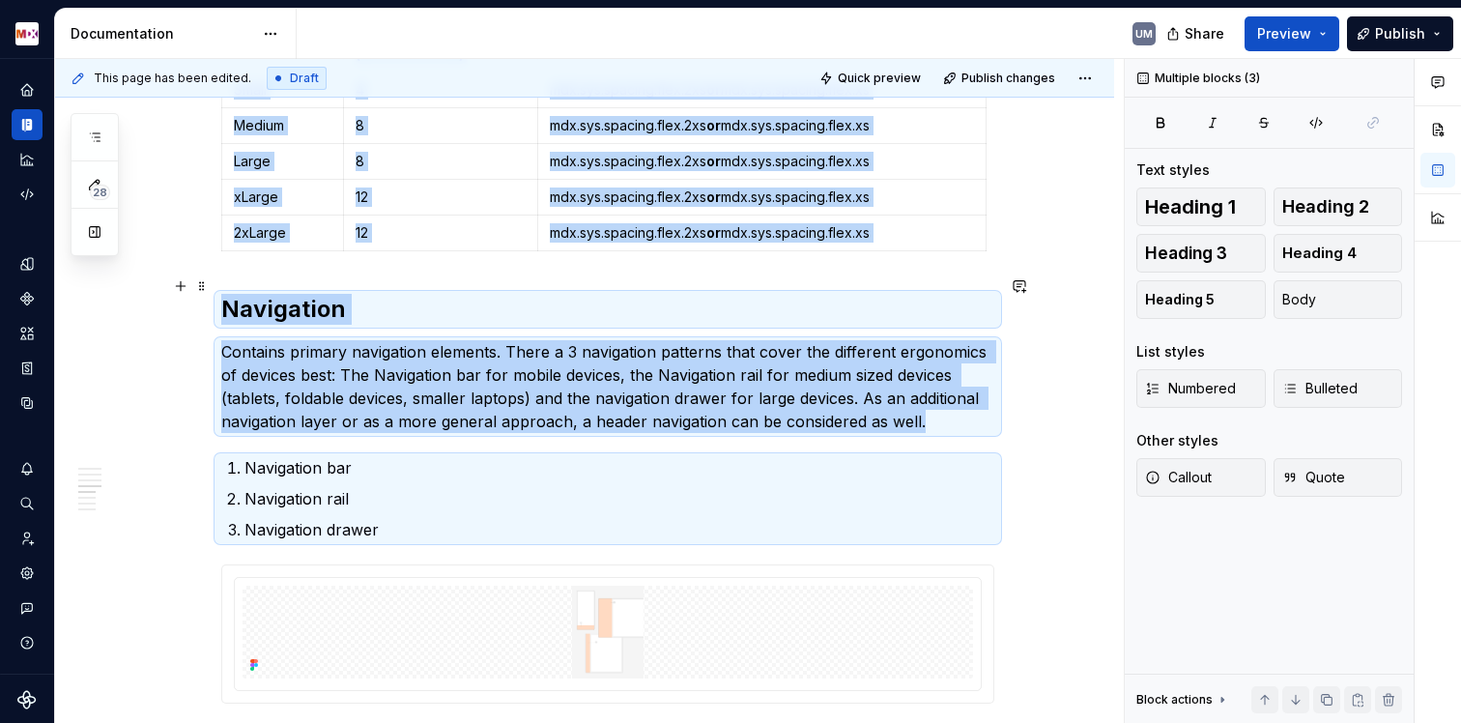
copy div "Window size Columns (recommended) Gutter Token Small 4 mdx.sys.spacing.flex.2xs…"
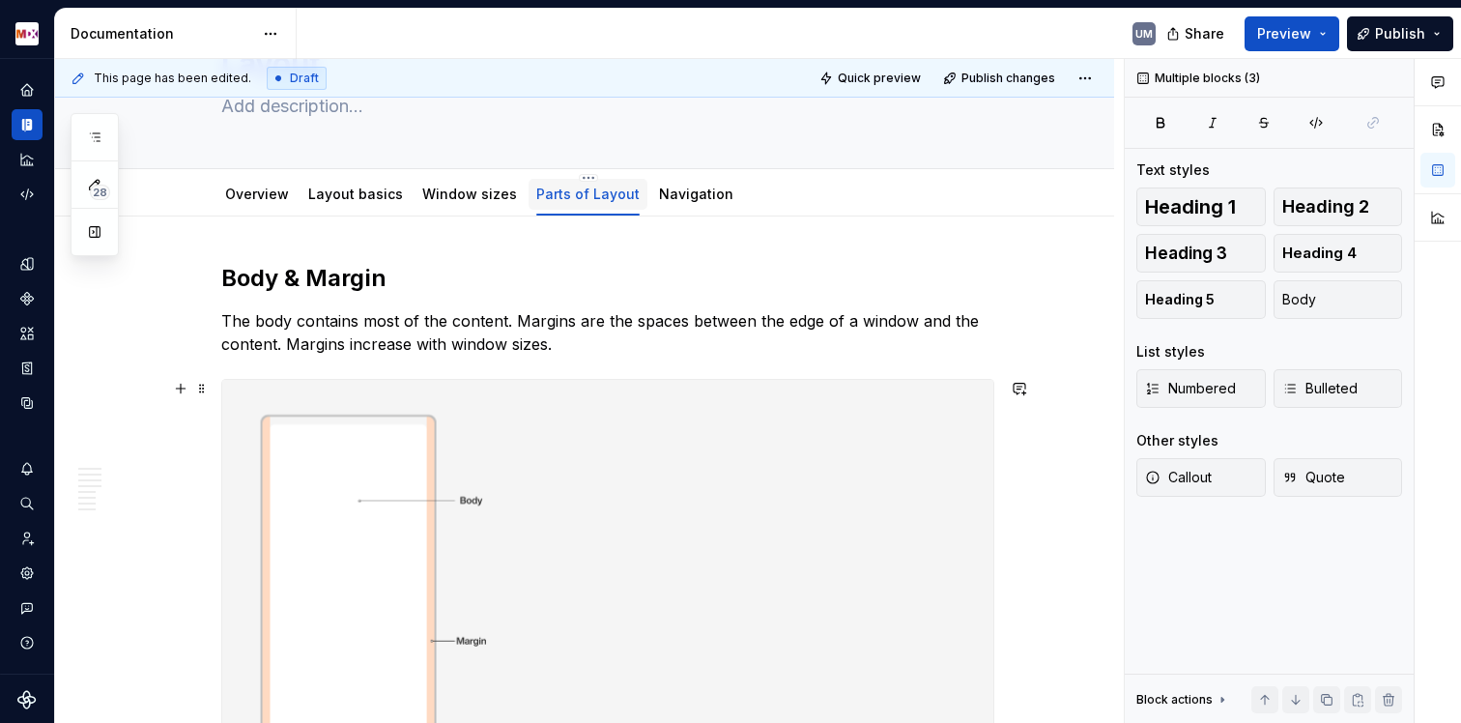
scroll to position [0, 0]
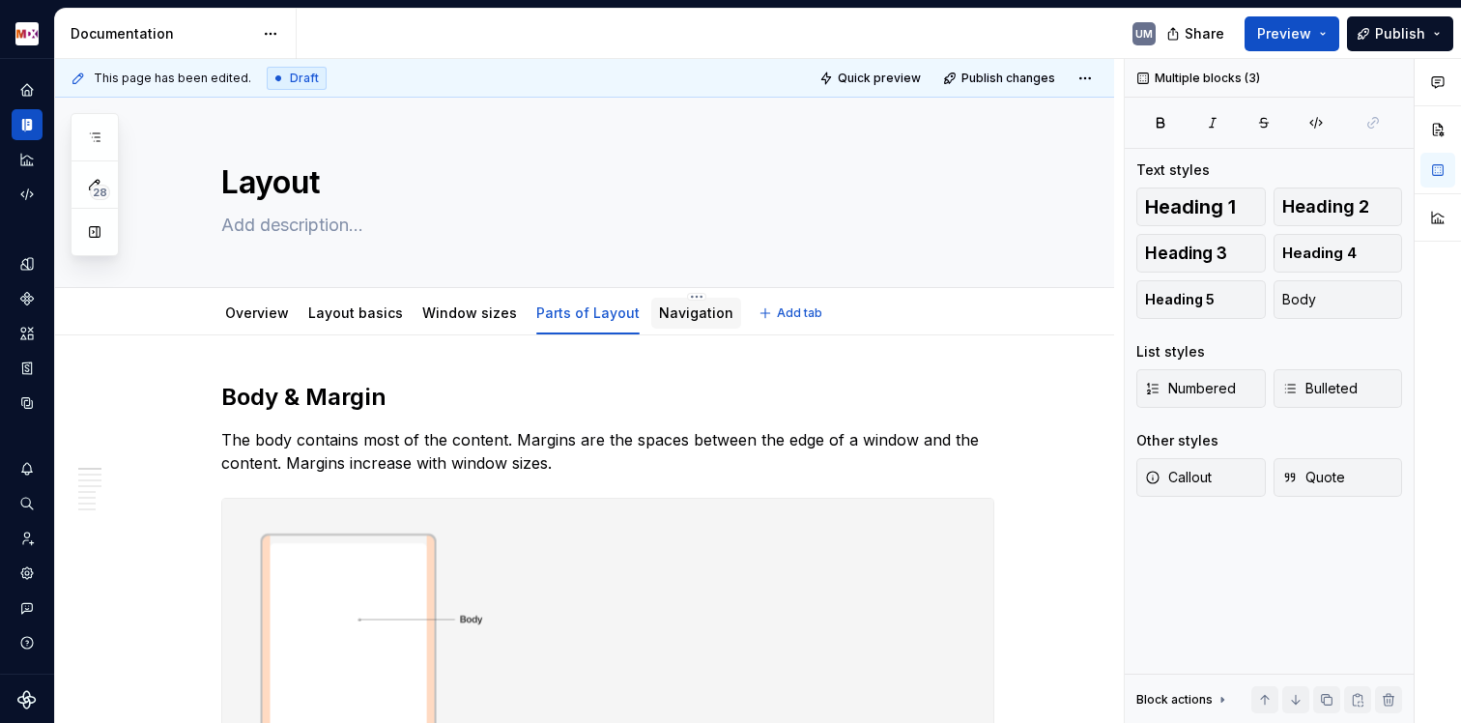
click at [687, 319] on link "Navigation" at bounding box center [696, 312] width 74 height 16
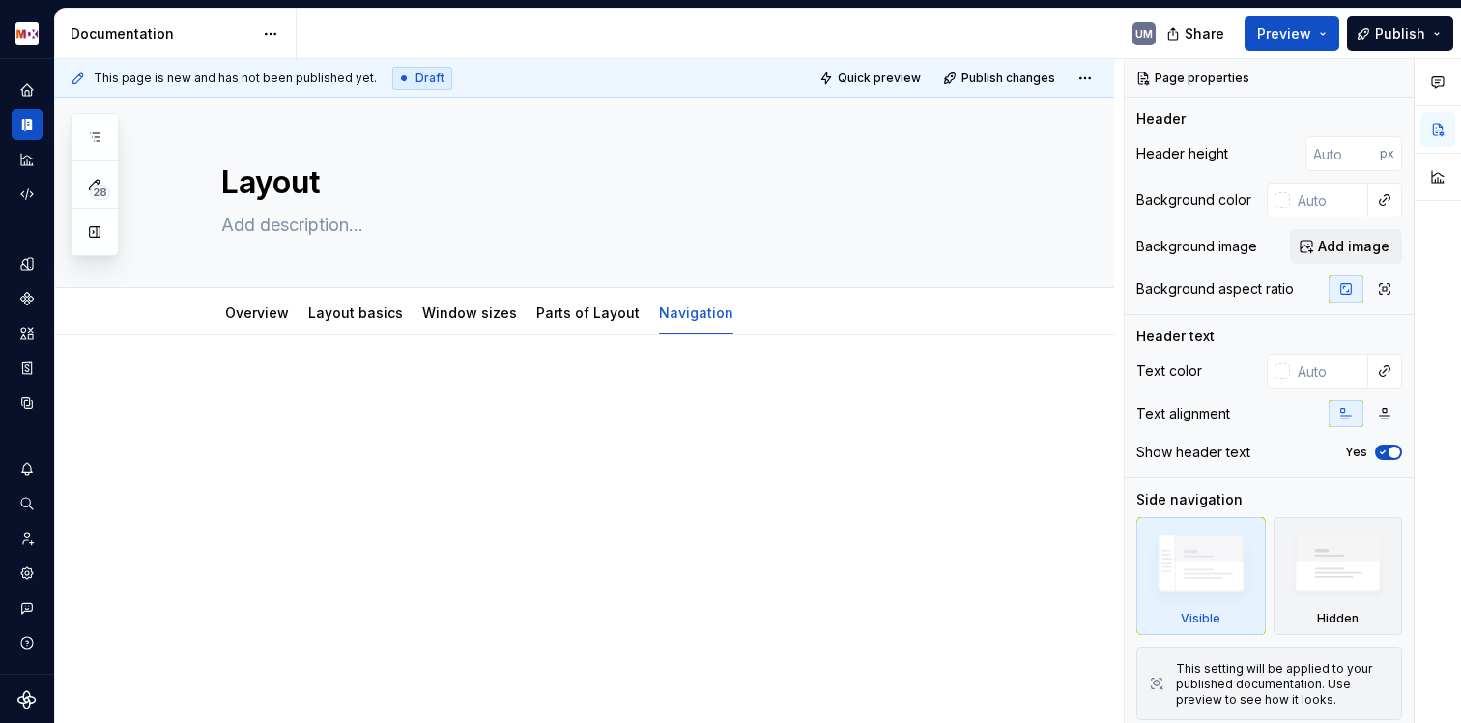
click at [428, 395] on p at bounding box center [607, 393] width 773 height 23
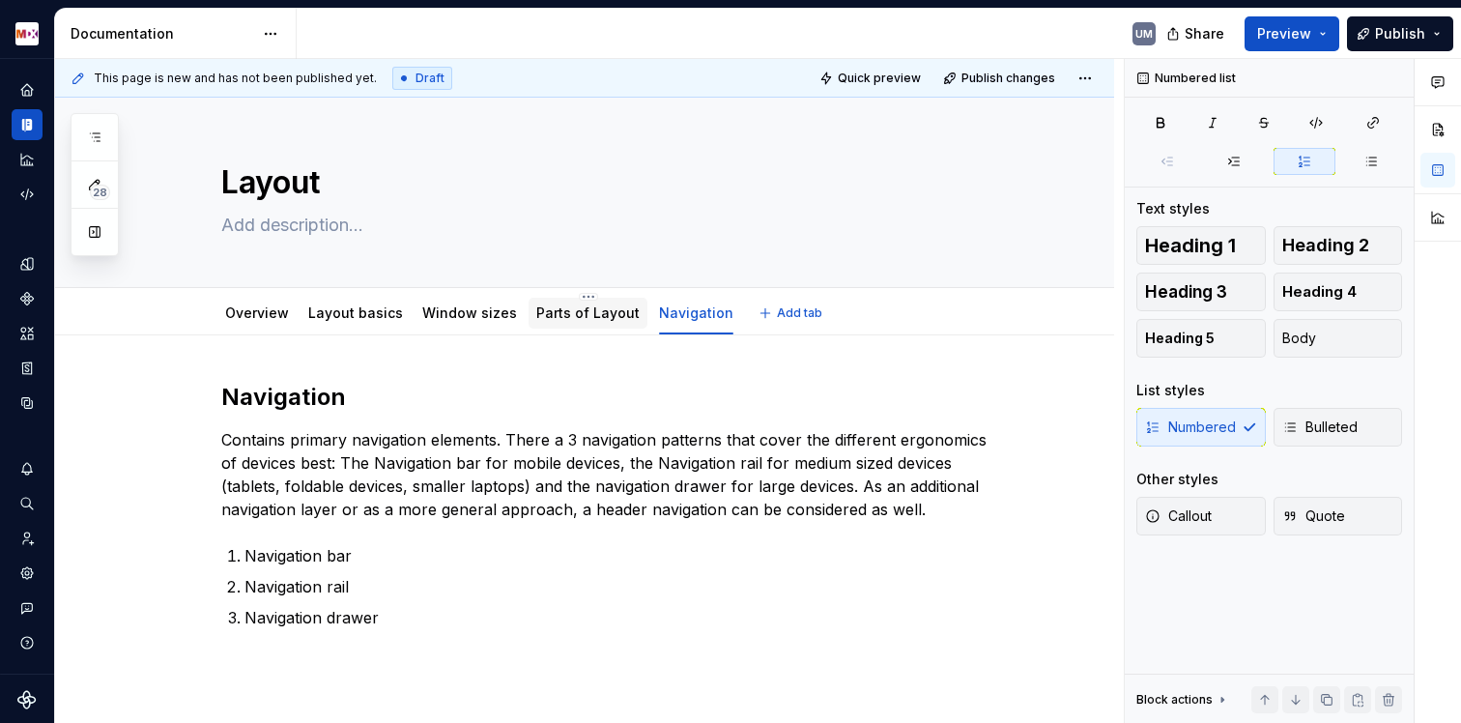
click at [580, 324] on div "Parts of Layout" at bounding box center [587, 313] width 103 height 23
click at [585, 316] on link "Parts of Layout" at bounding box center [587, 312] width 103 height 16
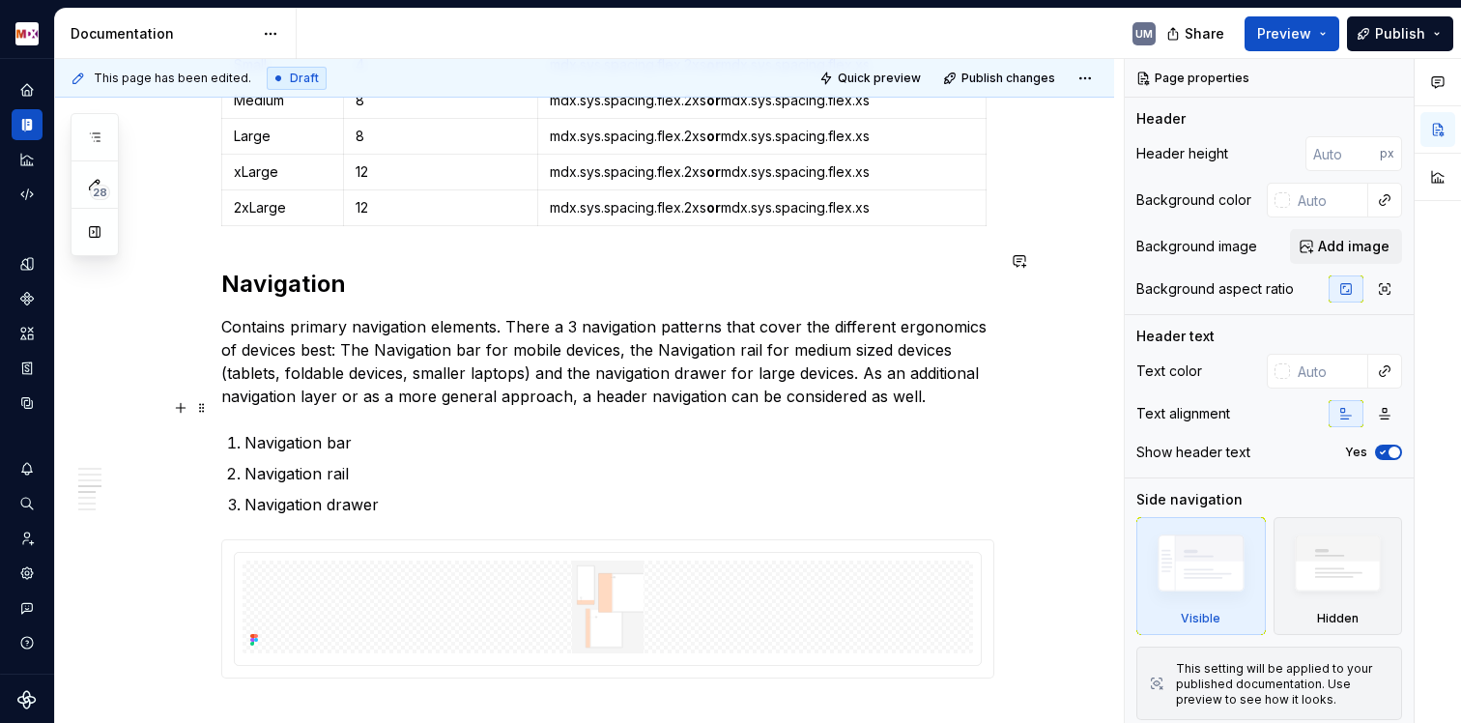
scroll to position [2977, 0]
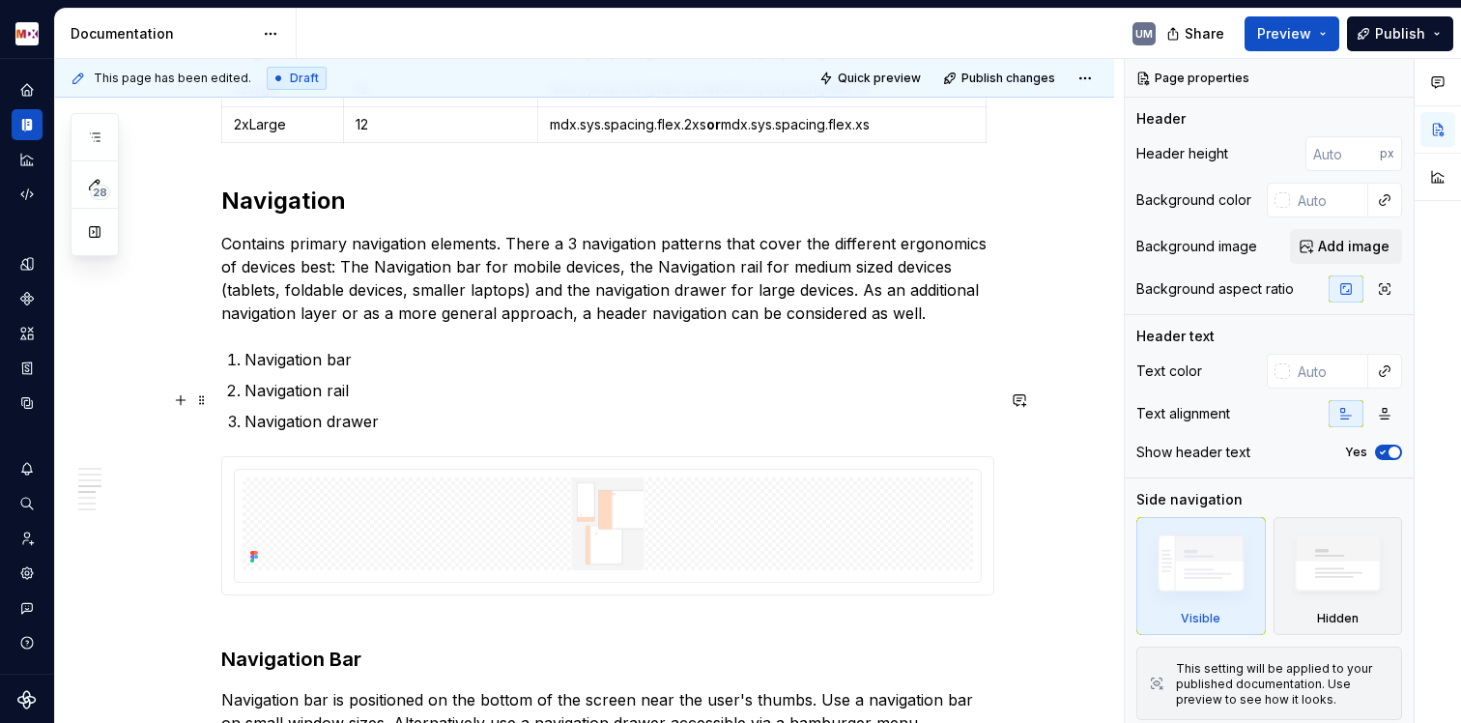
click at [226, 457] on div at bounding box center [607, 525] width 771 height 137
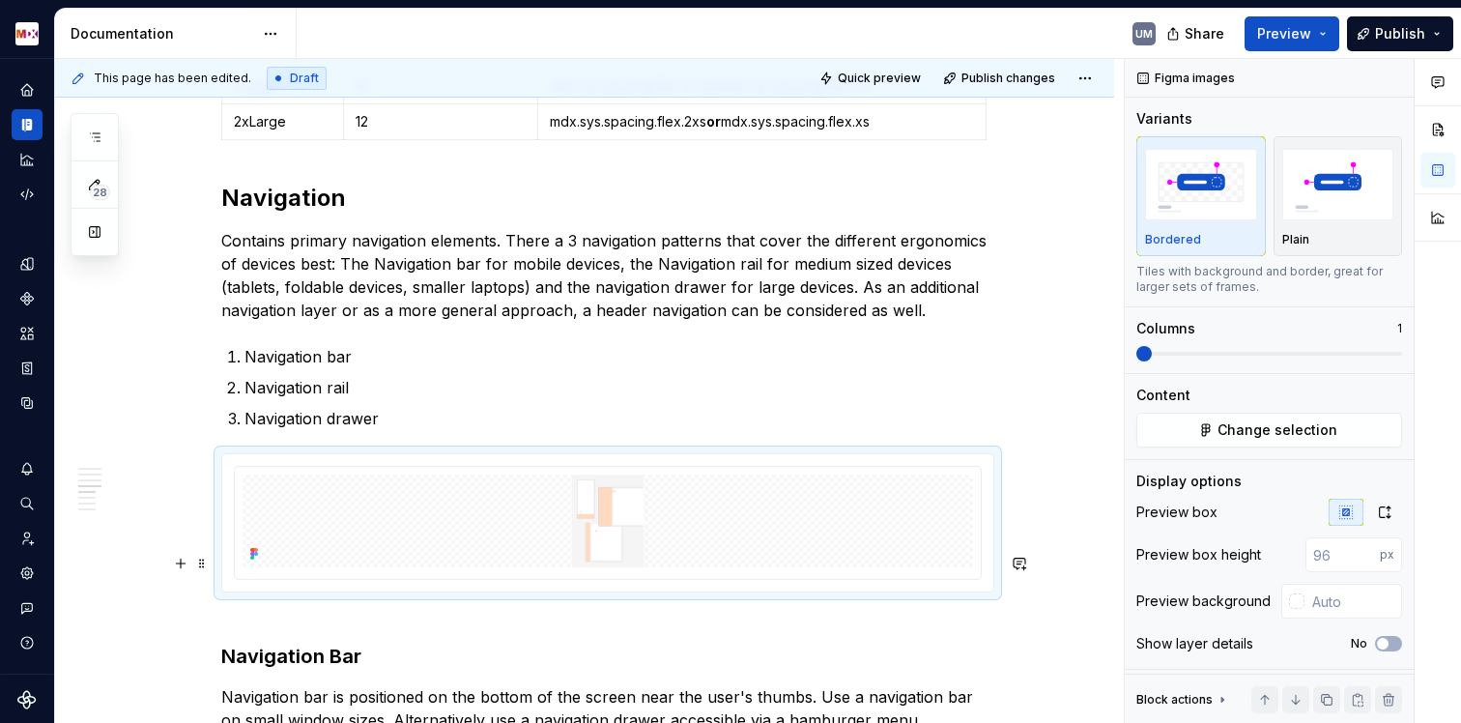
scroll to position [2981, 0]
click at [252, 615] on h3 "Navigation Bar" at bounding box center [607, 642] width 773 height 54
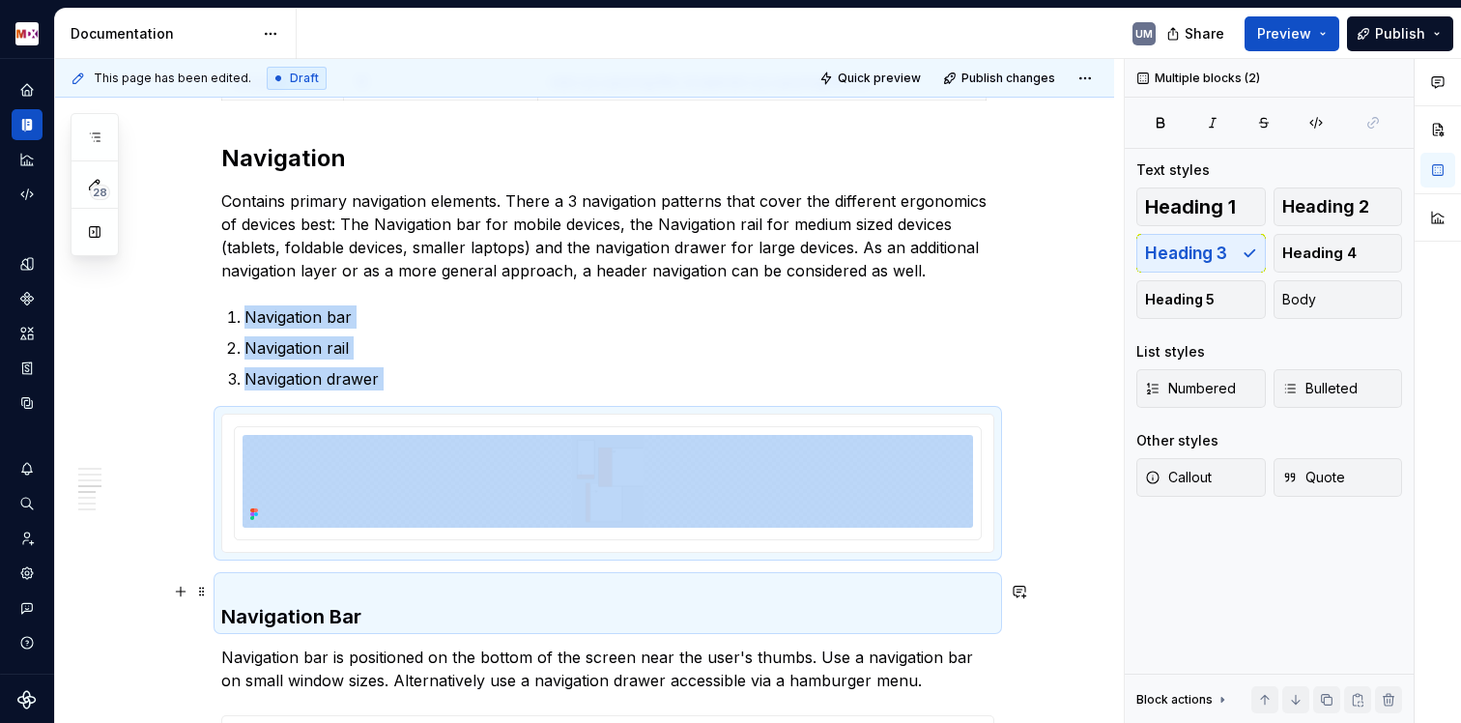
click at [273, 646] on p "Navigation bar is positioned on the bottom of the screen near the user's thumbs…" at bounding box center [607, 669] width 773 height 46
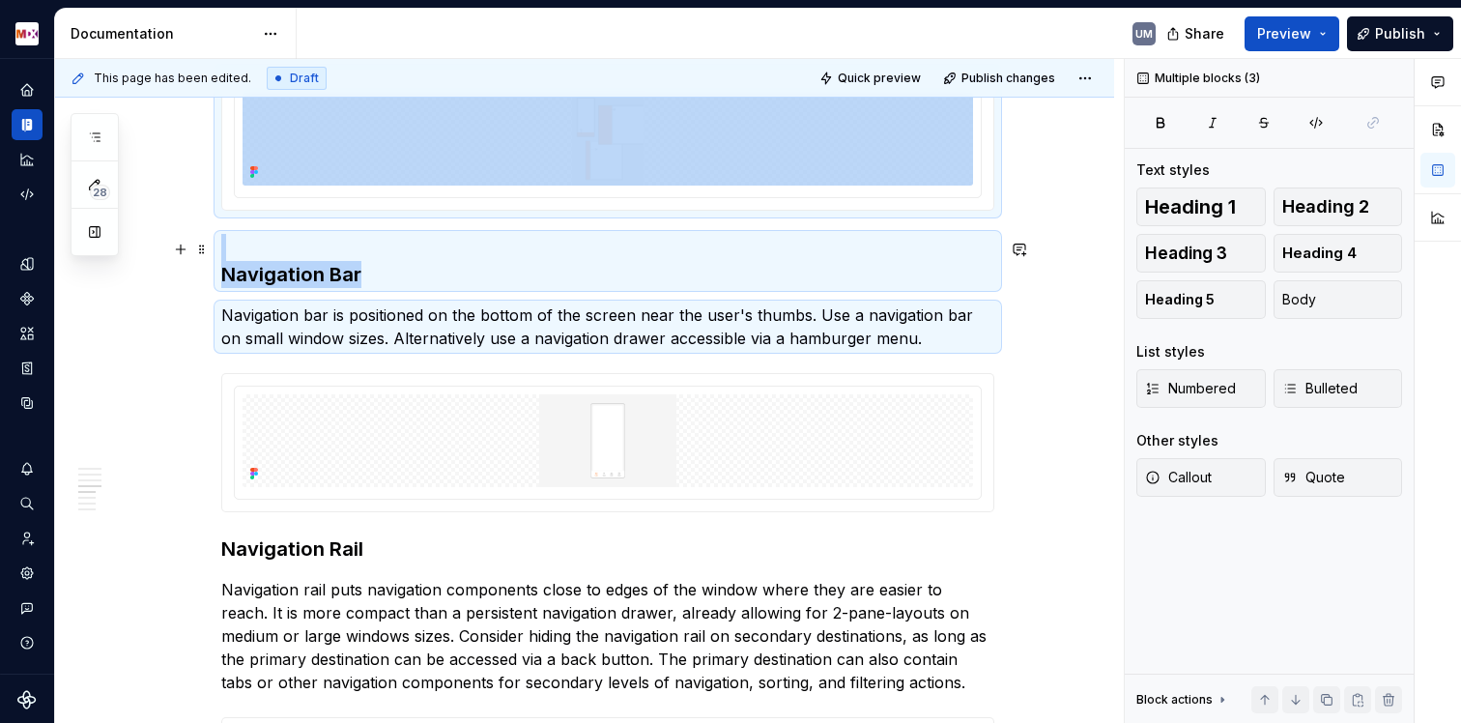
scroll to position [3376, 0]
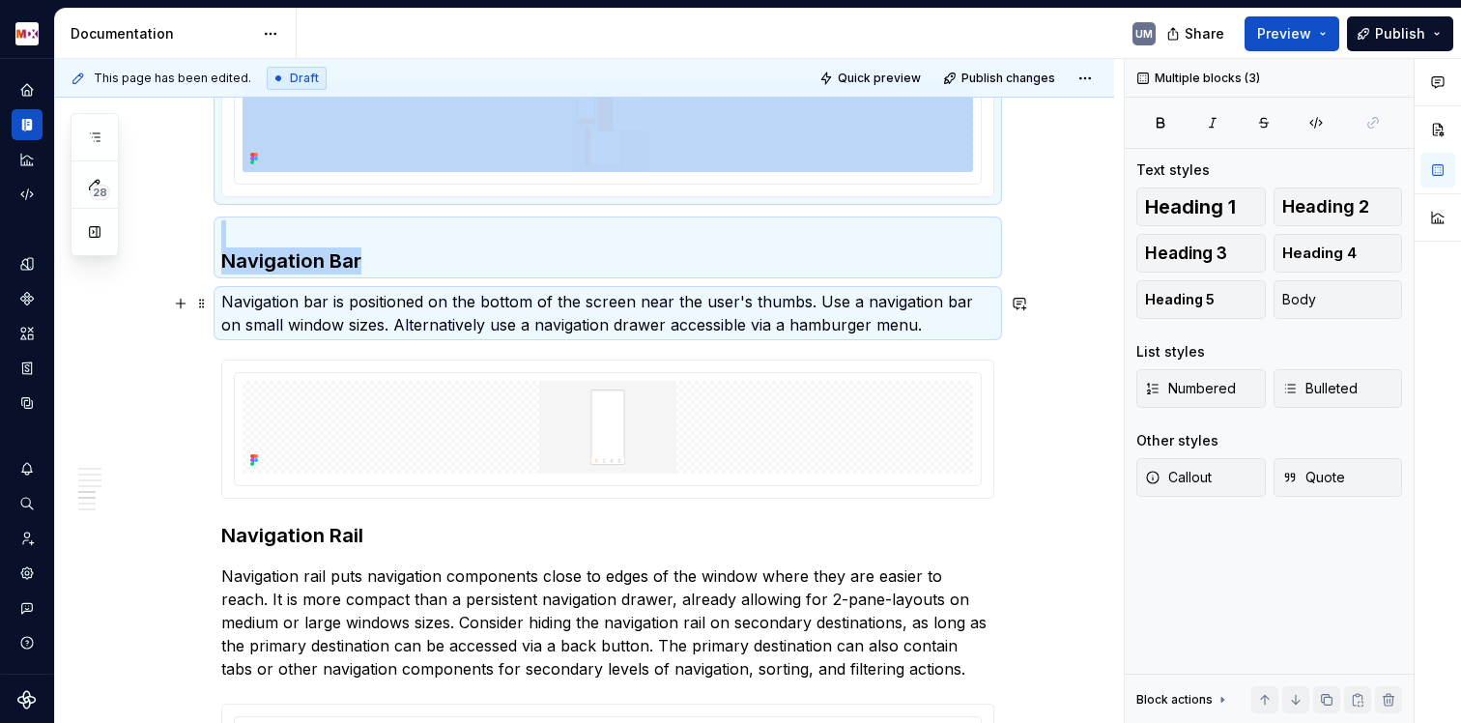
click at [273, 359] on div at bounding box center [607, 428] width 773 height 139
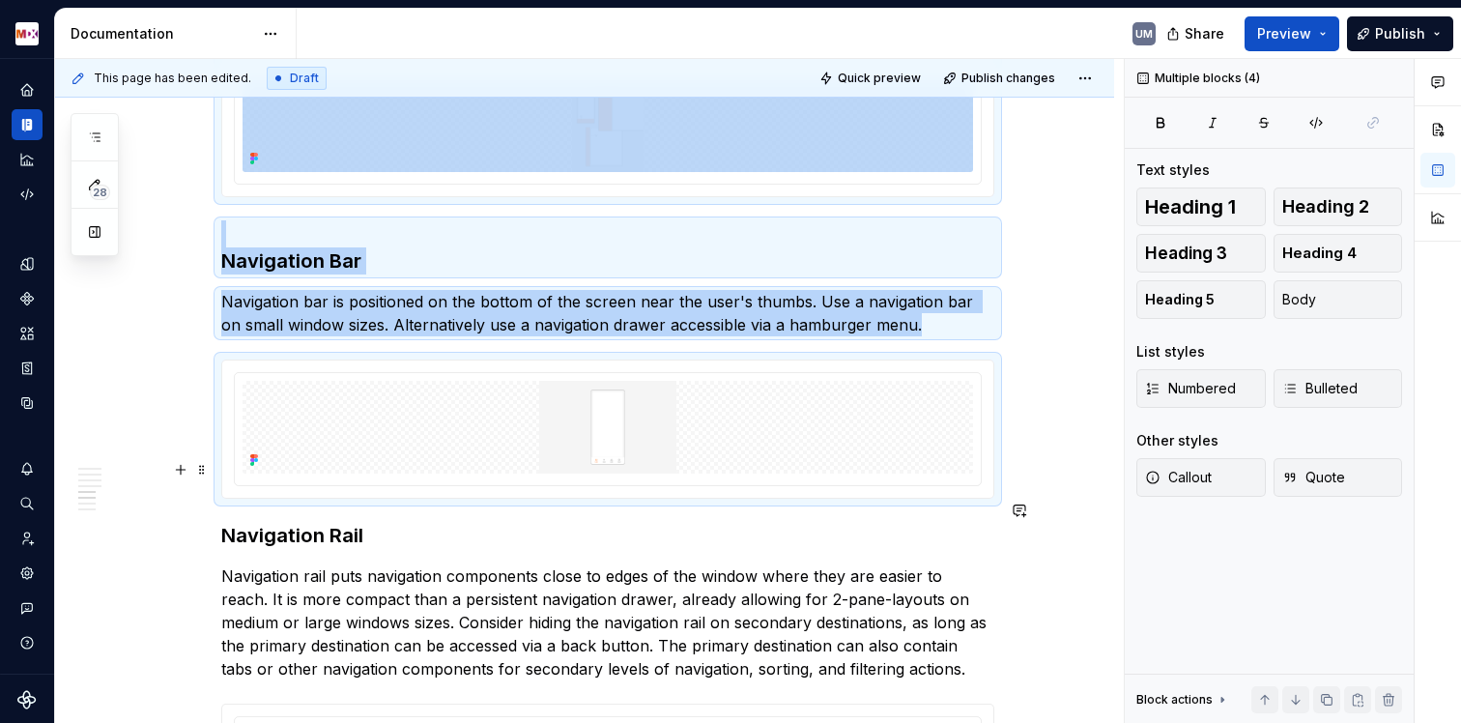
click at [264, 522] on h3 "Navigation Rail" at bounding box center [607, 535] width 773 height 27
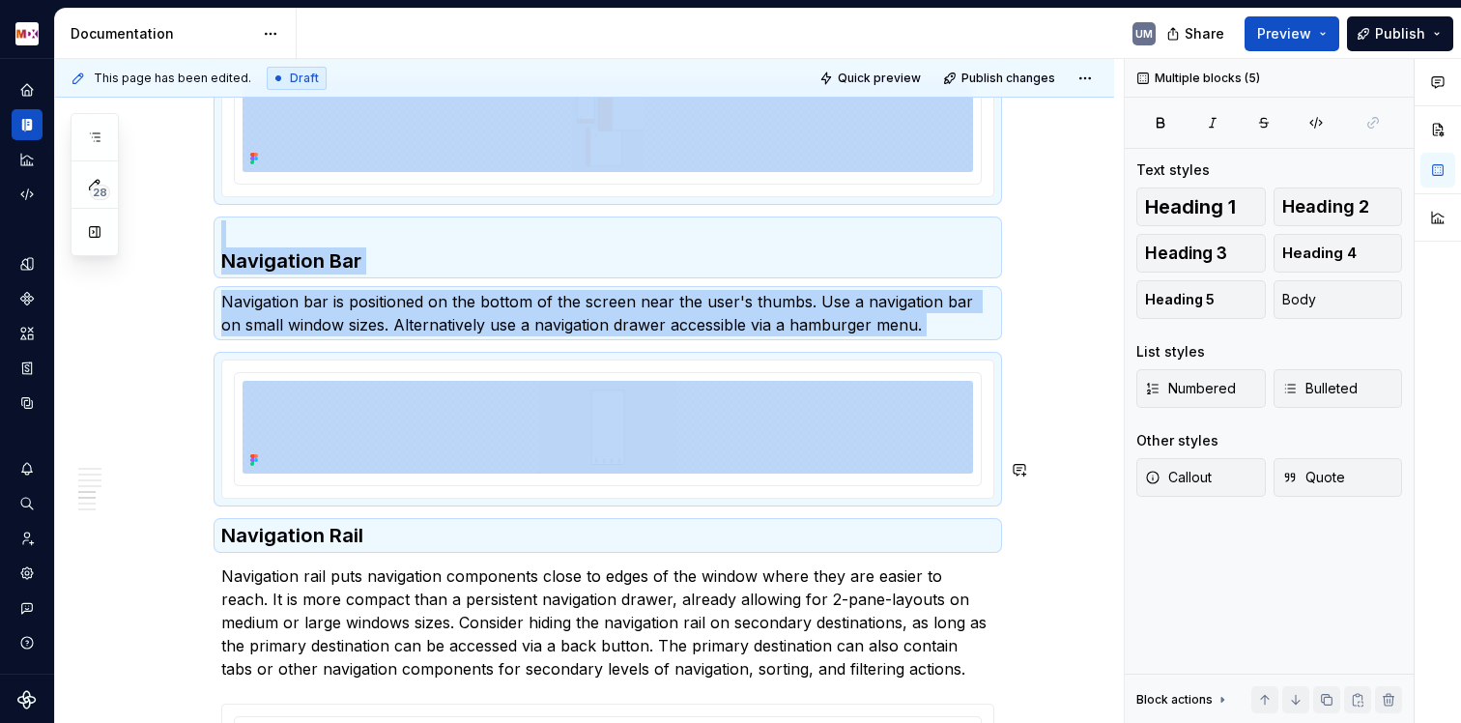
click at [270, 564] on p "Navigation rail puts navigation components close to edges of the window where t…" at bounding box center [607, 622] width 773 height 116
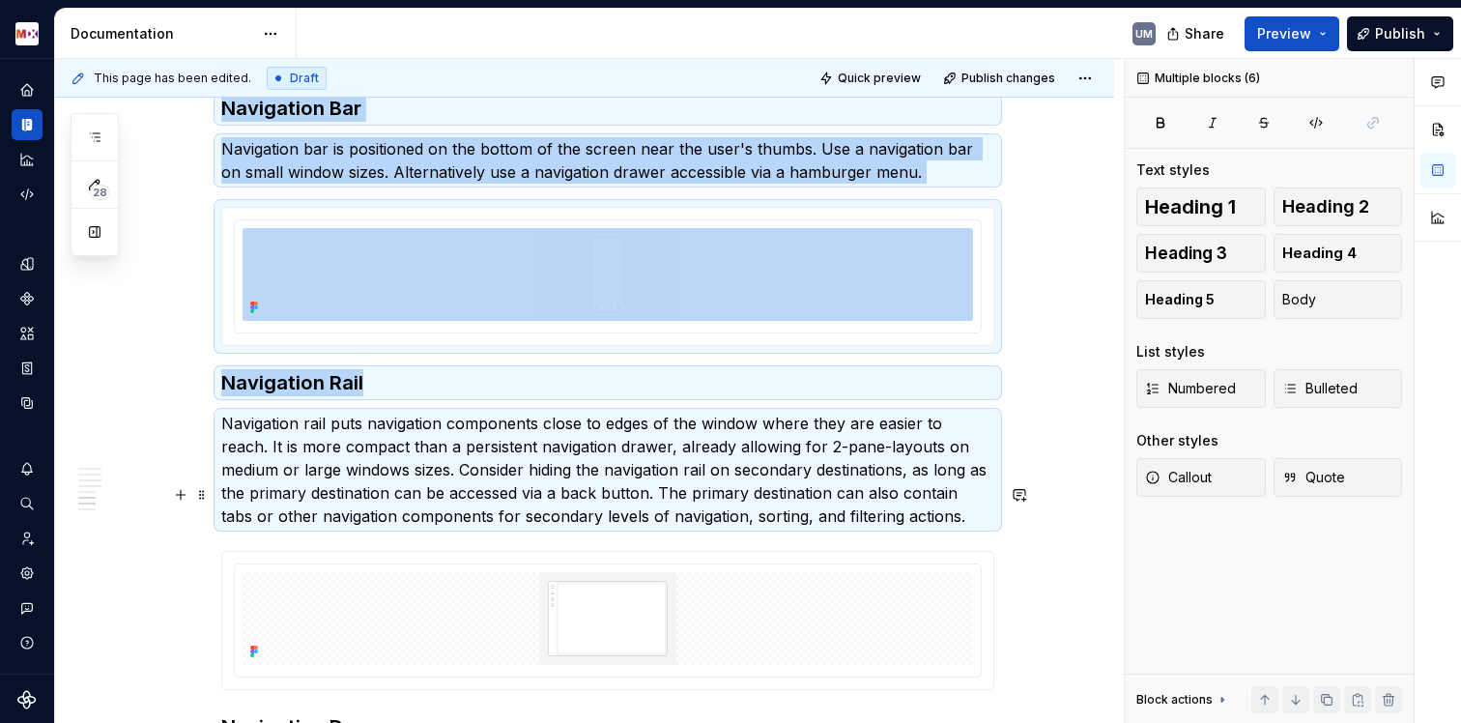
click at [299, 564] on div at bounding box center [608, 620] width 746 height 112
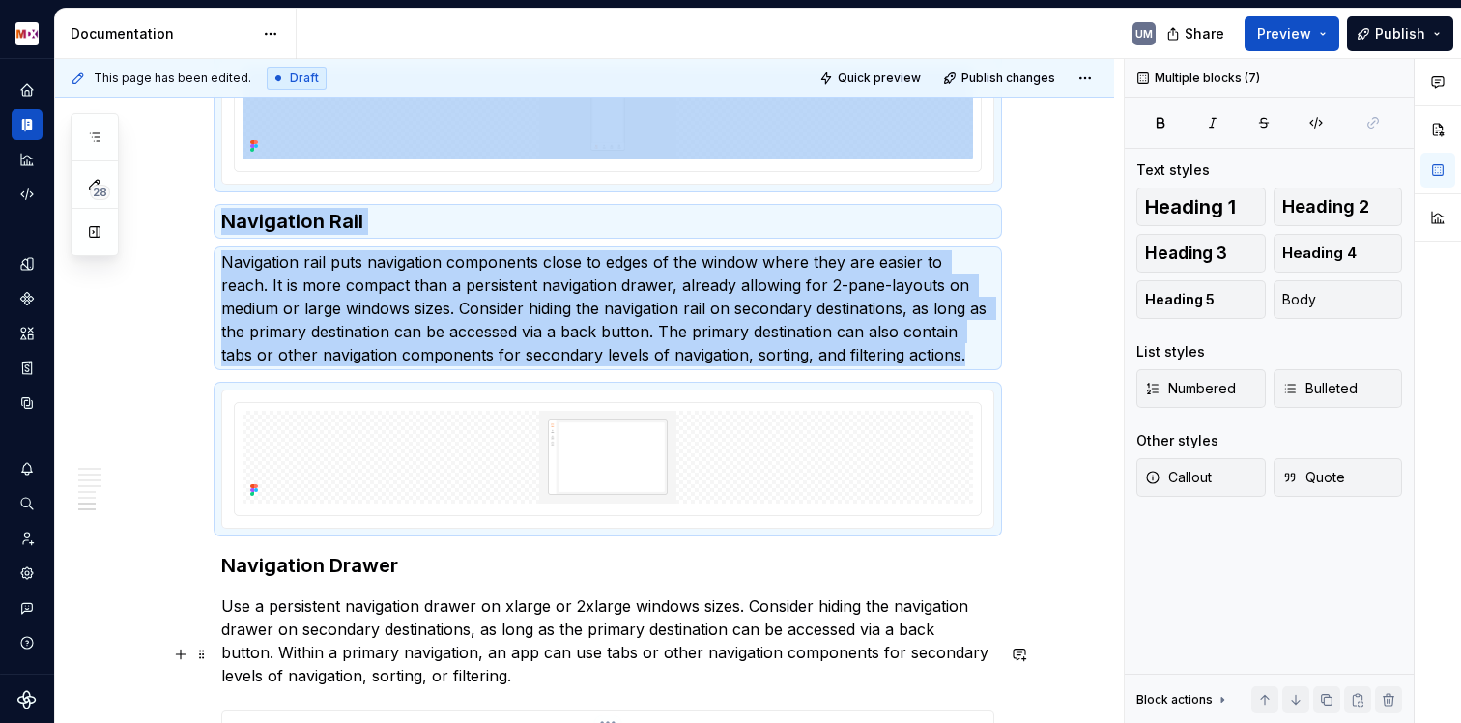
scroll to position [3924, 0]
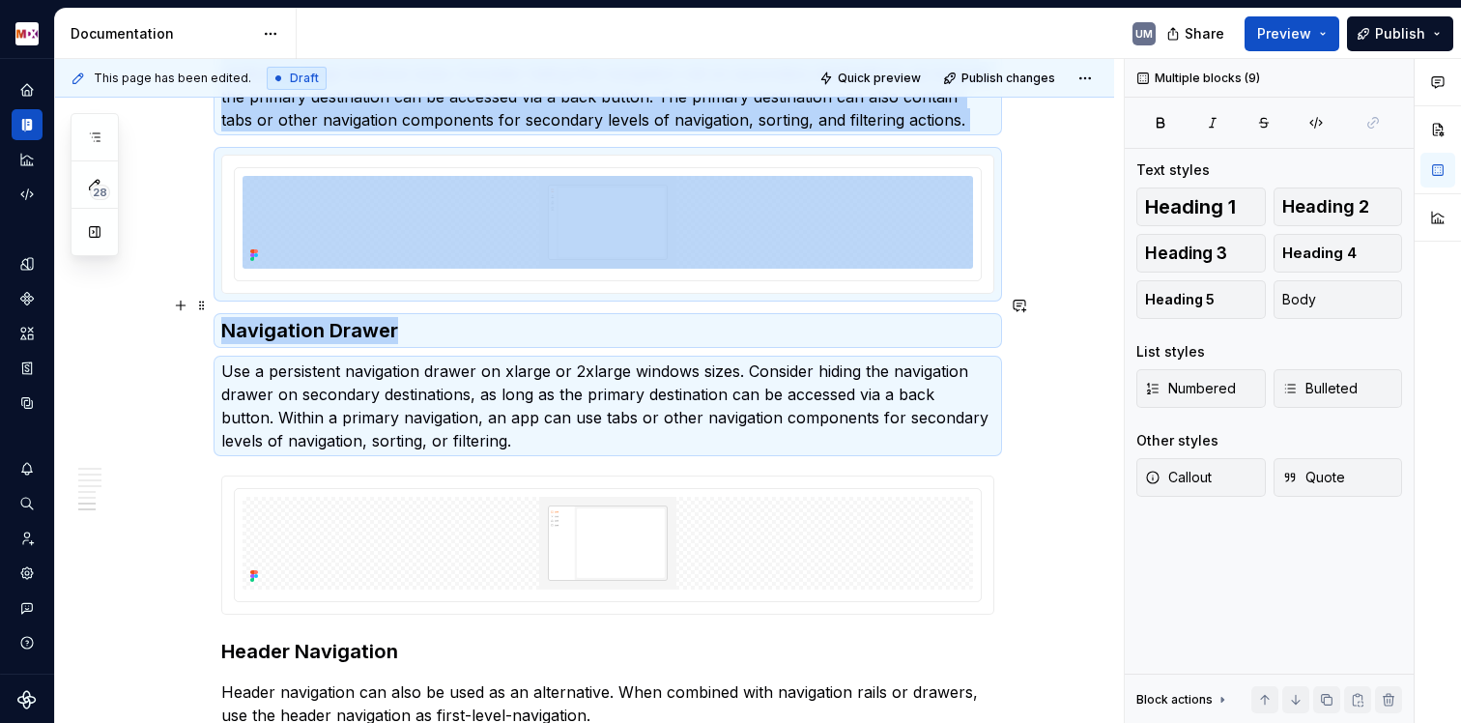
click at [287, 359] on p "Use a persistent navigation drawer on xlarge or 2xlarge windows sizes. Consider…" at bounding box center [607, 405] width 773 height 93
click at [282, 476] on div at bounding box center [607, 544] width 771 height 137
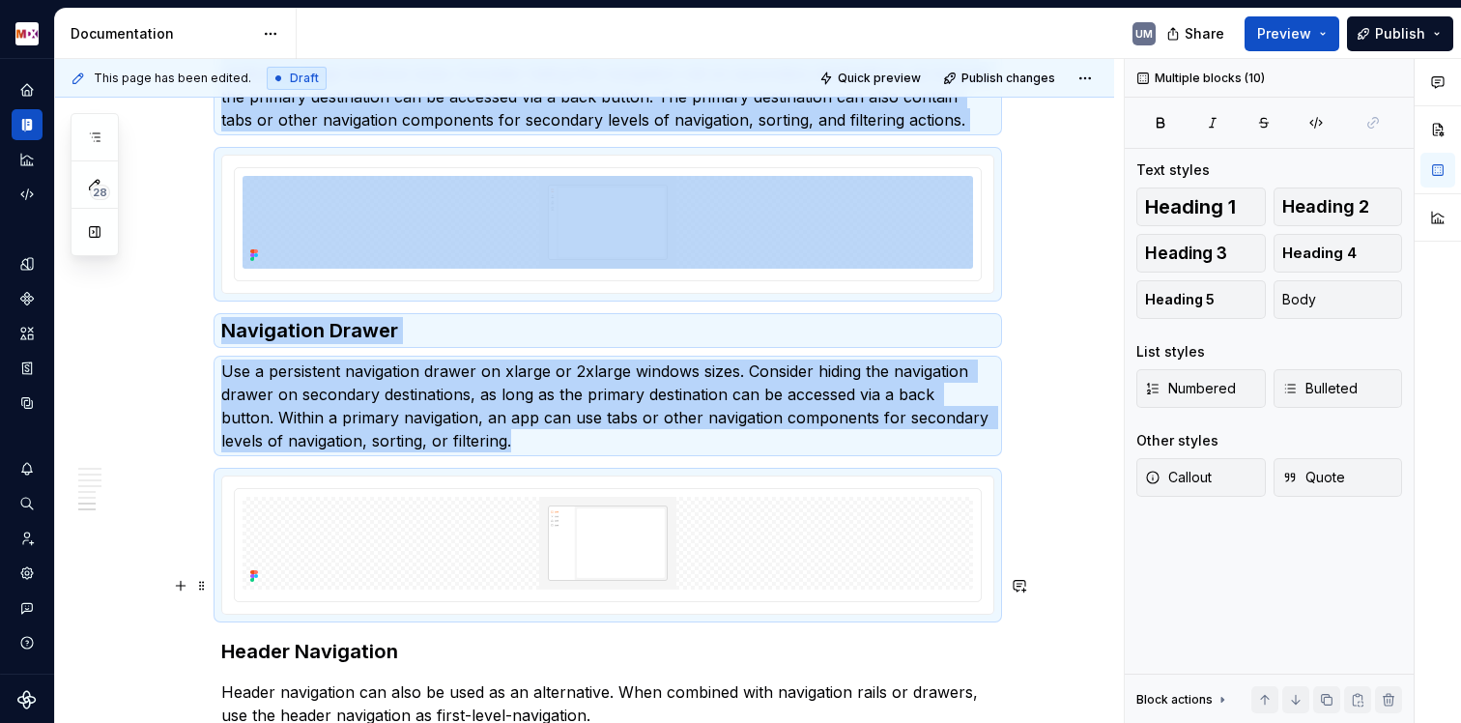
click at [280, 638] on h3 "Header Navigation" at bounding box center [607, 651] width 773 height 27
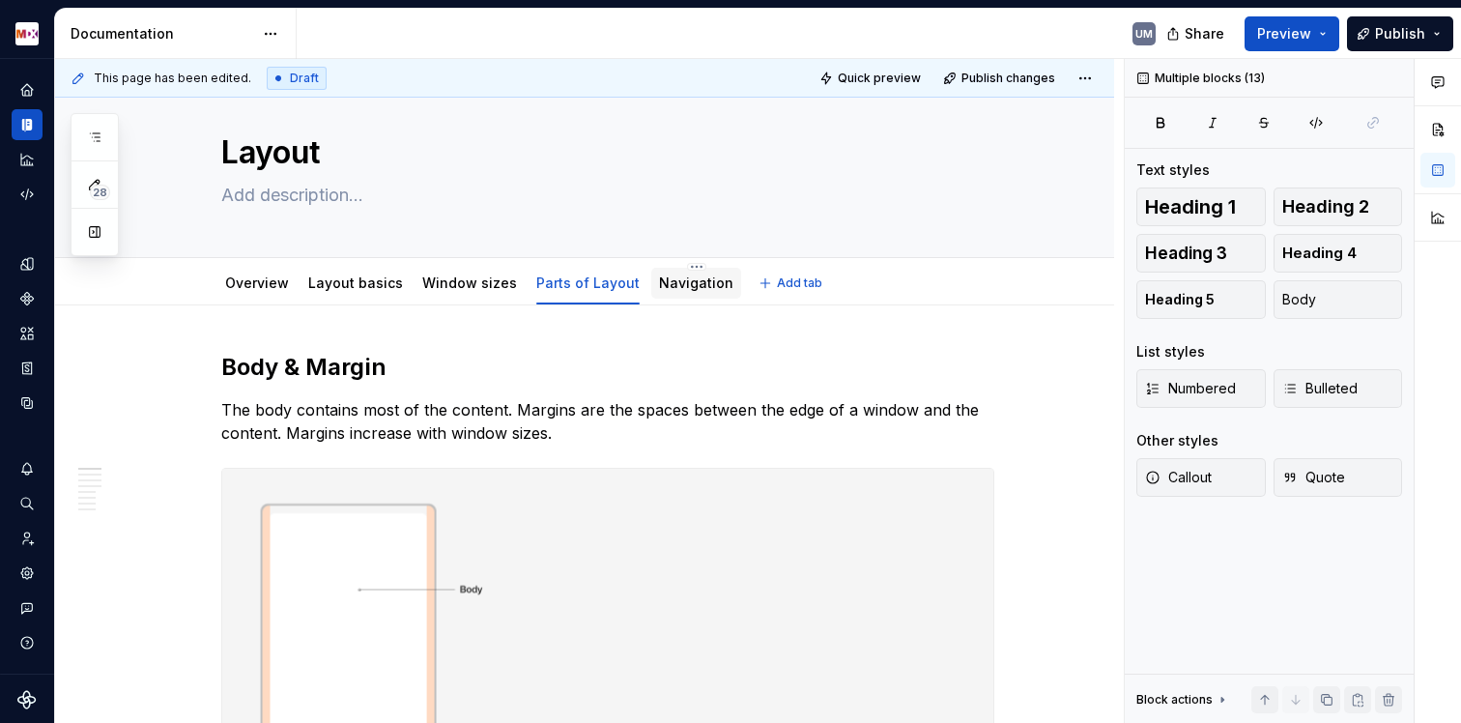
scroll to position [31, 0]
click at [680, 271] on div "Navigation" at bounding box center [696, 282] width 74 height 23
click at [671, 285] on link "Navigation" at bounding box center [696, 281] width 74 height 16
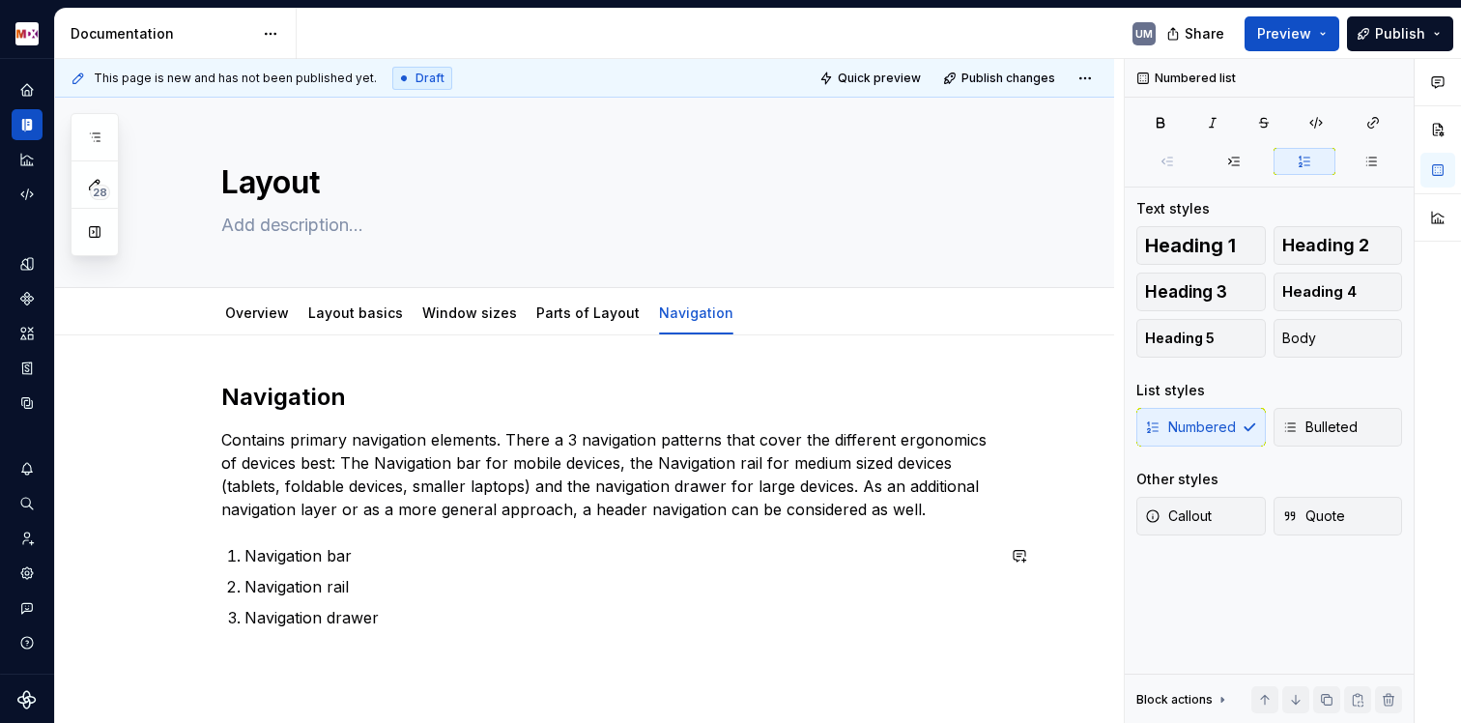
click at [227, 650] on div "Navigation Contains primary navigation elements. There a 3 navigation patterns …" at bounding box center [607, 517] width 773 height 271
click at [375, 645] on div "Navigation Contains primary navigation elements. There a 3 navigation patterns …" at bounding box center [607, 517] width 773 height 271
click at [410, 609] on p "Navigation drawer" at bounding box center [619, 617] width 750 height 23
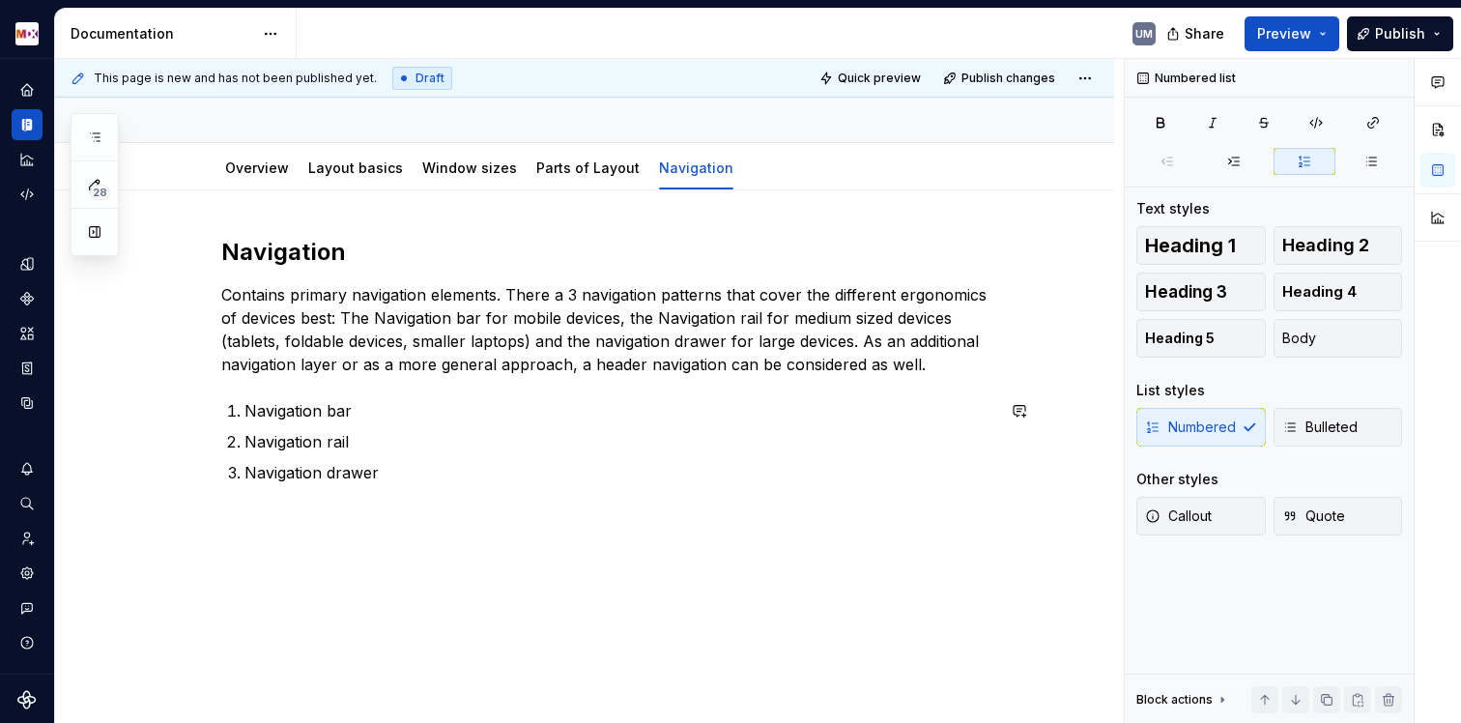
click at [249, 557] on div "Navigation Contains primary navigation elements. There a 3 navigation patterns …" at bounding box center [584, 456] width 1059 height 533
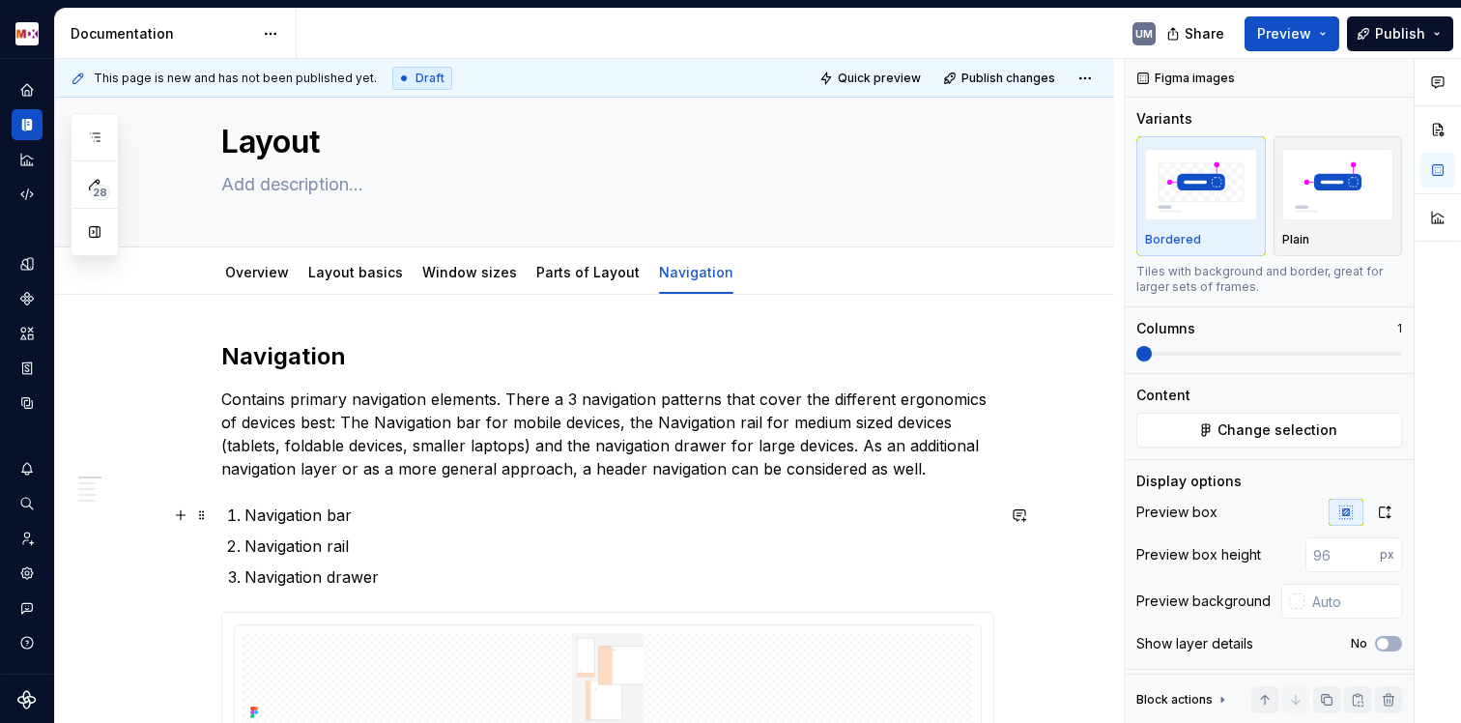
scroll to position [0, 0]
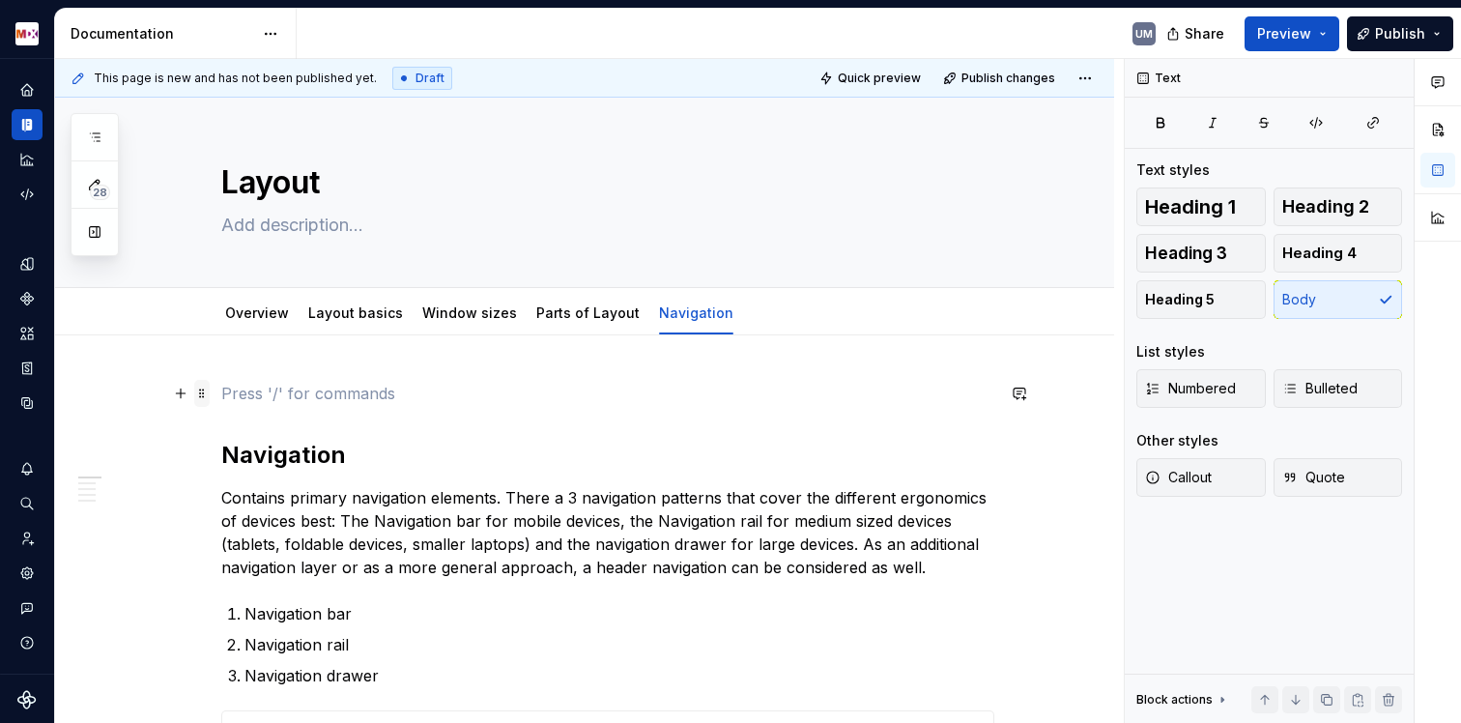
click at [208, 388] on span at bounding box center [201, 393] width 15 height 27
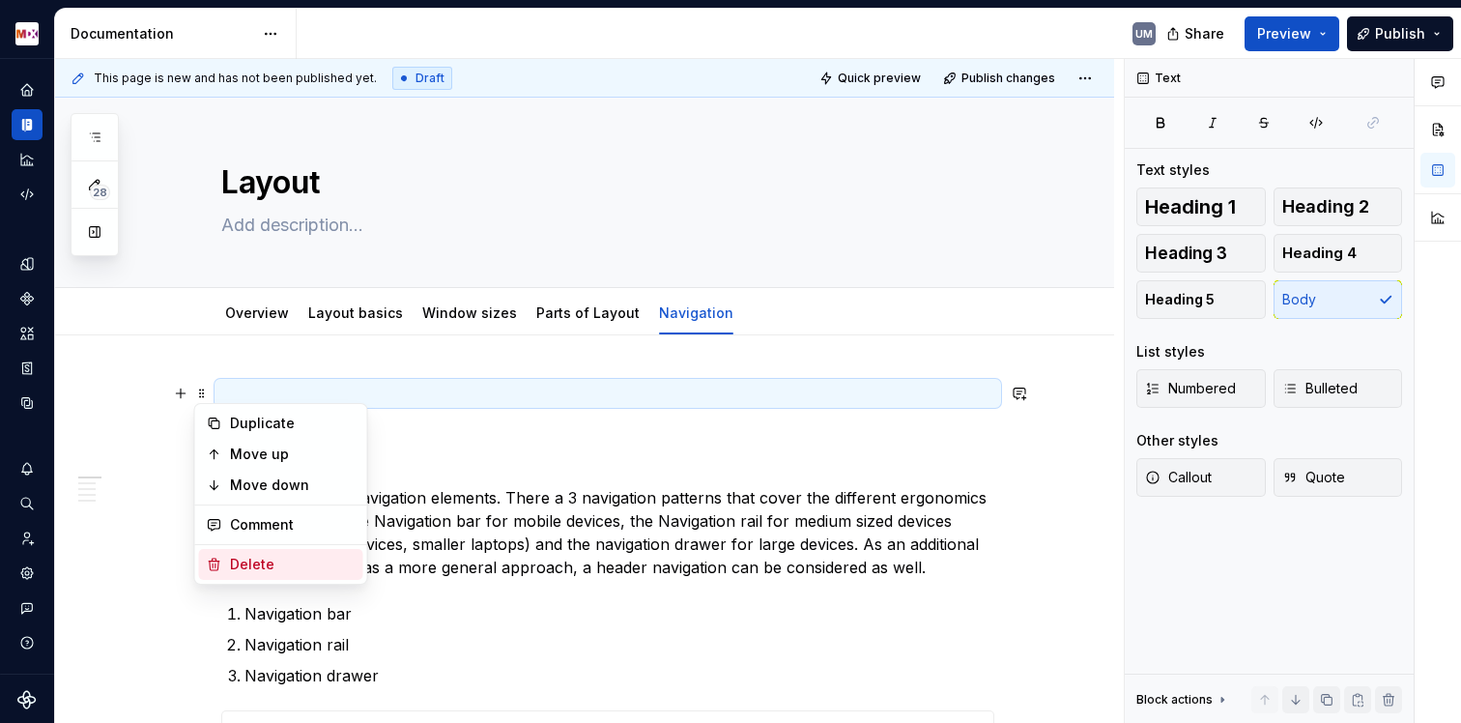
click at [240, 559] on div "Delete" at bounding box center [293, 564] width 126 height 19
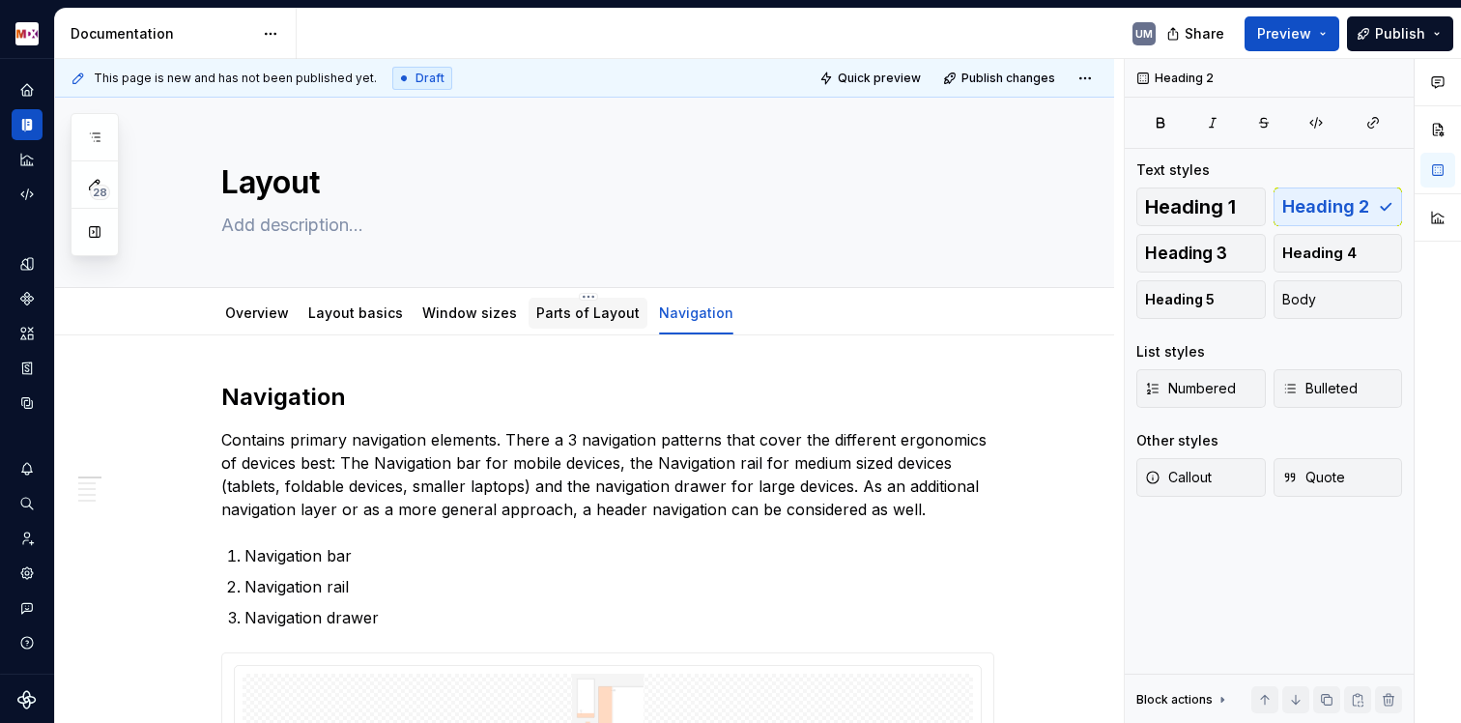
click at [559, 314] on link "Parts of Layout" at bounding box center [587, 312] width 103 height 16
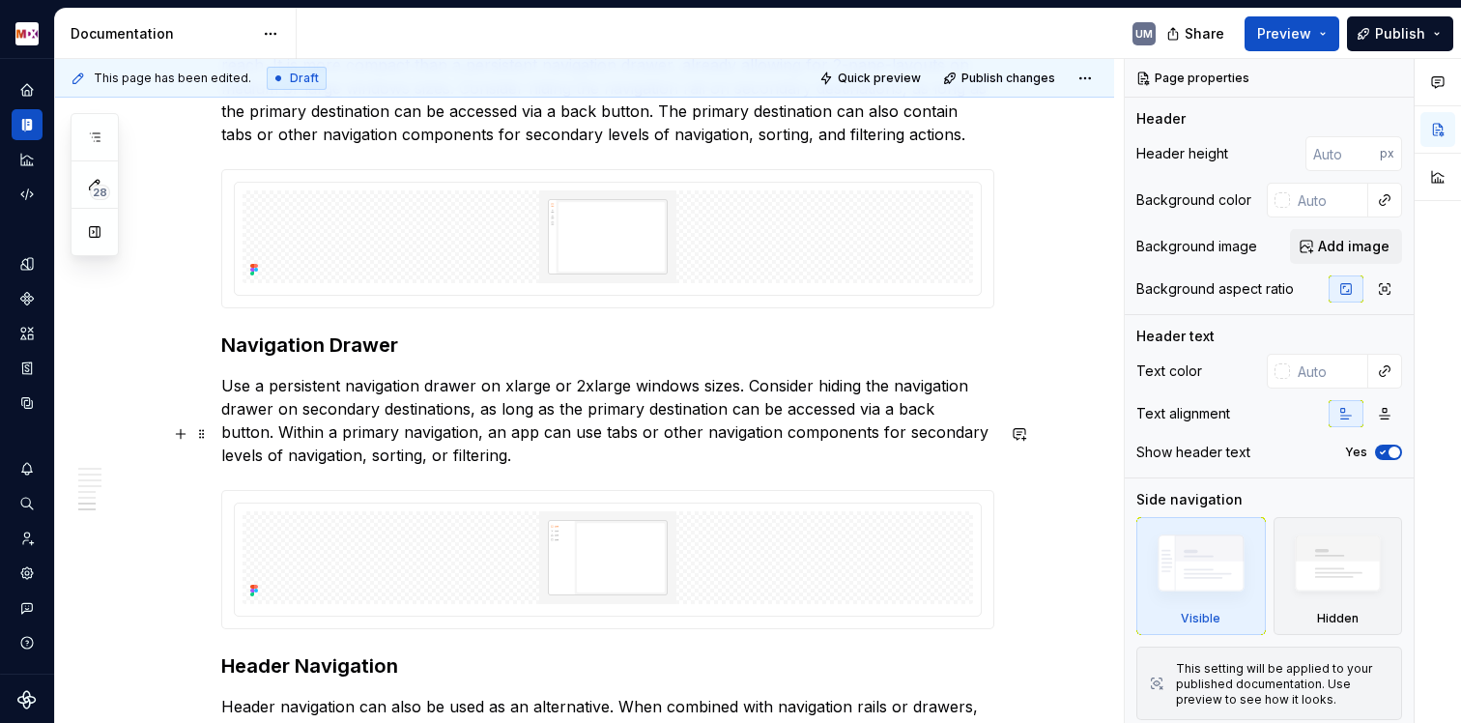
scroll to position [4264, 0]
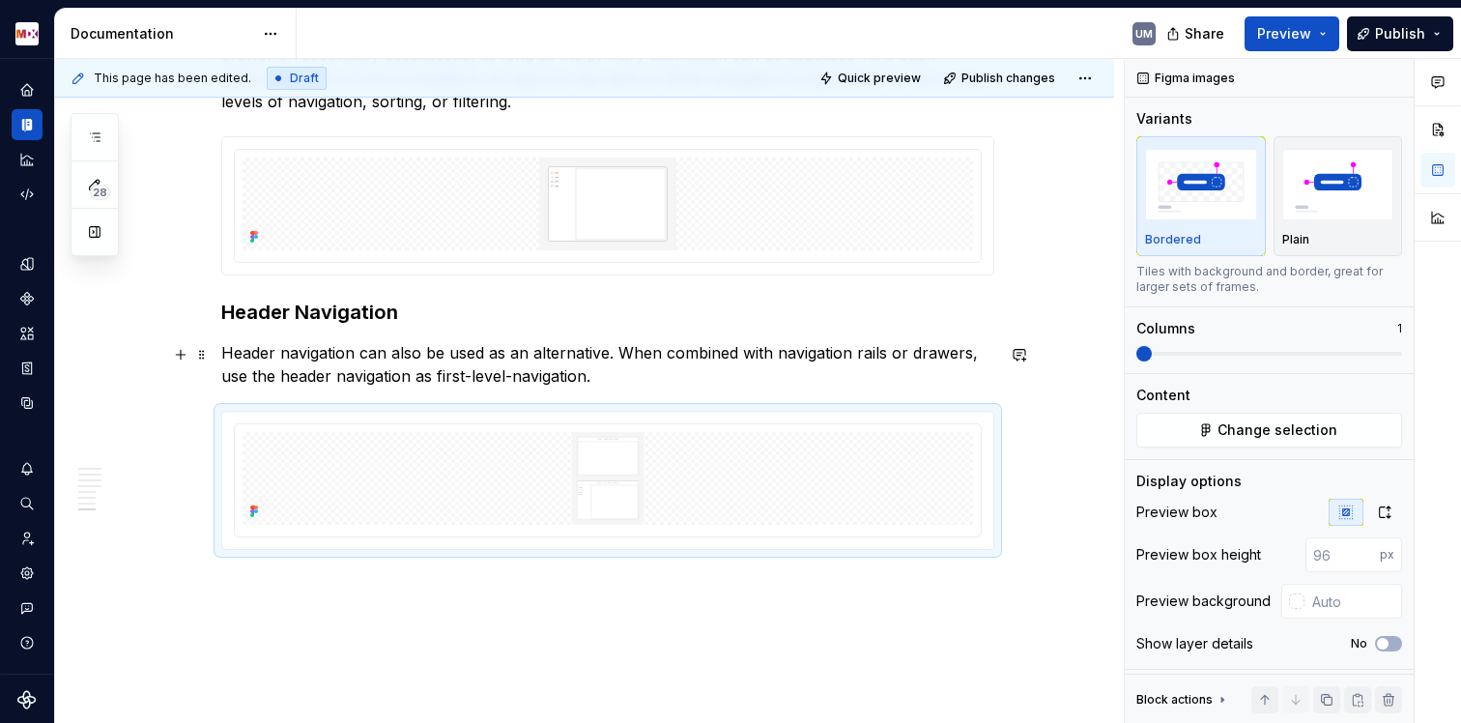
click at [359, 412] on div at bounding box center [607, 480] width 771 height 137
click at [356, 341] on p "Header navigation can also be used as an alternative. When combined with naviga…" at bounding box center [607, 364] width 773 height 46
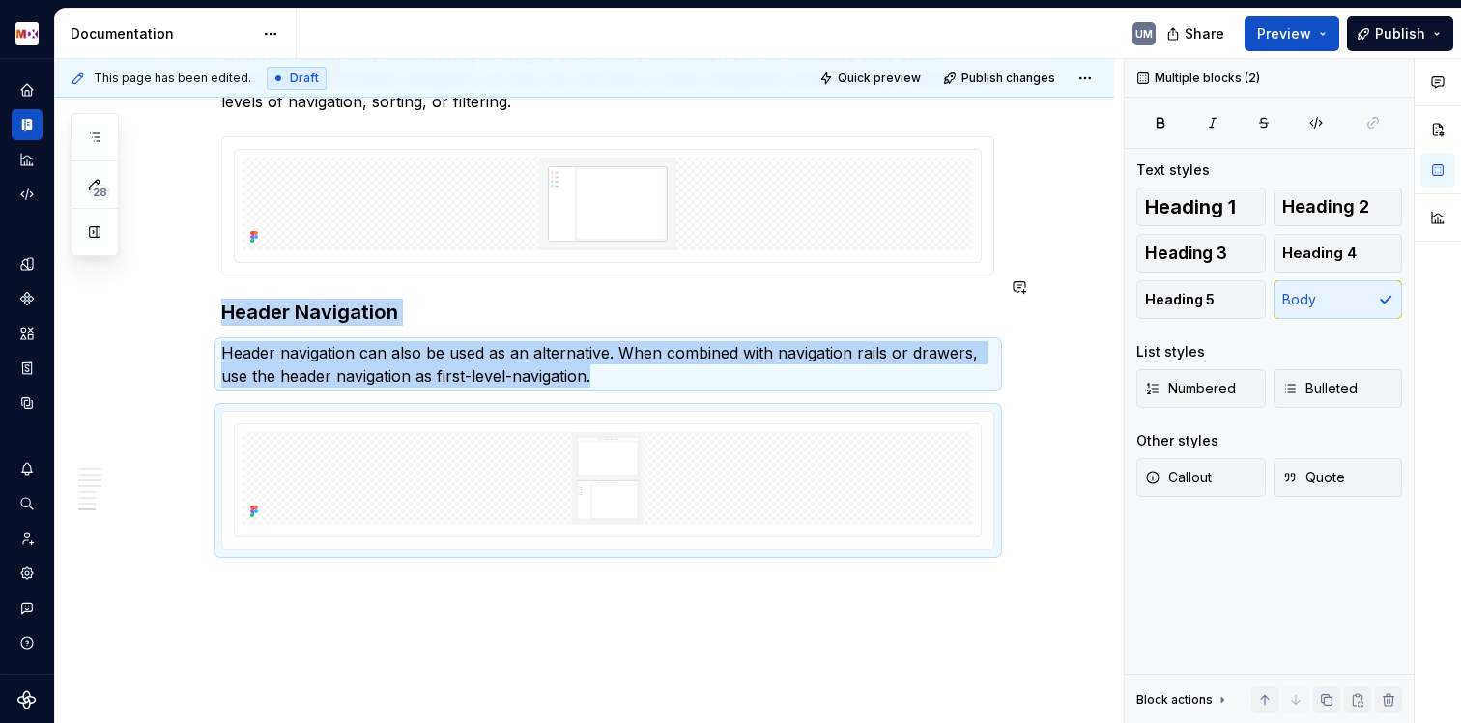
click at [343, 299] on h3 "Header Navigation" at bounding box center [607, 312] width 773 height 27
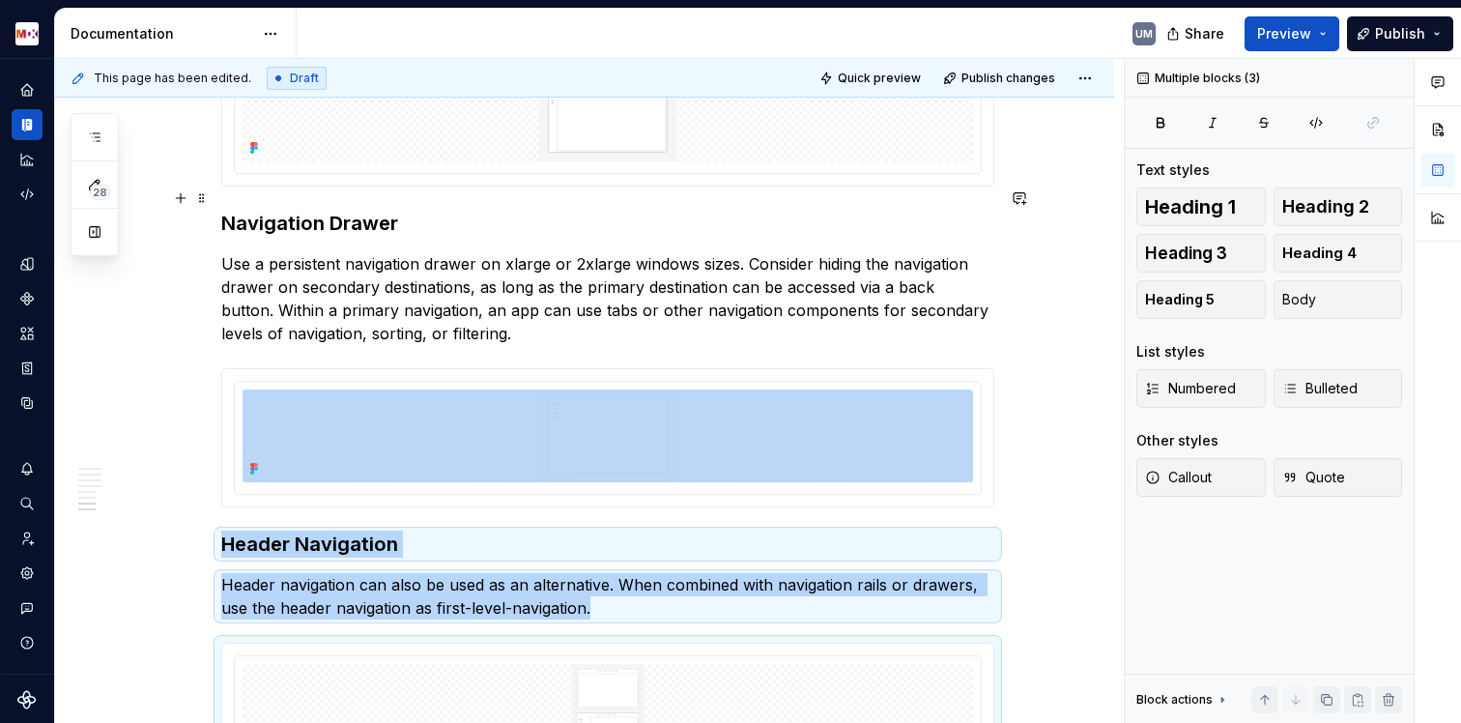
scroll to position [3988, 0]
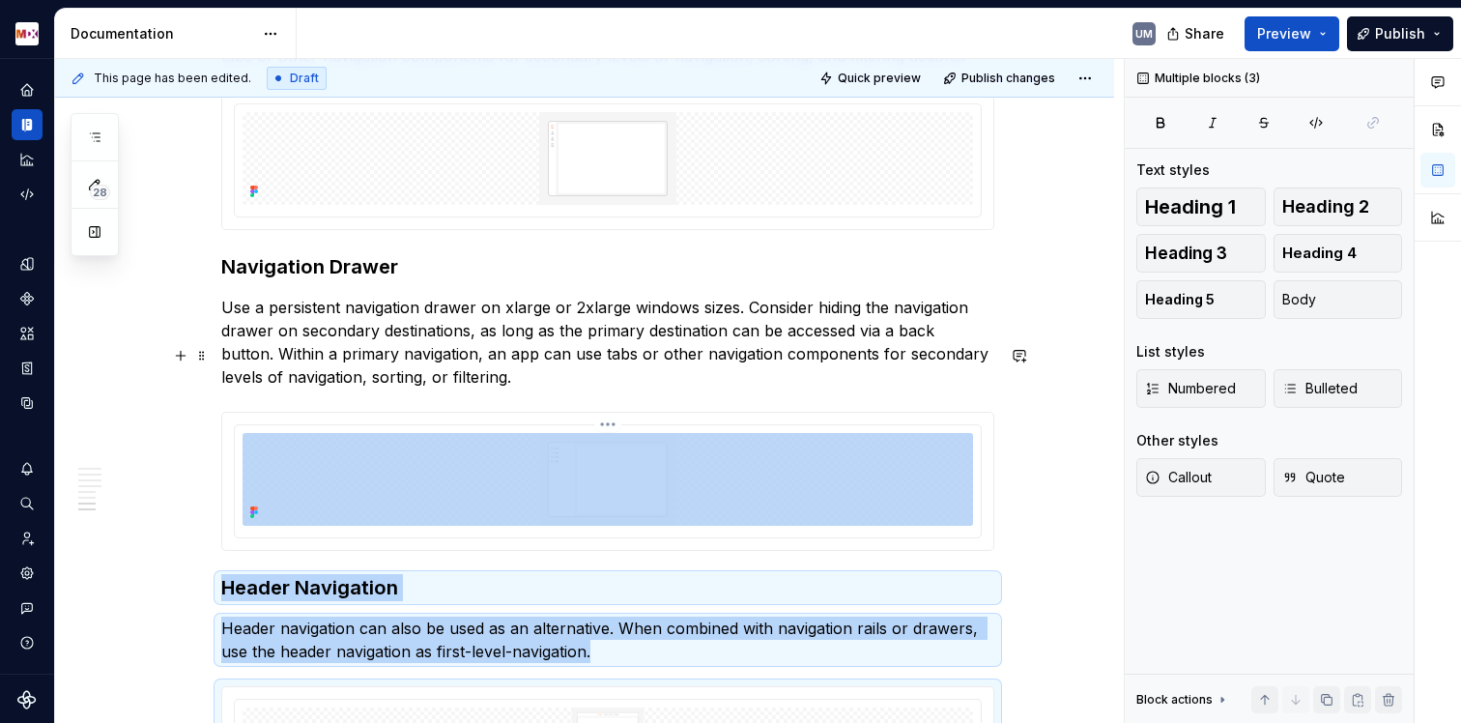
click at [353, 413] on div at bounding box center [607, 481] width 771 height 137
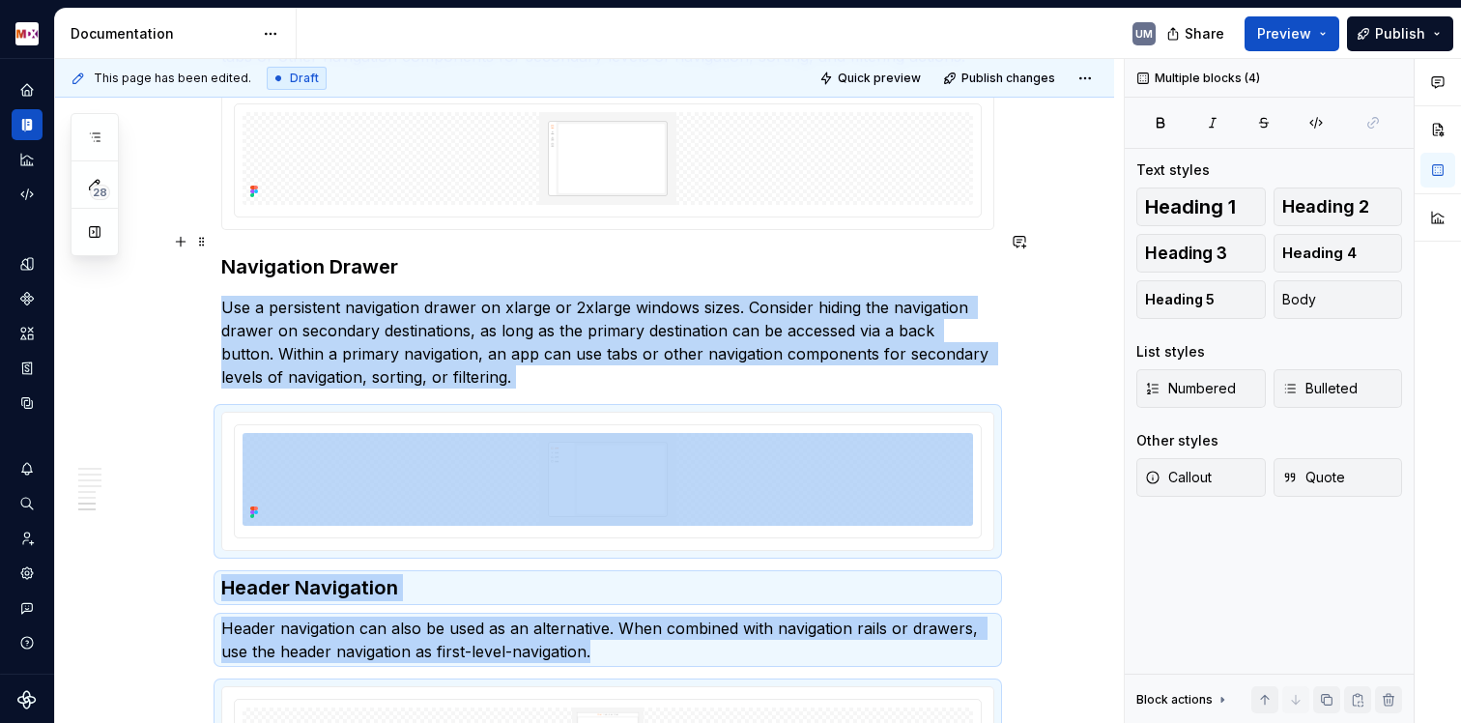
click at [362, 296] on p "Use a persistent navigation drawer on xlarge or 2xlarge windows sizes. Consider…" at bounding box center [607, 342] width 773 height 93
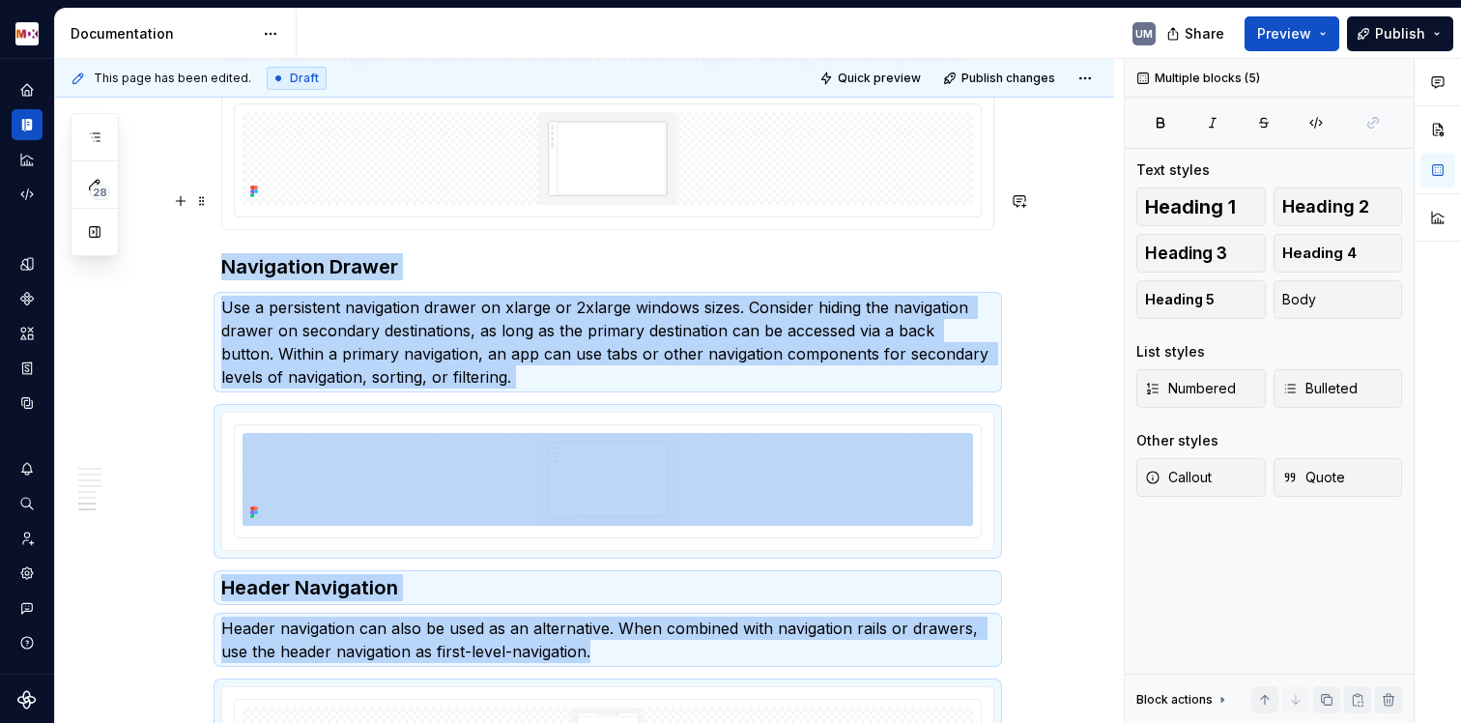
click at [322, 253] on h3 "Navigation Drawer" at bounding box center [607, 266] width 773 height 27
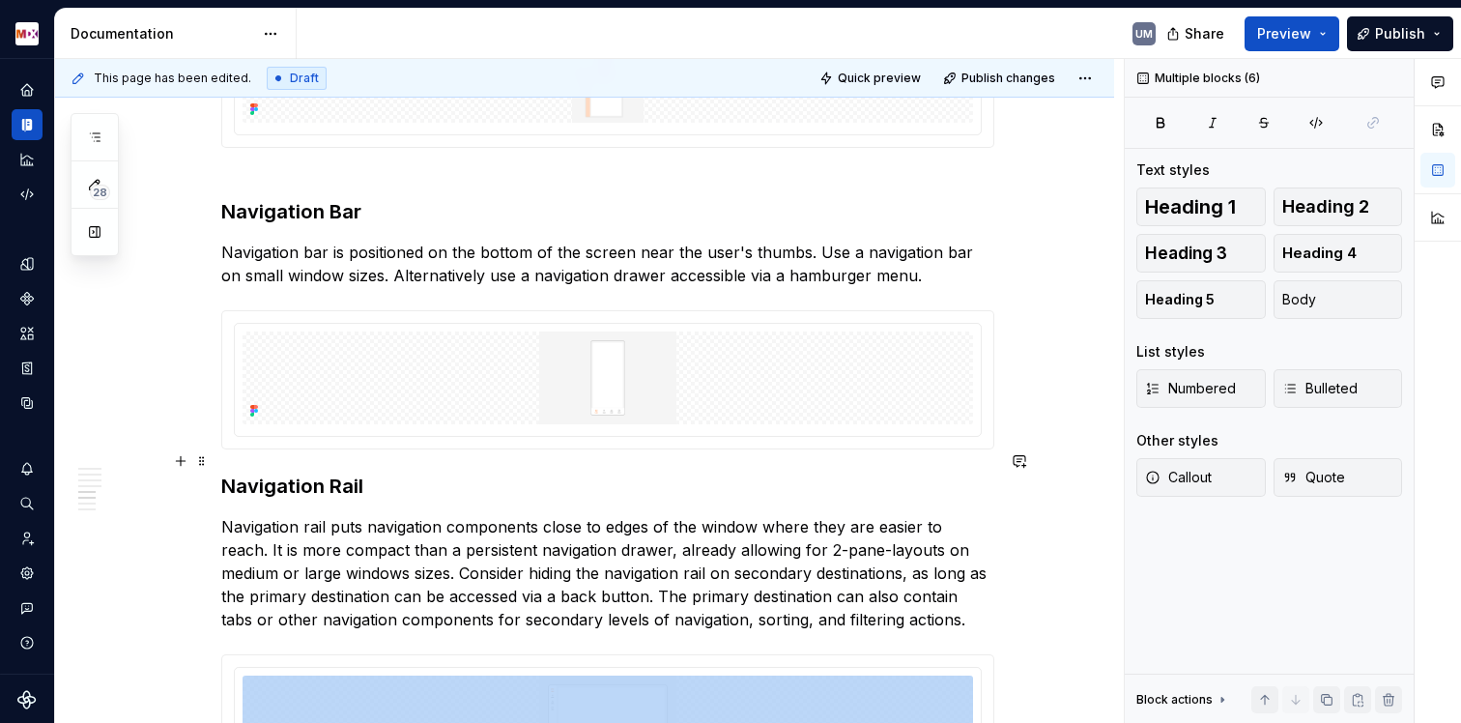
scroll to position [3593, 0]
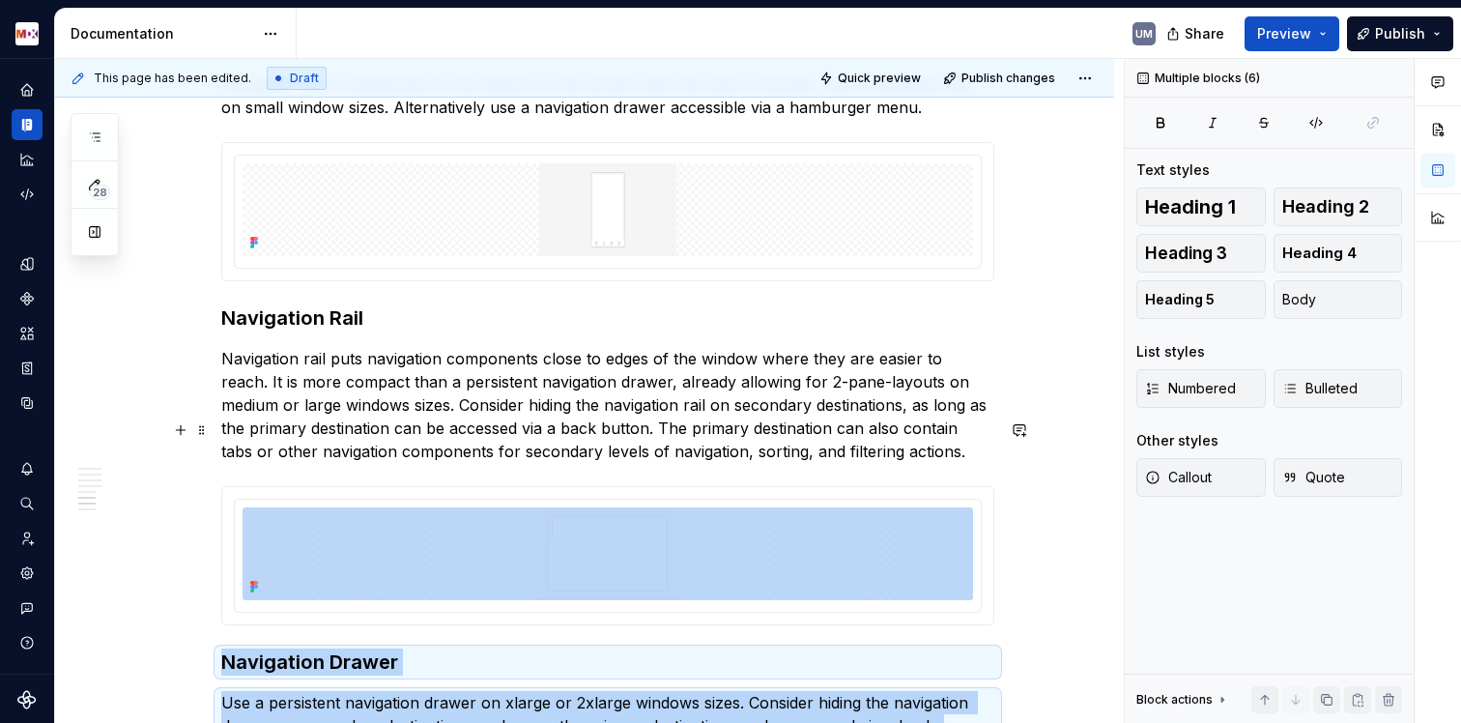
click at [319, 487] on div at bounding box center [607, 555] width 771 height 137
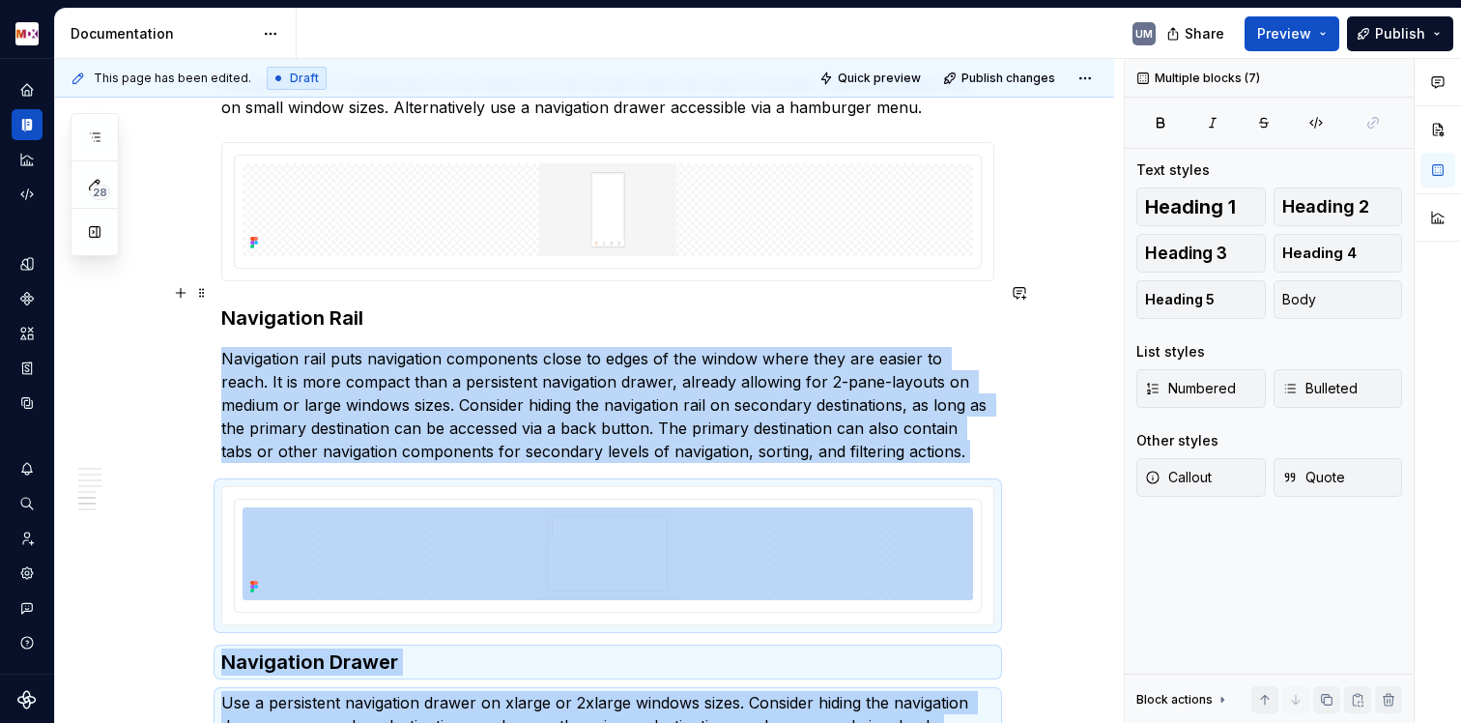
click at [323, 359] on p "Navigation rail puts navigation components close to edges of the window where t…" at bounding box center [607, 405] width 773 height 116
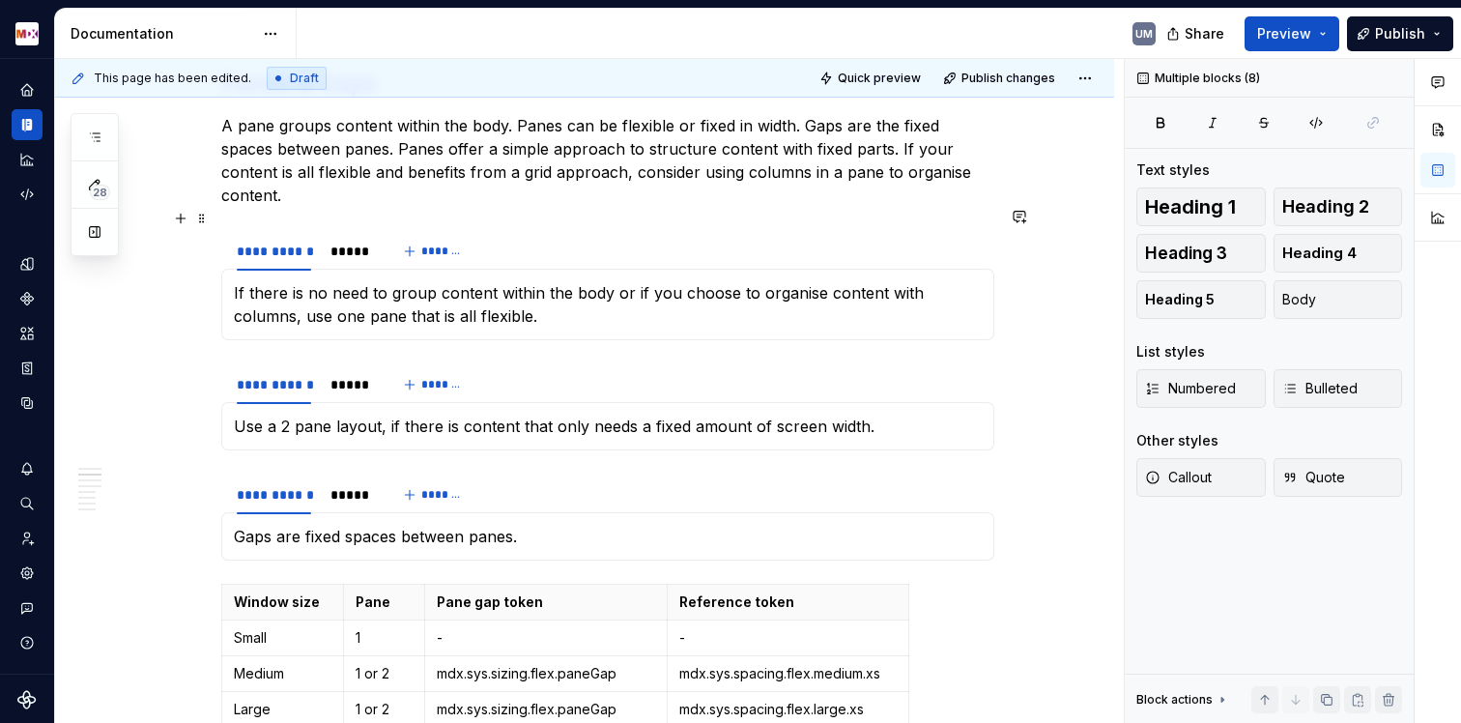
click at [650, 232] on div "**********" at bounding box center [607, 251] width 773 height 39
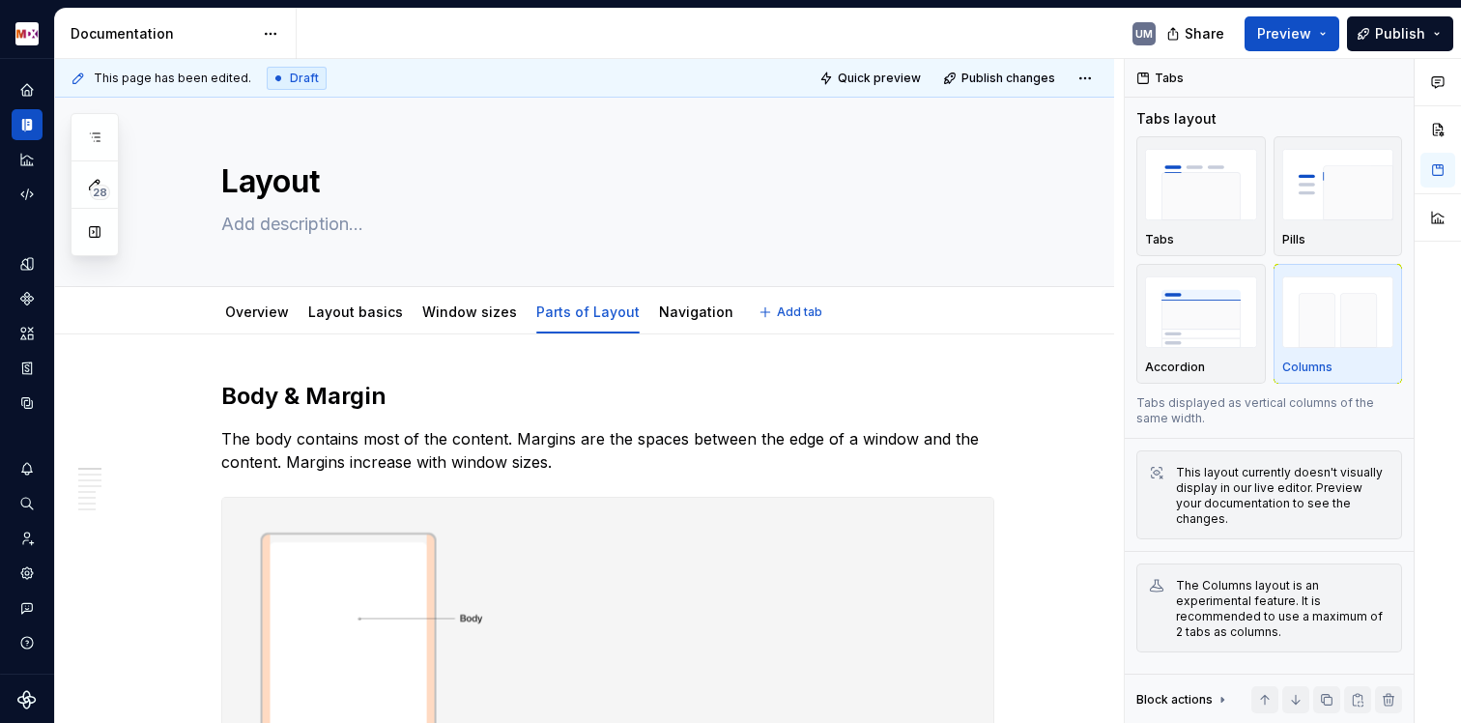
scroll to position [0, 0]
click at [659, 321] on div "Navigation" at bounding box center [696, 312] width 74 height 19
click at [675, 309] on link "Navigation" at bounding box center [696, 312] width 74 height 16
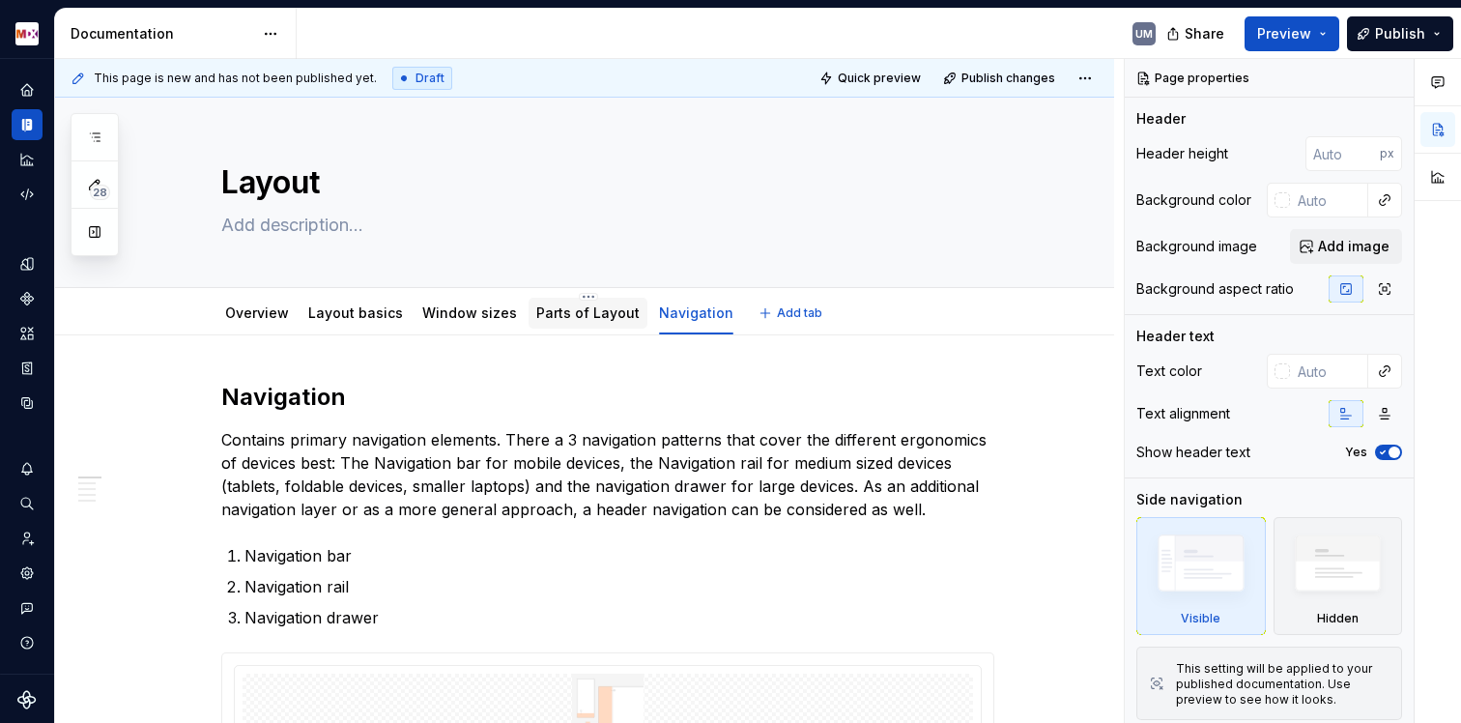
click at [572, 313] on link "Parts of Layout" at bounding box center [587, 312] width 103 height 16
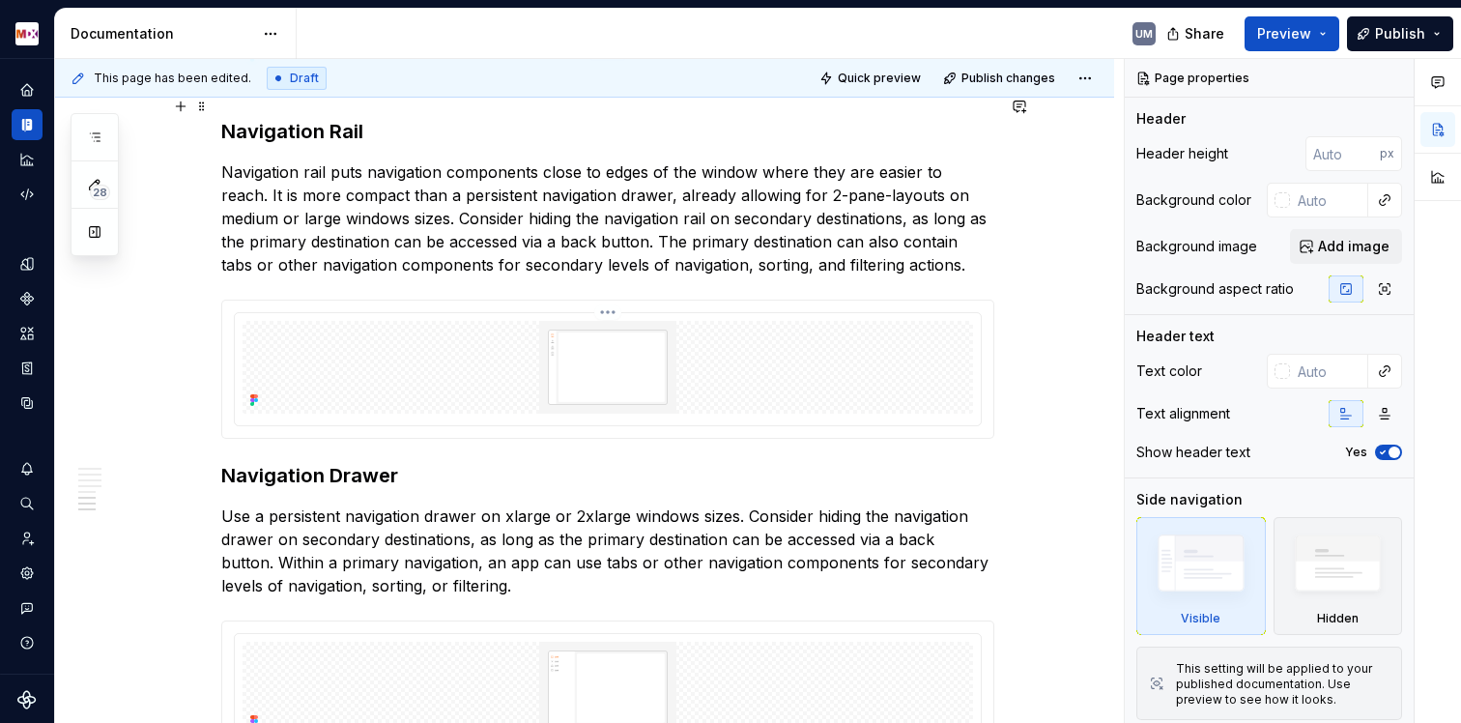
scroll to position [4132, 0]
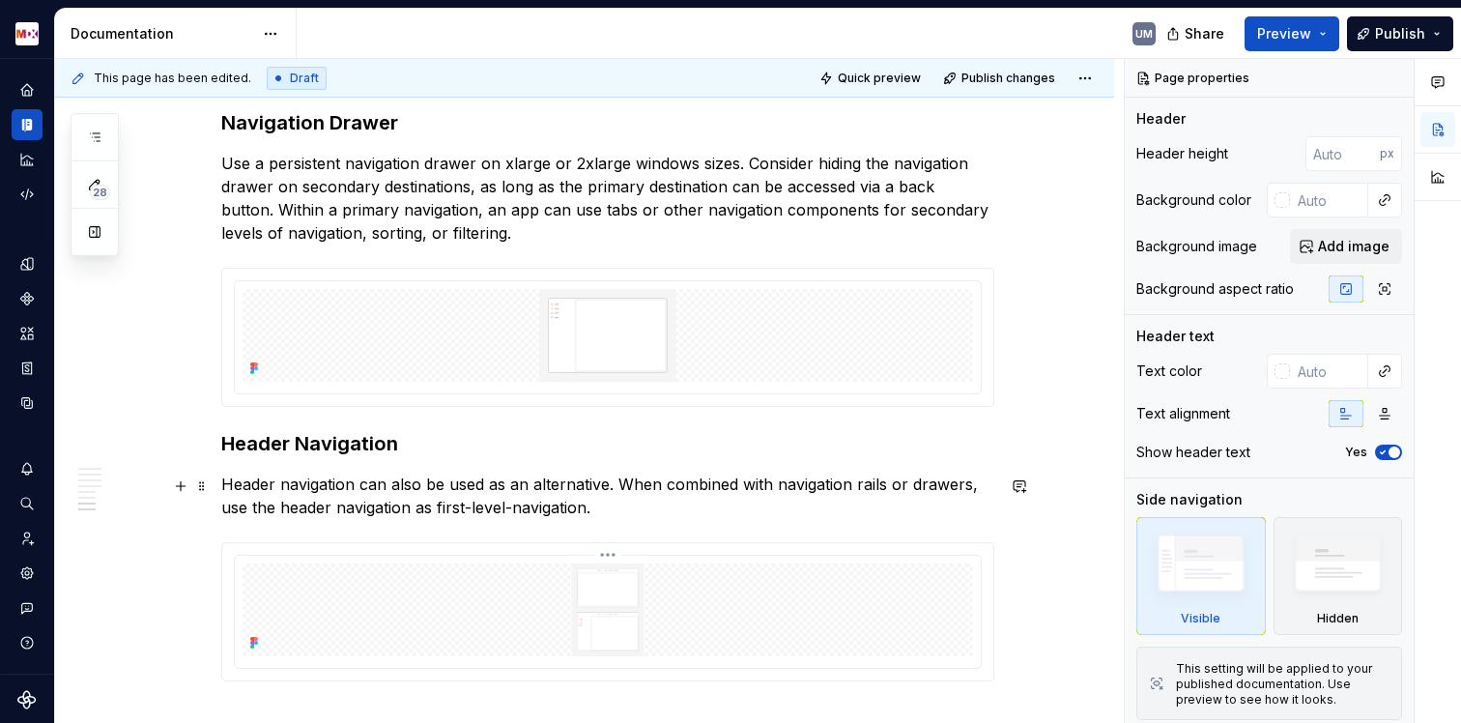
click at [283, 543] on div at bounding box center [607, 611] width 771 height 137
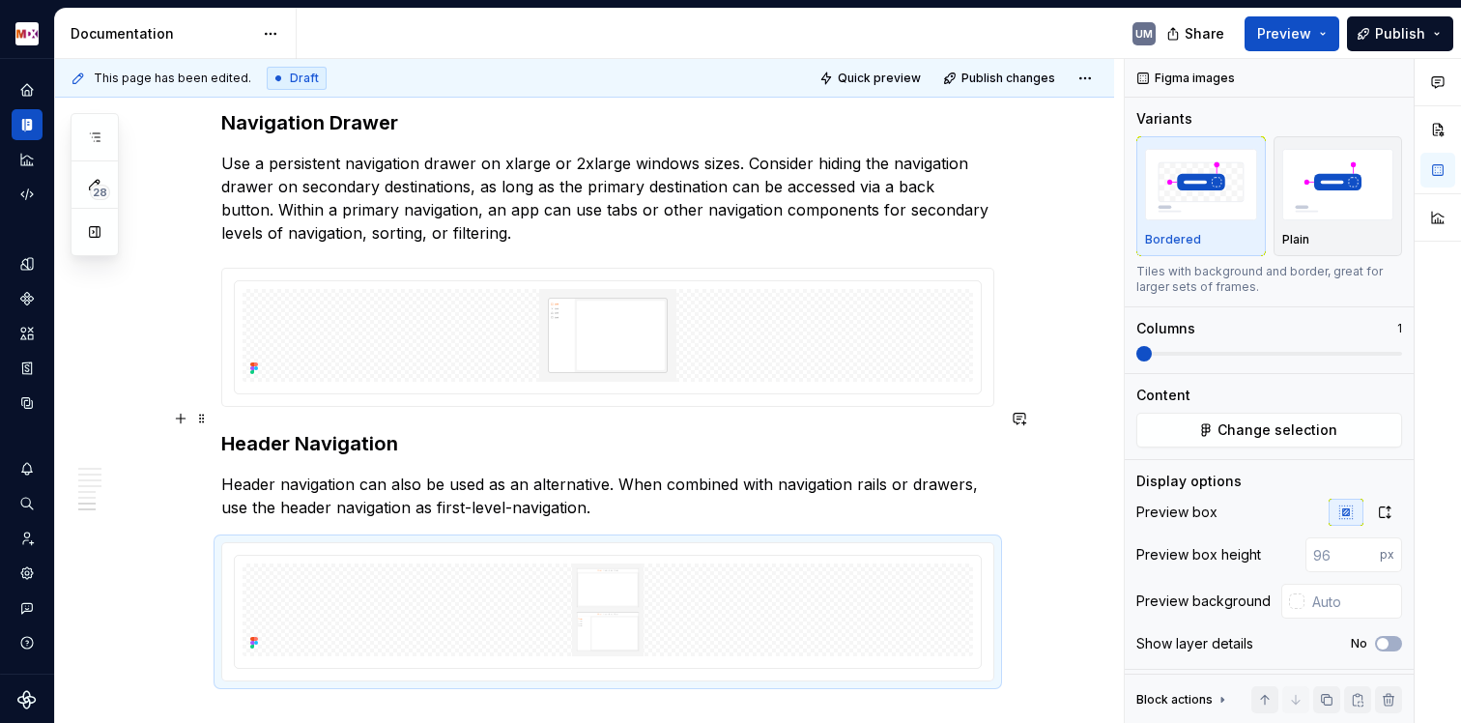
click at [293, 473] on p "Header navigation can also be used as an alternative. When combined with naviga…" at bounding box center [607, 496] width 773 height 46
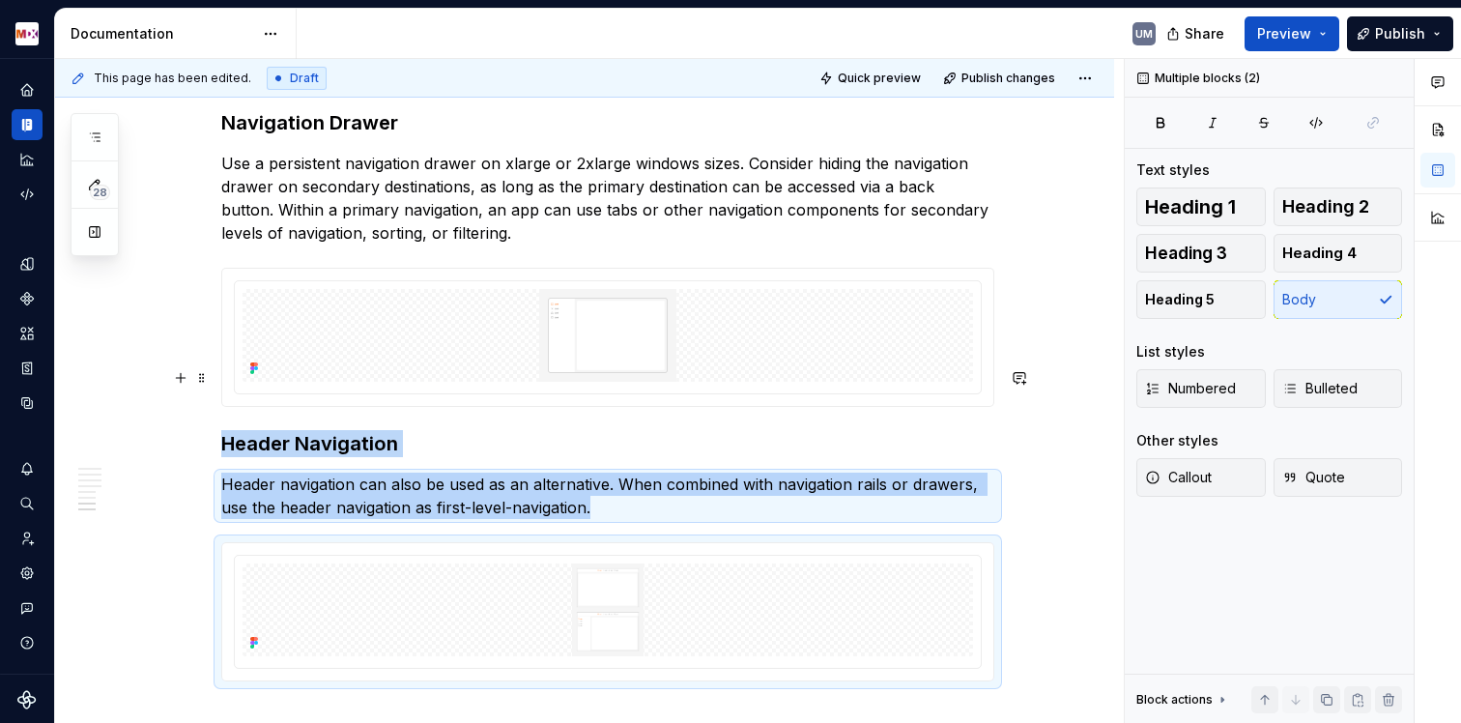
click at [298, 430] on h3 "Header Navigation" at bounding box center [607, 443] width 773 height 27
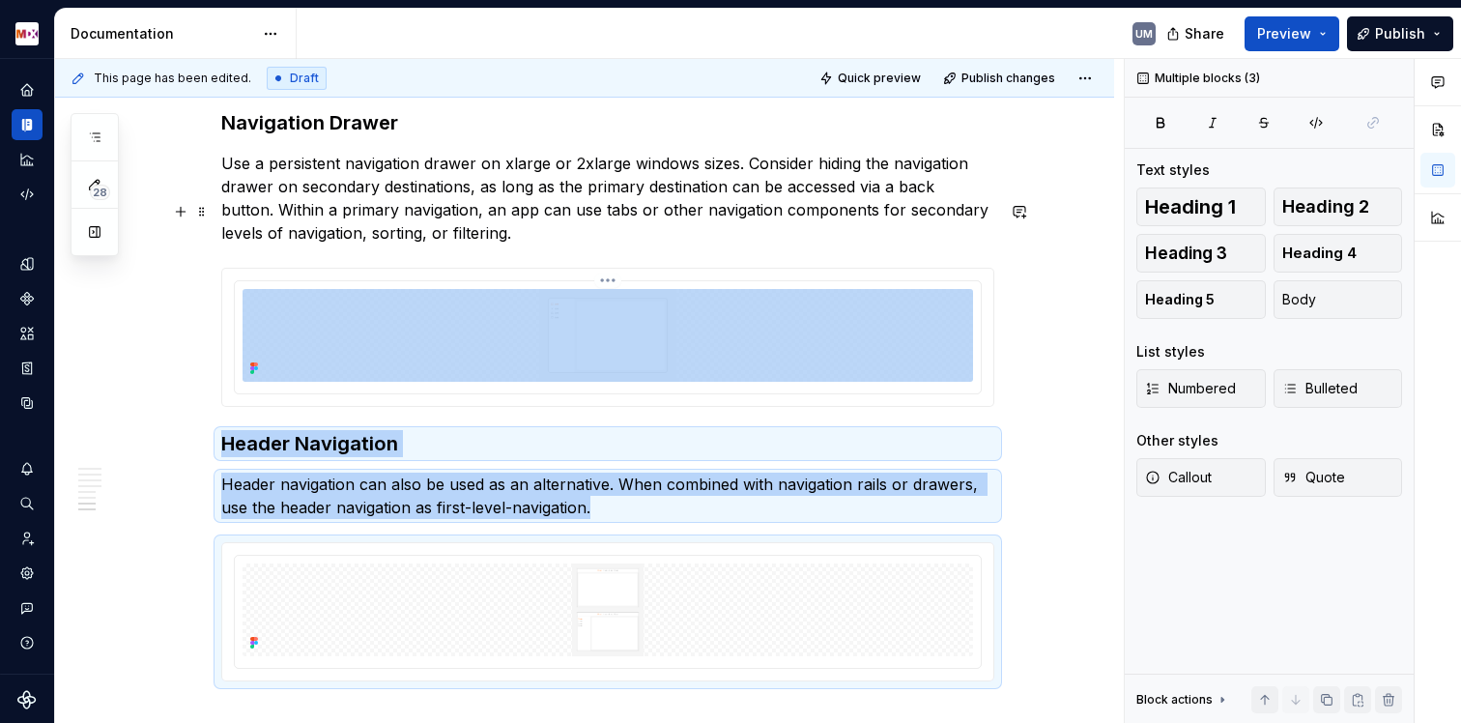
click at [313, 328] on div at bounding box center [608, 337] width 748 height 114
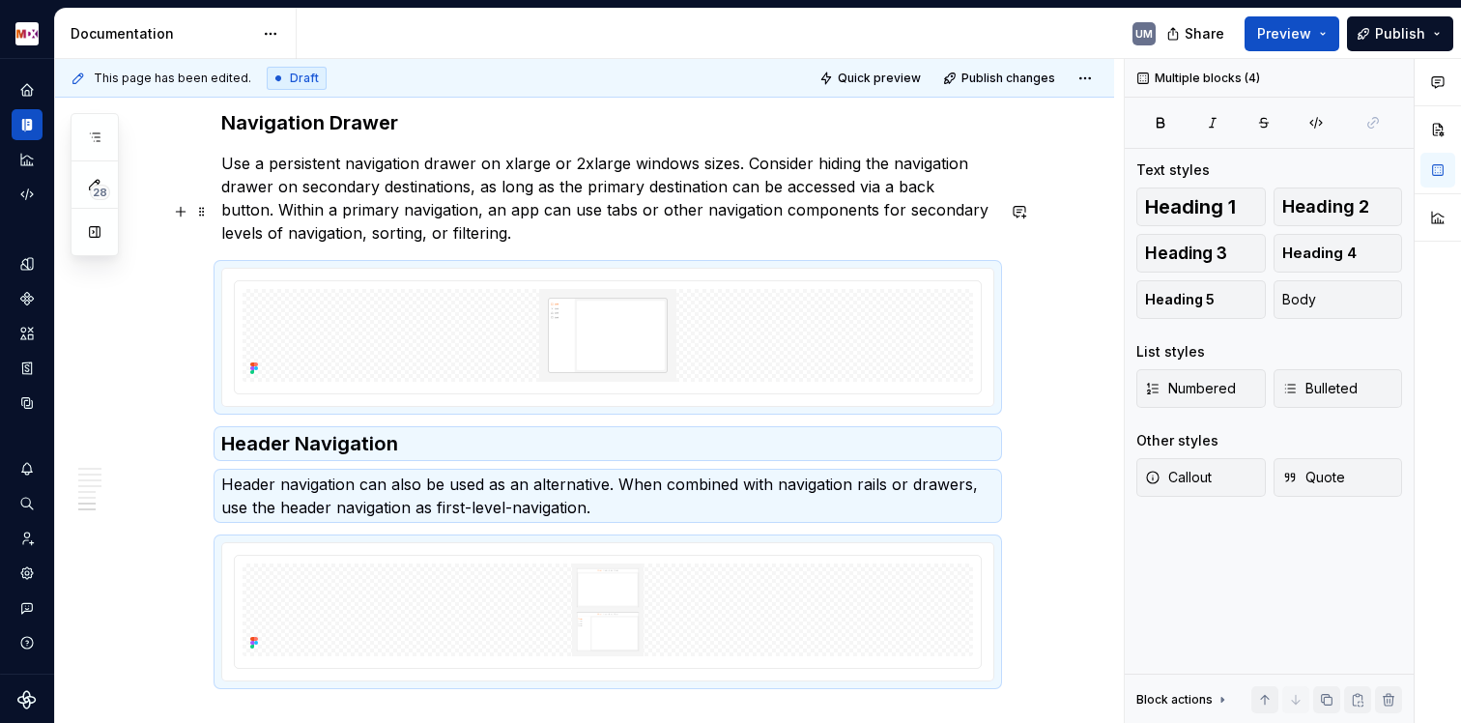
click at [327, 156] on p "Use a persistent navigation drawer on xlarge or 2xlarge windows sizes. Consider…" at bounding box center [607, 198] width 773 height 93
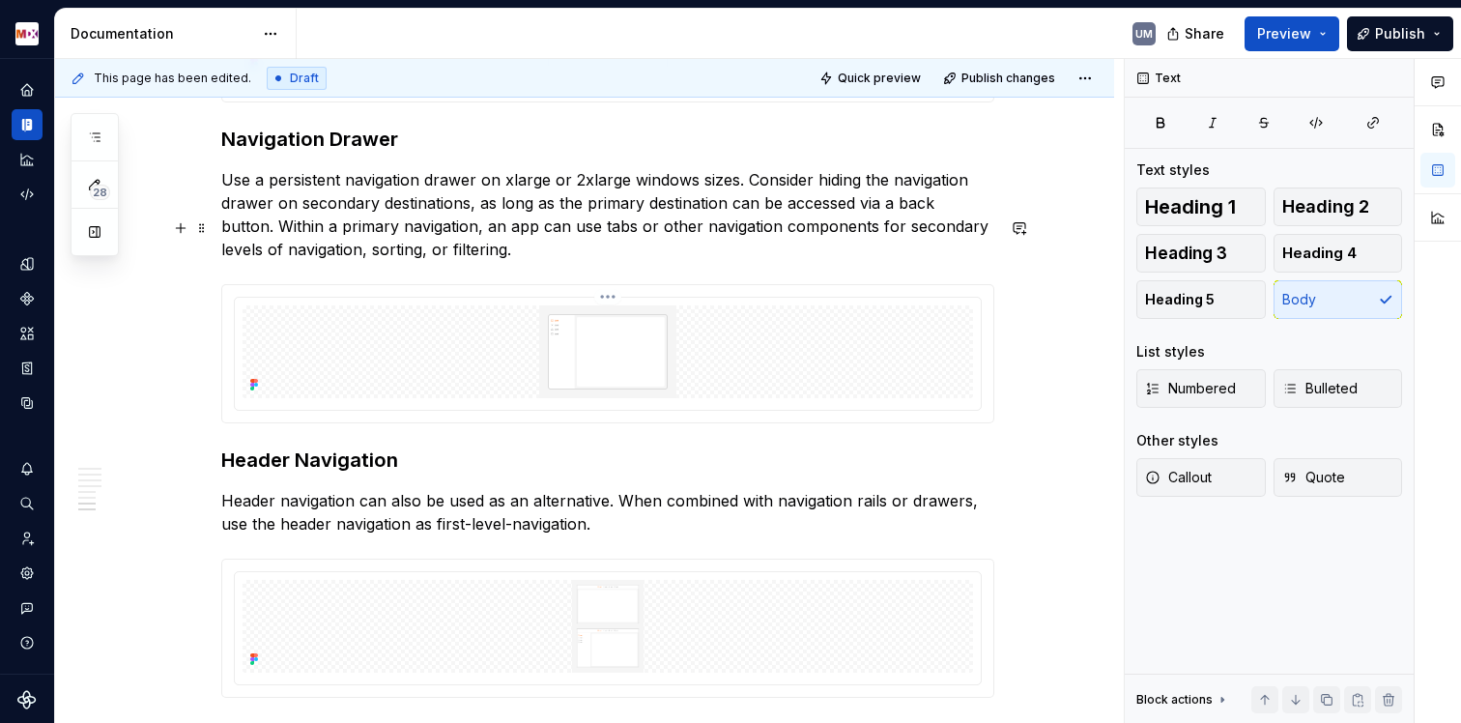
scroll to position [4102, 0]
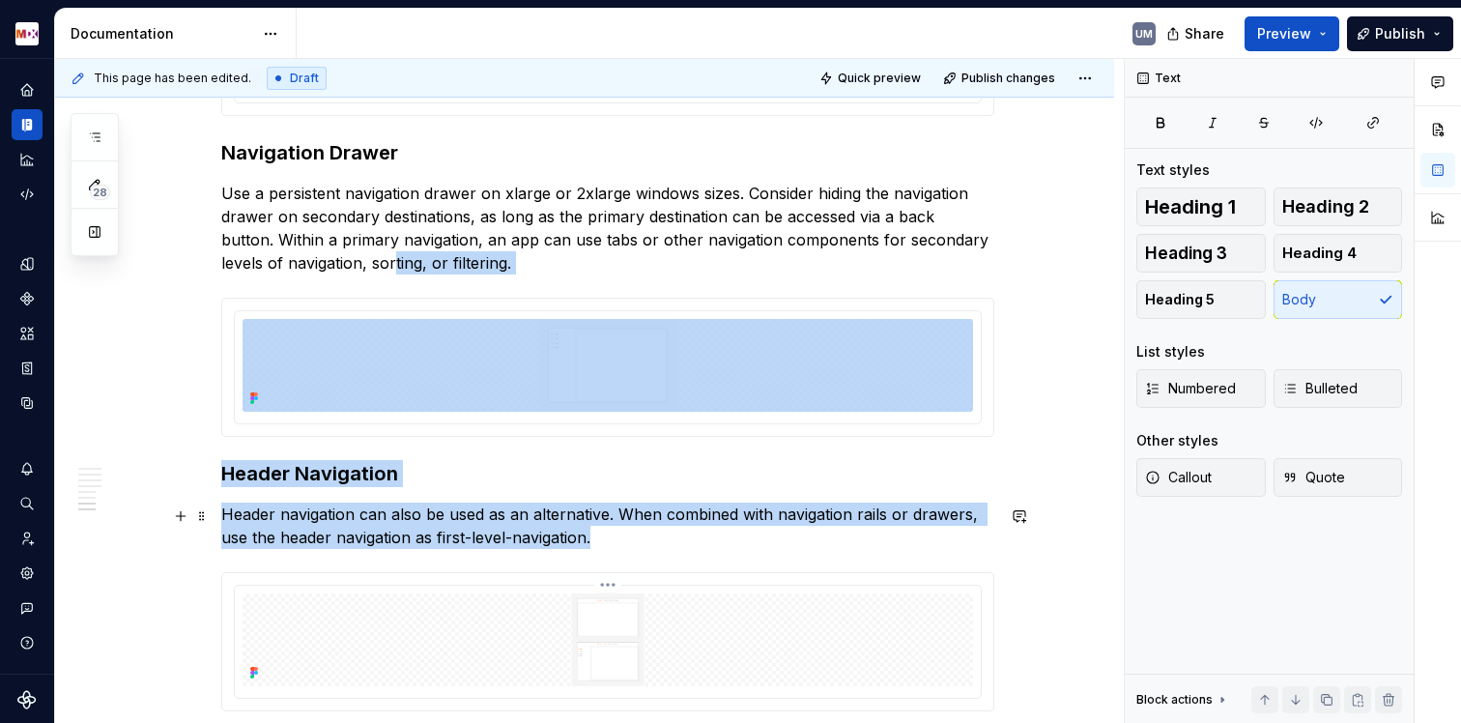
click at [292, 573] on div at bounding box center [607, 641] width 771 height 137
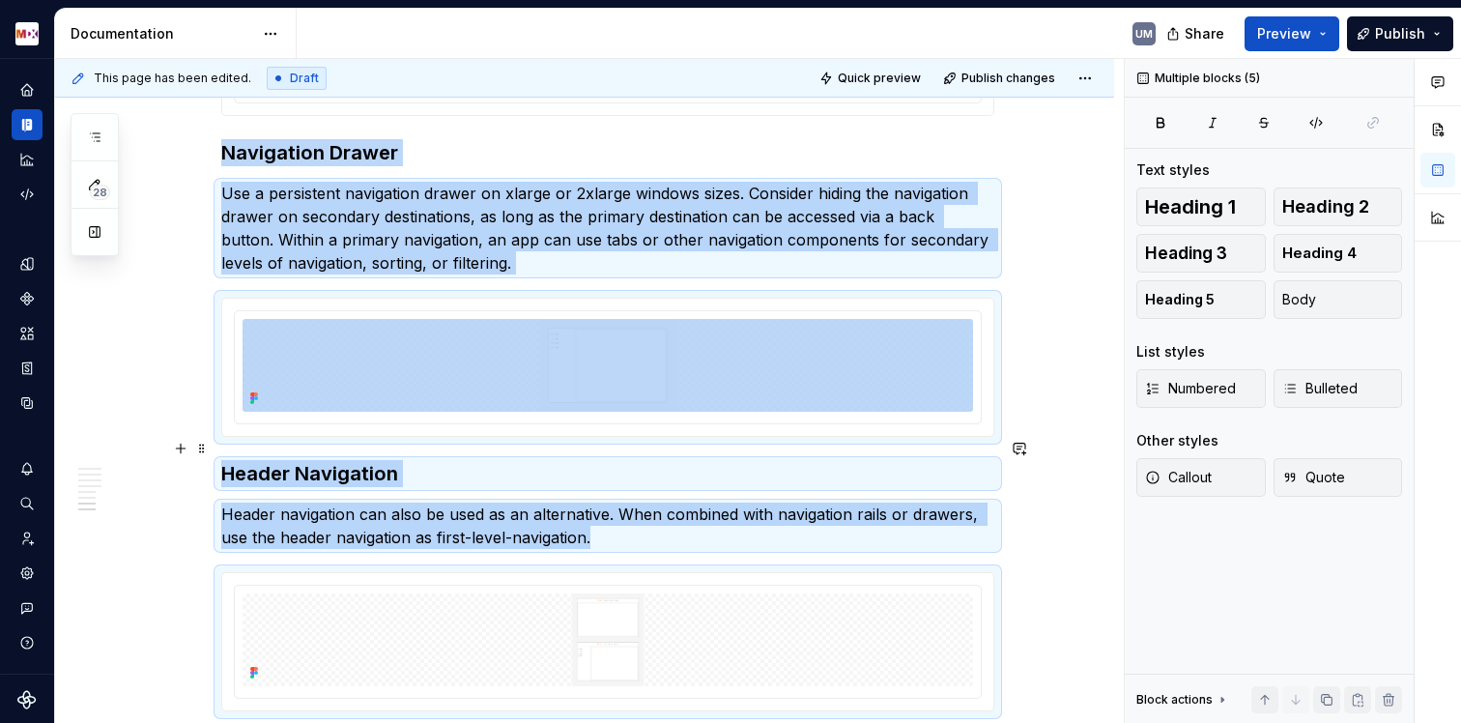
click at [298, 503] on p "Header navigation can also be used as an alternative. When combined with naviga…" at bounding box center [607, 526] width 773 height 46
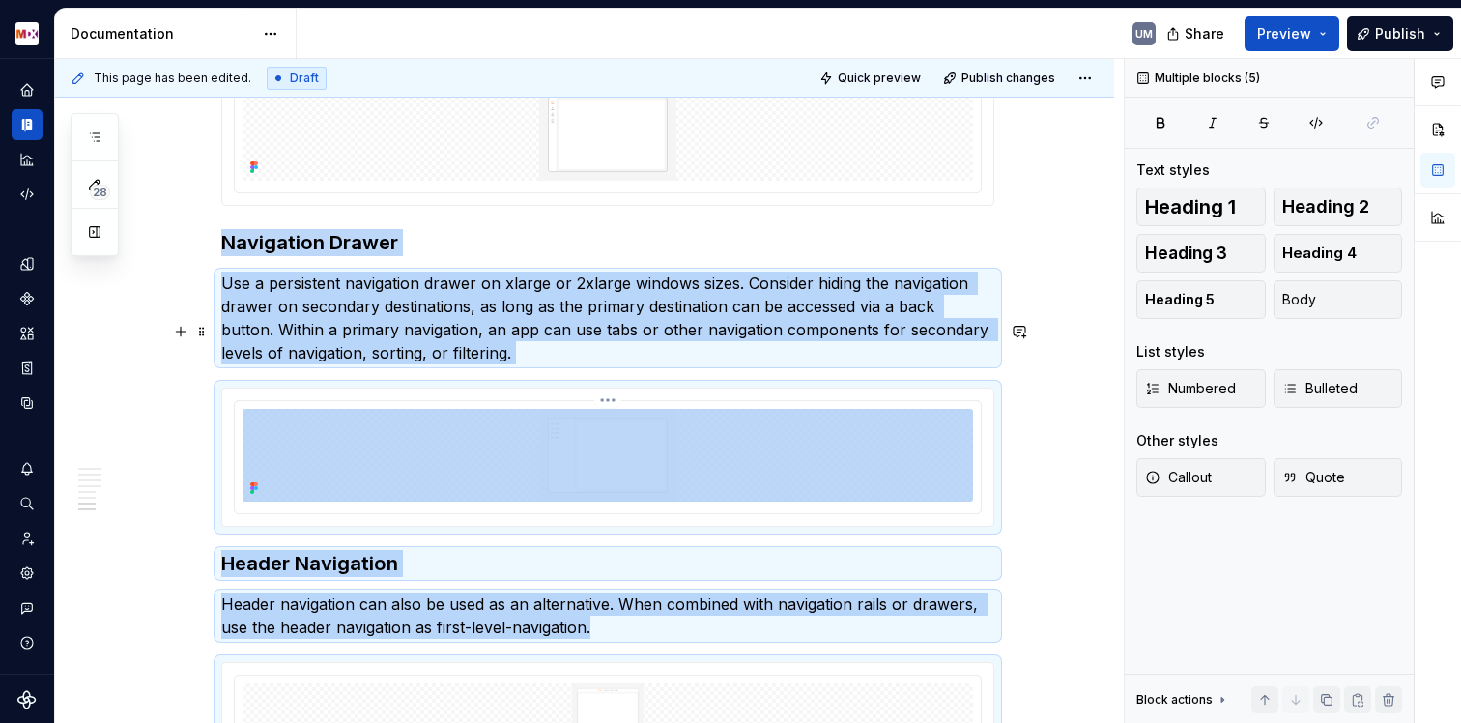
scroll to position [3711, 0]
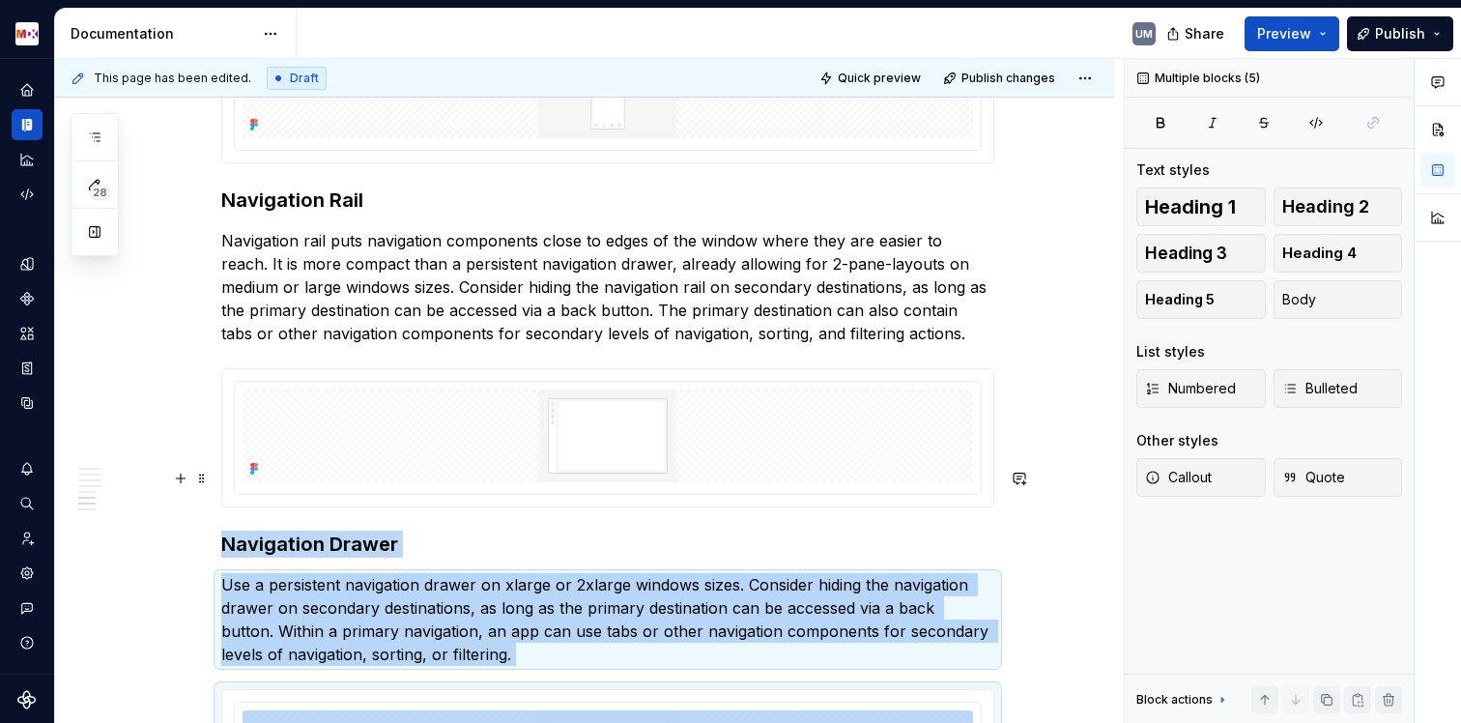
click at [271, 531] on h3 "Navigation Drawer" at bounding box center [607, 544] width 773 height 27
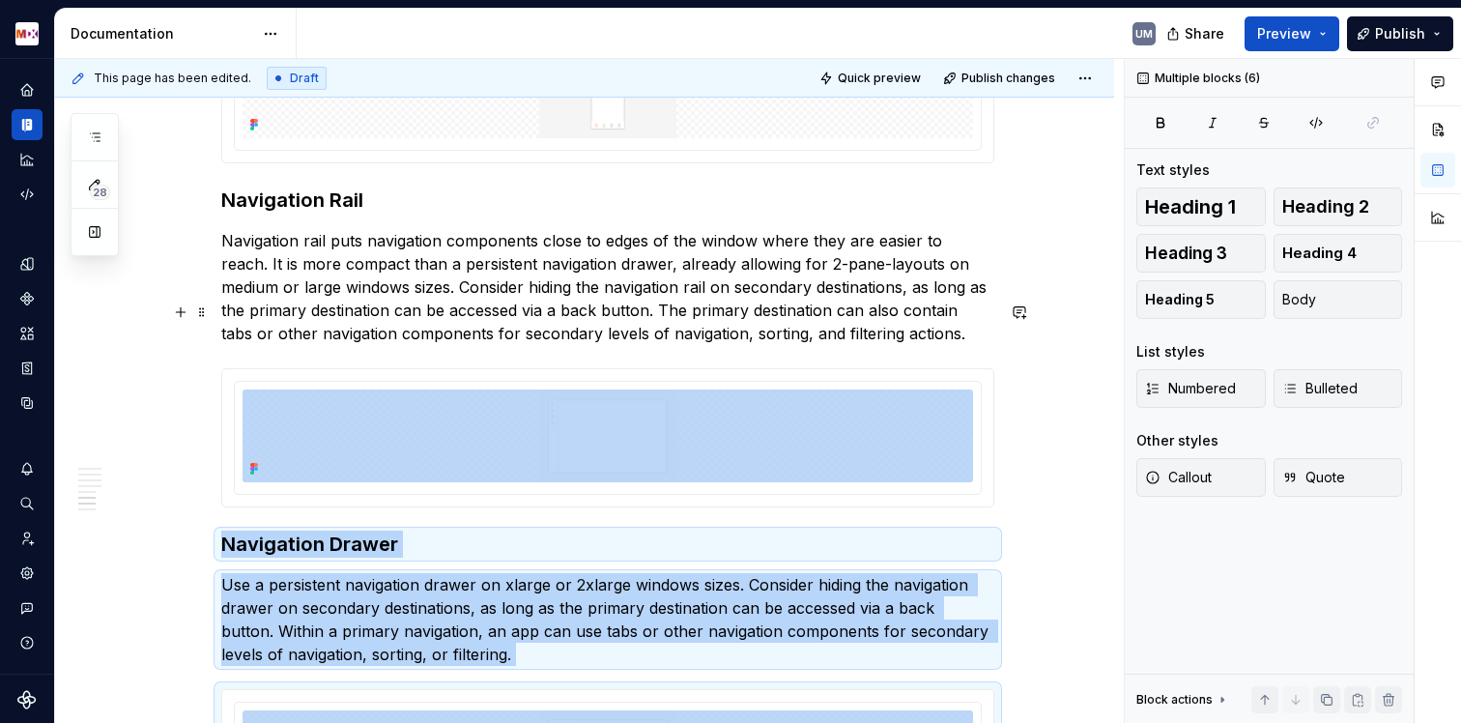
click at [286, 435] on div at bounding box center [607, 437] width 771 height 137
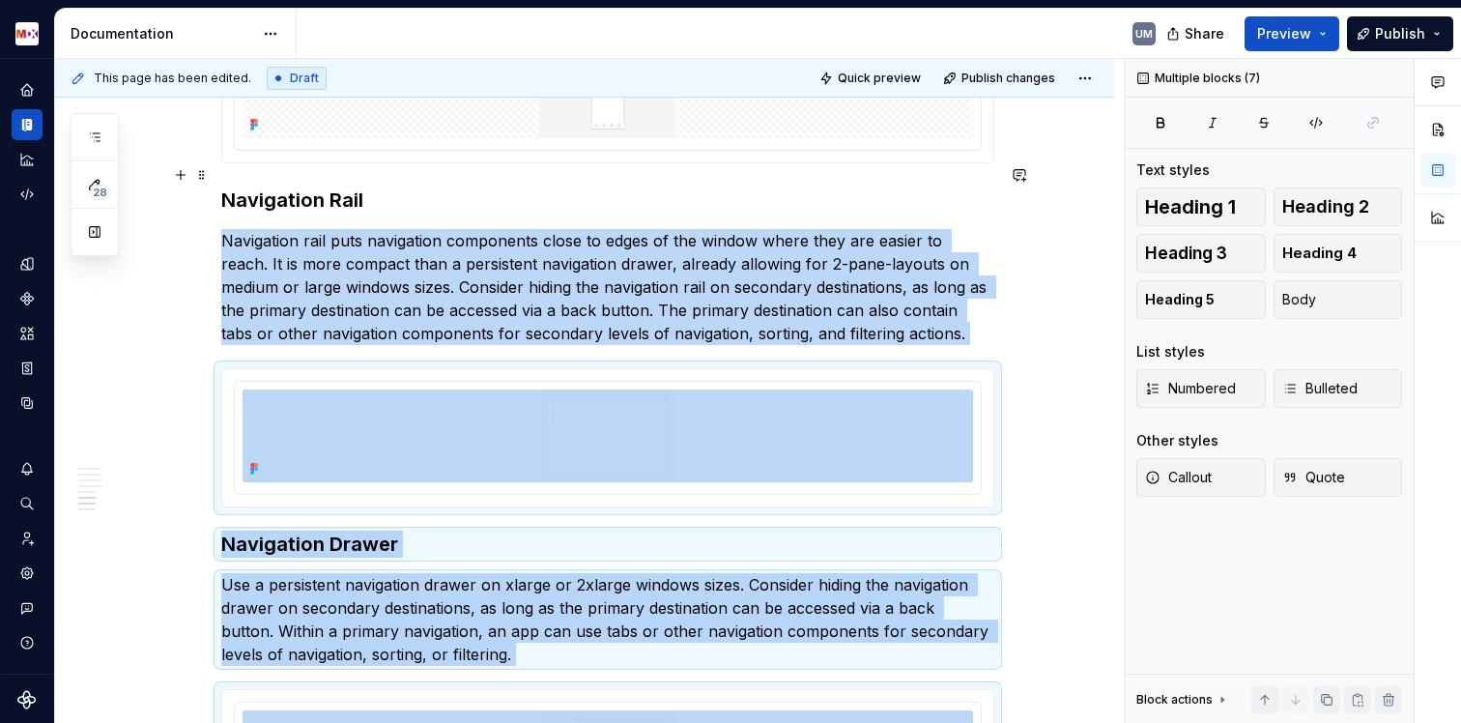
click at [323, 241] on p "Navigation rail puts navigation components close to edges of the window where t…" at bounding box center [607, 287] width 773 height 116
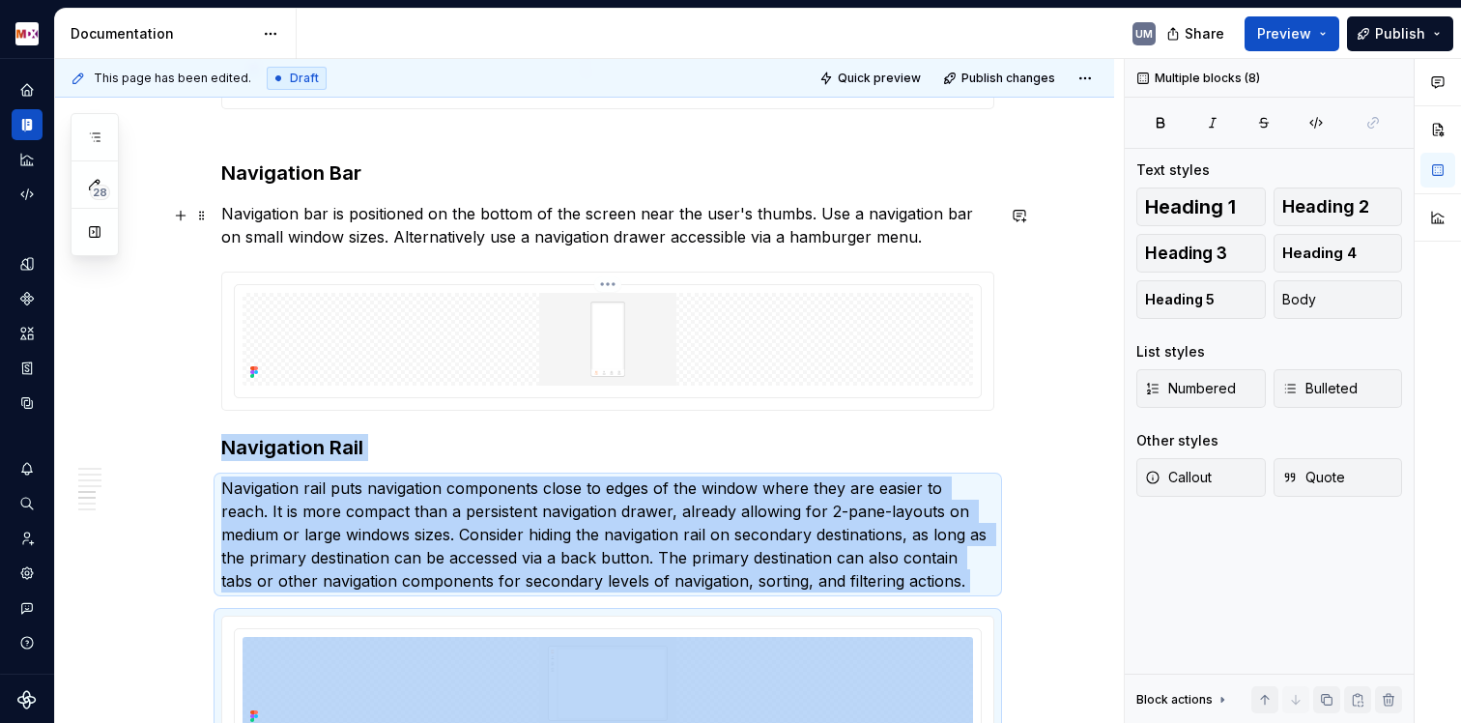
scroll to position [3433, 0]
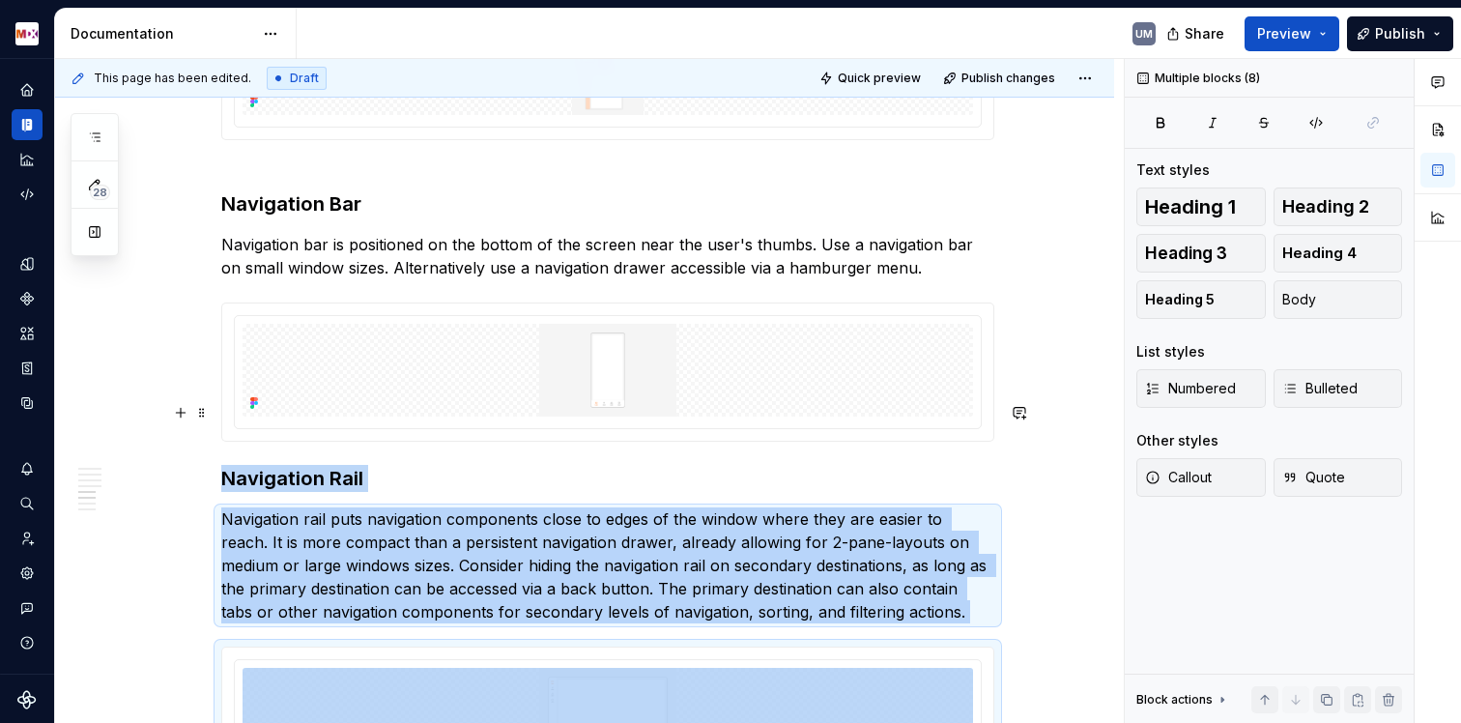
click at [303, 465] on h3 "Navigation Rail" at bounding box center [607, 478] width 773 height 27
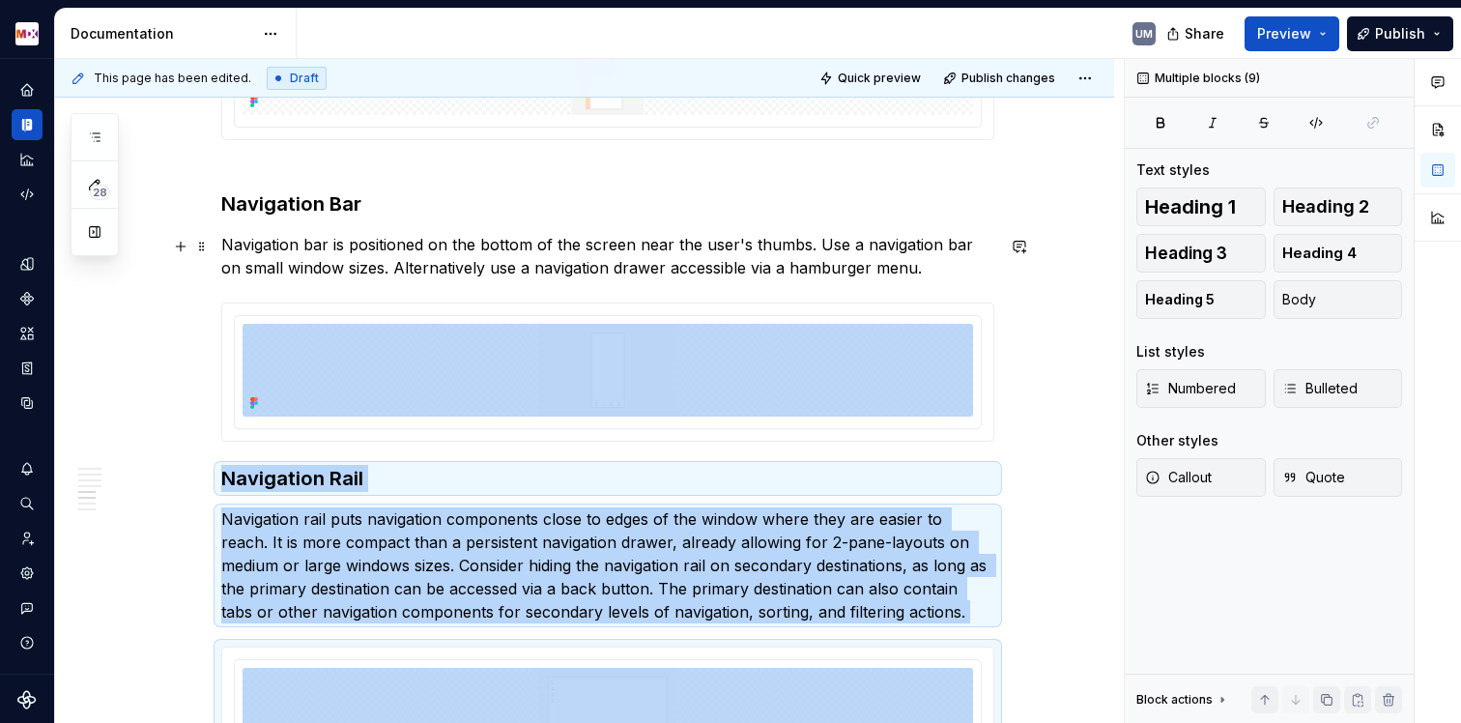
click at [309, 376] on div at bounding box center [607, 371] width 773 height 139
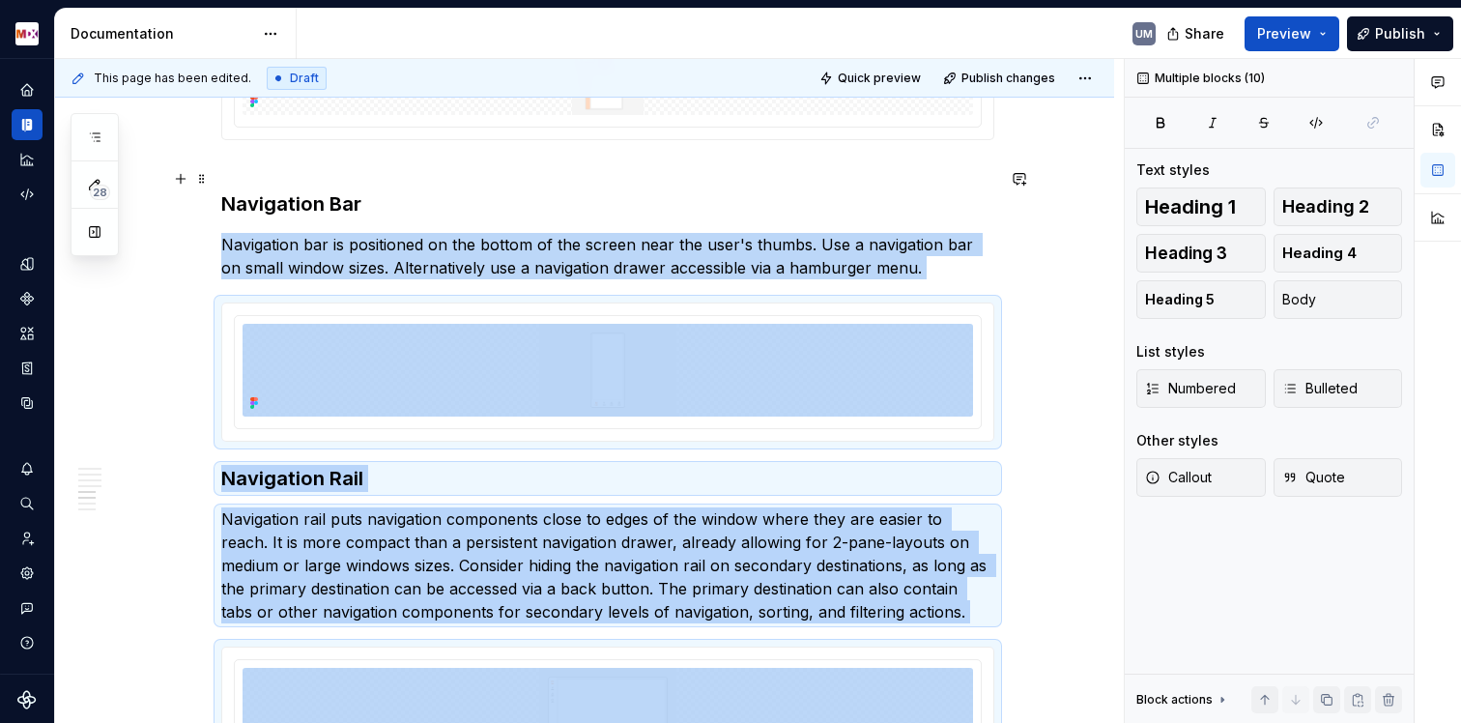
click at [321, 233] on p "Navigation bar is positioned on the bottom of the screen near the user's thumbs…" at bounding box center [607, 256] width 773 height 46
click at [321, 163] on h3 "Navigation Bar" at bounding box center [607, 190] width 773 height 54
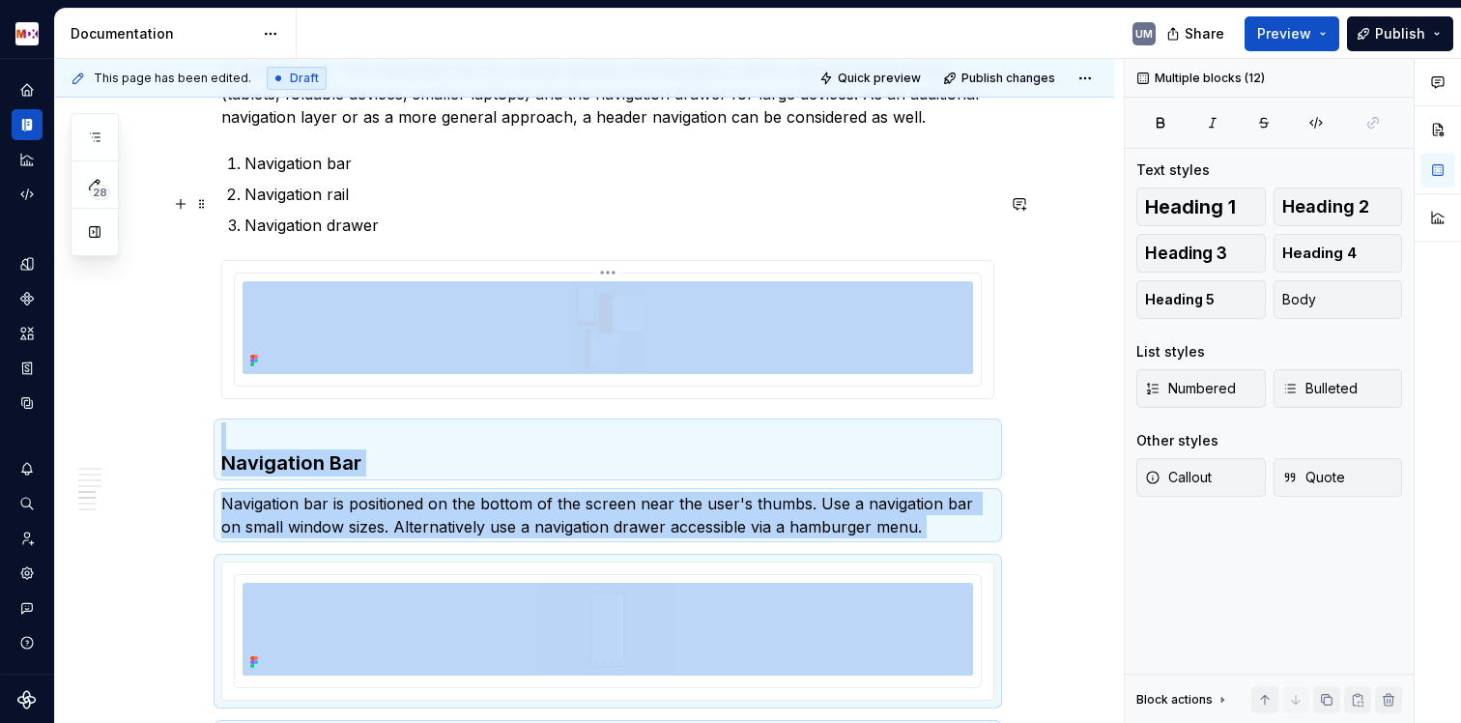
scroll to position [3122, 0]
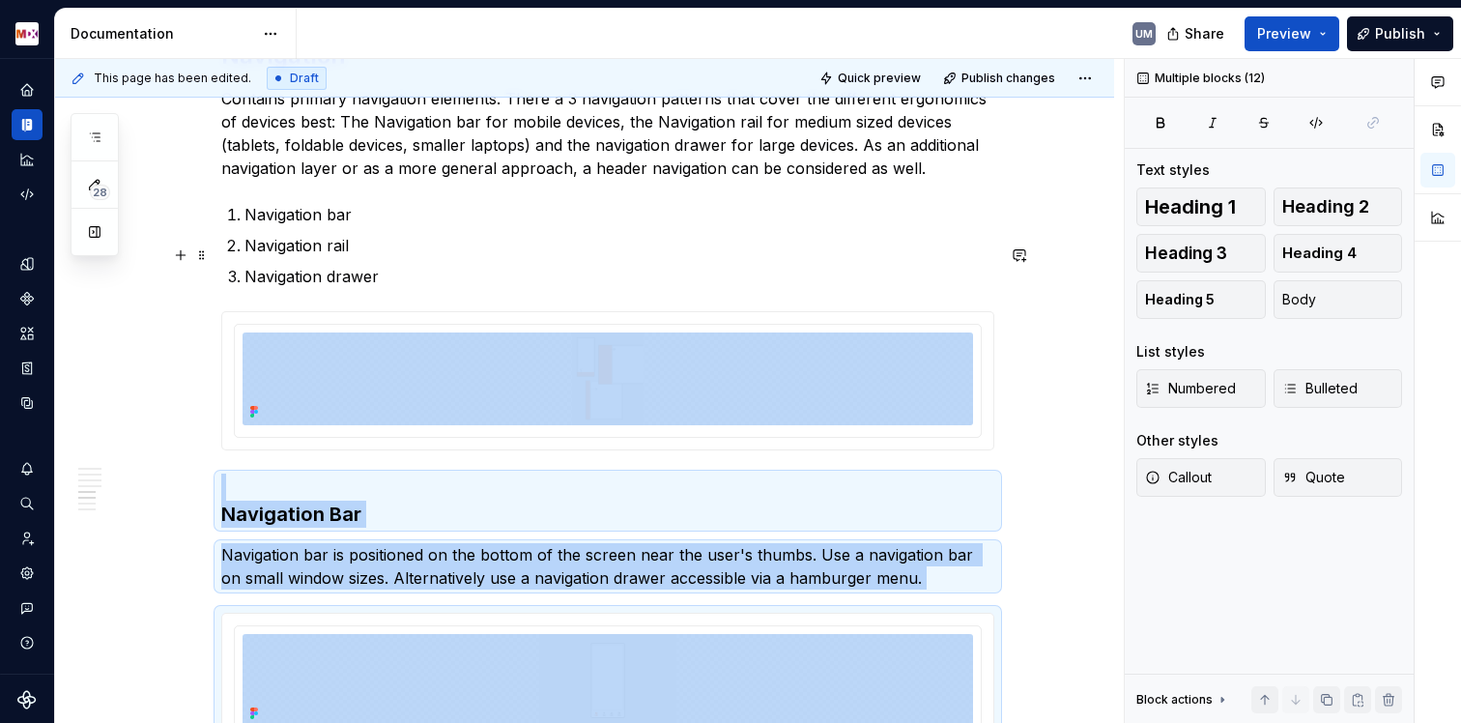
click at [301, 380] on div at bounding box center [607, 380] width 771 height 137
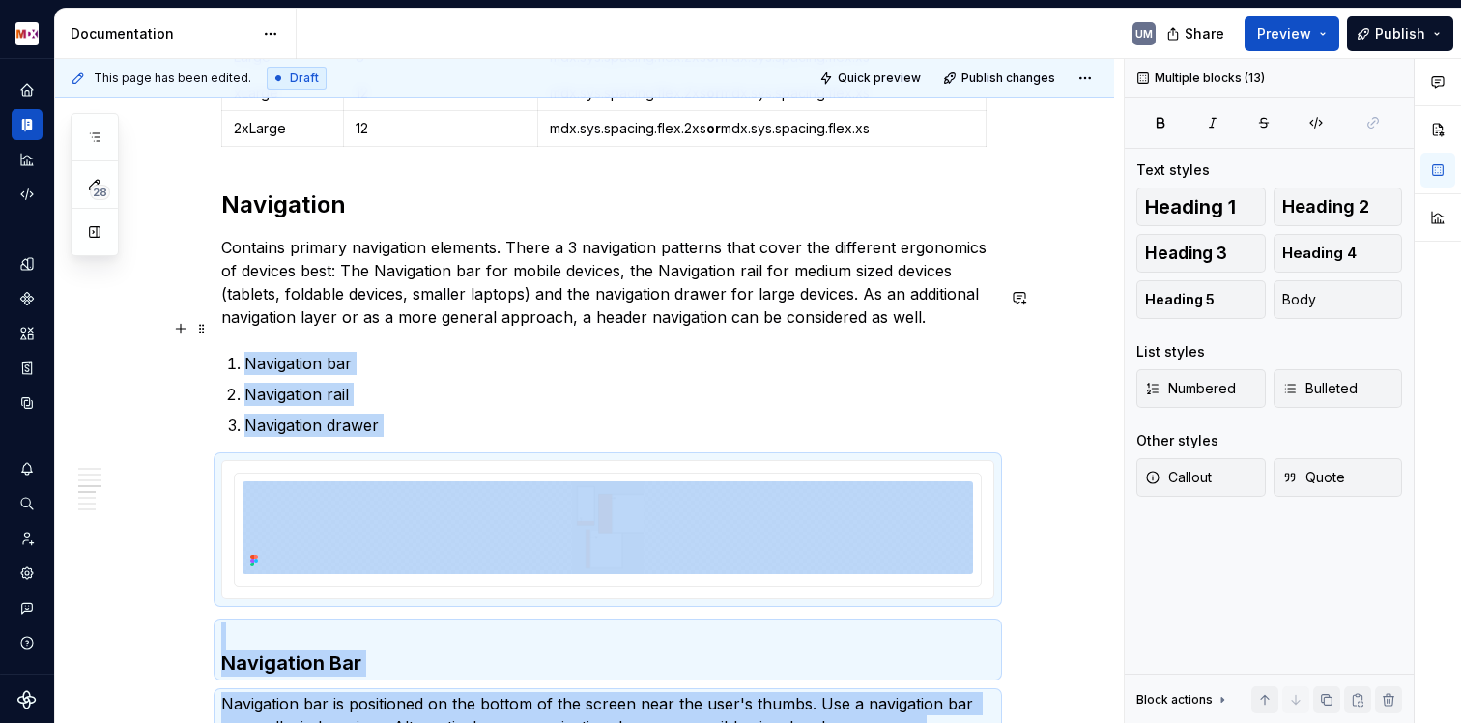
scroll to position [2972, 0]
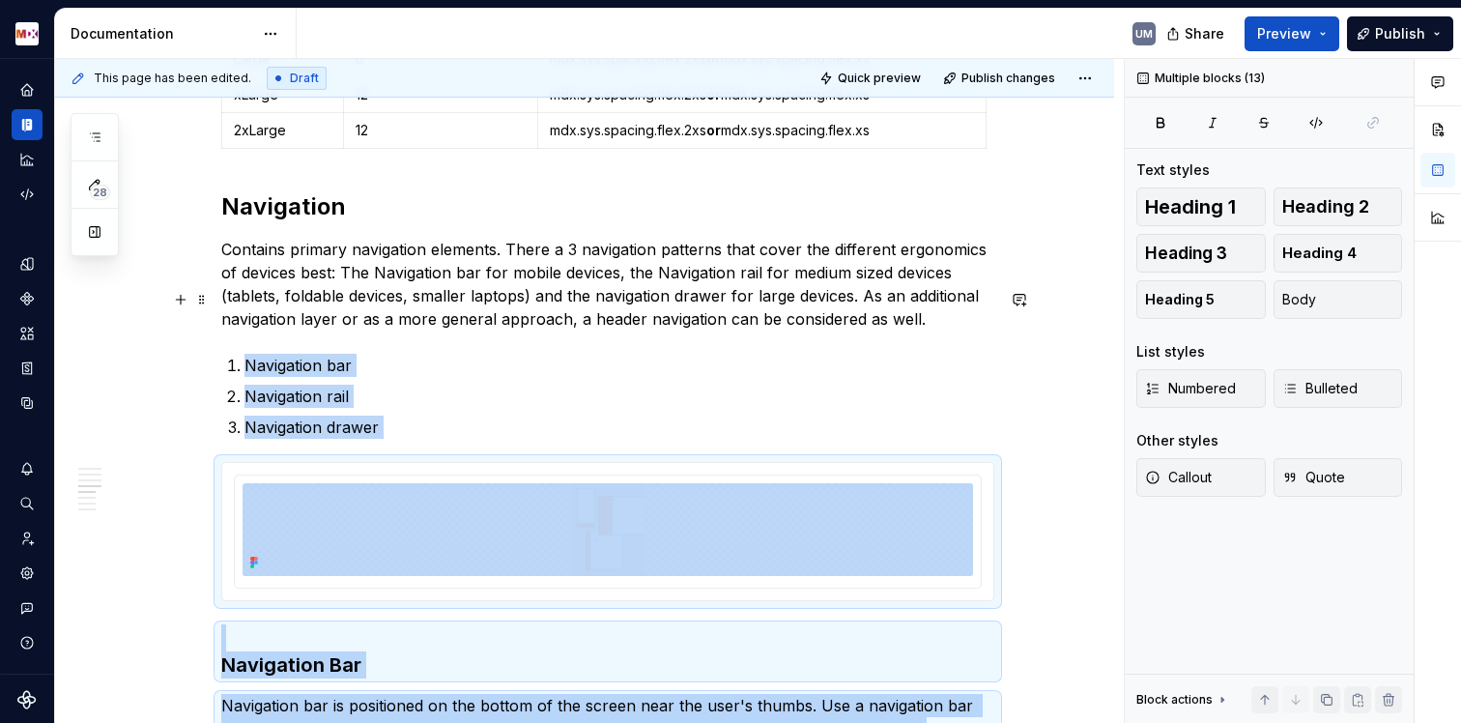
click at [303, 354] on p "Navigation bar" at bounding box center [619, 365] width 750 height 23
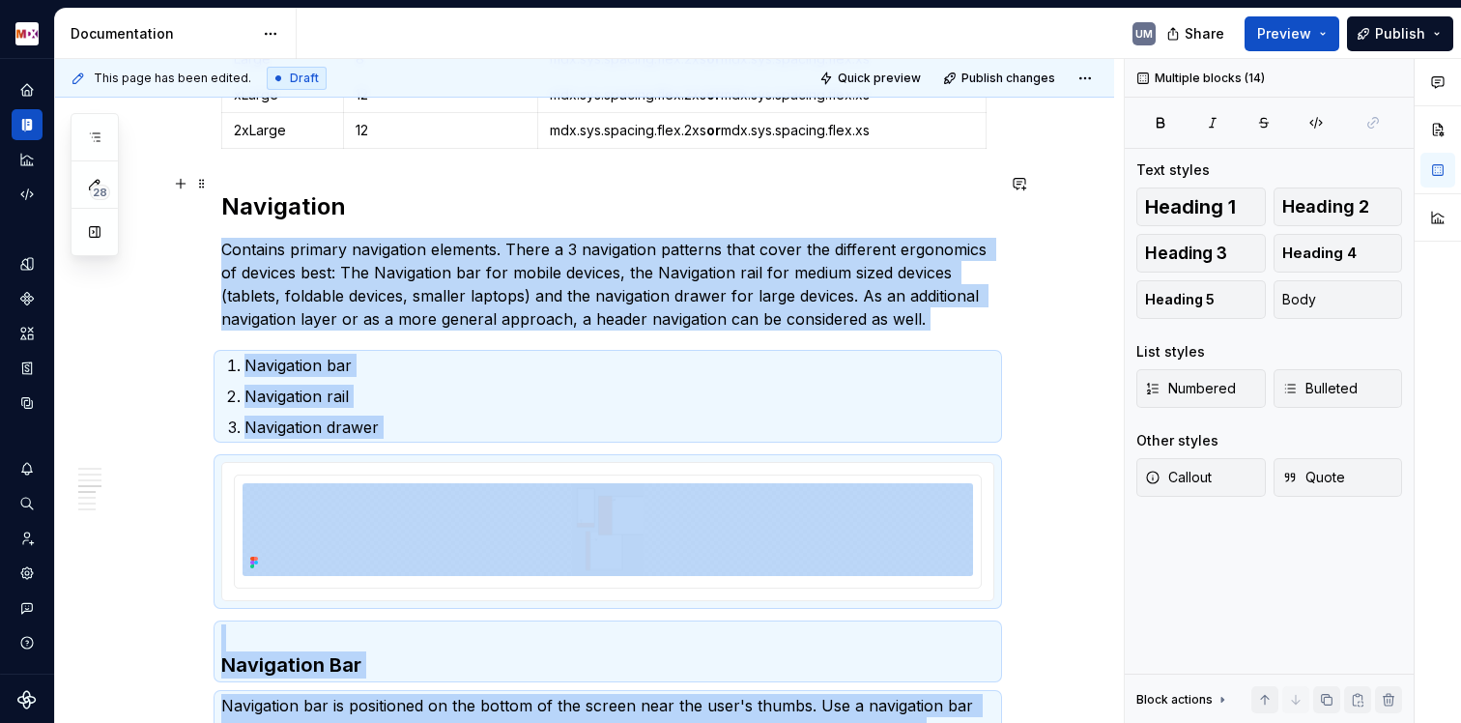
click at [305, 238] on p "Contains primary navigation elements. There a 3 navigation patterns that cover …" at bounding box center [607, 284] width 773 height 93
click at [303, 191] on h2 "Navigation" at bounding box center [607, 206] width 773 height 31
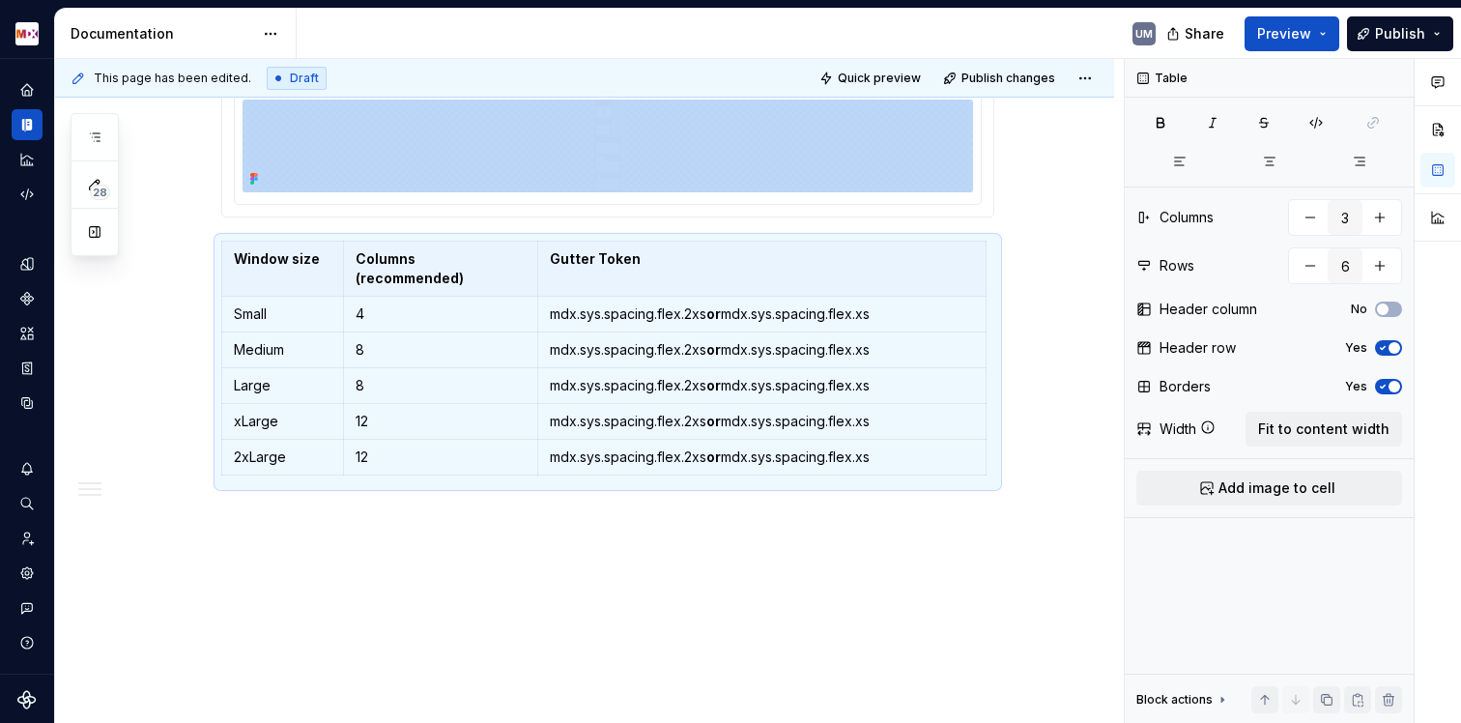
scroll to position [2578, 0]
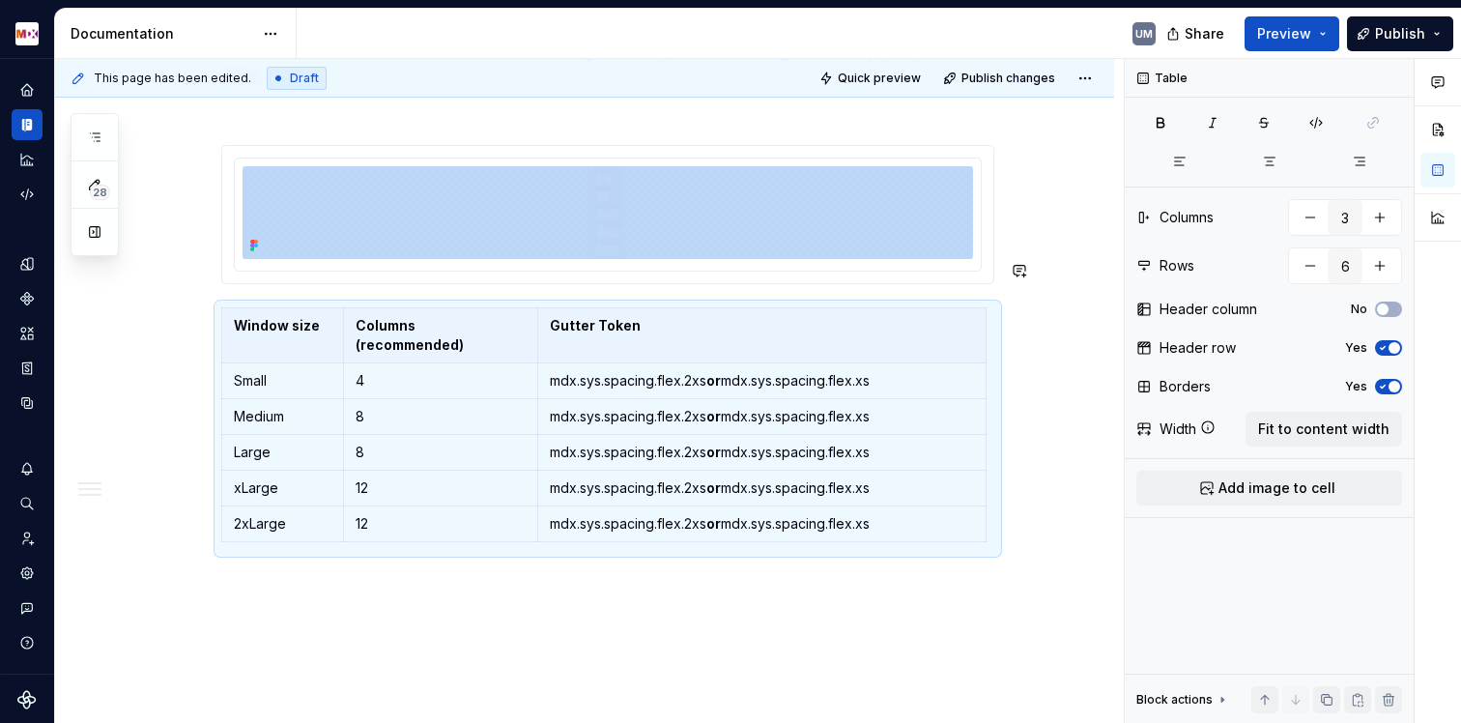
drag, startPoint x: 562, startPoint y: 625, endPoint x: 520, endPoint y: 567, distance: 71.9
click at [561, 623] on div "**********" at bounding box center [589, 391] width 1069 height 665
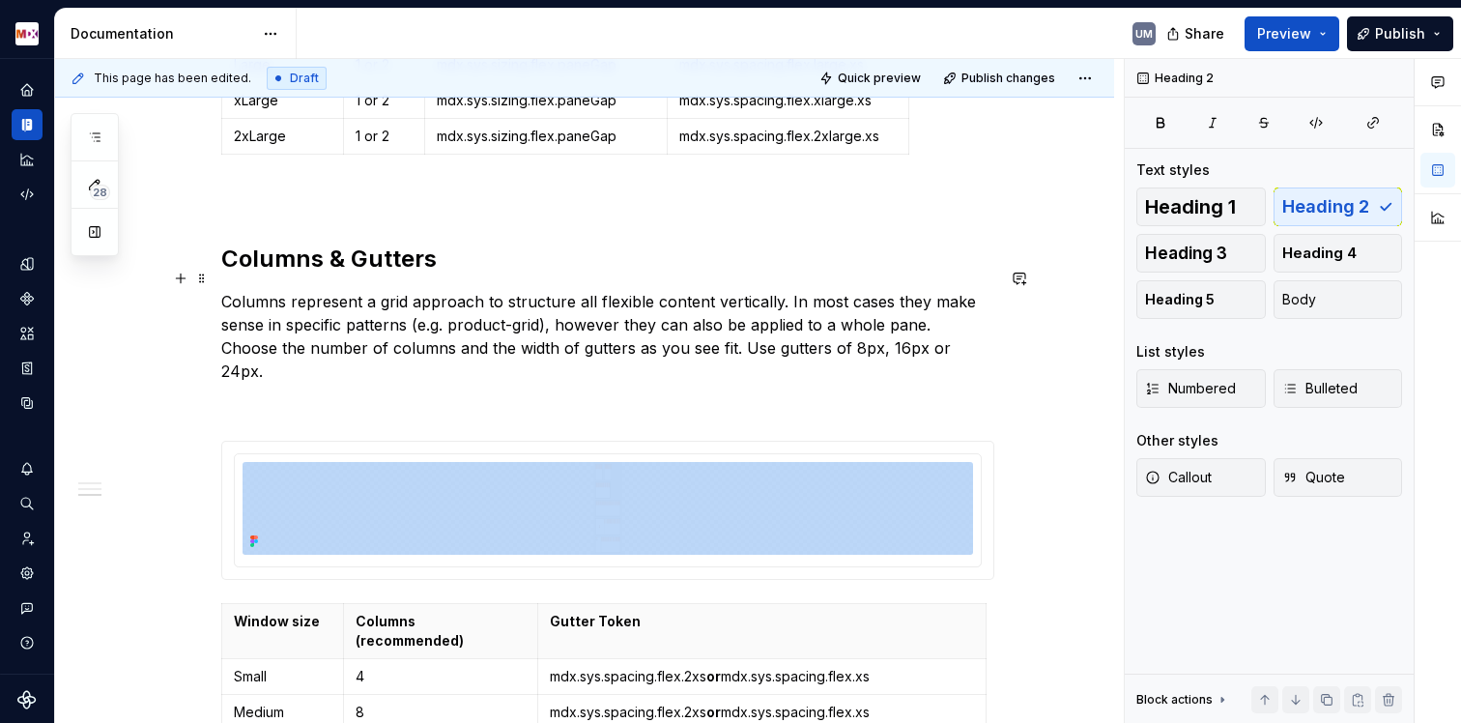
scroll to position [2346, 0]
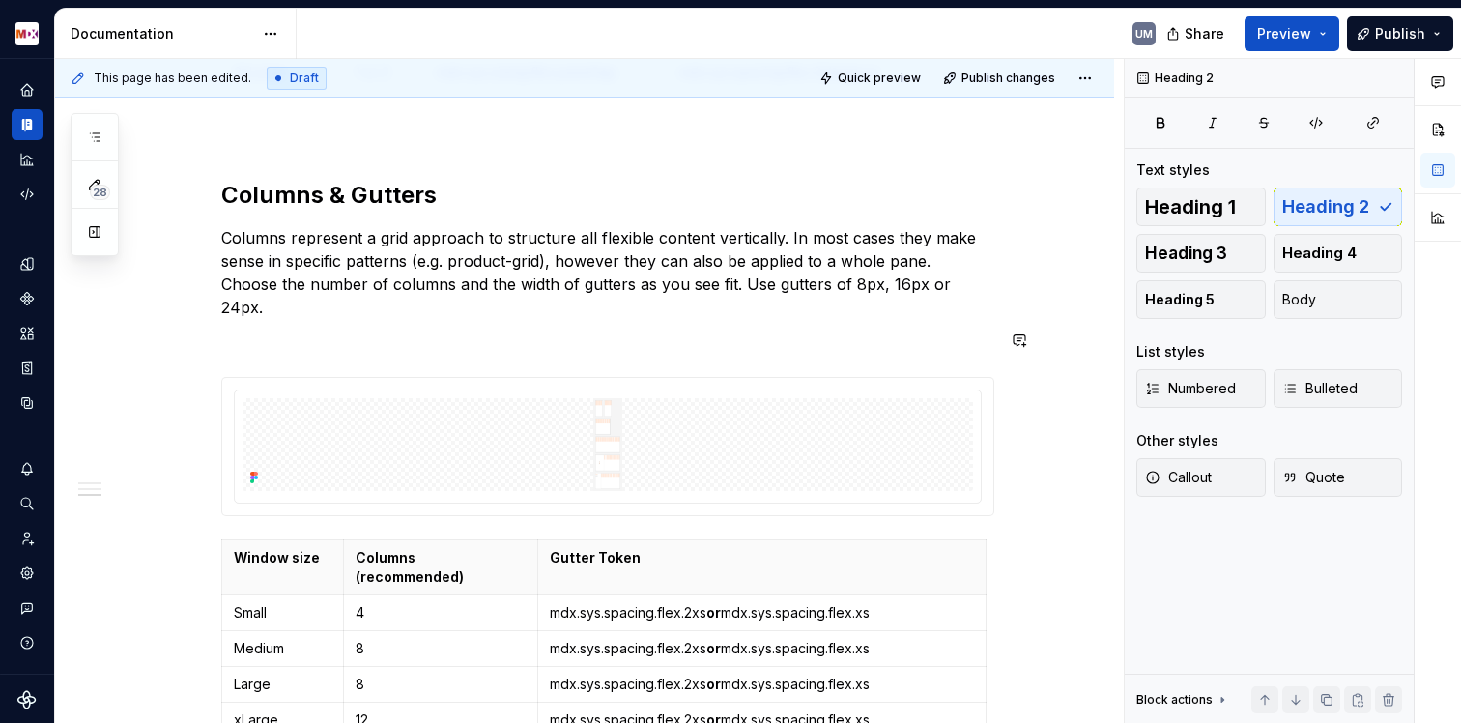
click at [380, 330] on p at bounding box center [607, 341] width 773 height 23
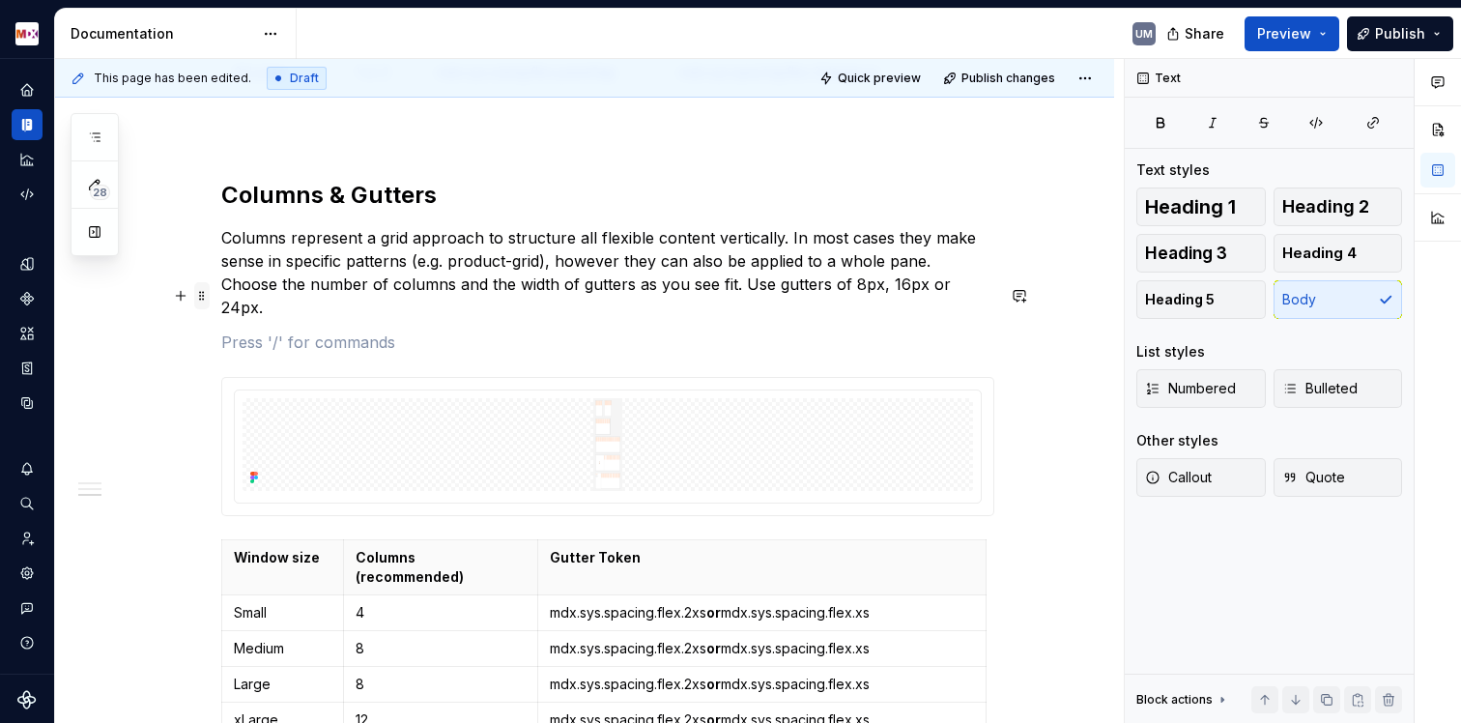
click at [202, 302] on span at bounding box center [201, 295] width 15 height 27
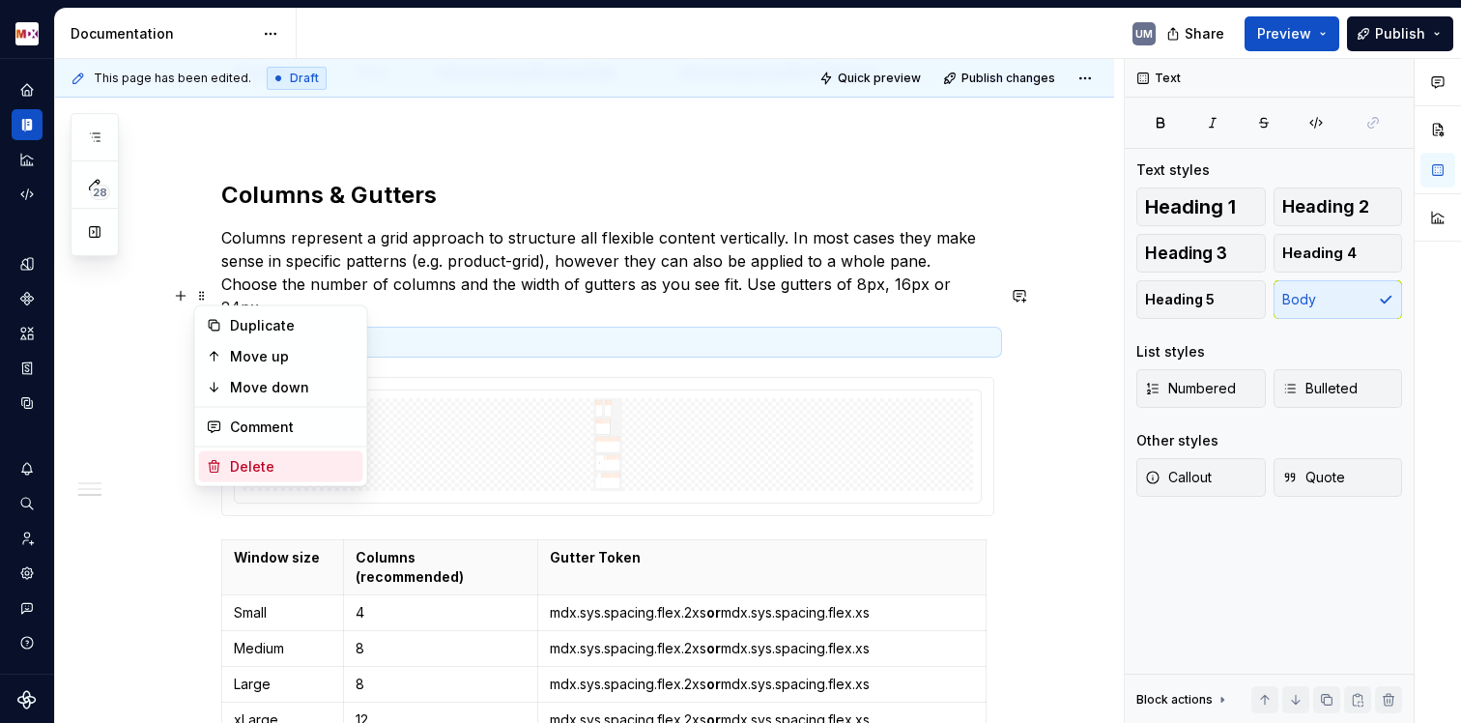
click at [244, 473] on div "Delete" at bounding box center [293, 466] width 126 height 19
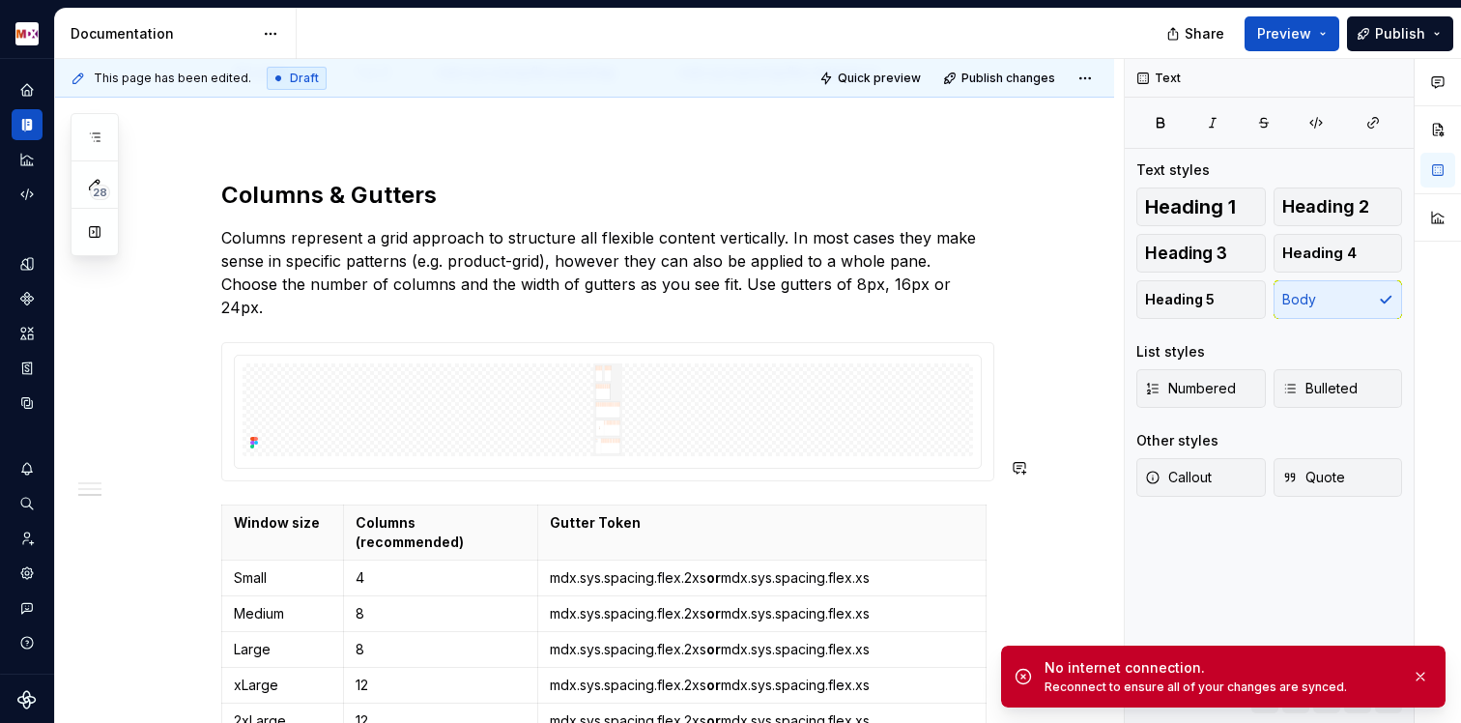
type textarea "*"
